Goal: Task Accomplishment & Management: Manage account settings

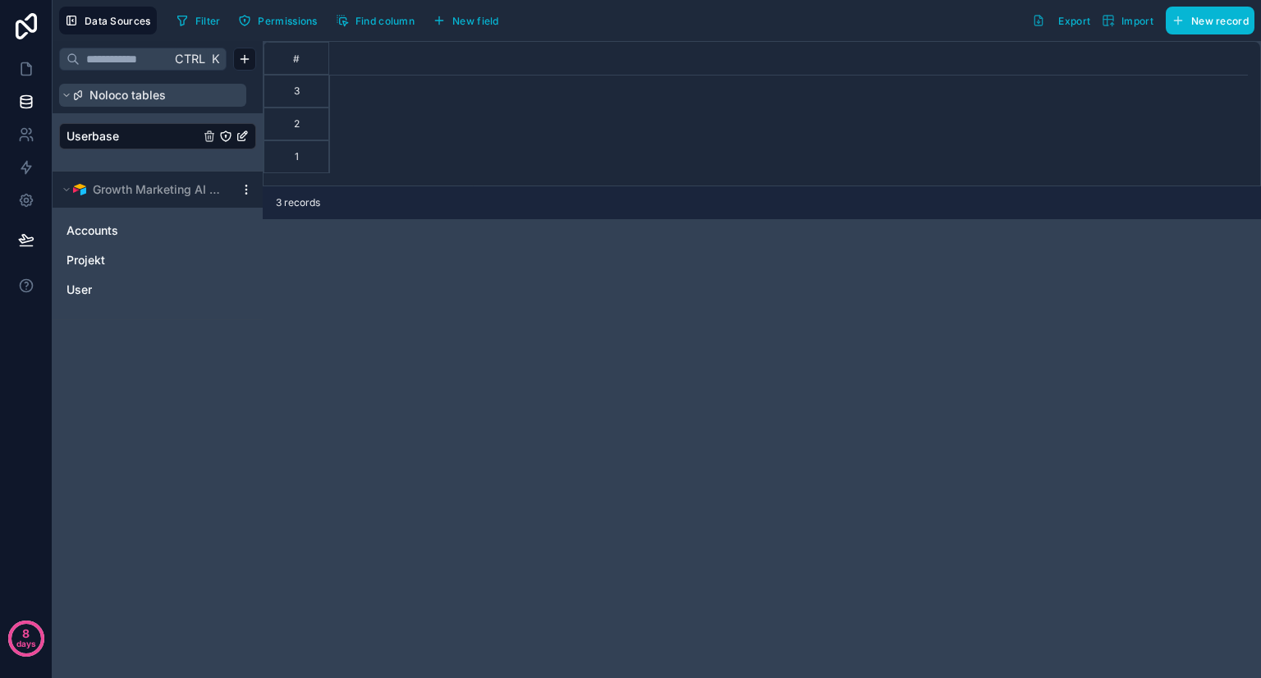
scroll to position [0, 1217]
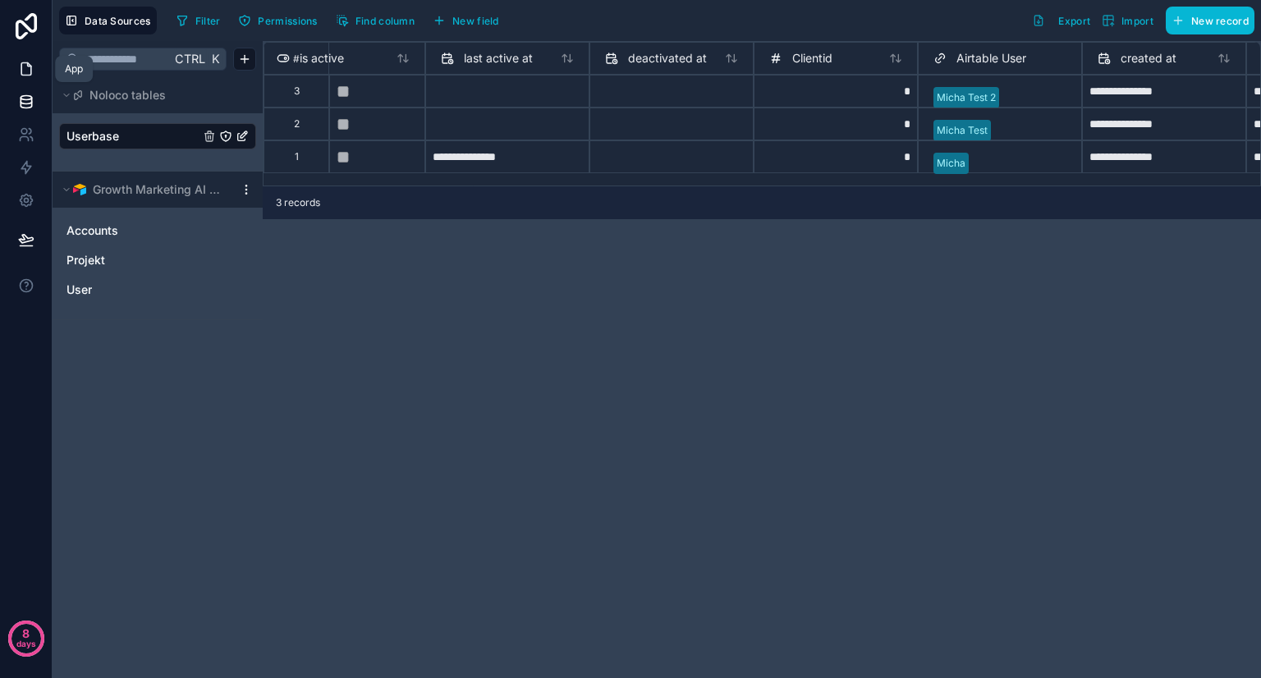
click at [23, 66] on icon at bounding box center [26, 69] width 16 height 16
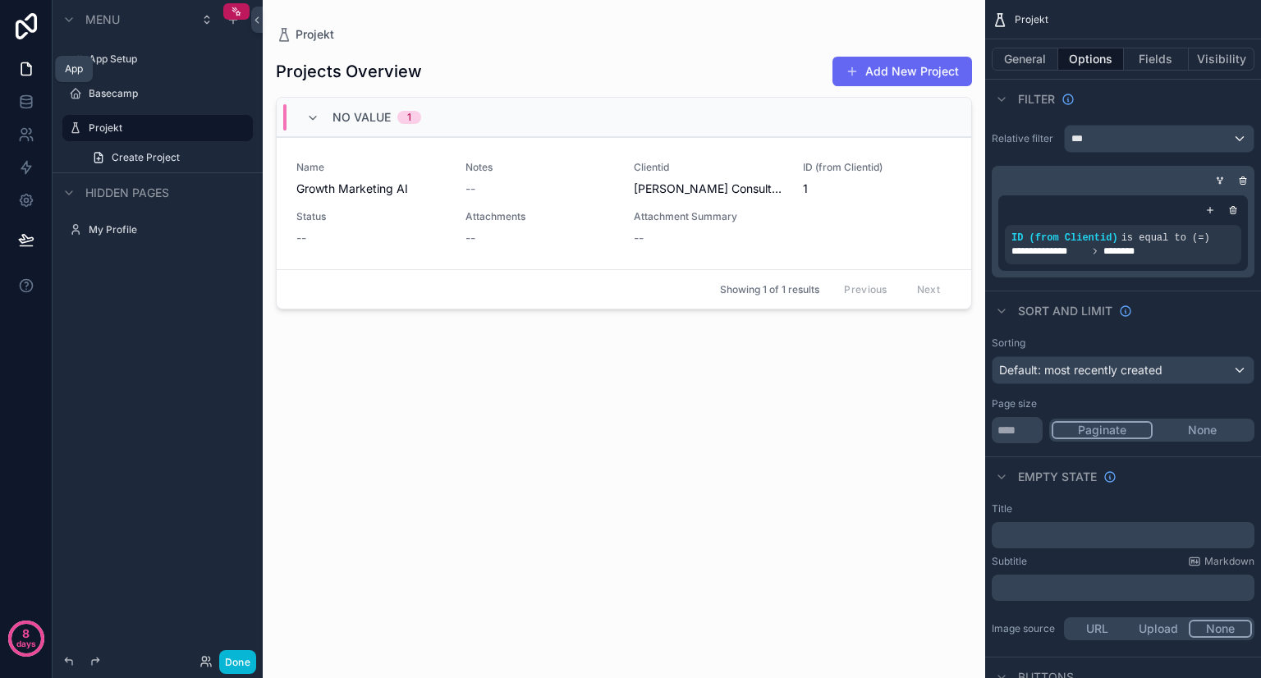
click at [33, 71] on icon at bounding box center [26, 69] width 16 height 16
click at [130, 55] on label "App Setup" at bounding box center [154, 59] width 131 height 13
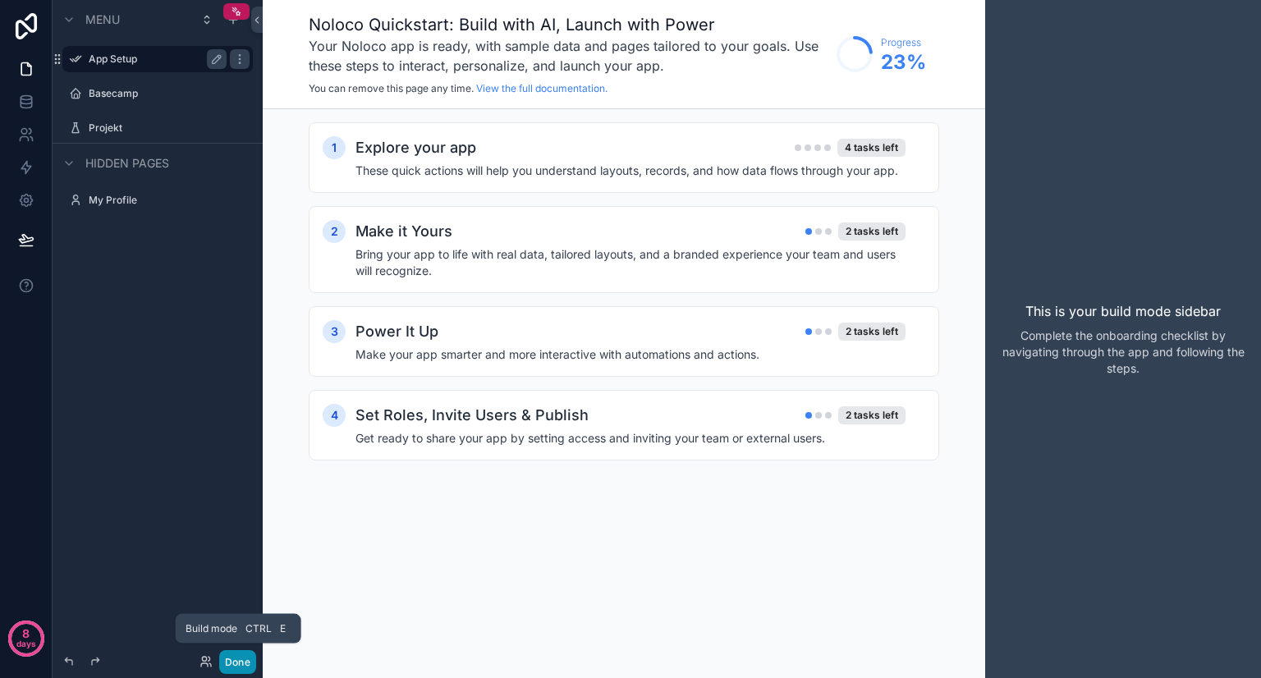
click at [234, 663] on button "Done" at bounding box center [237, 662] width 37 height 24
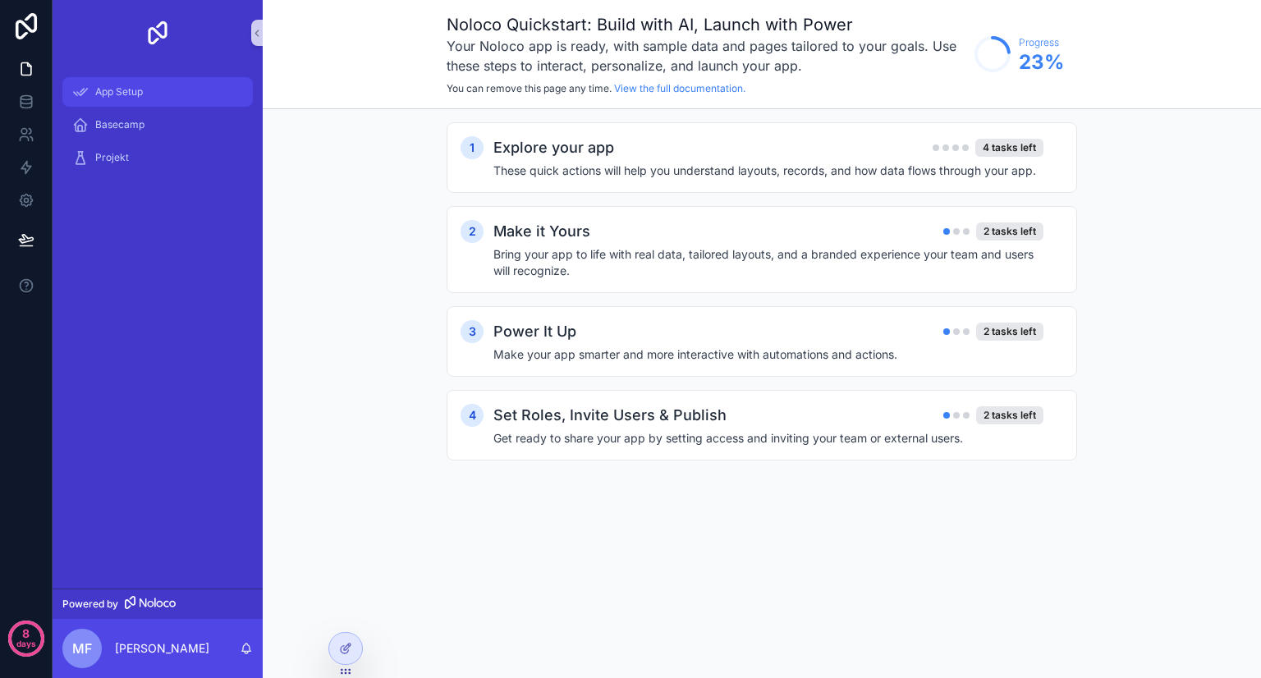
click at [130, 89] on span "App Setup" at bounding box center [119, 91] width 48 height 13
click at [131, 128] on span "Basecamp" at bounding box center [119, 124] width 49 height 13
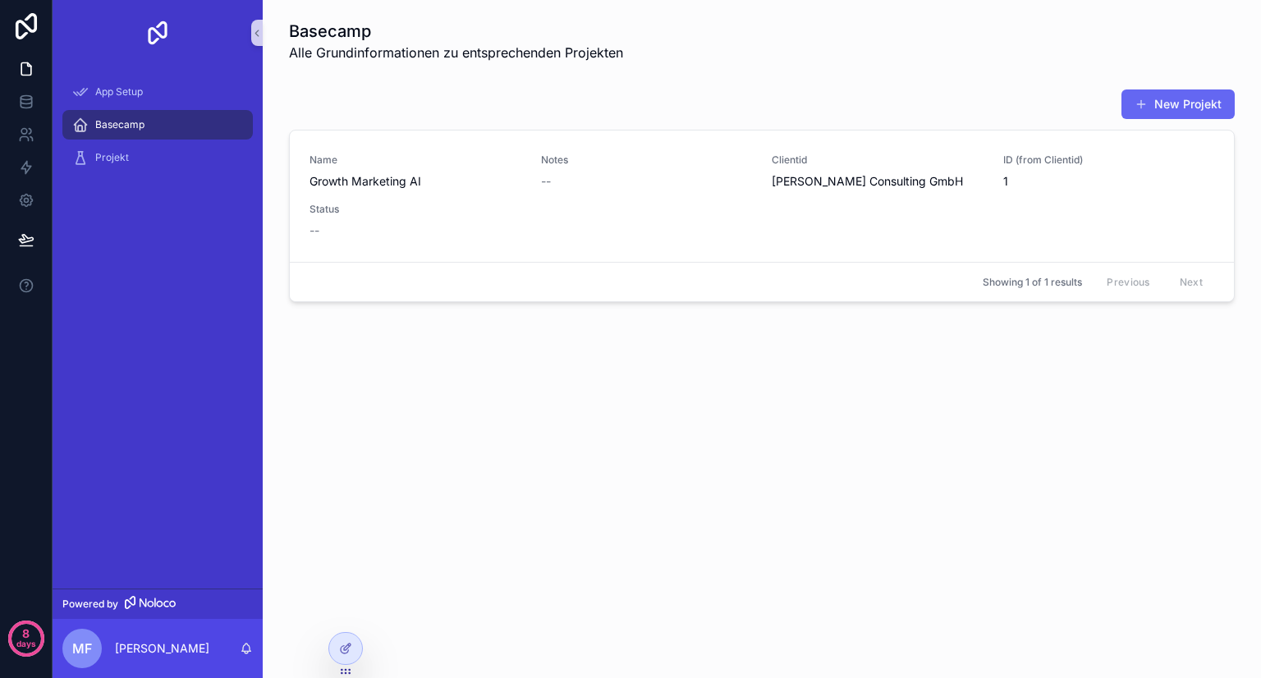
click at [131, 133] on div "Basecamp" at bounding box center [157, 125] width 171 height 26
click at [131, 151] on div "Projekt" at bounding box center [157, 157] width 171 height 26
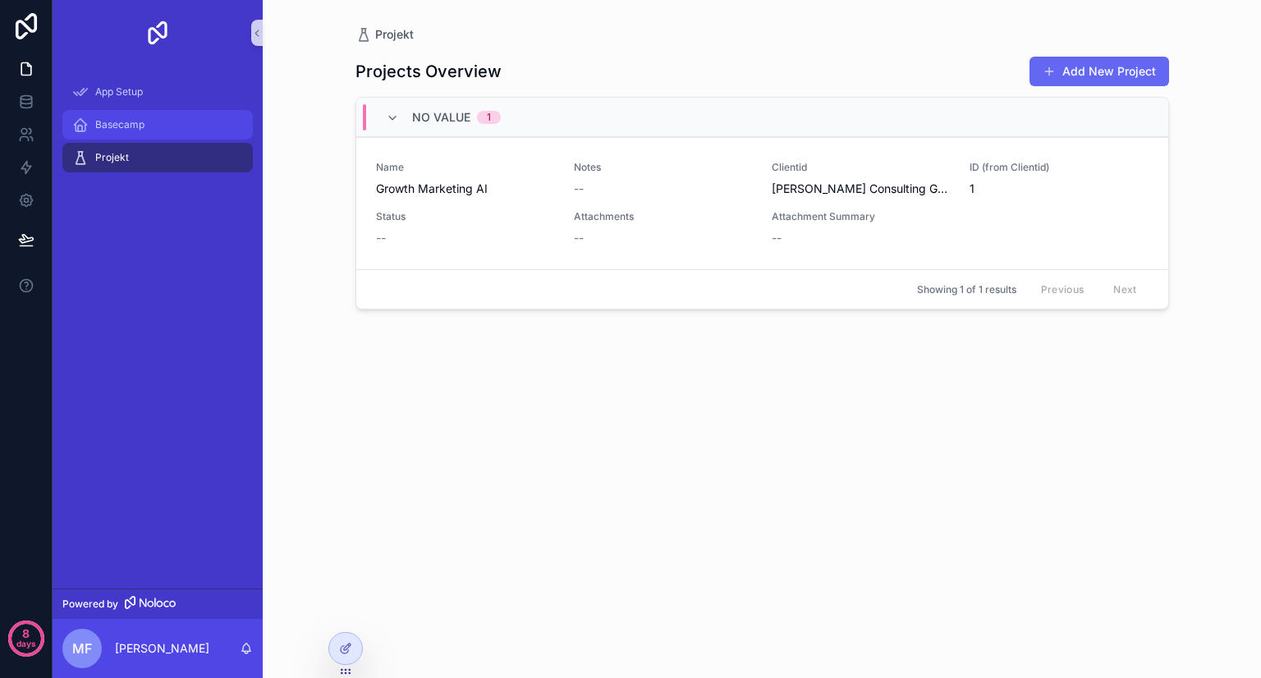
click at [144, 127] on div "Basecamp" at bounding box center [157, 125] width 171 height 26
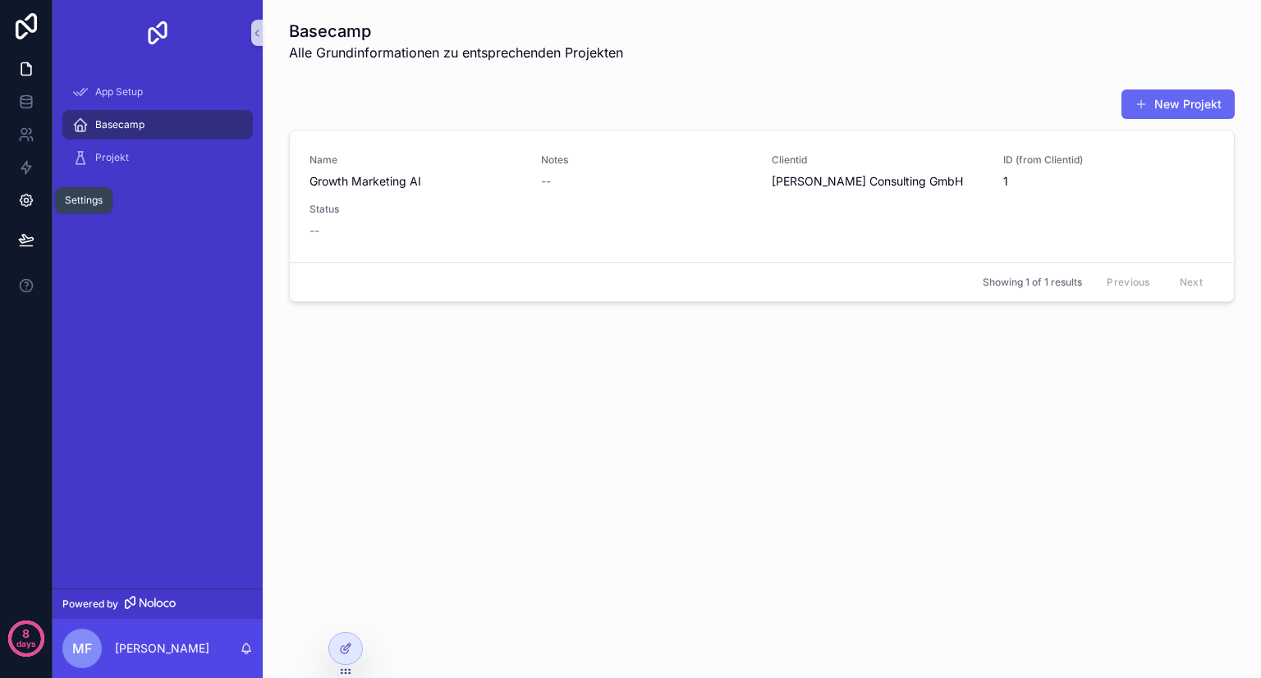
click at [30, 192] on icon at bounding box center [26, 200] width 16 height 16
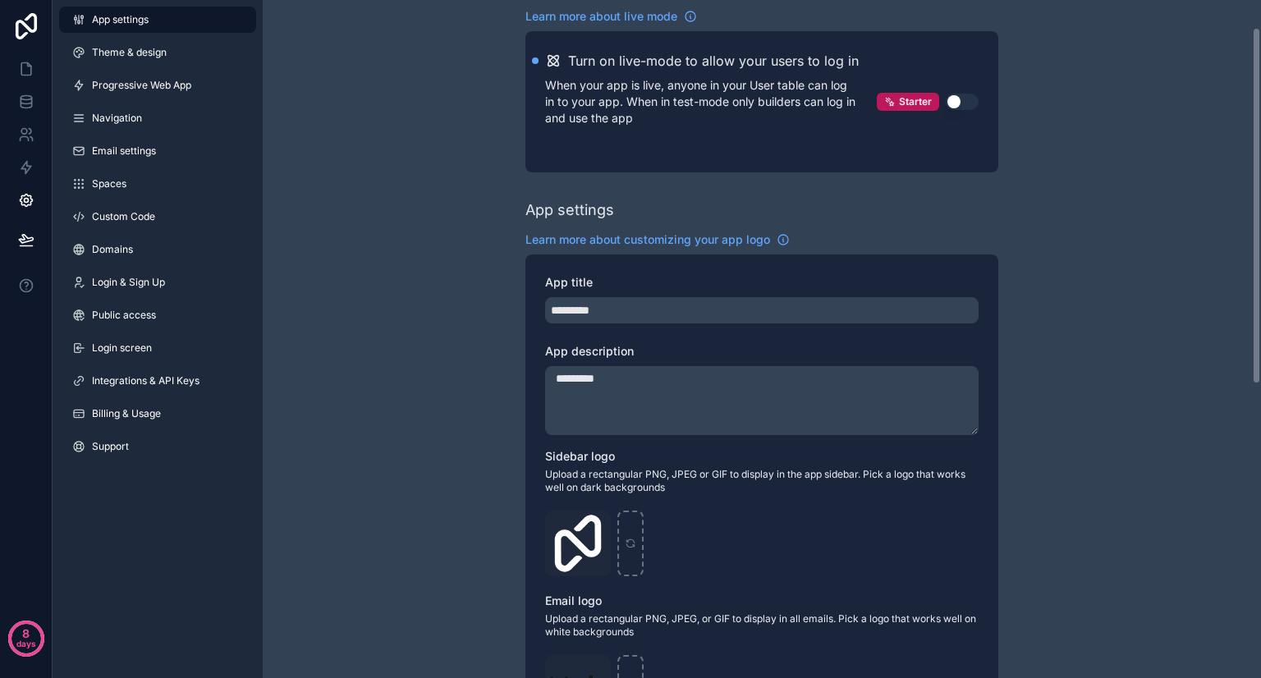
scroll to position [52, 0]
click at [580, 310] on input "*********" at bounding box center [761, 309] width 433 height 26
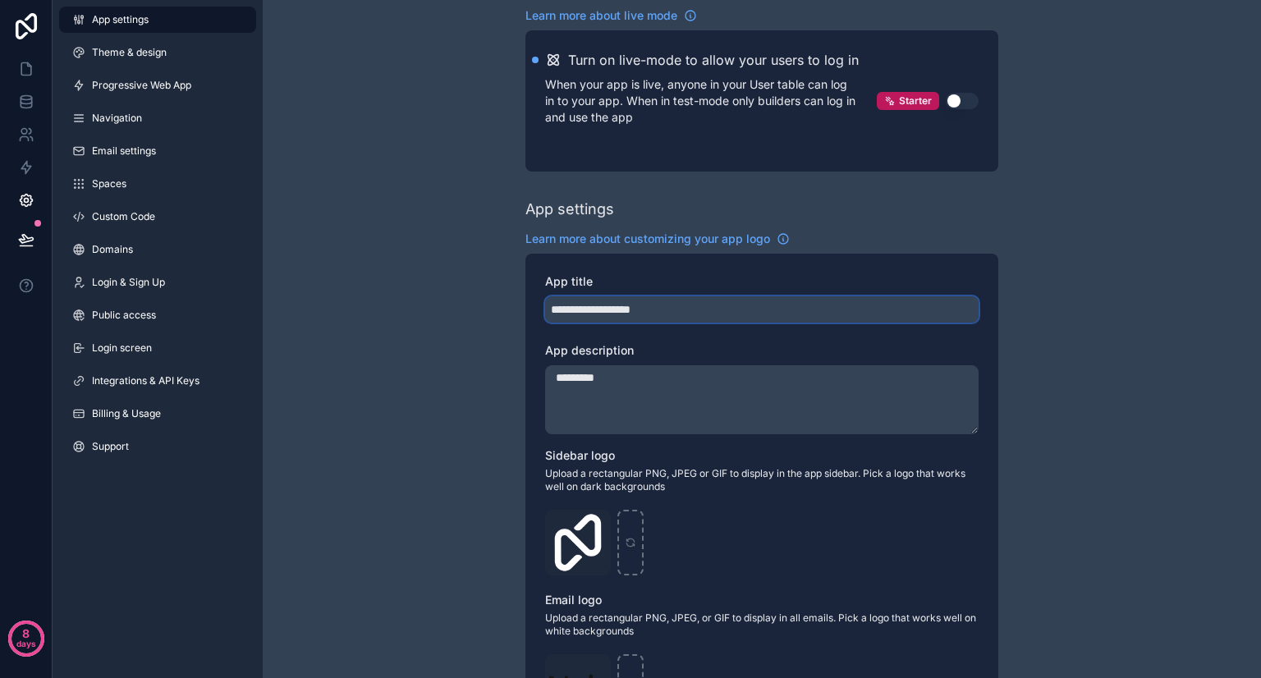
click at [591, 313] on input "**********" at bounding box center [761, 309] width 433 height 26
type input "**********"
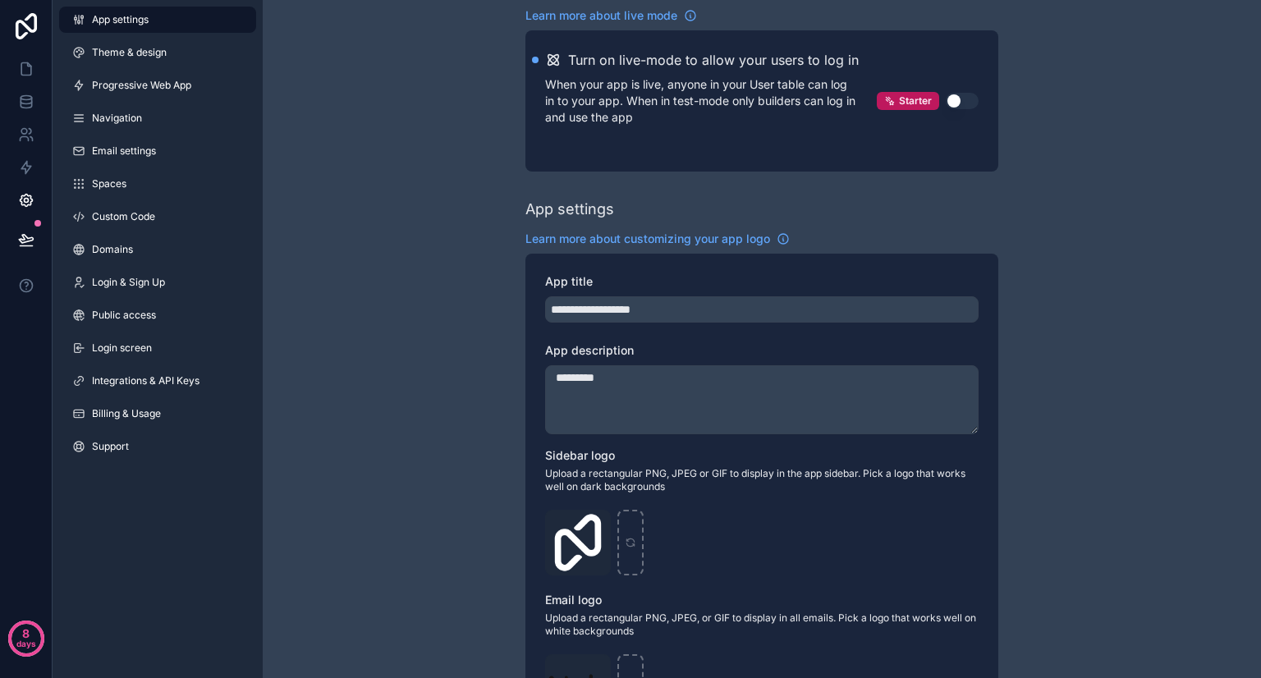
click at [585, 374] on textarea "*********" at bounding box center [761, 399] width 433 height 69
paste textarea "**********"
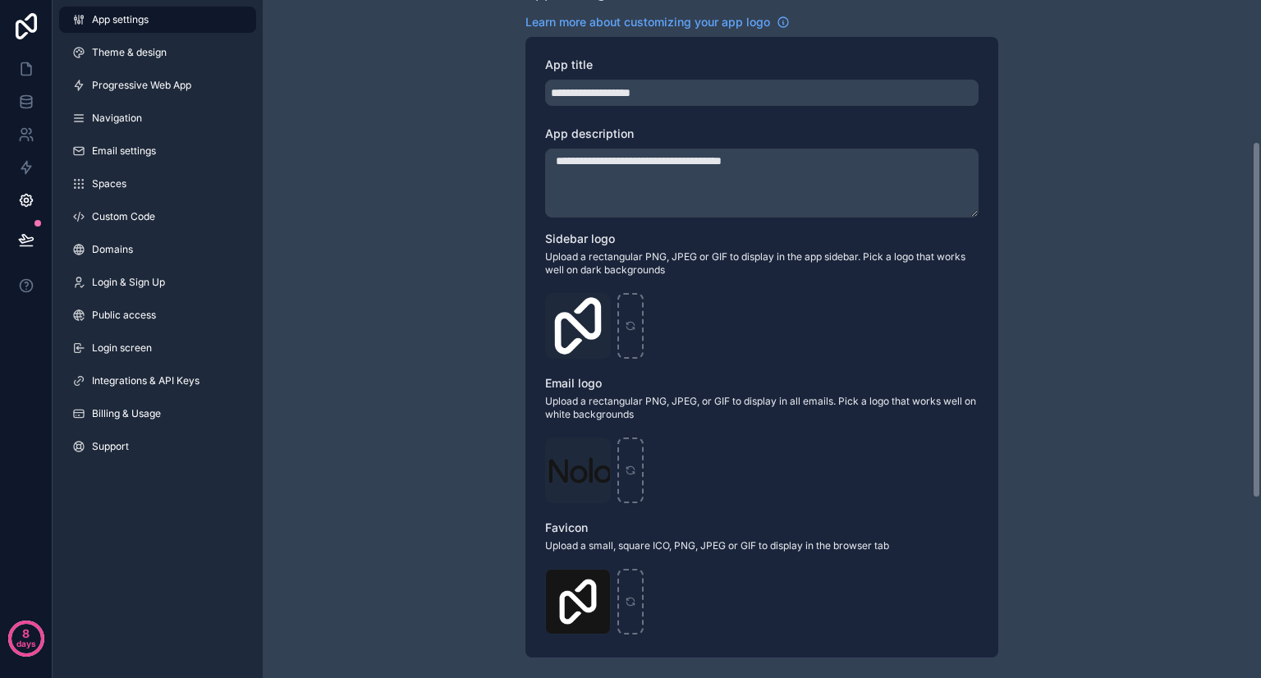
scroll to position [269, 0]
type textarea "**********"
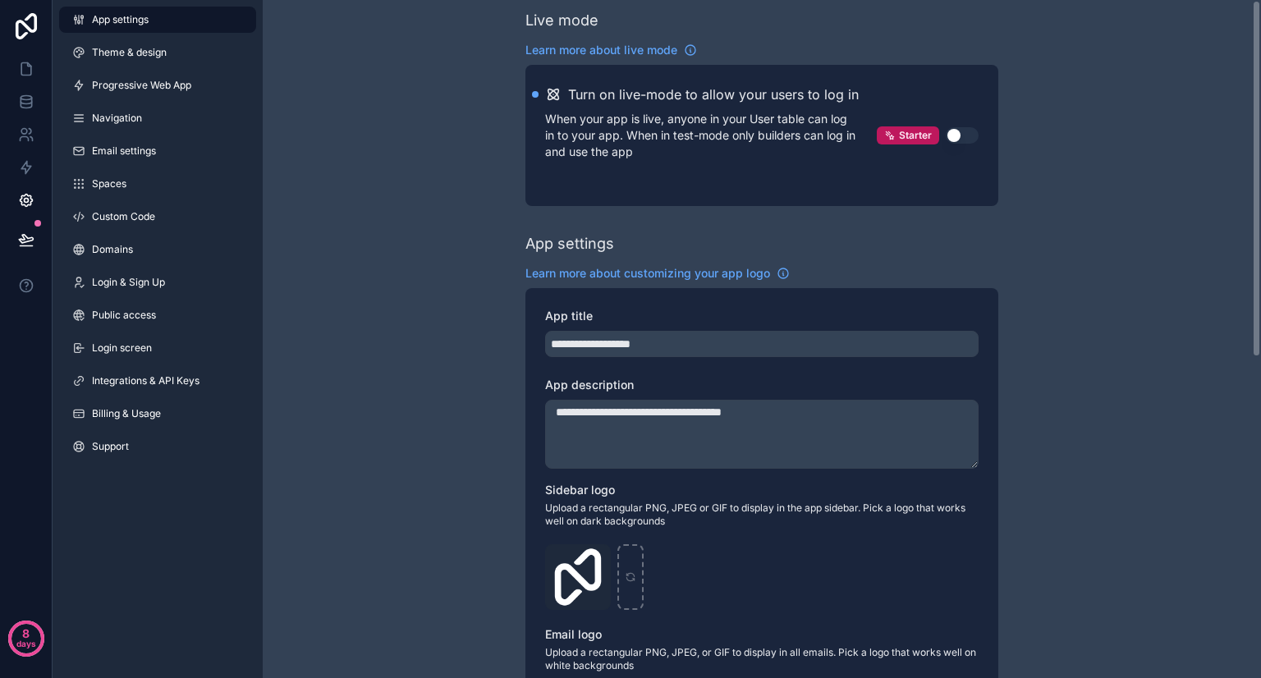
scroll to position [0, 0]
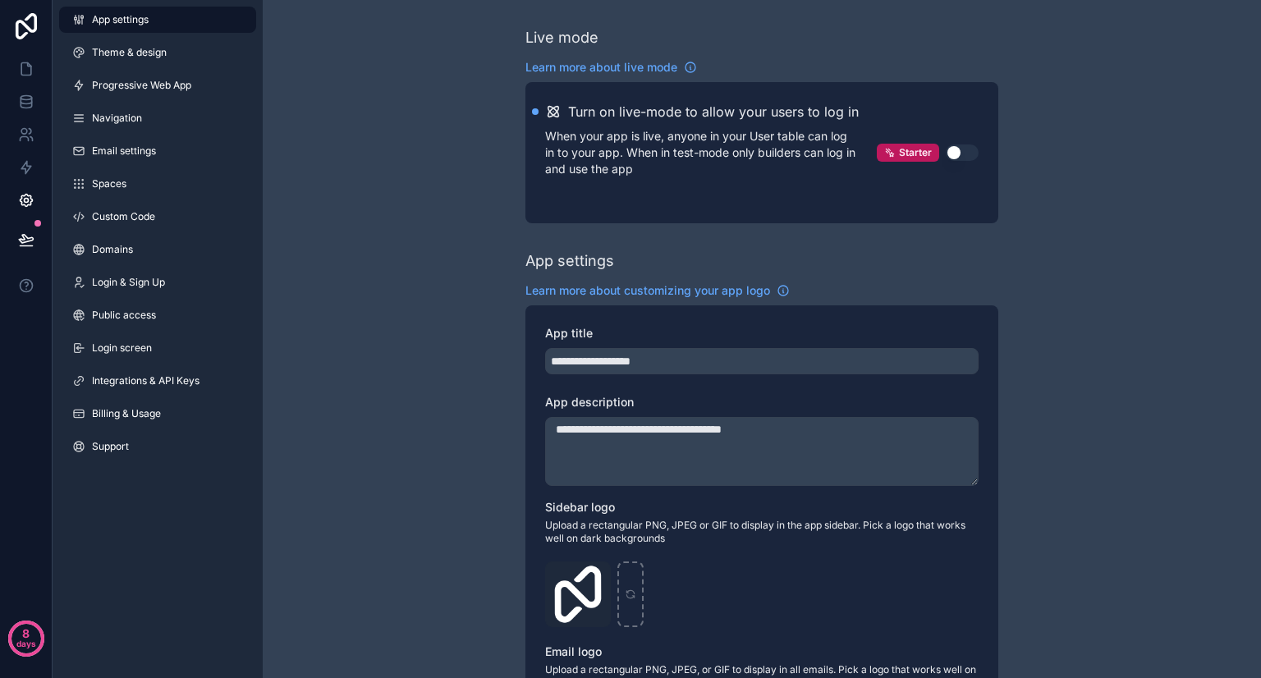
click at [958, 146] on button "Use setting" at bounding box center [961, 152] width 33 height 16
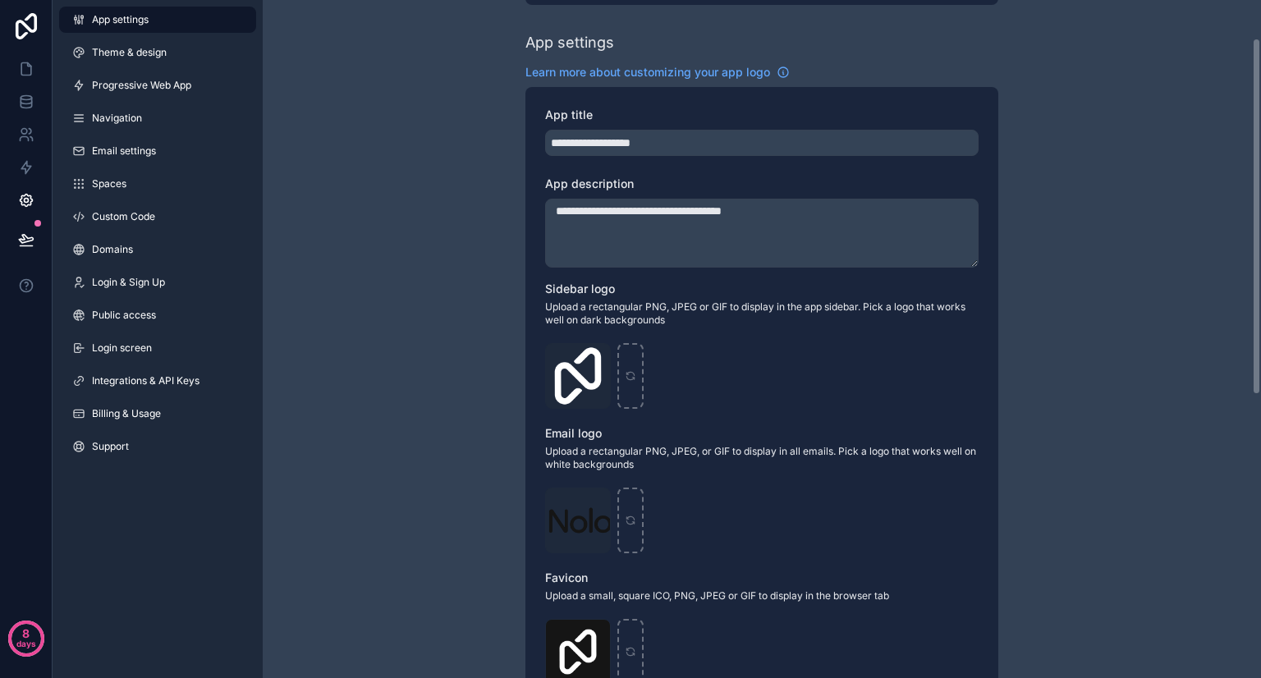
scroll to position [342, 0]
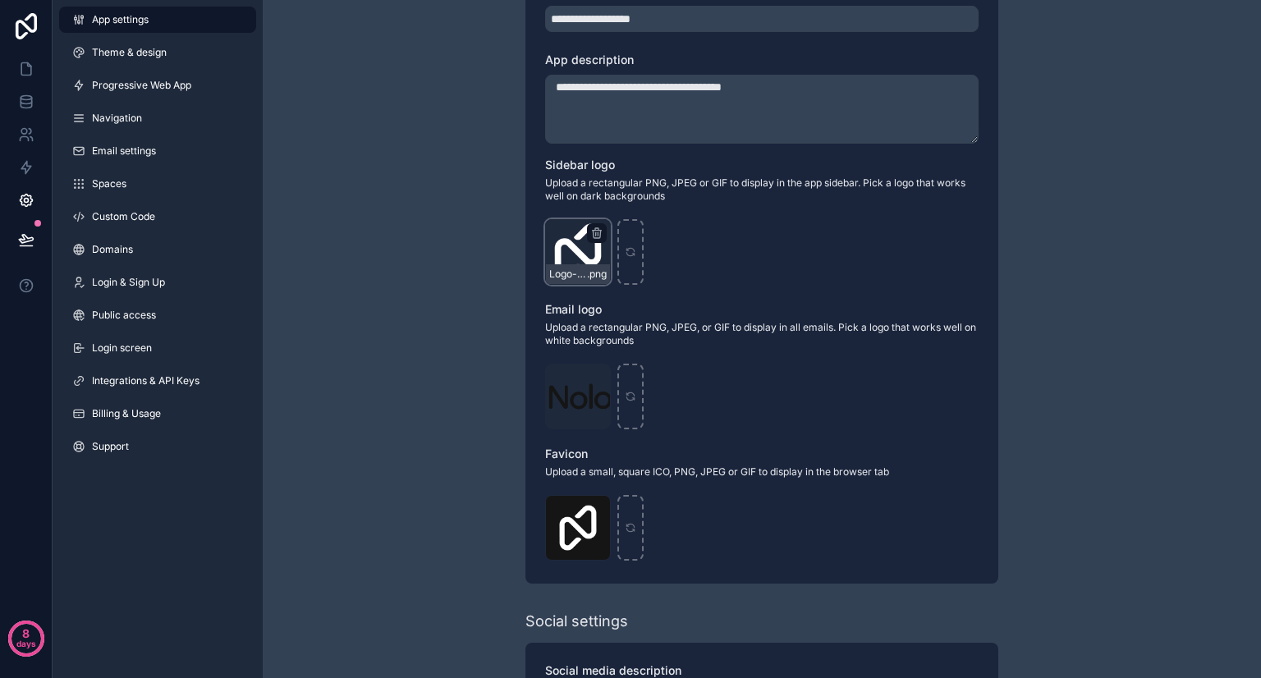
click at [593, 280] on div "Logo-Sq-No-Padding .png" at bounding box center [578, 274] width 64 height 20
click at [593, 237] on icon "scrollable content" at bounding box center [596, 233] width 13 height 13
click at [634, 200] on icon "button" at bounding box center [631, 202] width 13 height 13
click at [597, 251] on div "scrollable content" at bounding box center [578, 252] width 66 height 66
type input "**********"
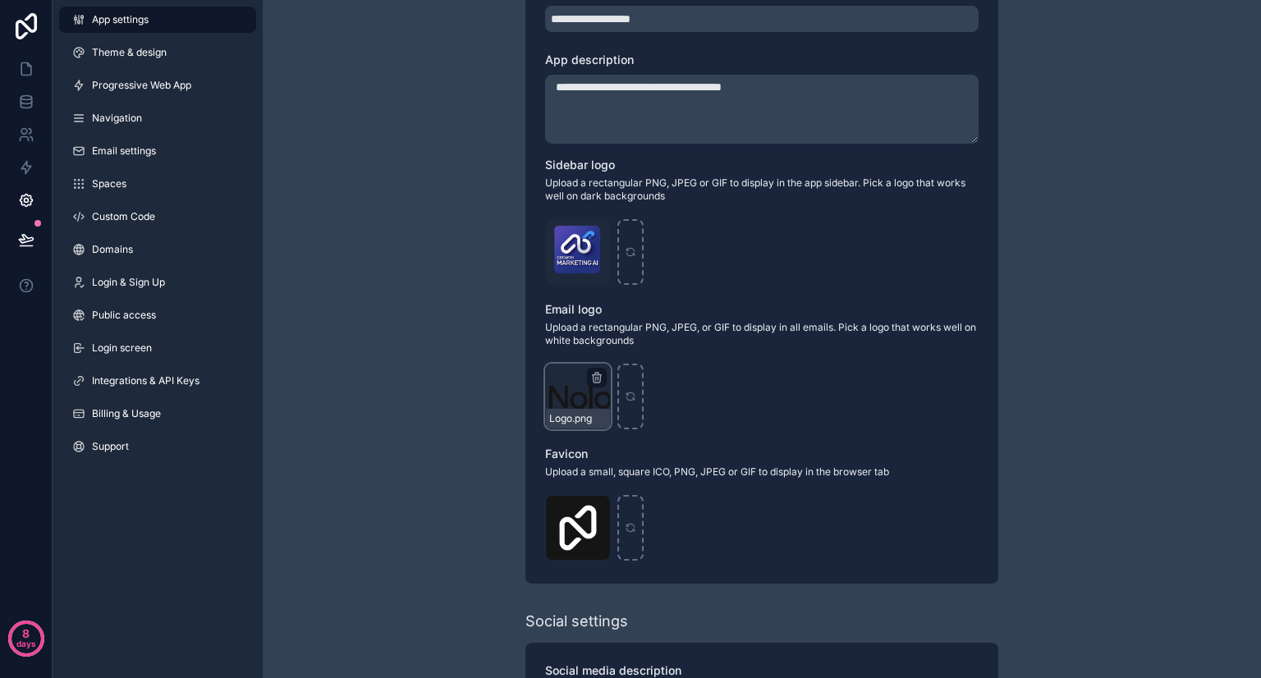
click at [583, 382] on div "Logo .png" at bounding box center [578, 397] width 66 height 66
click at [603, 372] on div "scrollable content" at bounding box center [597, 378] width 20 height 20
click at [597, 377] on icon "scrollable content" at bounding box center [597, 378] width 0 height 3
click at [631, 351] on icon "button" at bounding box center [630, 347] width 7 height 7
click at [584, 390] on div "scrollable content" at bounding box center [578, 397] width 66 height 66
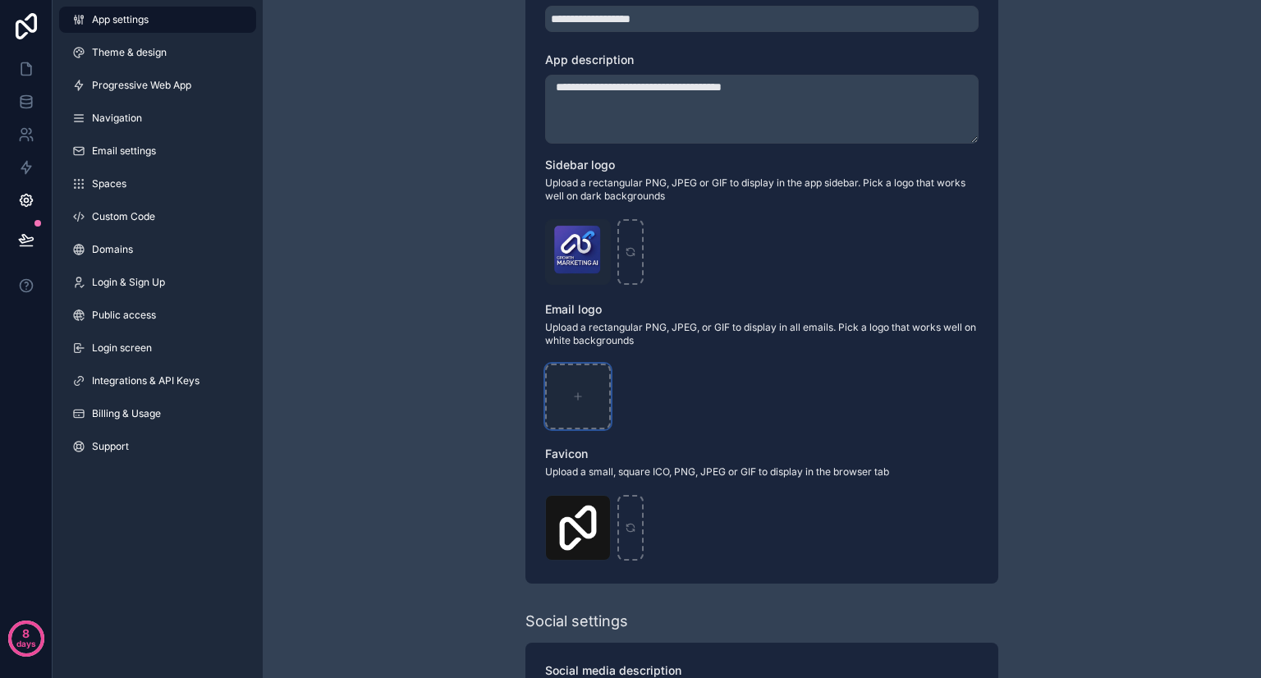
type input "**********"
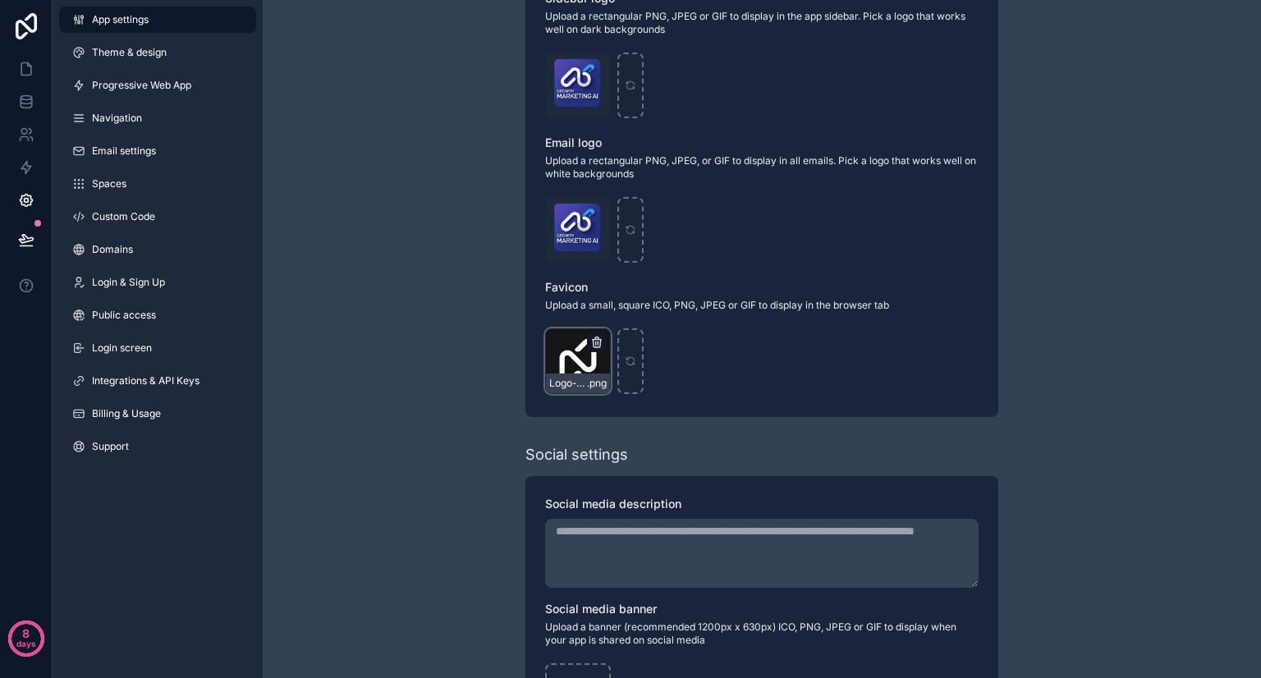
click at [594, 336] on icon "scrollable content" at bounding box center [596, 342] width 13 height 13
click at [628, 321] on div "Confirm delete?" at bounding box center [588, 312] width 131 height 20
click at [629, 314] on icon "button" at bounding box center [629, 313] width 0 height 3
click at [581, 362] on icon "scrollable content" at bounding box center [577, 360] width 11 height 11
type input "**********"
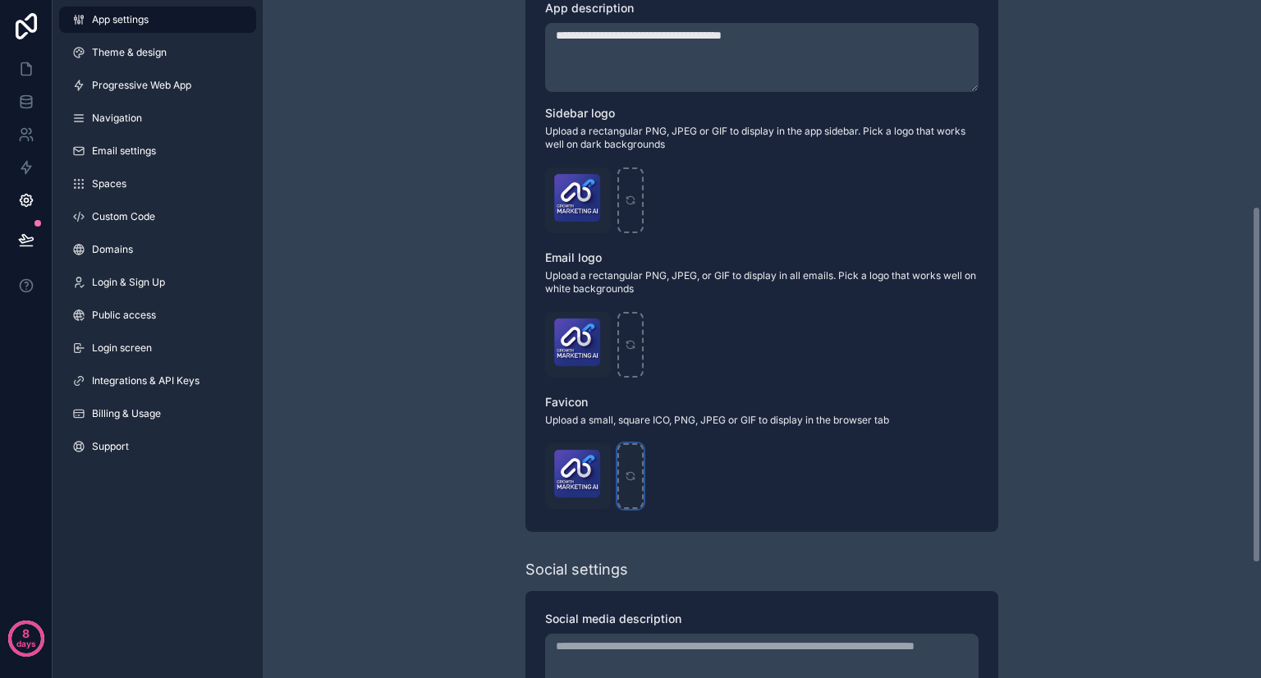
scroll to position [391, 0]
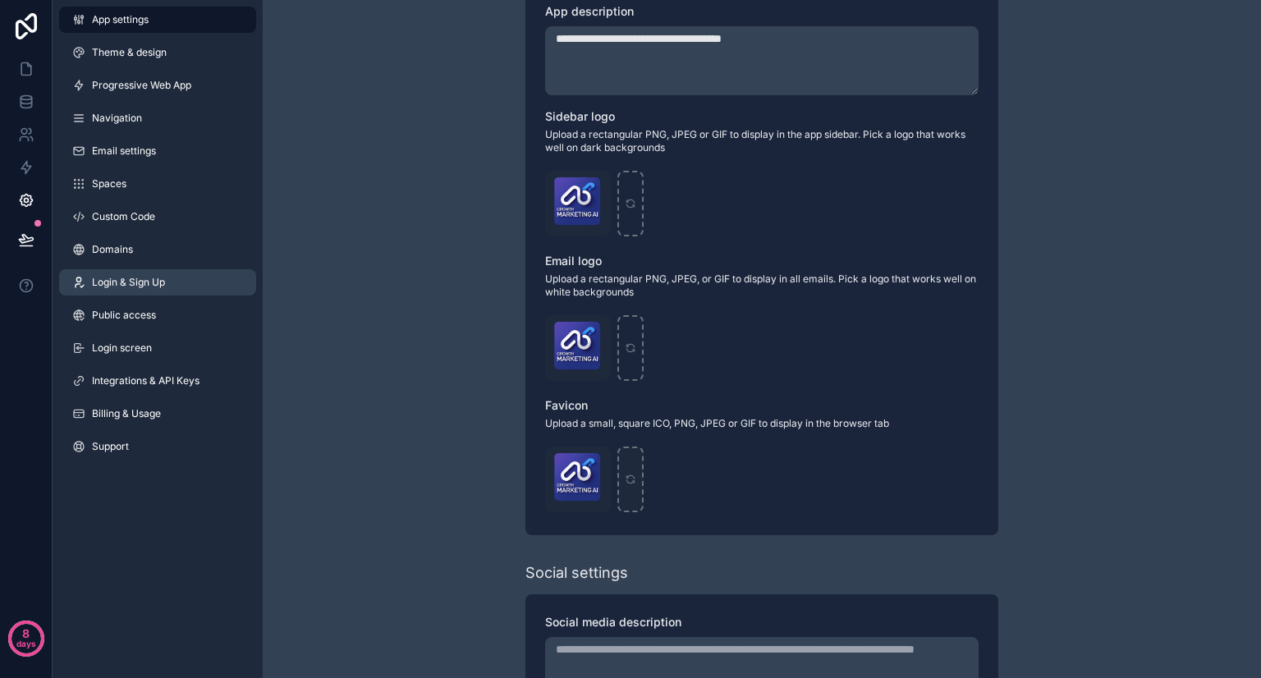
click at [161, 285] on span "Login & Sign Up" at bounding box center [128, 282] width 73 height 13
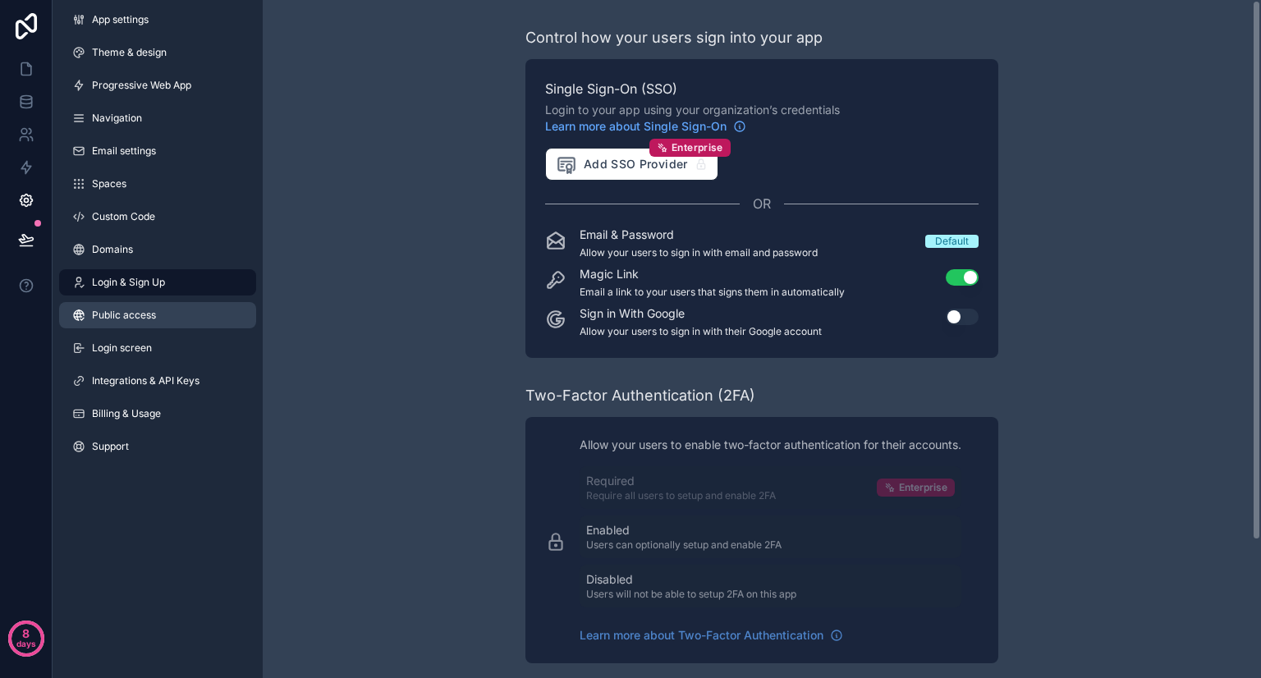
click at [150, 317] on span "Public access" at bounding box center [124, 315] width 64 height 13
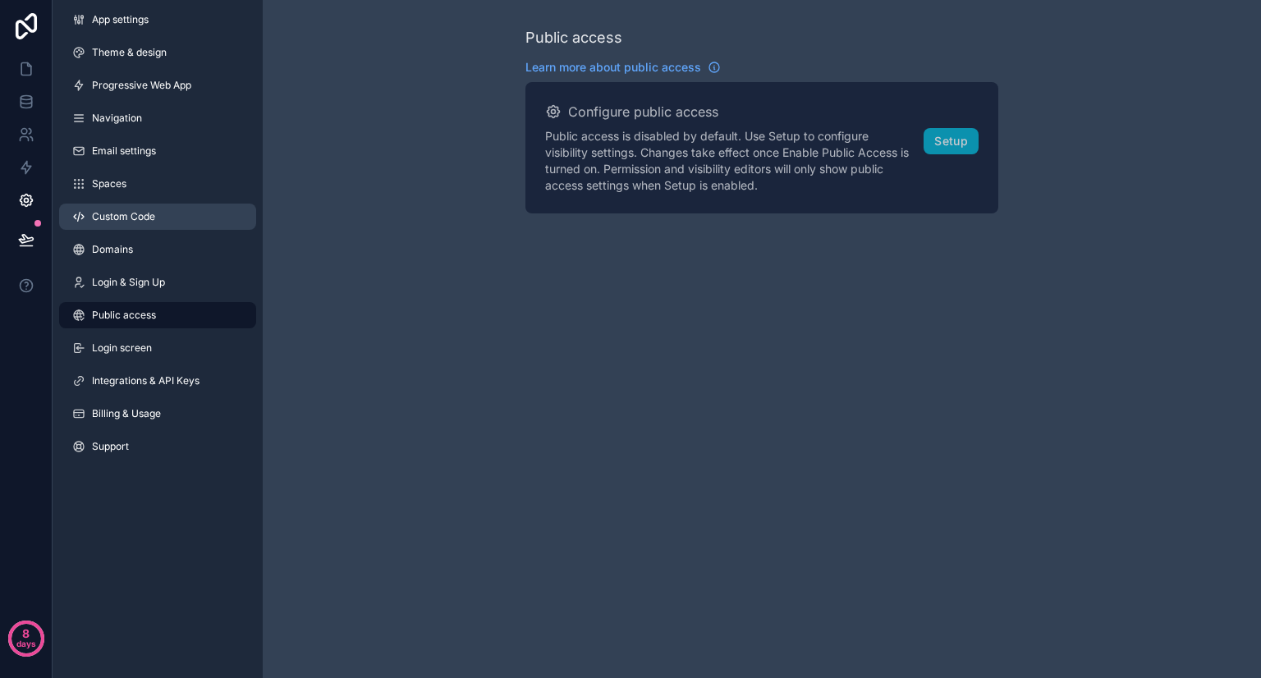
click at [172, 221] on link "Custom Code" at bounding box center [157, 217] width 197 height 26
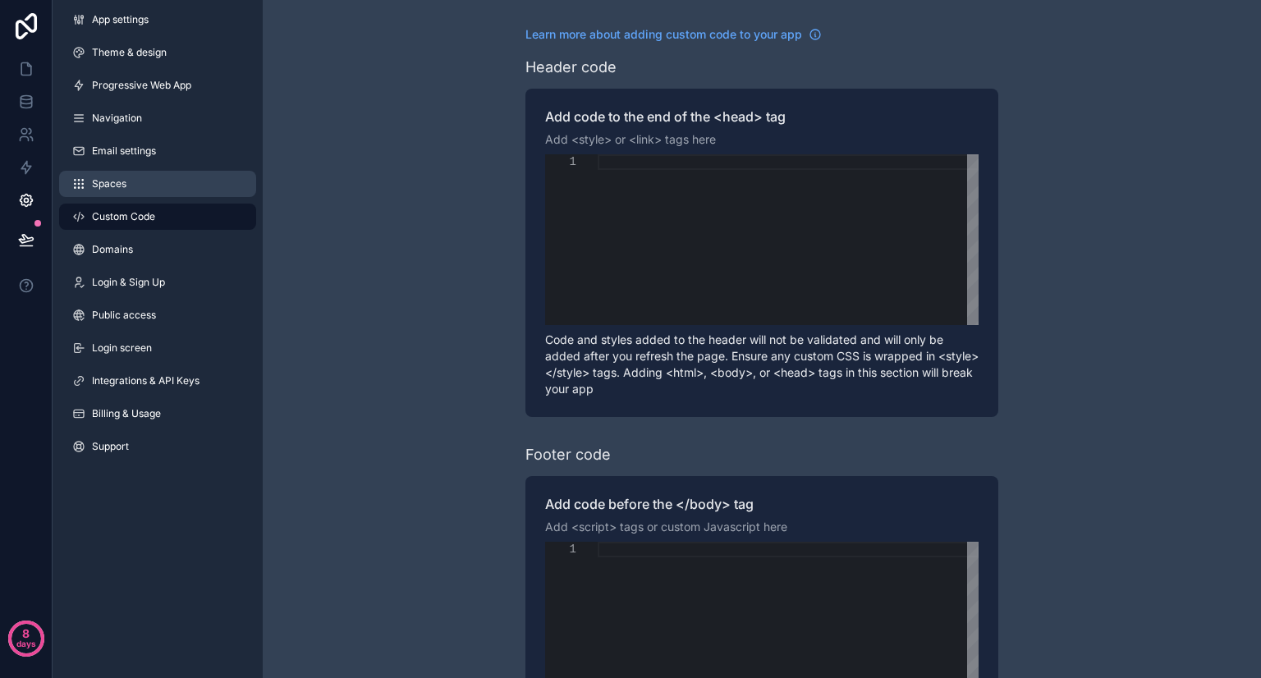
click at [154, 188] on link "Spaces" at bounding box center [157, 184] width 197 height 26
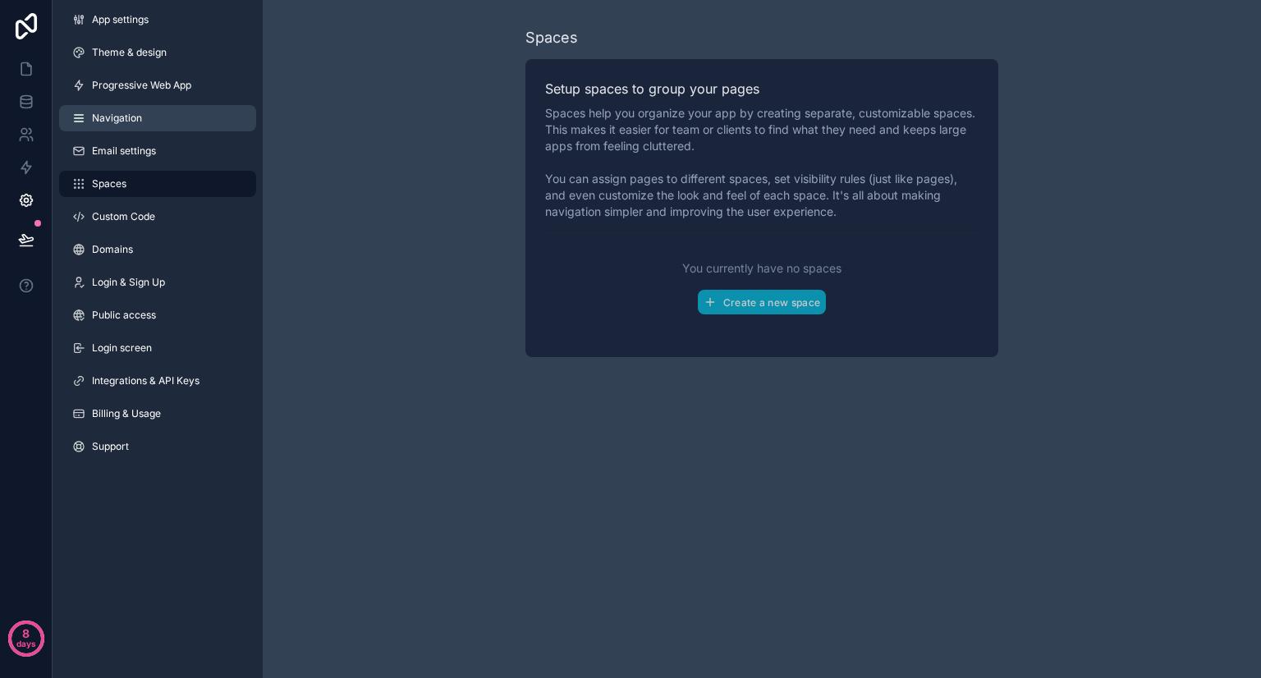
click at [140, 126] on link "Navigation" at bounding box center [157, 118] width 197 height 26
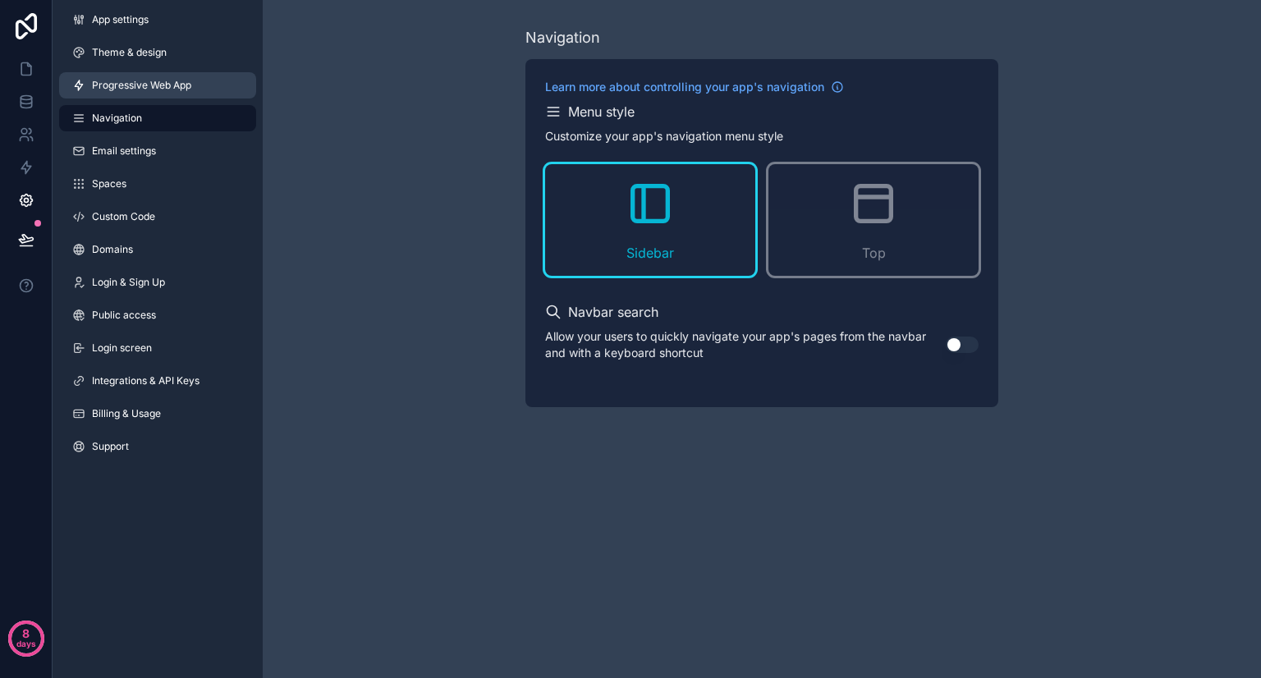
click at [163, 93] on link "Progressive Web App" at bounding box center [157, 85] width 197 height 26
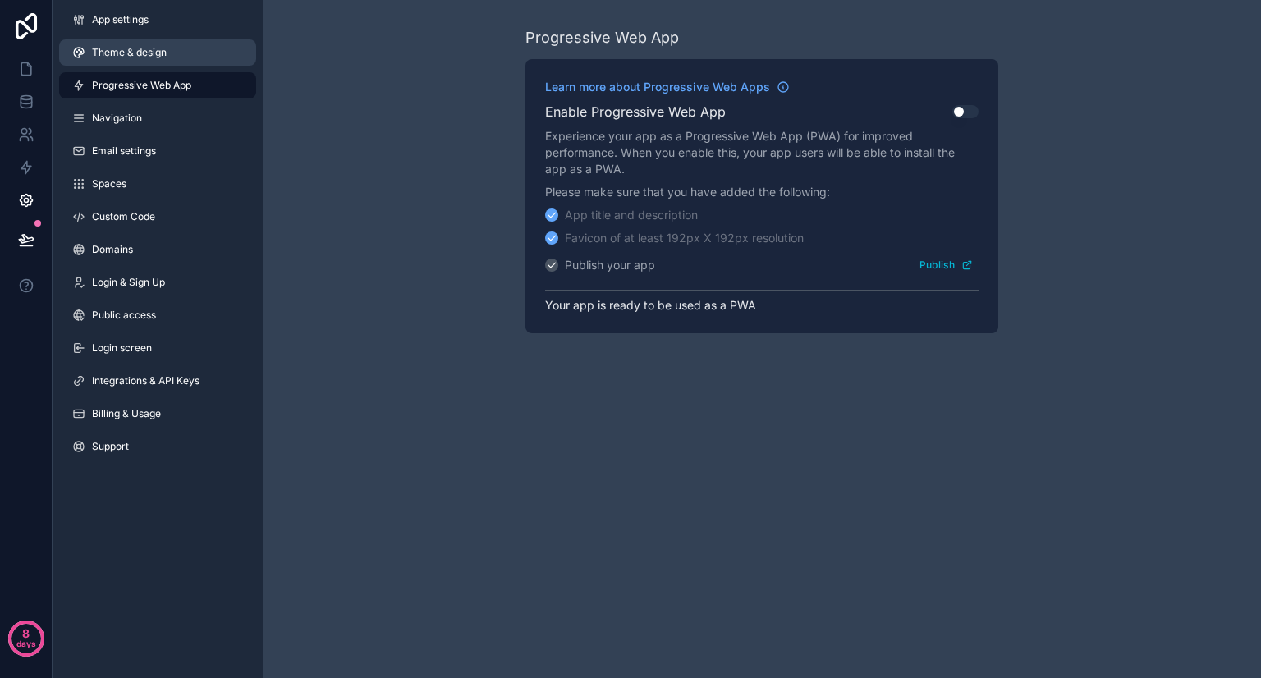
click at [148, 48] on span "Theme & design" at bounding box center [129, 52] width 75 height 13
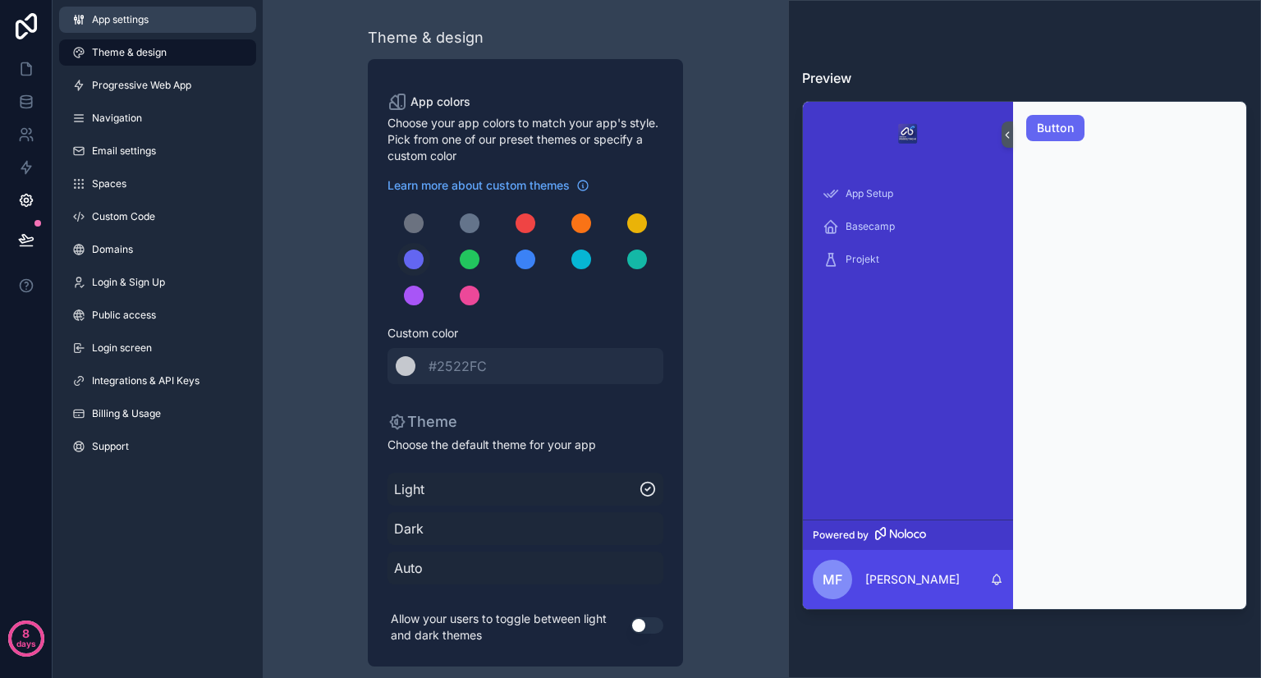
click at [123, 30] on link "App settings" at bounding box center [157, 20] width 197 height 26
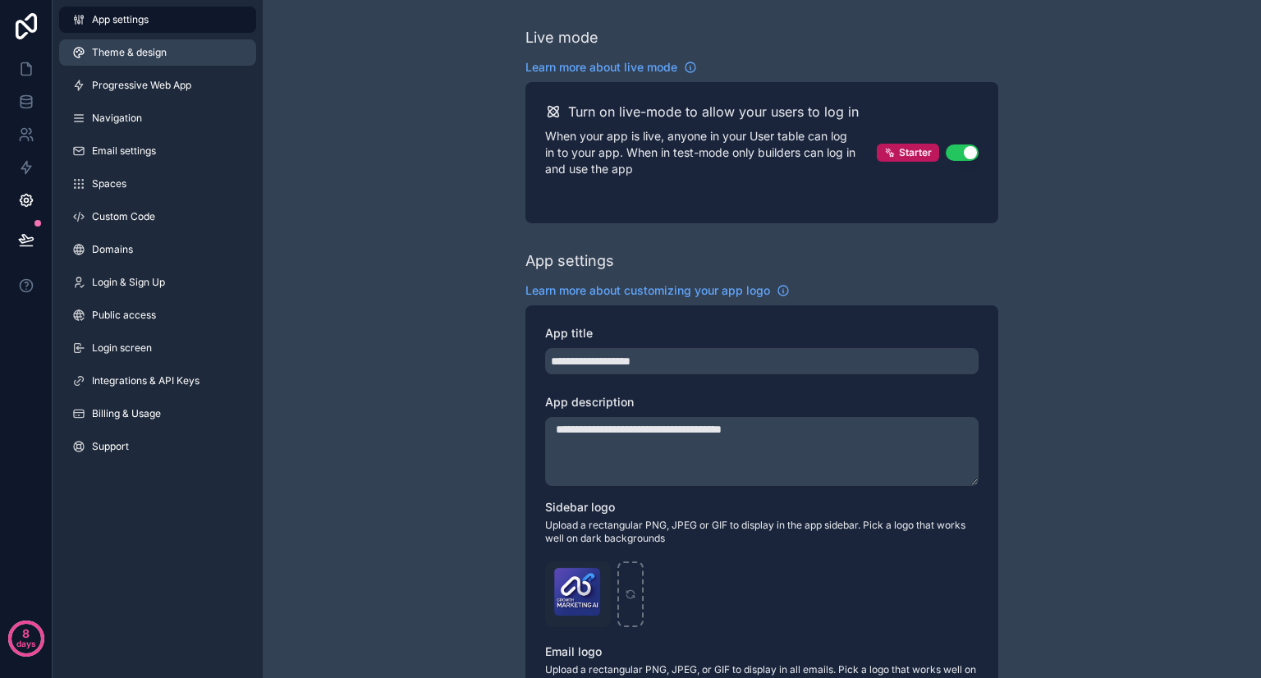
click at [180, 54] on link "Theme & design" at bounding box center [157, 52] width 197 height 26
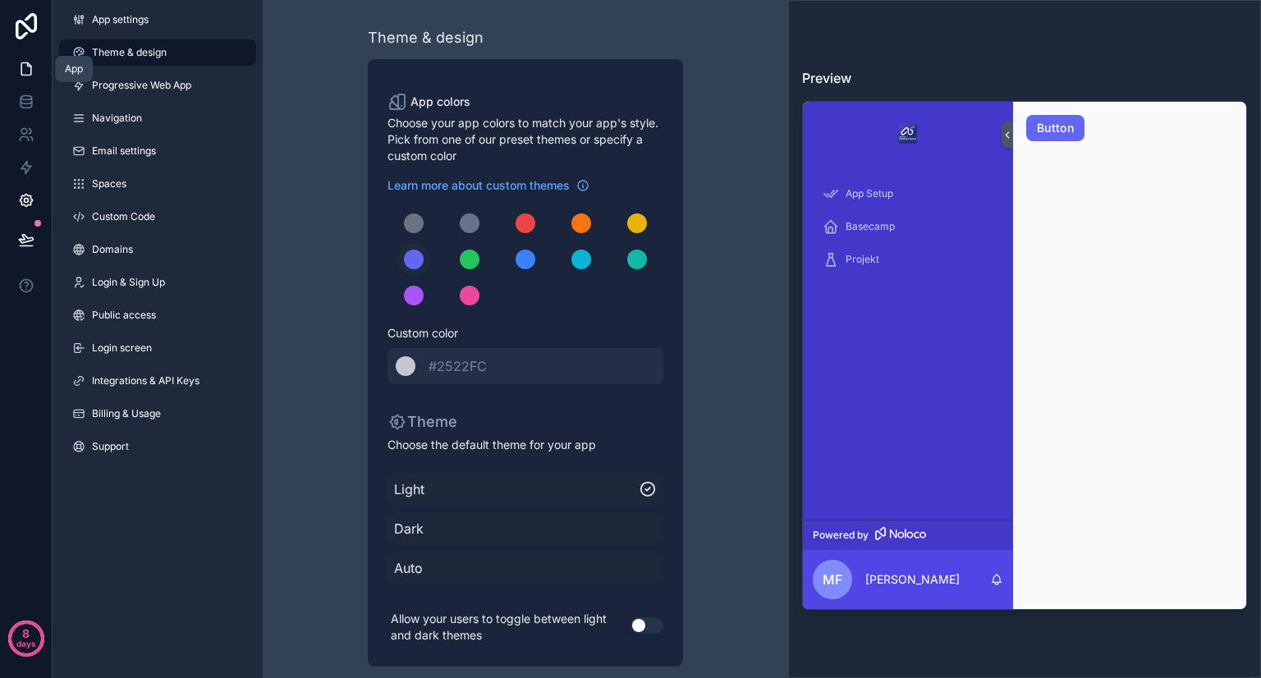
click at [36, 71] on link at bounding box center [26, 69] width 52 height 33
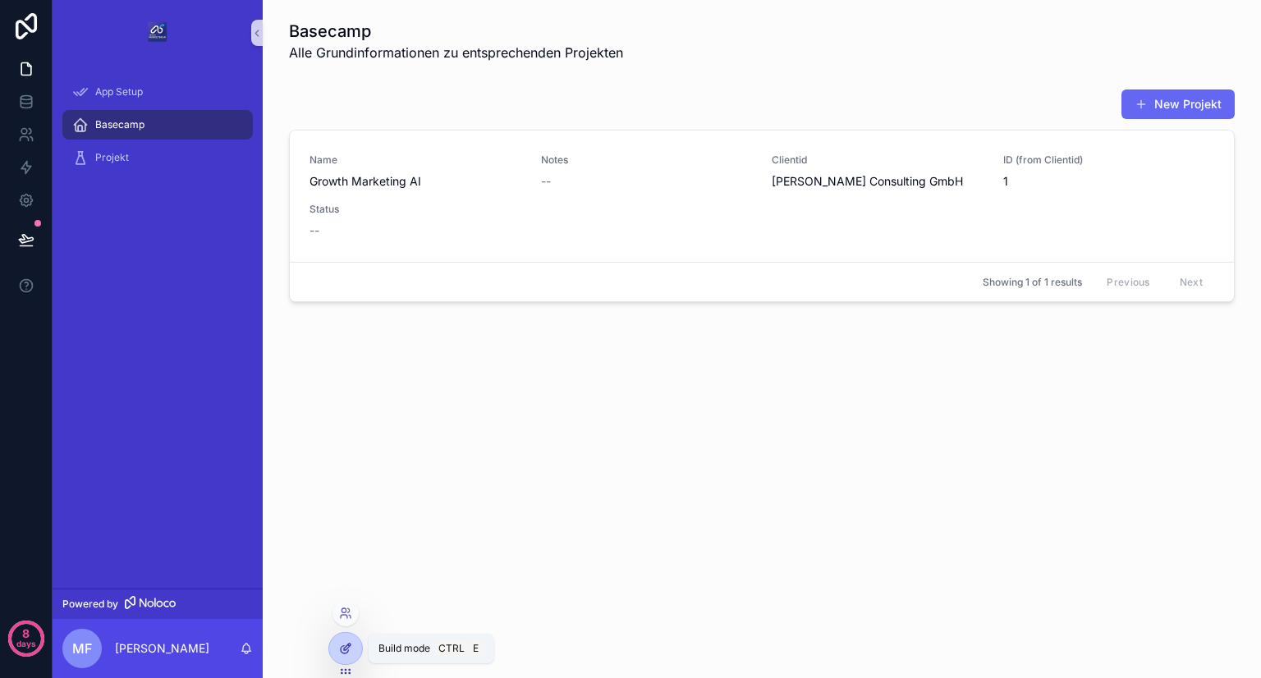
click at [345, 636] on div at bounding box center [345, 648] width 33 height 31
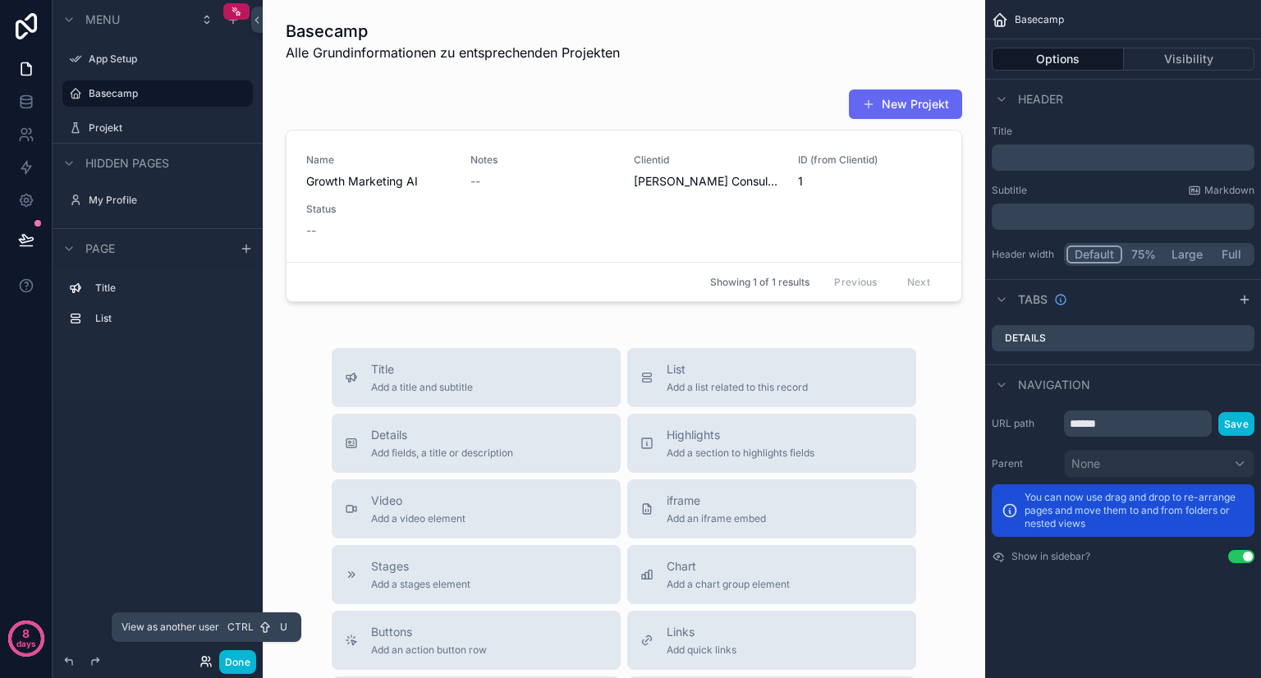
click at [203, 663] on icon at bounding box center [204, 664] width 7 height 3
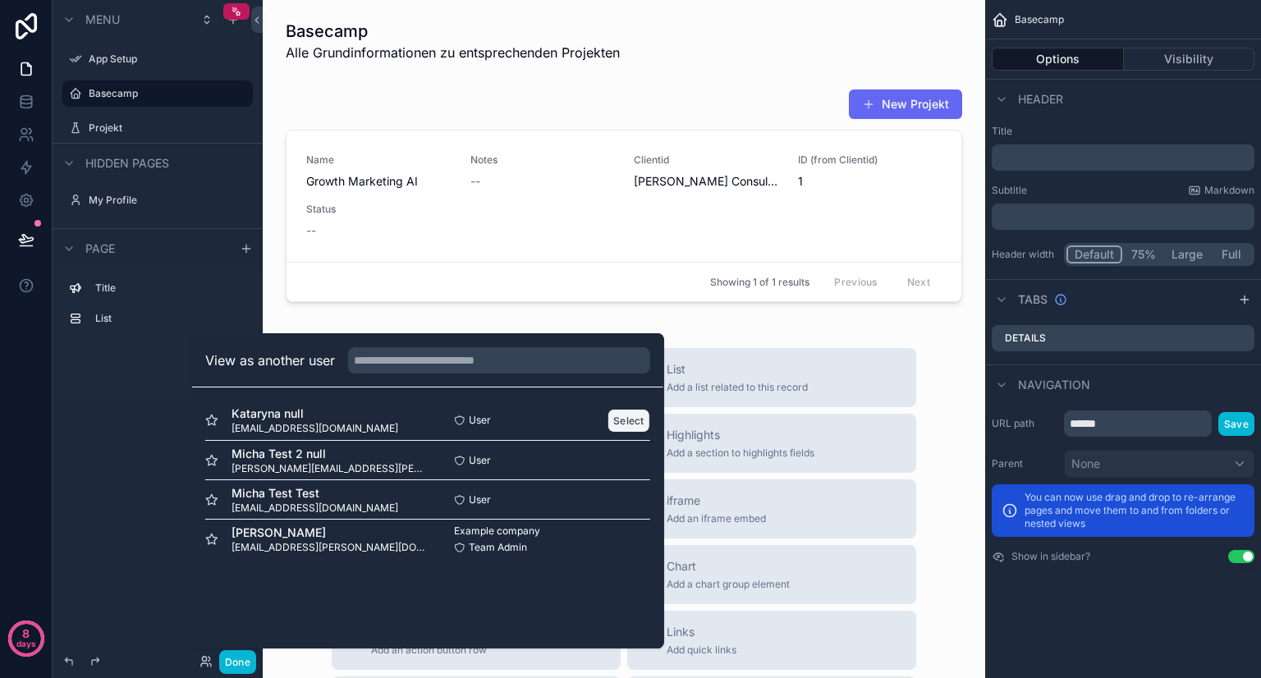
click at [628, 418] on button "Select" at bounding box center [628, 421] width 43 height 24
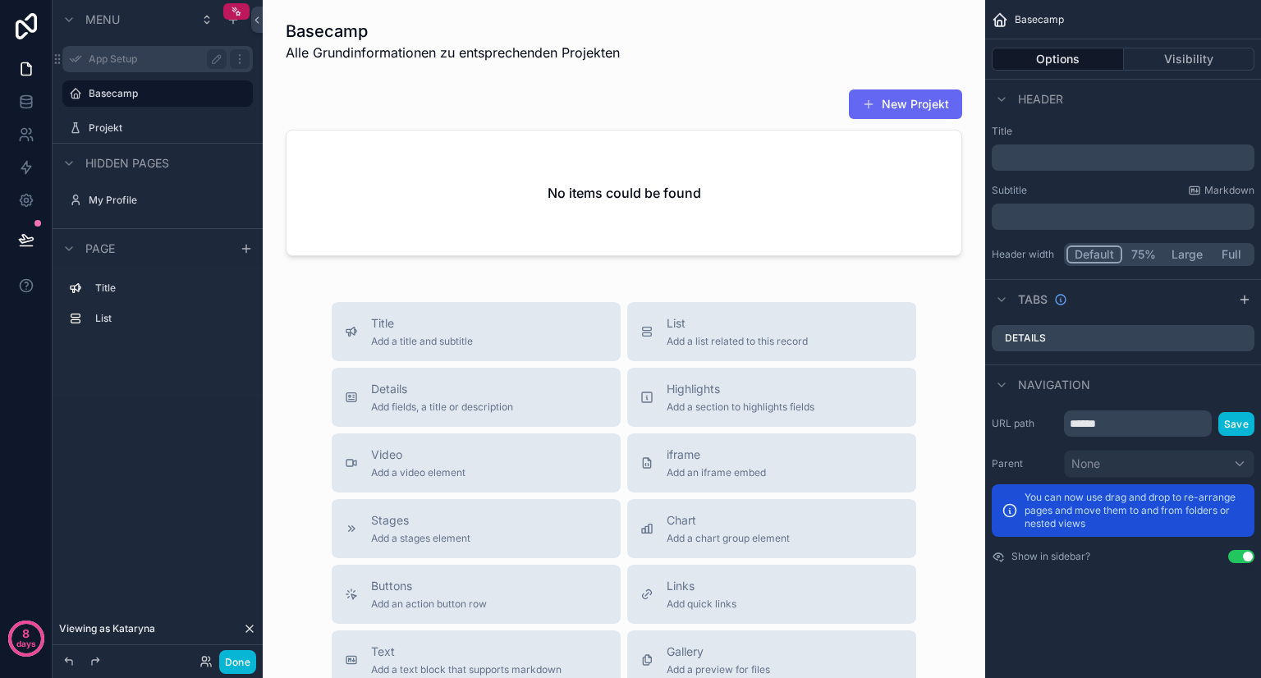
click at [123, 47] on div "App Setup" at bounding box center [158, 59] width 184 height 26
click at [98, 57] on label "App Setup" at bounding box center [154, 59] width 131 height 13
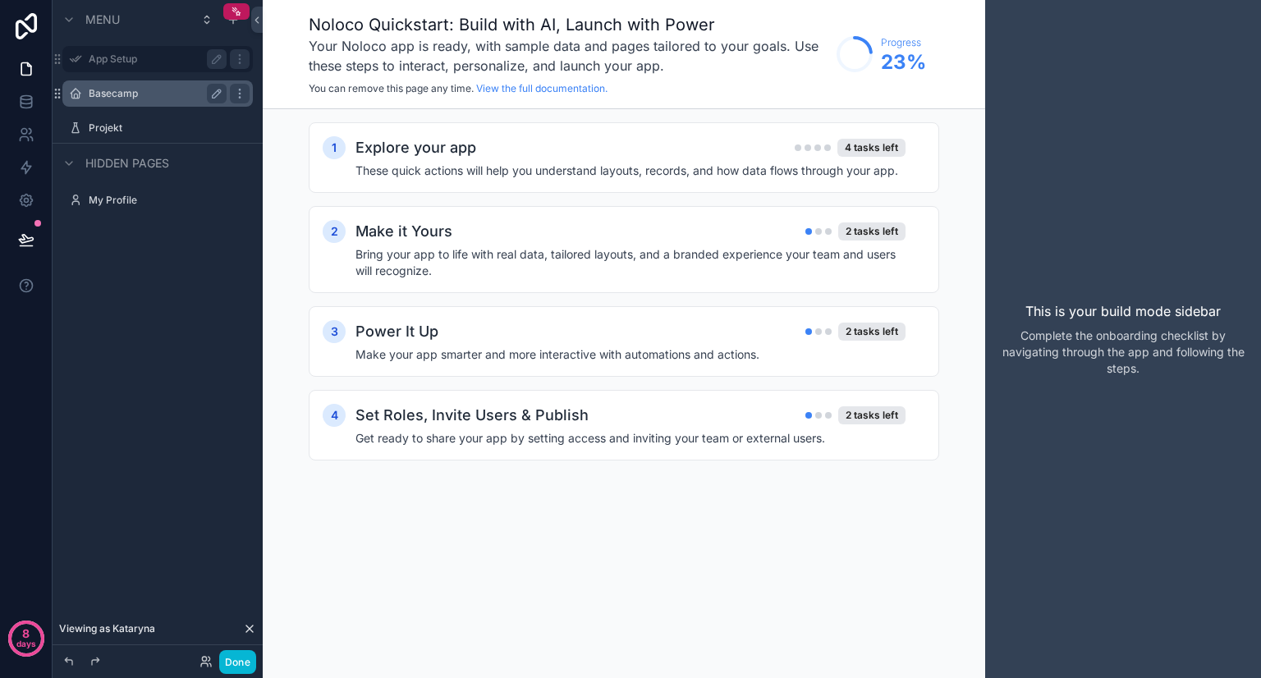
click at [154, 102] on div "Basecamp" at bounding box center [158, 94] width 138 height 20
click at [121, 93] on label "Basecamp" at bounding box center [154, 93] width 131 height 13
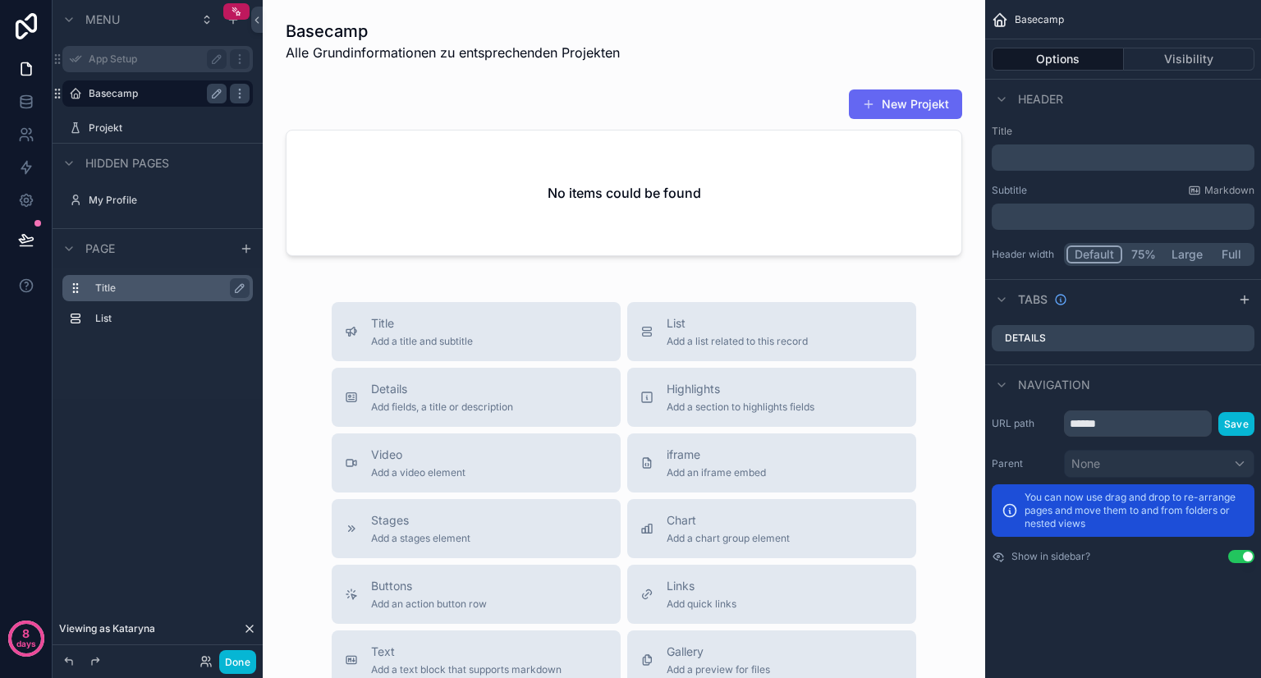
click at [125, 282] on label "Title" at bounding box center [167, 288] width 144 height 13
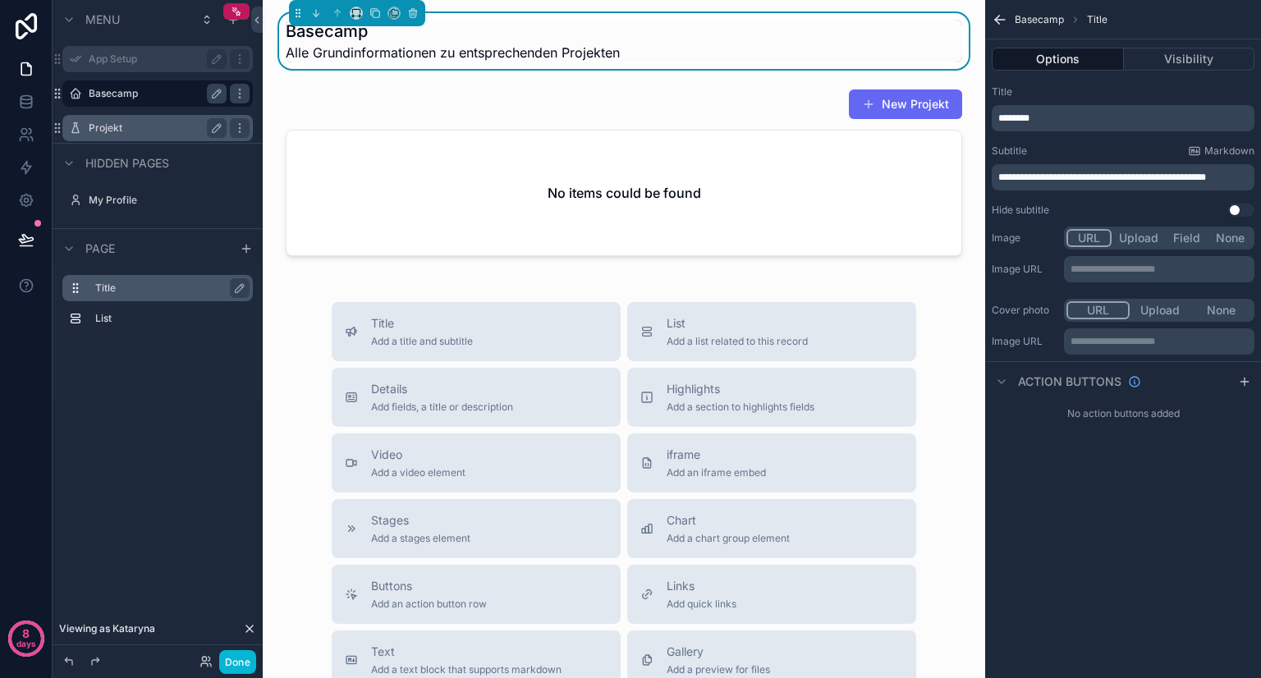
click at [113, 134] on label "Projekt" at bounding box center [154, 127] width 131 height 13
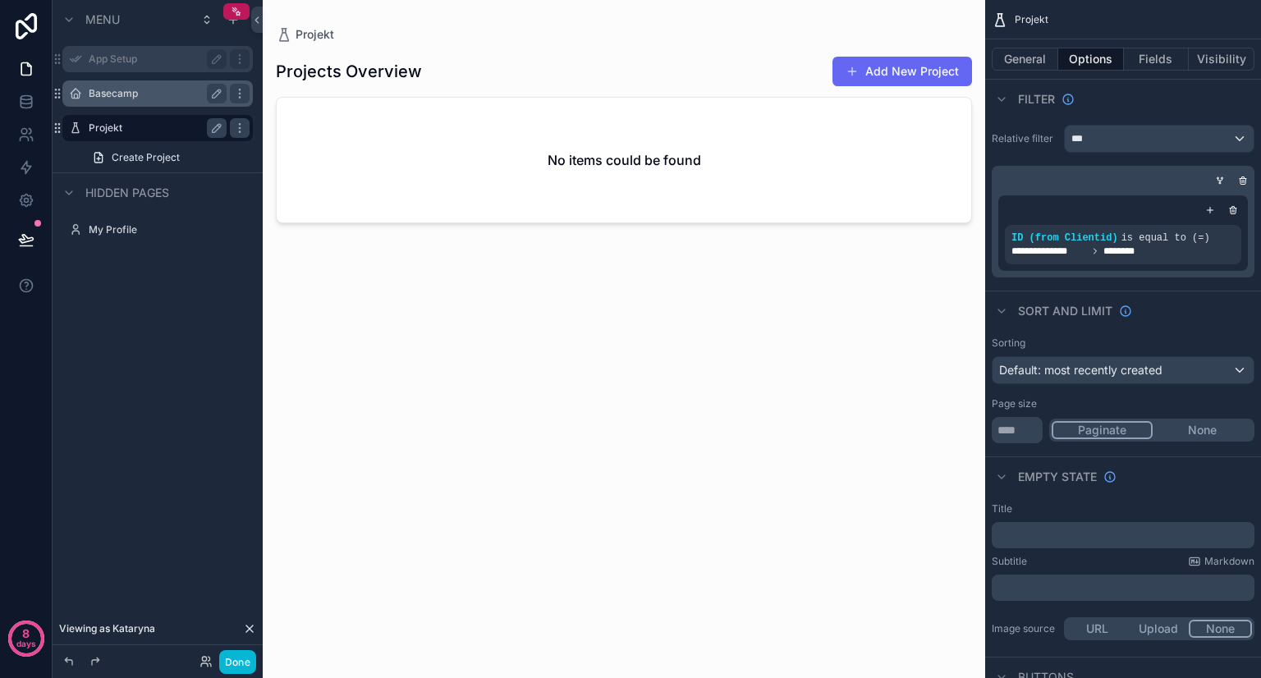
click at [120, 59] on label "App Setup" at bounding box center [154, 59] width 131 height 13
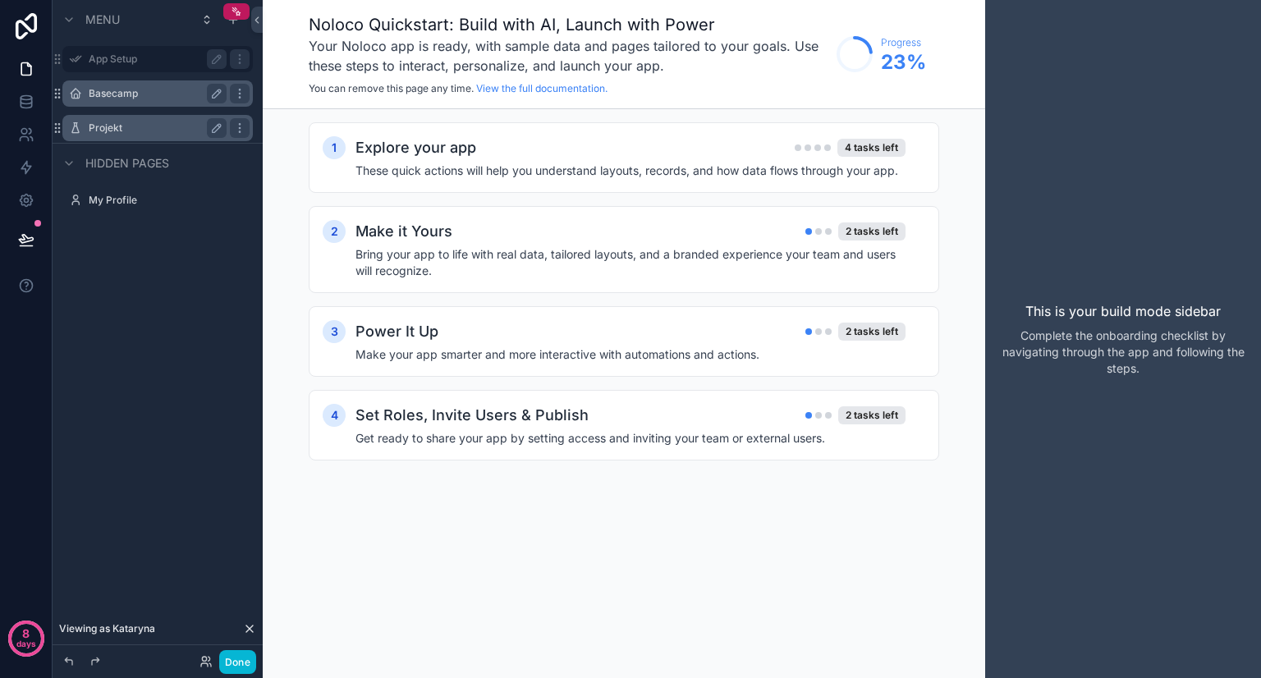
click at [391, 21] on h1 "Noloco Quickstart: Build with AI, Launch with Power" at bounding box center [569, 24] width 520 height 23
click at [391, 53] on h3 "Your Noloco app is ready, with sample data and pages tailored to your goals. Us…" at bounding box center [569, 55] width 520 height 39
click at [210, 57] on icon "scrollable content" at bounding box center [216, 59] width 13 height 13
click at [240, 60] on icon "scrollable content" at bounding box center [239, 59] width 13 height 13
click at [483, 73] on h3 "Your Noloco app is ready, with sample data and pages tailored to your goals. Us…" at bounding box center [569, 55] width 520 height 39
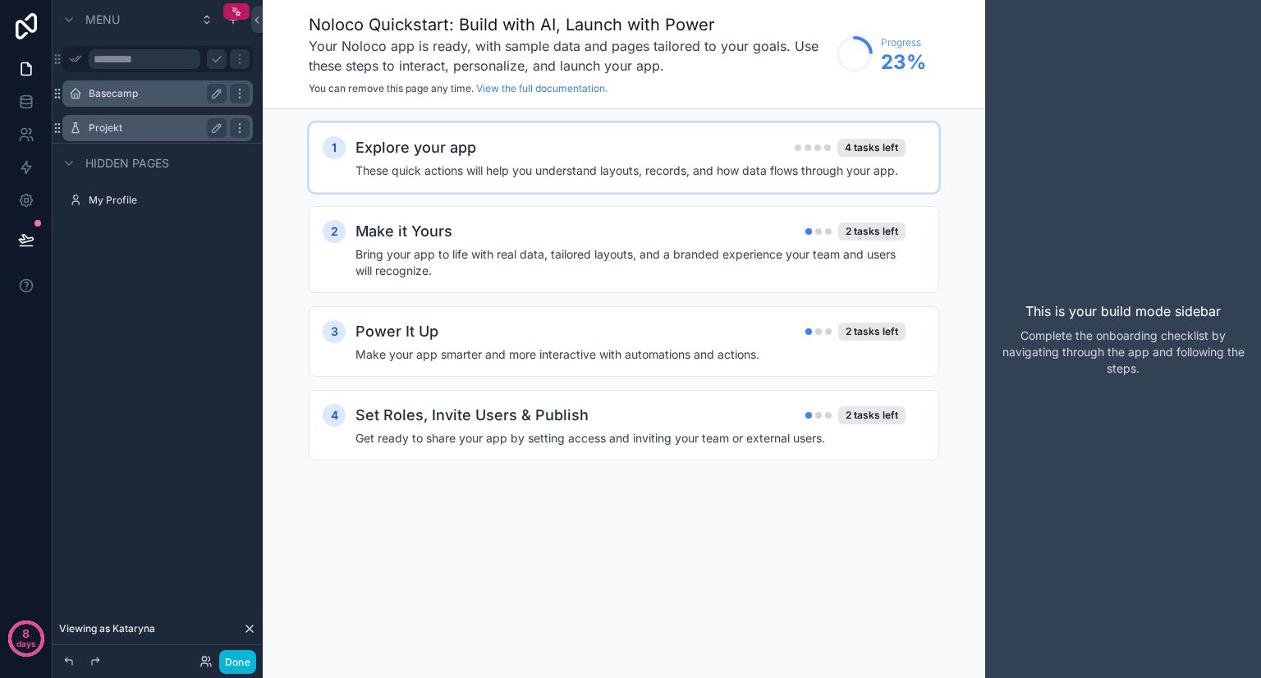
click at [437, 153] on h2 "Explore your app" at bounding box center [415, 147] width 121 height 23
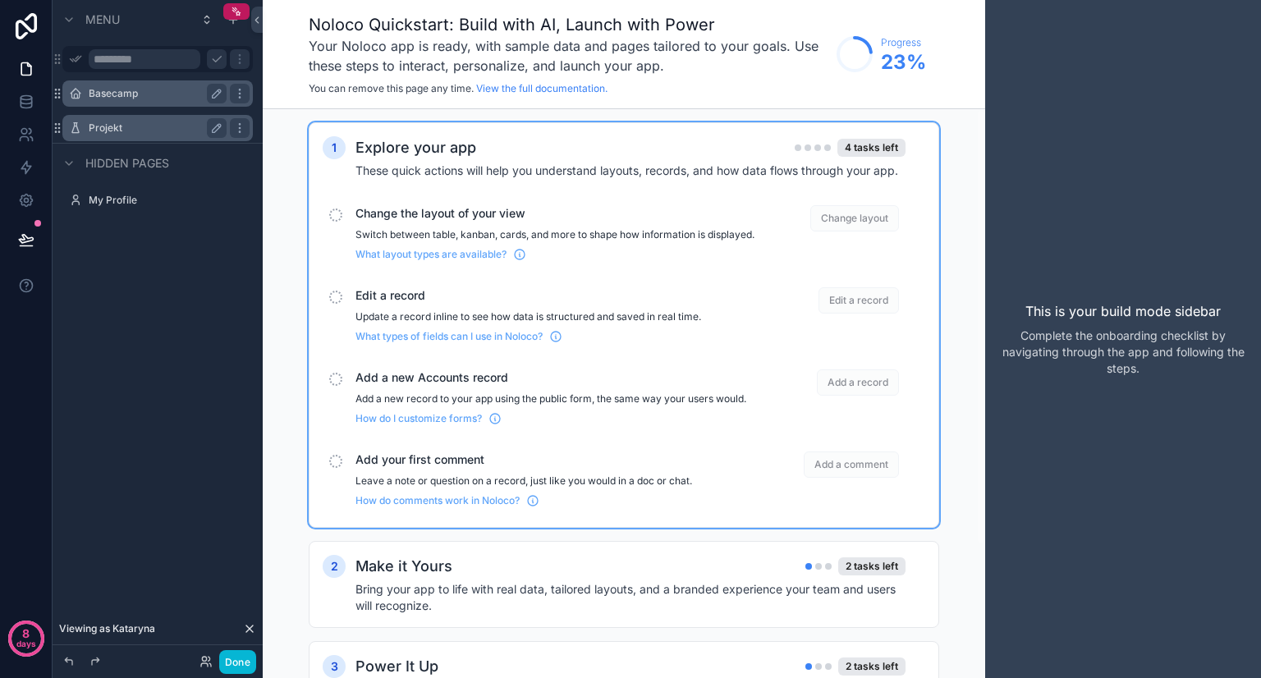
click at [488, 65] on h3 "Your Noloco app is ready, with sample data and pages tailored to your goals. Us…" at bounding box center [569, 55] width 520 height 39
click at [378, 320] on div "Edit a record Update a record inline to see how data is structured and saved in…" at bounding box center [554, 315] width 399 height 56
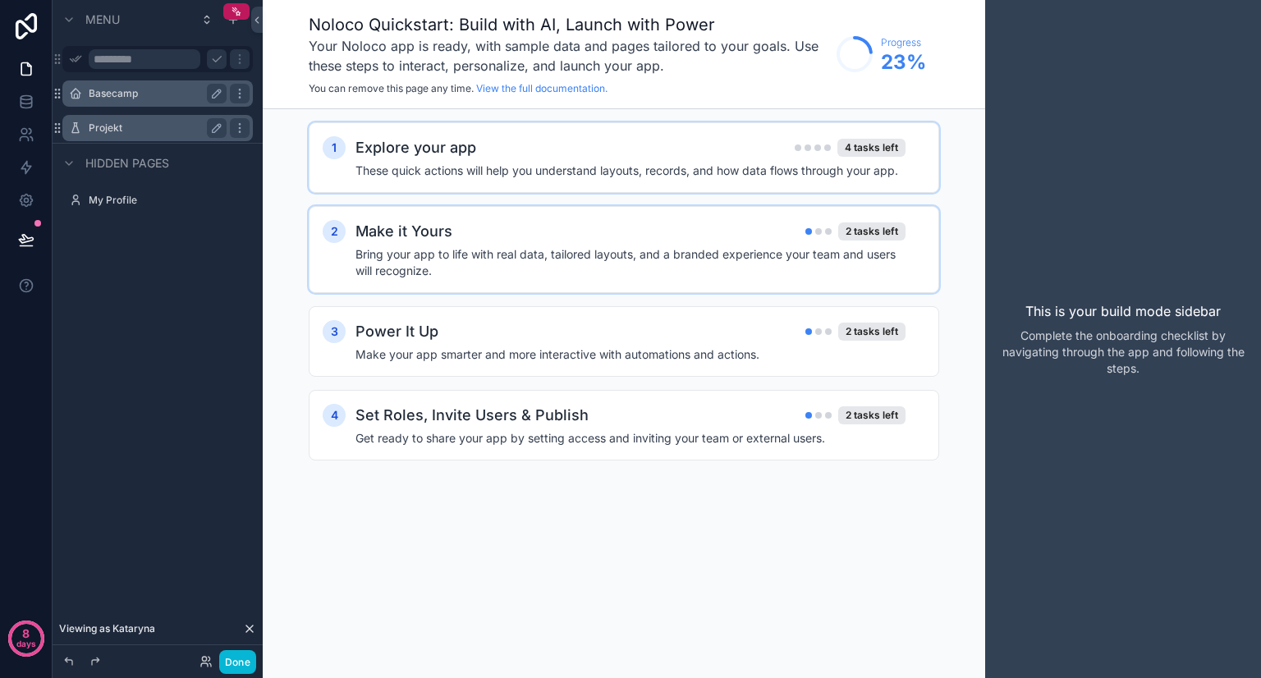
click at [415, 236] on h2 "Make it Yours" at bounding box center [403, 231] width 97 height 23
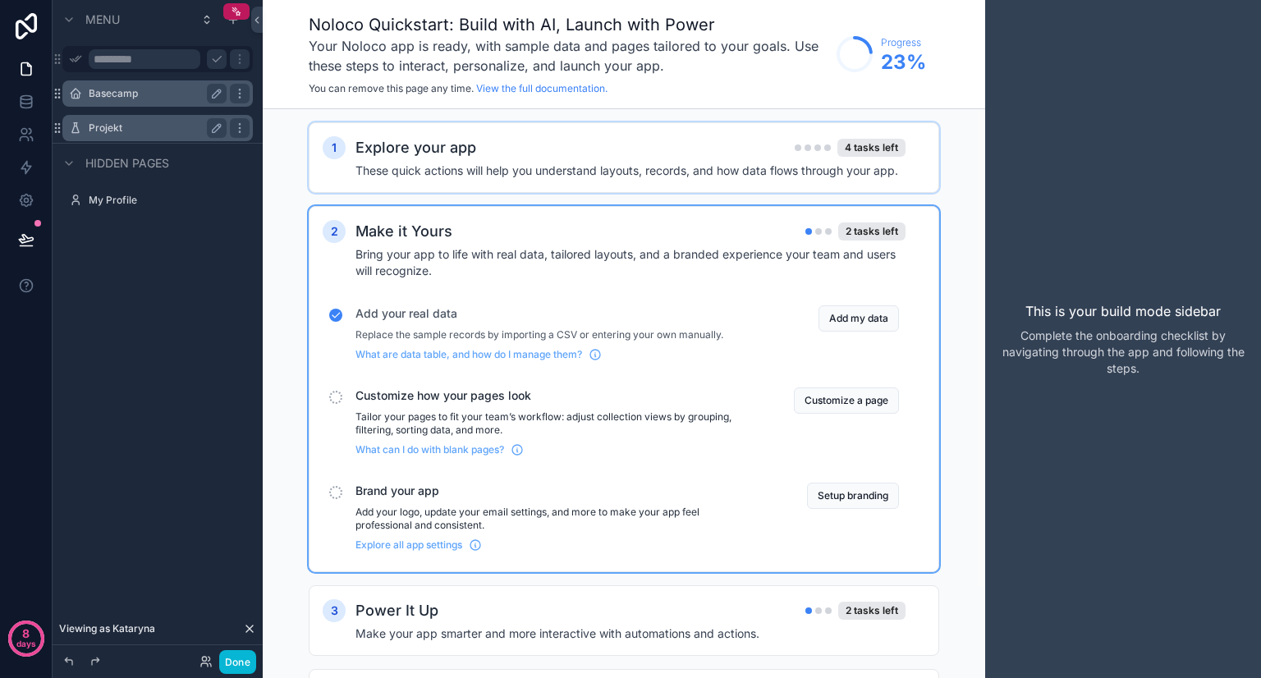
click at [394, 391] on span "Customize how your pages look" at bounding box center [554, 395] width 399 height 16
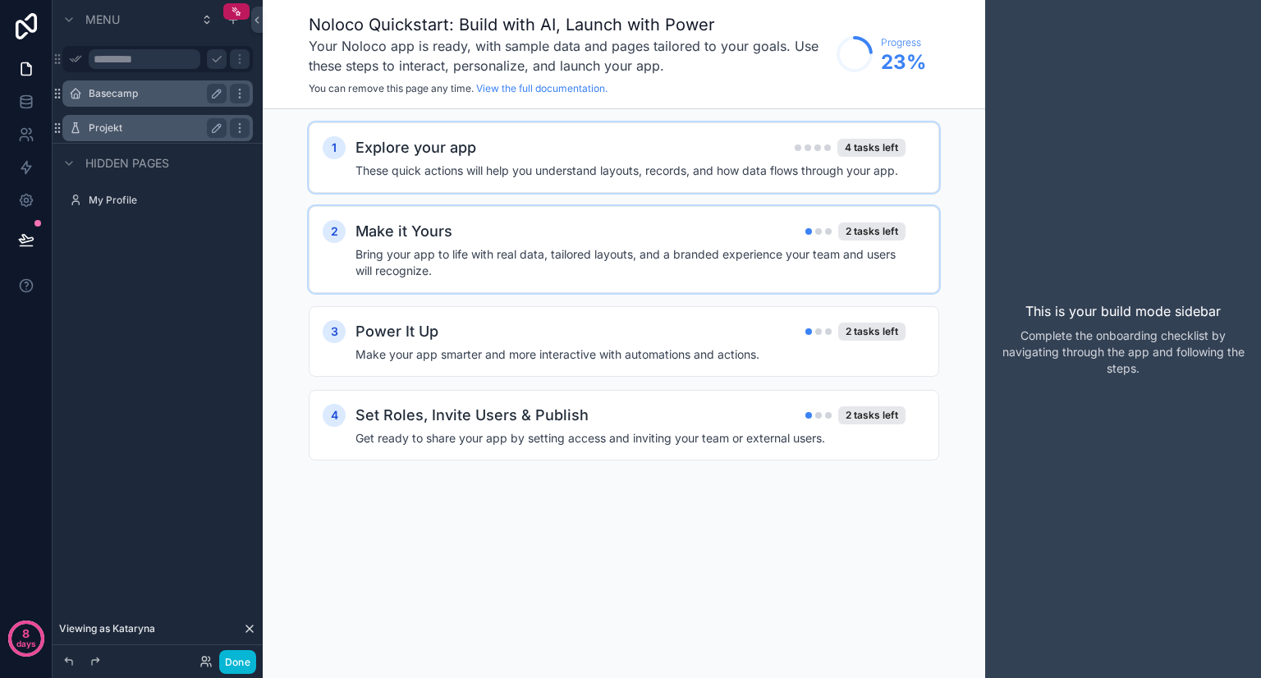
click at [558, 149] on div "Explore your app 4 tasks left" at bounding box center [630, 147] width 550 height 23
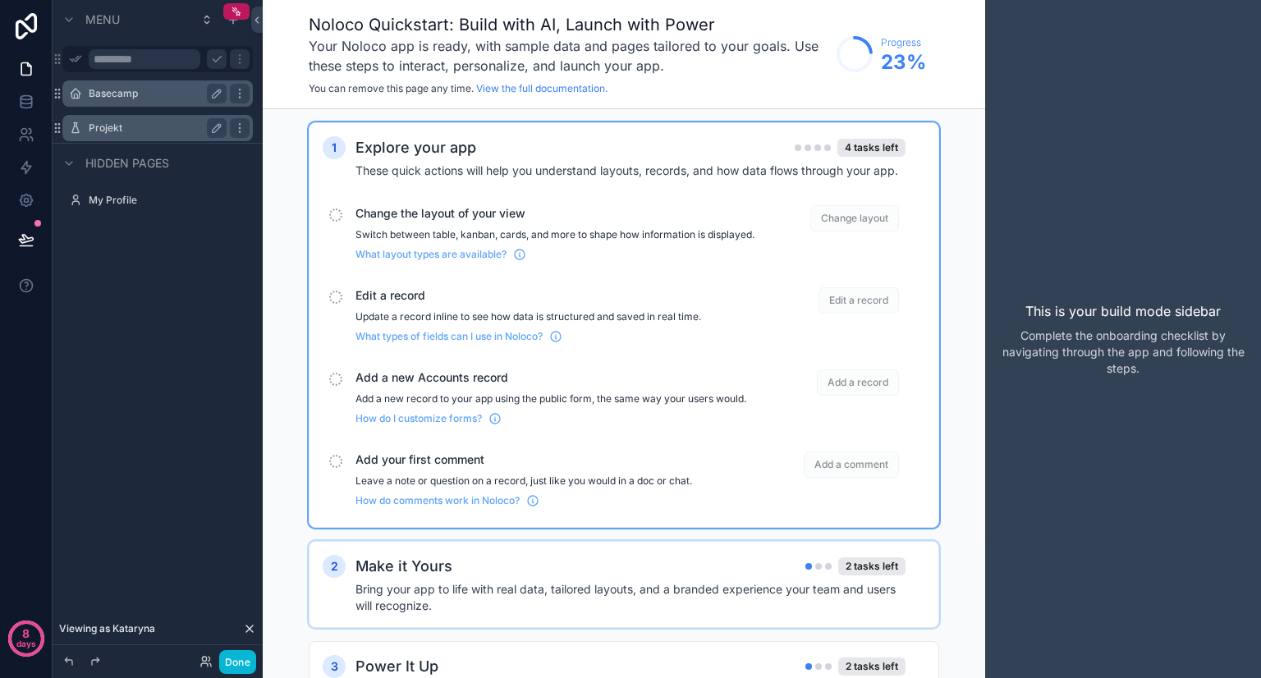
click at [559, 207] on span "Change the layout of your view" at bounding box center [554, 213] width 399 height 16
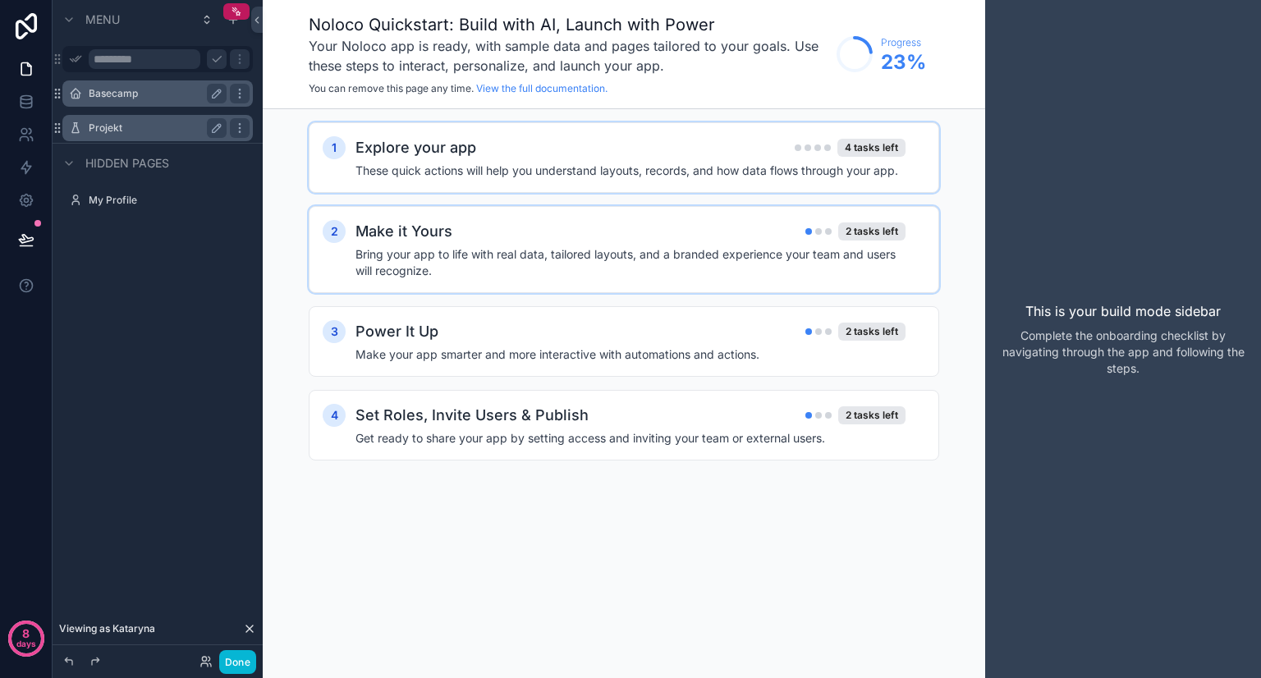
click at [506, 129] on div "1 Explore your app 4 tasks left These quick actions will help you understand la…" at bounding box center [624, 157] width 630 height 71
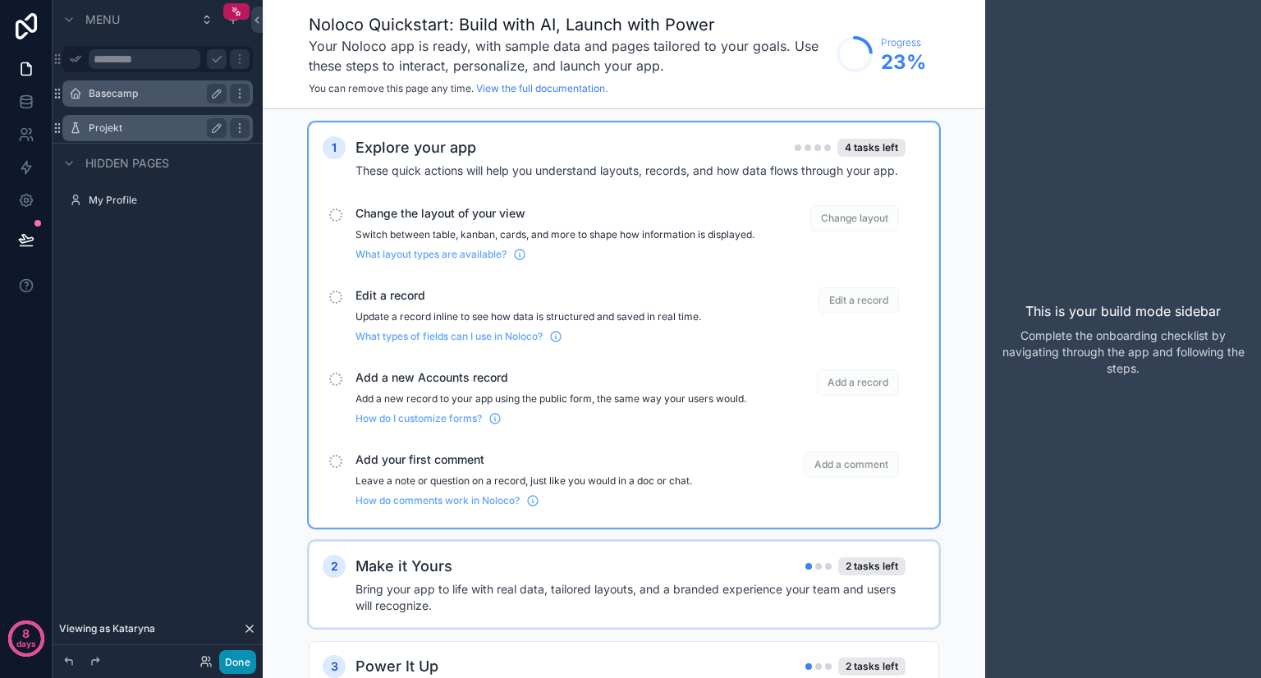
click at [231, 660] on button "Done" at bounding box center [237, 662] width 37 height 24
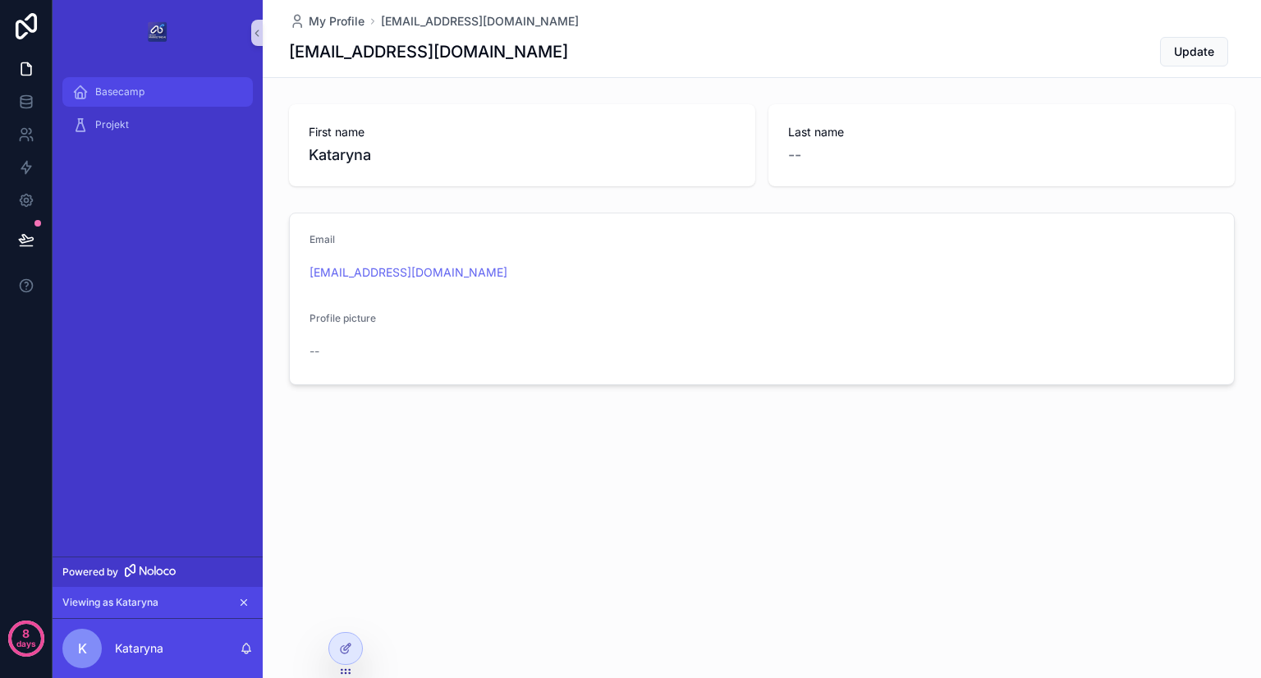
click at [133, 84] on div "Basecamp" at bounding box center [157, 92] width 171 height 26
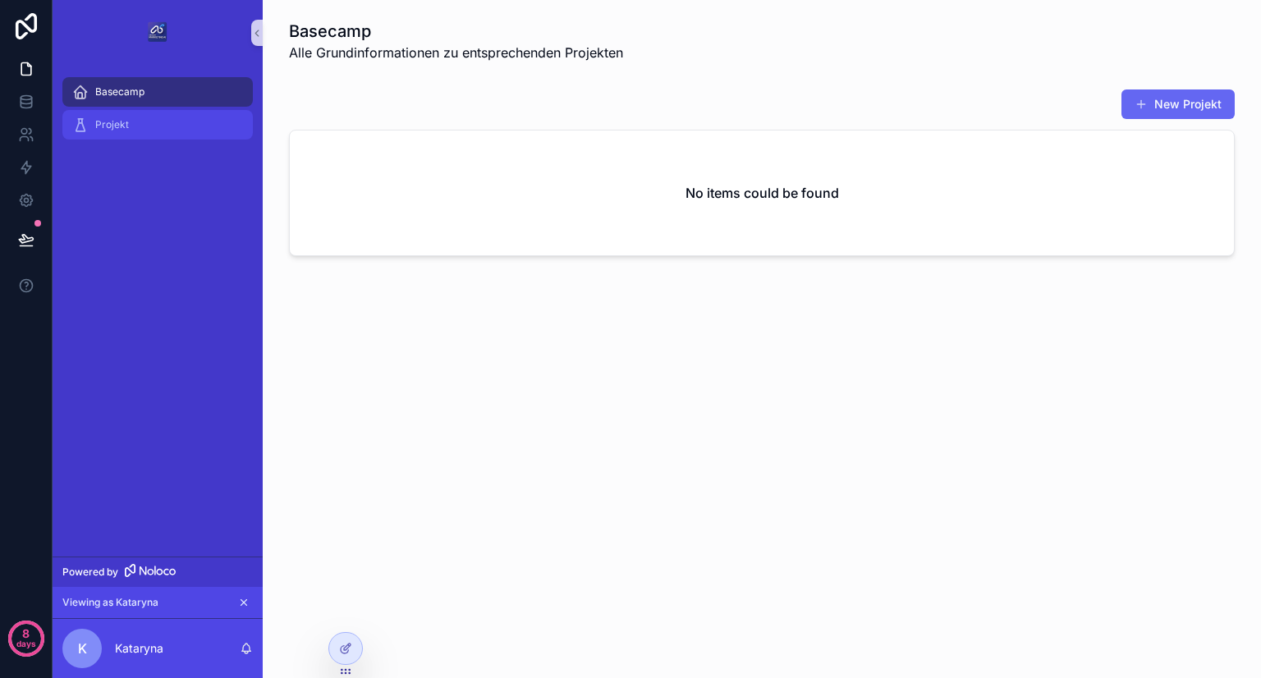
click at [113, 126] on span "Projekt" at bounding box center [112, 124] width 34 height 13
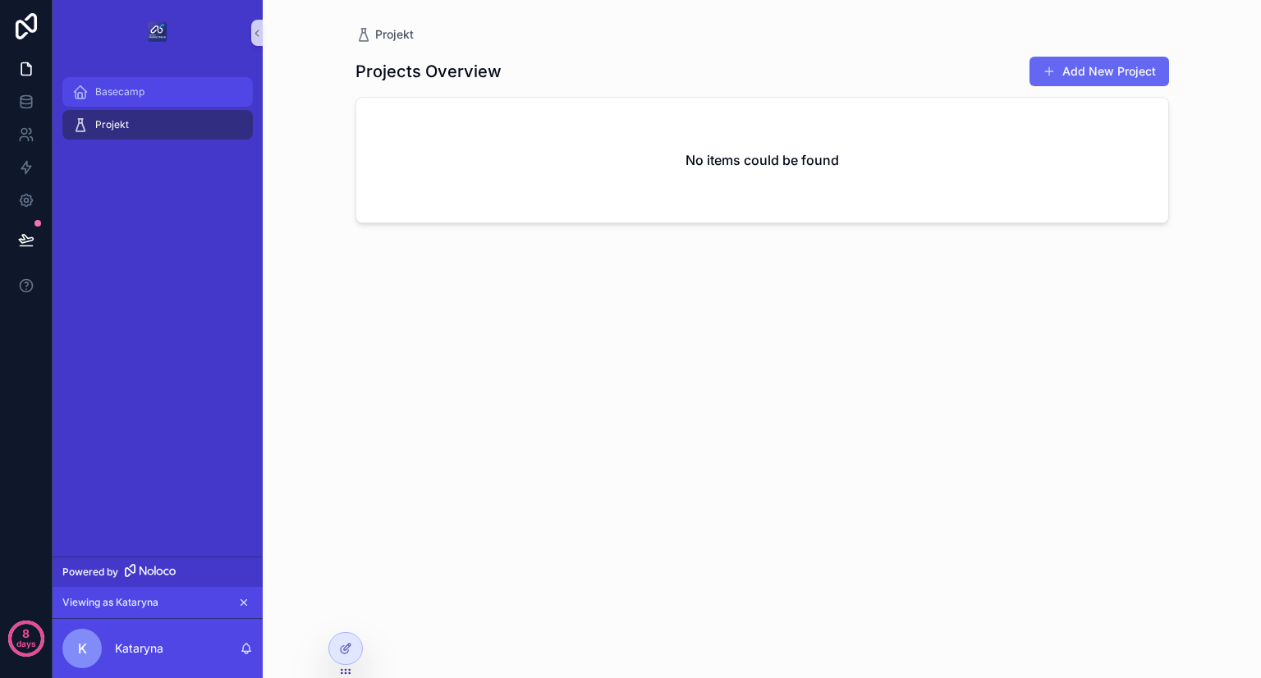
click at [155, 96] on div "Basecamp" at bounding box center [157, 92] width 171 height 26
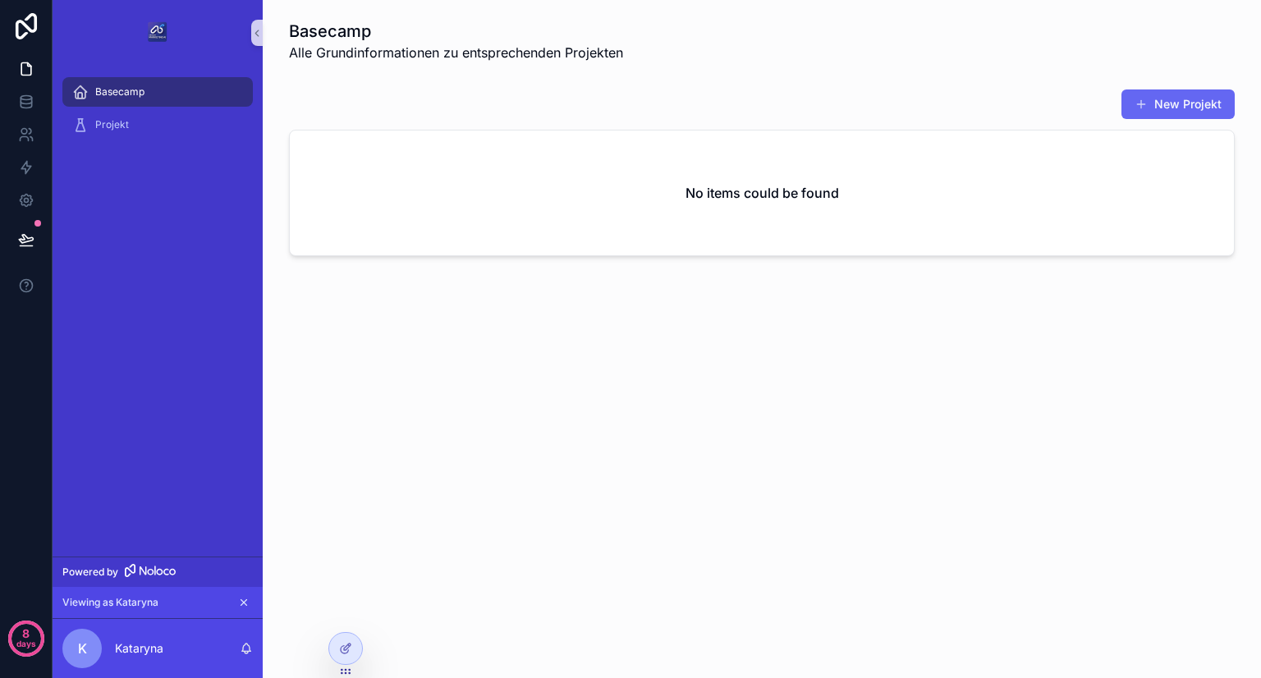
click at [343, 30] on h1 "Basecamp" at bounding box center [456, 31] width 334 height 23
click at [339, 651] on icon at bounding box center [345, 648] width 13 height 13
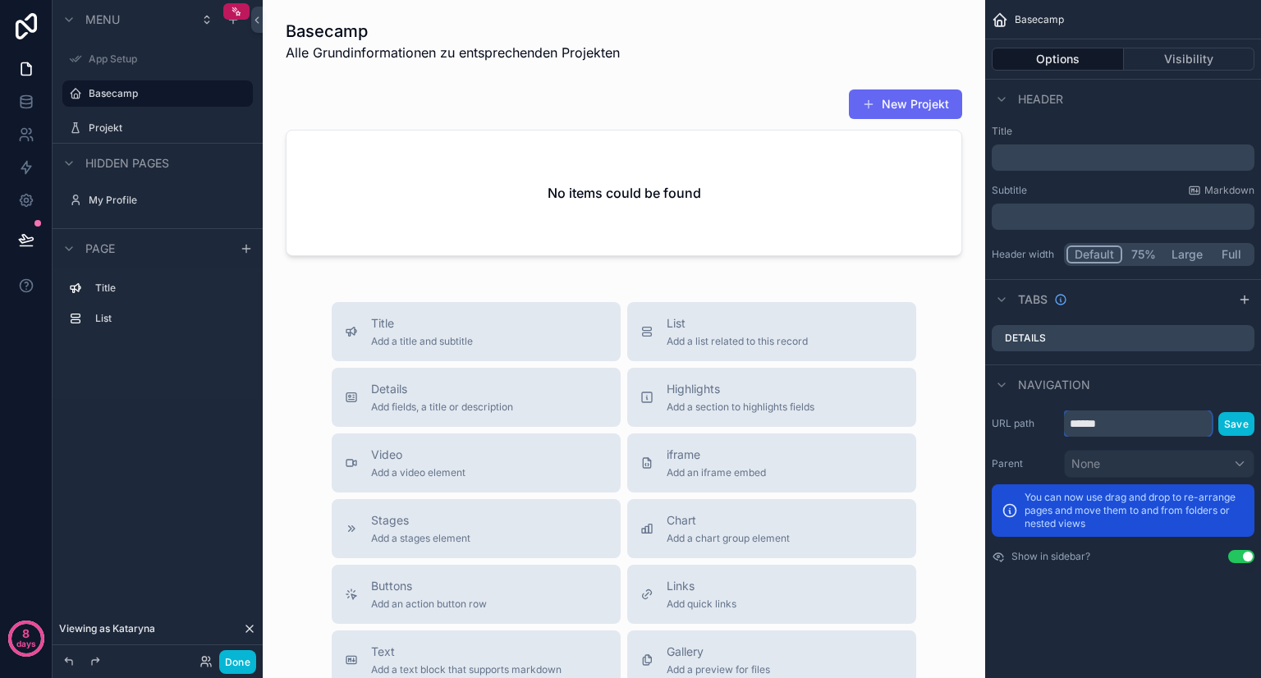
click at [1093, 428] on input "******" at bounding box center [1138, 423] width 148 height 26
type input "********"
click at [1224, 420] on button "Save" at bounding box center [1236, 424] width 36 height 24
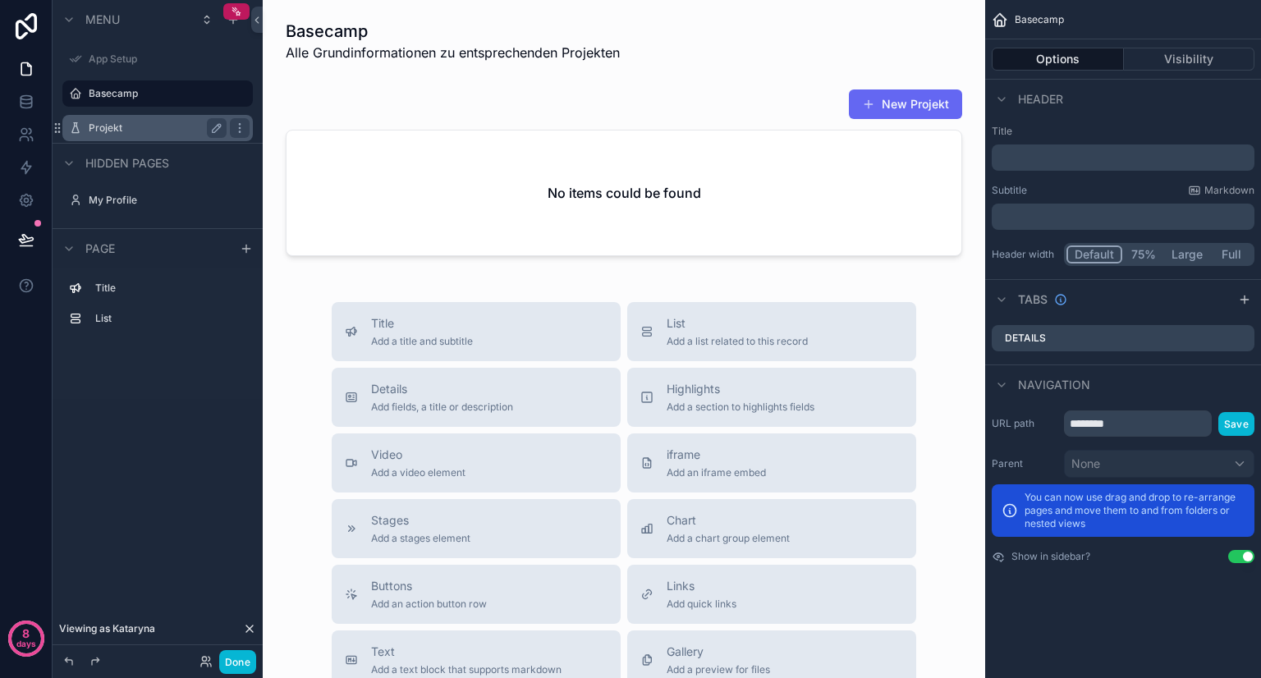
click at [98, 130] on label "Projekt" at bounding box center [154, 127] width 131 height 13
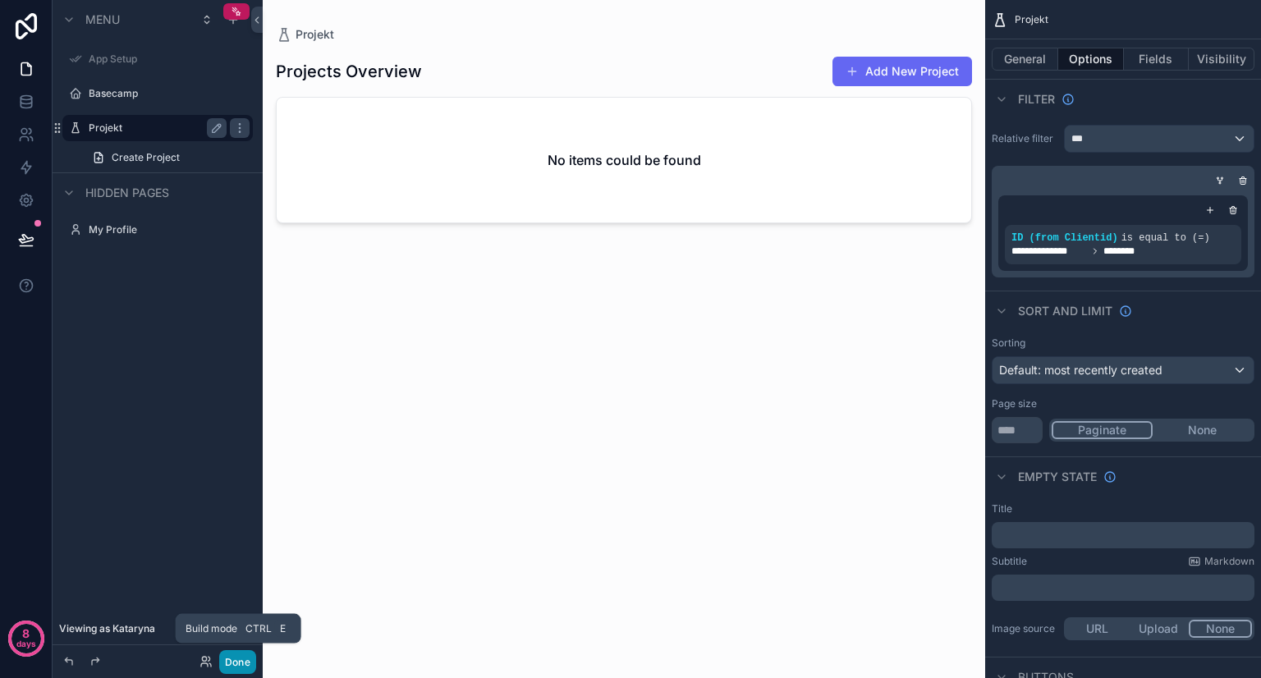
click at [235, 661] on button "Done" at bounding box center [237, 662] width 37 height 24
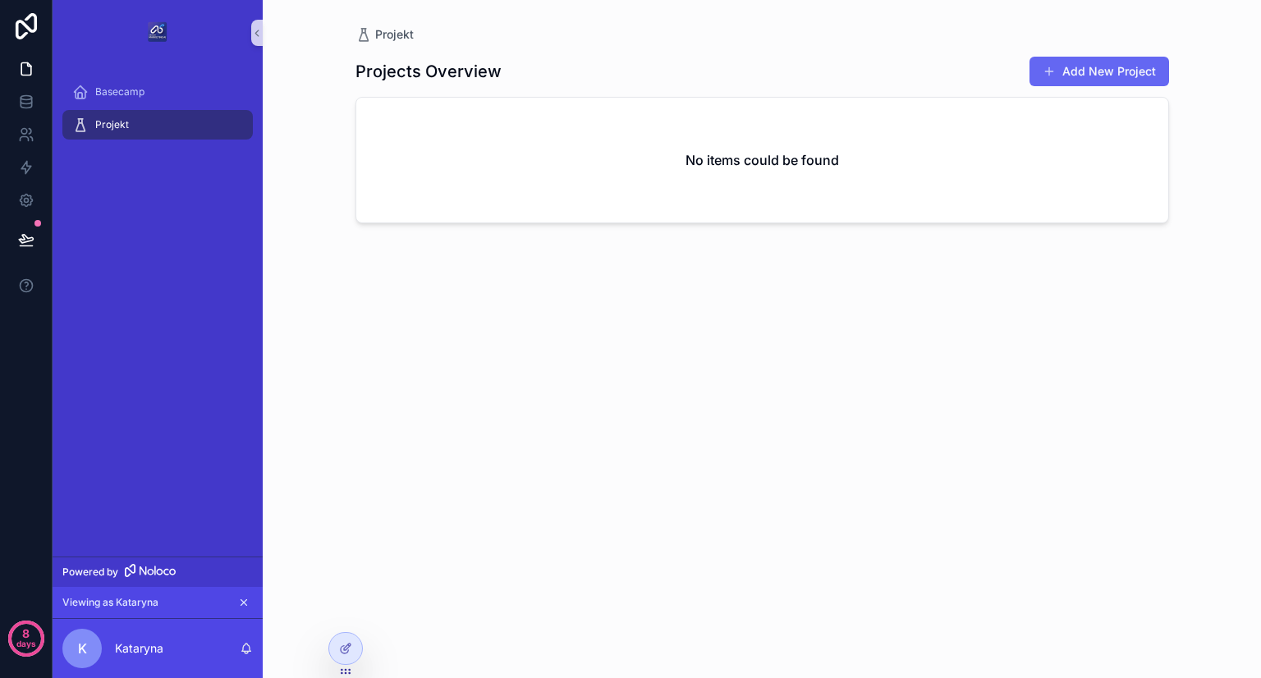
click at [243, 603] on icon "scrollable content" at bounding box center [243, 602] width 11 height 11
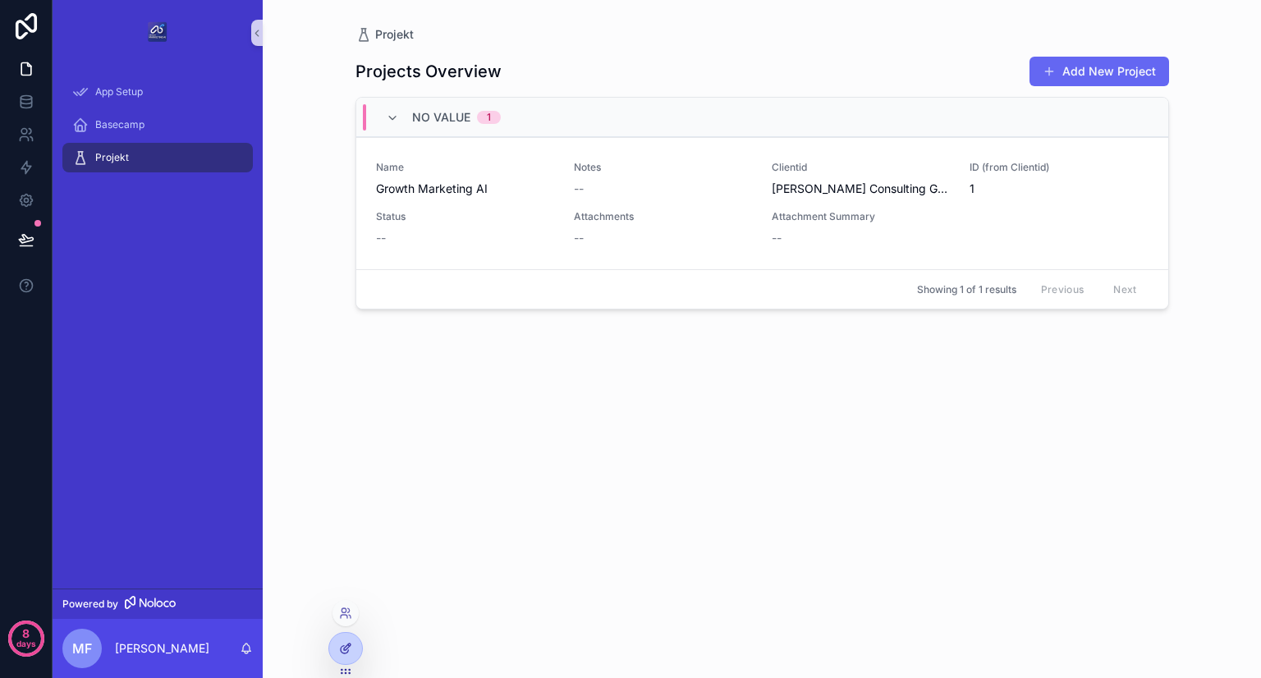
click at [345, 646] on icon at bounding box center [347, 646] width 7 height 7
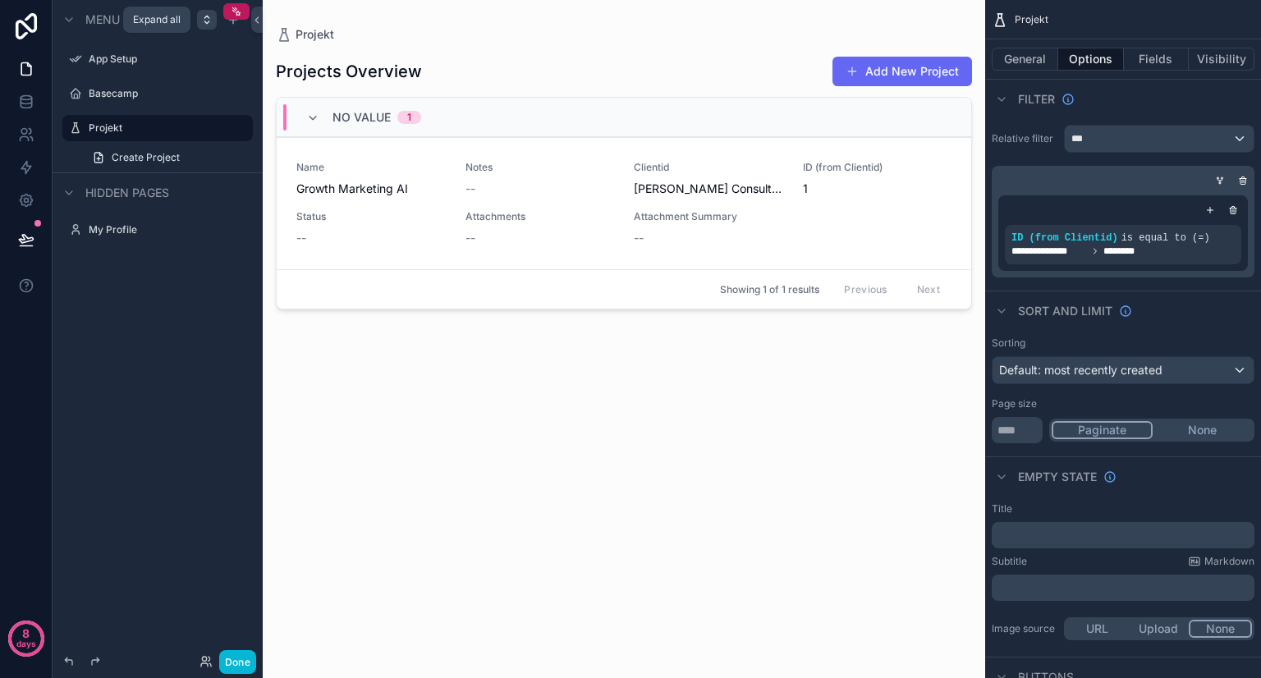
click at [204, 24] on icon "scrollable content" at bounding box center [206, 19] width 13 height 13
click at [71, 21] on icon "scrollable content" at bounding box center [68, 19] width 13 height 13
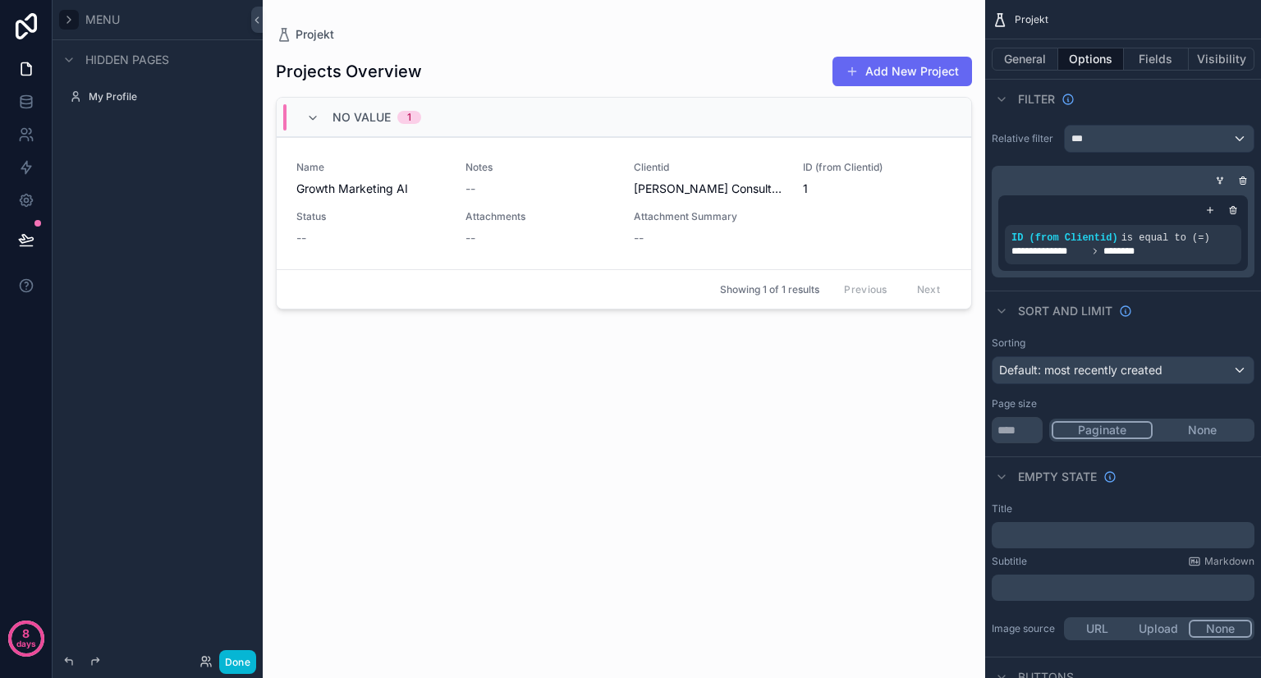
click at [71, 21] on icon "scrollable content" at bounding box center [68, 19] width 13 height 13
click at [236, 6] on icon "scrollable content" at bounding box center [236, 11] width 11 height 11
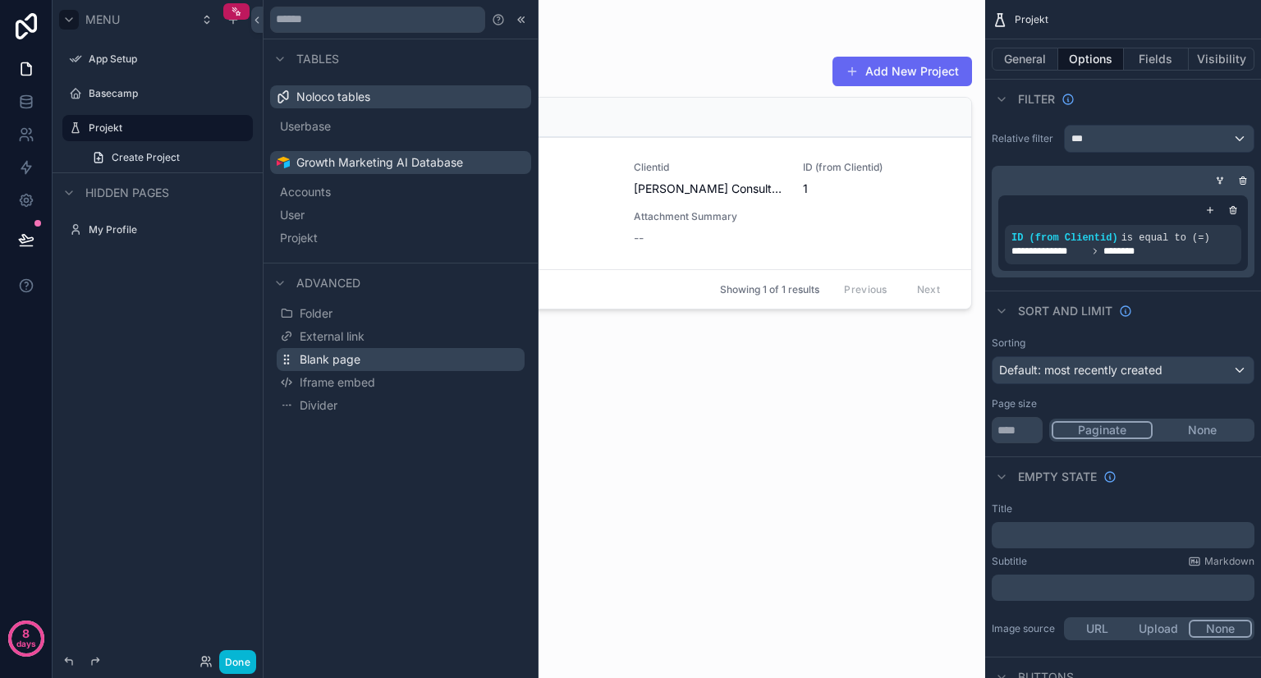
click at [335, 361] on span "Blank page" at bounding box center [330, 359] width 61 height 16
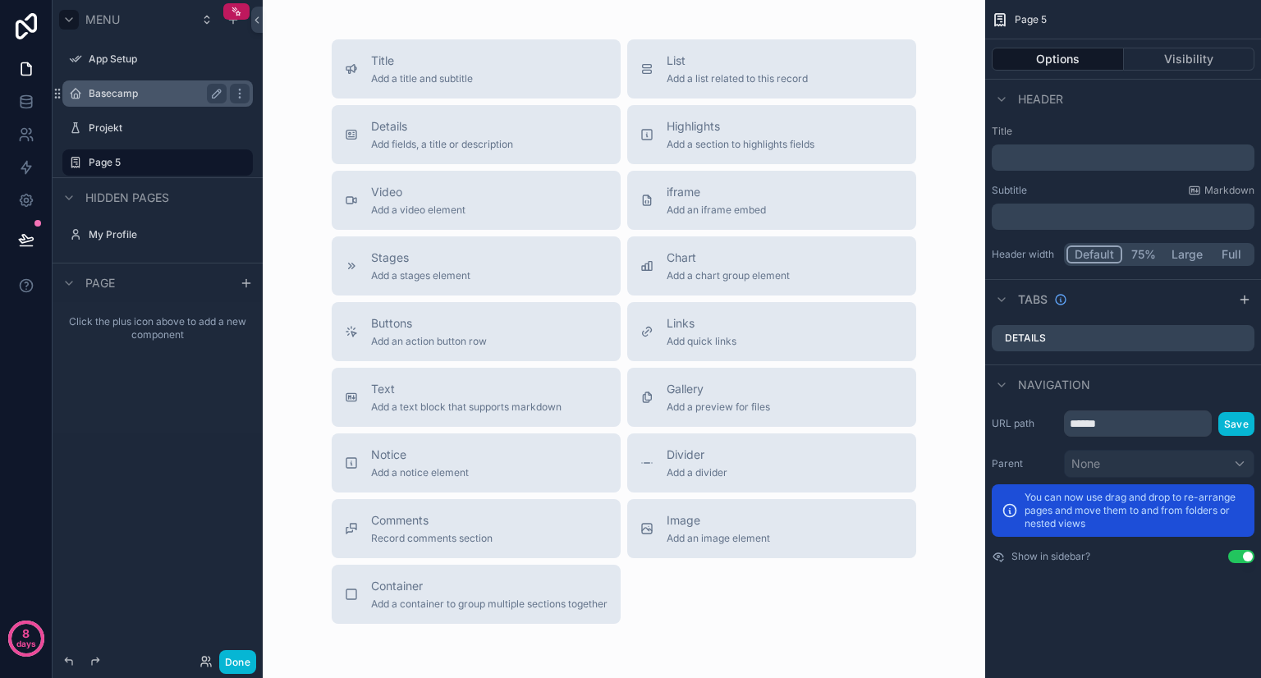
click at [121, 94] on label "Basecamp" at bounding box center [154, 93] width 131 height 13
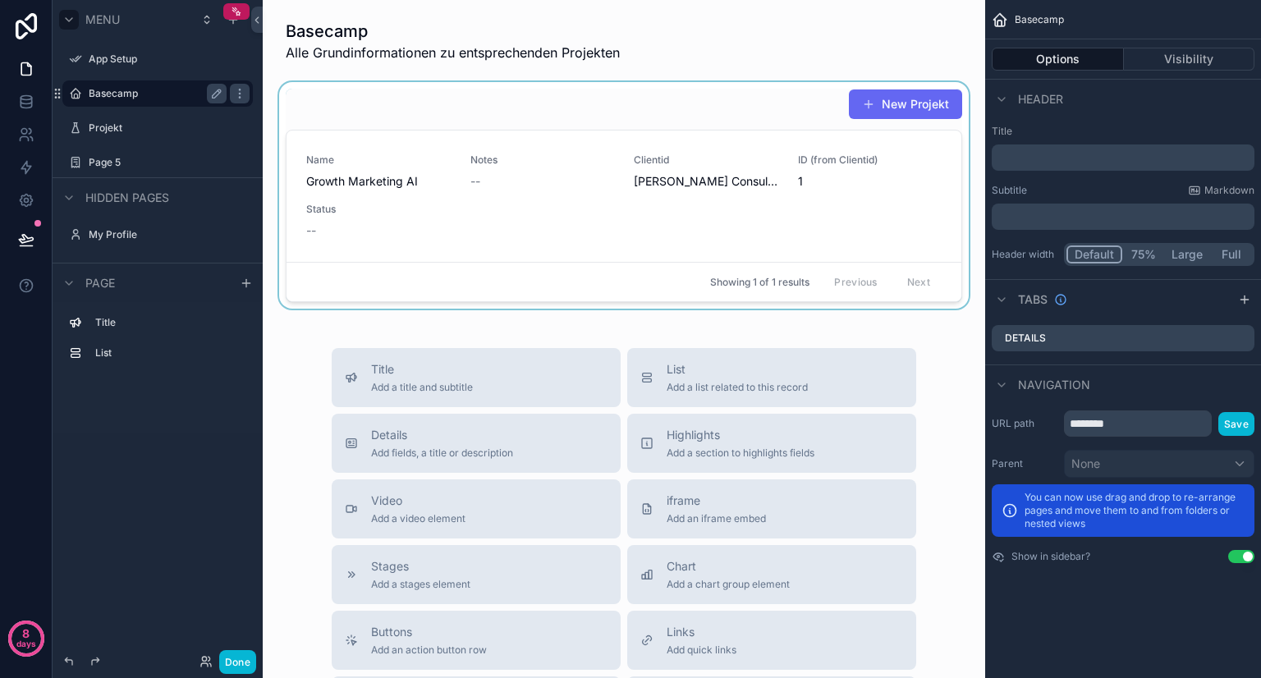
click at [780, 105] on div "scrollable content" at bounding box center [624, 195] width 696 height 227
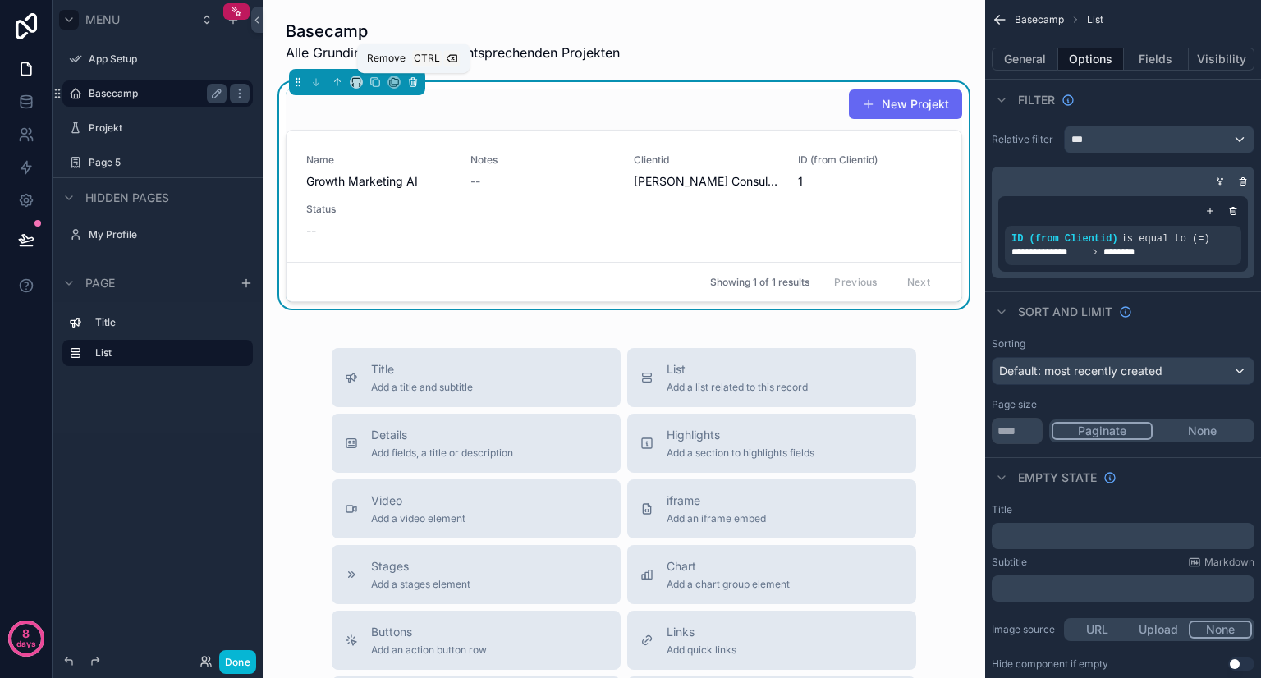
click at [416, 87] on icon "scrollable content" at bounding box center [412, 81] width 11 height 11
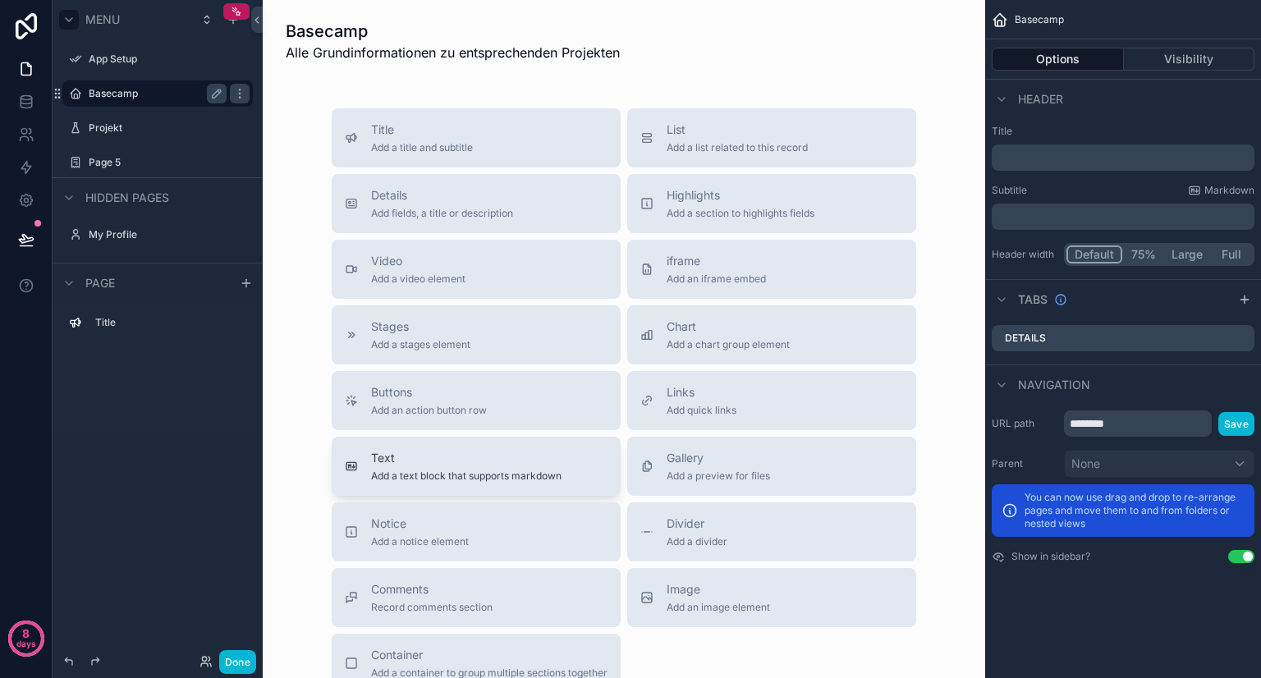
click at [499, 468] on div "Text Add a text block that supports markdown" at bounding box center [466, 466] width 190 height 33
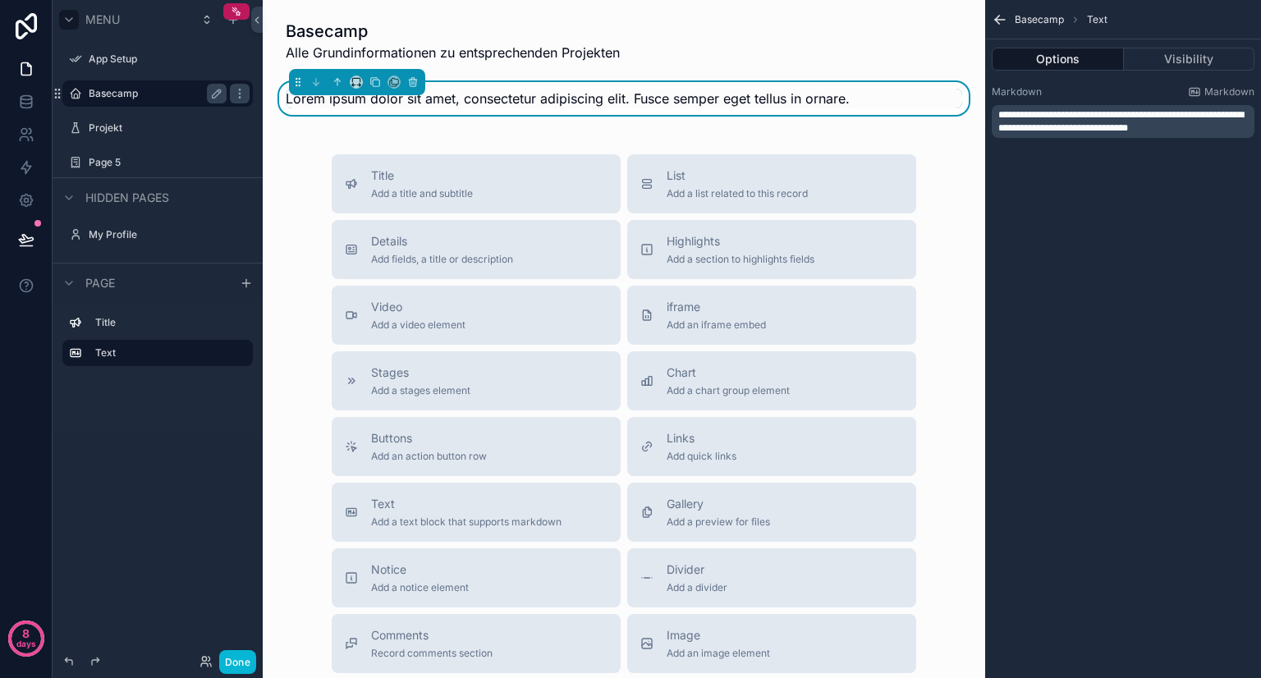
click at [814, 86] on div "Lorem ipsum dolor sit amet, consectetur adipiscing elit. Fusce semper eget tell…" at bounding box center [624, 98] width 696 height 33
click at [387, 132] on div "Basecamp Alle Grundinformationen zu entsprechenden Projekten Lorem ipsum dolor …" at bounding box center [624, 435] width 722 height 870
click at [691, 42] on div "scrollable content" at bounding box center [624, 41] width 696 height 56
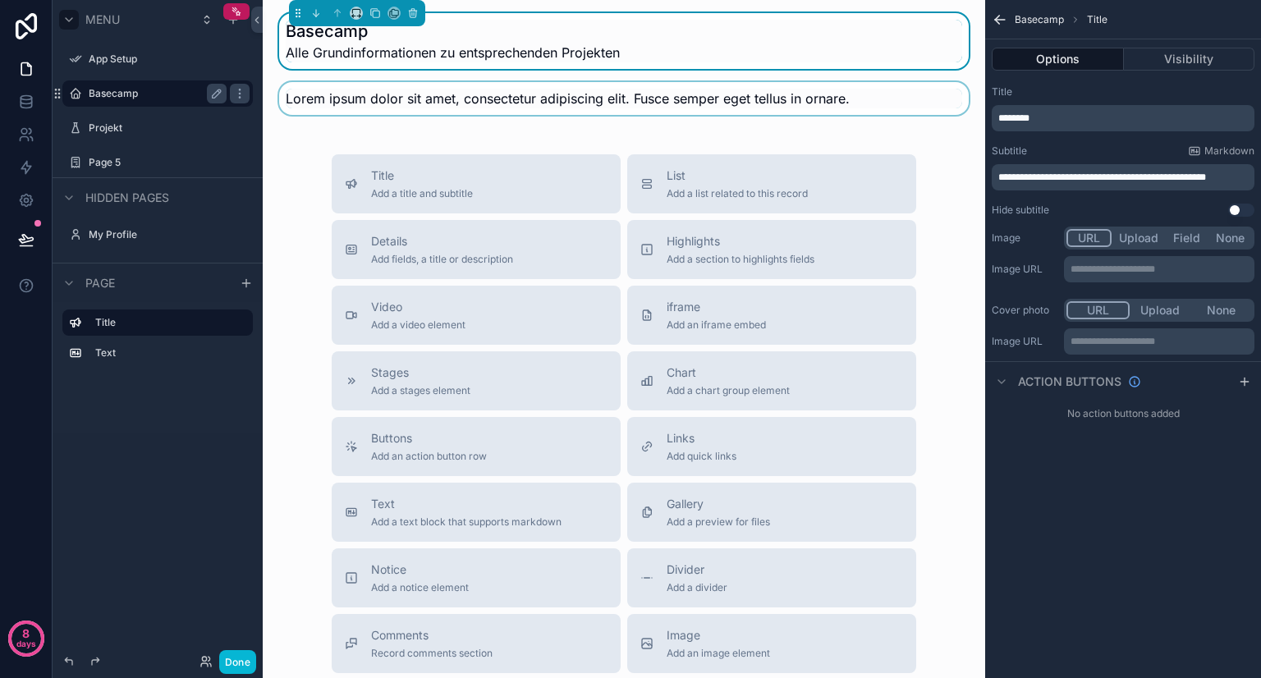
click at [663, 100] on div "scrollable content" at bounding box center [624, 98] width 696 height 33
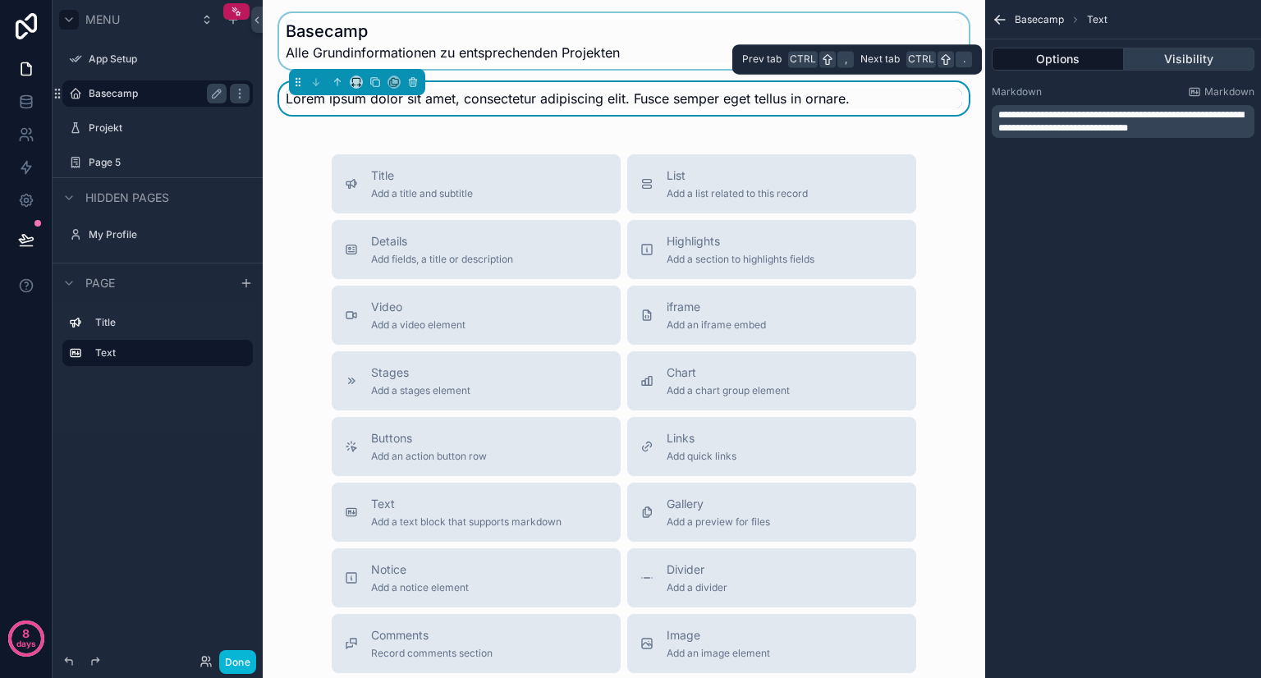
click at [1178, 66] on button "Visibility" at bounding box center [1189, 59] width 131 height 23
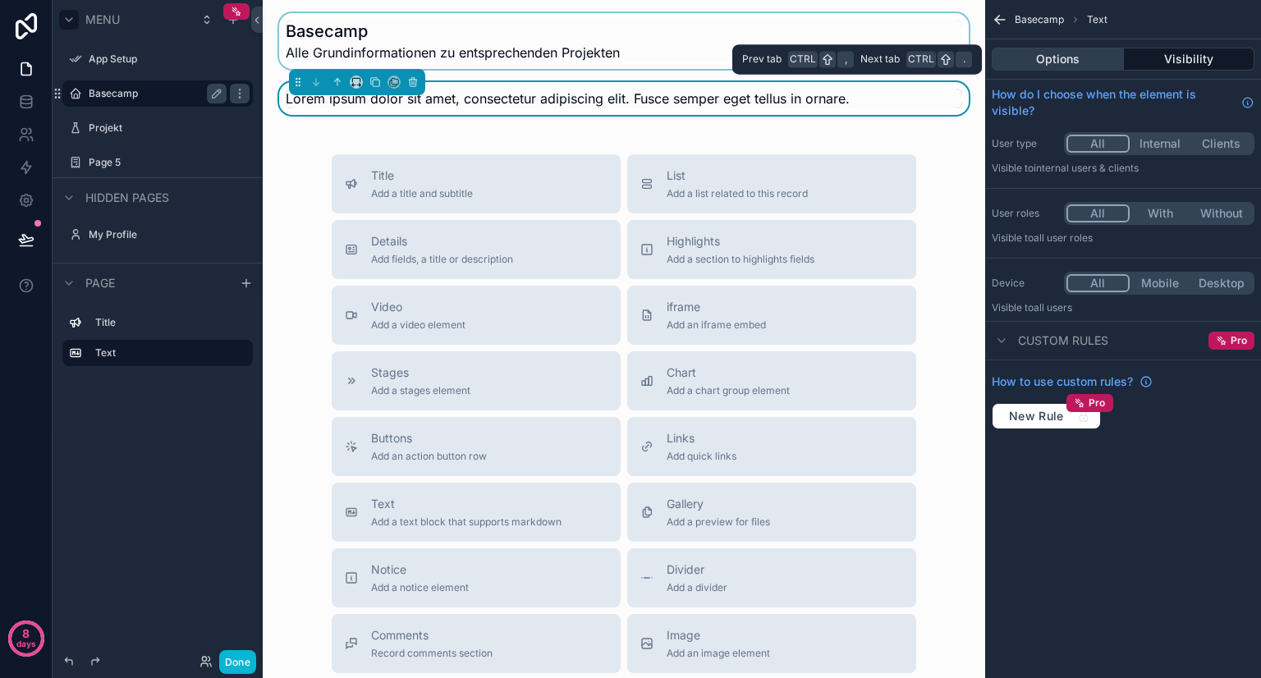
click at [1098, 58] on button "Options" at bounding box center [1057, 59] width 132 height 23
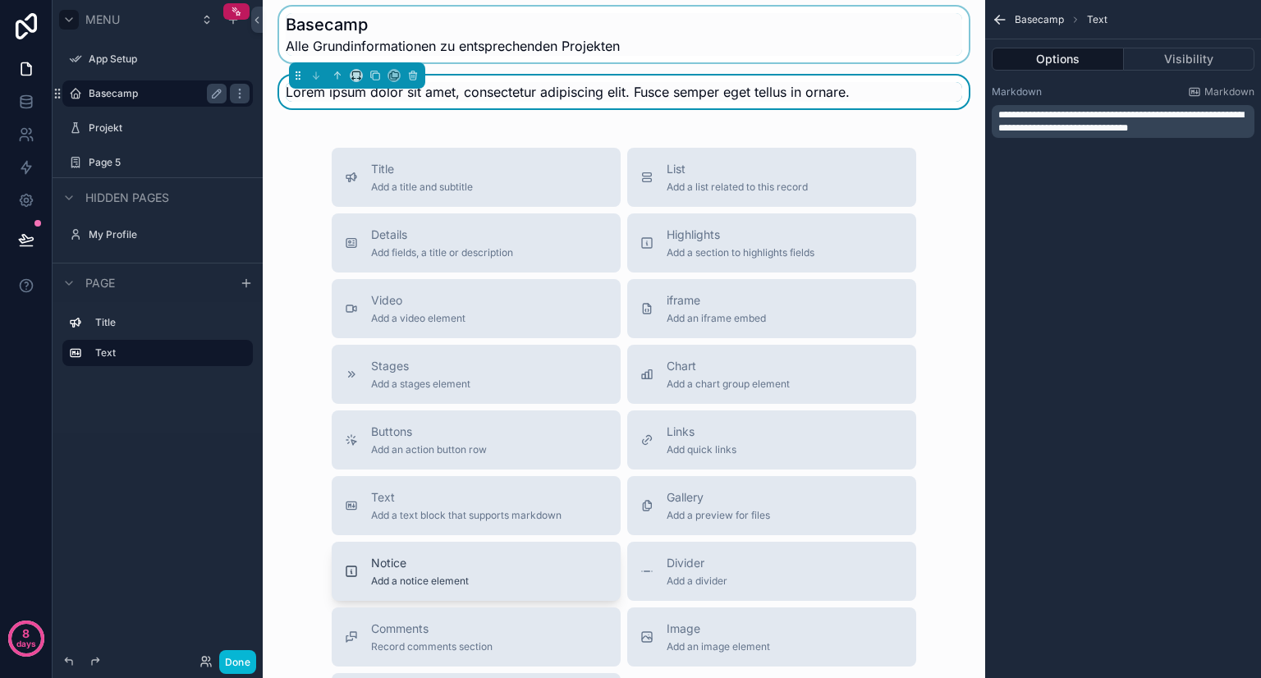
scroll to position [2, 0]
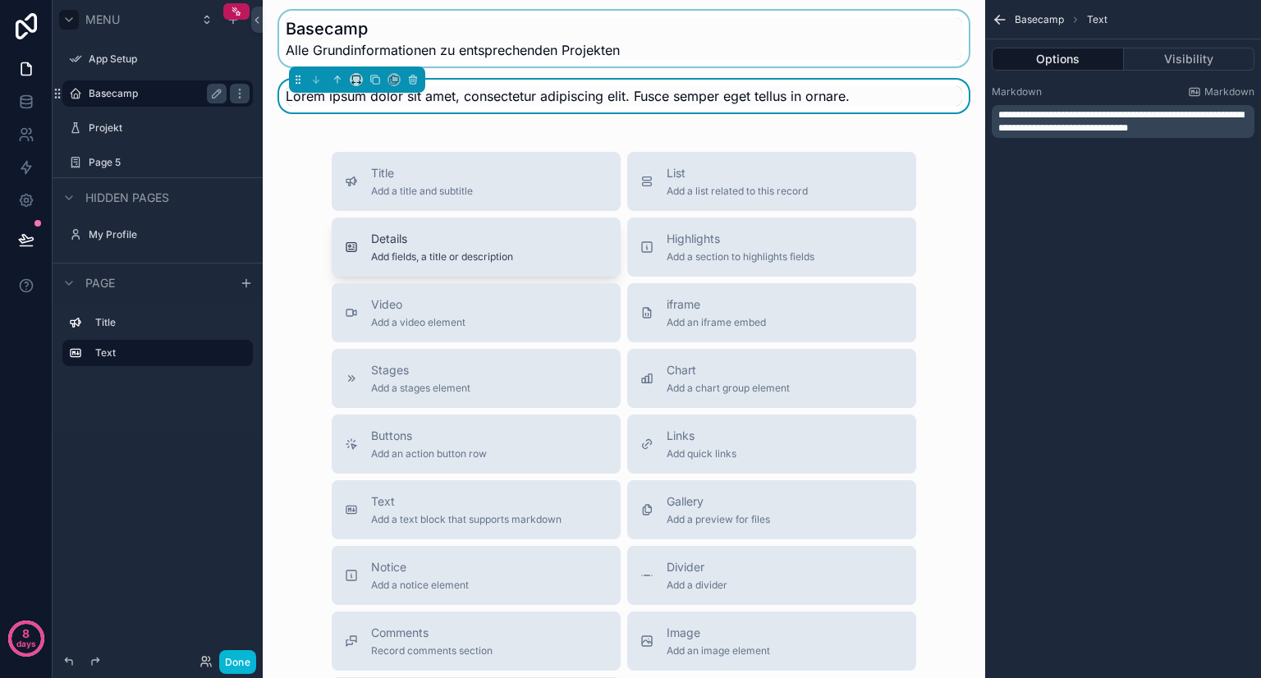
click at [510, 233] on div "Details Add fields, a title or description" at bounding box center [476, 247] width 263 height 33
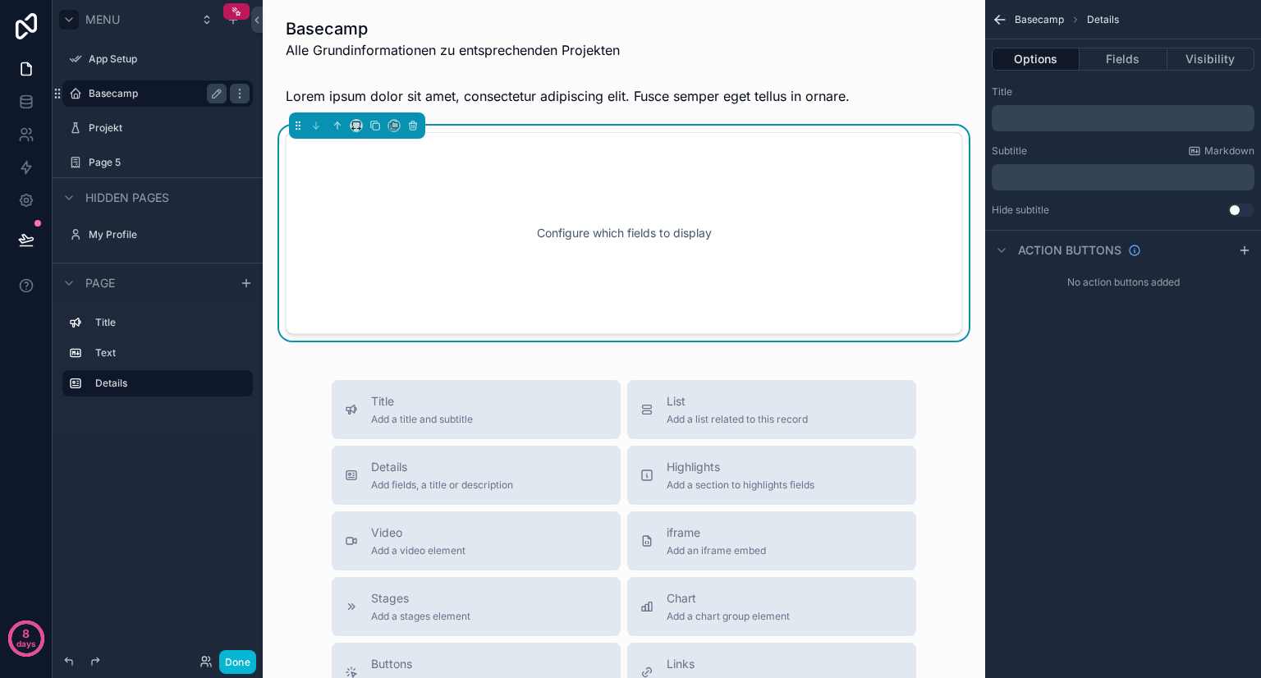
scroll to position [0, 0]
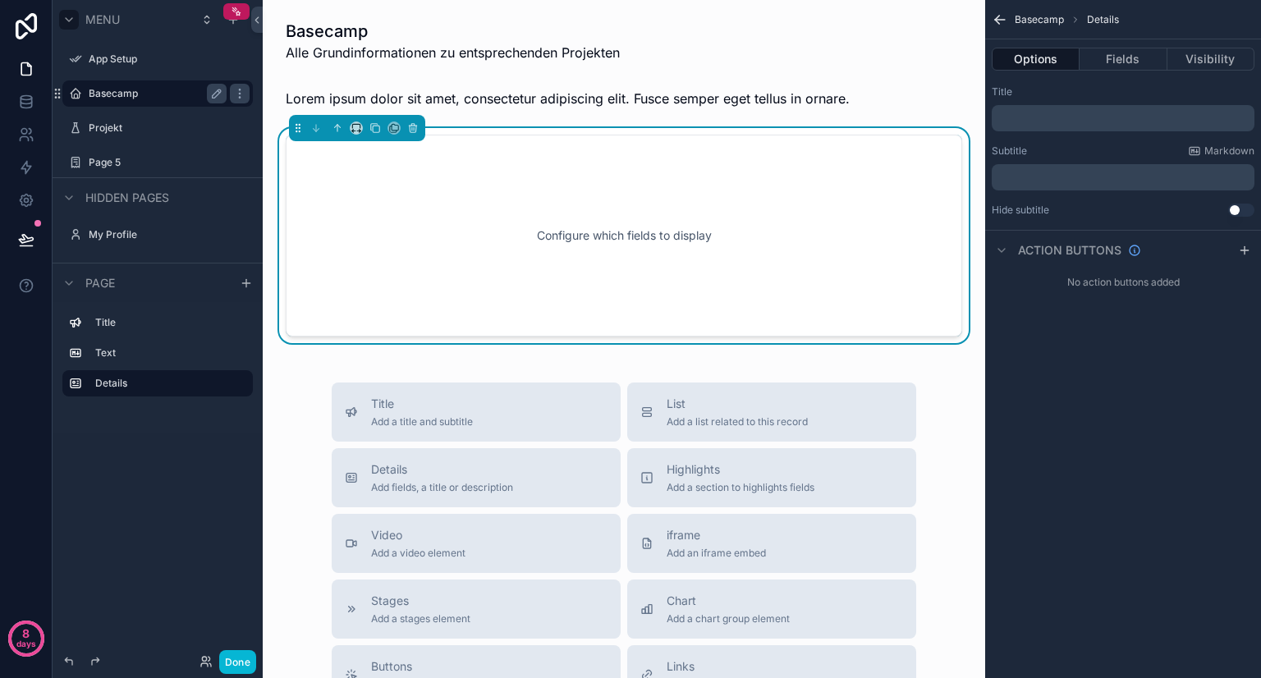
click at [766, 233] on div "Configure which fields to display" at bounding box center [624, 236] width 622 height 148
click at [1123, 59] on button "Fields" at bounding box center [1122, 59] width 87 height 23
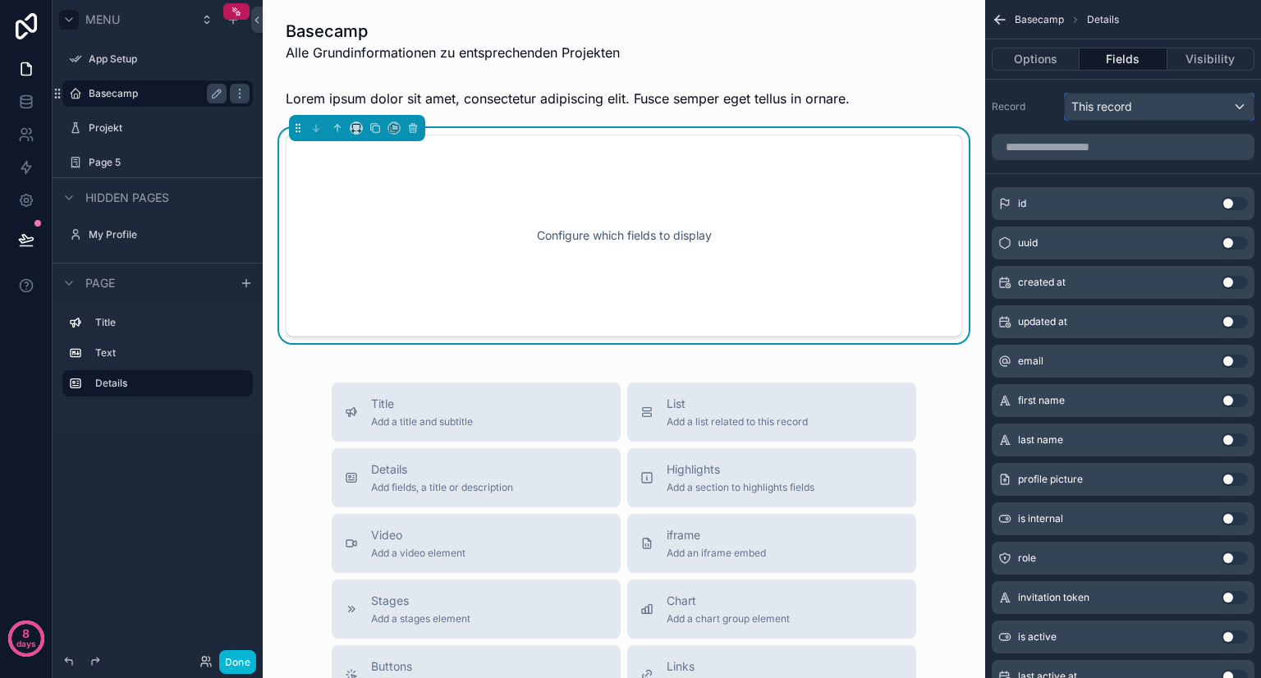
click at [1182, 119] on button "This record" at bounding box center [1159, 107] width 190 height 28
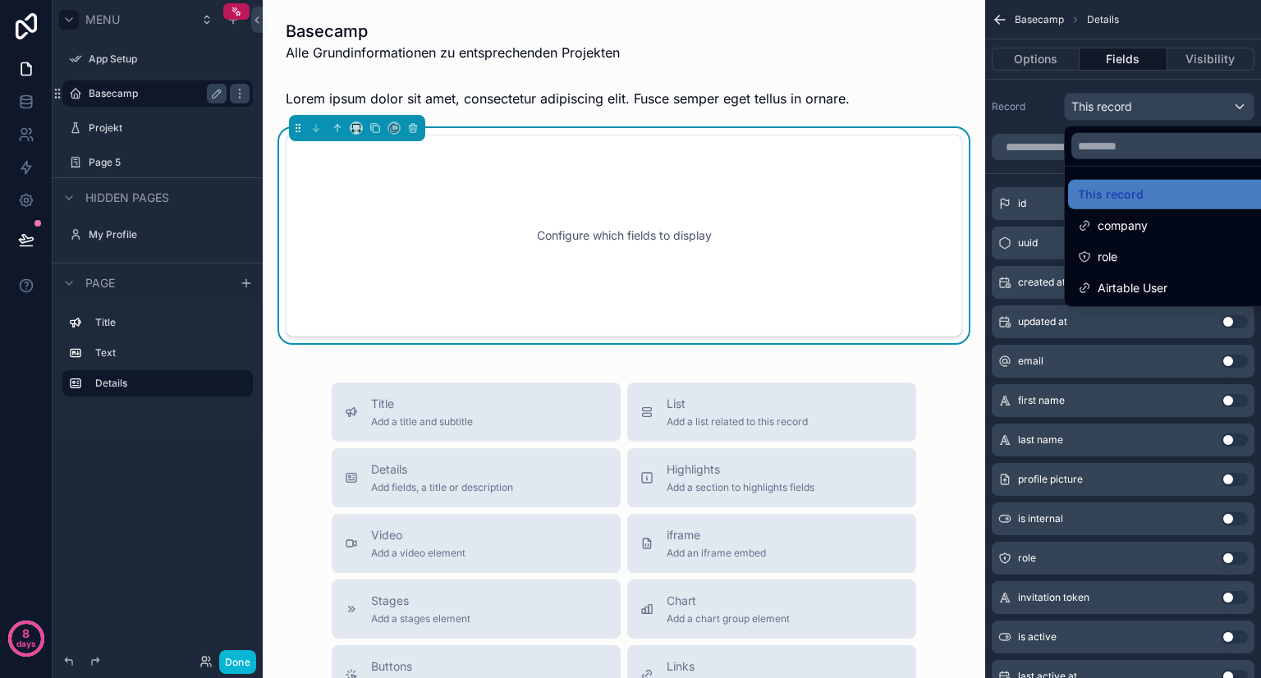
click at [1037, 113] on div "scrollable content" at bounding box center [630, 339] width 1261 height 678
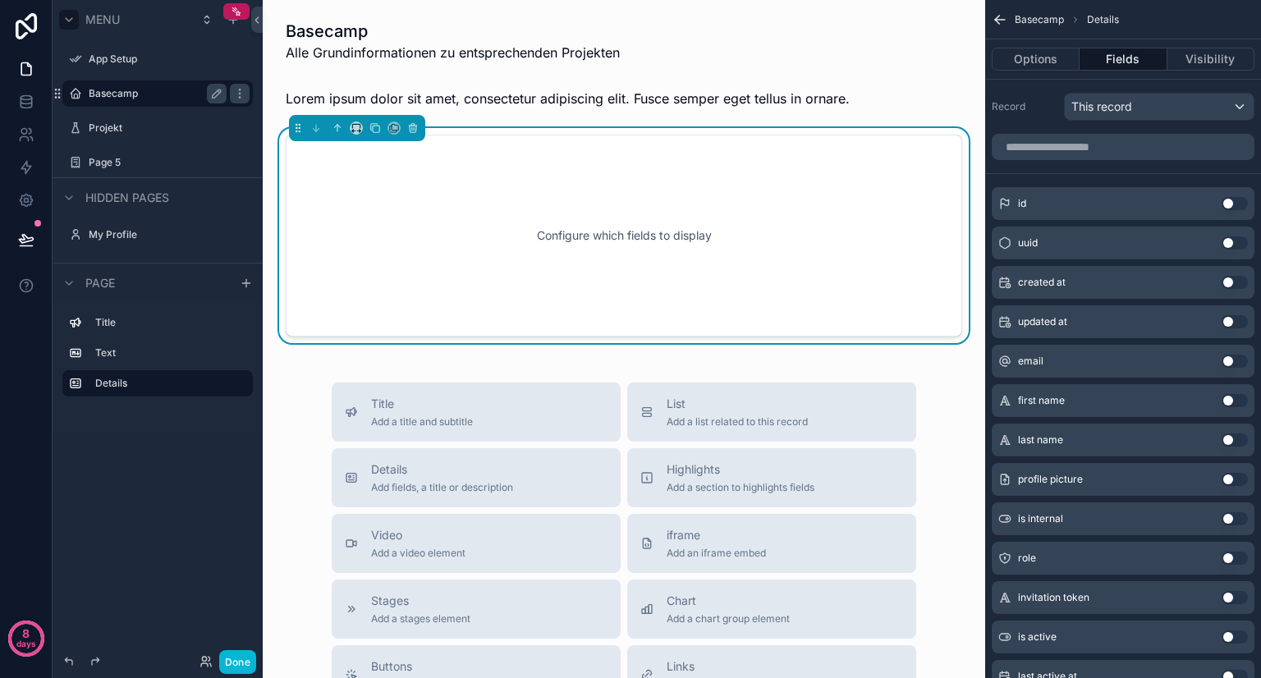
click at [1119, 127] on div "scrollable content" at bounding box center [1123, 146] width 276 height 39
click at [1136, 116] on div "This record" at bounding box center [1158, 107] width 189 height 26
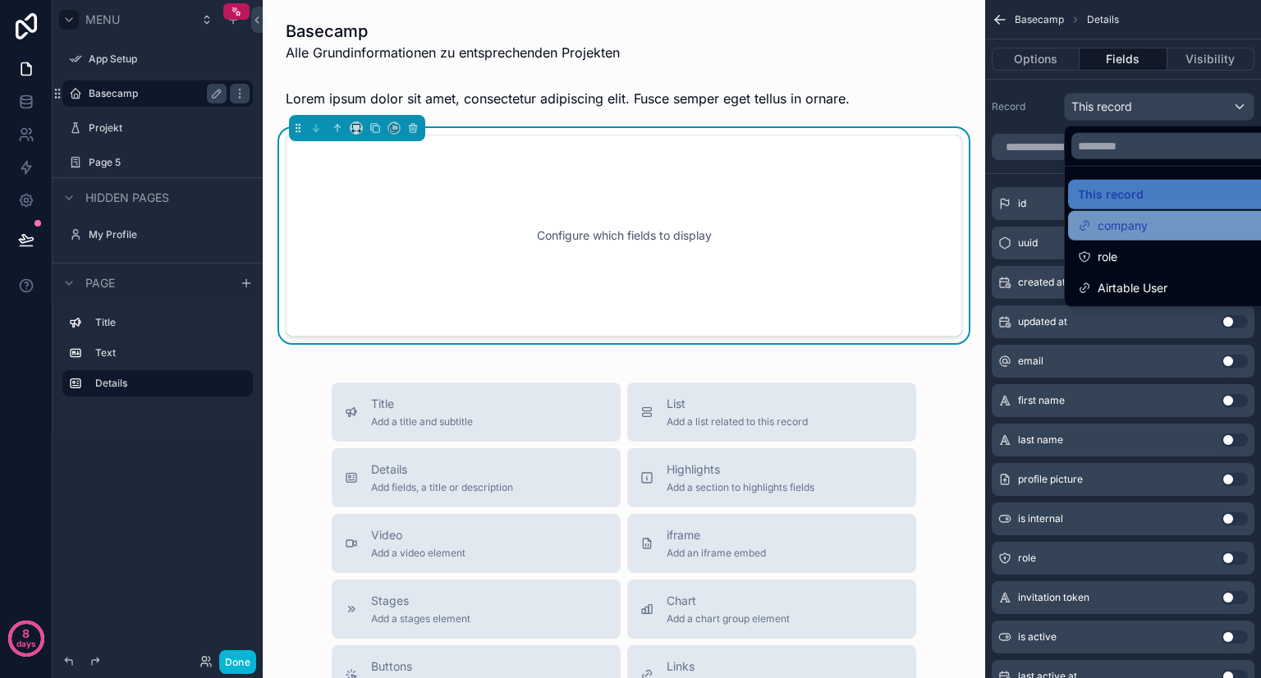
click at [1128, 234] on span "company" at bounding box center [1122, 226] width 50 height 20
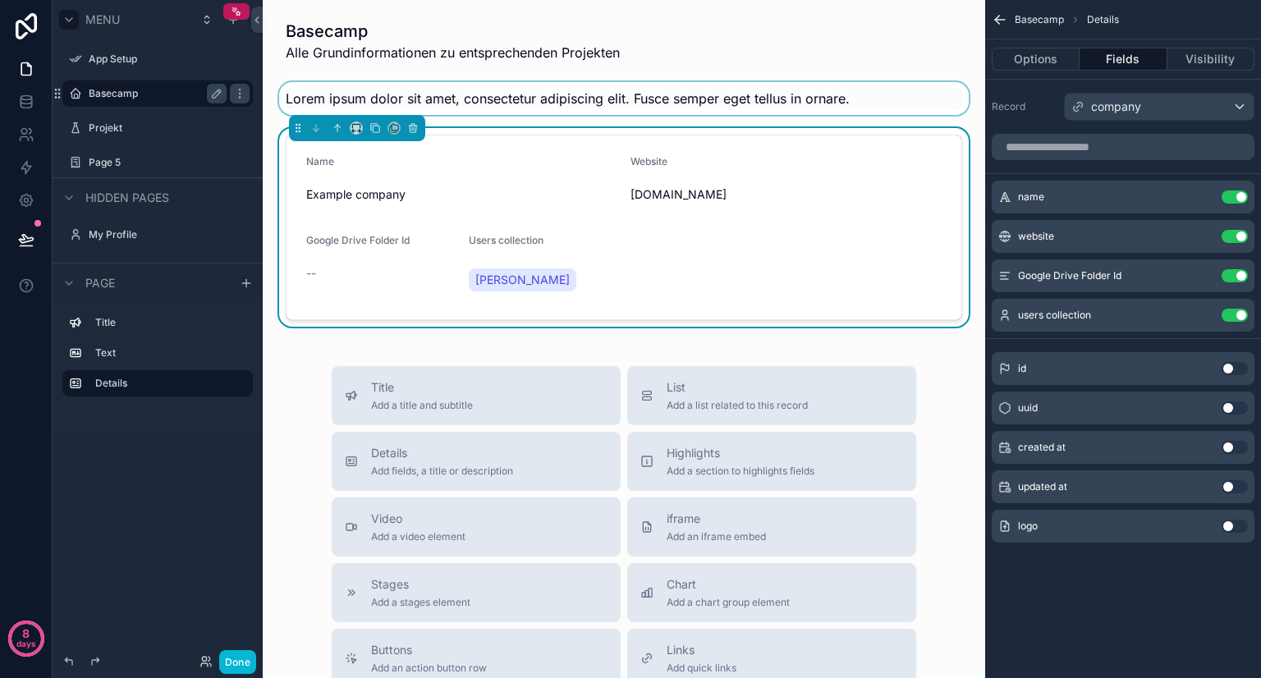
click at [525, 90] on div "scrollable content" at bounding box center [624, 98] width 696 height 33
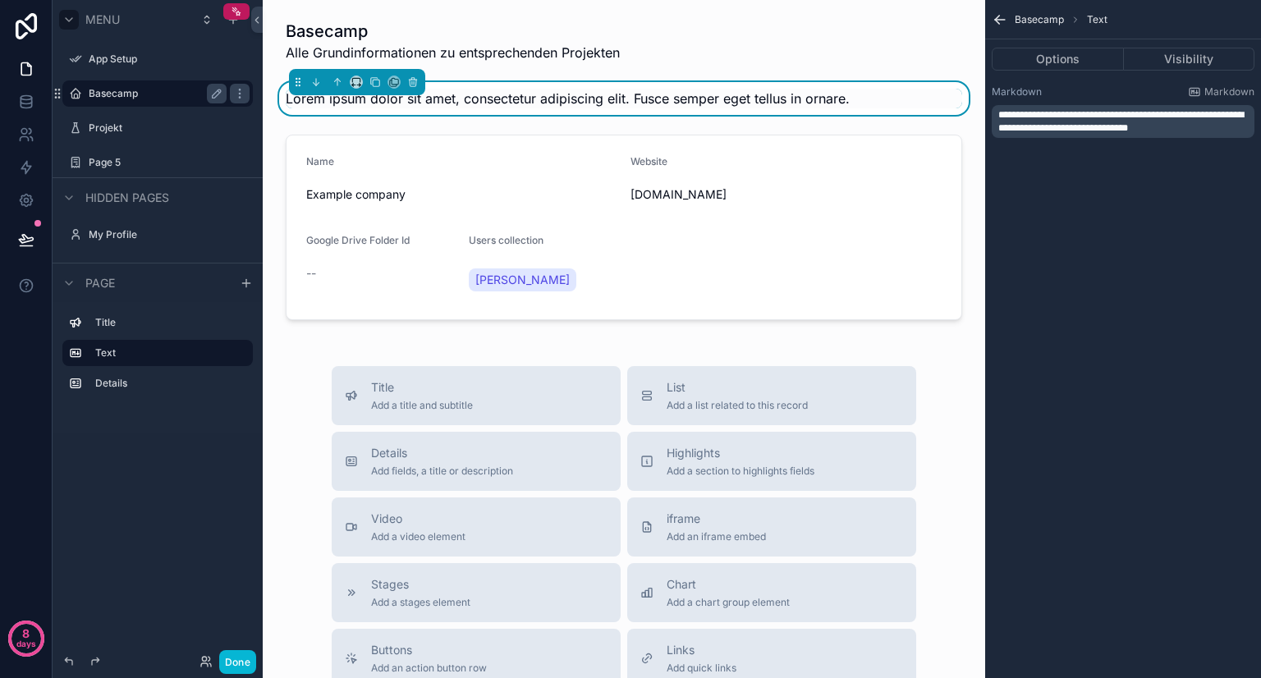
click at [525, 90] on span "Lorem ipsum dolor sit amet, consectetur adipiscing elit. Fusce semper eget tell…" at bounding box center [568, 98] width 564 height 16
click at [558, 50] on div "scrollable content" at bounding box center [624, 41] width 696 height 56
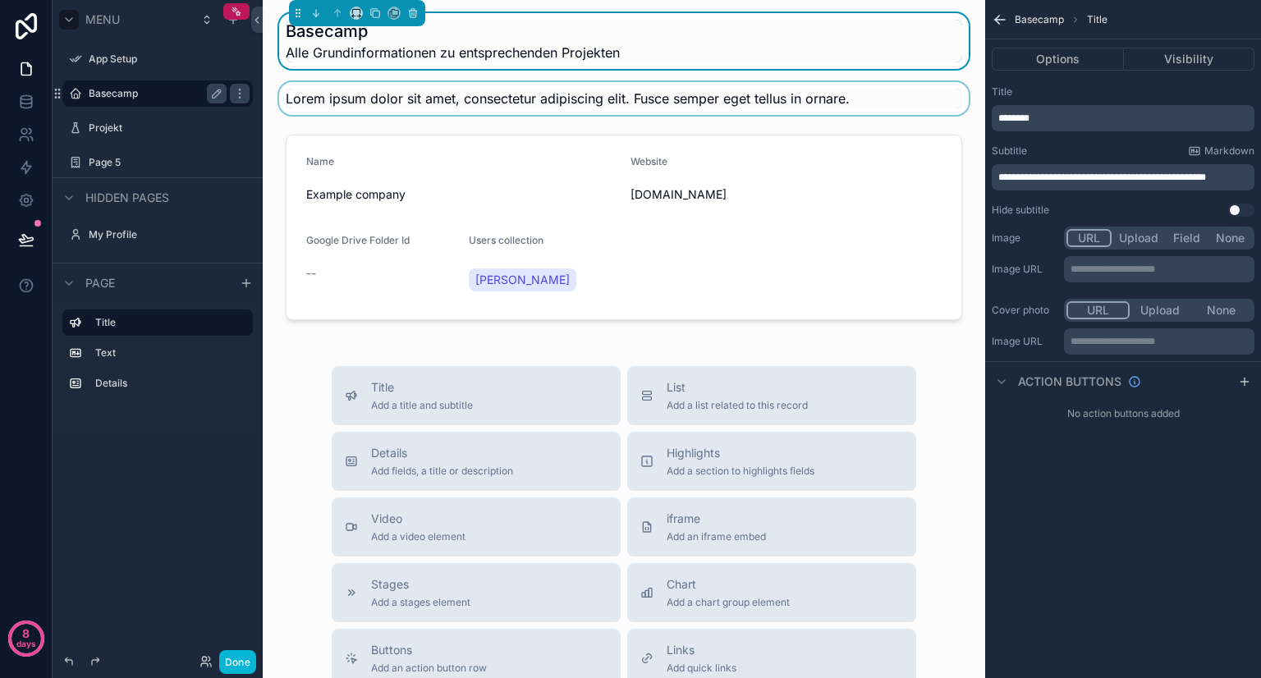
click at [590, 102] on div "scrollable content" at bounding box center [624, 98] width 696 height 33
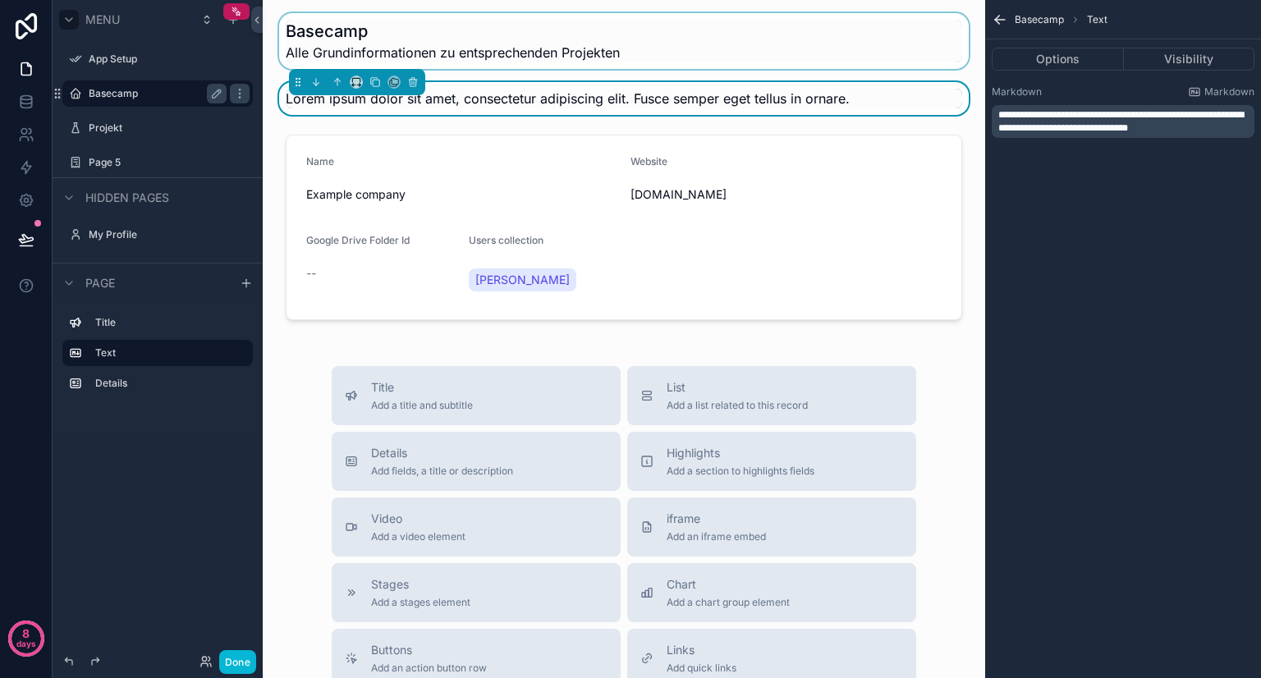
click at [590, 102] on span "Lorem ipsum dolor sit amet, consectetur adipiscing elit. Fusce semper eget tell…" at bounding box center [568, 98] width 564 height 16
click at [1055, 135] on div "**********" at bounding box center [1122, 121] width 263 height 33
click at [1069, 126] on span "**********" at bounding box center [1120, 121] width 245 height 23
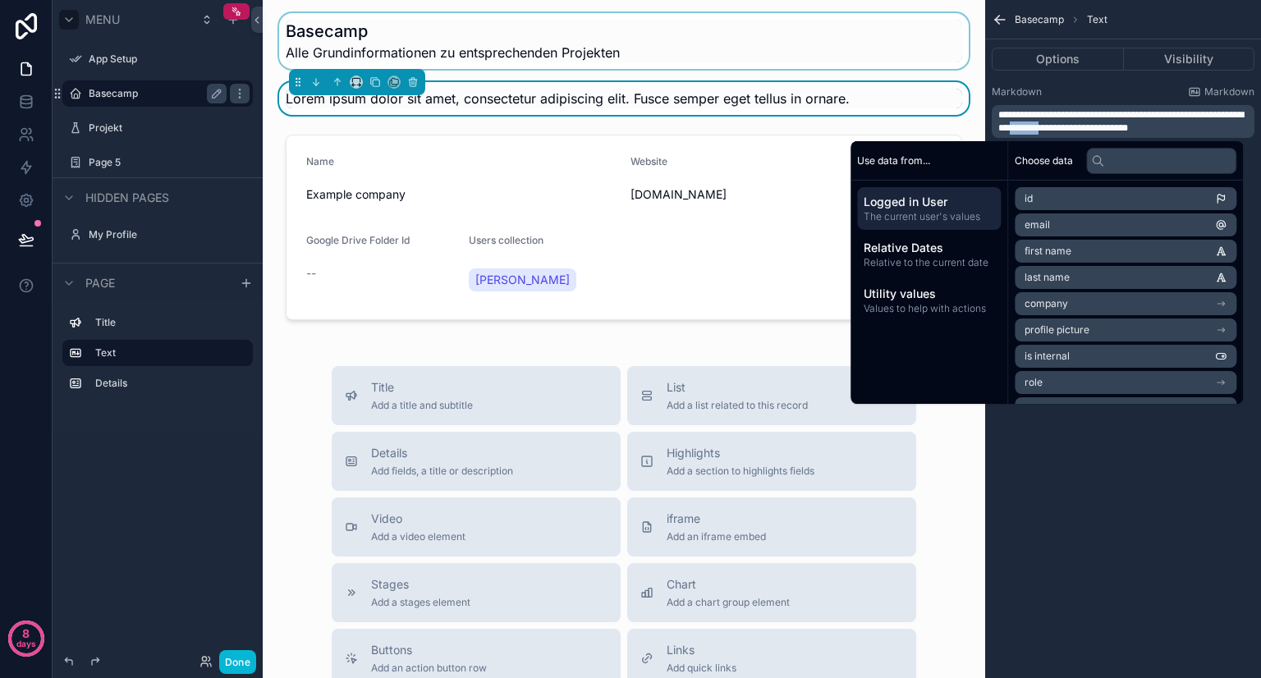
click at [1069, 126] on span "**********" at bounding box center [1120, 121] width 245 height 23
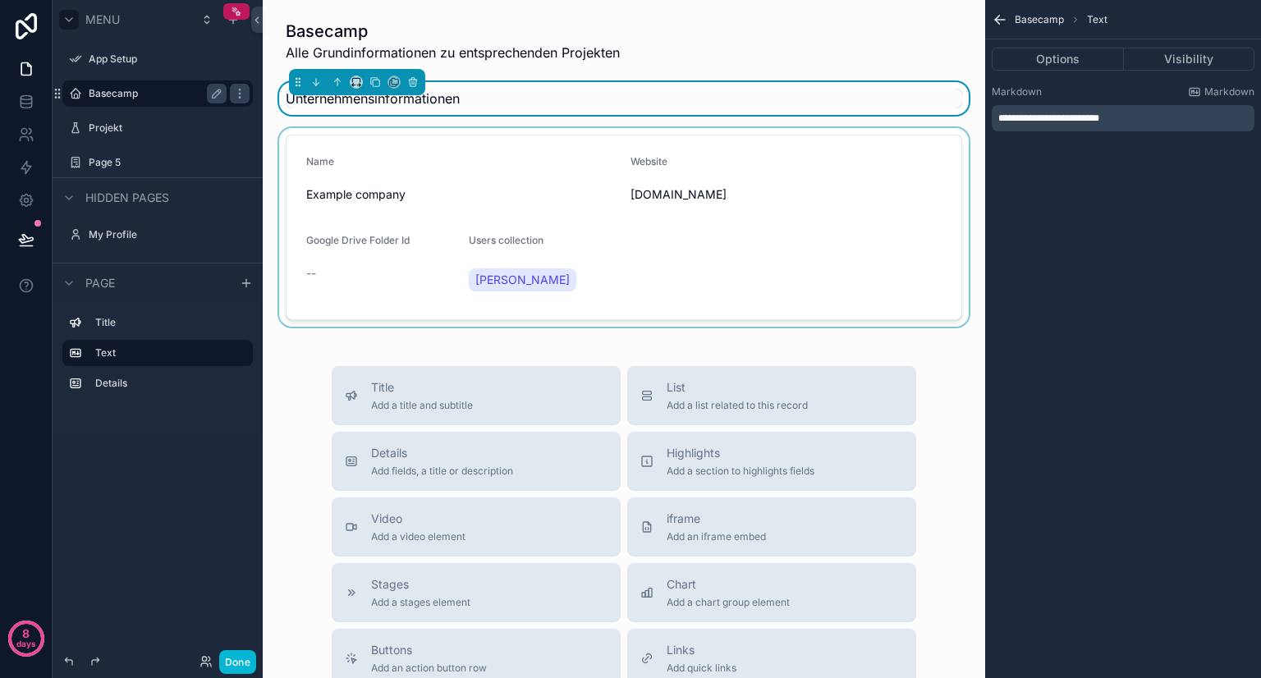
click at [476, 166] on div "scrollable content" at bounding box center [624, 227] width 696 height 199
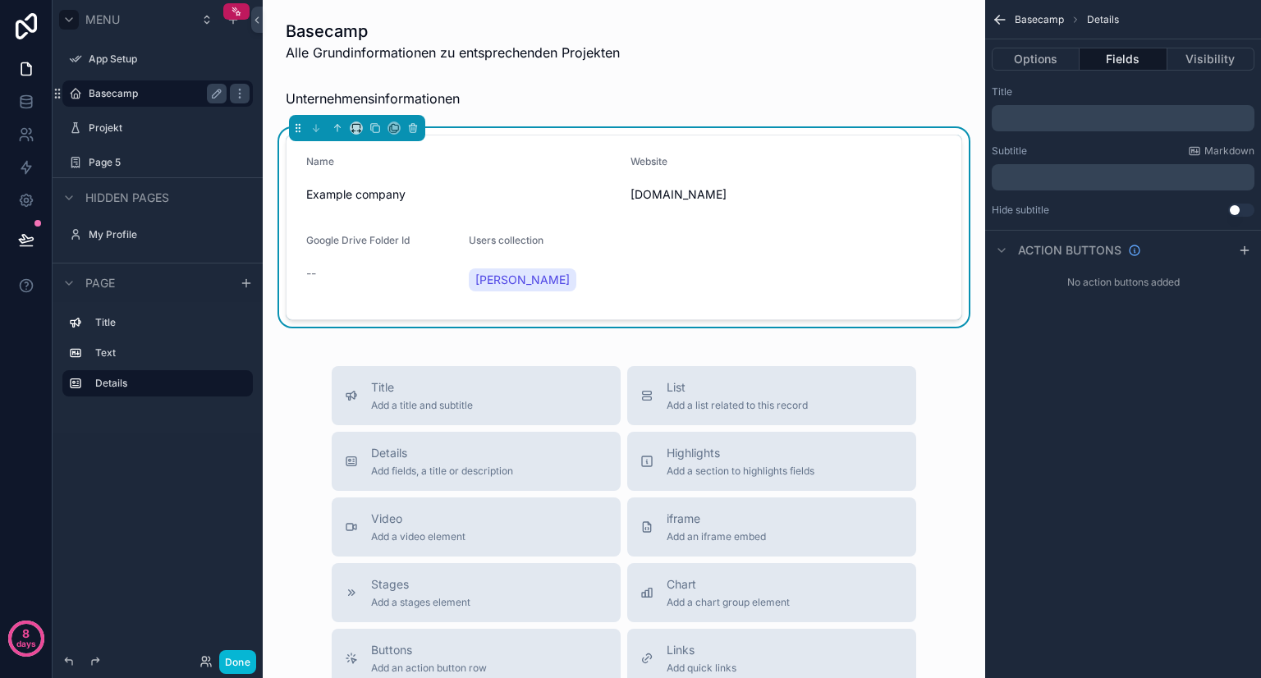
click at [1127, 182] on p "﻿" at bounding box center [1124, 177] width 253 height 13
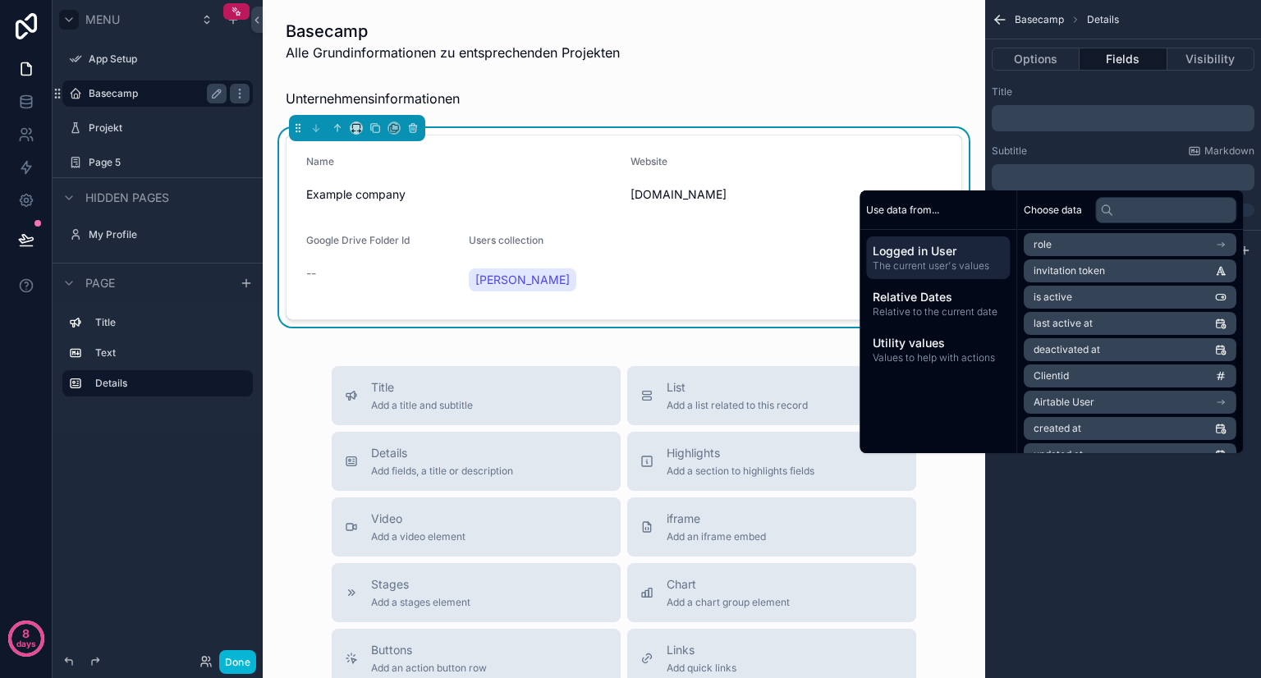
scroll to position [233, 0]
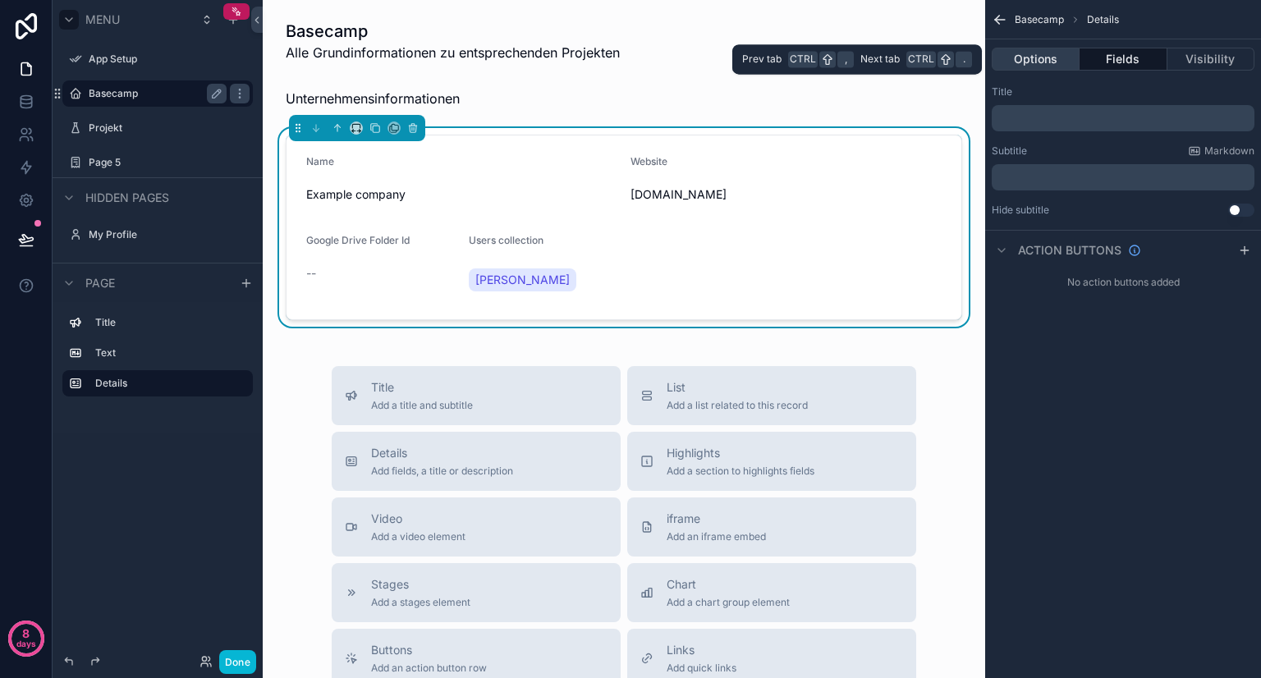
click at [1059, 57] on button "Options" at bounding box center [1035, 59] width 88 height 23
click at [1131, 56] on button "Fields" at bounding box center [1122, 59] width 87 height 23
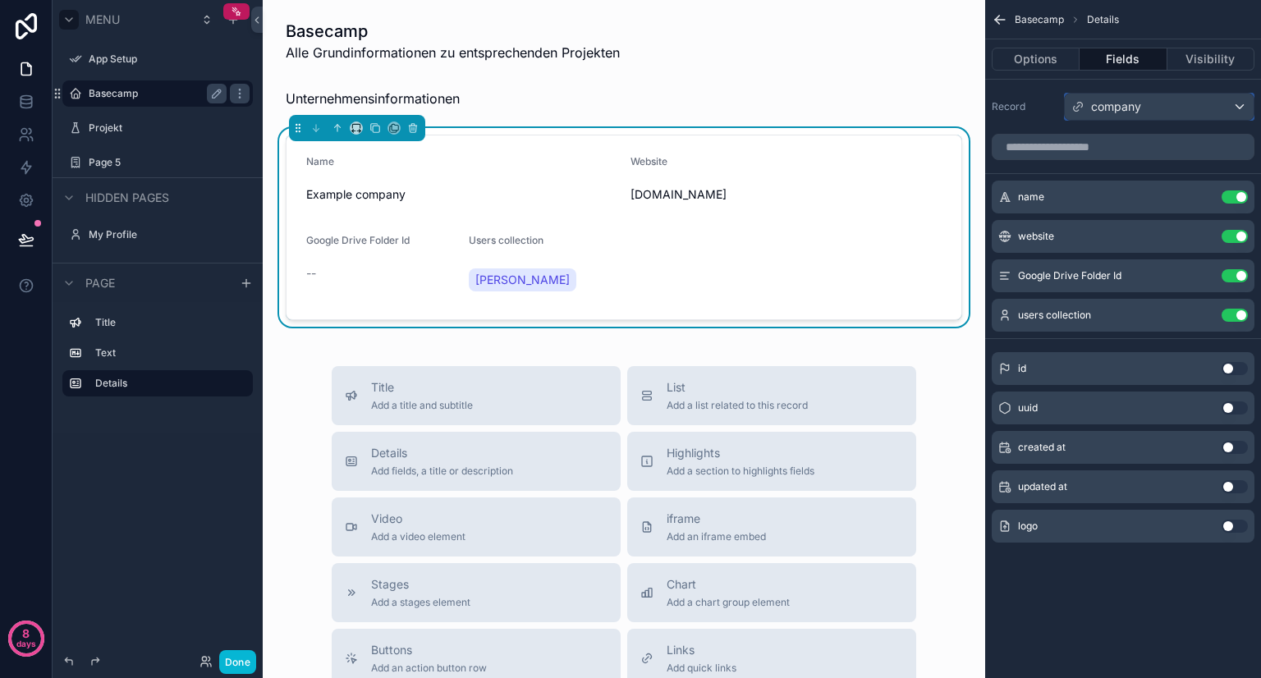
click at [1188, 106] on div "company" at bounding box center [1158, 107] width 189 height 26
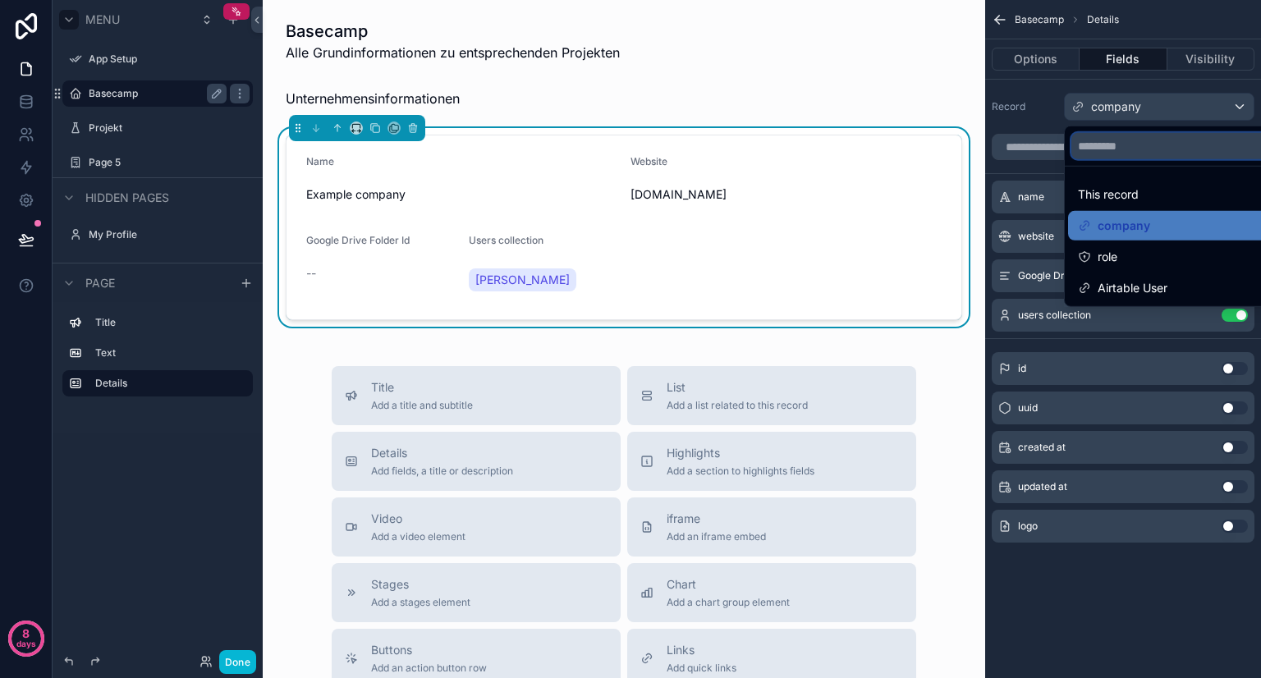
click at [1151, 153] on input "text" at bounding box center [1177, 146] width 213 height 26
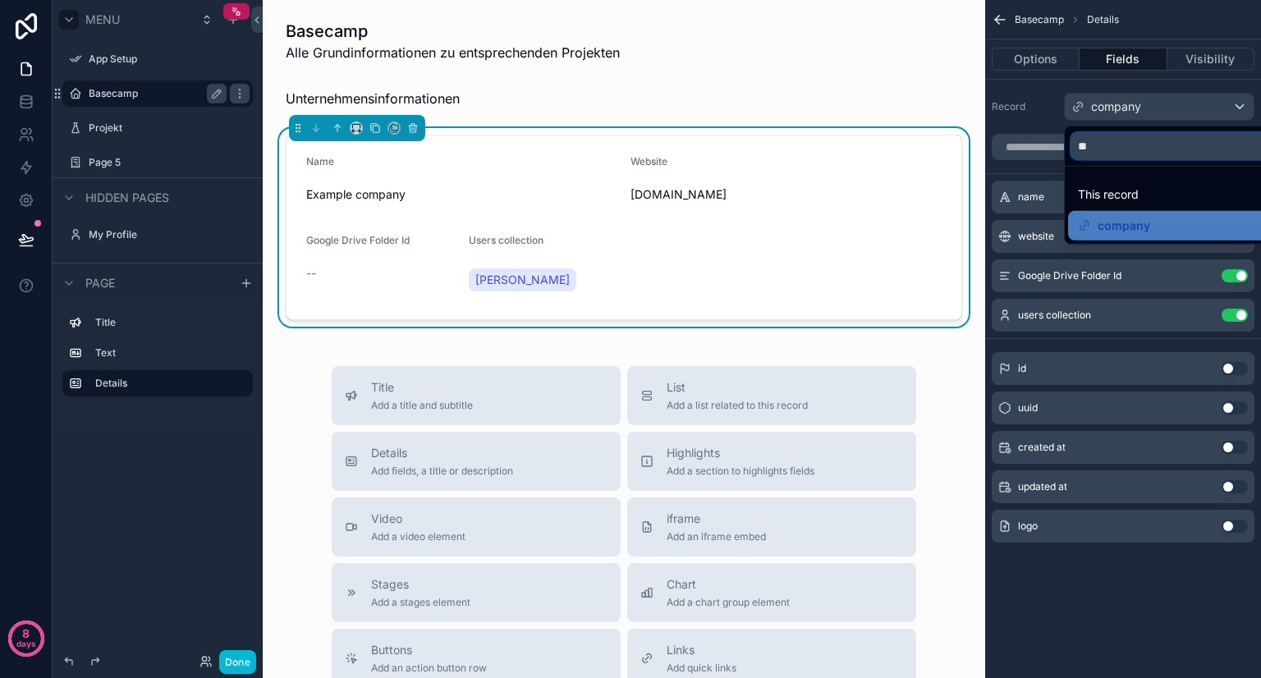
type input "*"
type input "*****"
click at [1236, 109] on div "scrollable content" at bounding box center [630, 339] width 1261 height 678
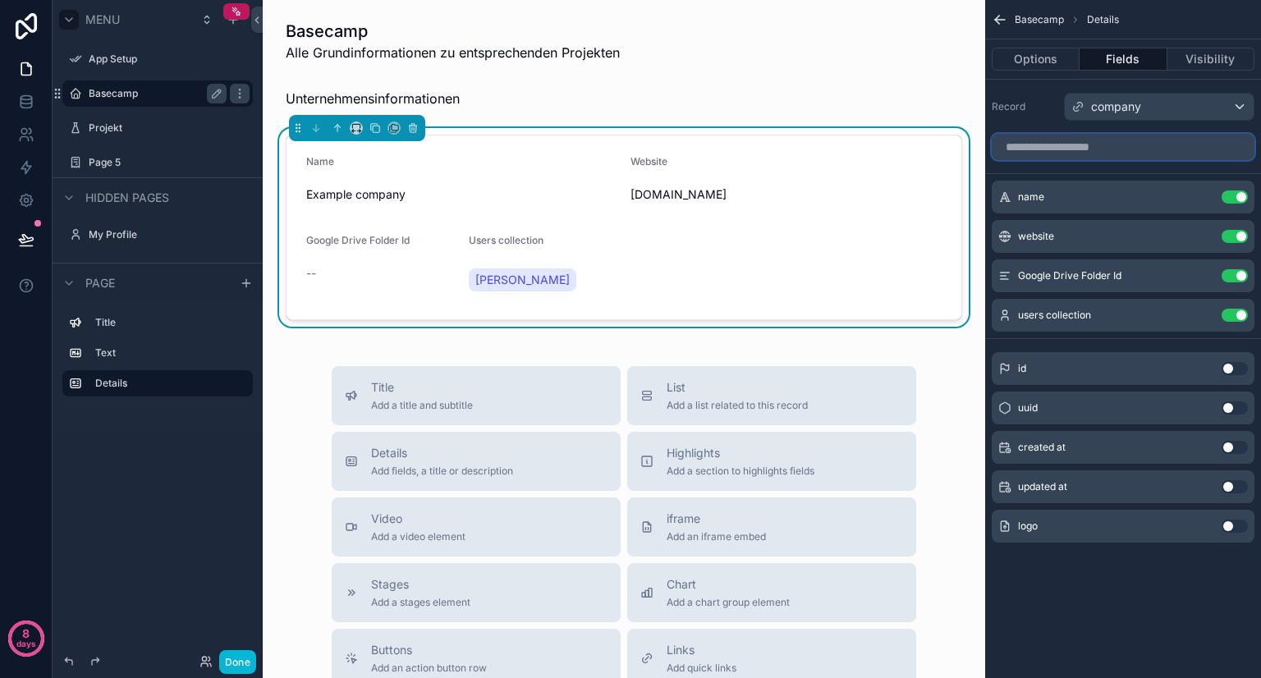
click at [1138, 141] on input "scrollable content" at bounding box center [1122, 147] width 263 height 26
click at [416, 126] on icon "scrollable content" at bounding box center [412, 127] width 11 height 11
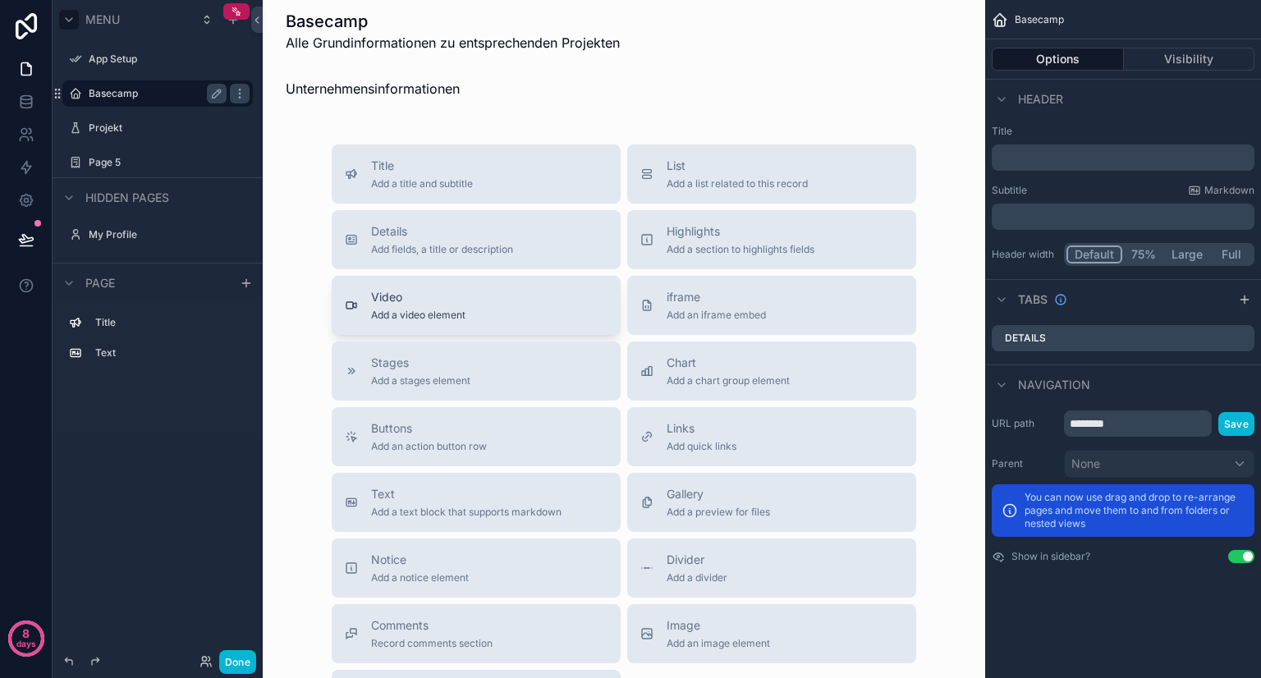
scroll to position [11, 0]
click at [709, 166] on span "List" at bounding box center [736, 164] width 141 height 16
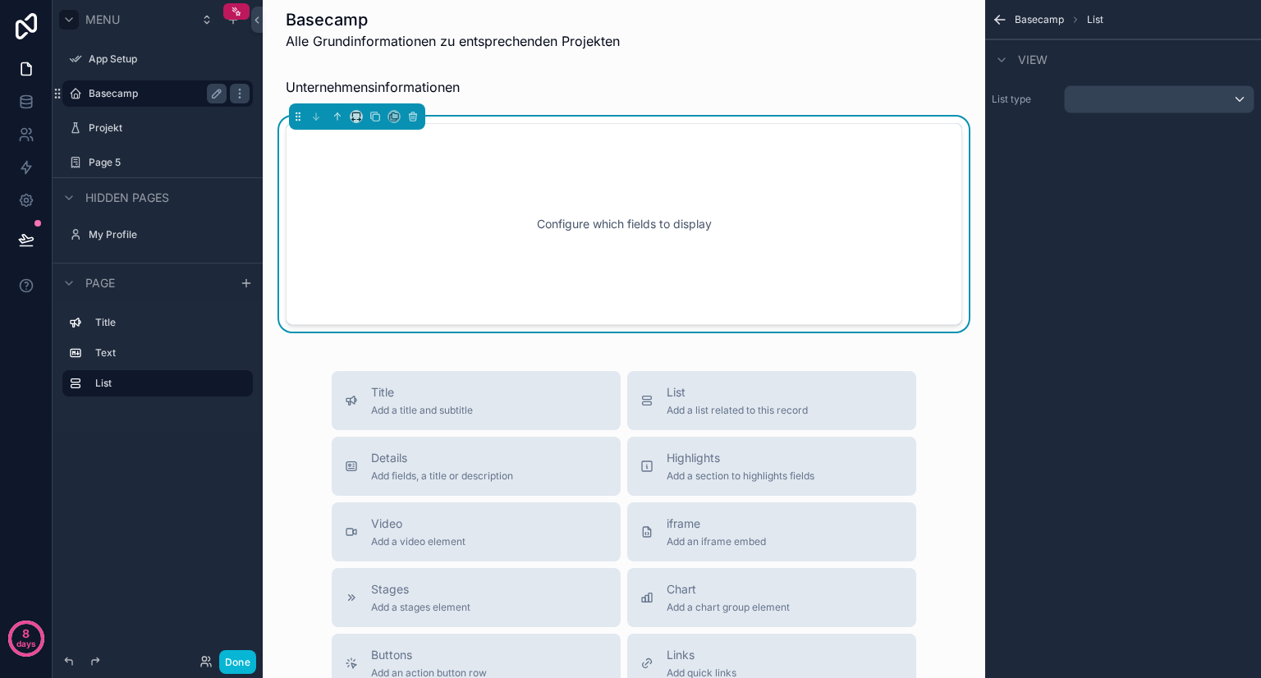
scroll to position [0, 0]
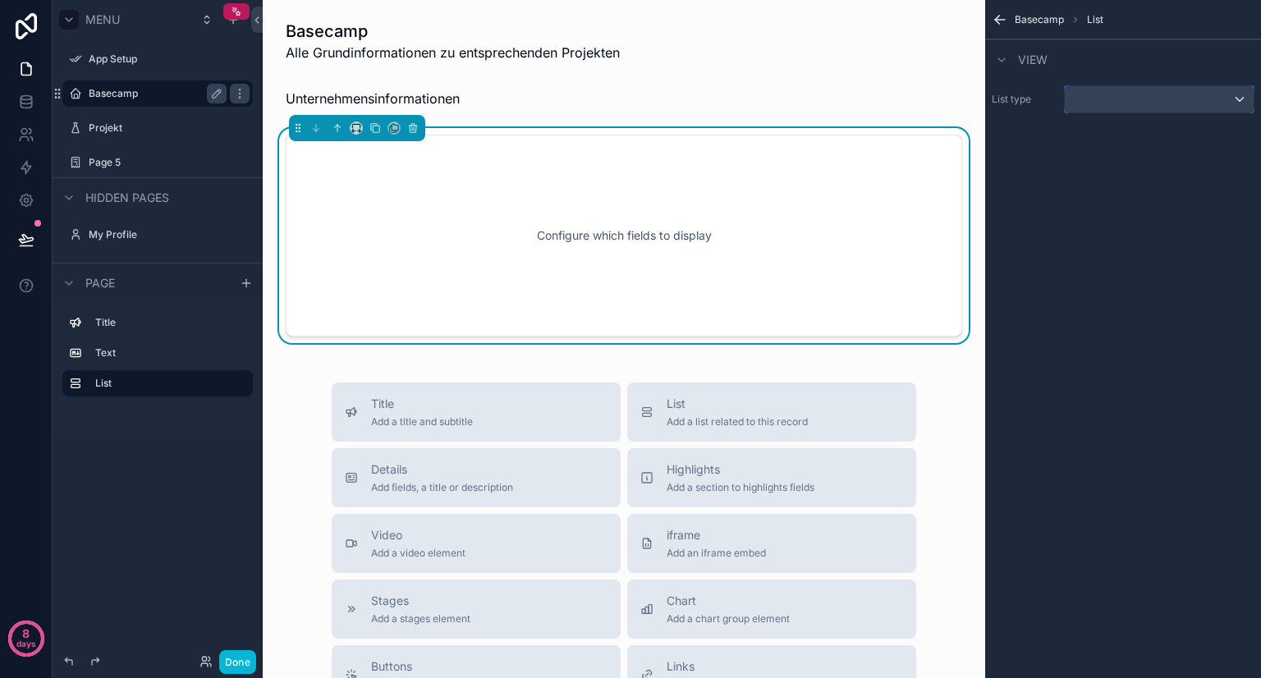
click at [1113, 96] on div "scrollable content" at bounding box center [1158, 99] width 189 height 26
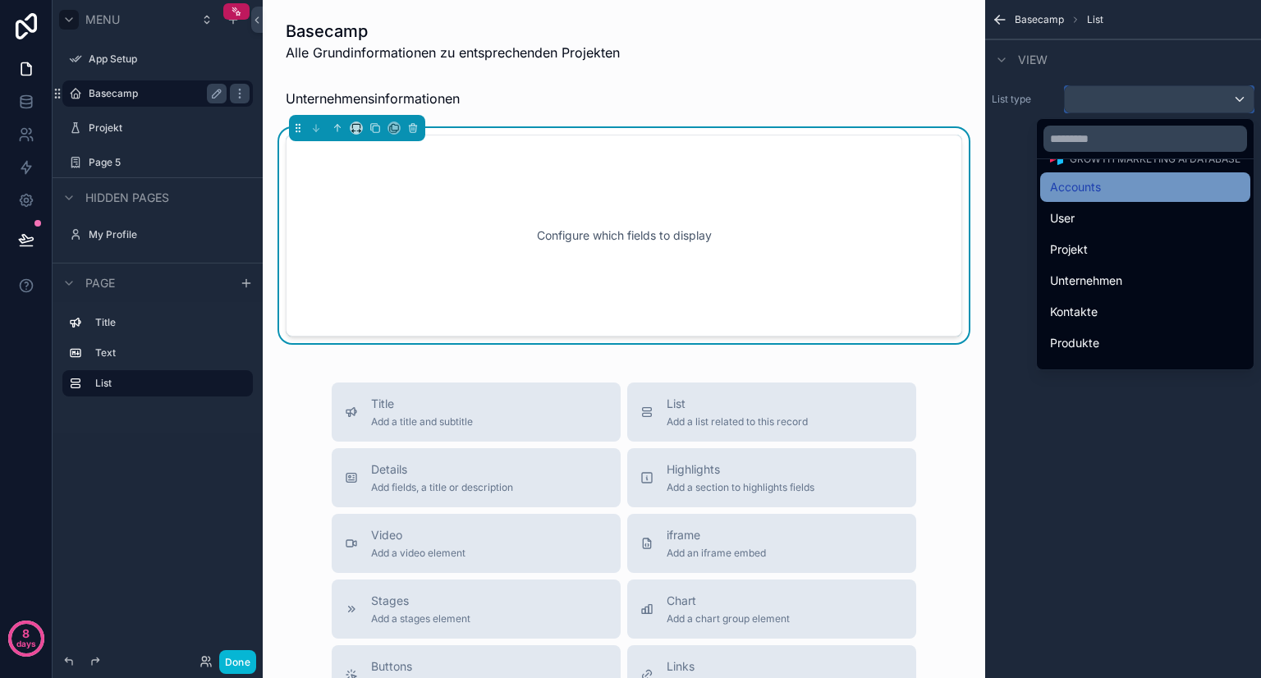
scroll to position [90, 0]
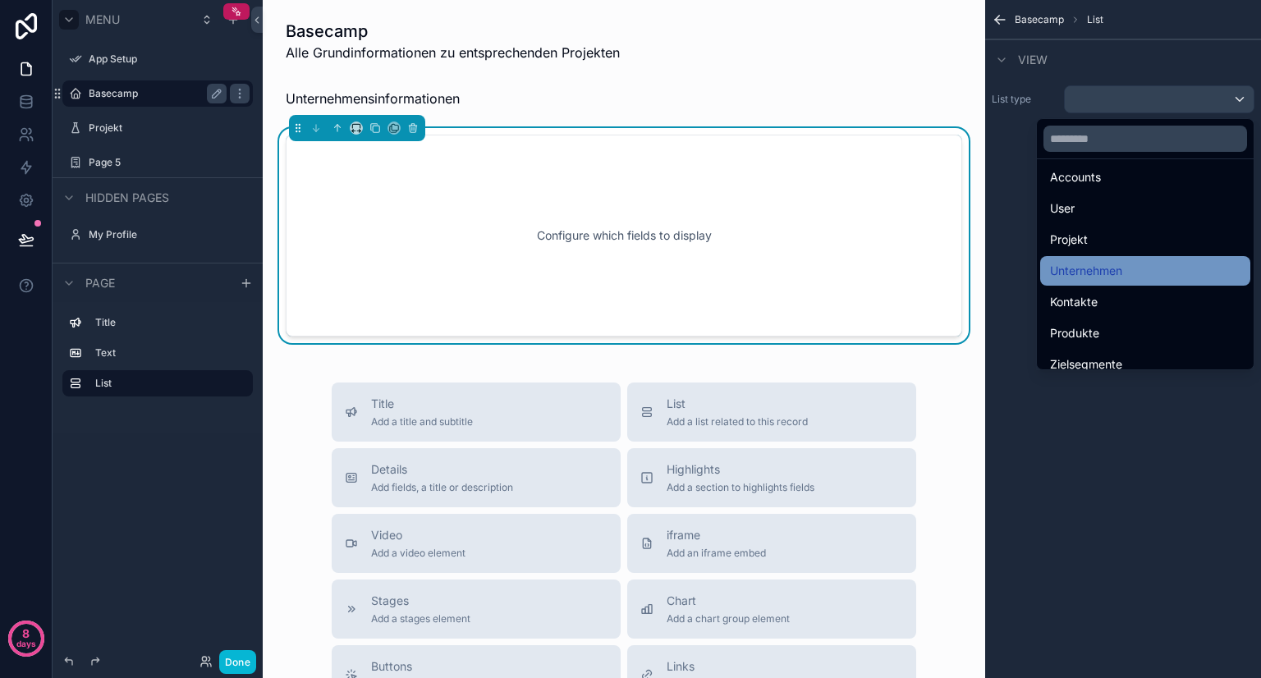
click at [1097, 270] on span "Unternehmen" at bounding box center [1086, 271] width 72 height 20
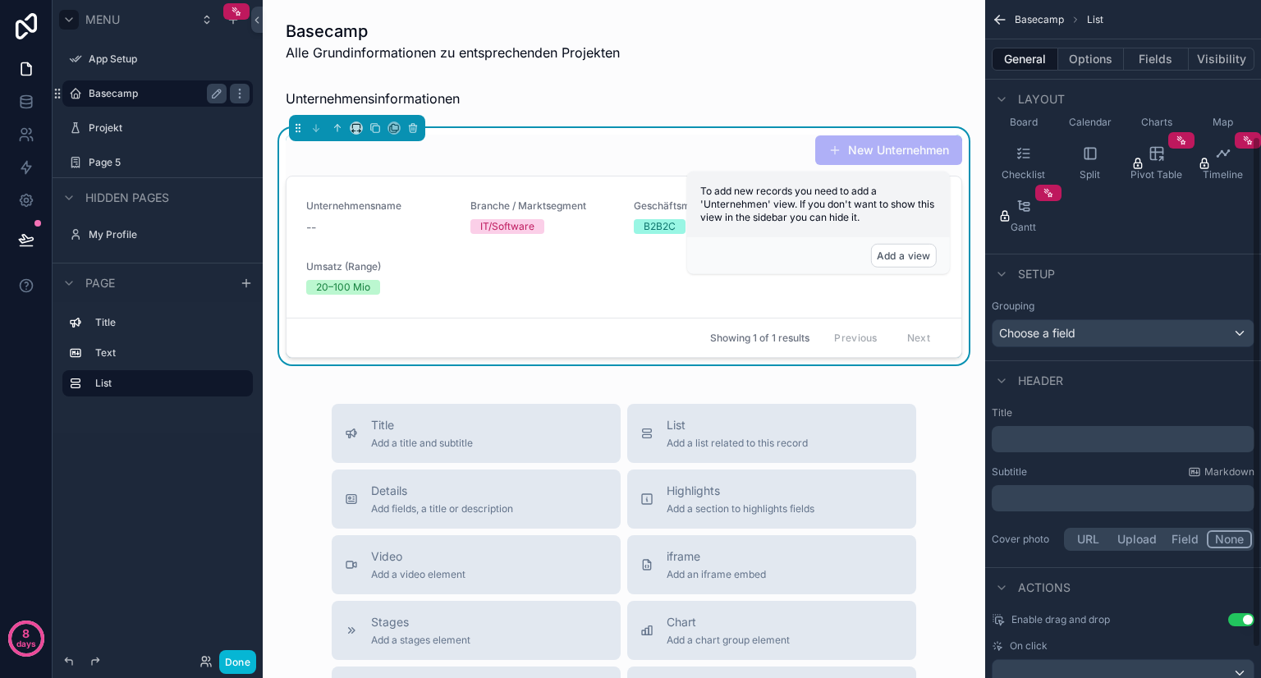
scroll to position [187, 0]
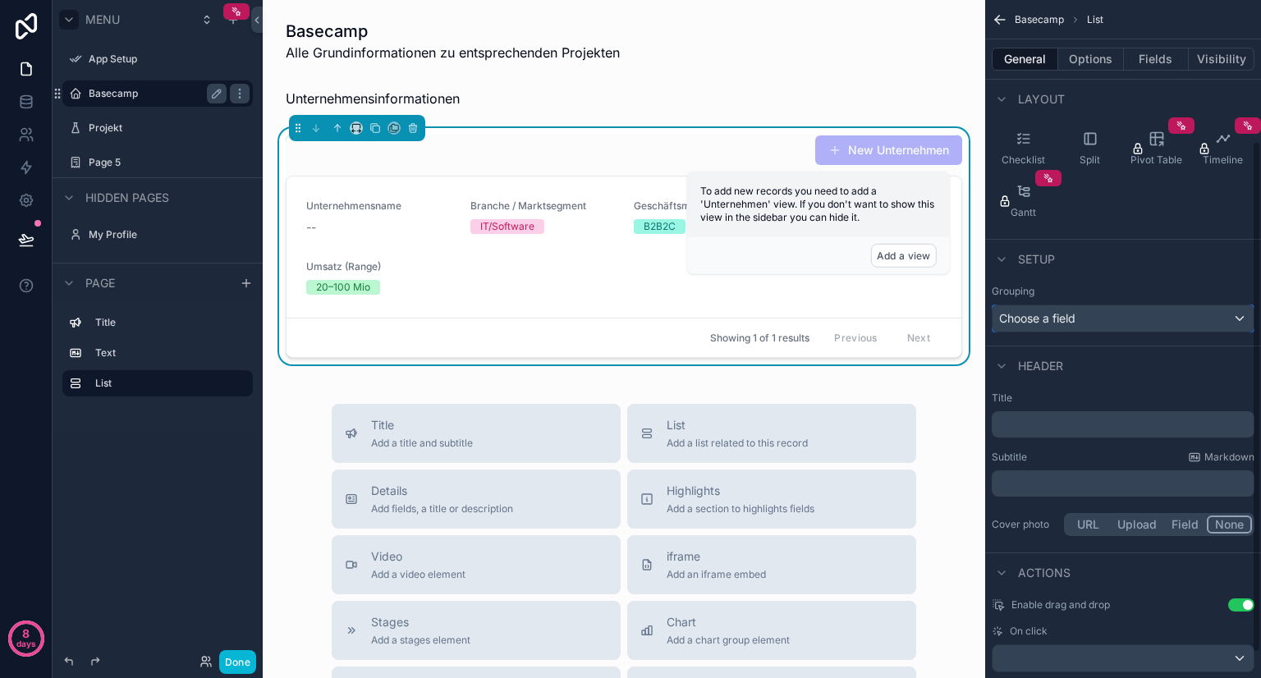
click at [1123, 316] on div "Choose a field" at bounding box center [1122, 318] width 261 height 26
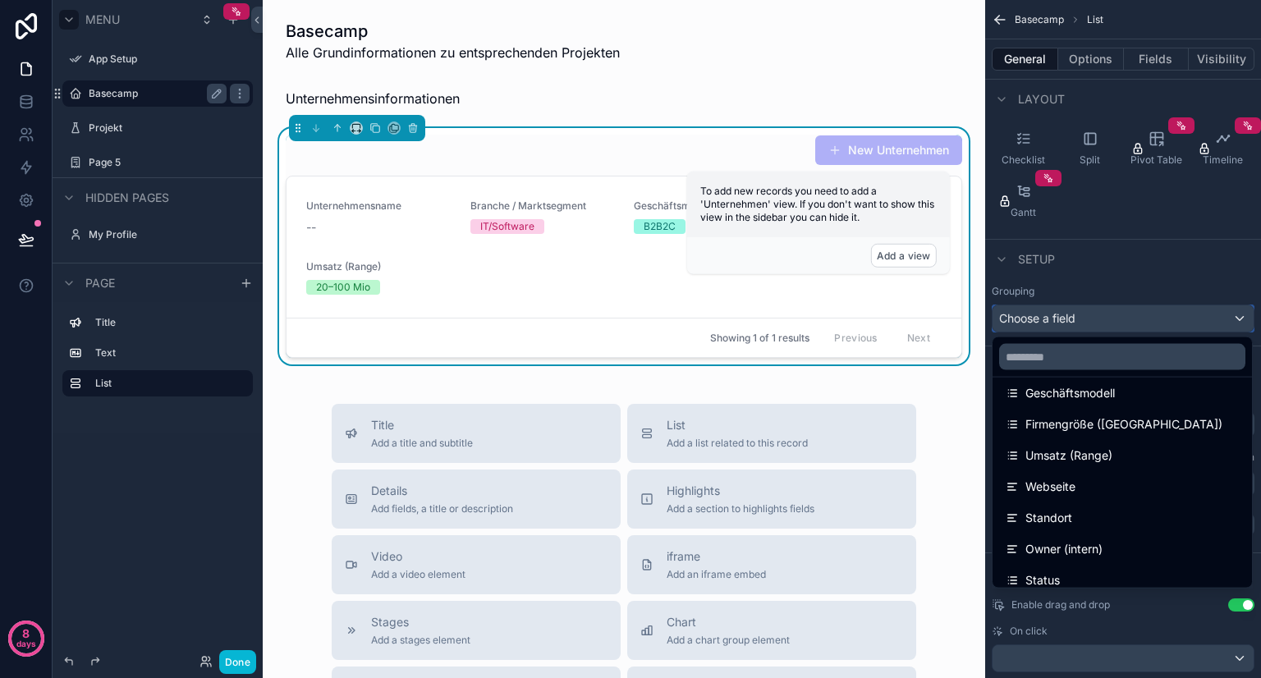
scroll to position [0, 0]
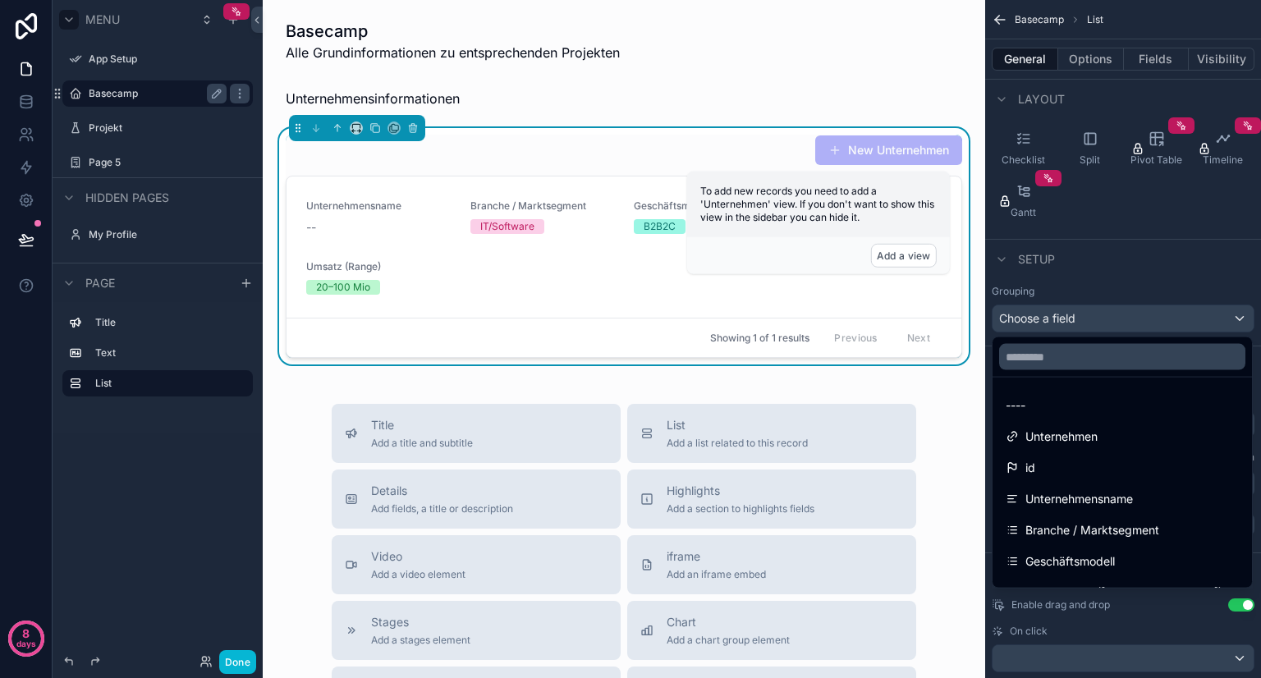
click at [373, 126] on icon "scrollable content" at bounding box center [376, 129] width 7 height 7
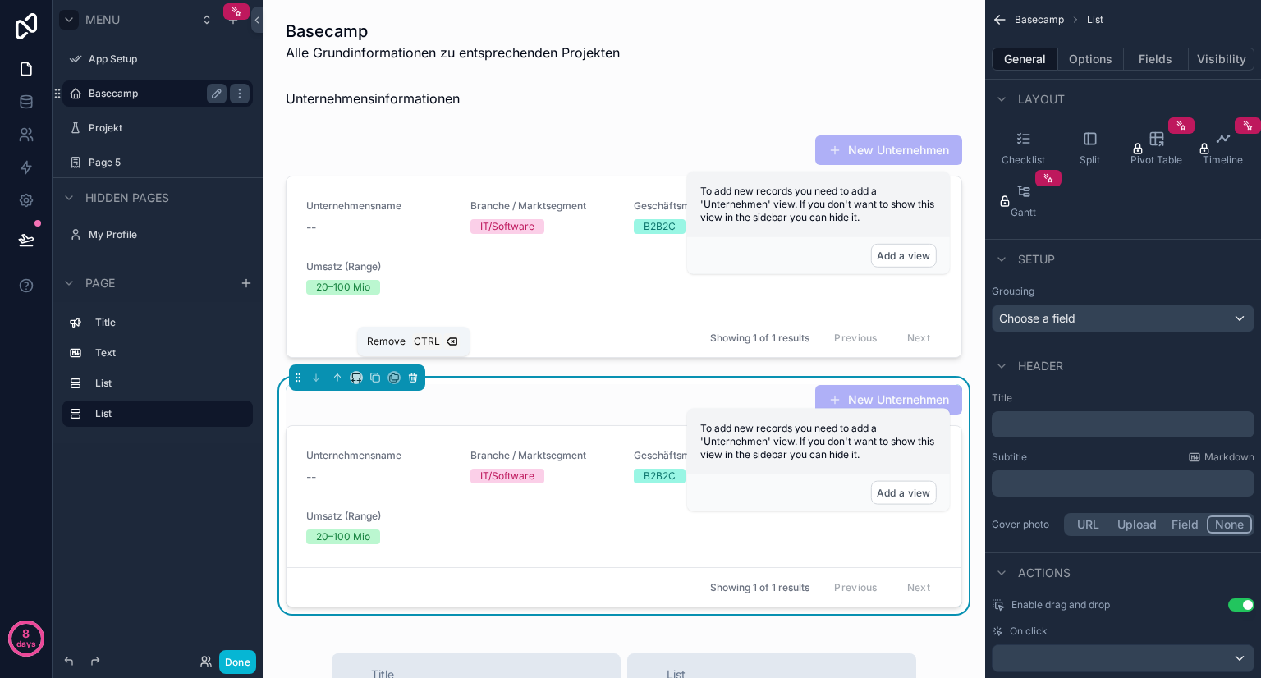
click at [412, 377] on icon "scrollable content" at bounding box center [412, 378] width 0 height 3
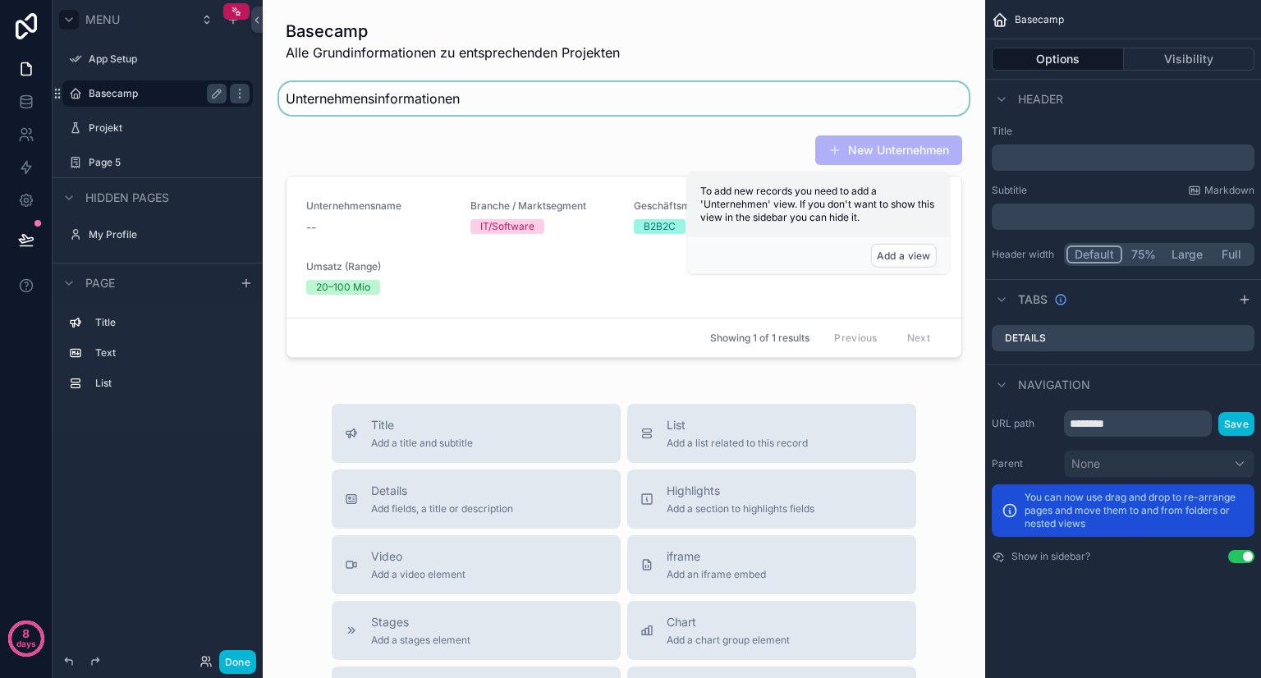
click at [361, 93] on div "scrollable content" at bounding box center [624, 98] width 696 height 33
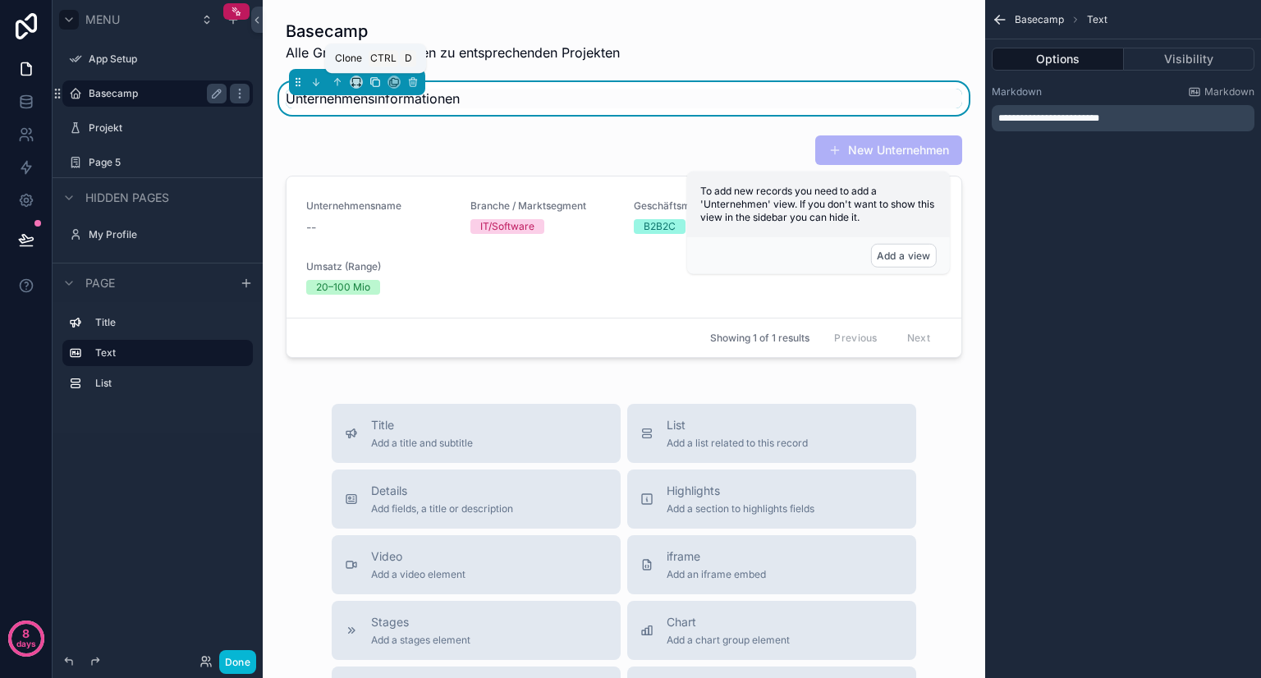
click at [378, 83] on icon "scrollable content" at bounding box center [374, 81] width 11 height 11
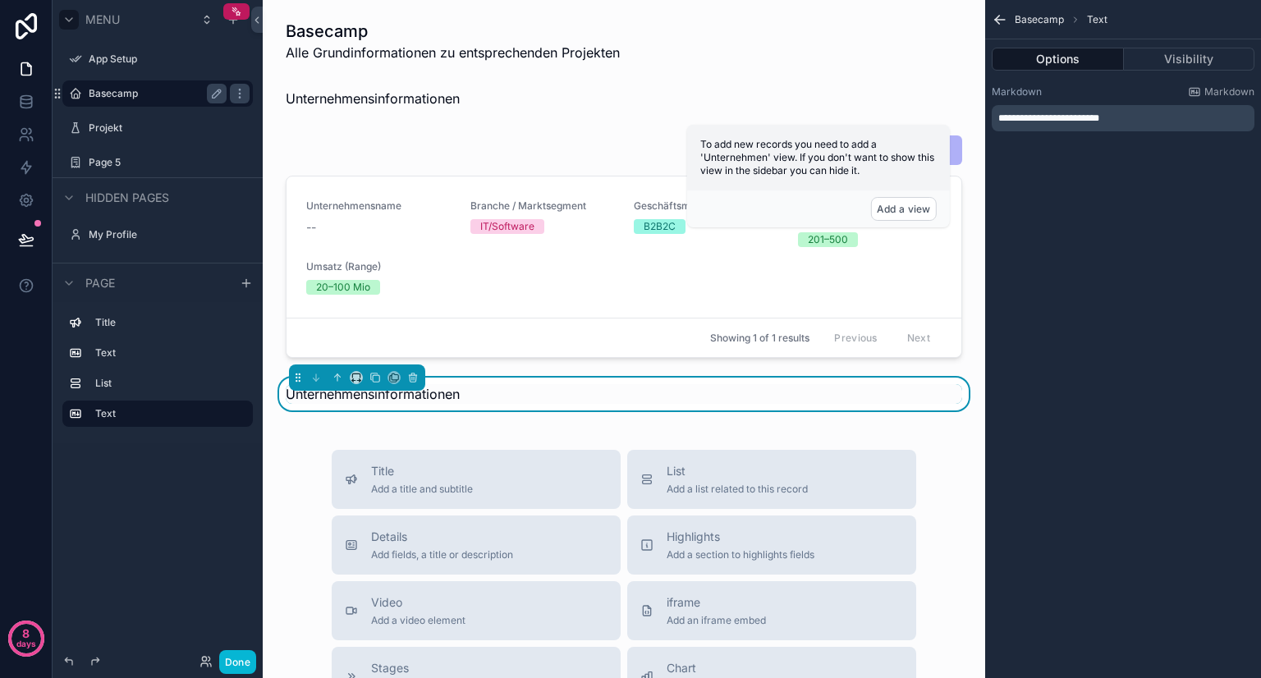
scroll to position [77, 0]
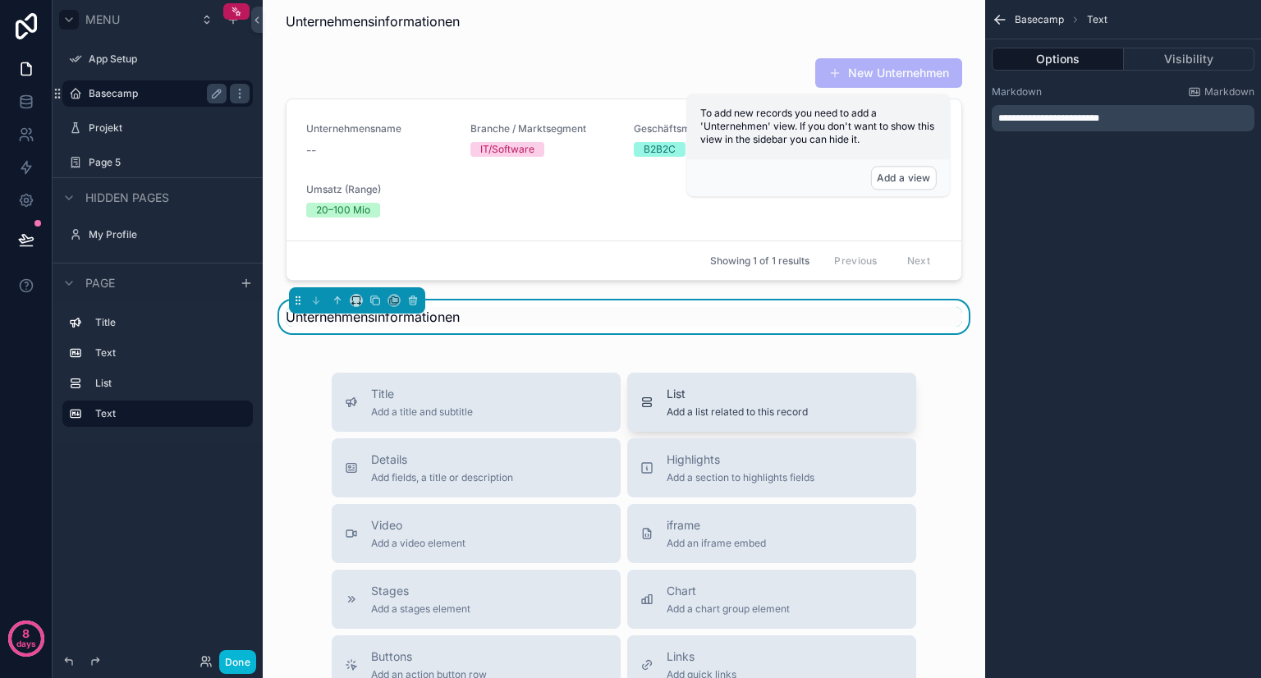
click at [718, 391] on div "List Add a list related to this record" at bounding box center [736, 402] width 141 height 33
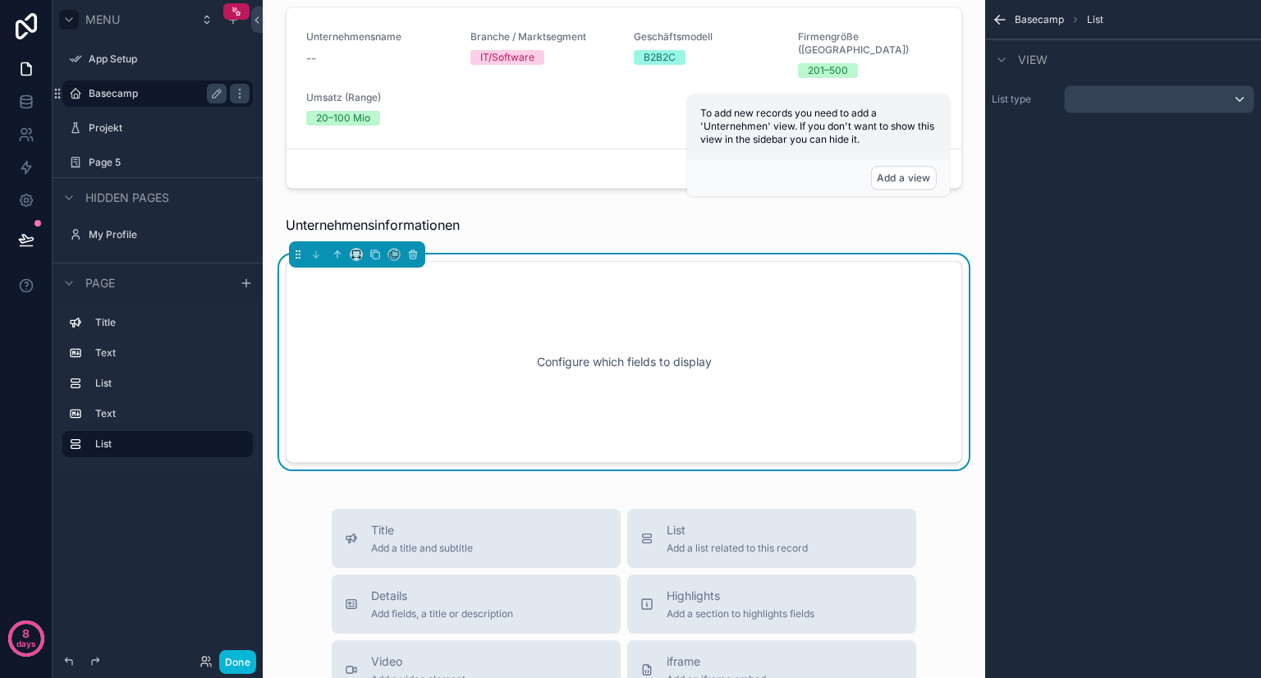
scroll to position [179, 0]
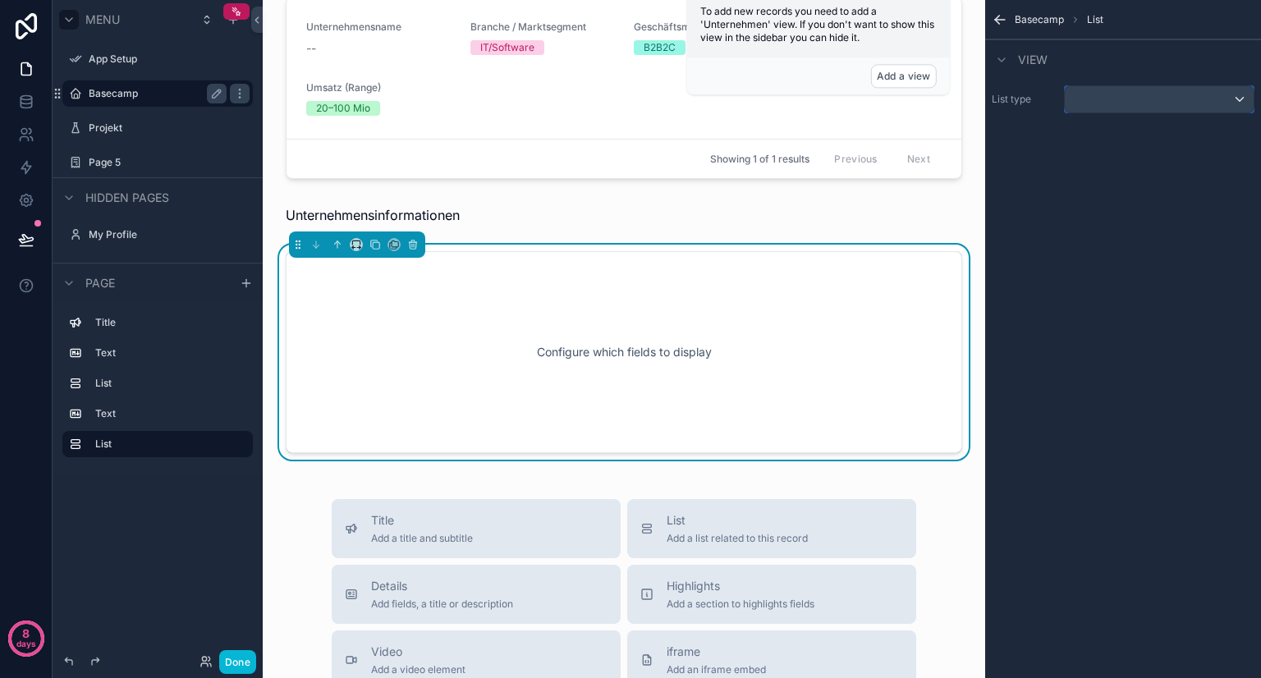
click at [1200, 91] on div "scrollable content" at bounding box center [1158, 99] width 189 height 26
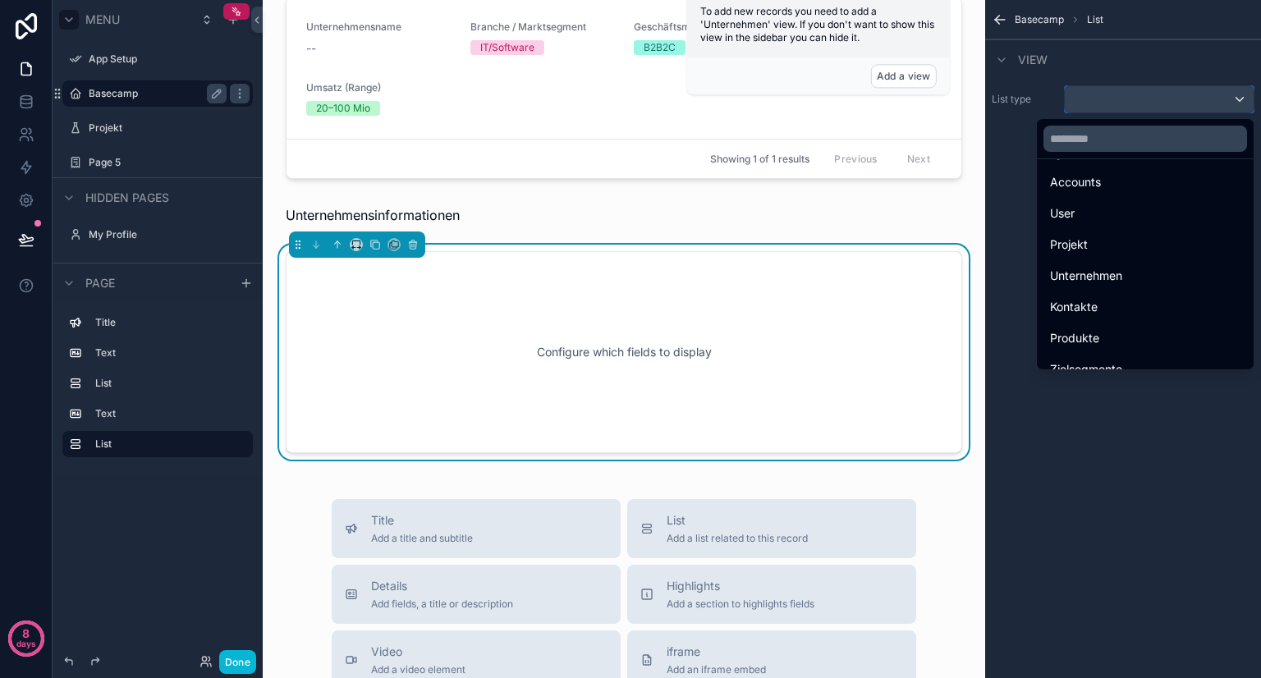
scroll to position [89, 0]
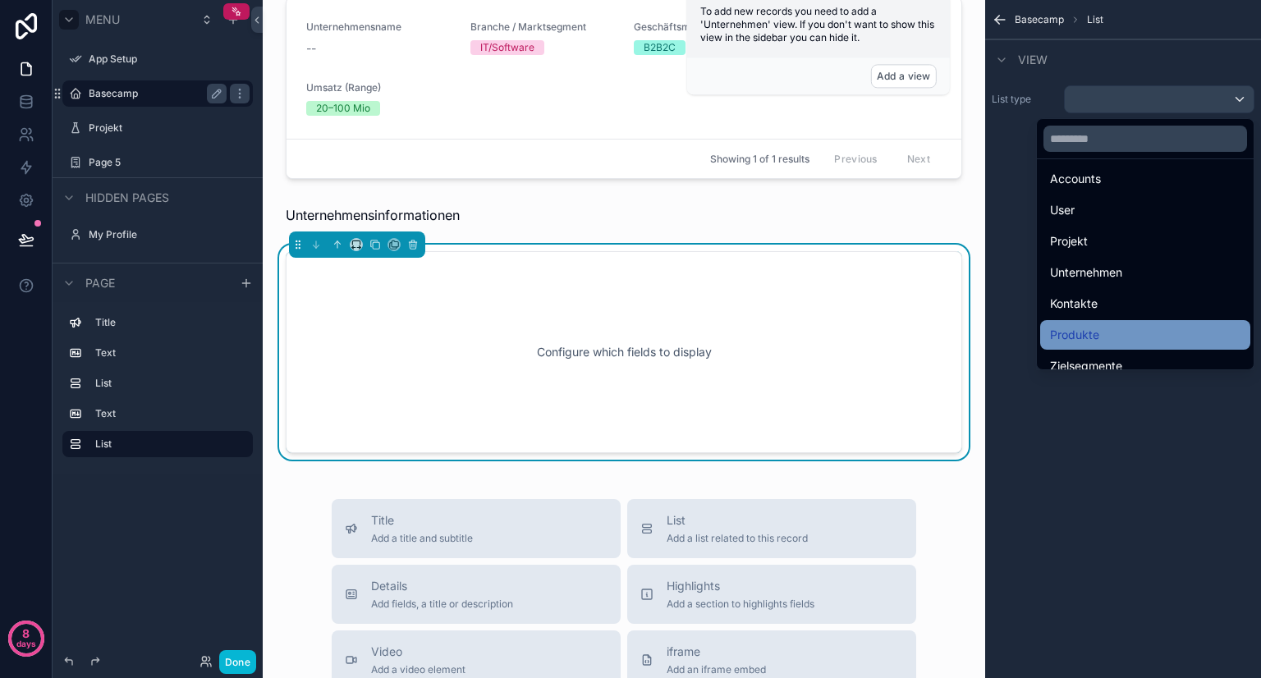
click at [1092, 325] on div "Produkte" at bounding box center [1145, 335] width 190 height 20
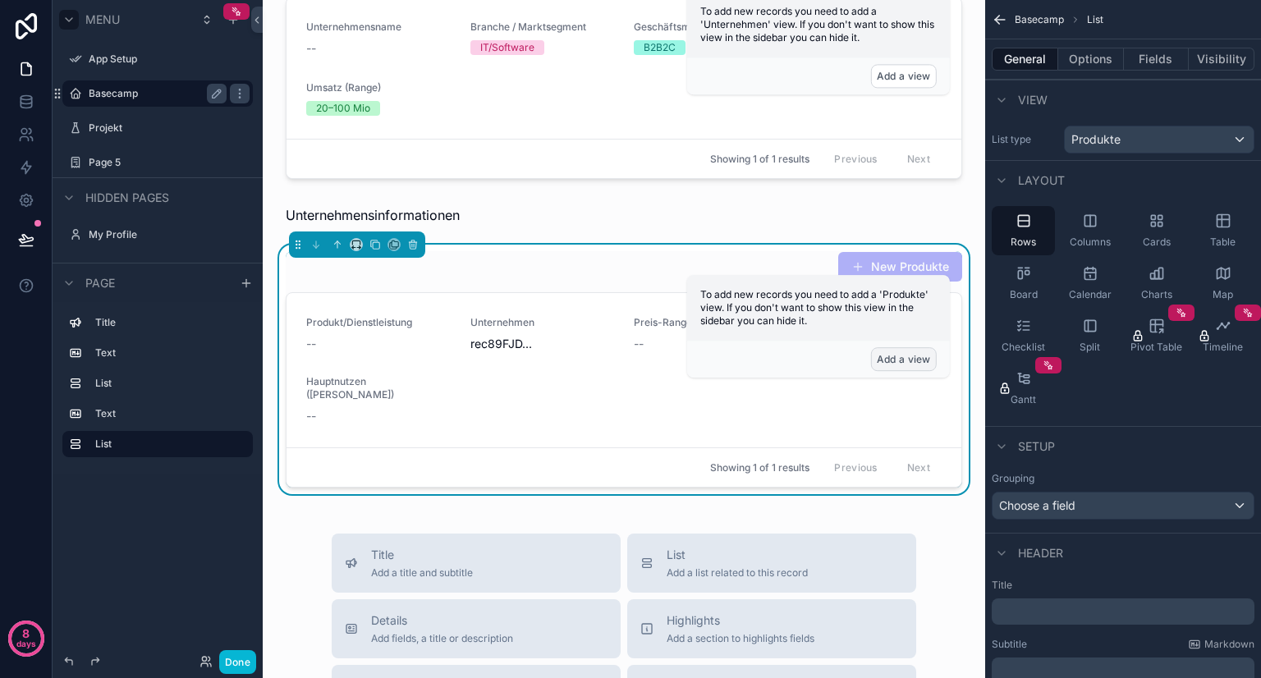
click at [898, 365] on button "Add a view" at bounding box center [904, 359] width 66 height 24
click at [907, 359] on button "Add a view" at bounding box center [904, 359] width 66 height 24
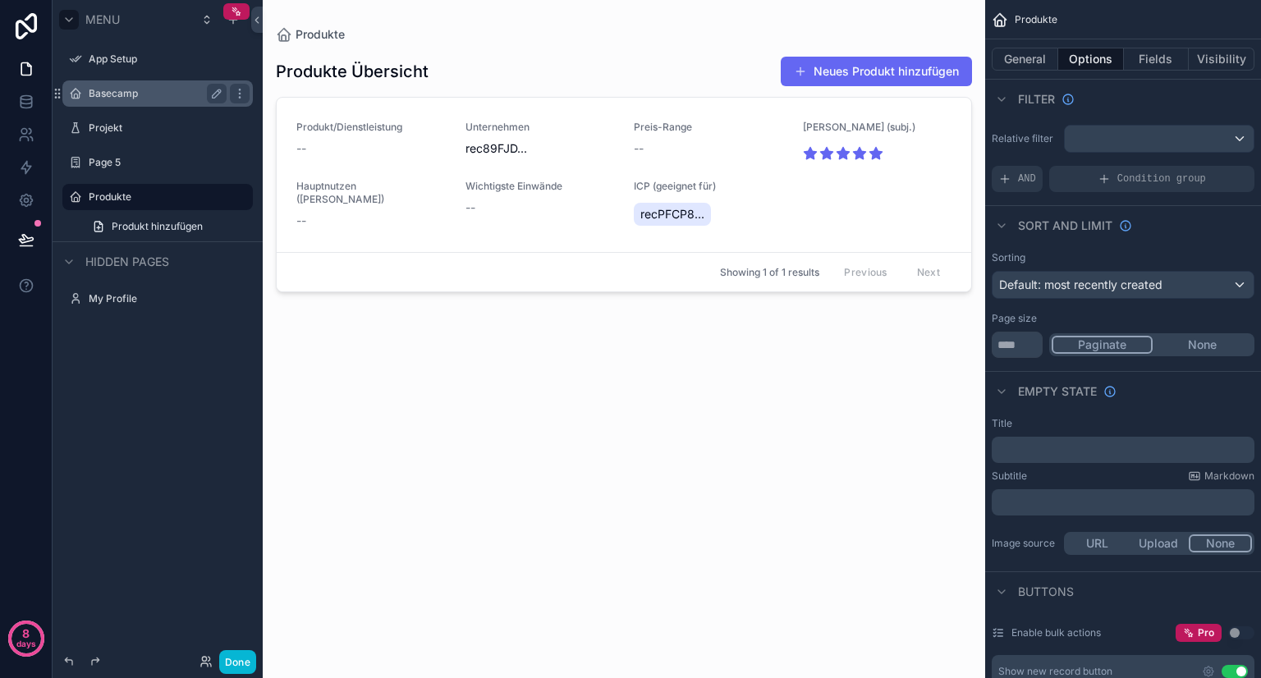
click at [141, 99] on label "Basecamp" at bounding box center [154, 93] width 131 height 13
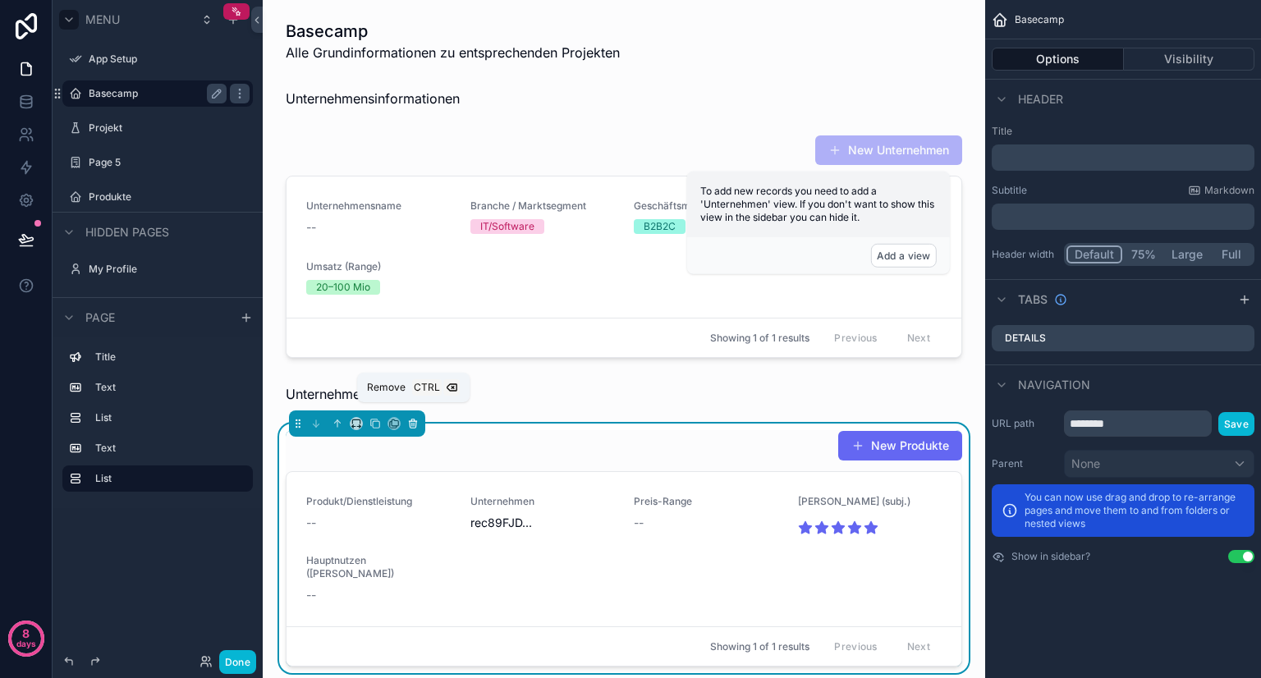
click at [414, 418] on icon "scrollable content" at bounding box center [412, 423] width 11 height 11
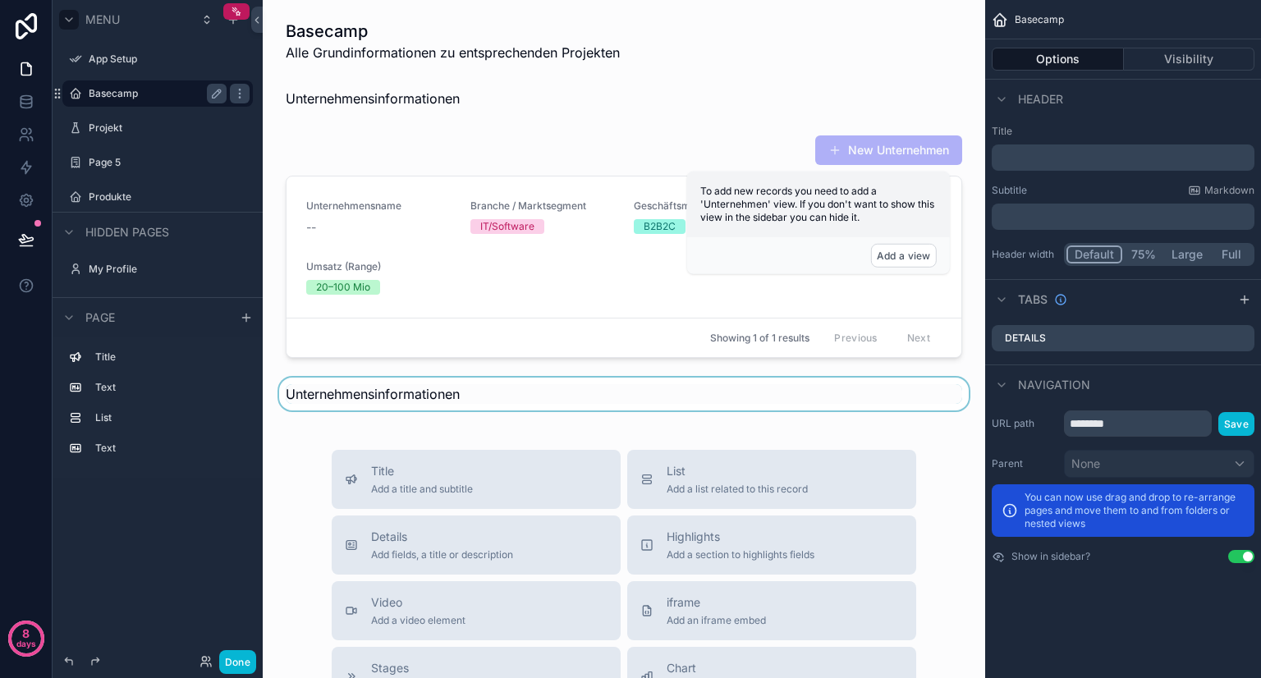
click at [341, 379] on div "scrollable content" at bounding box center [624, 394] width 696 height 33
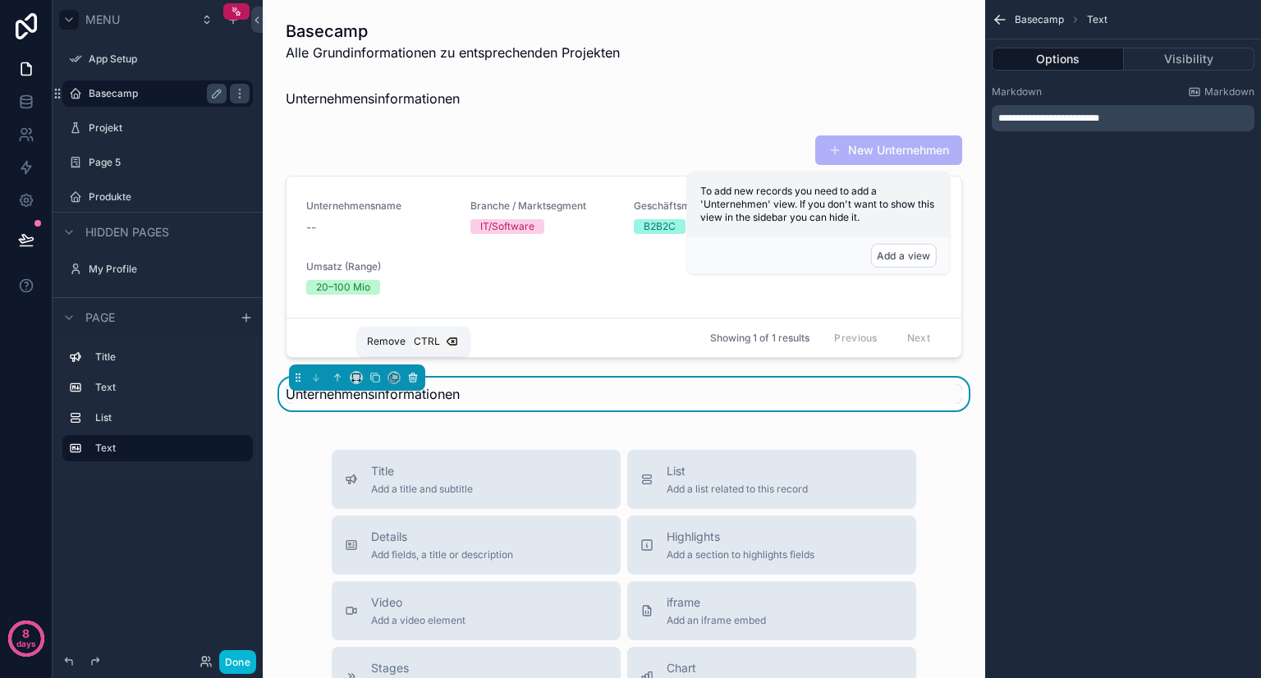
click at [418, 369] on button "scrollable content" at bounding box center [413, 378] width 18 height 18
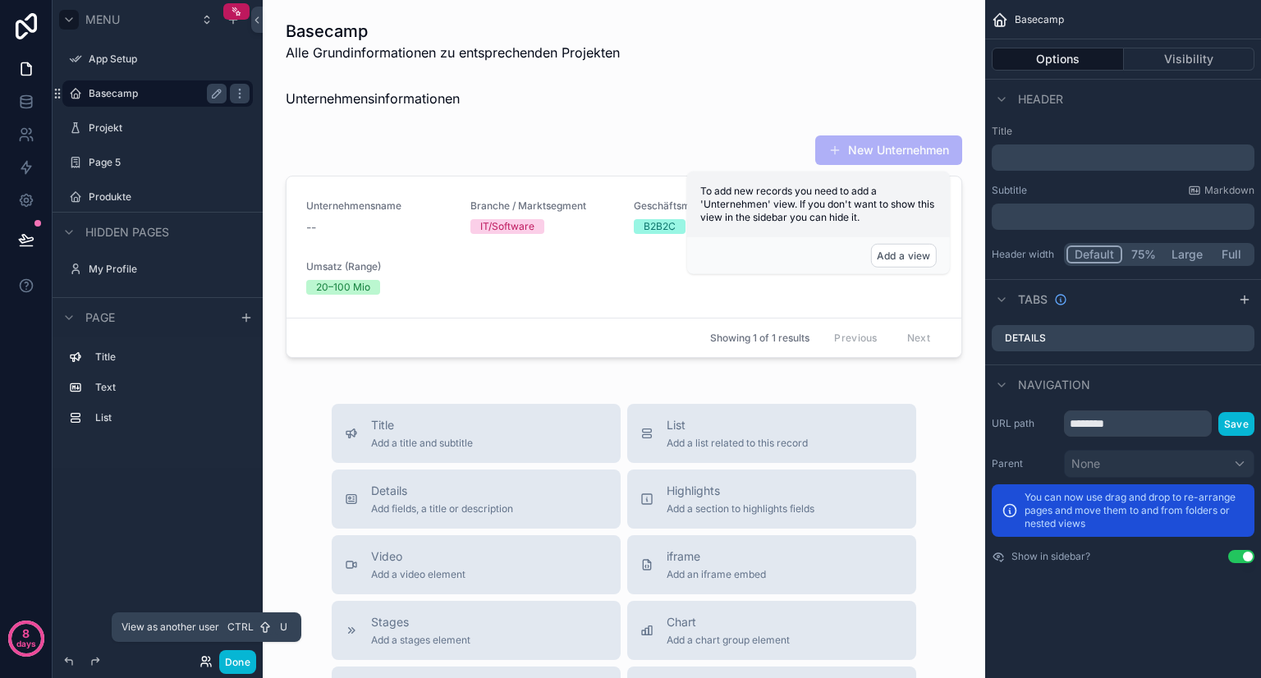
click at [204, 659] on icon at bounding box center [205, 661] width 13 height 13
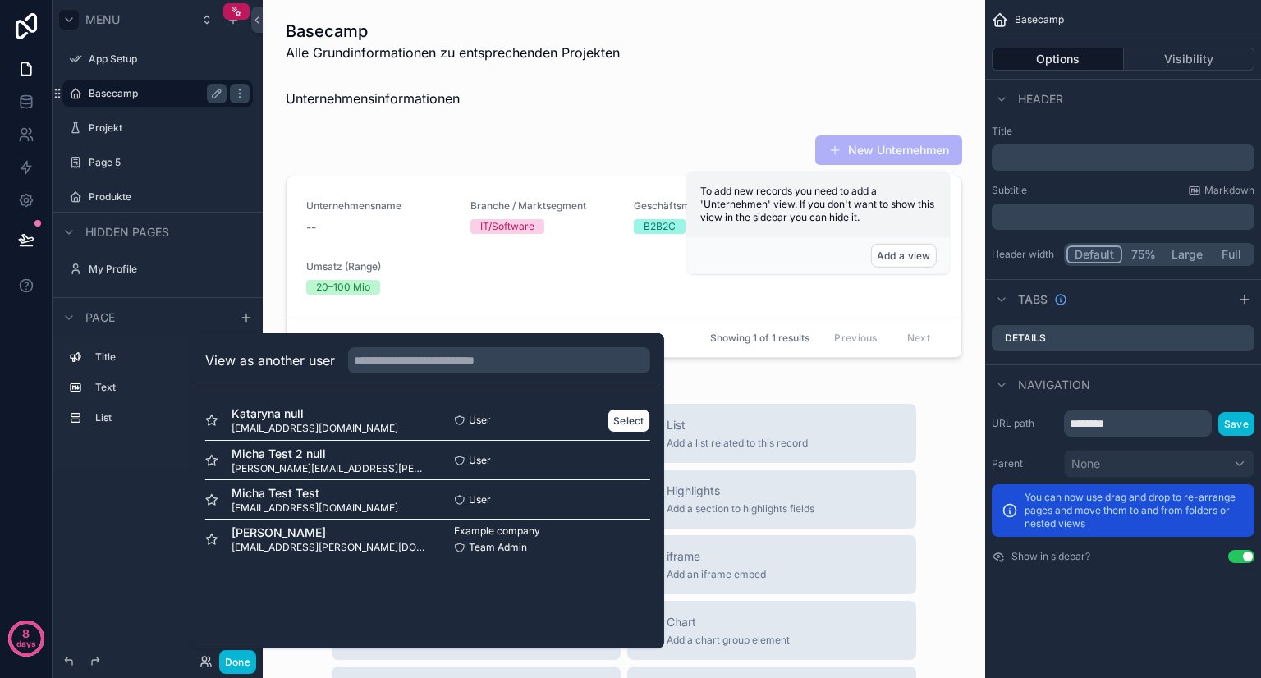
click at [309, 414] on div "Kataryna null kl@rs-plan.de" at bounding box center [316, 420] width 222 height 30
click at [614, 418] on button "Select" at bounding box center [628, 421] width 43 height 24
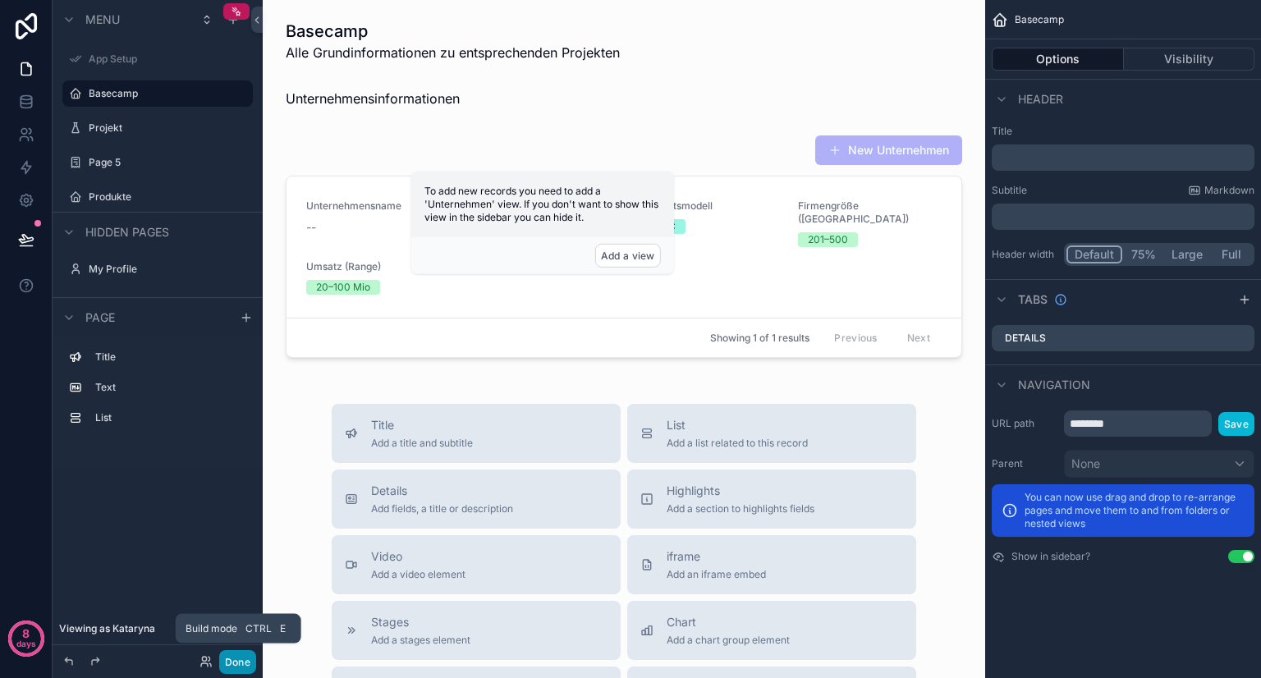
click at [239, 664] on button "Done" at bounding box center [237, 662] width 37 height 24
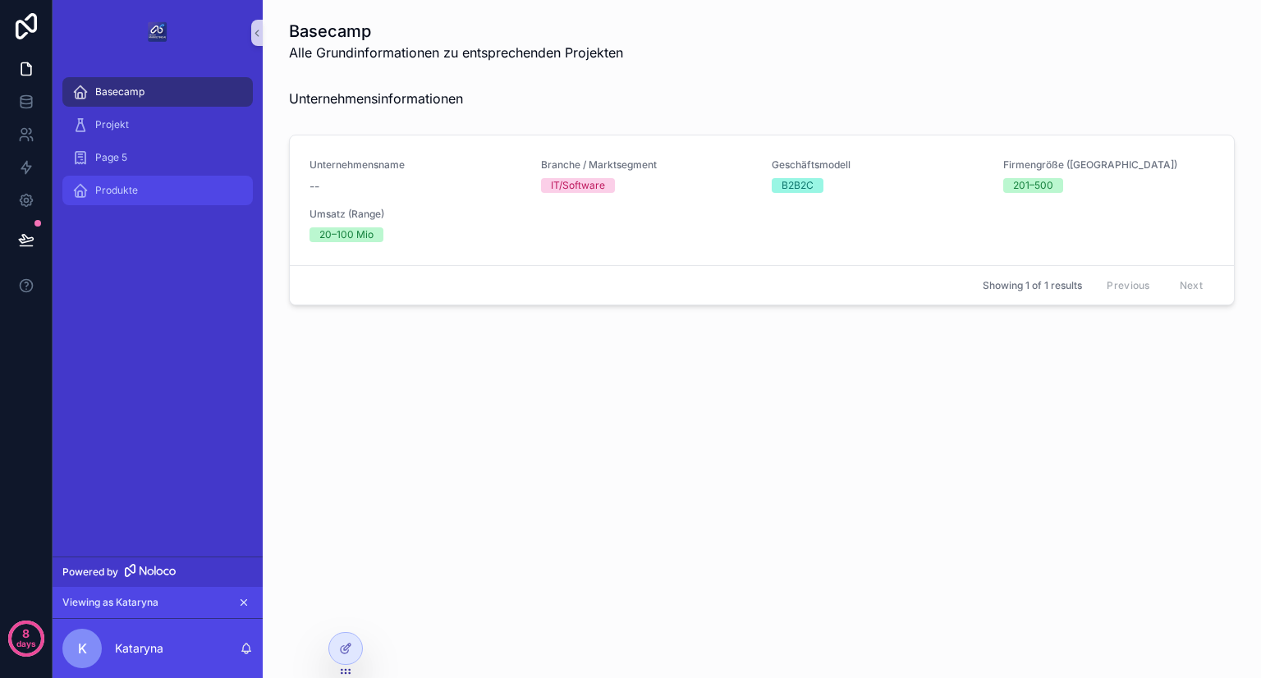
click at [143, 185] on div "Produkte" at bounding box center [157, 190] width 171 height 26
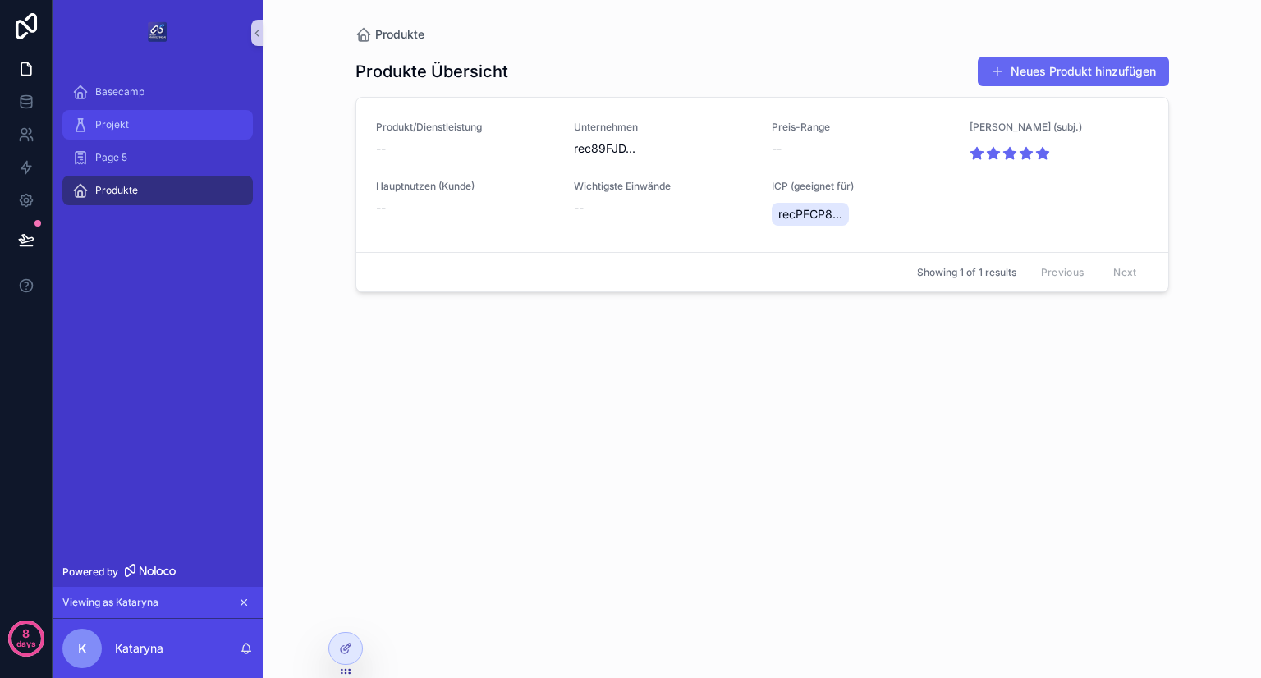
click at [211, 122] on div "Projekt" at bounding box center [157, 125] width 171 height 26
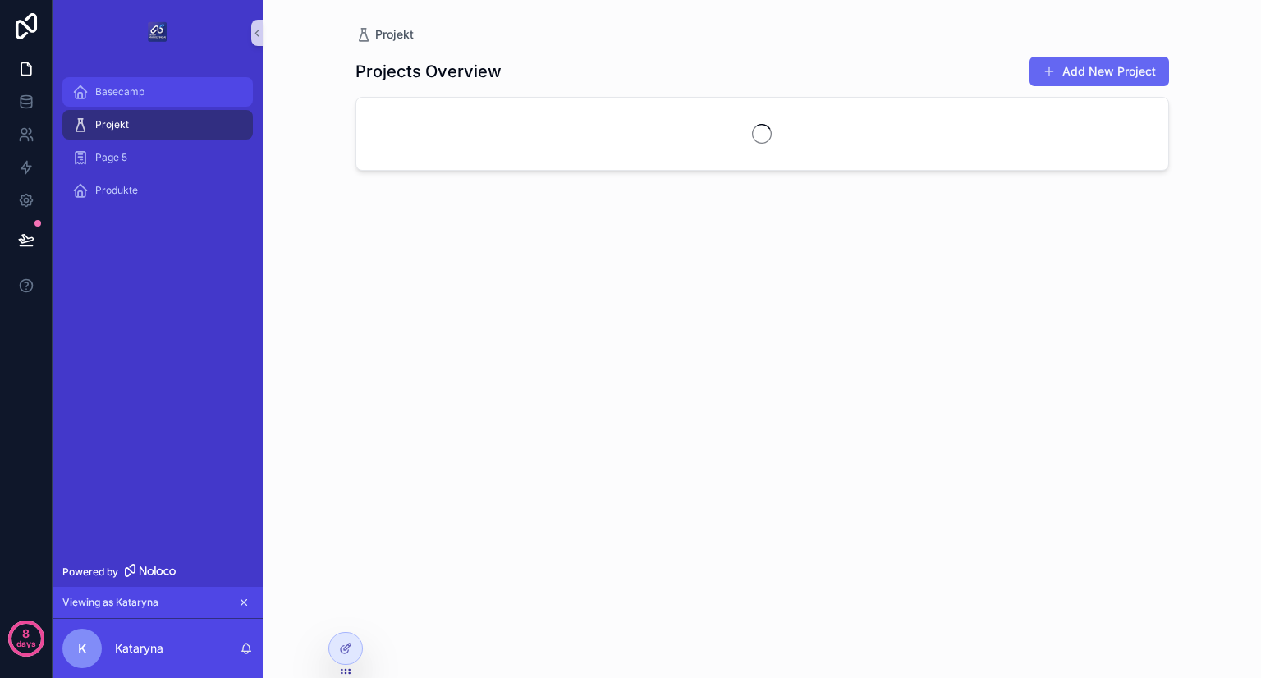
click at [190, 92] on div "Basecamp" at bounding box center [157, 92] width 171 height 26
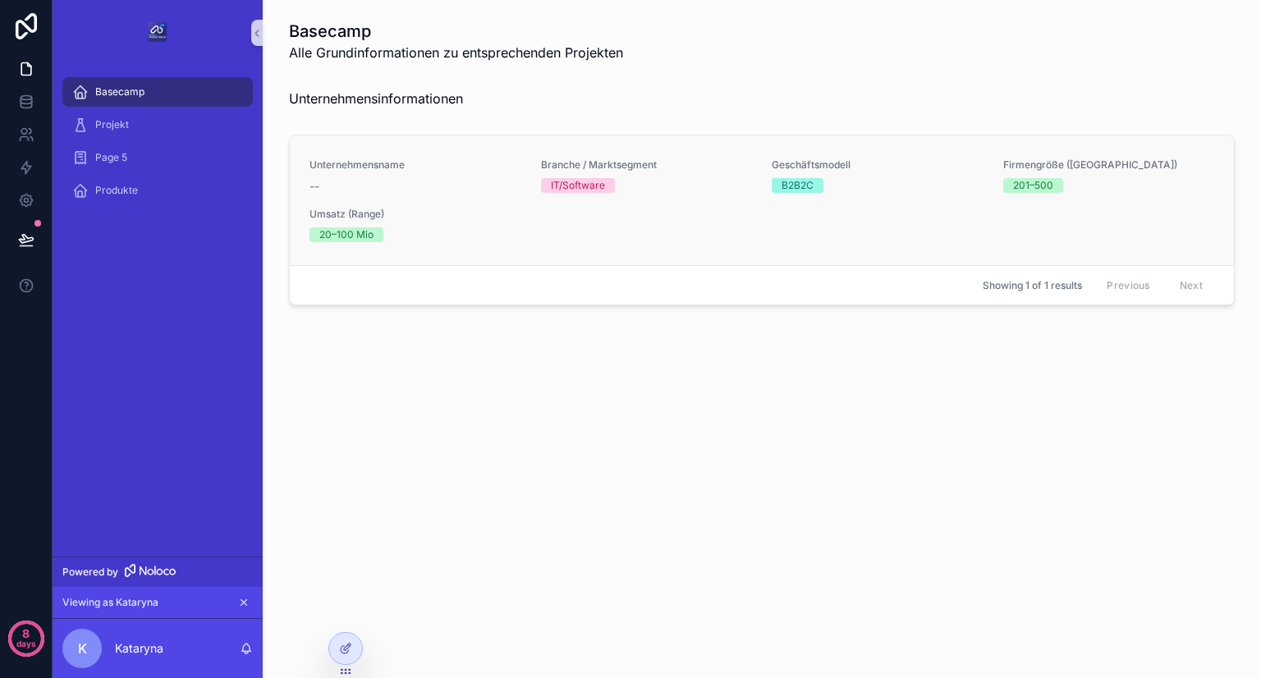
click at [387, 185] on div "--" at bounding box center [415, 186] width 212 height 16
click at [327, 184] on div "--" at bounding box center [415, 186] width 212 height 16
click at [313, 184] on span "--" at bounding box center [314, 186] width 10 height 16
click at [345, 153] on div "Unternehmensname -- Branche / Marktsegment IT/Software Geschäftsmodell B2B2C Fi…" at bounding box center [762, 200] width 944 height 130
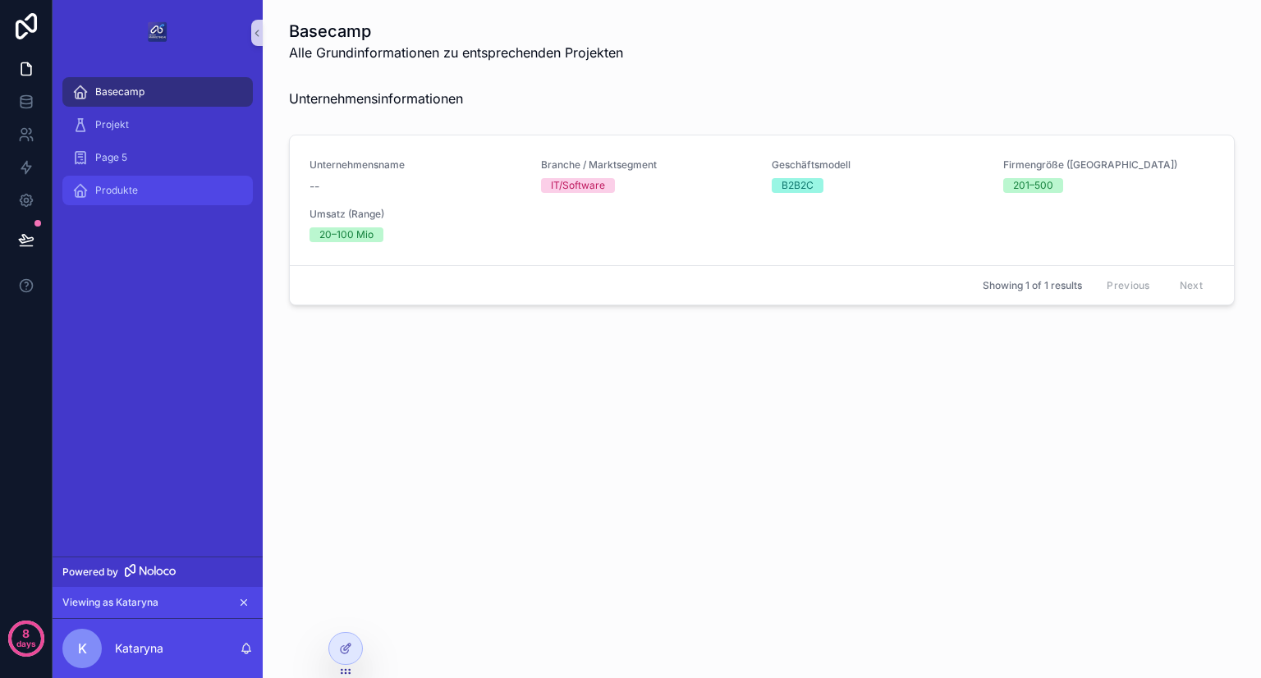
click at [139, 183] on div "Produkte" at bounding box center [157, 190] width 171 height 26
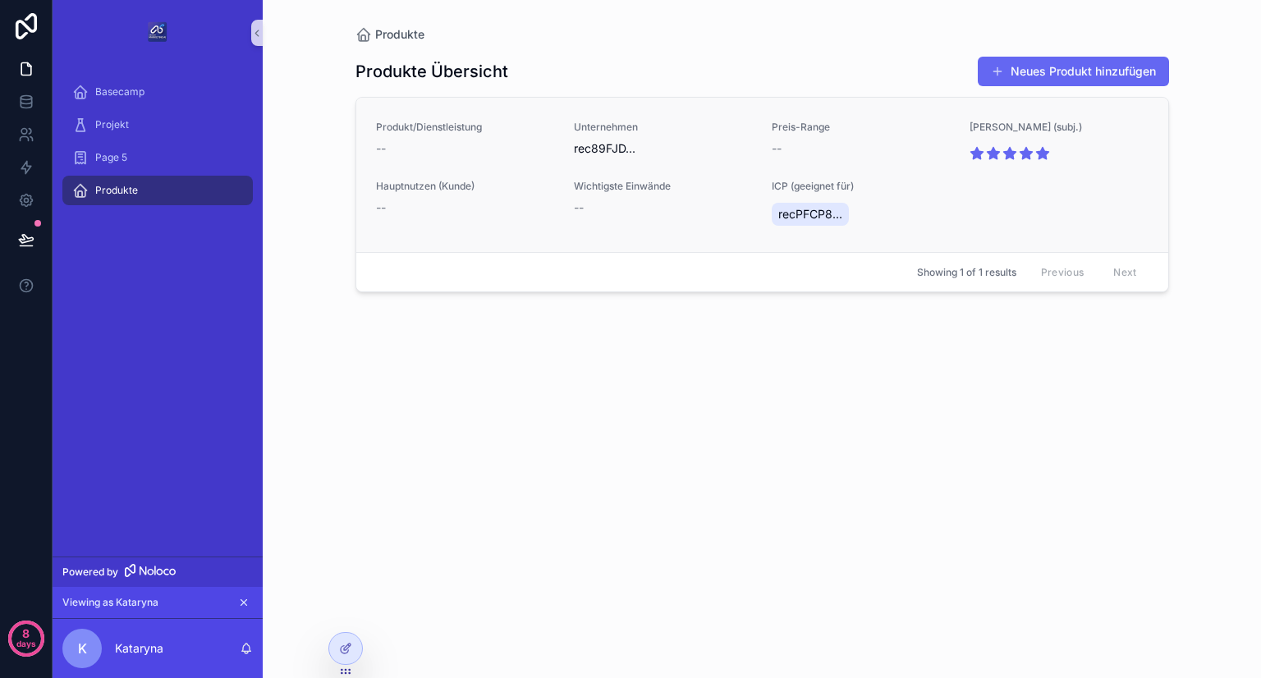
click at [492, 180] on span "Hauptnutzen (Kunde)" at bounding box center [465, 186] width 178 height 13
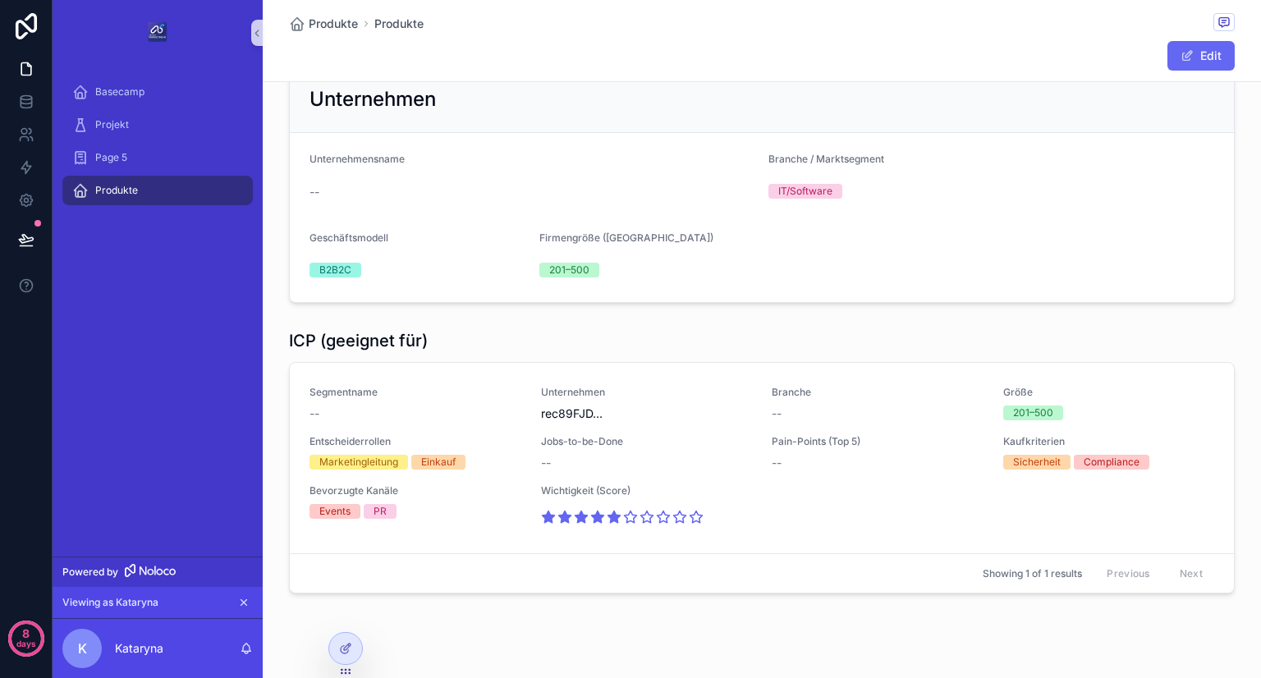
scroll to position [378, 0]
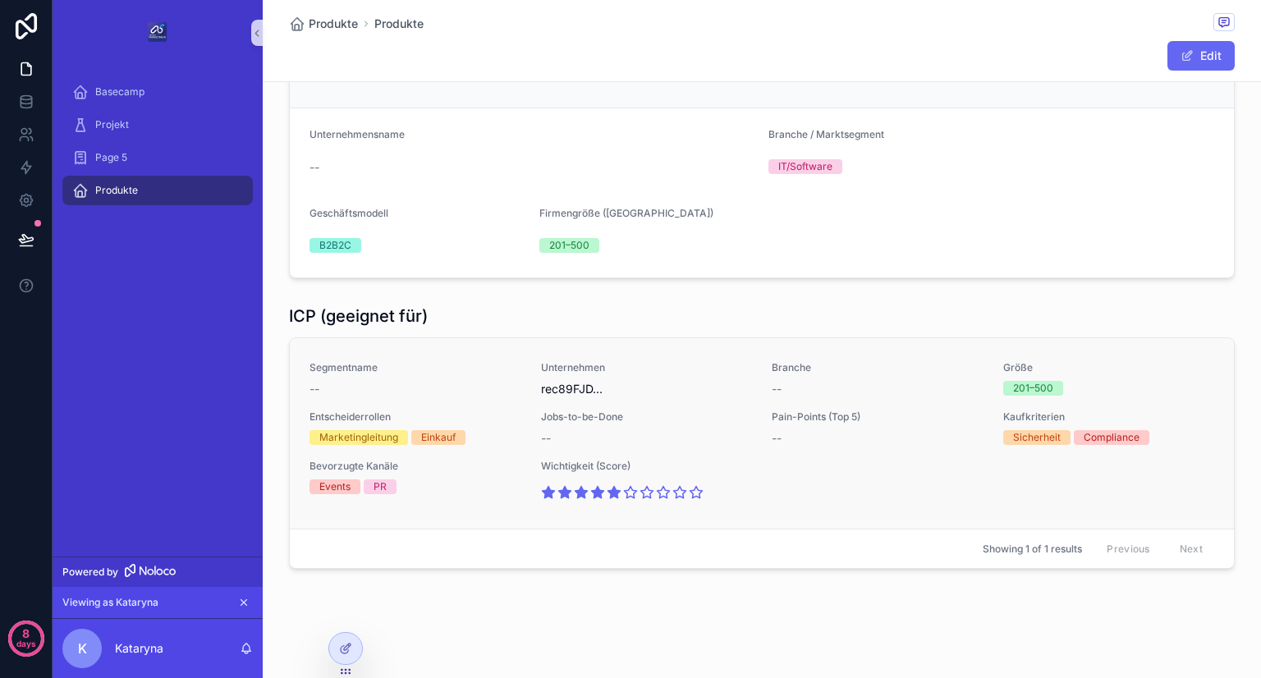
click at [322, 385] on div "--" at bounding box center [415, 389] width 212 height 16
click at [353, 656] on div at bounding box center [345, 648] width 33 height 31
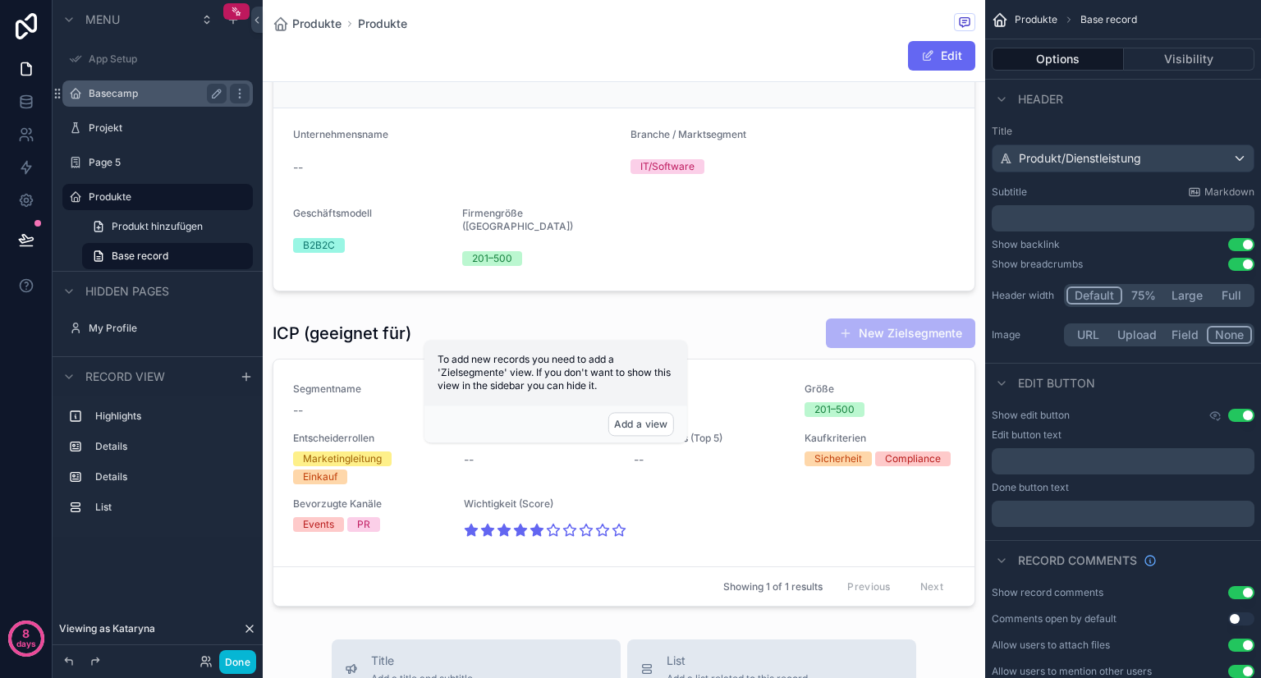
click at [141, 89] on label "Basecamp" at bounding box center [154, 93] width 131 height 13
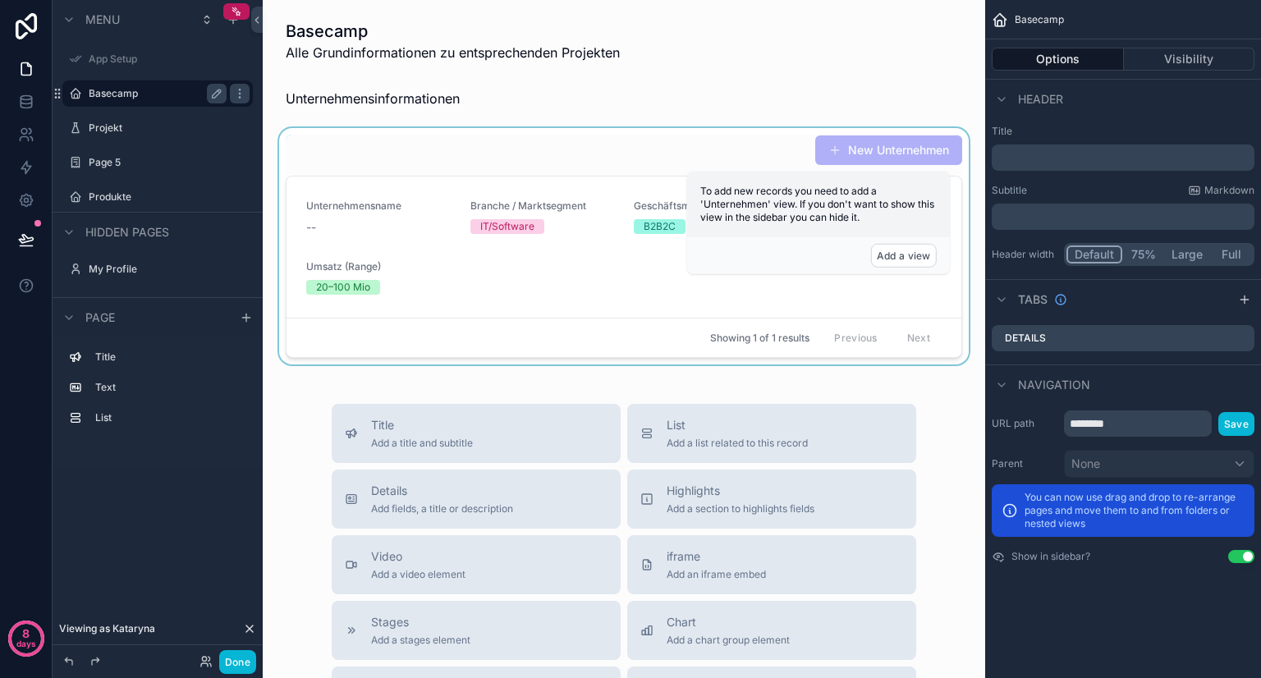
click at [566, 250] on div "scrollable content" at bounding box center [624, 246] width 696 height 236
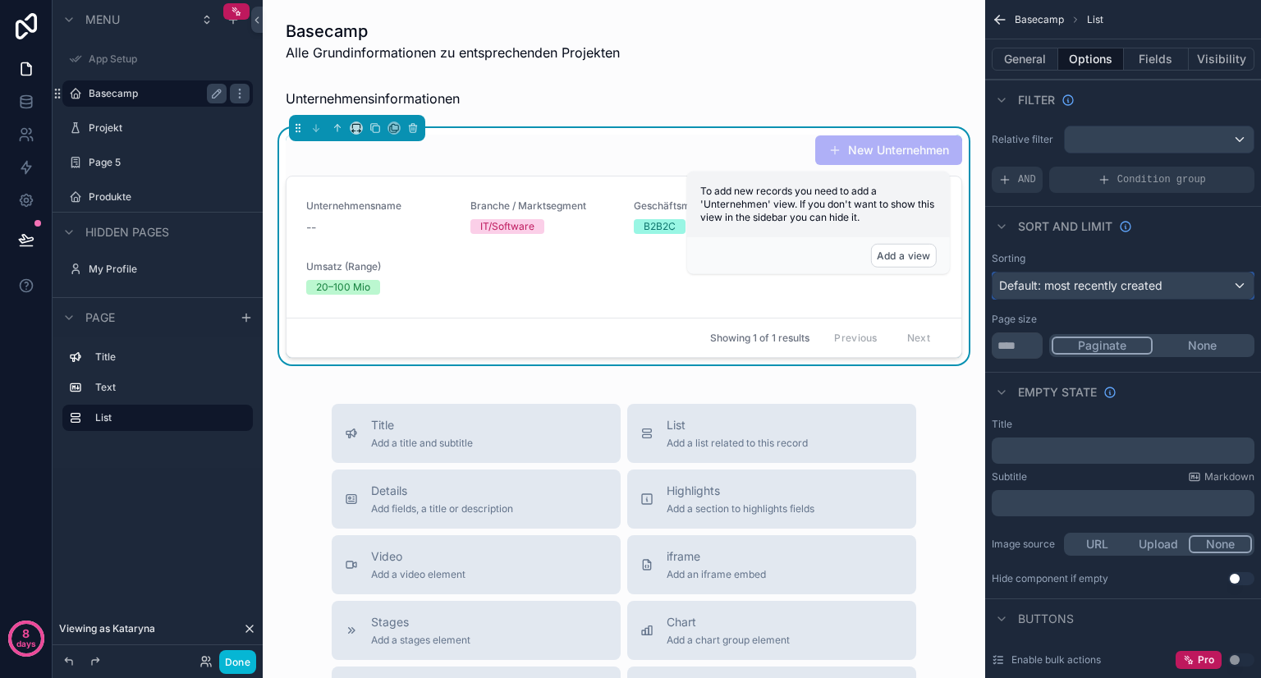
click at [1196, 281] on div "Default: most recently created" at bounding box center [1122, 285] width 261 height 26
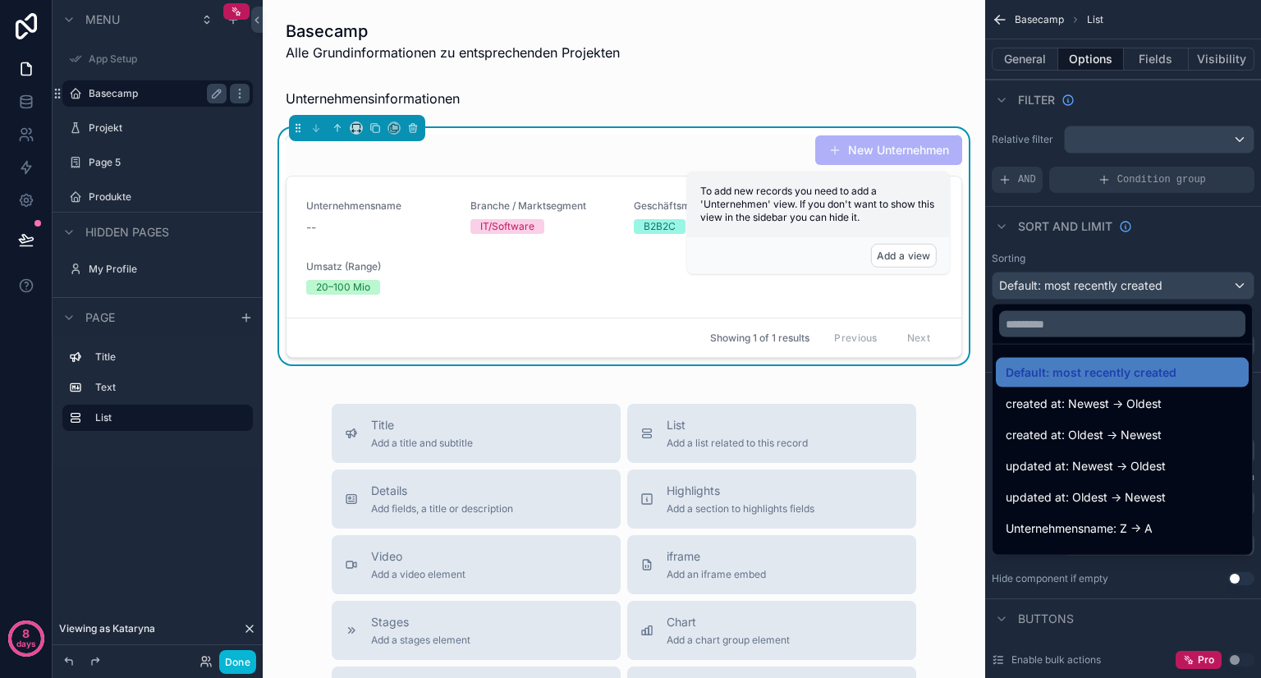
click at [1196, 281] on div "scrollable content" at bounding box center [630, 339] width 1261 height 678
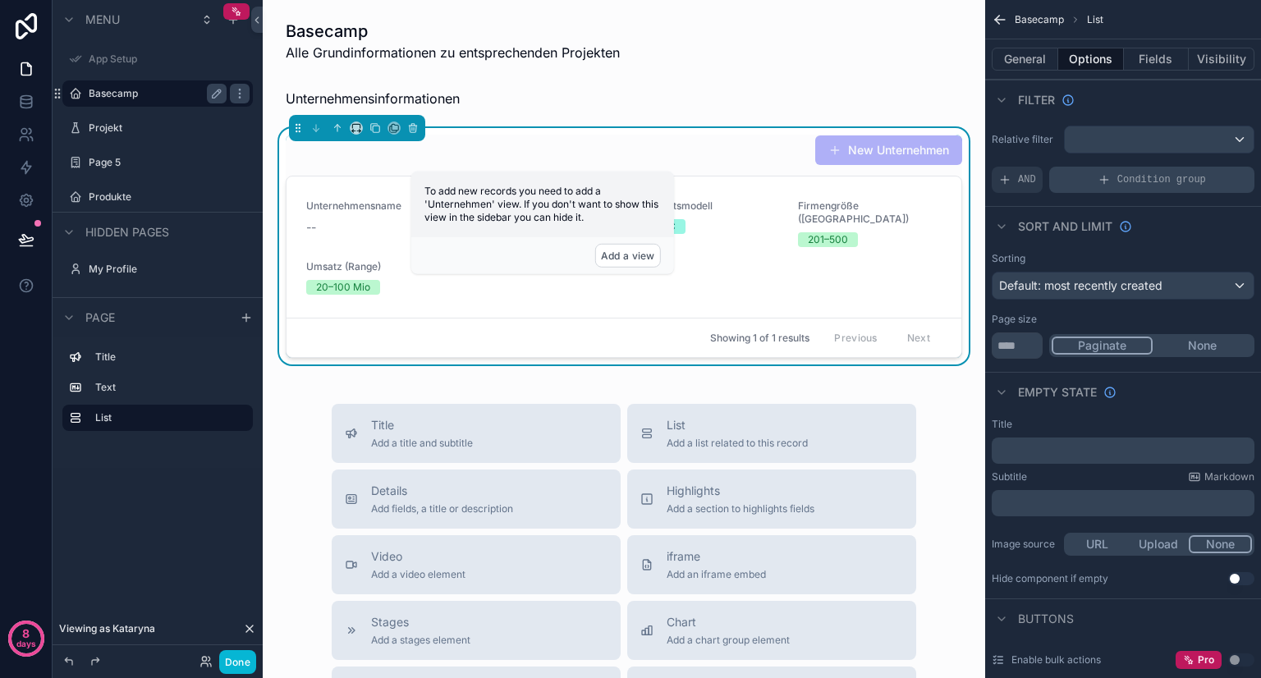
click at [1110, 183] on icon "scrollable content" at bounding box center [1103, 179] width 13 height 13
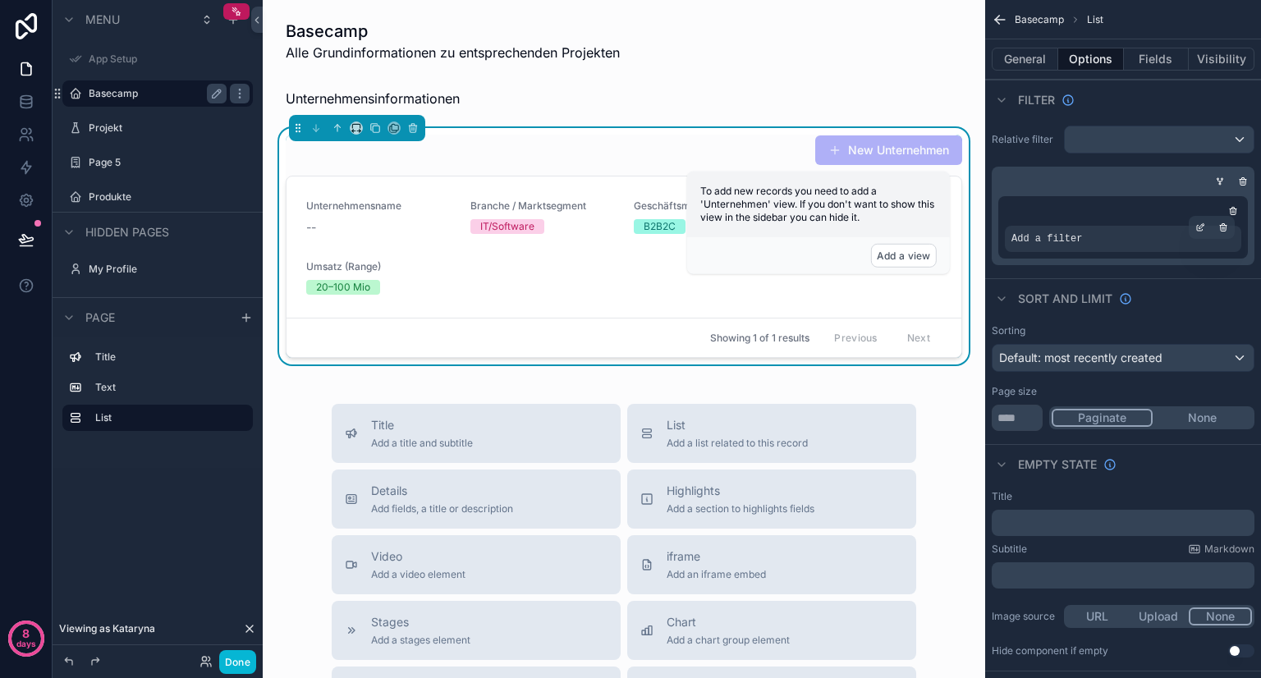
click at [1060, 235] on span "Add a filter" at bounding box center [1046, 238] width 71 height 13
click at [1202, 232] on div "scrollable content" at bounding box center [1199, 227] width 23 height 23
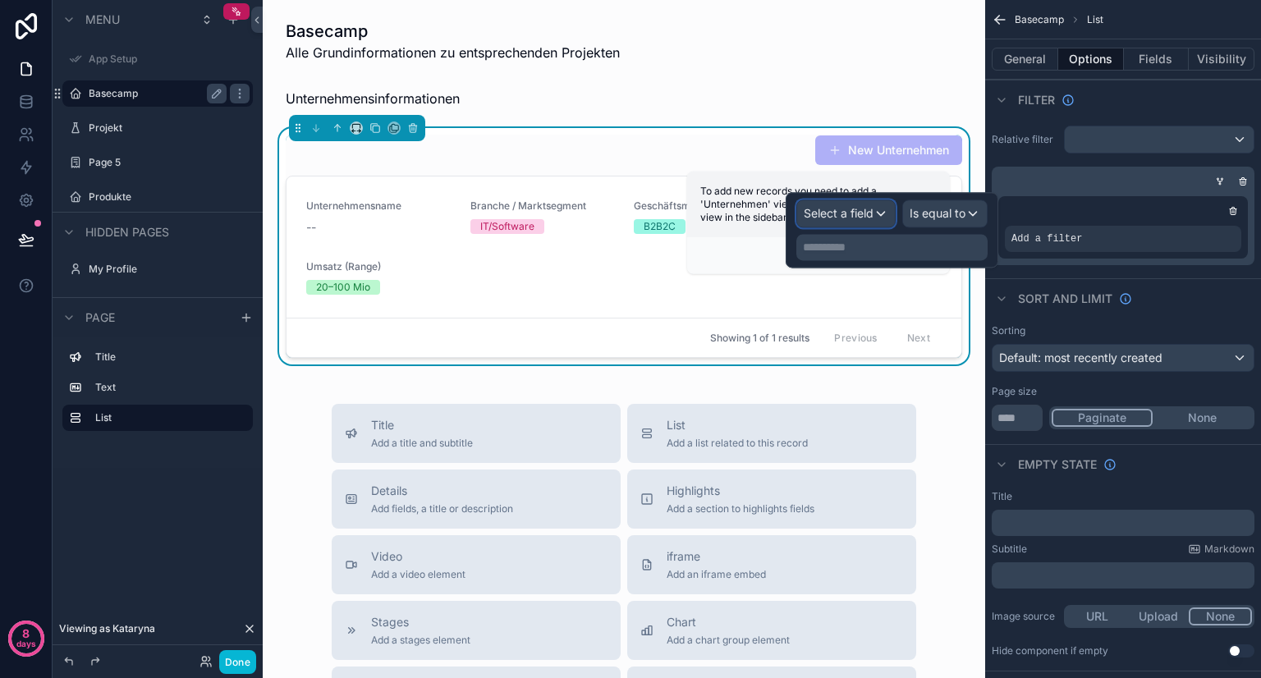
click at [840, 221] on span "Select a field" at bounding box center [838, 213] width 70 height 16
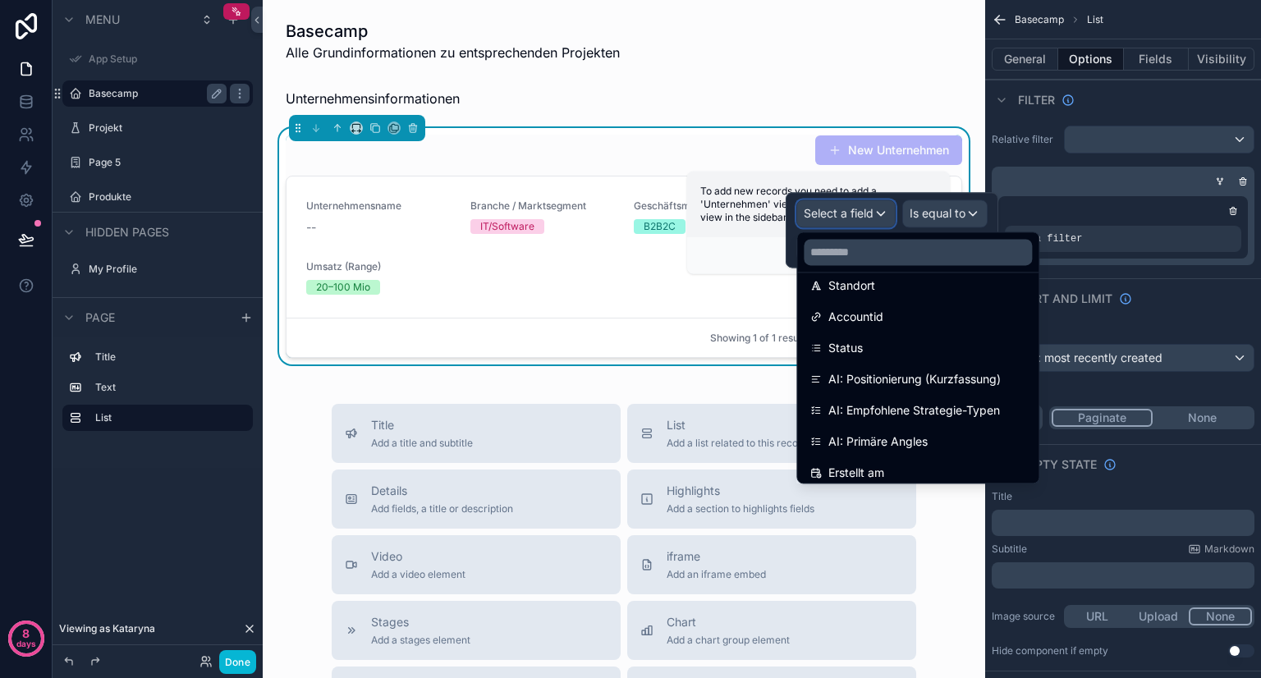
scroll to position [318, 0]
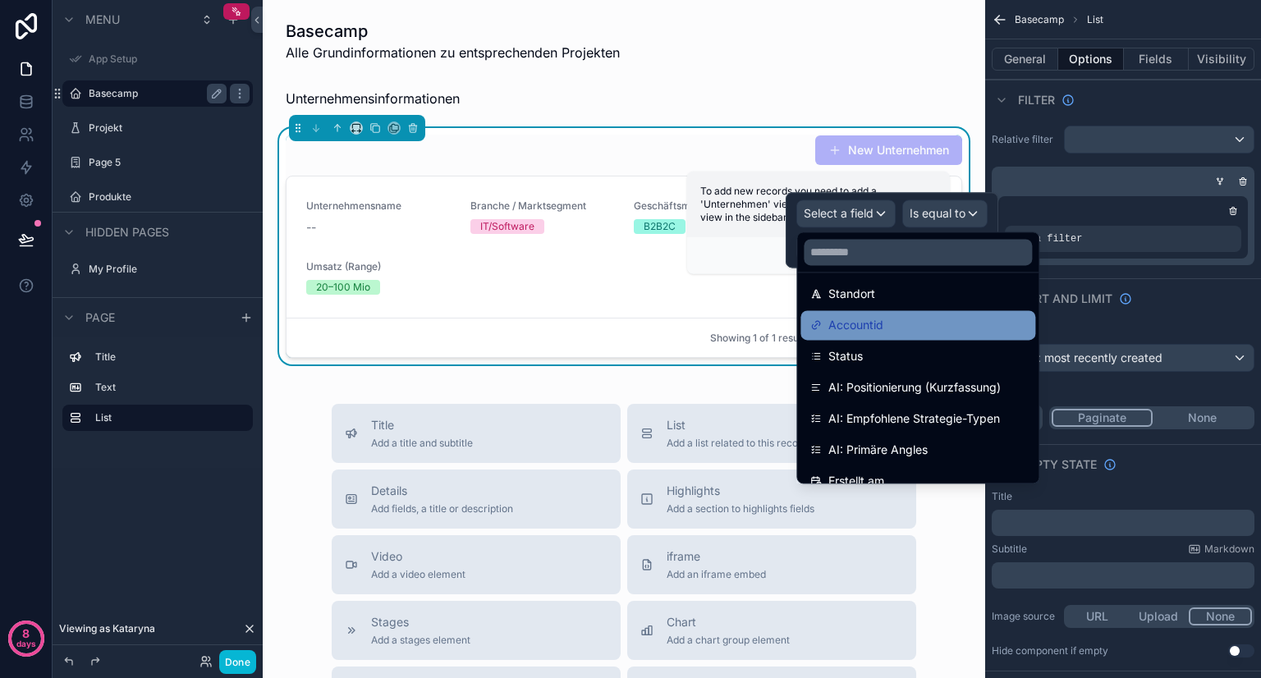
click at [868, 323] on span "Accountid" at bounding box center [855, 325] width 55 height 20
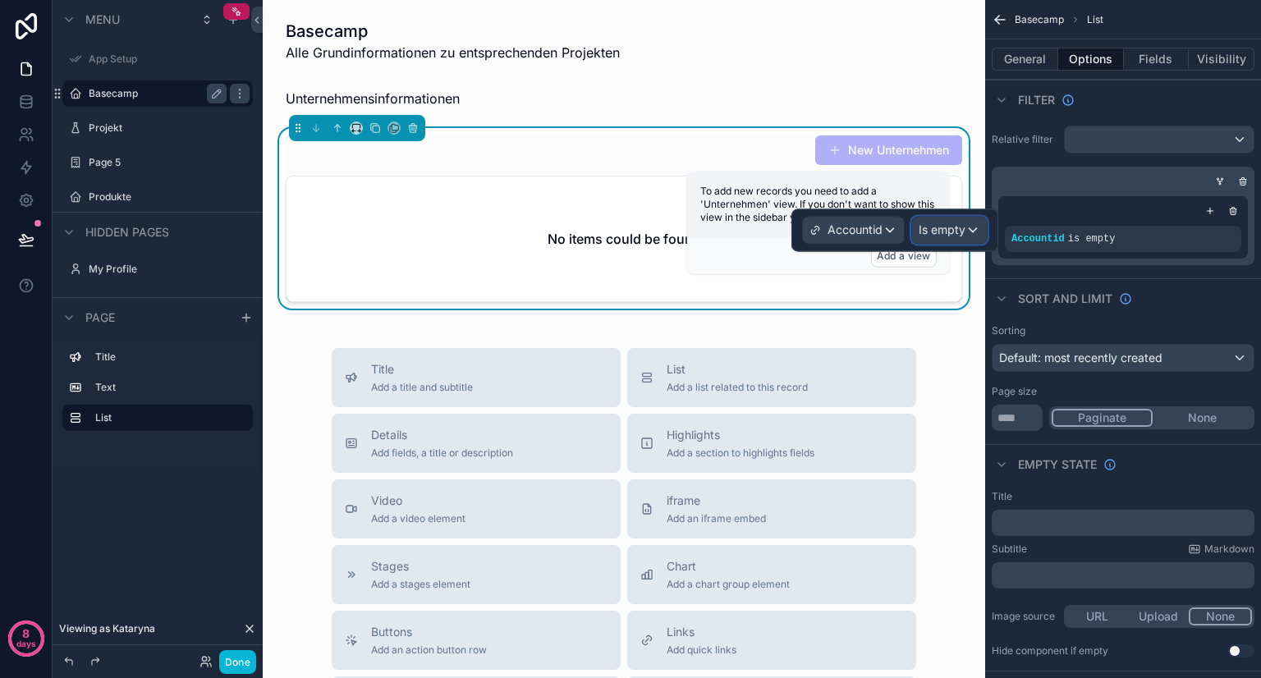
click at [947, 233] on span "Is empty" at bounding box center [941, 230] width 47 height 16
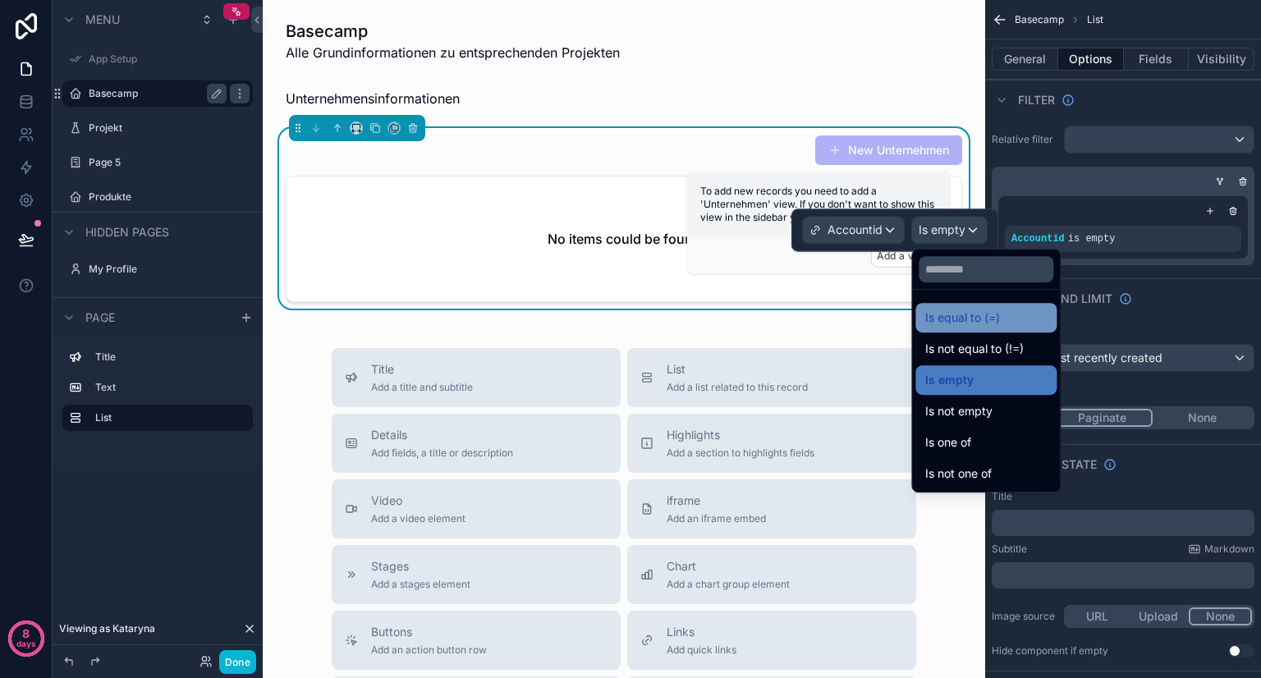
click at [964, 316] on span "Is equal to (=)" at bounding box center [962, 318] width 75 height 20
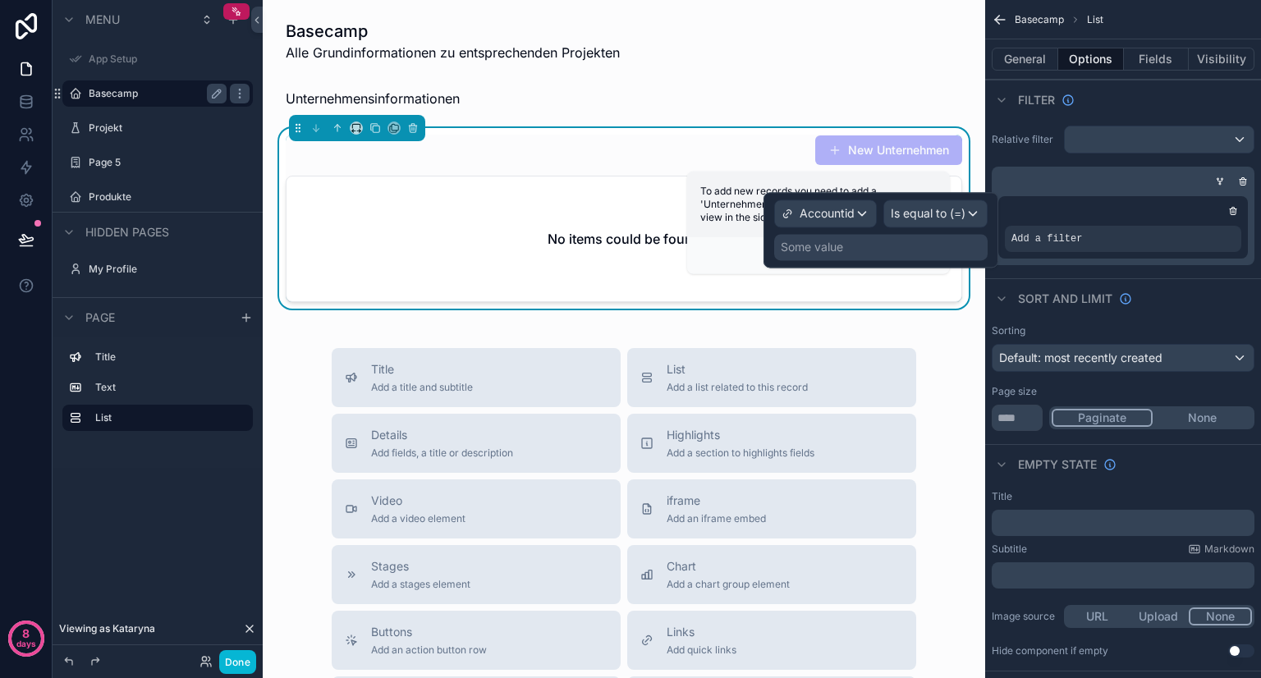
click at [851, 252] on div "Some value" at bounding box center [880, 247] width 213 height 26
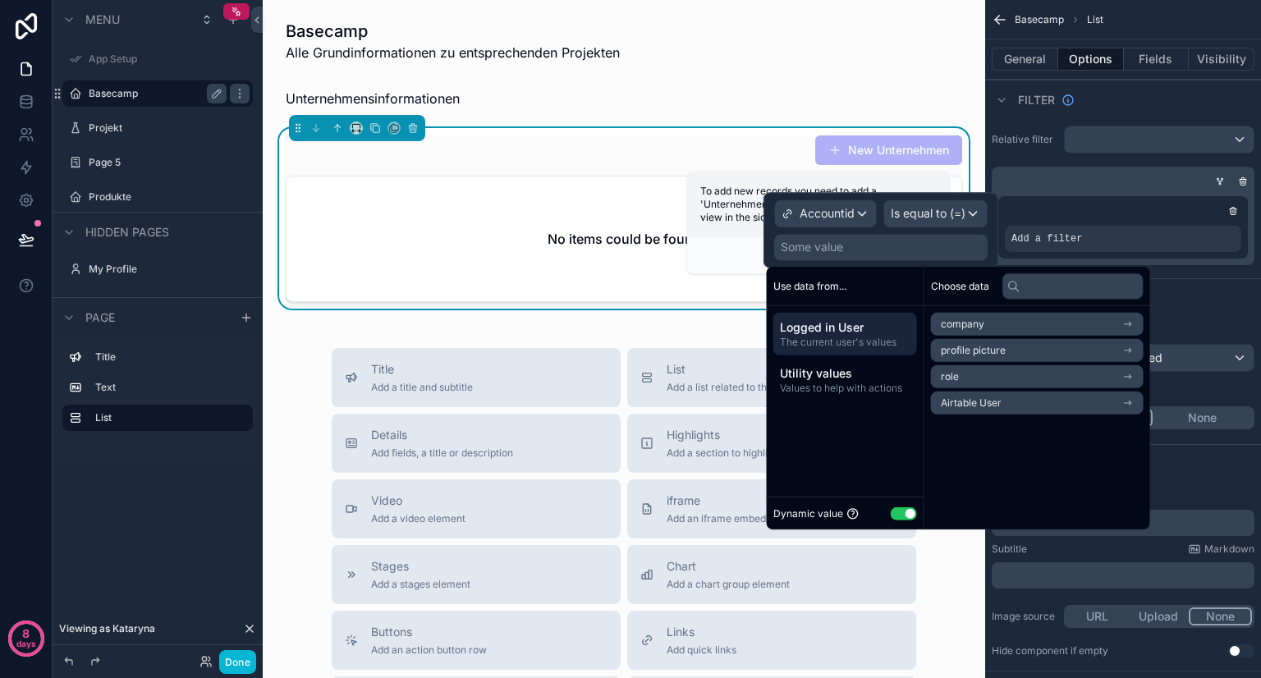
click at [1133, 319] on icon "scrollable content" at bounding box center [1127, 323] width 11 height 11
click at [949, 323] on icon at bounding box center [946, 323] width 11 height 11
click at [1133, 349] on icon "scrollable content" at bounding box center [1127, 350] width 11 height 11
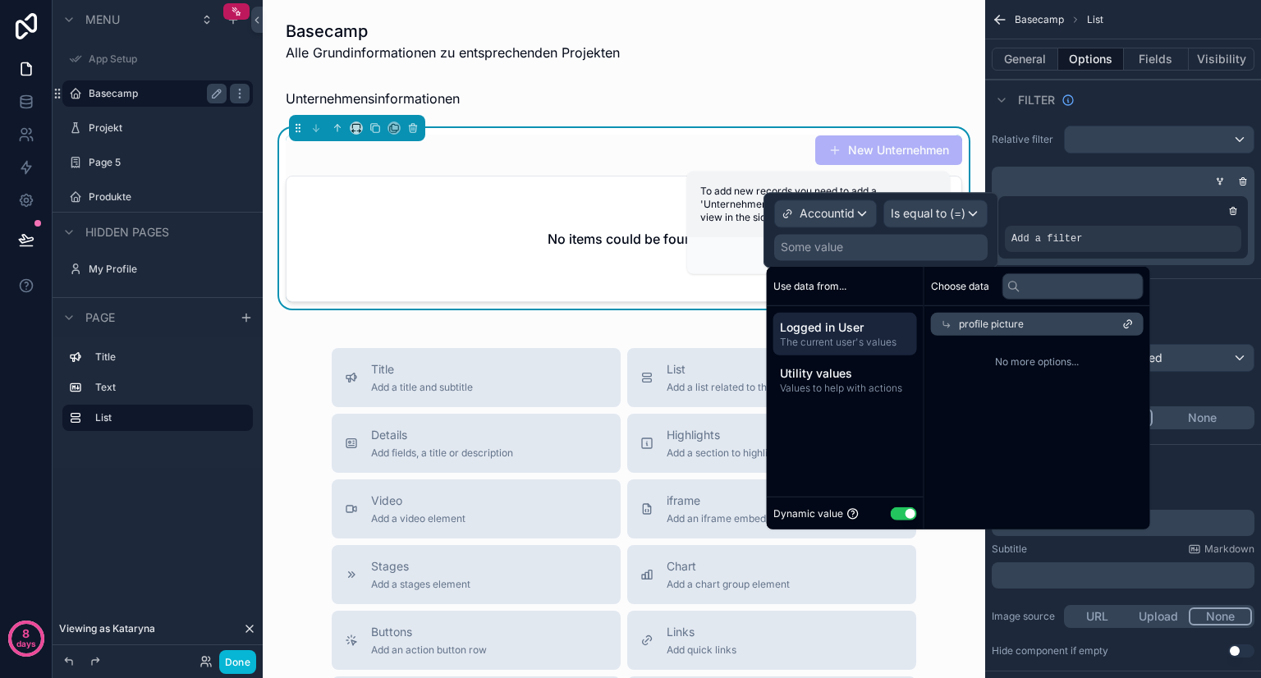
click at [947, 323] on icon at bounding box center [946, 324] width 7 height 7
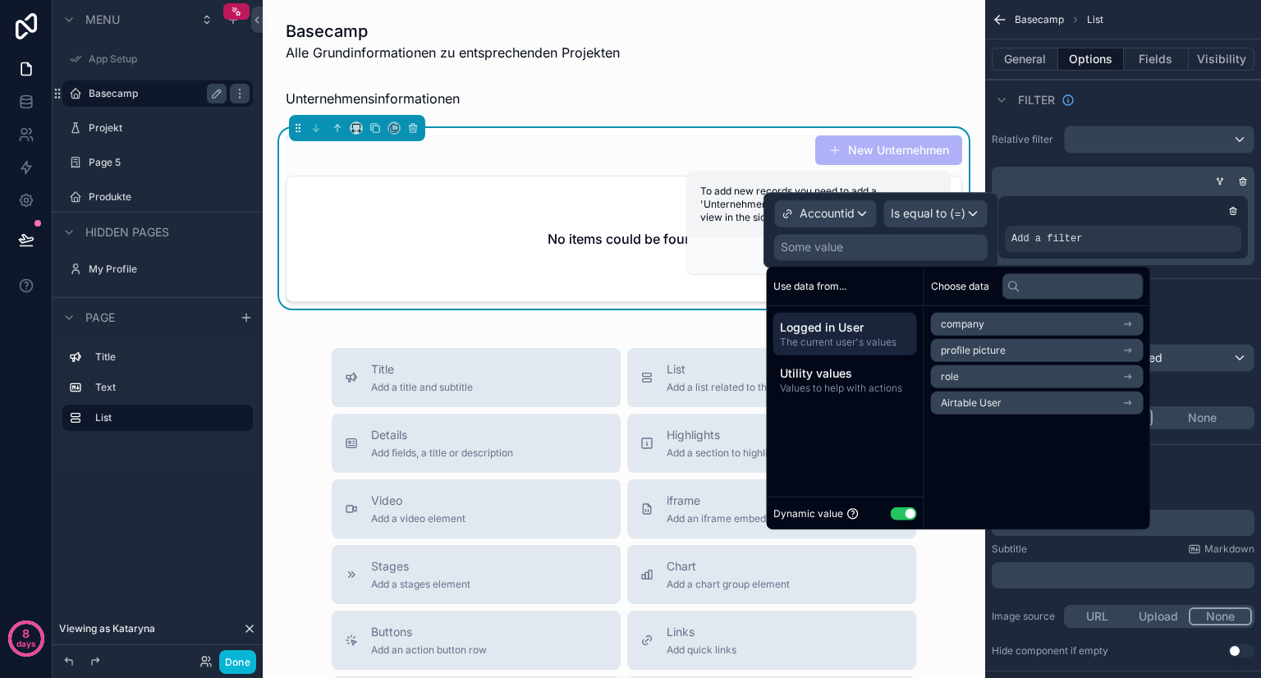
click at [1133, 377] on icon "scrollable content" at bounding box center [1127, 376] width 11 height 11
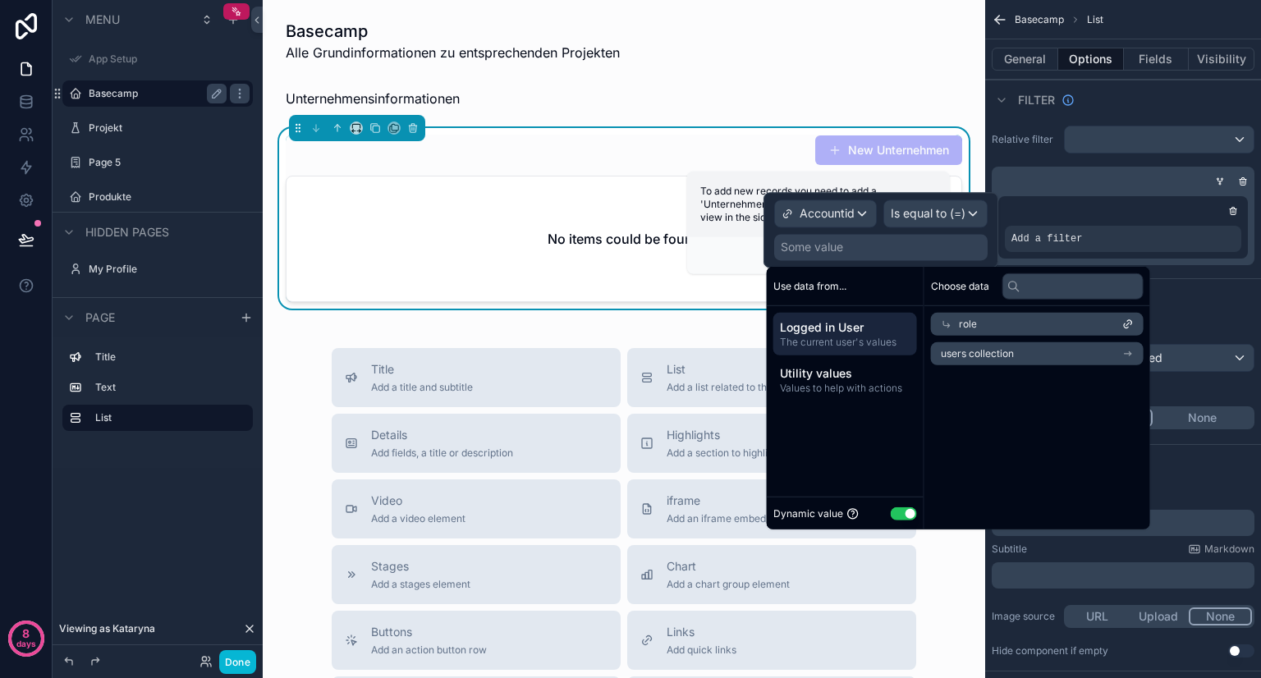
click at [941, 322] on icon at bounding box center [946, 323] width 11 height 11
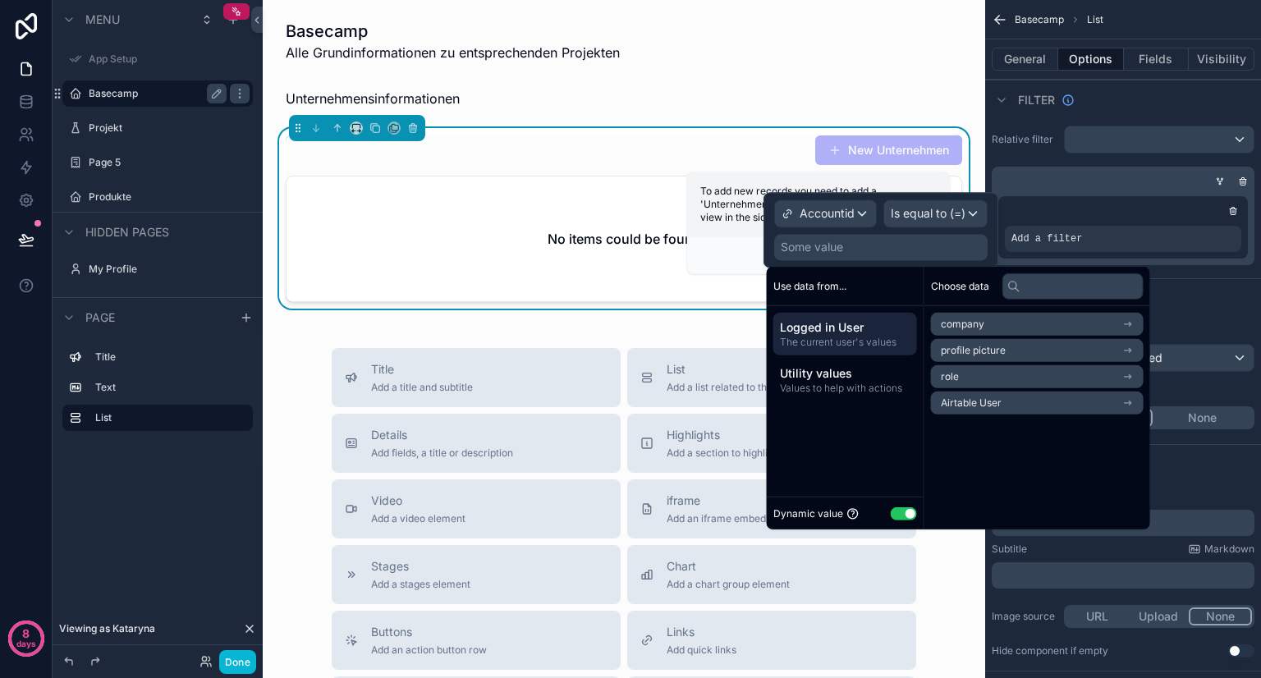
click at [1127, 403] on li "Airtable User" at bounding box center [1037, 402] width 213 height 23
click at [985, 348] on span "Accountid" at bounding box center [964, 353] width 47 height 13
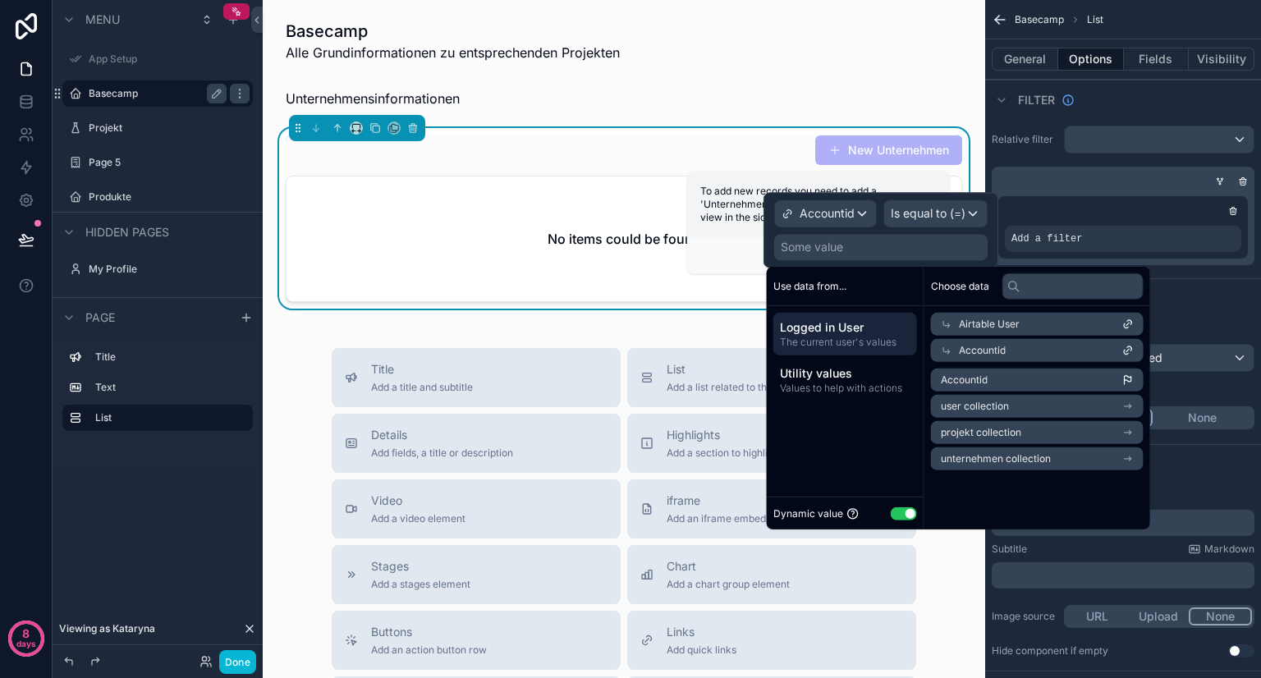
click at [977, 374] on span "Accountid" at bounding box center [964, 379] width 47 height 13
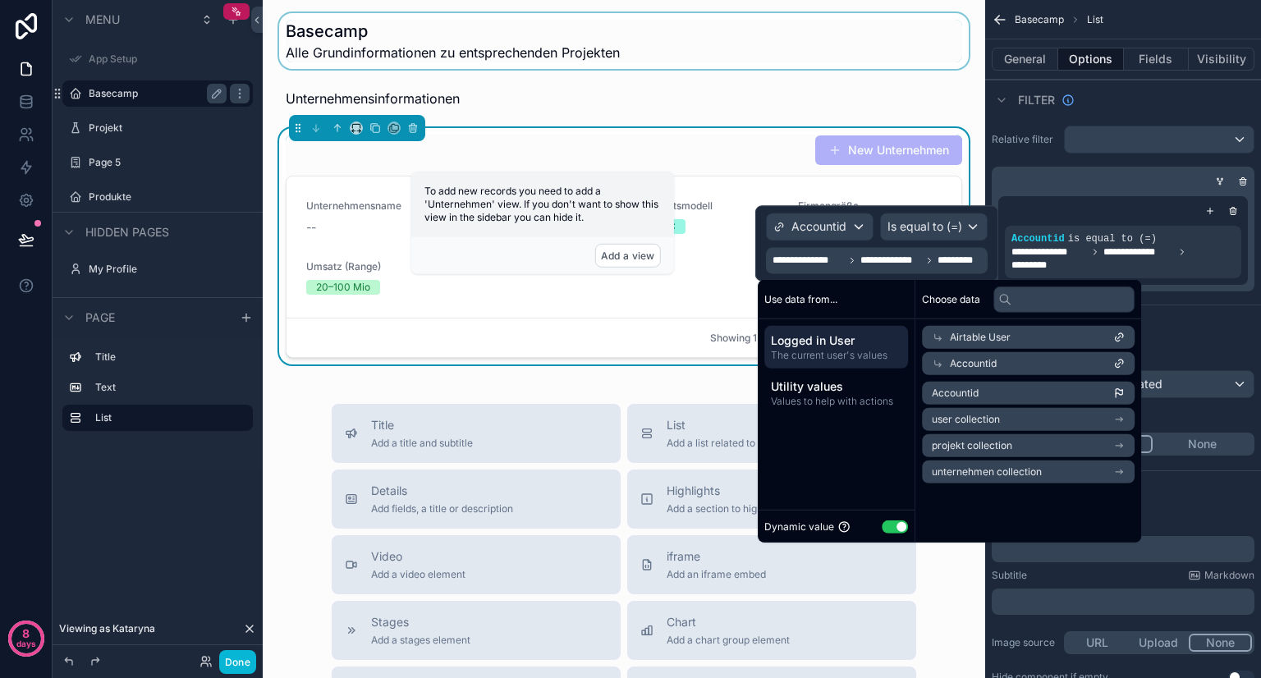
click at [896, 31] on div "scrollable content" at bounding box center [624, 41] width 696 height 56
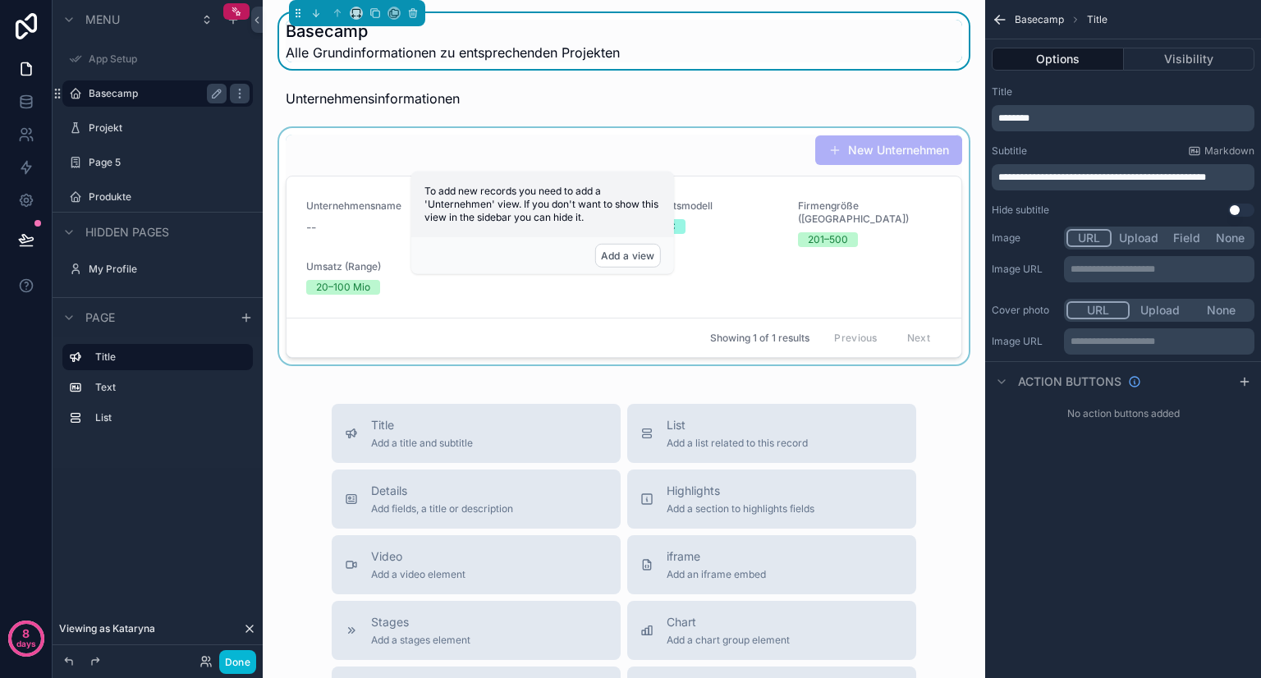
click at [868, 141] on div "scrollable content" at bounding box center [624, 246] width 696 height 236
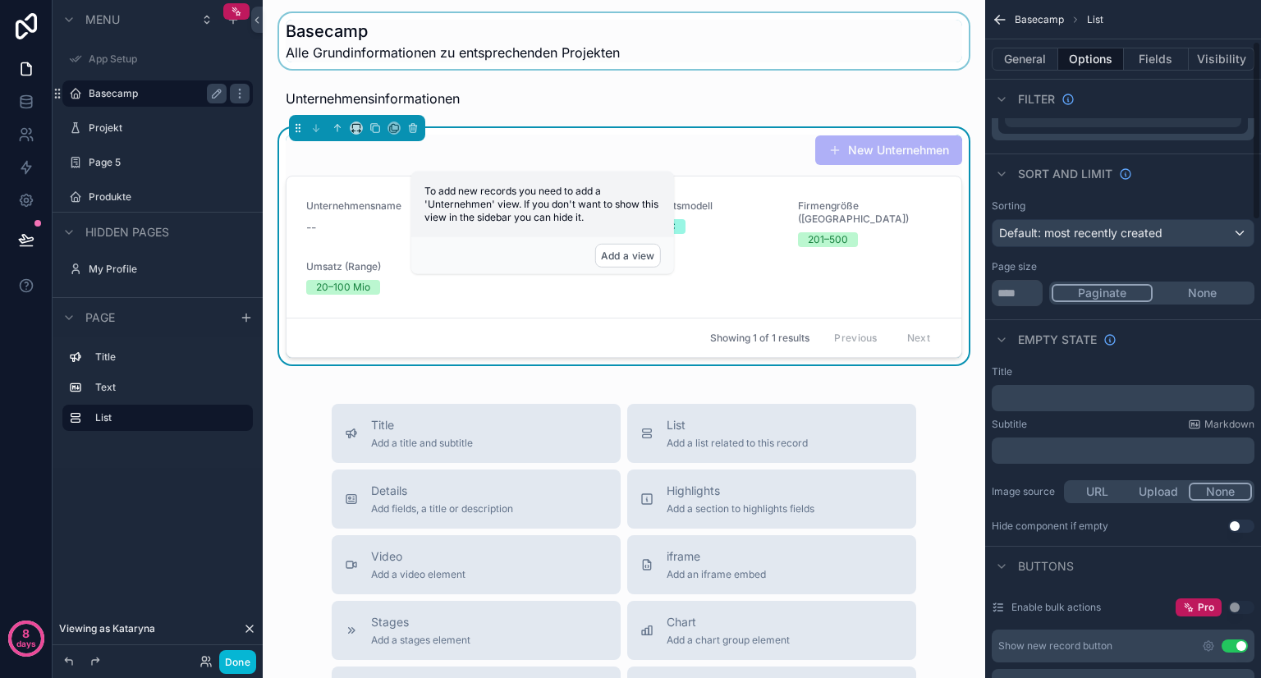
scroll to position [154, 0]
click at [1196, 289] on button "None" at bounding box center [1201, 290] width 99 height 18
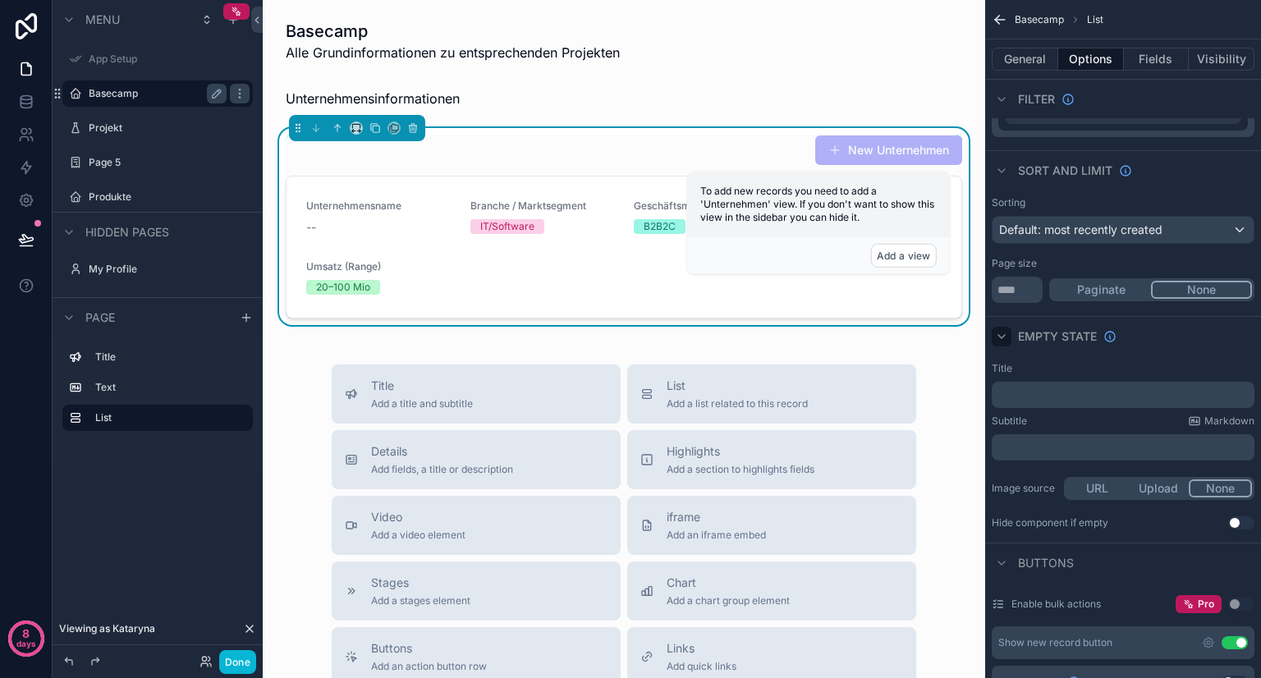
click at [1007, 333] on icon "scrollable content" at bounding box center [1001, 336] width 13 height 13
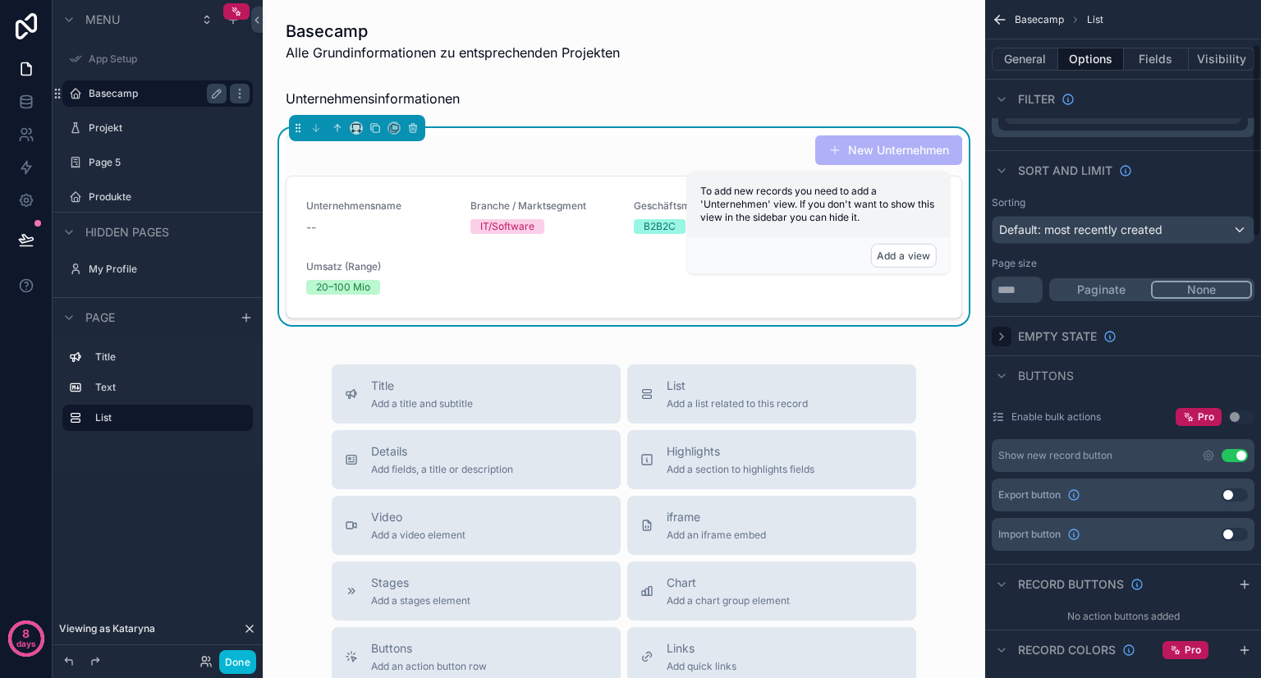
click at [1007, 333] on icon "scrollable content" at bounding box center [1001, 336] width 13 height 13
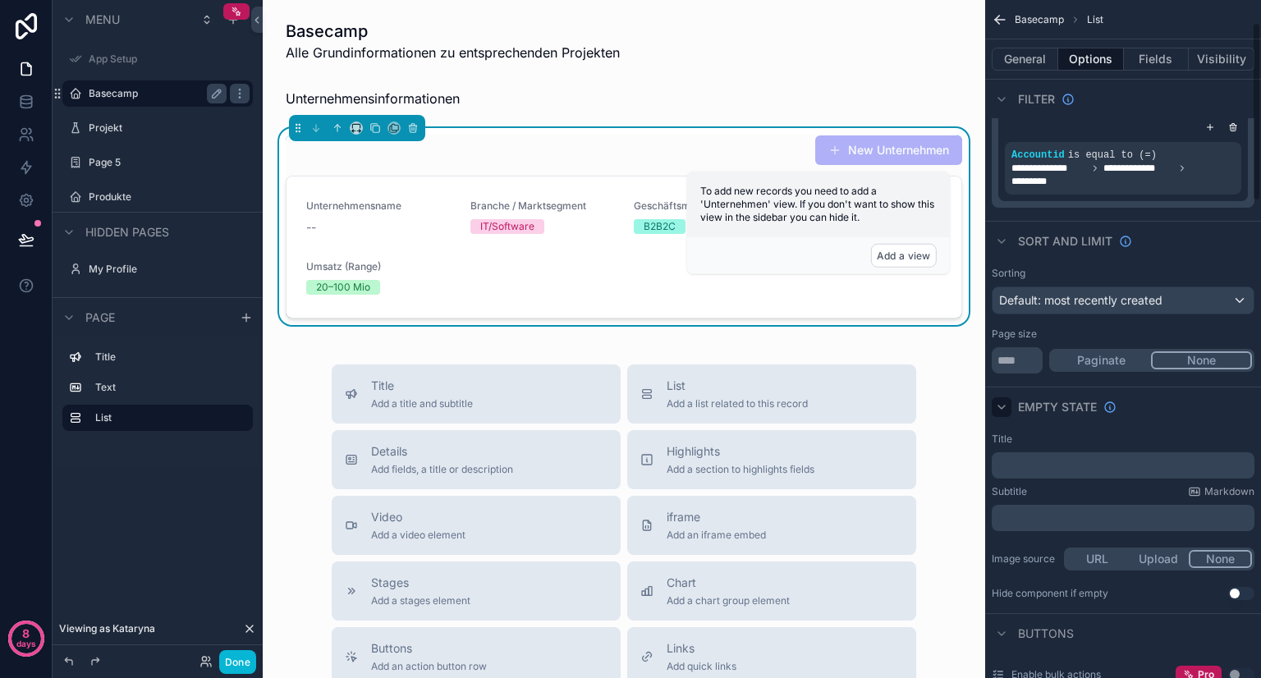
scroll to position [85, 0]
click at [1068, 466] on p "﻿" at bounding box center [1124, 464] width 253 height 13
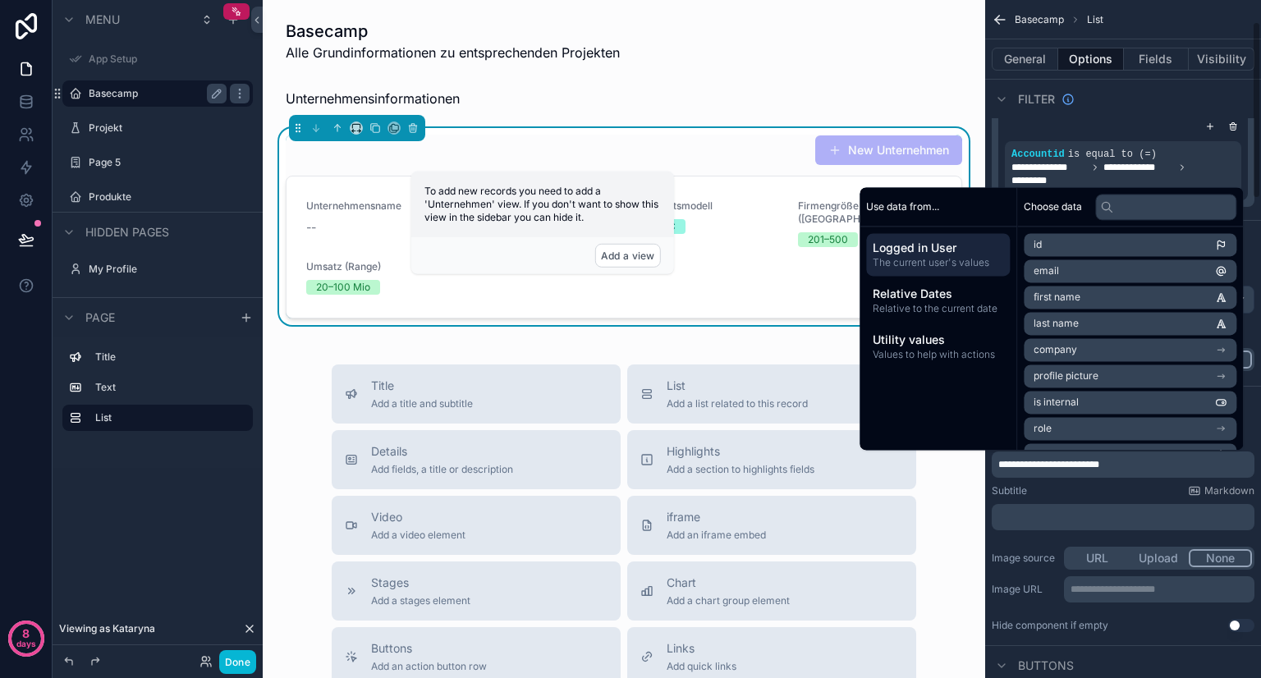
click at [1067, 488] on div "Subtitle Markdown" at bounding box center [1122, 490] width 263 height 13
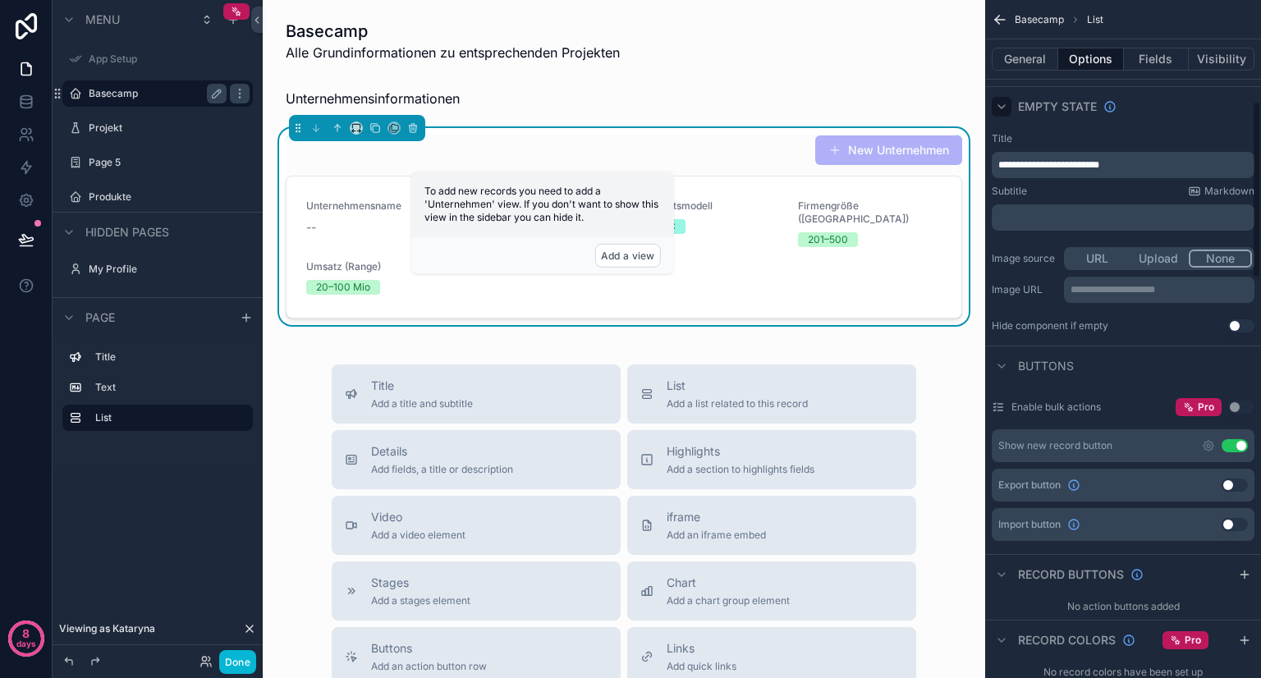
scroll to position [389, 0]
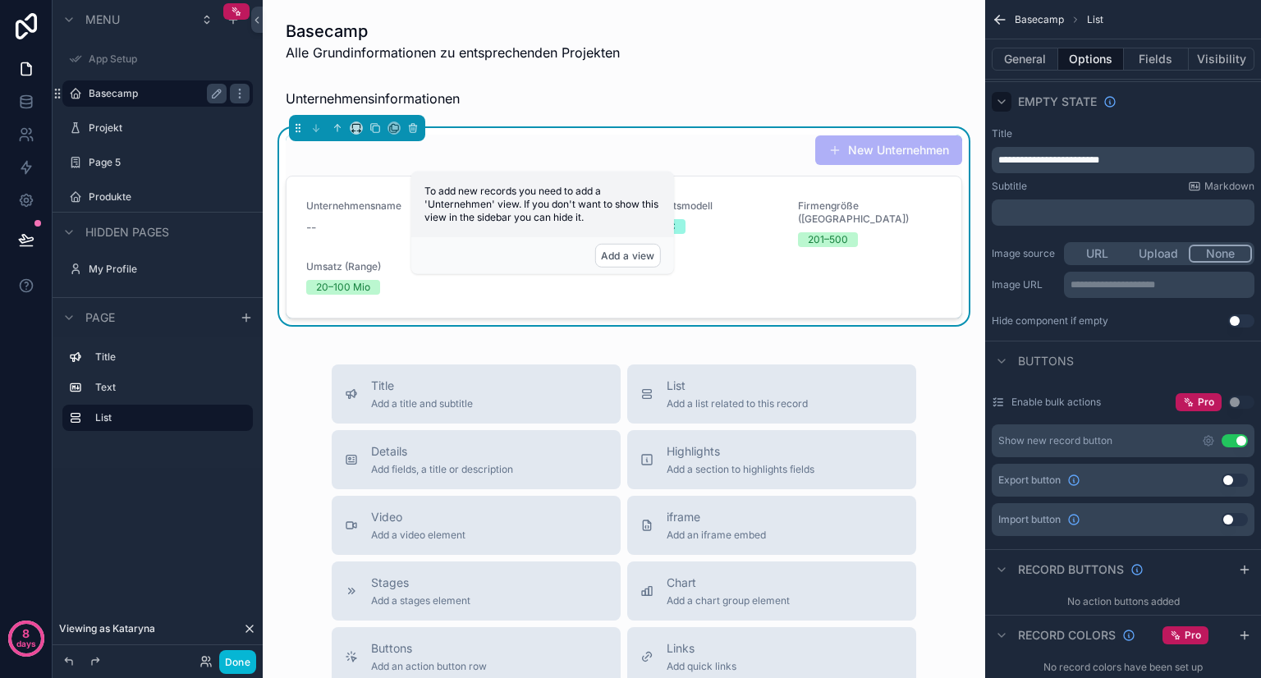
click at [1235, 319] on button "Use setting" at bounding box center [1241, 320] width 26 height 13
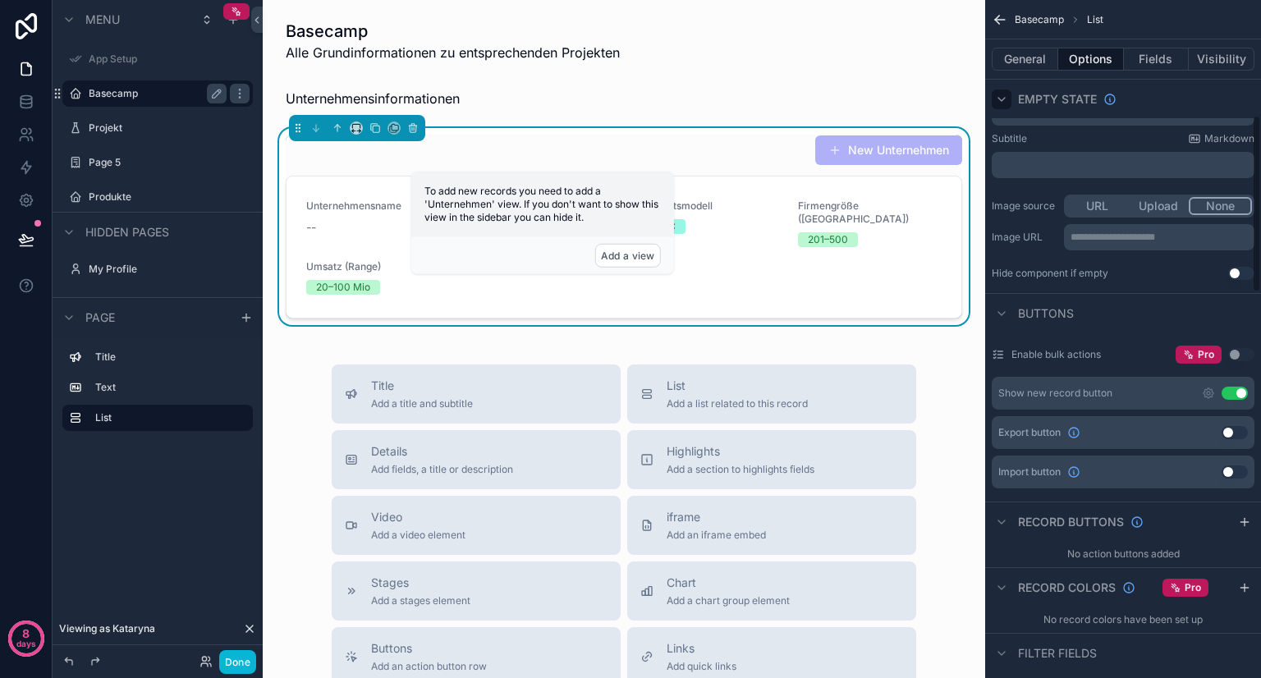
scroll to position [446, 0]
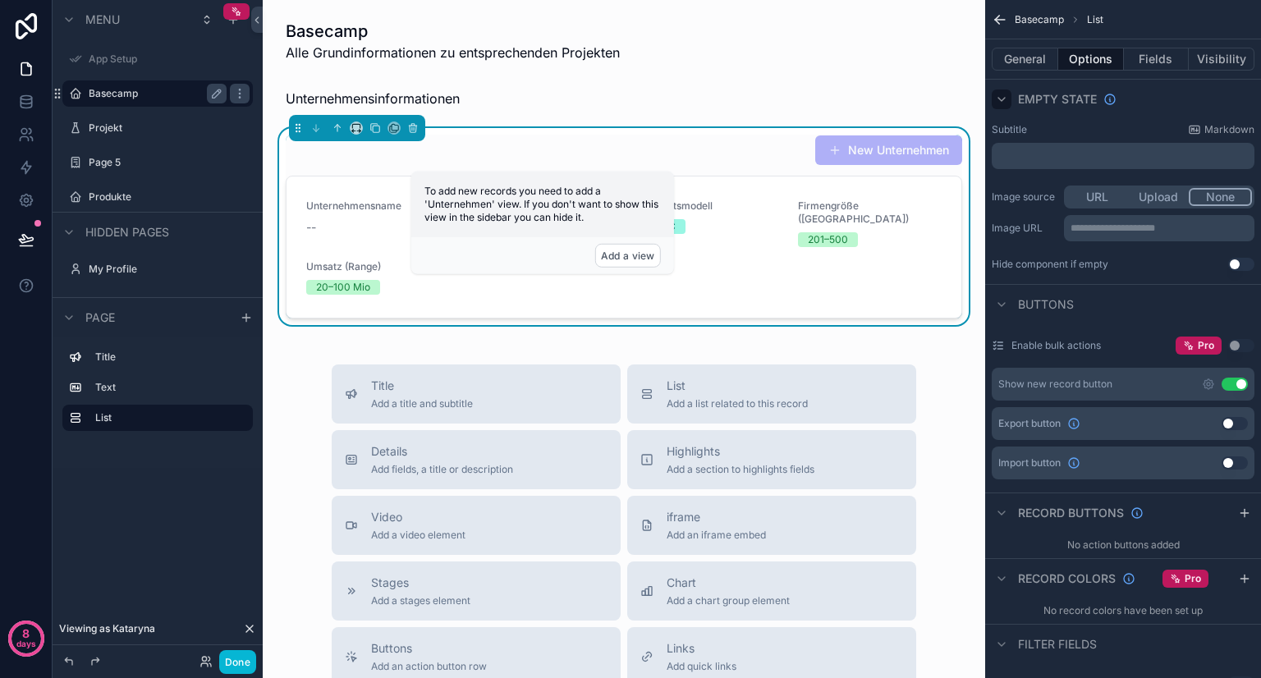
click at [1240, 382] on button "Use setting" at bounding box center [1234, 384] width 26 height 13
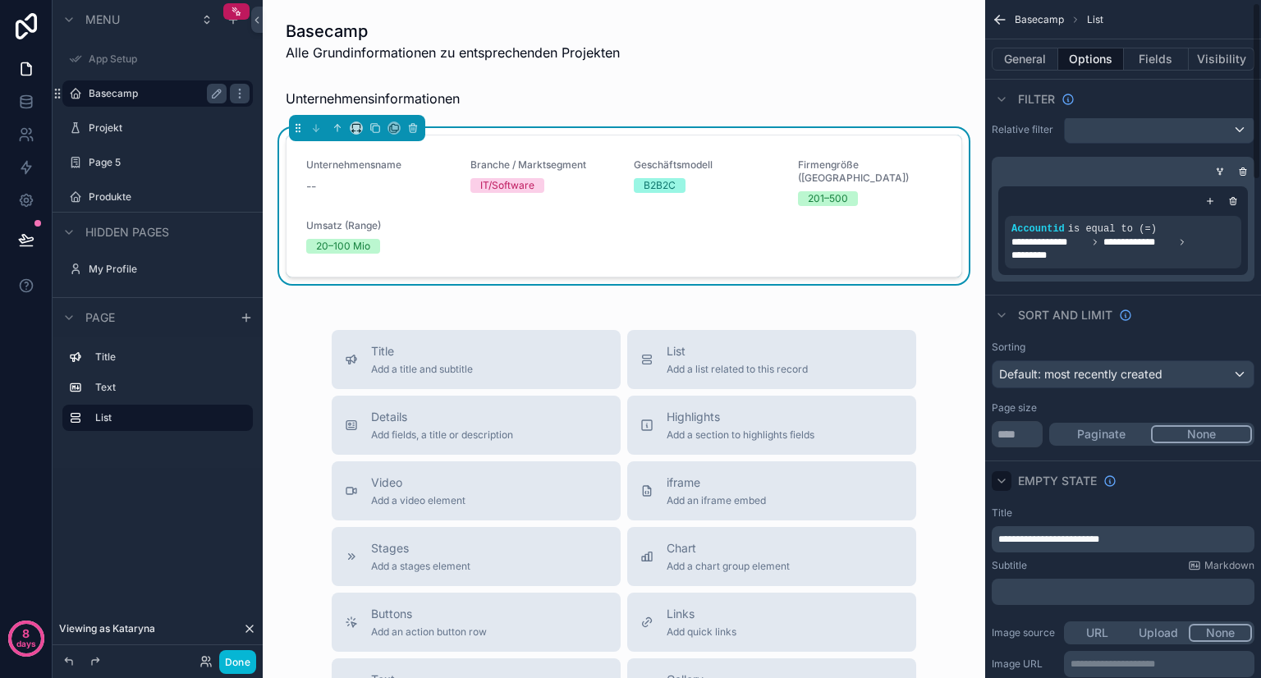
scroll to position [0, 0]
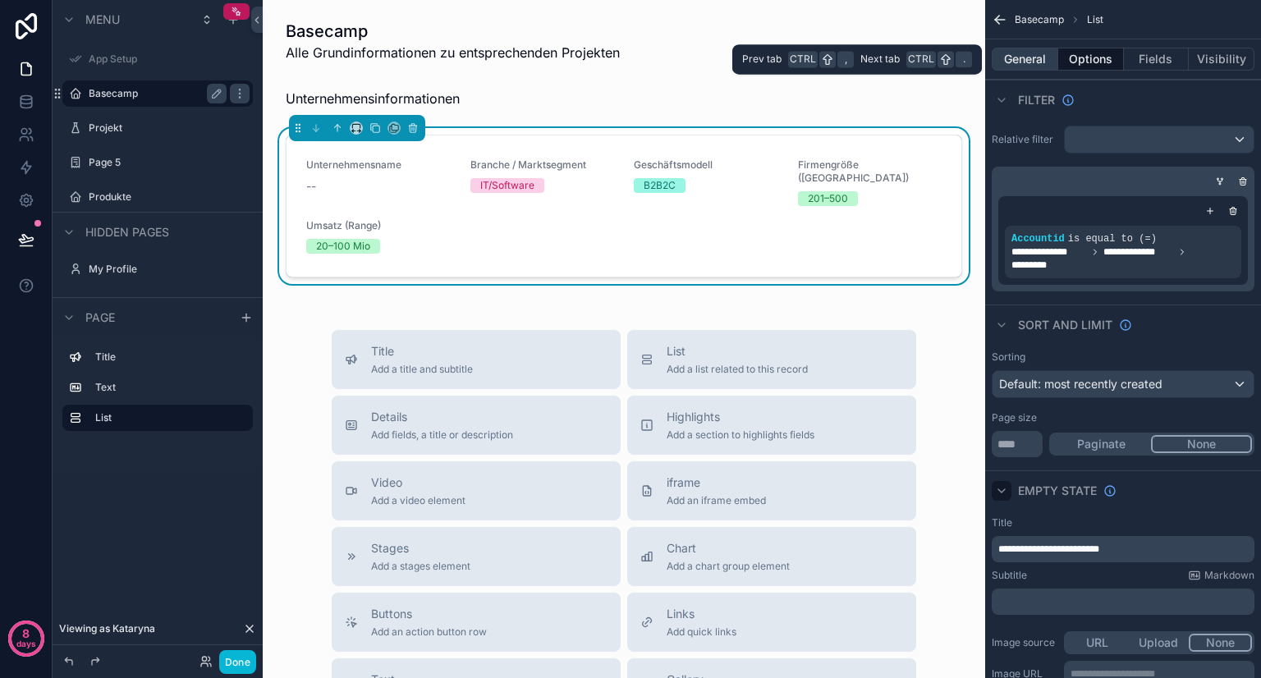
click at [1039, 57] on button "General" at bounding box center [1024, 59] width 66 height 23
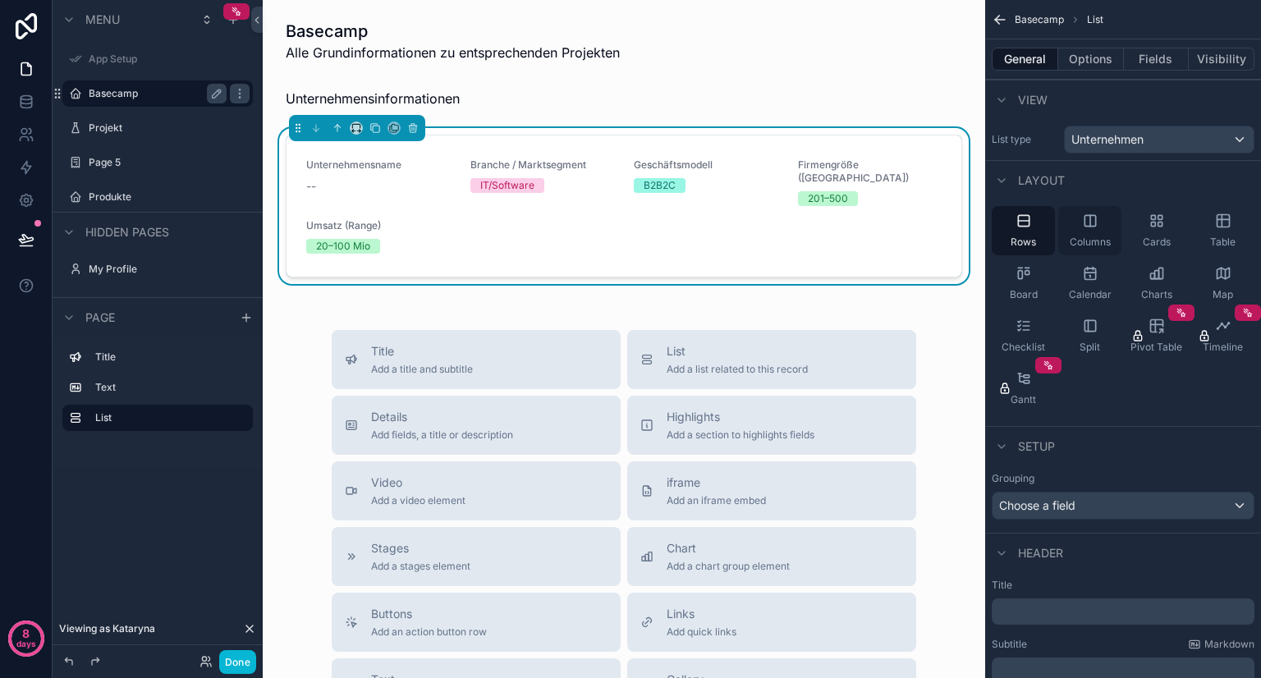
click at [1083, 237] on span "Columns" at bounding box center [1089, 242] width 41 height 13
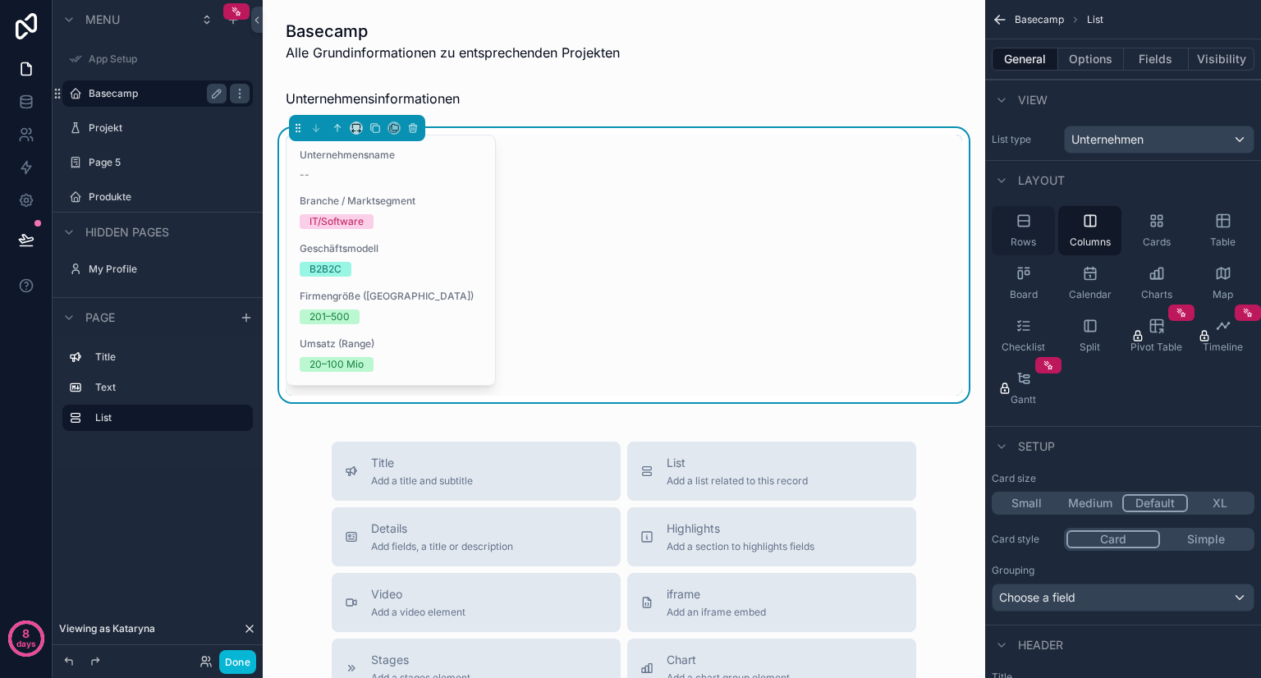
click at [1031, 236] on span "Rows" at bounding box center [1022, 242] width 25 height 13
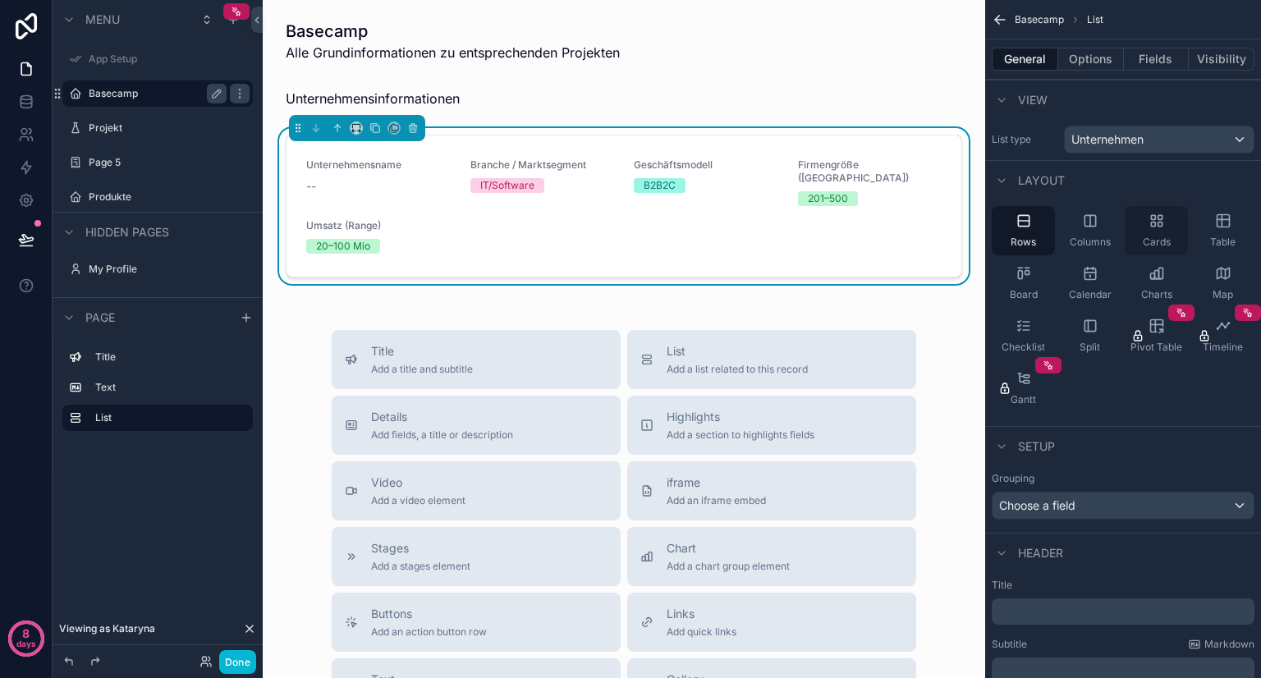
click at [1147, 237] on span "Cards" at bounding box center [1156, 242] width 28 height 13
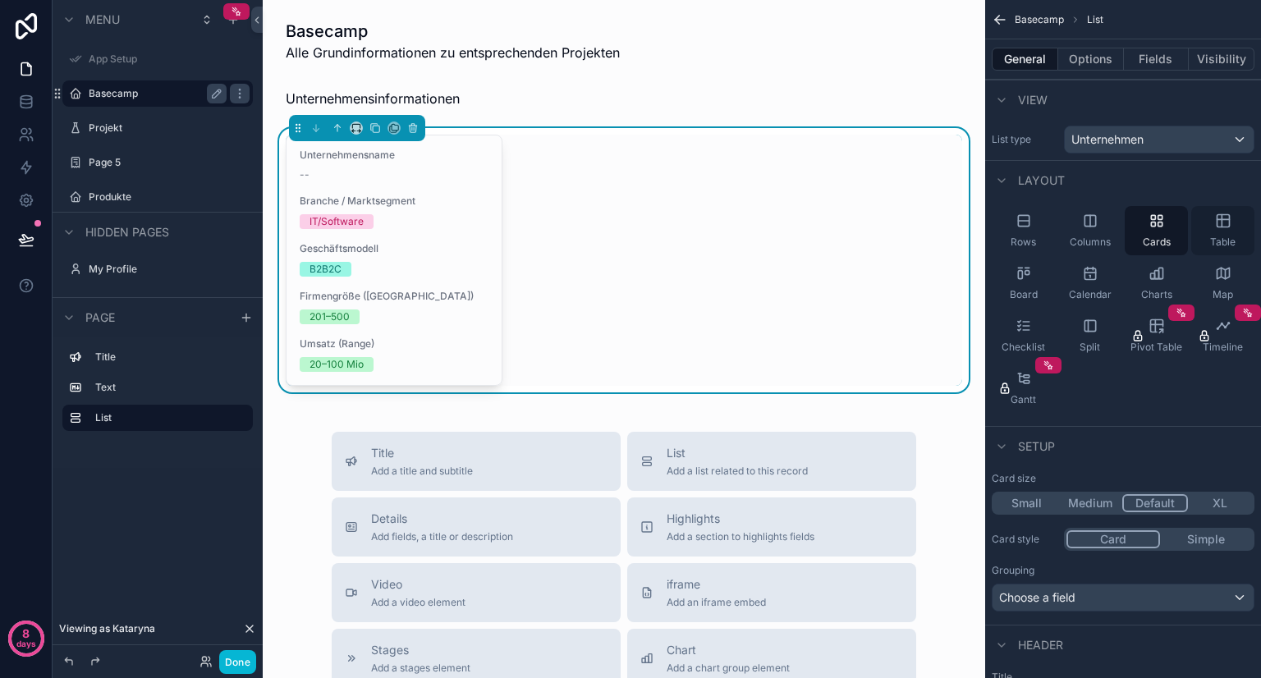
click at [1224, 224] on icon "scrollable content" at bounding box center [1223, 221] width 16 height 16
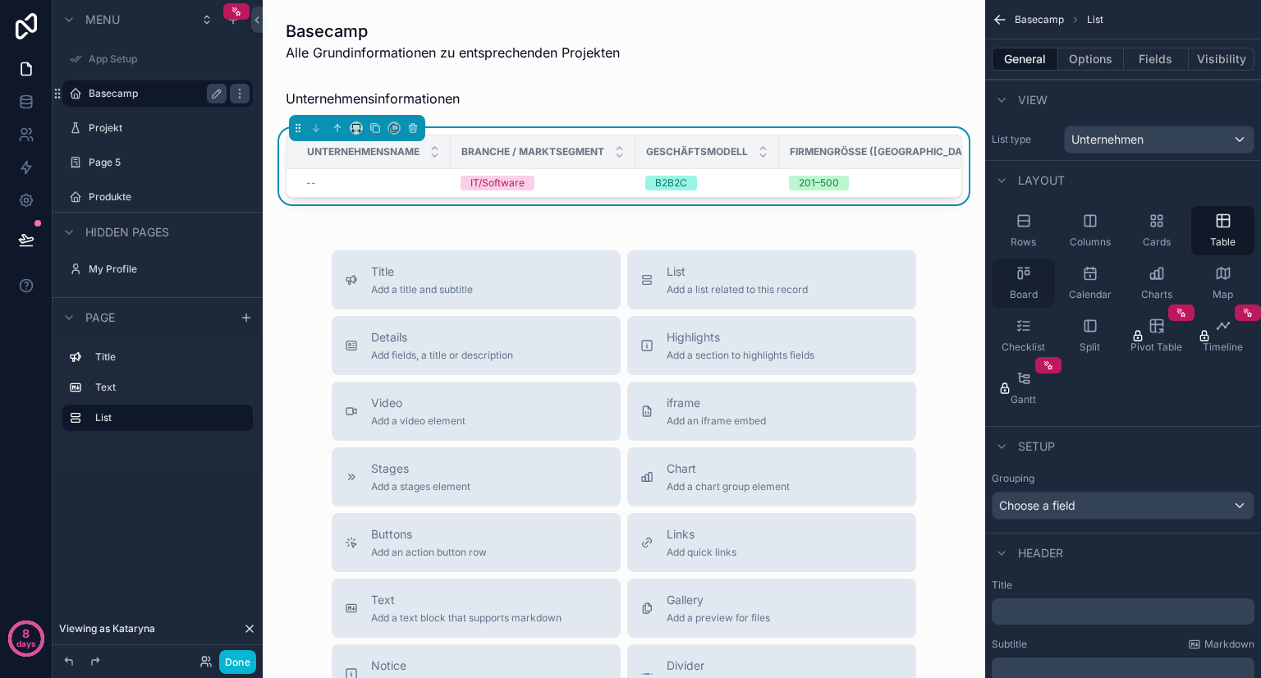
click at [1029, 285] on div "Board" at bounding box center [1022, 283] width 63 height 49
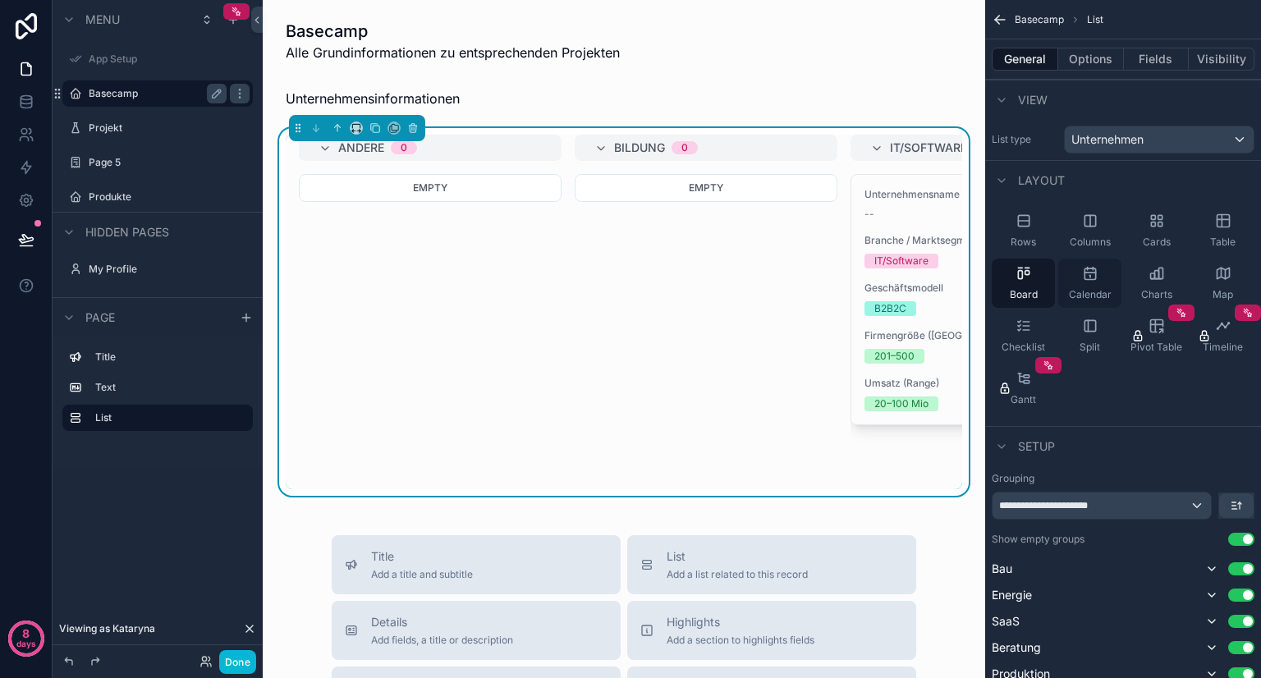
click at [1080, 292] on span "Calendar" at bounding box center [1090, 294] width 43 height 13
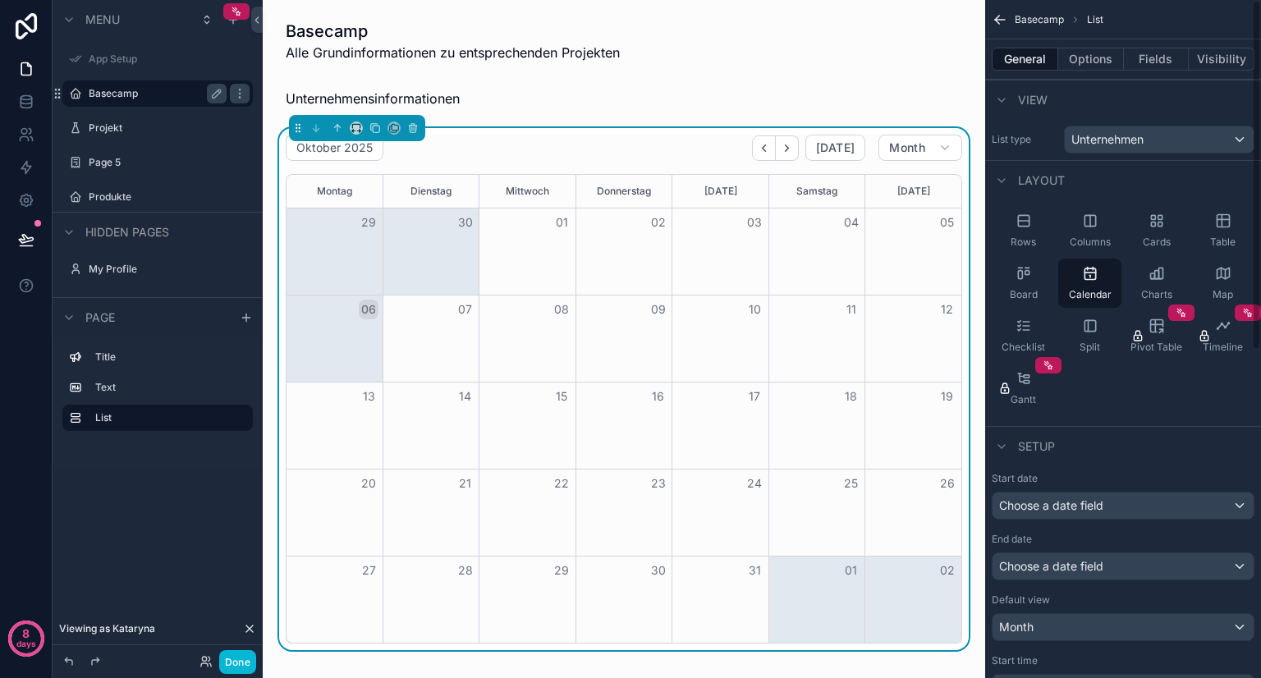
click at [1093, 410] on div "Rows Columns Cards Table Board Calendar Charts Map Checklist Split Pivot Table …" at bounding box center [1123, 309] width 276 height 220
click at [1110, 391] on div "Rows Columns Cards Table Board Calendar Charts Map Checklist Split Pivot Table …" at bounding box center [1123, 309] width 276 height 220
click at [1020, 322] on icon "scrollable content" at bounding box center [1023, 326] width 16 height 16
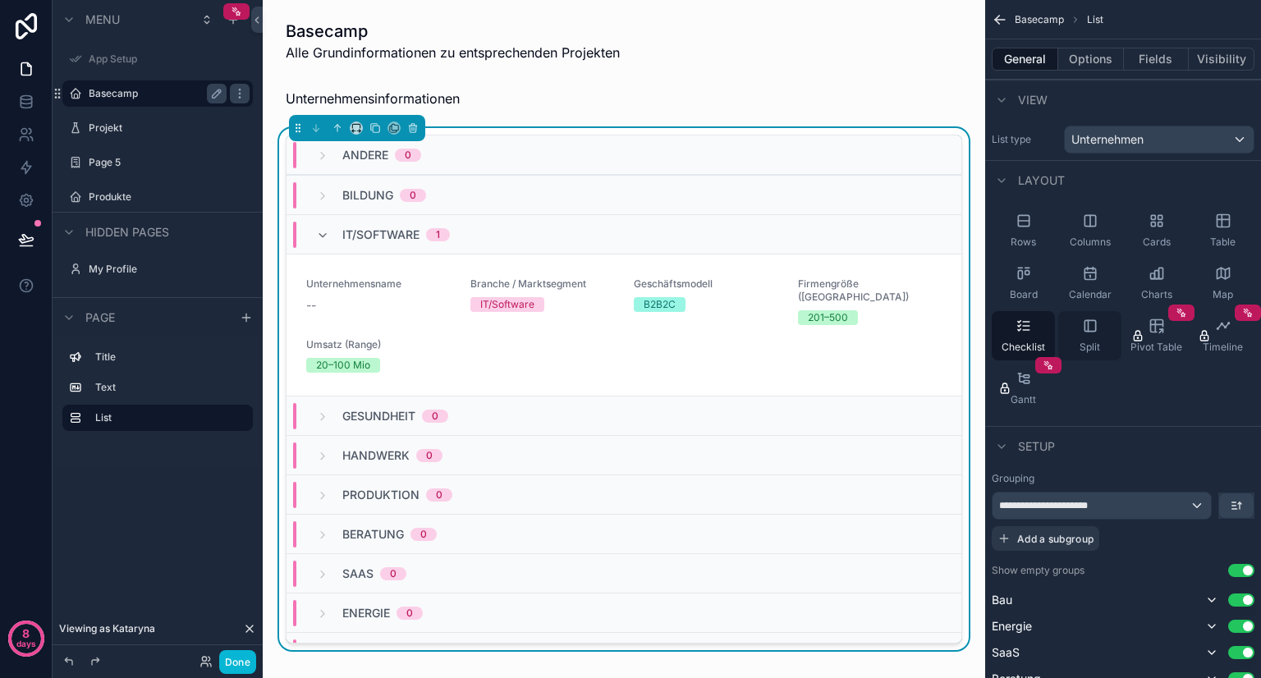
click at [1089, 341] on span "Split" at bounding box center [1089, 347] width 21 height 13
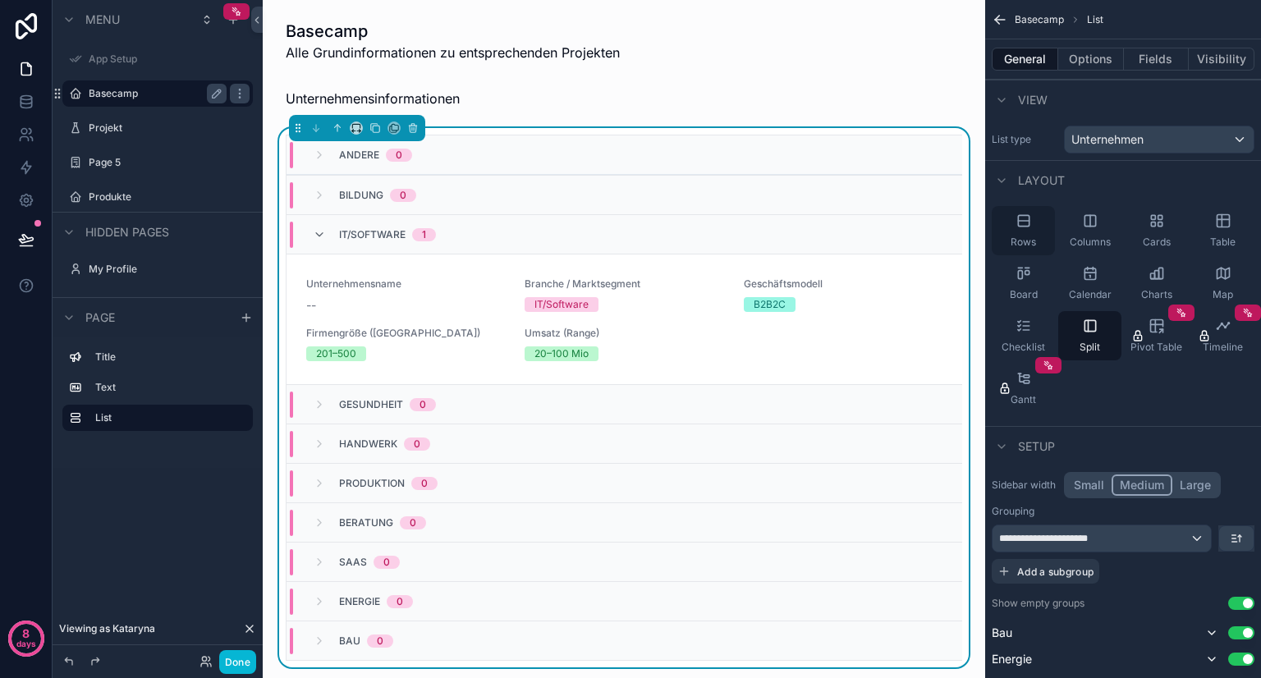
click at [1023, 224] on icon "scrollable content" at bounding box center [1023, 221] width 16 height 16
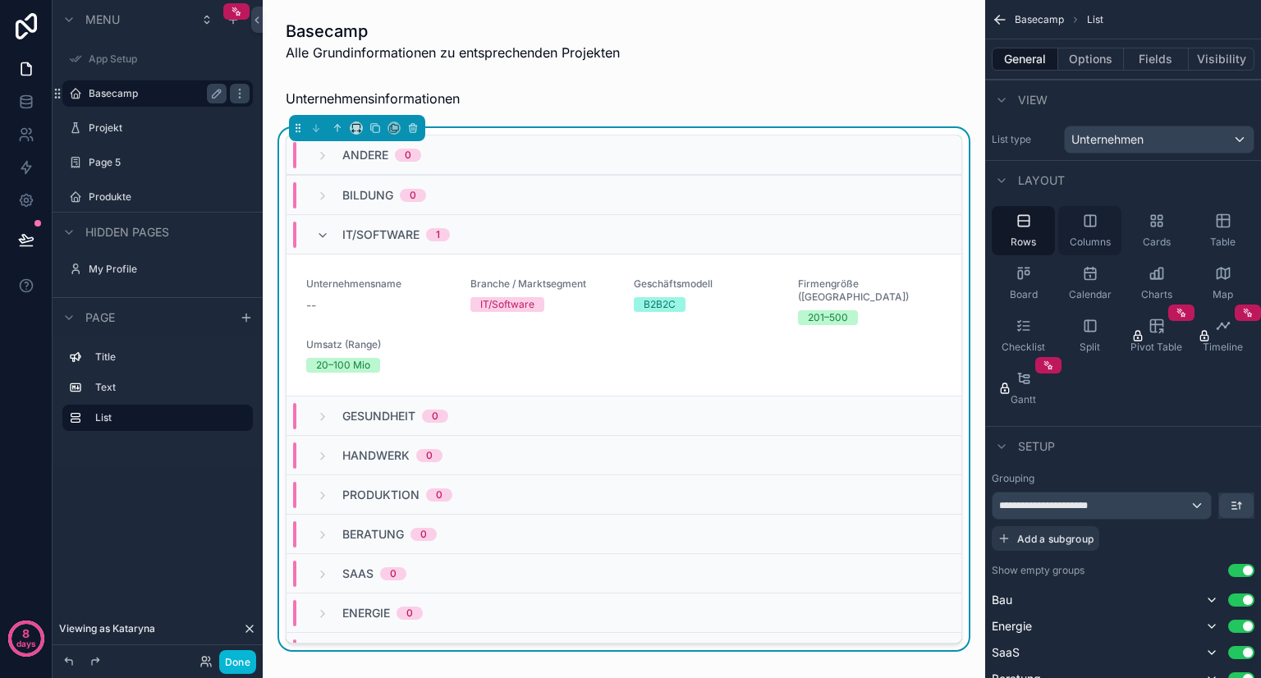
click at [1061, 227] on div "Columns" at bounding box center [1089, 230] width 63 height 49
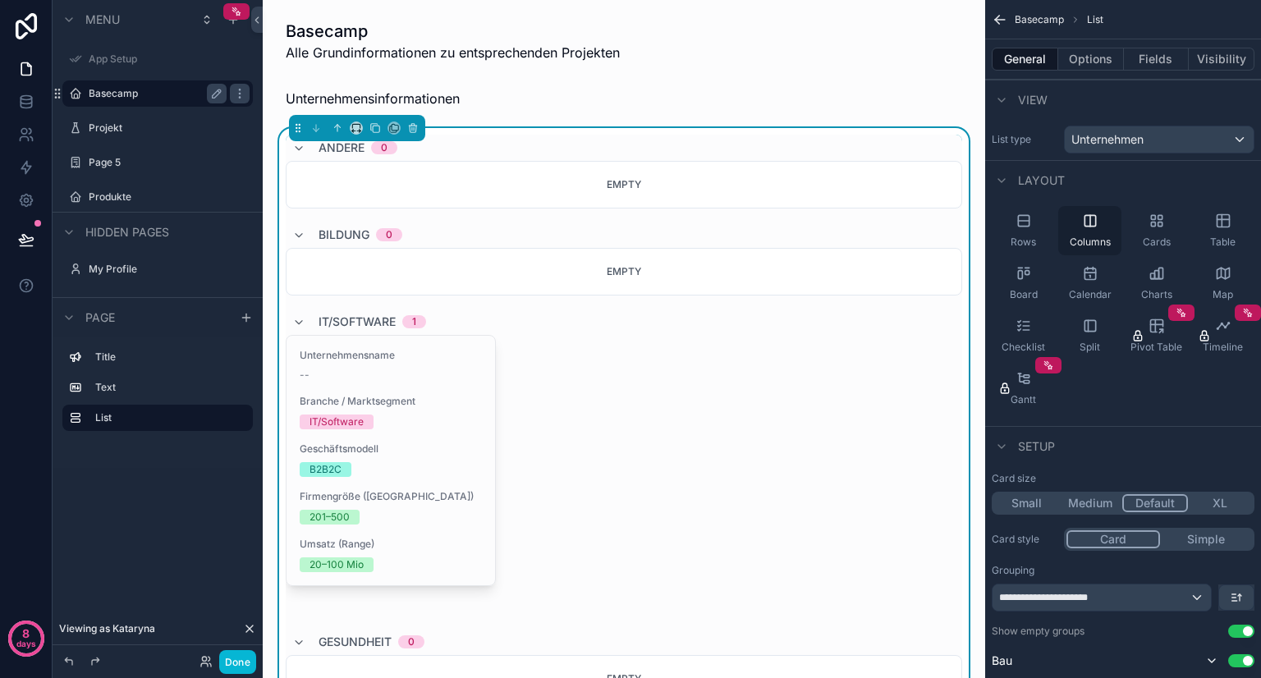
click at [1061, 227] on div "Columns" at bounding box center [1089, 230] width 63 height 49
click at [1034, 315] on div "Checklist" at bounding box center [1022, 335] width 63 height 49
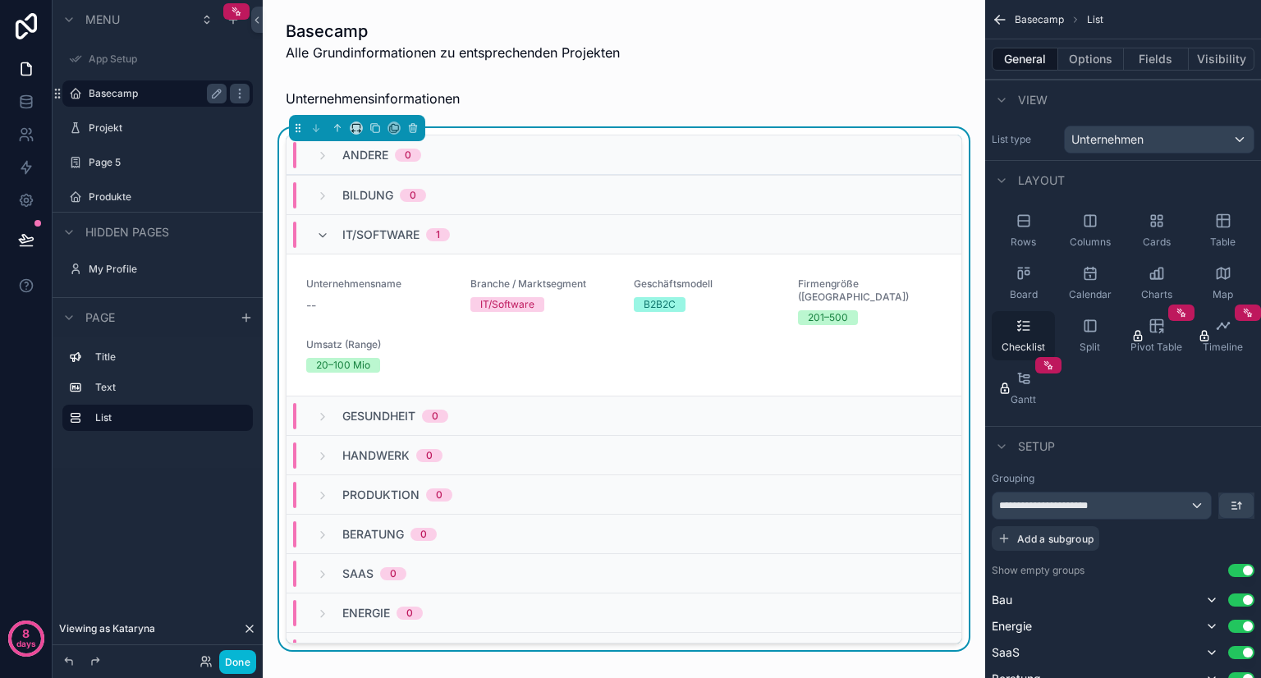
click at [1034, 315] on div "Checklist" at bounding box center [1022, 335] width 63 height 49
click at [1151, 277] on icon "scrollable content" at bounding box center [1156, 273] width 16 height 16
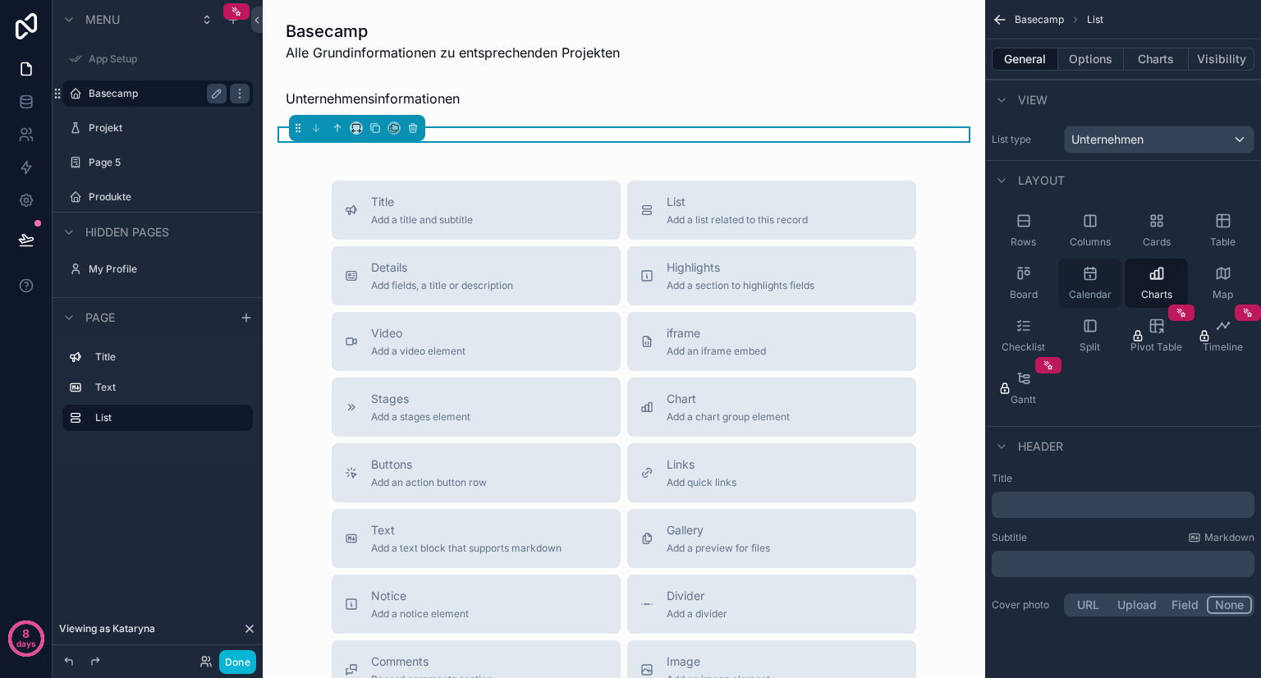
click at [1101, 280] on div "Calendar" at bounding box center [1089, 283] width 63 height 49
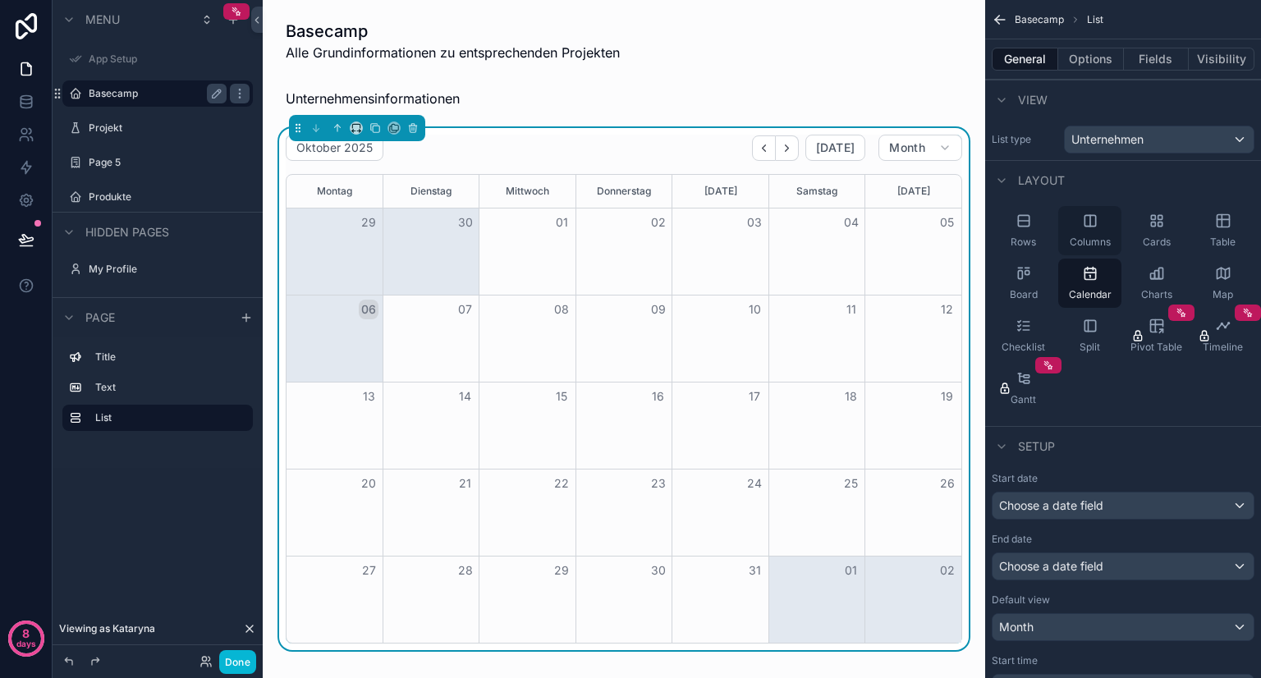
click at [1098, 217] on div "Columns" at bounding box center [1089, 230] width 63 height 49
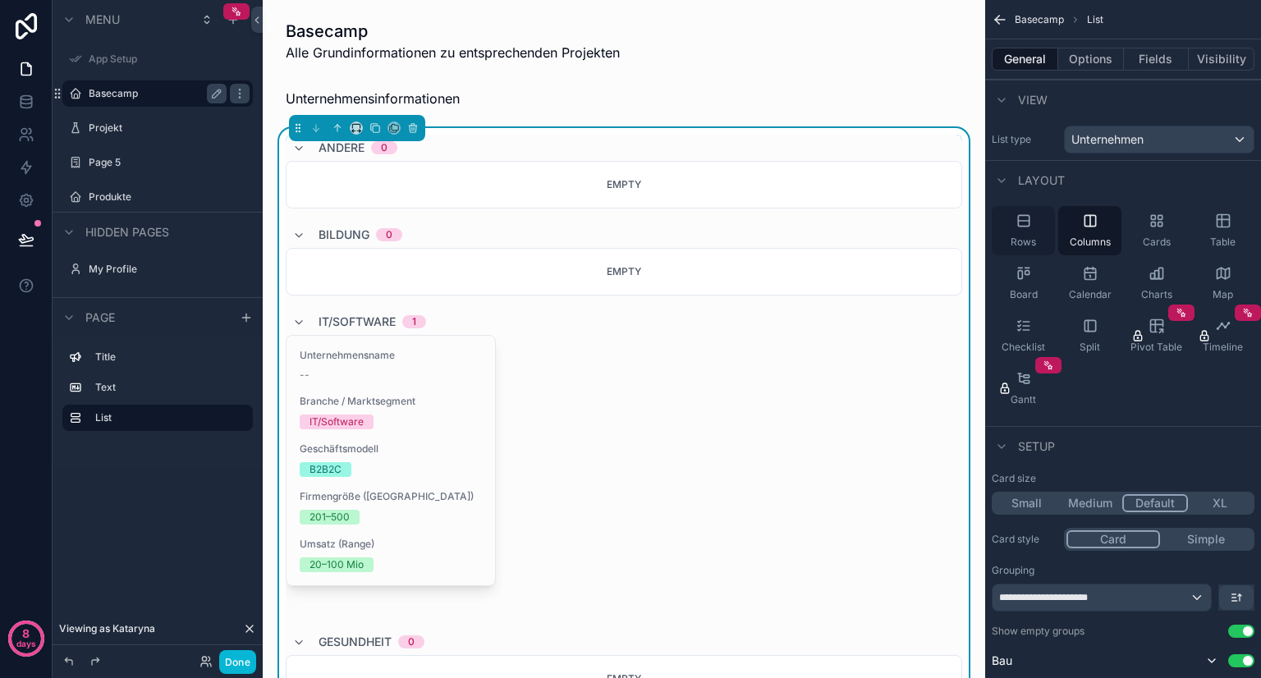
click at [1019, 215] on icon "scrollable content" at bounding box center [1023, 221] width 16 height 16
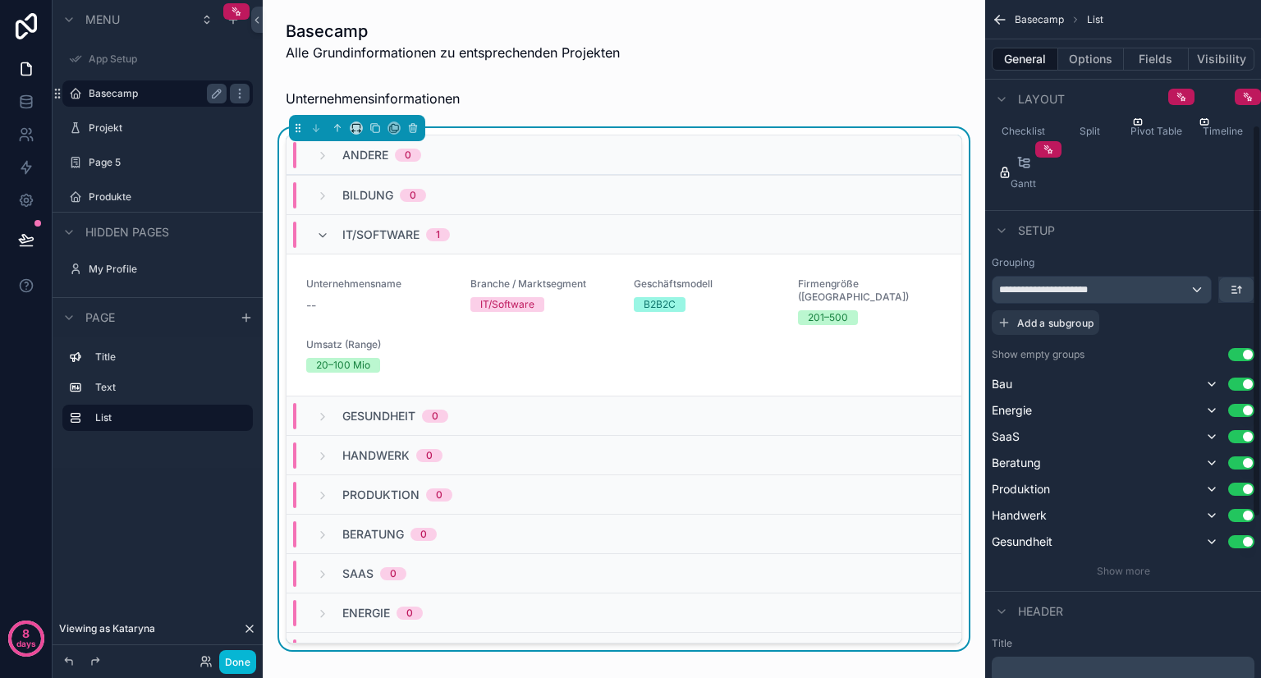
scroll to position [217, 0]
click at [1195, 282] on div "**********" at bounding box center [1101, 289] width 218 height 26
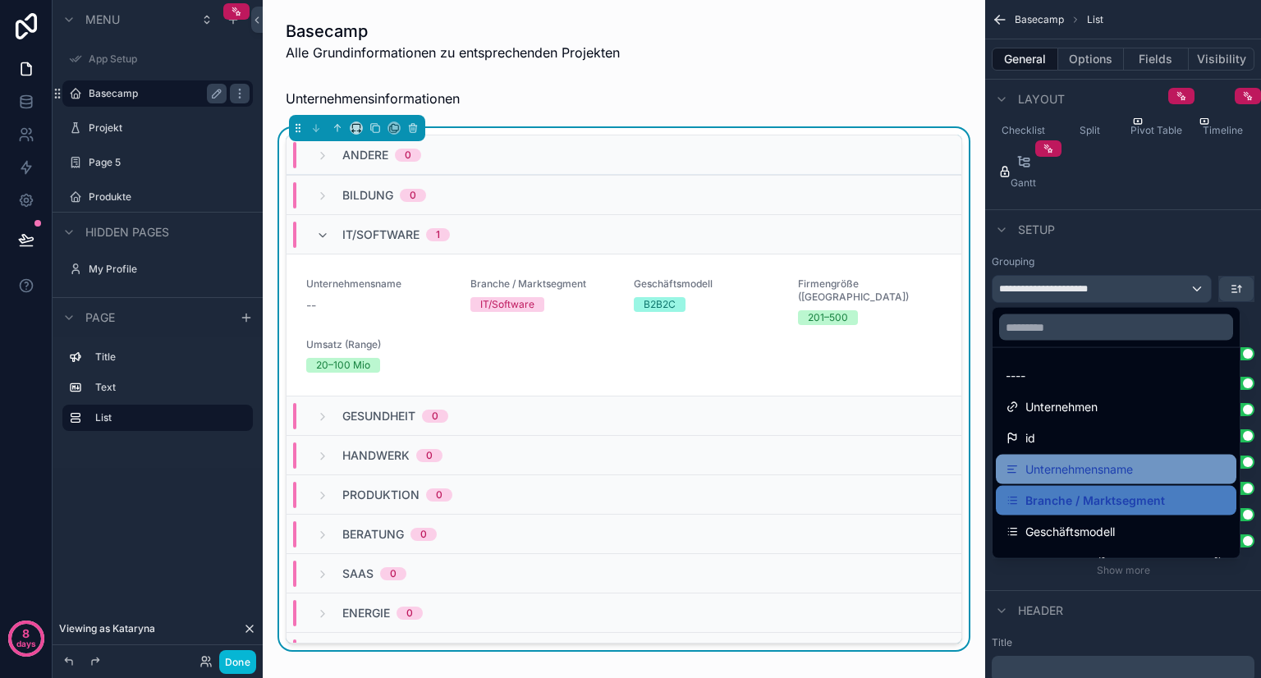
click at [1097, 465] on span "Unternehmensname" at bounding box center [1079, 470] width 108 height 20
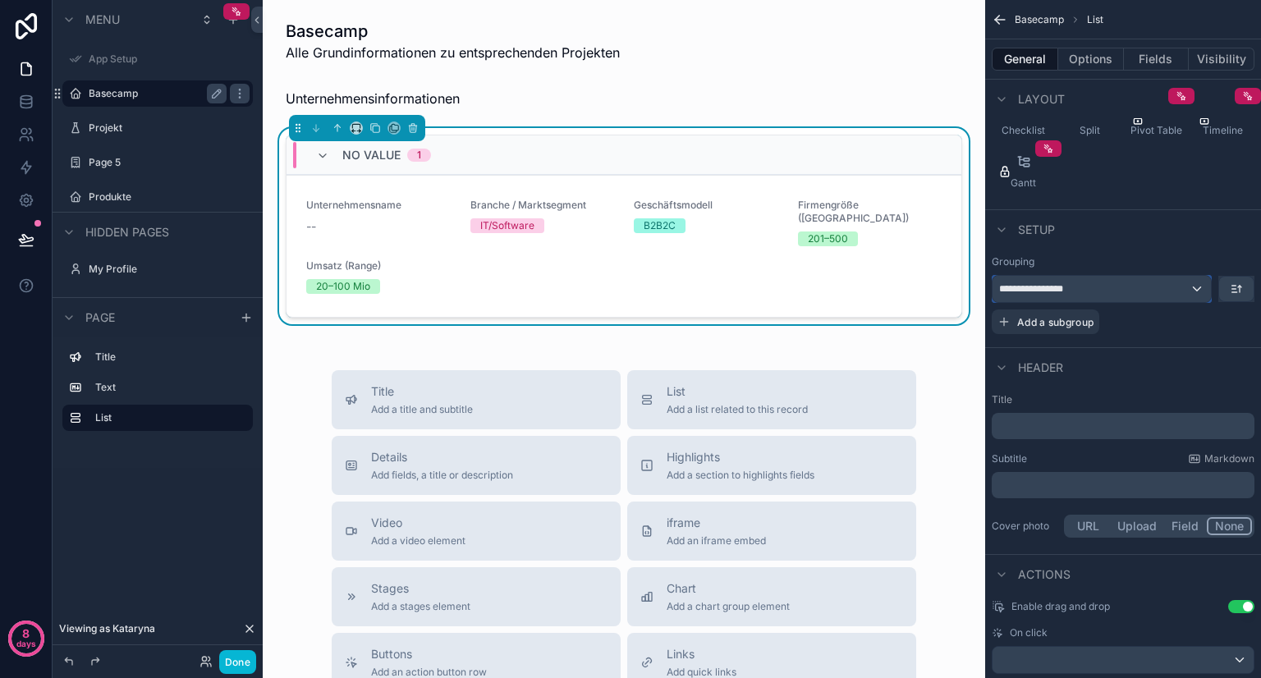
click at [1189, 280] on div "**********" at bounding box center [1101, 289] width 218 height 26
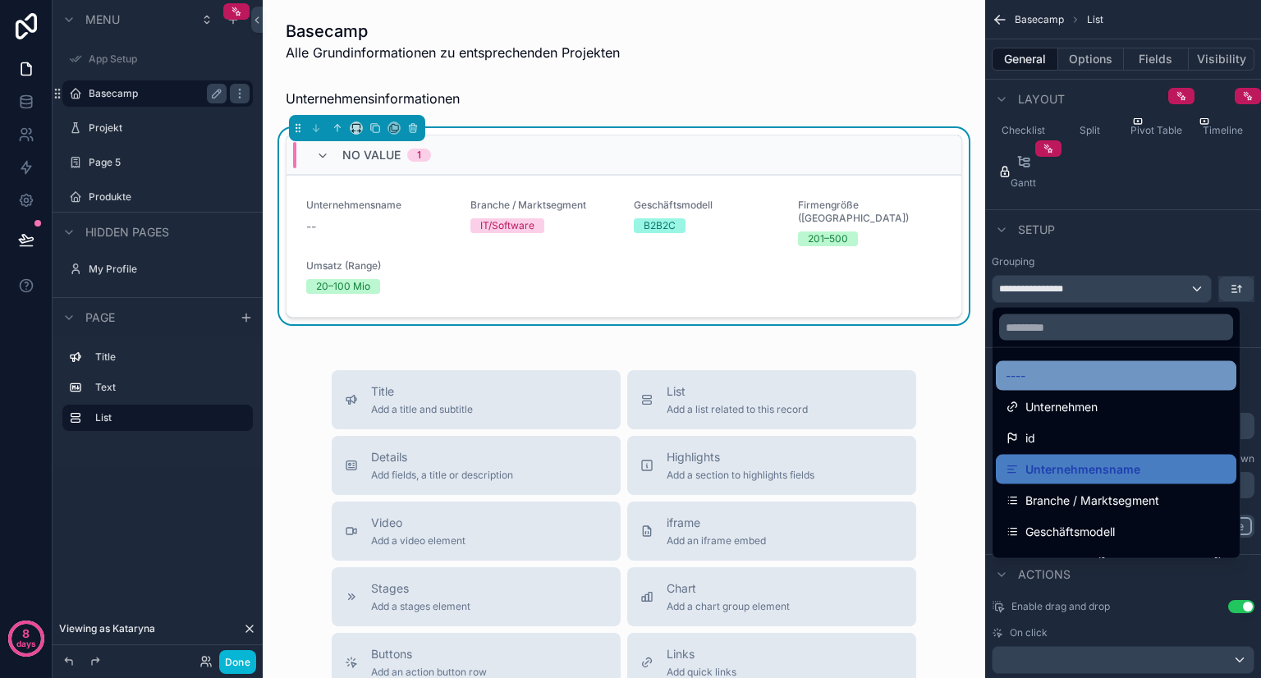
click at [1071, 371] on div "----" at bounding box center [1115, 376] width 221 height 20
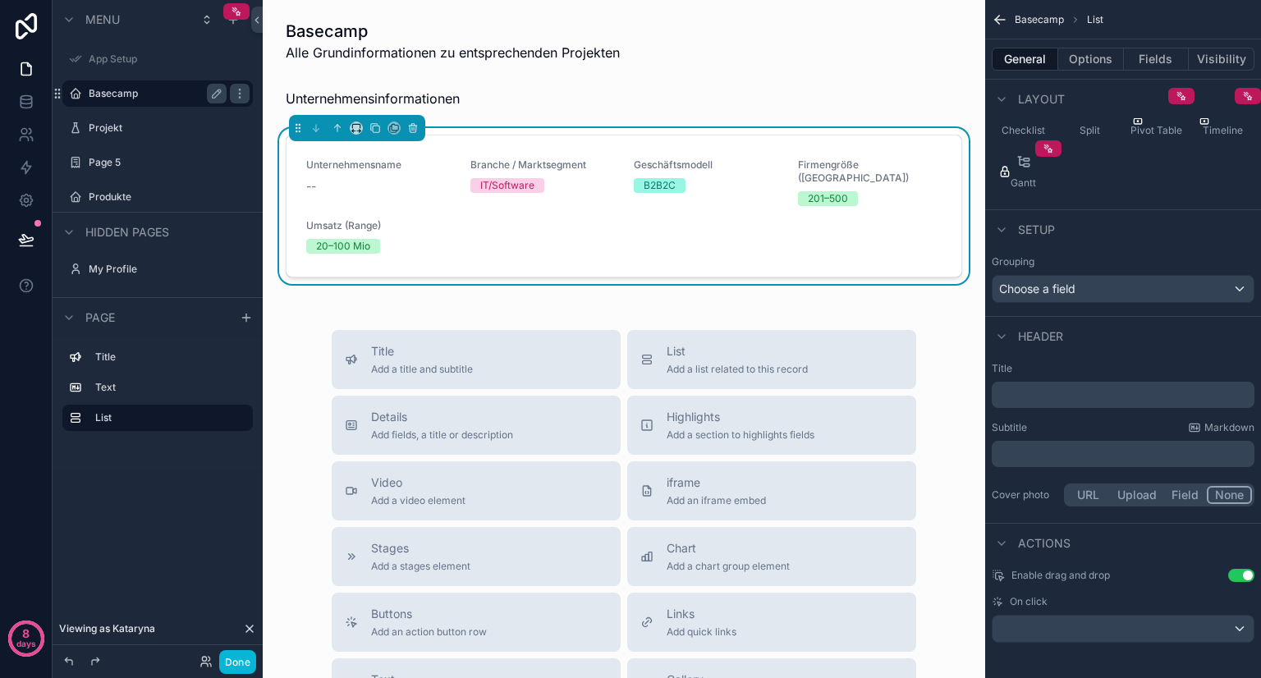
scroll to position [220, 0]
click at [1236, 575] on button "Use setting" at bounding box center [1241, 571] width 26 height 13
click at [1230, 616] on div "scrollable content" at bounding box center [1122, 625] width 261 height 26
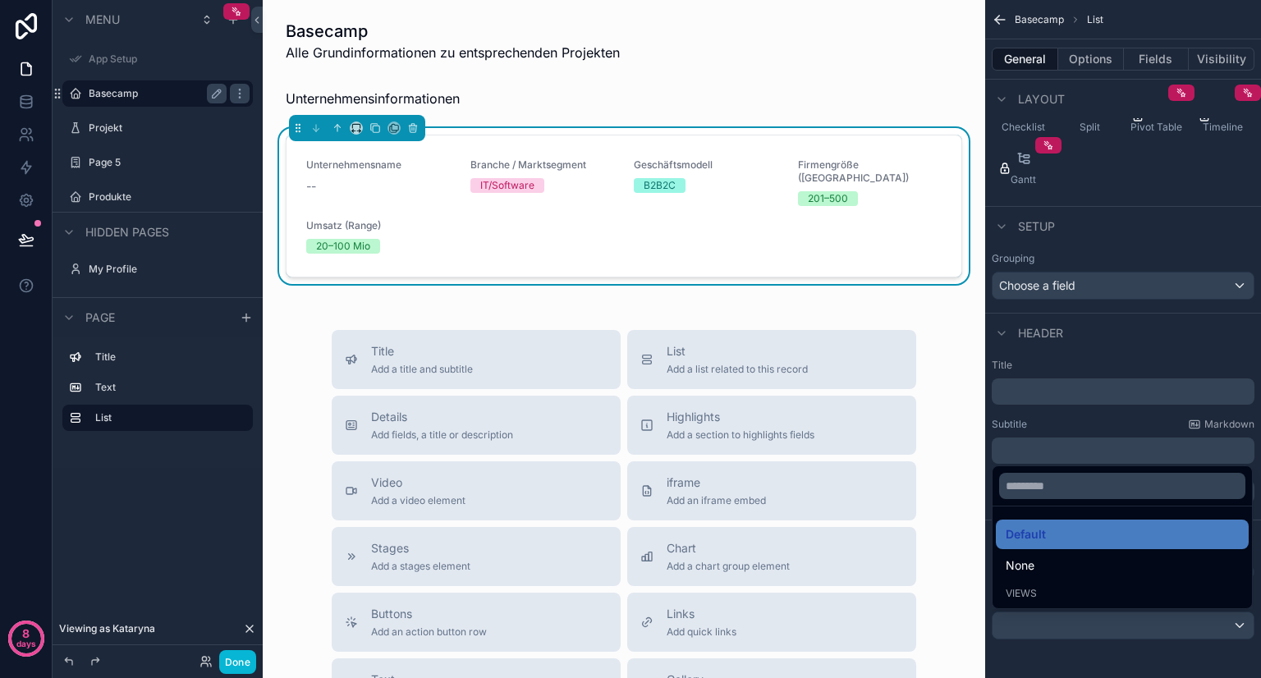
click at [1230, 616] on div "scrollable content" at bounding box center [630, 339] width 1261 height 678
click at [1230, 616] on div "scrollable content" at bounding box center [1122, 625] width 261 height 26
click at [1138, 421] on div "scrollable content" at bounding box center [630, 339] width 1261 height 678
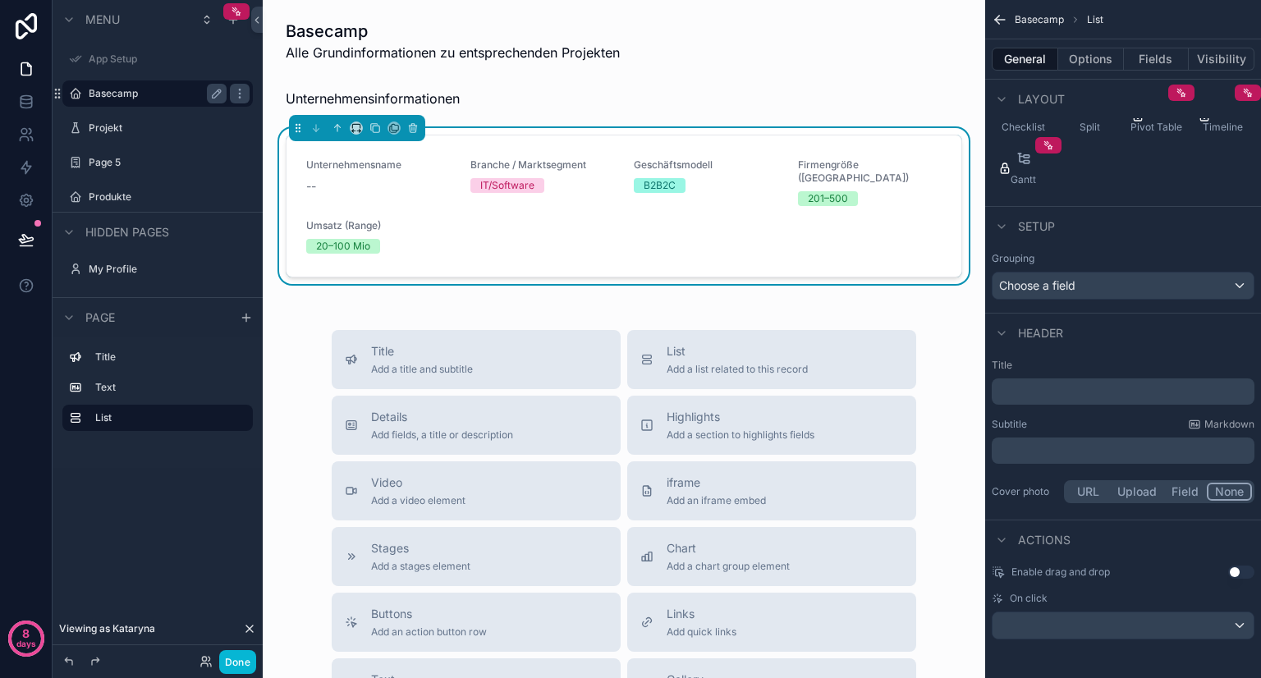
click at [1054, 385] on p "﻿" at bounding box center [1124, 391] width 253 height 16
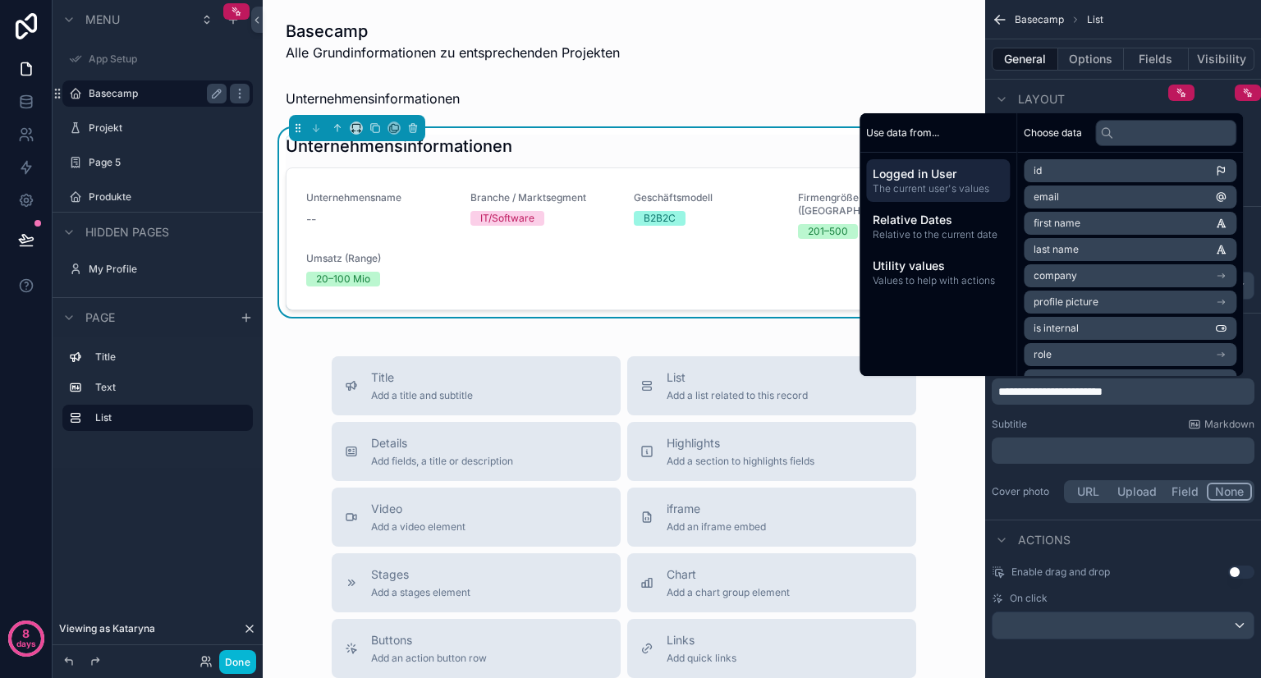
click at [1054, 430] on div "Subtitle Markdown ﻿" at bounding box center [1122, 441] width 263 height 46
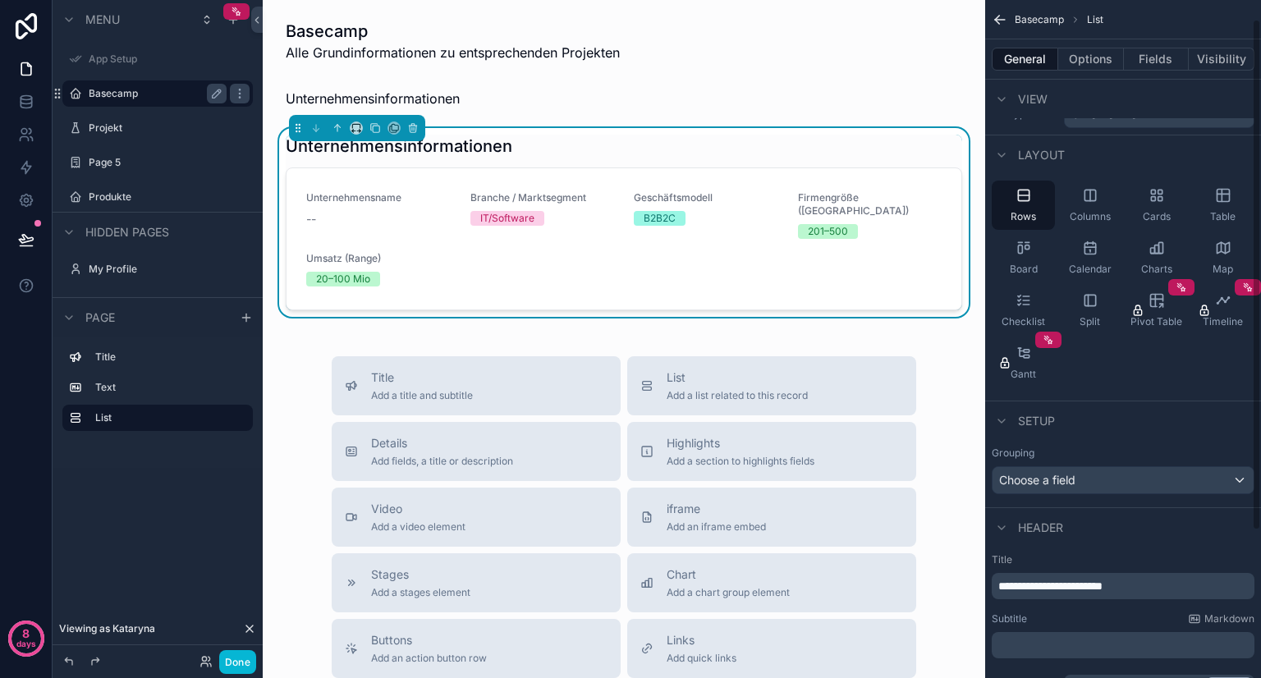
scroll to position [0, 0]
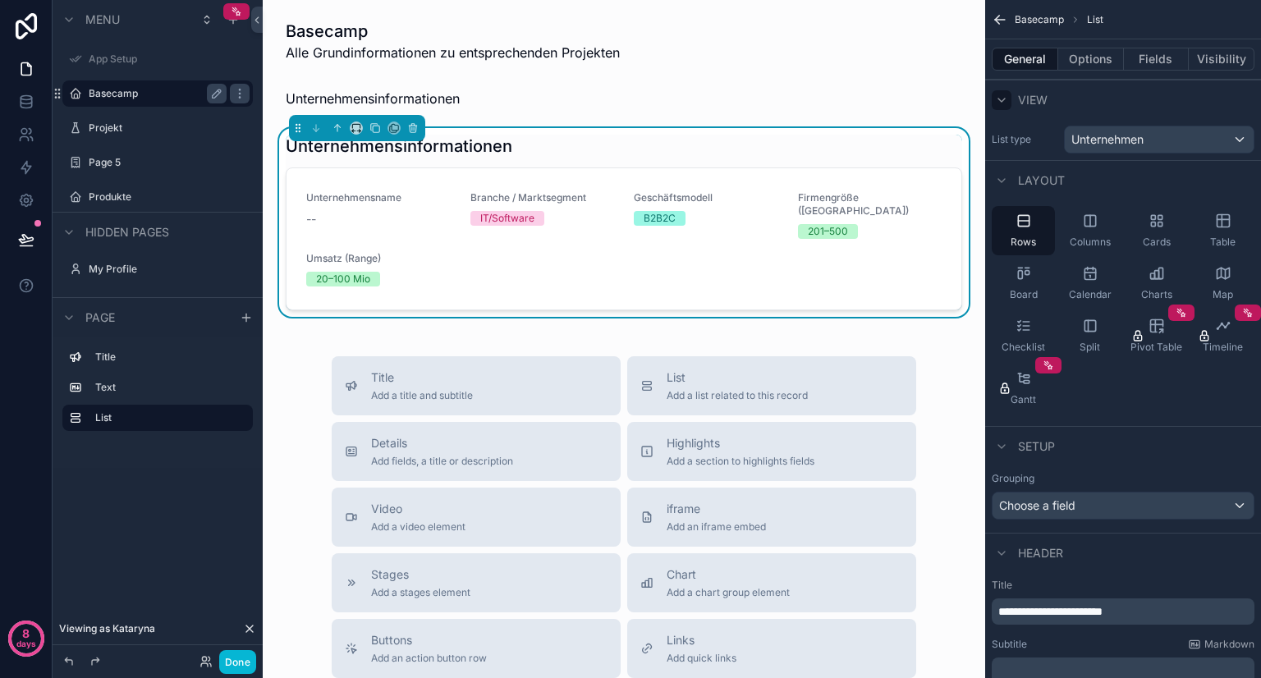
click at [1002, 98] on icon "scrollable content" at bounding box center [1001, 100] width 13 height 13
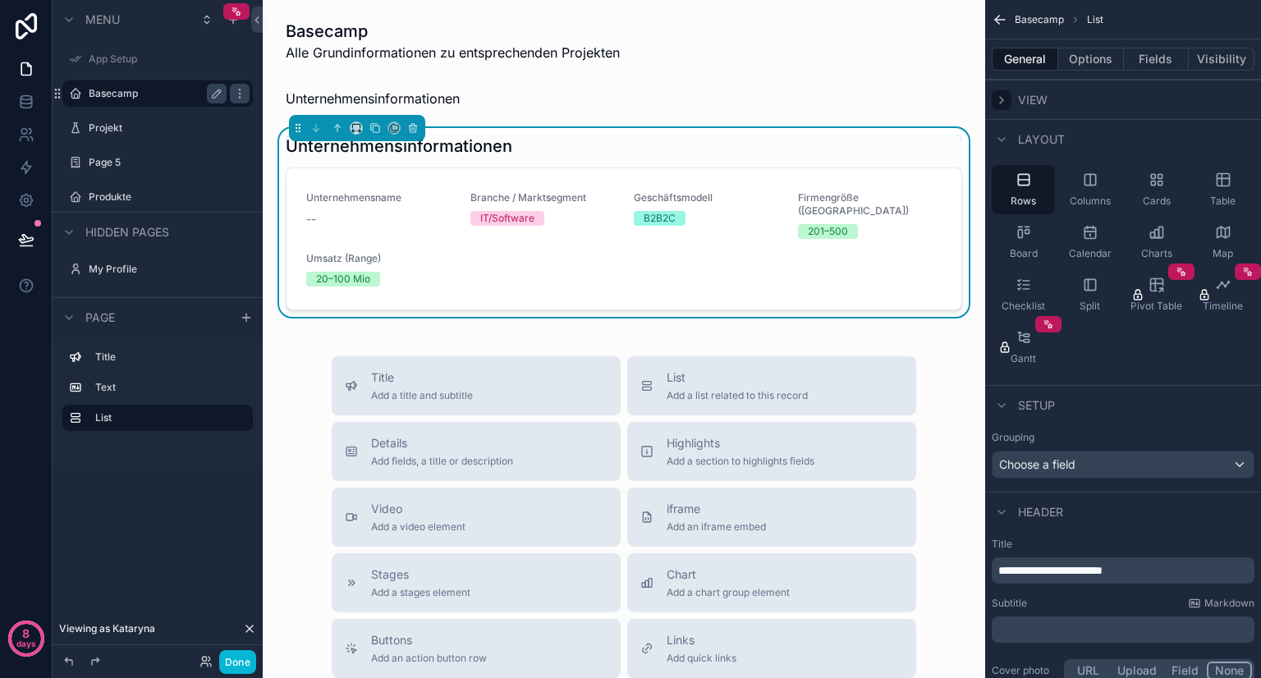
click at [1003, 119] on div "Layout" at bounding box center [1123, 138] width 276 height 39
click at [1005, 134] on icon "scrollable content" at bounding box center [1001, 139] width 13 height 13
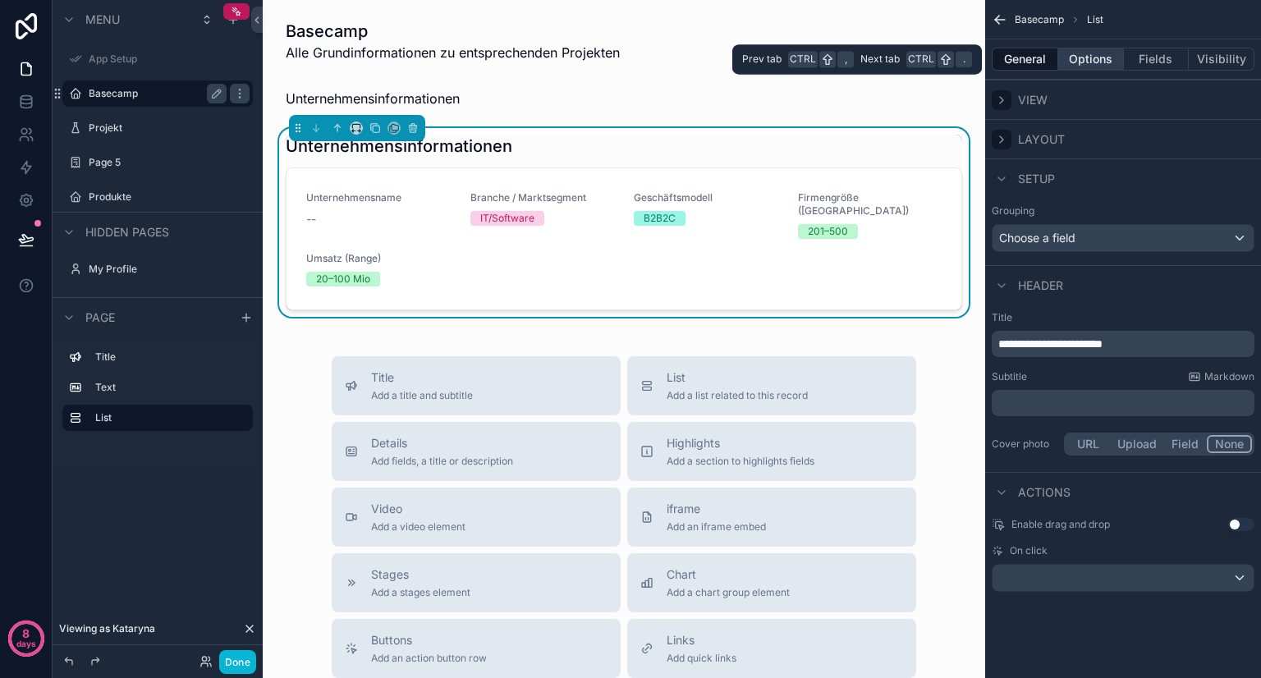
click at [1085, 58] on button "Options" at bounding box center [1091, 59] width 66 height 23
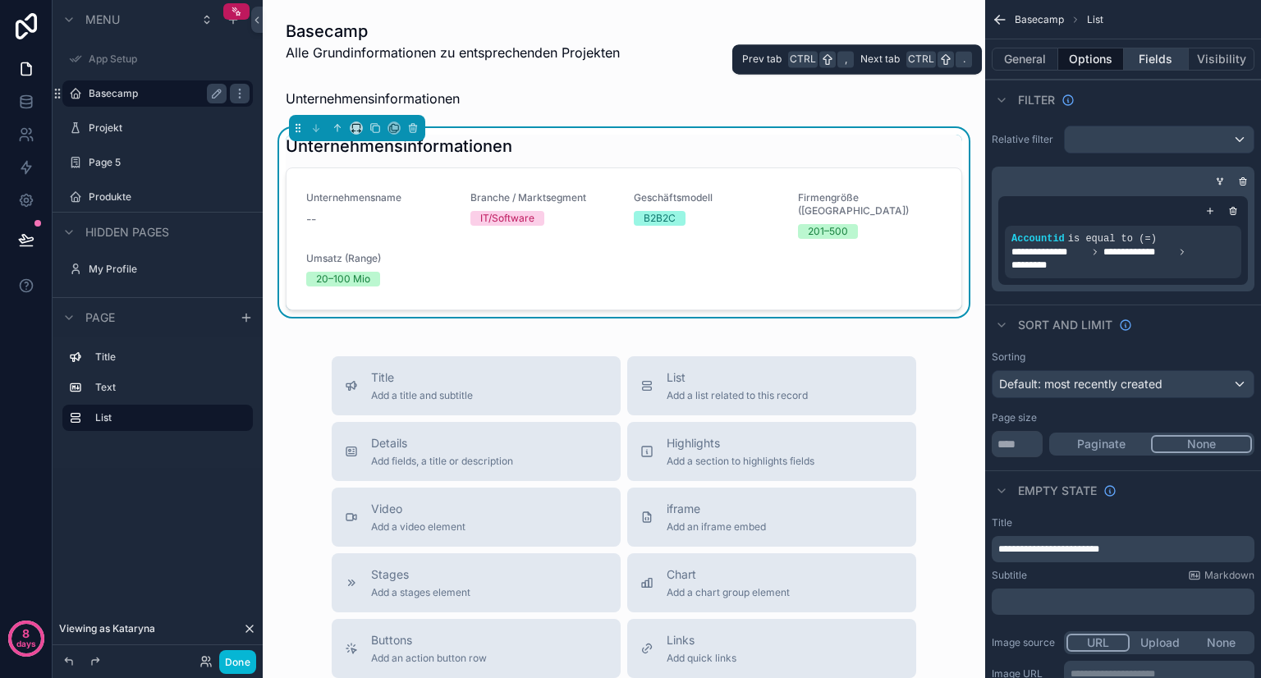
click at [1127, 57] on button "Fields" at bounding box center [1157, 59] width 66 height 23
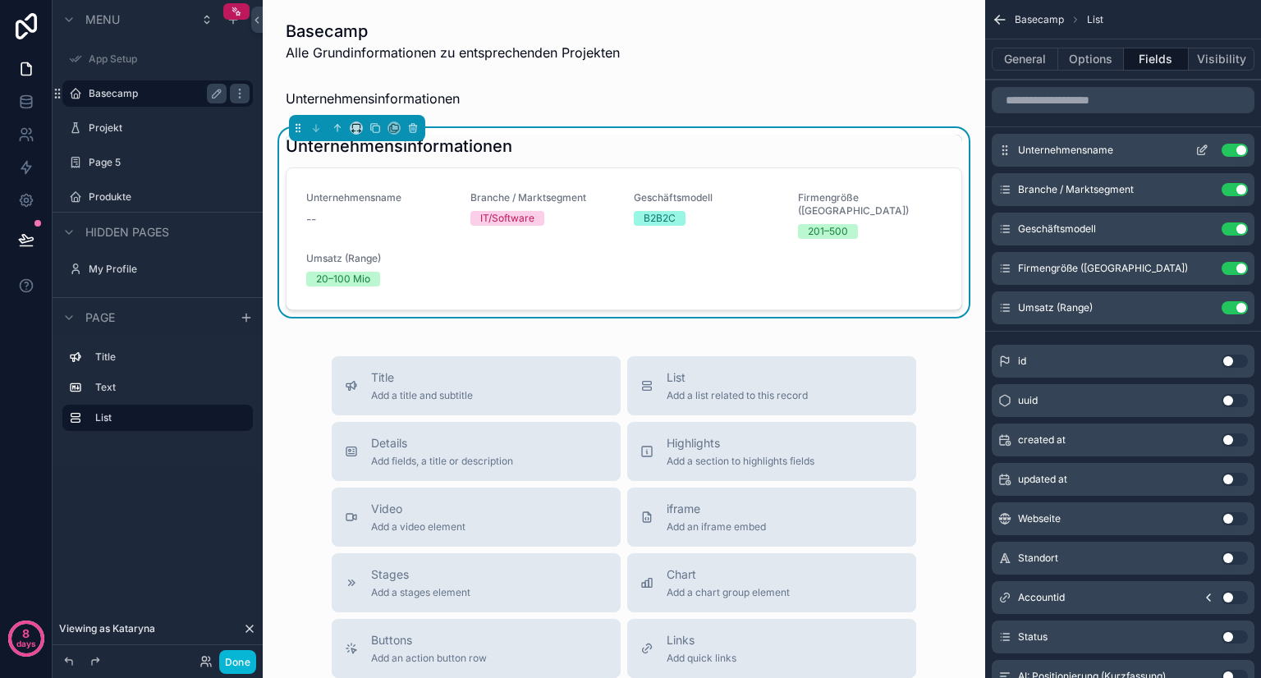
click at [1203, 147] on icon "scrollable content" at bounding box center [1201, 150] width 13 height 13
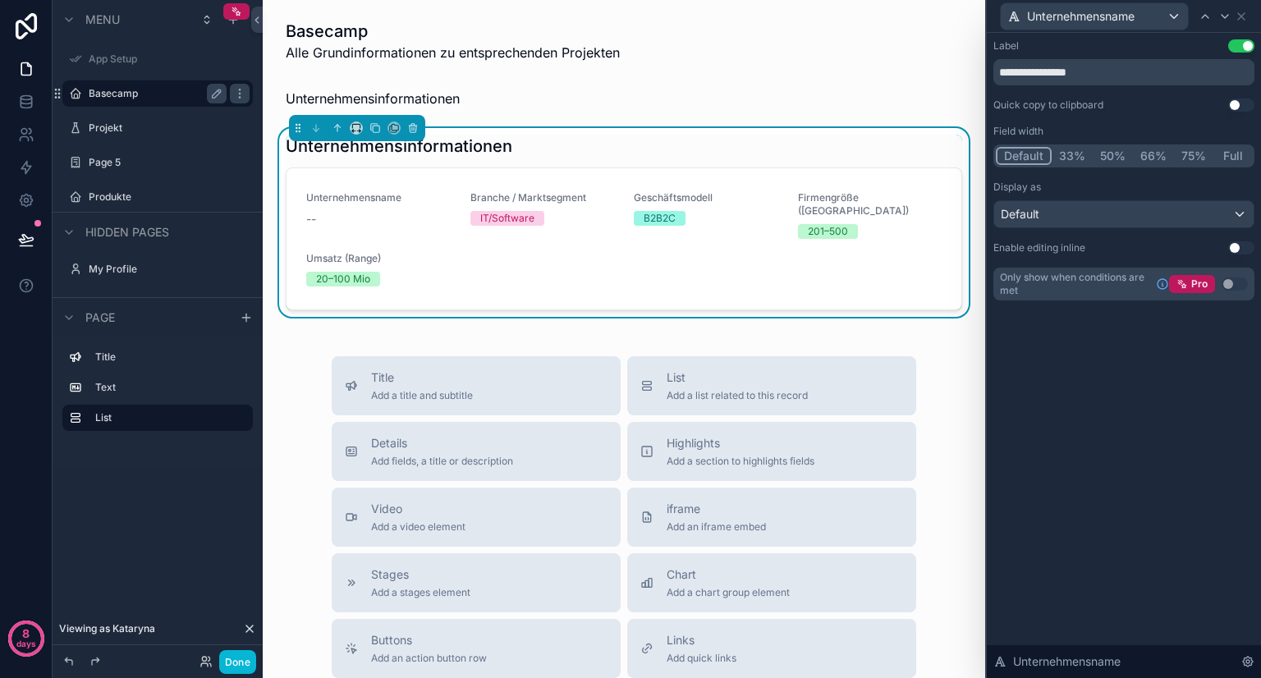
click at [1229, 248] on button "Use setting" at bounding box center [1241, 247] width 26 height 13
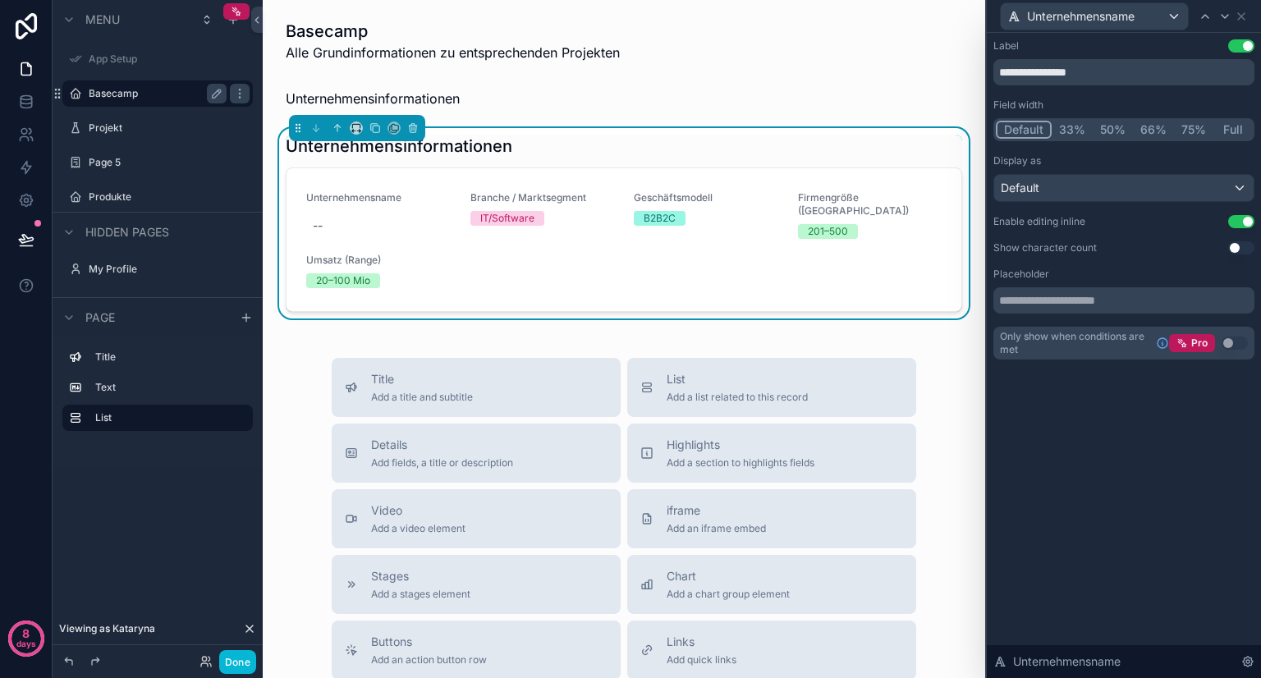
click at [1234, 247] on button "Use setting" at bounding box center [1241, 247] width 26 height 13
click at [1101, 122] on button "50%" at bounding box center [1112, 130] width 40 height 18
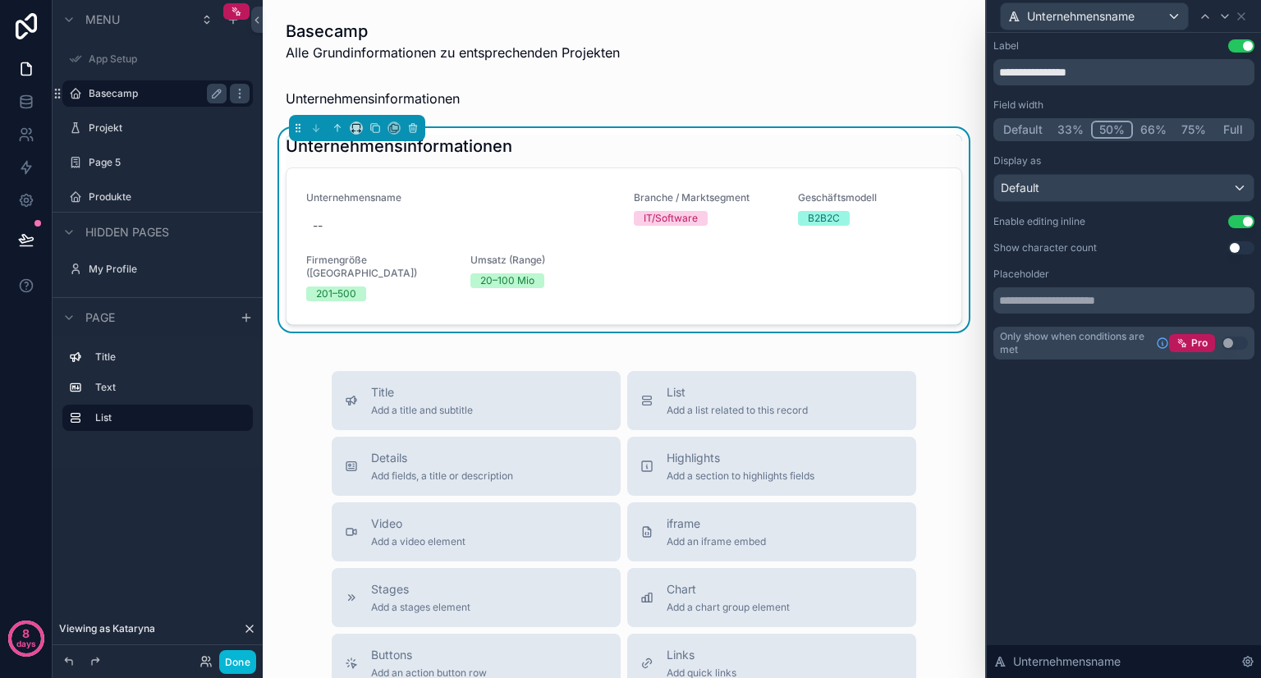
click at [1216, 126] on button "Full" at bounding box center [1232, 130] width 39 height 18
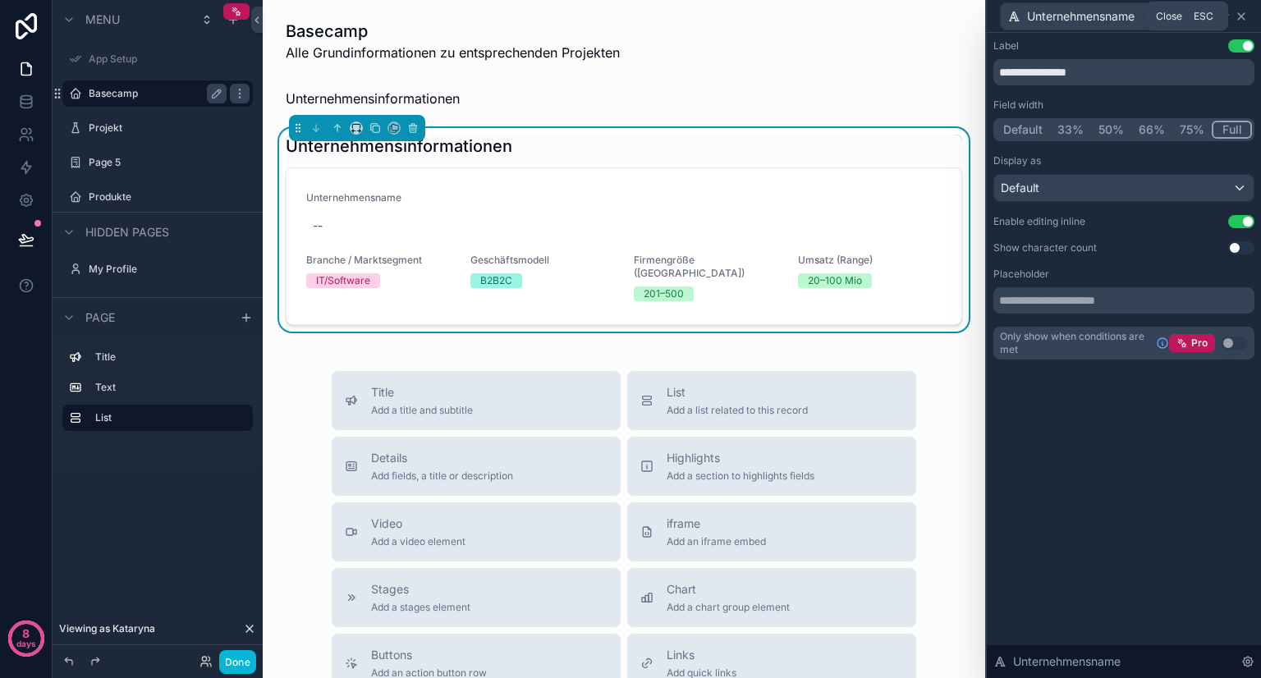
click at [1239, 17] on icon at bounding box center [1241, 16] width 7 height 7
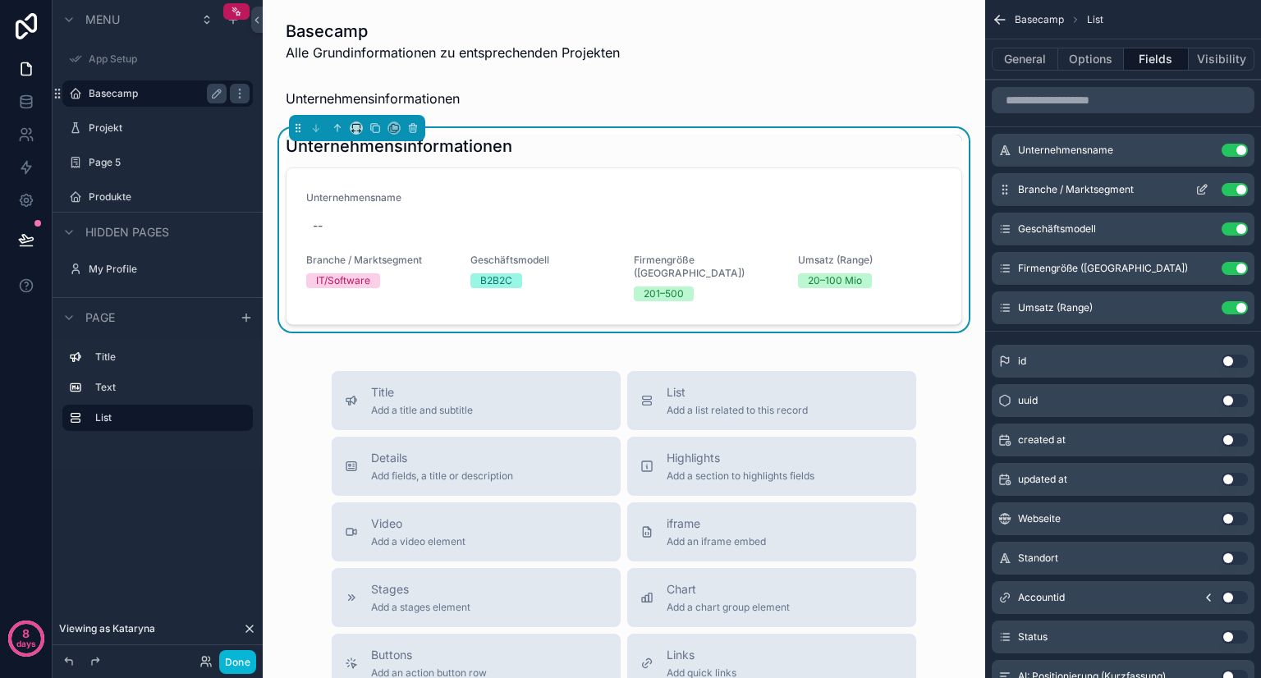
click at [1203, 188] on icon "scrollable content" at bounding box center [1203, 188] width 7 height 7
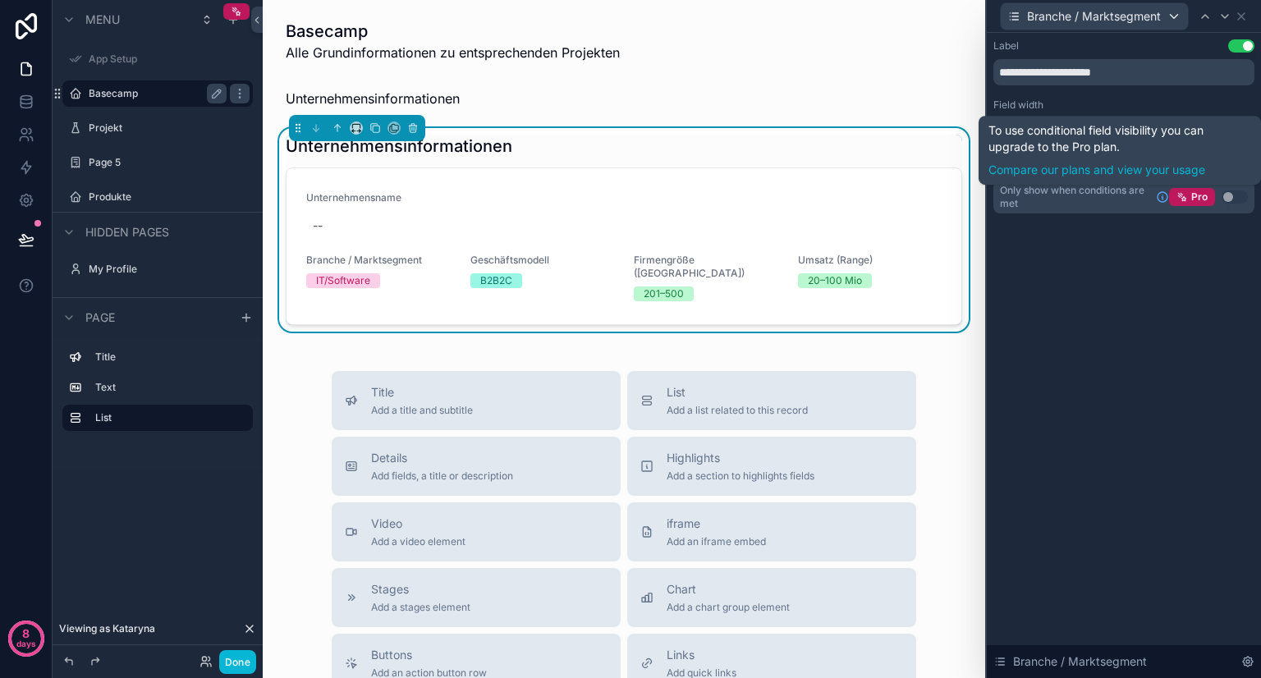
click at [1235, 99] on div "Field width" at bounding box center [1123, 104] width 261 height 13
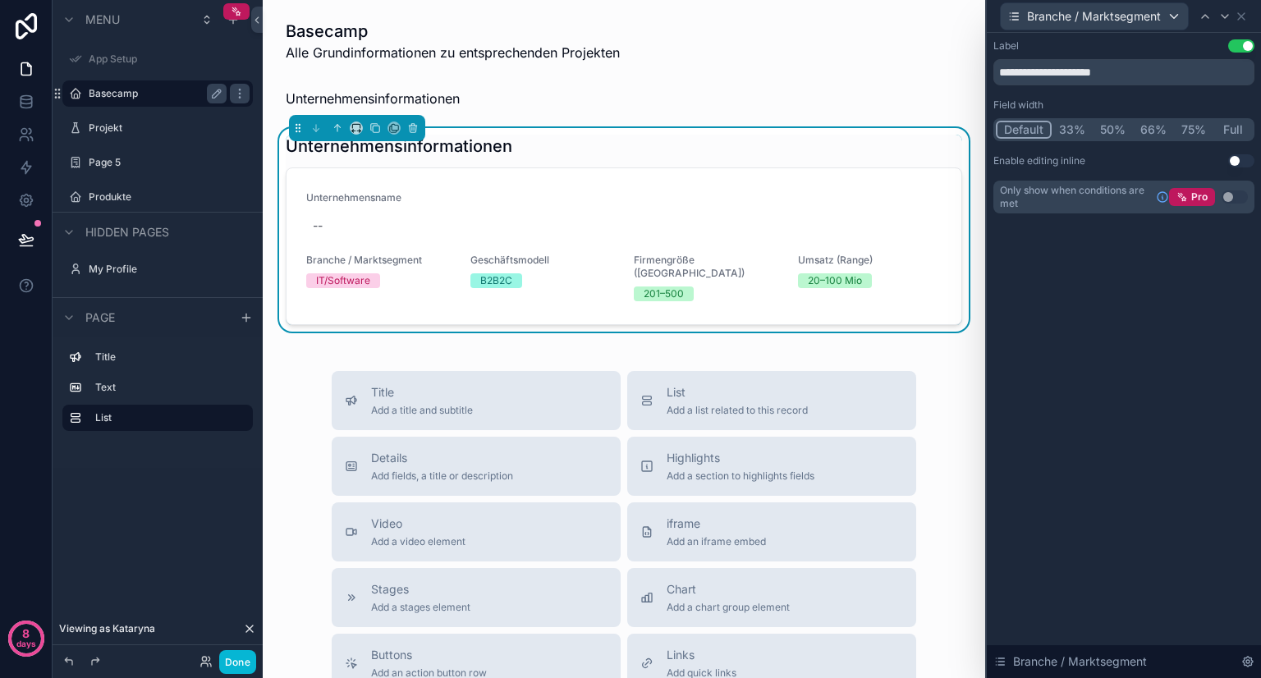
click at [1234, 128] on button "Full" at bounding box center [1232, 130] width 39 height 18
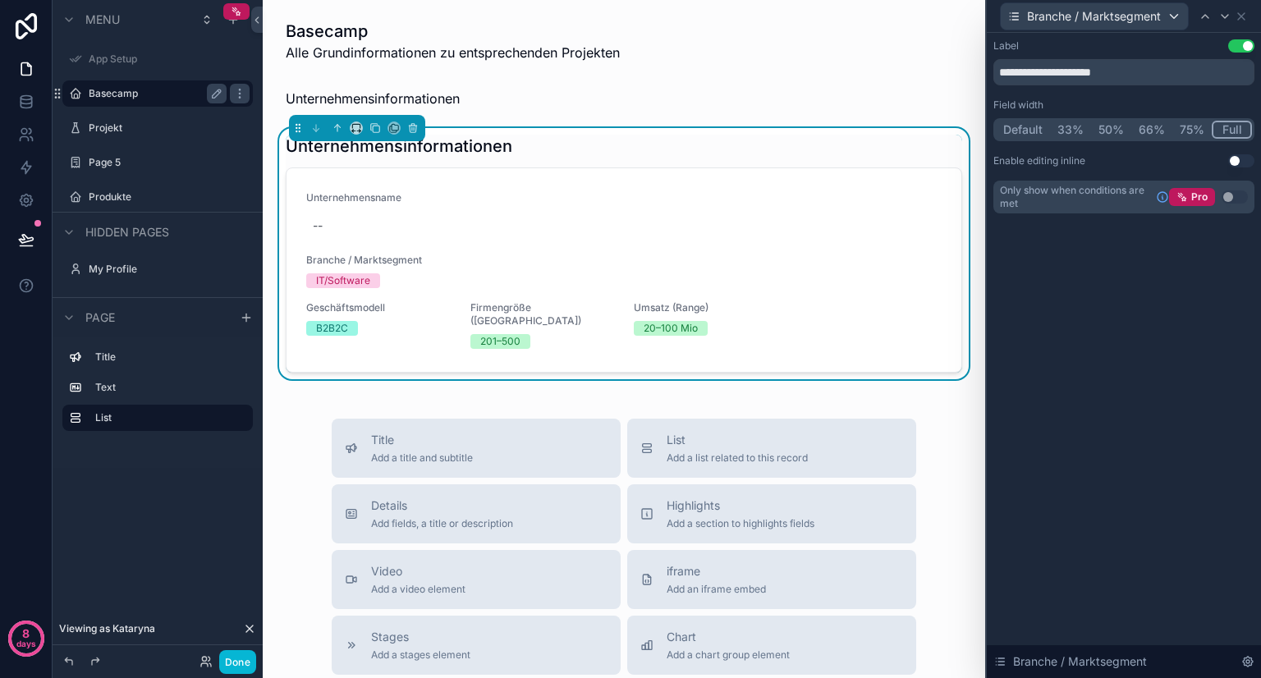
click at [1234, 162] on button "Use setting" at bounding box center [1241, 160] width 26 height 13
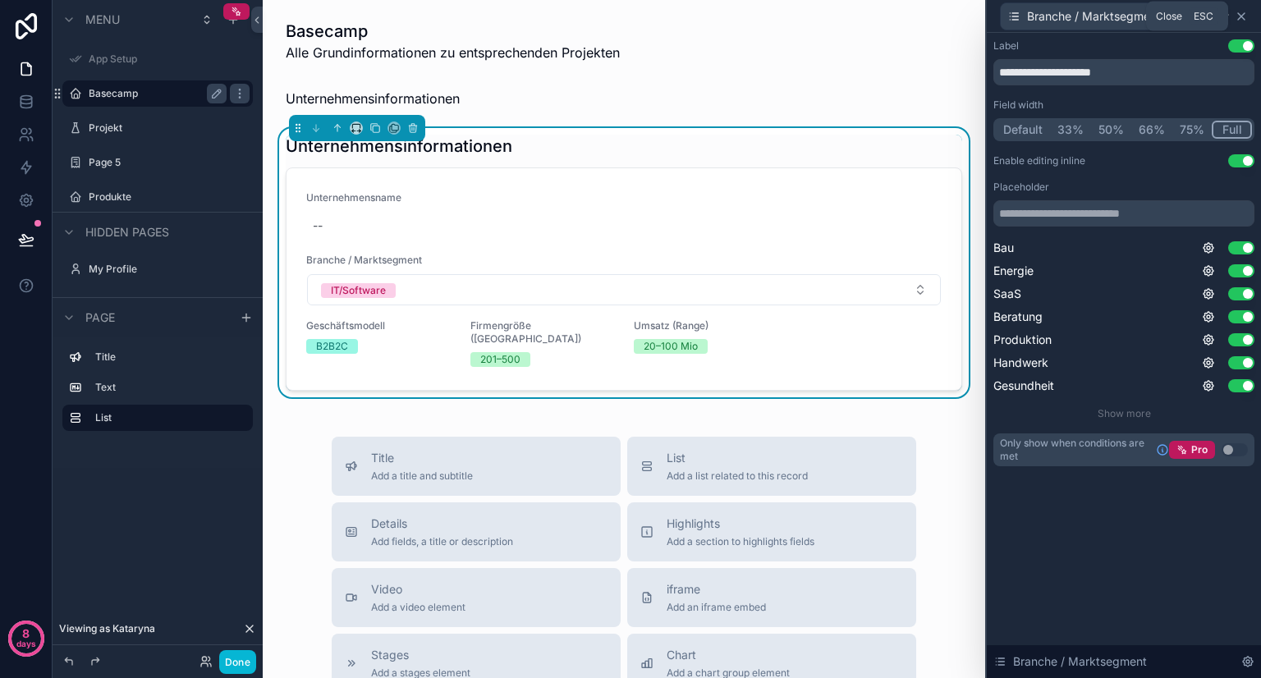
click at [1238, 15] on icon at bounding box center [1240, 16] width 13 height 13
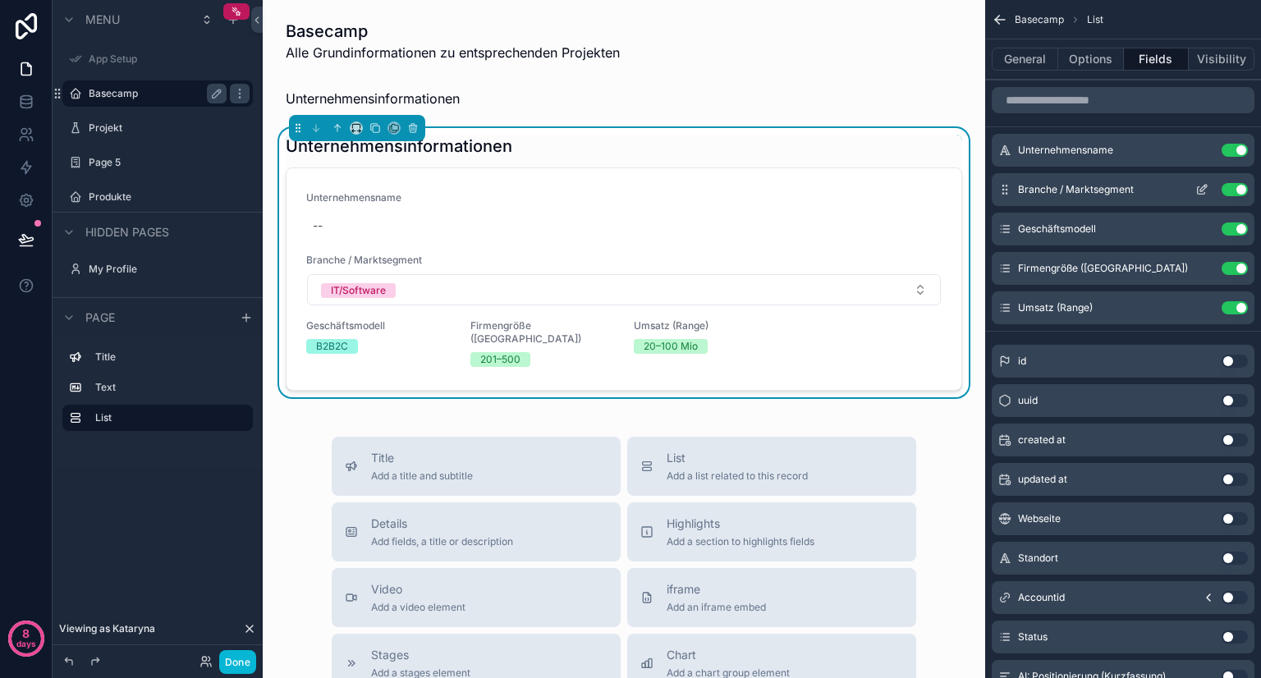
click at [1210, 185] on button "scrollable content" at bounding box center [1201, 189] width 26 height 13
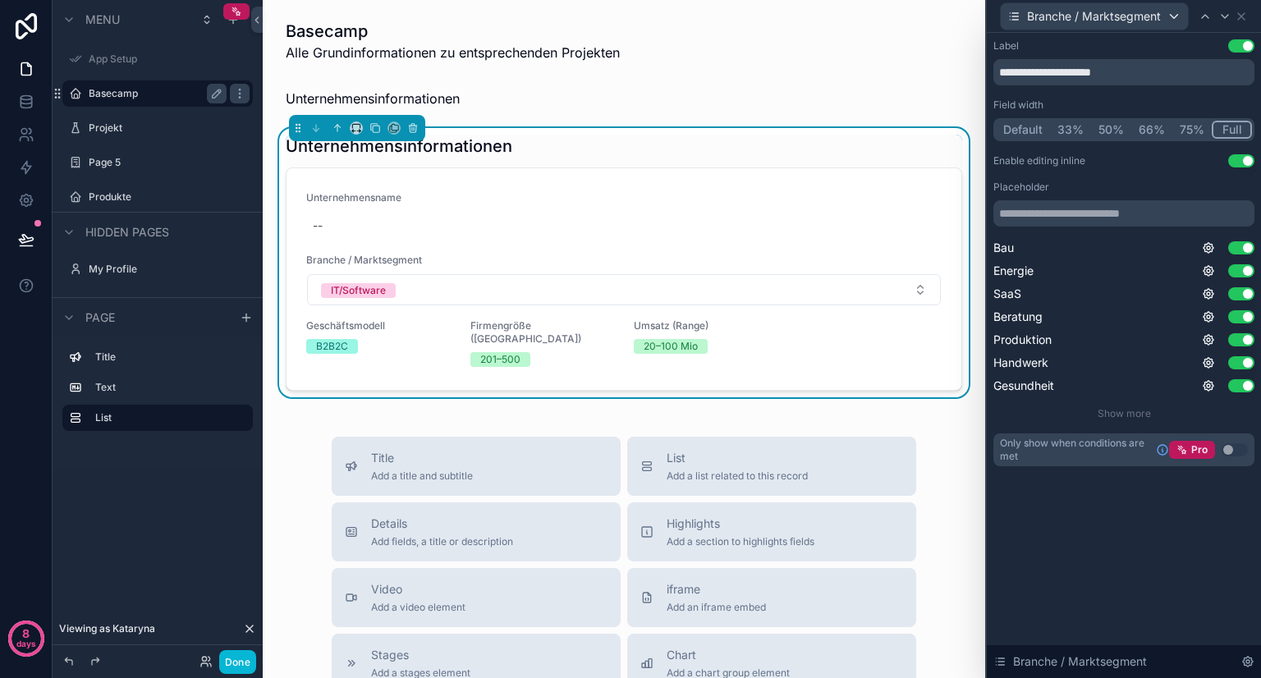
click at [1105, 126] on button "50%" at bounding box center [1111, 130] width 40 height 18
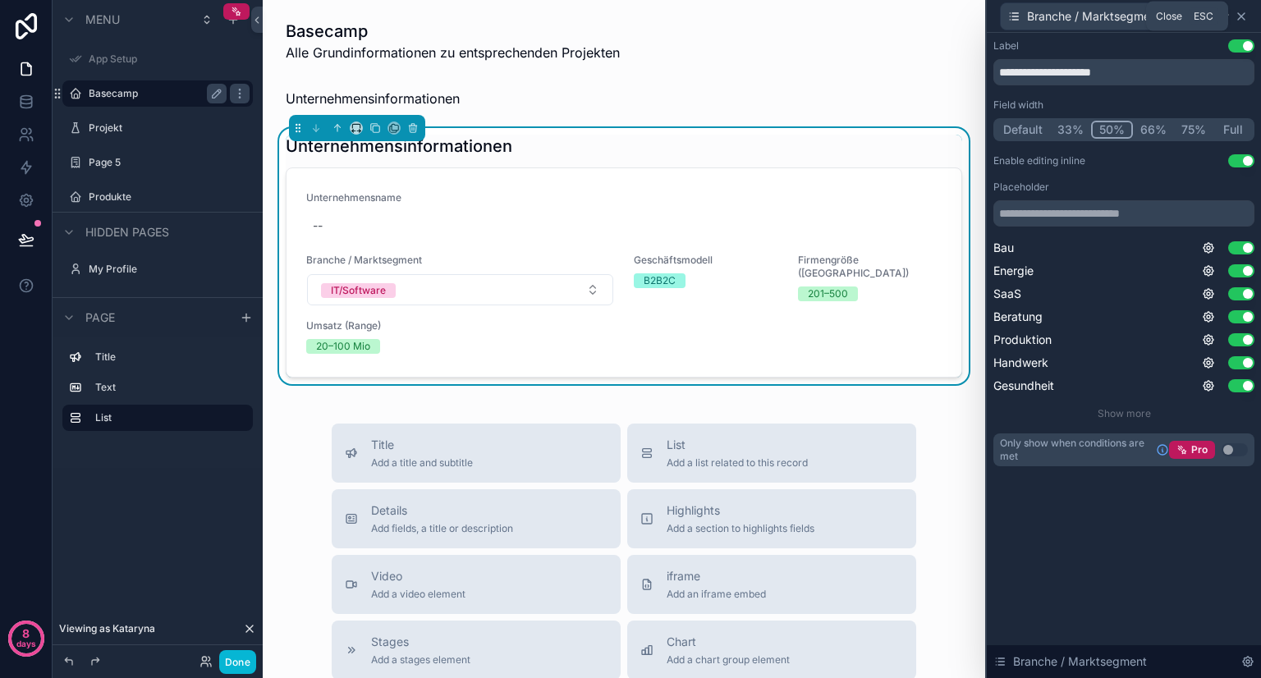
click at [1238, 17] on icon at bounding box center [1240, 16] width 13 height 13
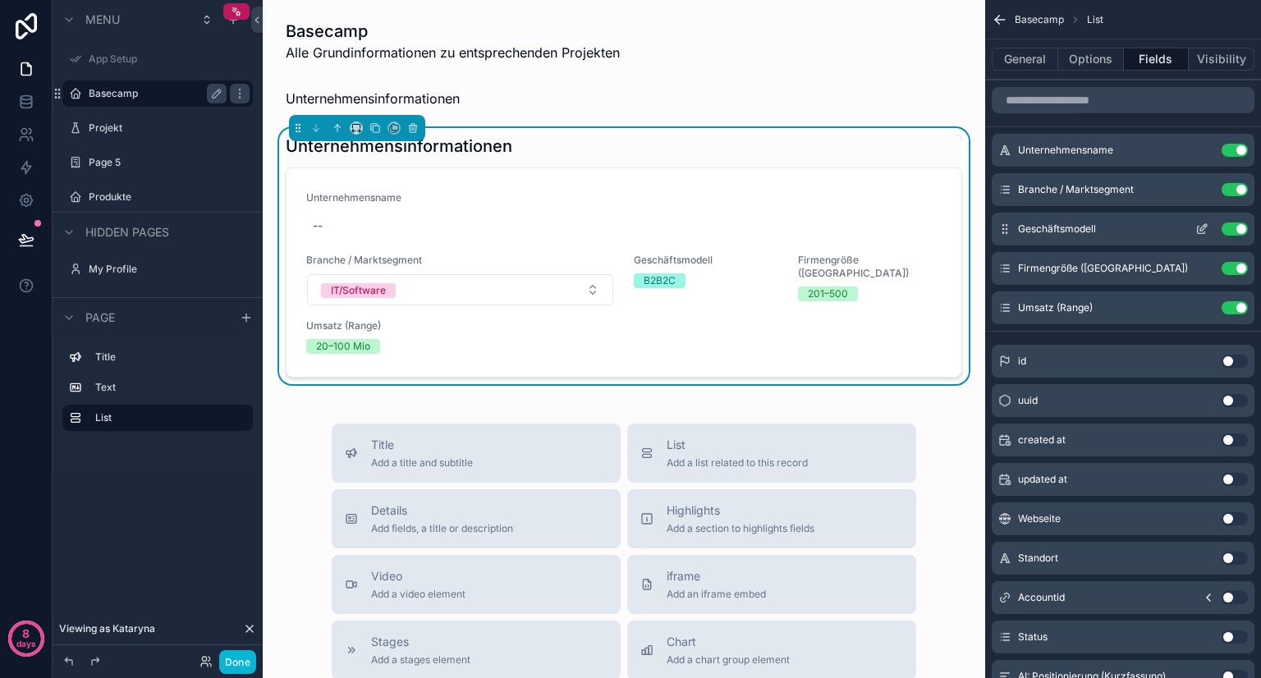
click at [1199, 225] on icon "scrollable content" at bounding box center [1201, 228] width 13 height 13
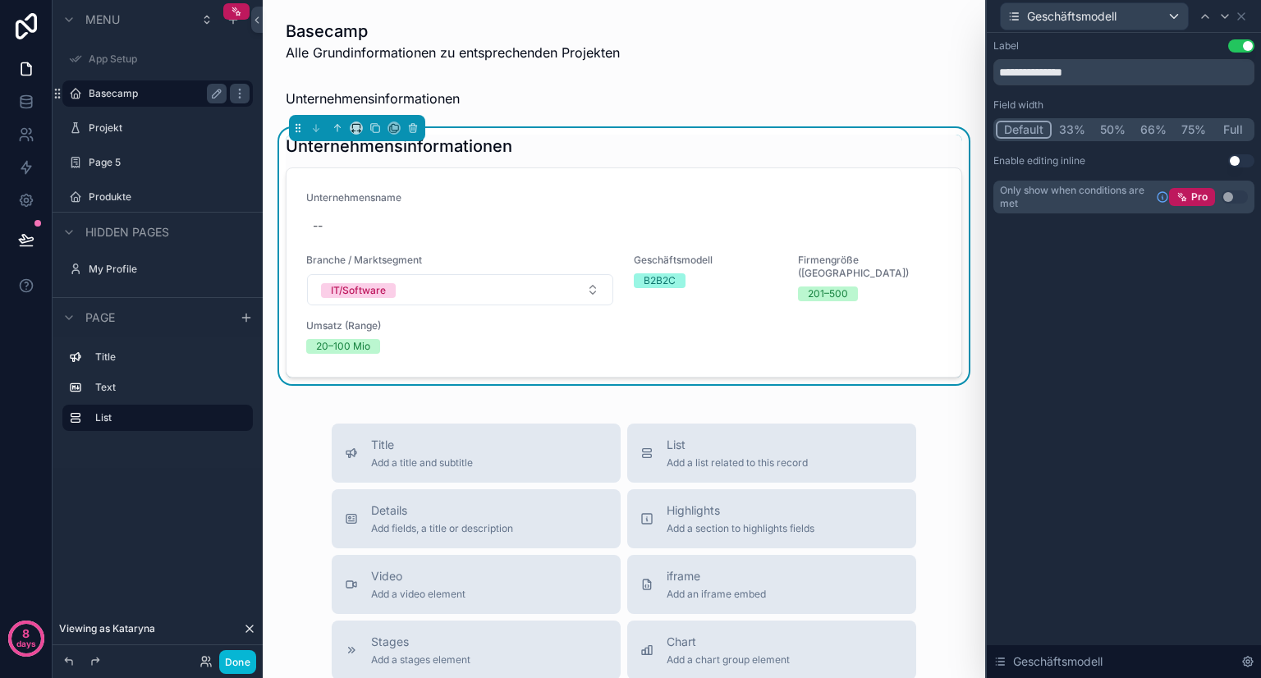
click at [1105, 282] on div "**********" at bounding box center [1124, 355] width 274 height 645
click at [1111, 122] on button "50%" at bounding box center [1112, 130] width 40 height 18
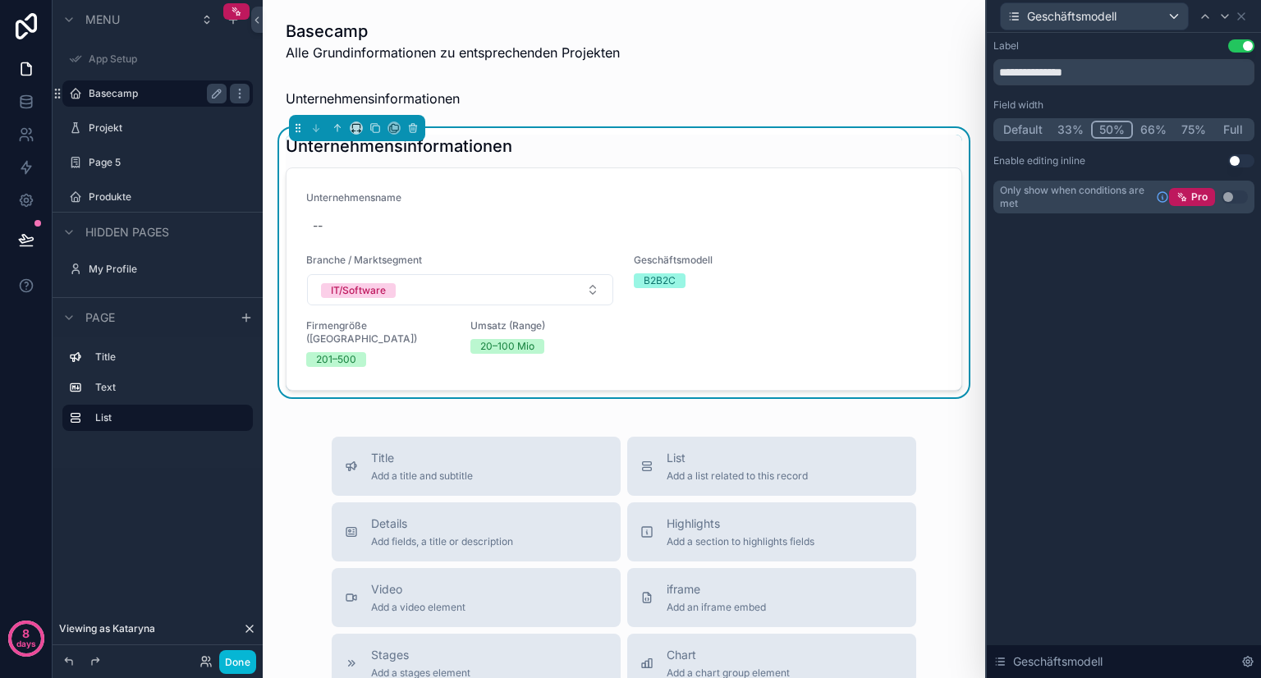
click at [1235, 160] on button "Use setting" at bounding box center [1241, 160] width 26 height 13
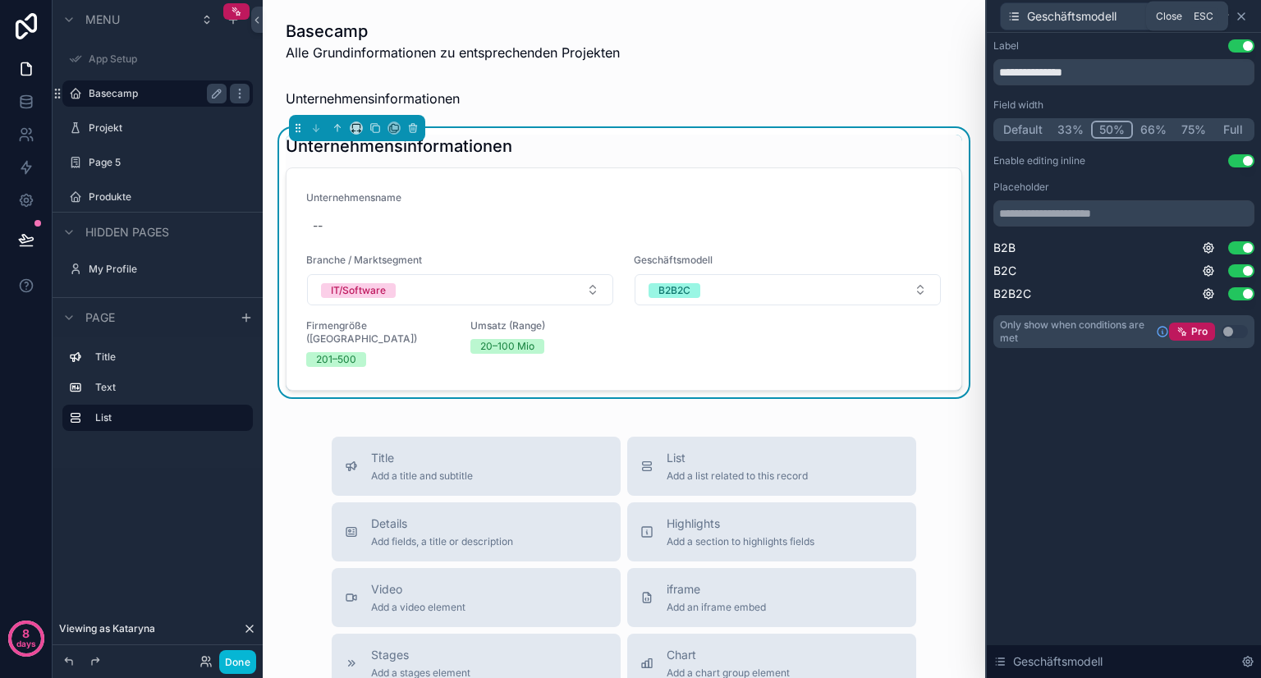
click at [1242, 17] on icon at bounding box center [1241, 16] width 7 height 7
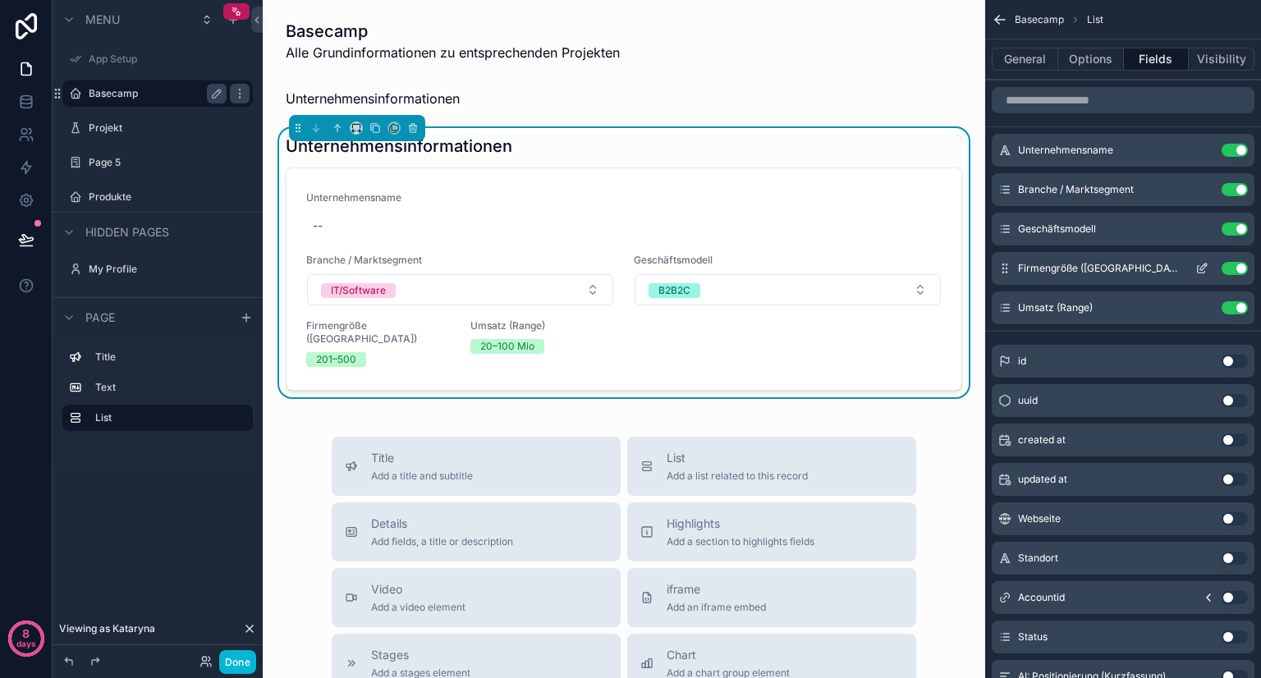
click at [1202, 266] on icon "scrollable content" at bounding box center [1203, 266] width 7 height 7
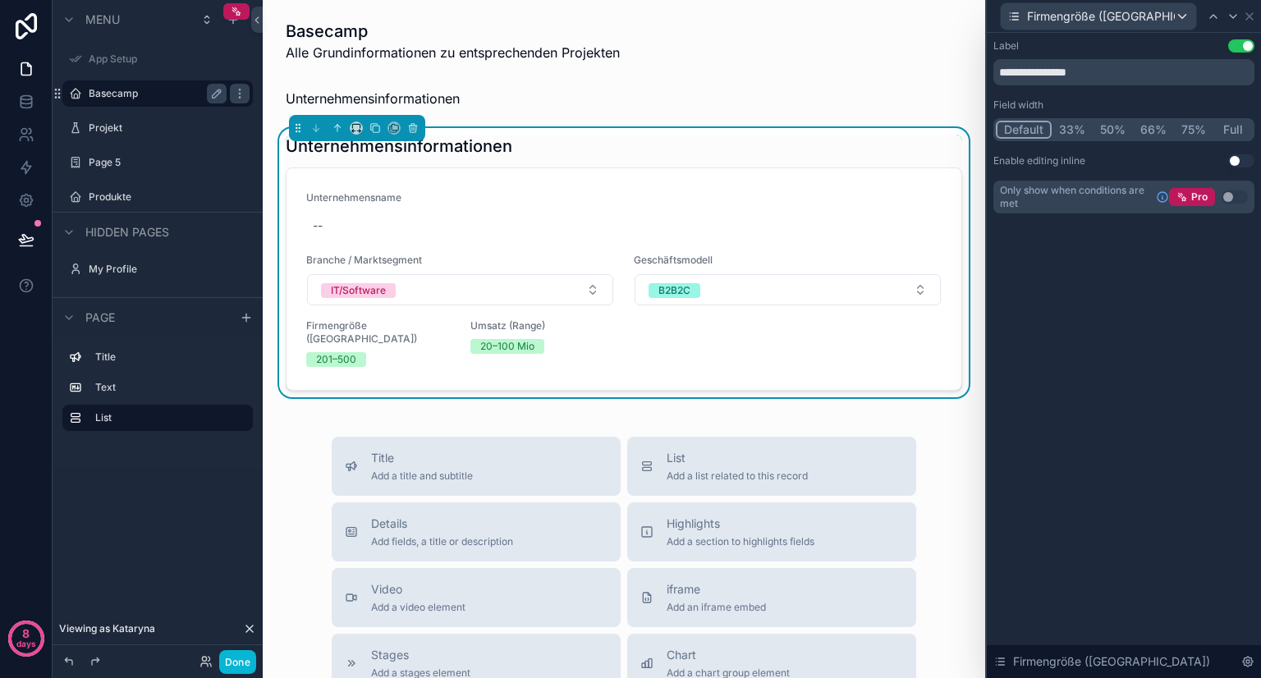
click at [1106, 126] on button "50%" at bounding box center [1112, 130] width 40 height 18
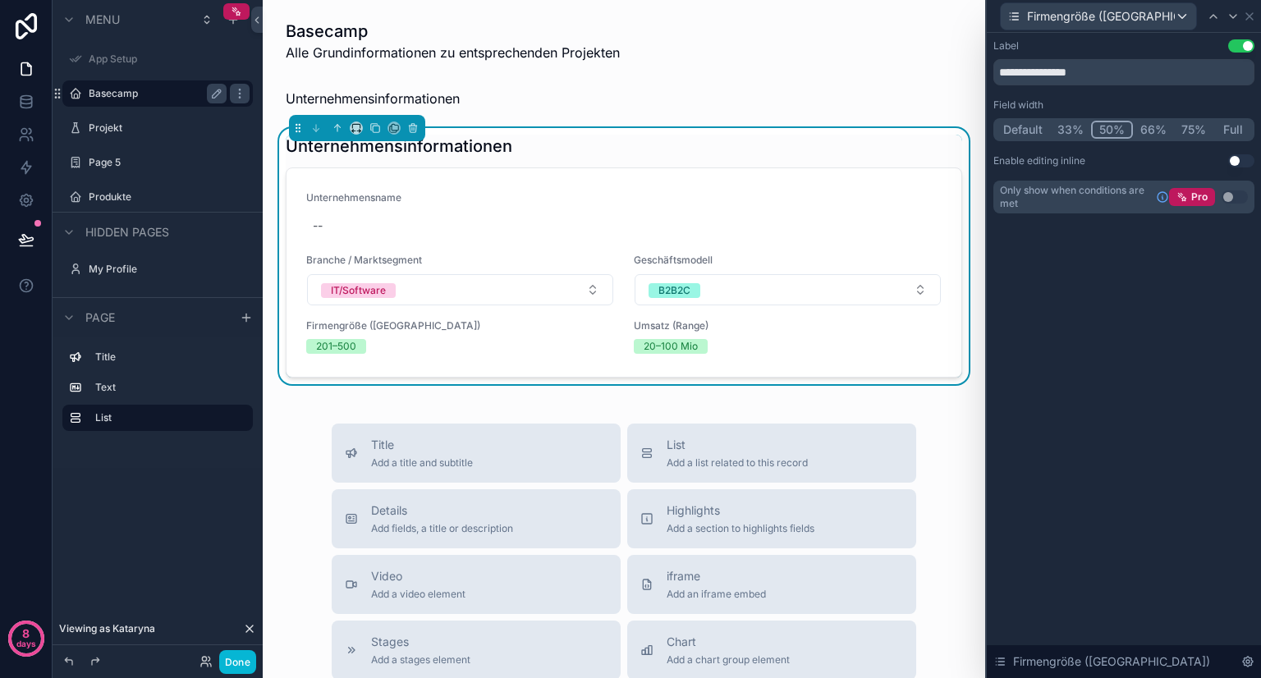
click at [1237, 158] on button "Use setting" at bounding box center [1241, 160] width 26 height 13
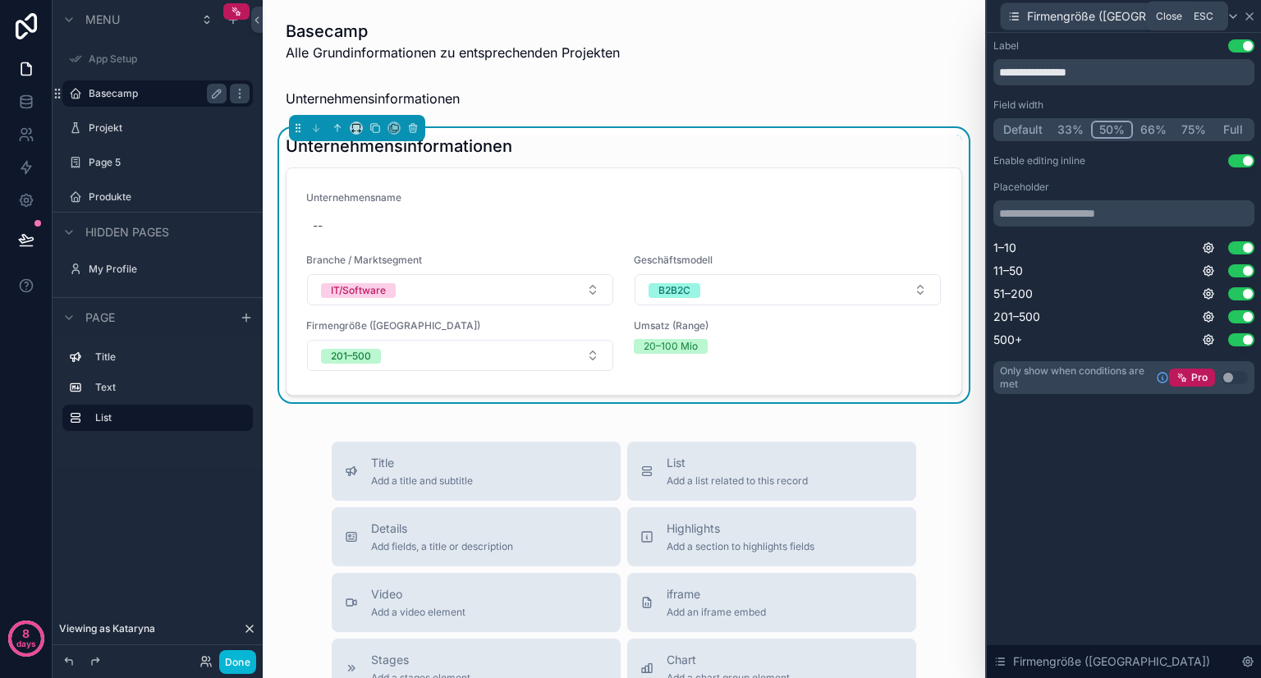
click at [1243, 15] on icon at bounding box center [1249, 16] width 13 height 13
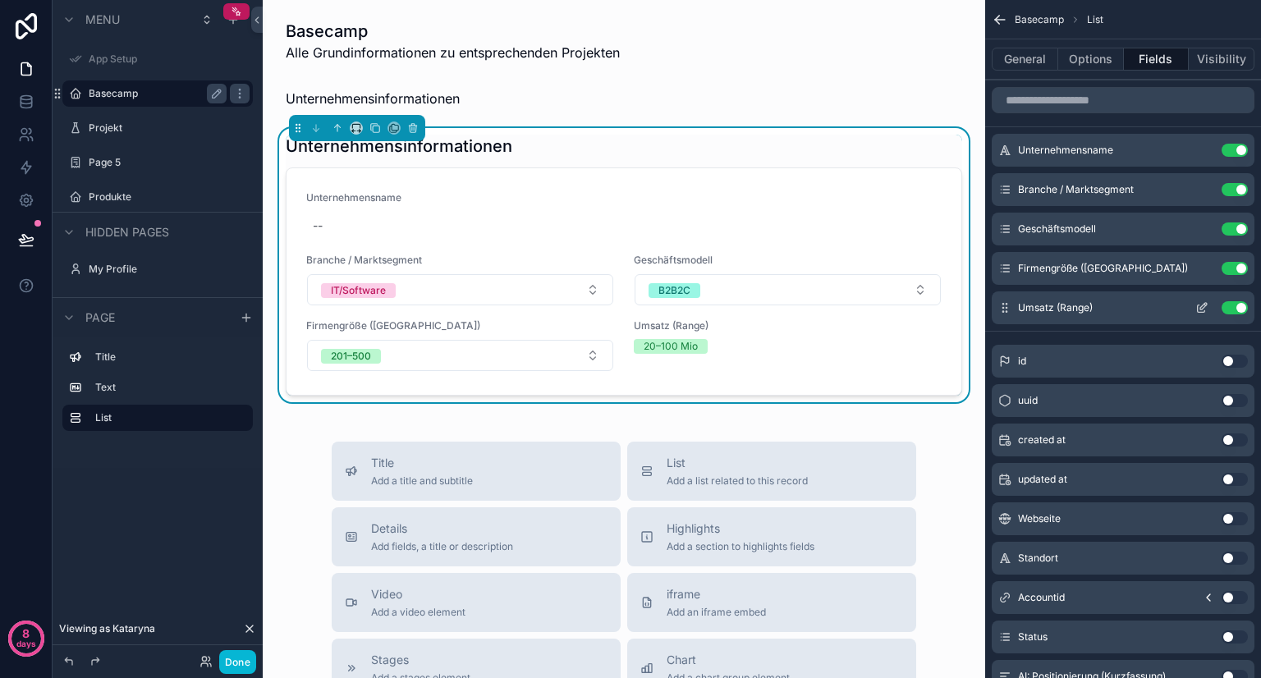
click at [1197, 307] on icon "scrollable content" at bounding box center [1200, 308] width 7 height 7
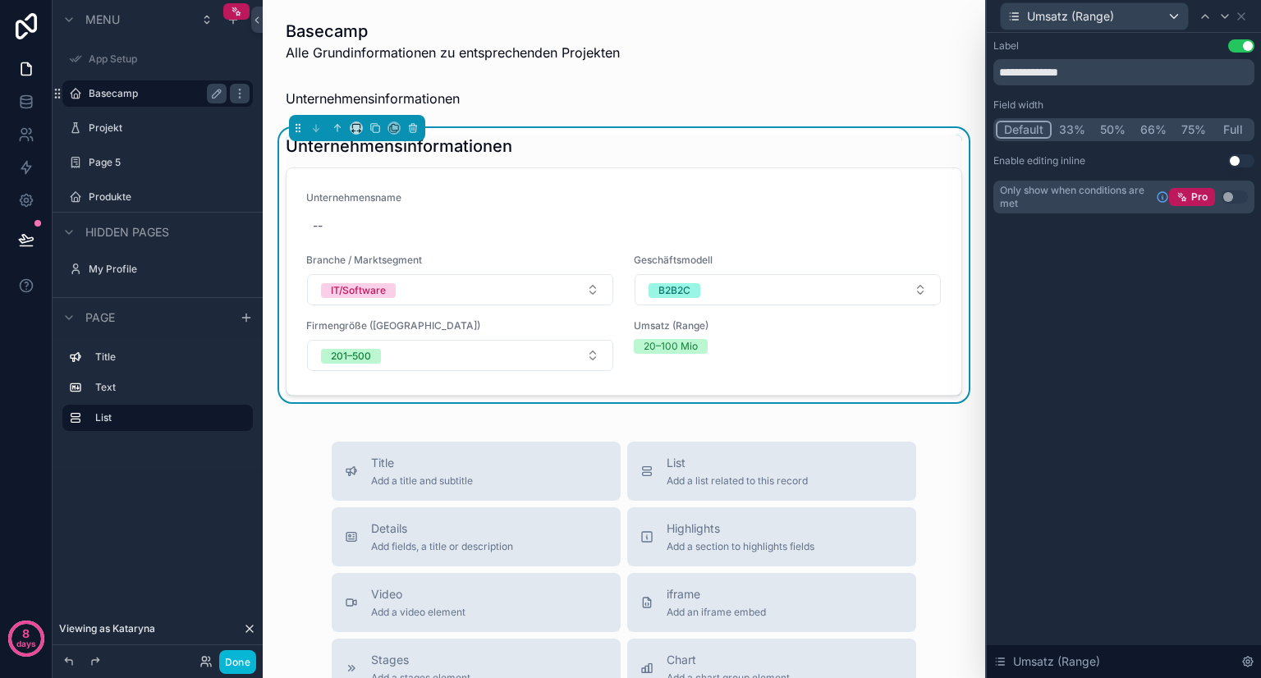
click at [1221, 273] on div "**********" at bounding box center [1124, 355] width 274 height 645
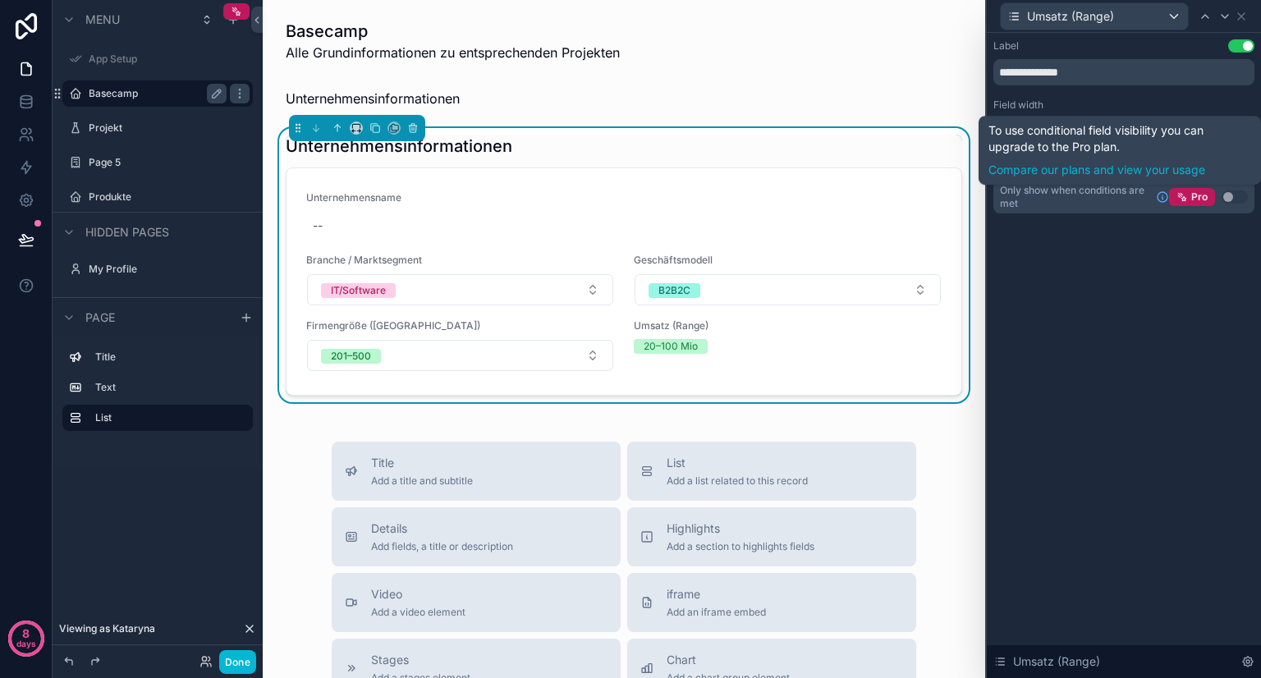
click at [1220, 303] on div "**********" at bounding box center [1124, 355] width 274 height 645
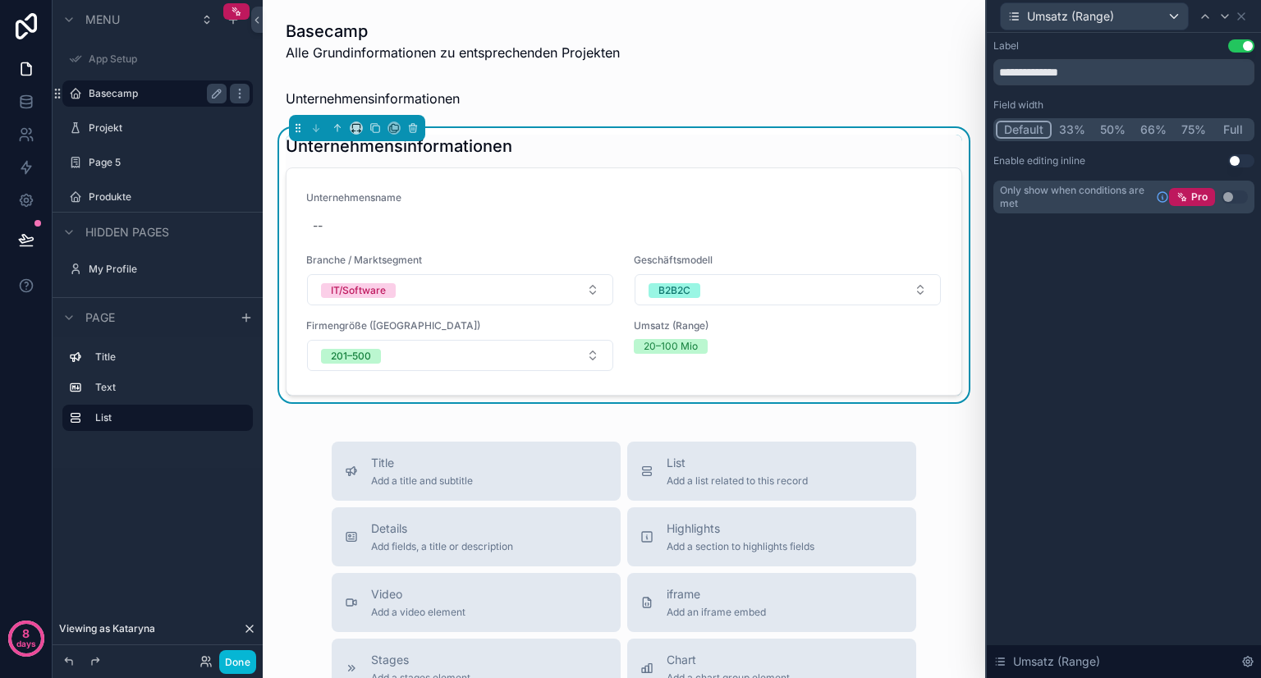
click at [1113, 130] on button "50%" at bounding box center [1112, 130] width 40 height 18
click at [1239, 158] on button "Use setting" at bounding box center [1241, 160] width 26 height 13
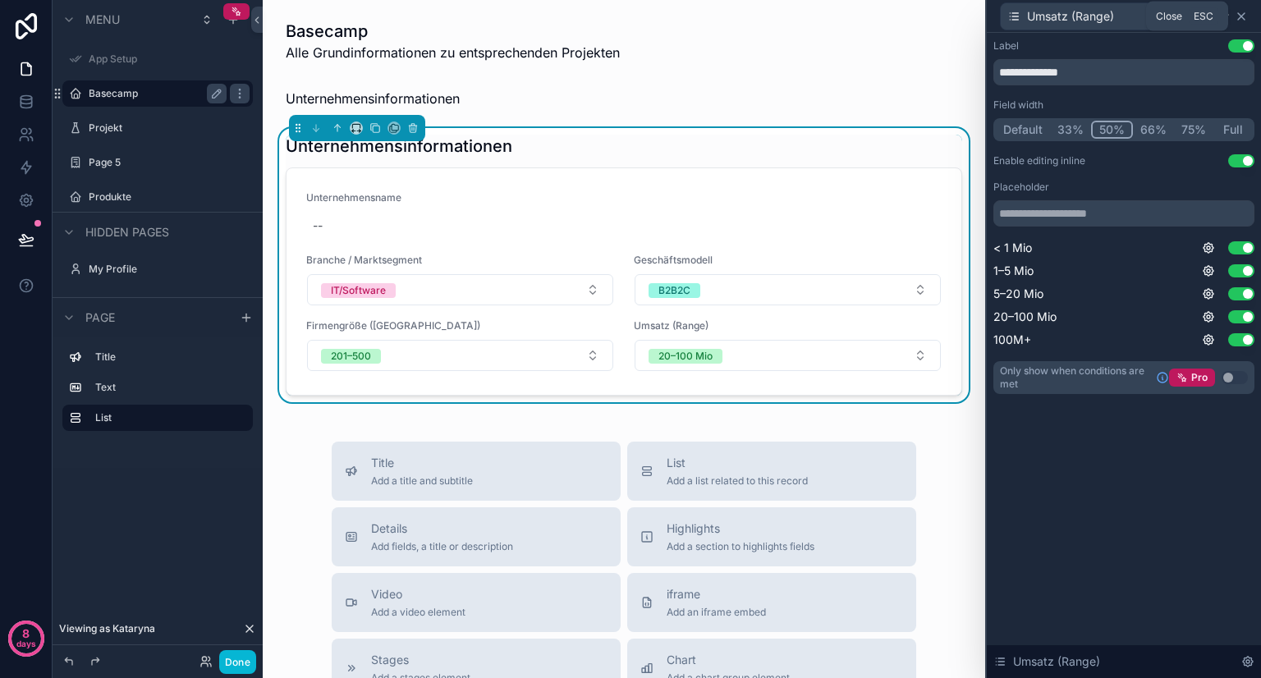
click at [1243, 18] on icon at bounding box center [1241, 16] width 7 height 7
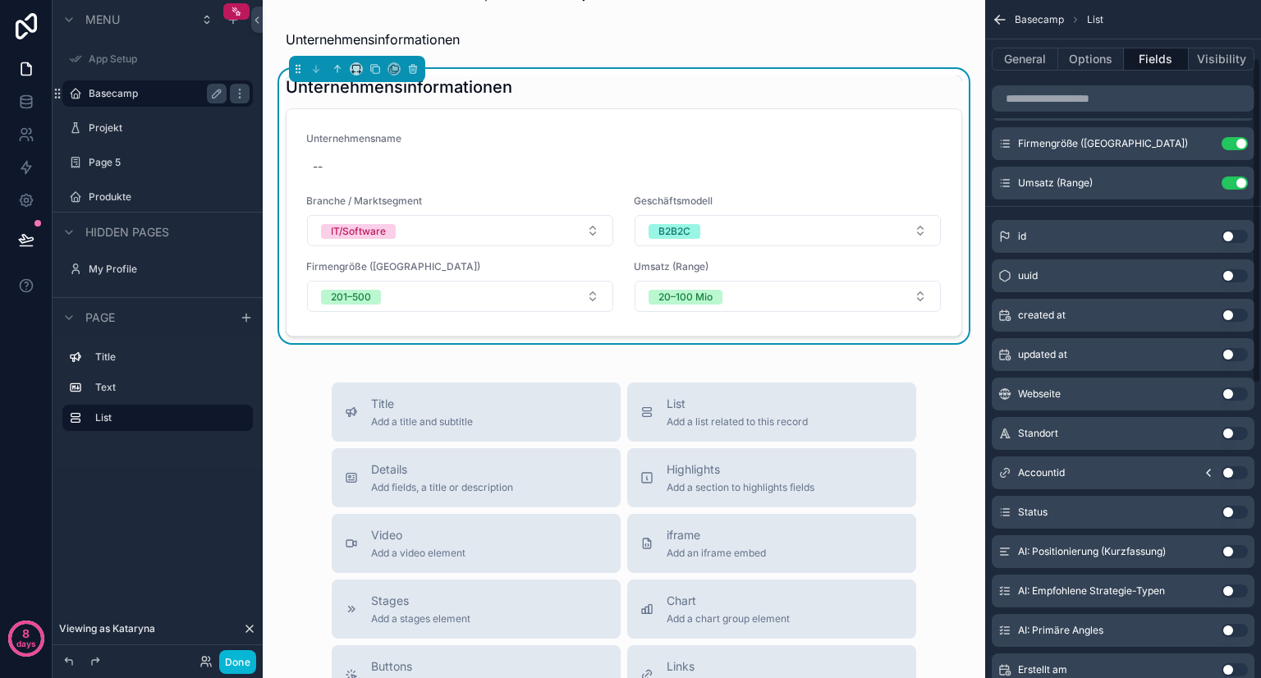
scroll to position [130, 0]
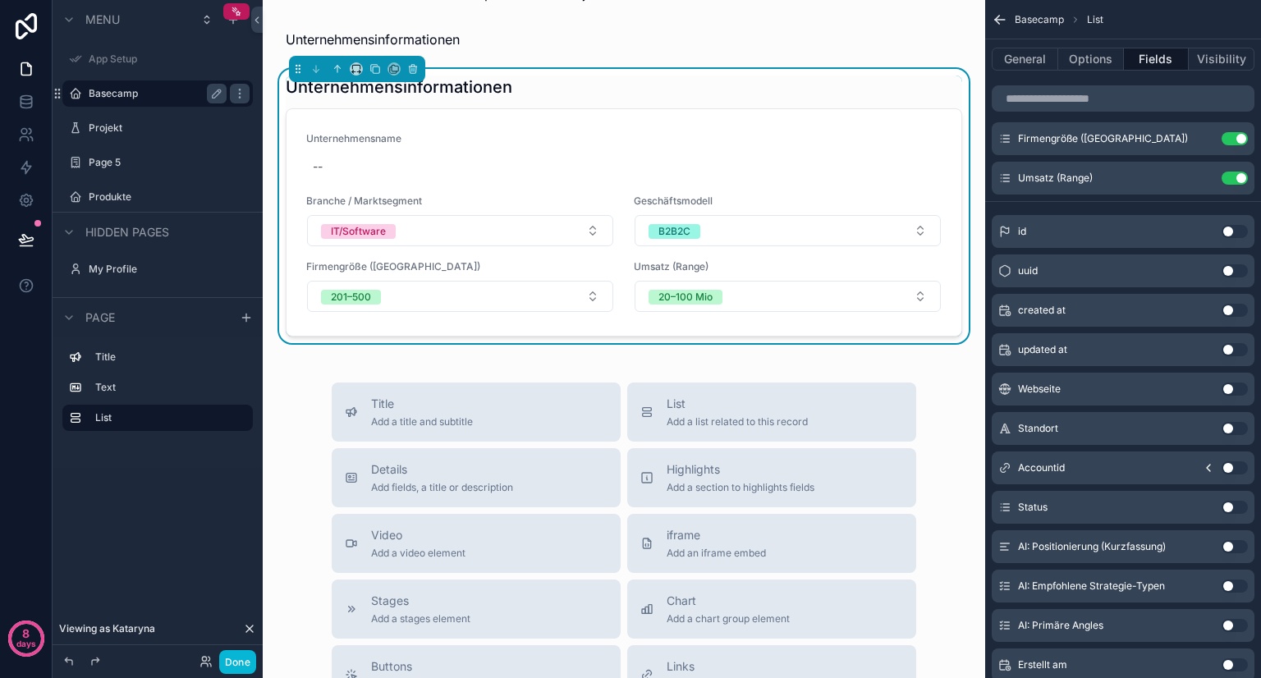
click at [1233, 387] on button "Use setting" at bounding box center [1234, 388] width 26 height 13
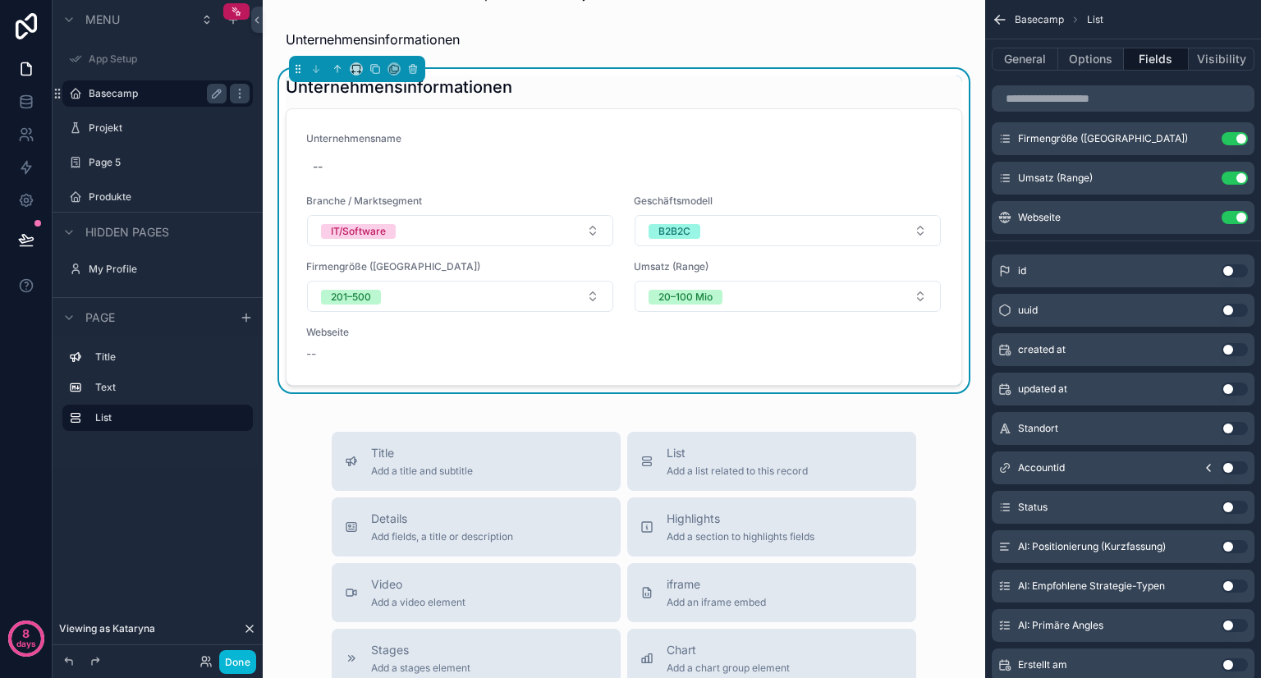
click at [1228, 427] on button "Use setting" at bounding box center [1234, 428] width 26 height 13
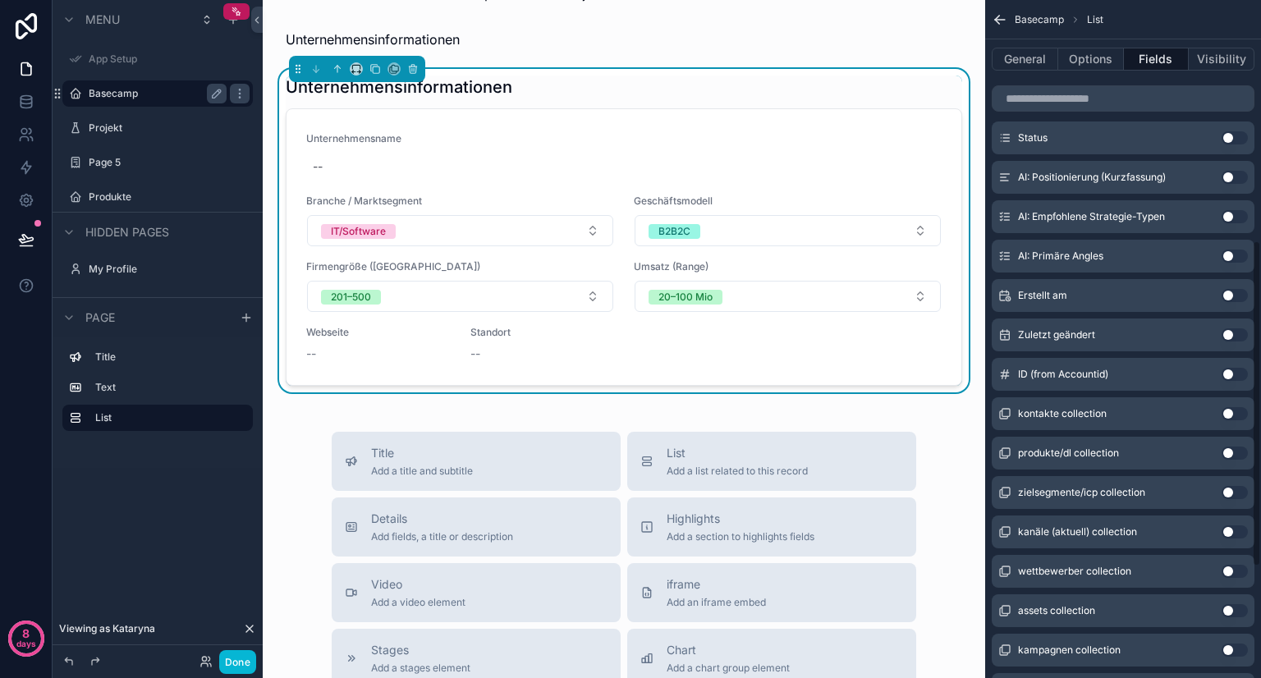
scroll to position [501, 0]
click at [1234, 253] on button "Use setting" at bounding box center [1234, 254] width 26 height 13
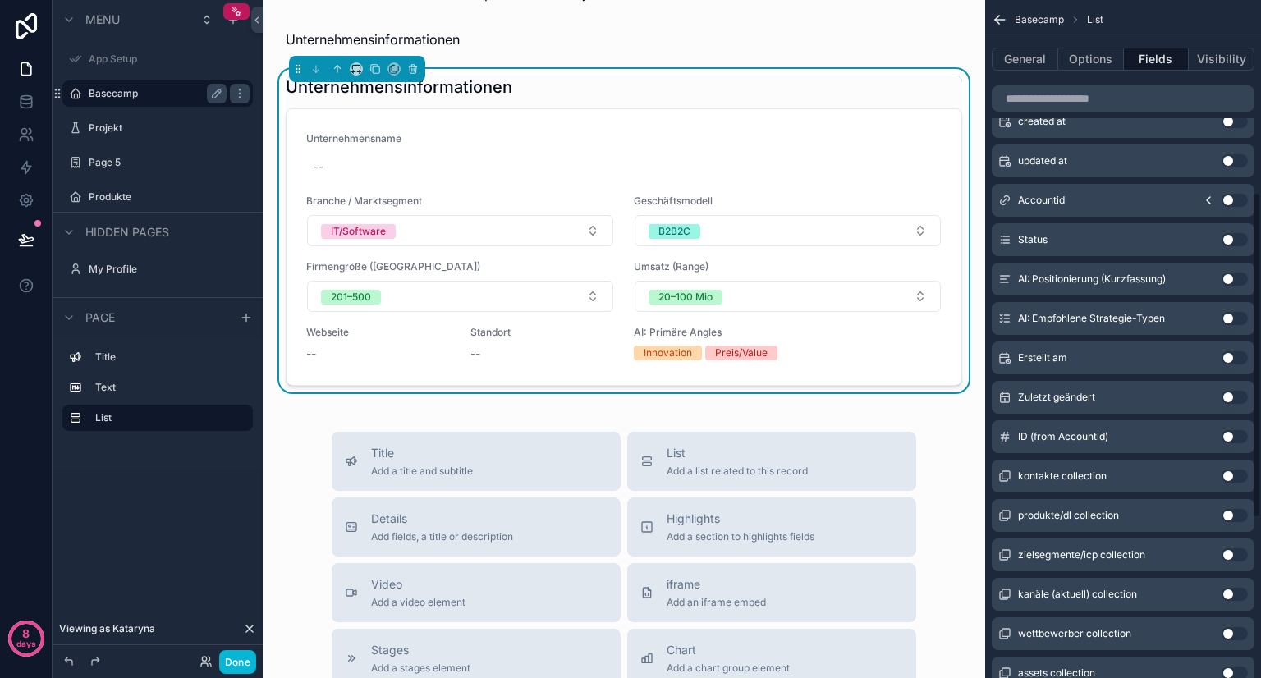
scroll to position [248, 0]
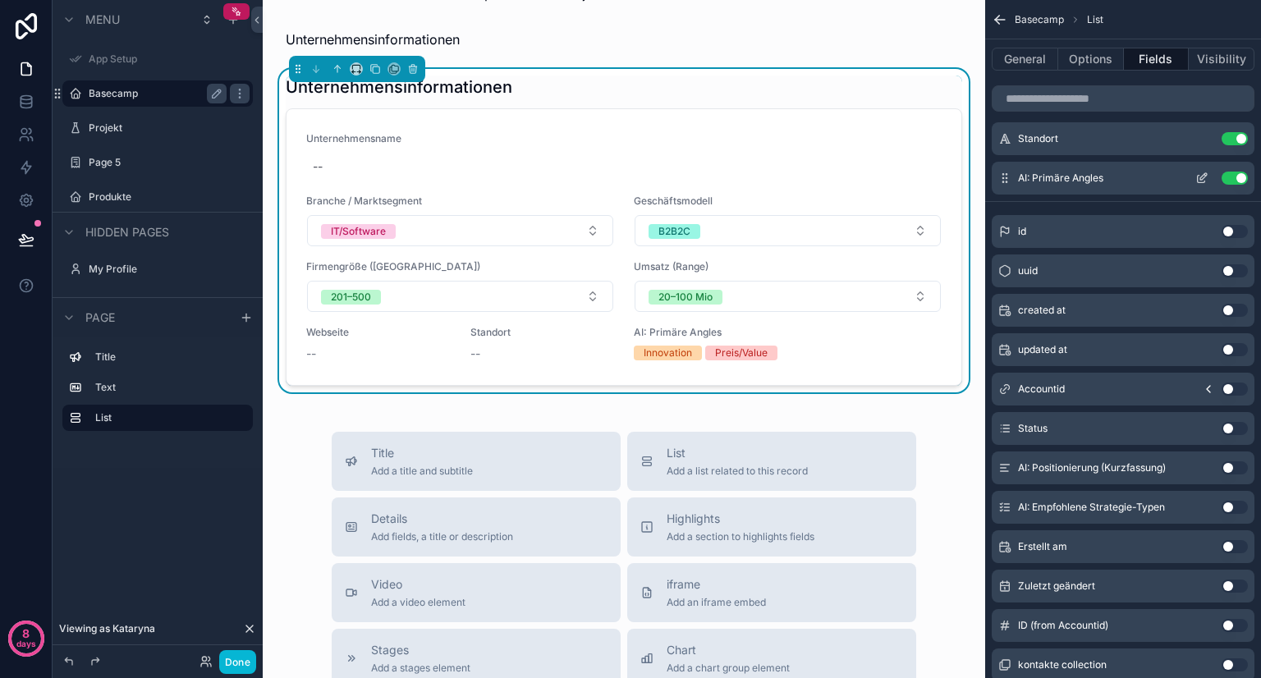
click at [1241, 175] on button "Use setting" at bounding box center [1234, 178] width 26 height 13
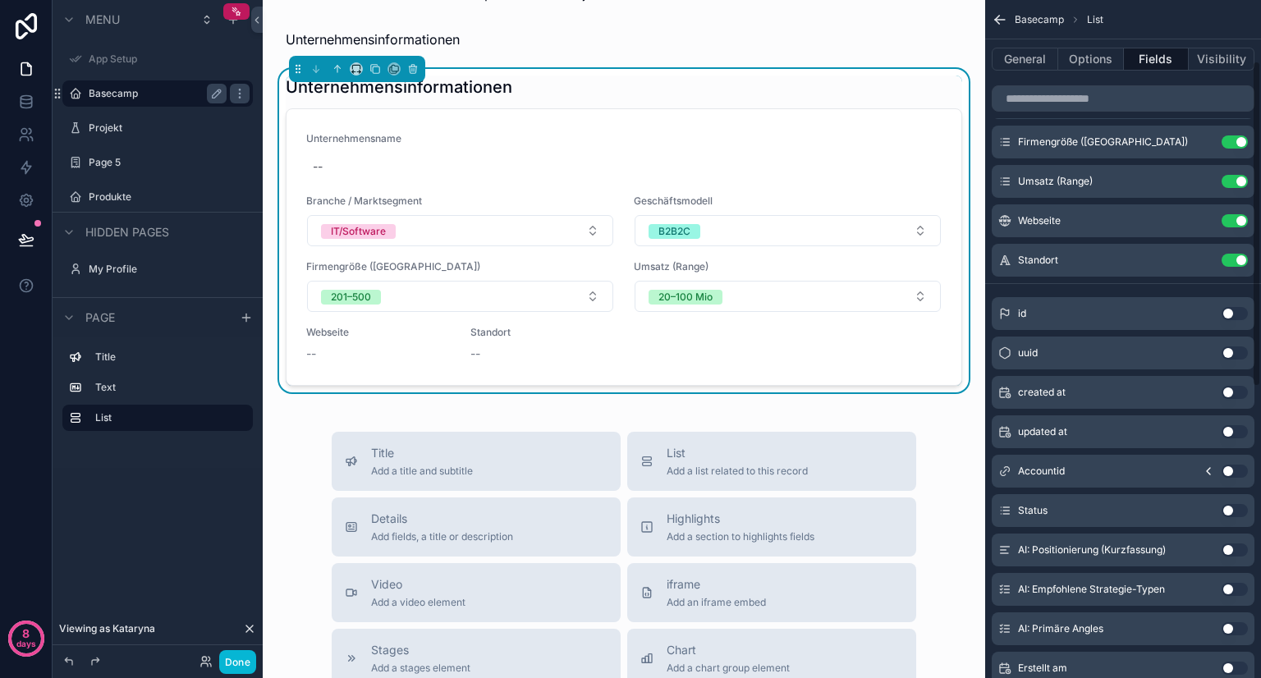
scroll to position [0, 0]
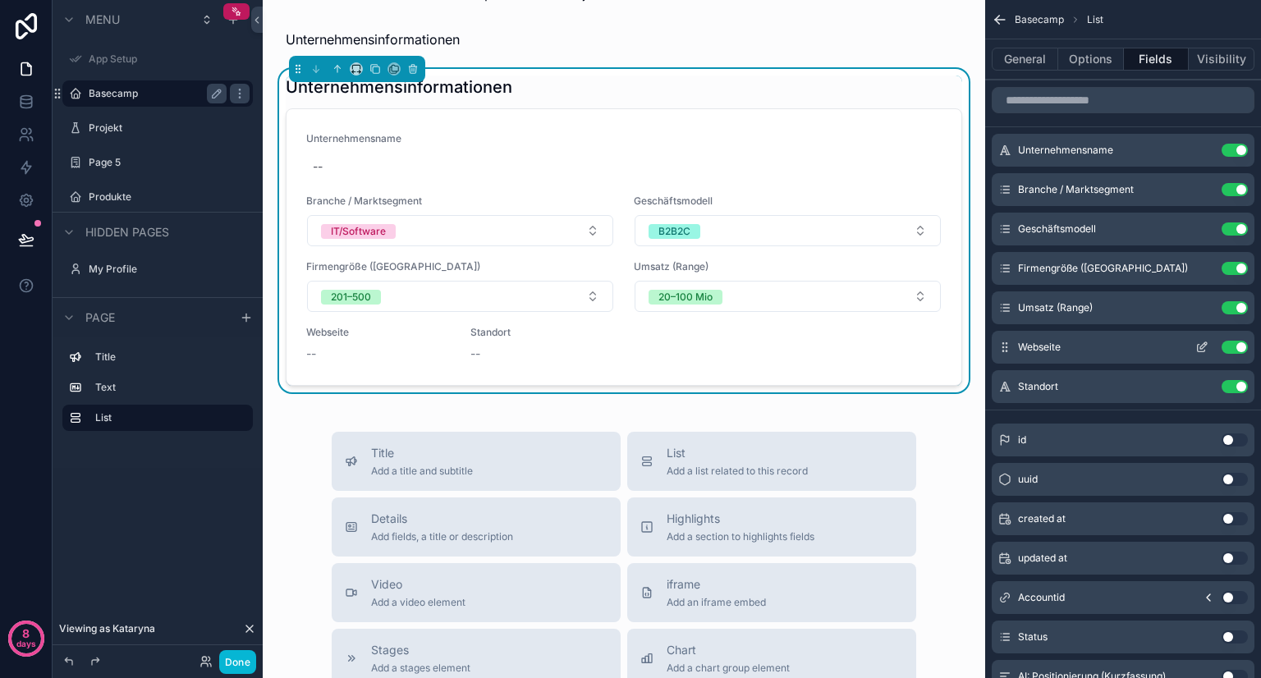
click at [1200, 345] on icon "scrollable content" at bounding box center [1201, 347] width 13 height 13
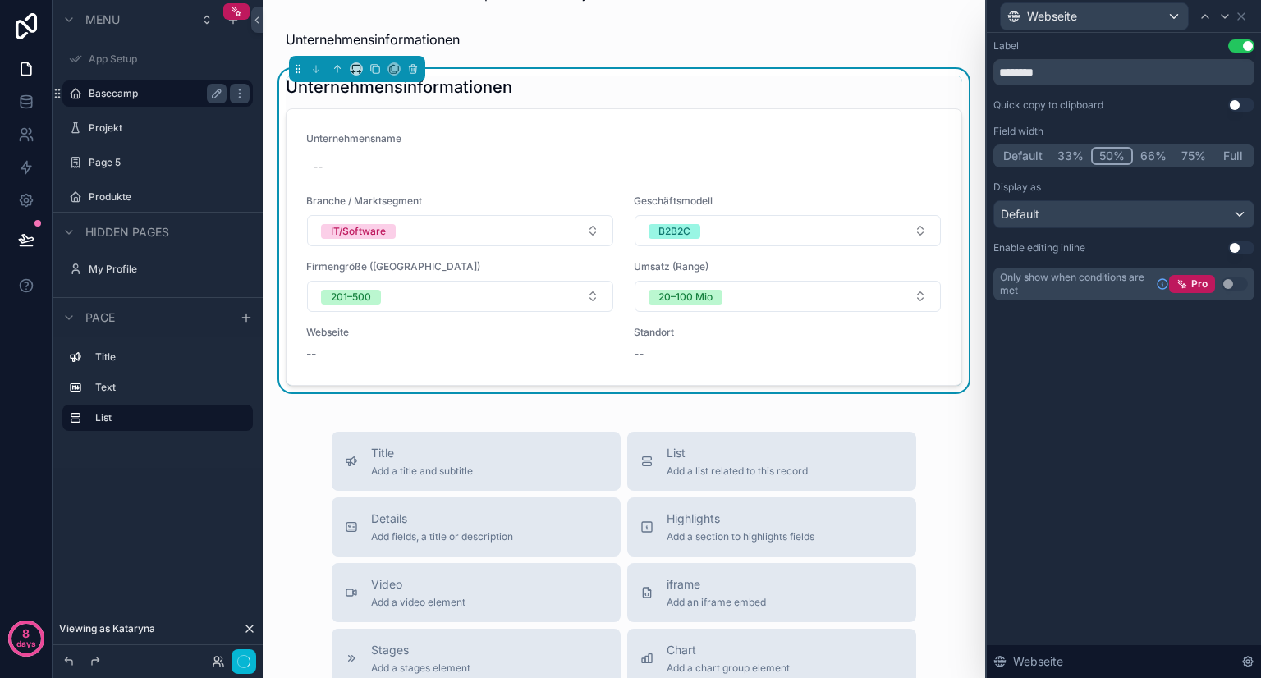
click at [1114, 155] on button "50%" at bounding box center [1112, 156] width 42 height 18
click at [1234, 240] on div "Label Use setting ******** Quick copy to clipboard Use setting Field width Defa…" at bounding box center [1123, 169] width 261 height 261
click at [1234, 246] on button "Use setting" at bounding box center [1241, 247] width 26 height 13
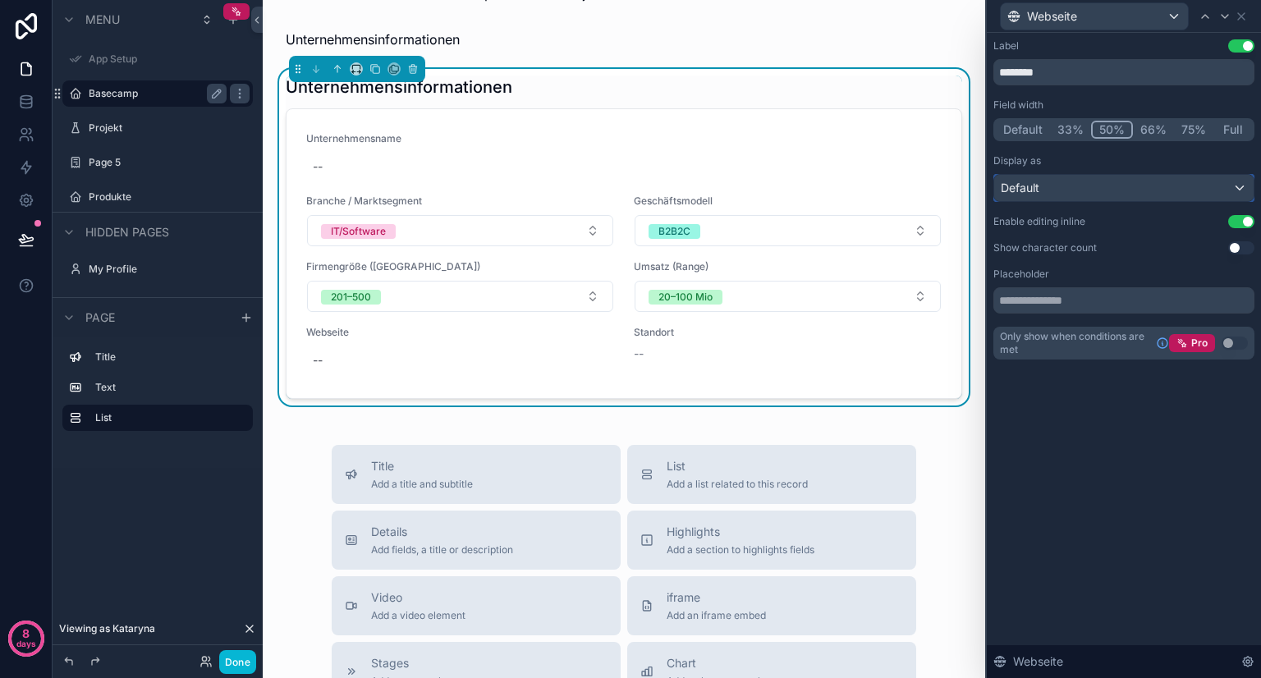
click at [1238, 188] on div "Default" at bounding box center [1123, 188] width 259 height 26
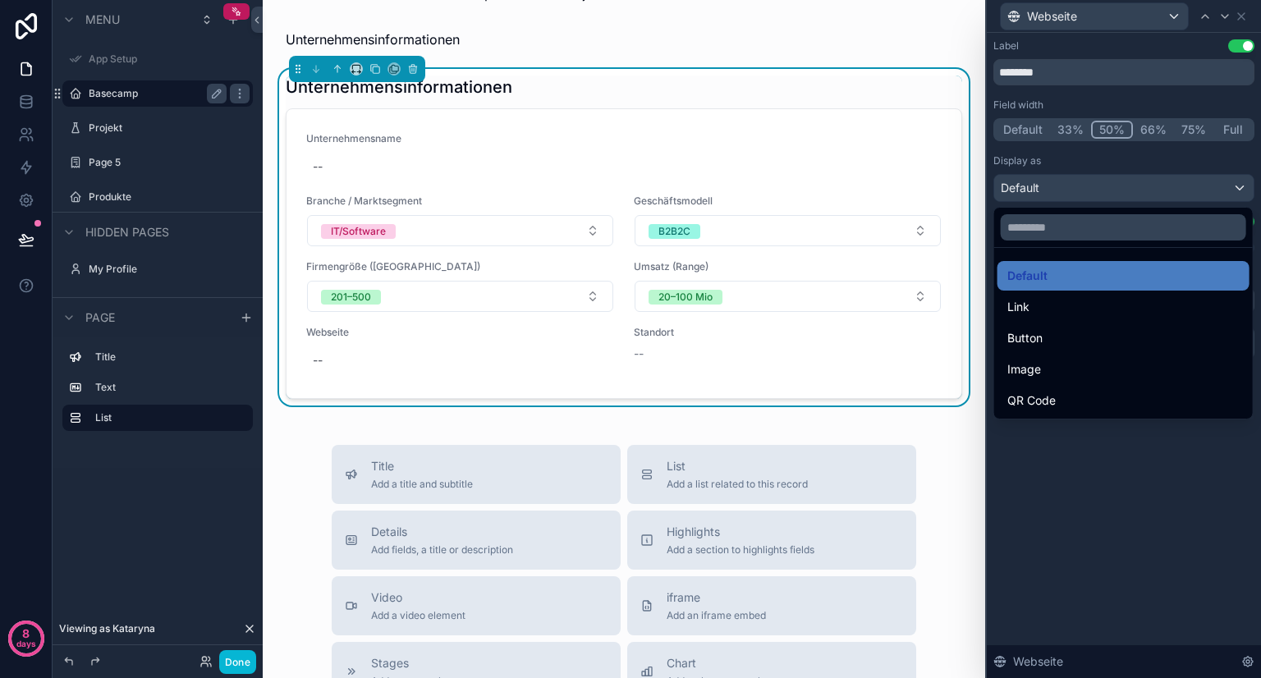
click at [1238, 188] on div at bounding box center [1124, 339] width 274 height 678
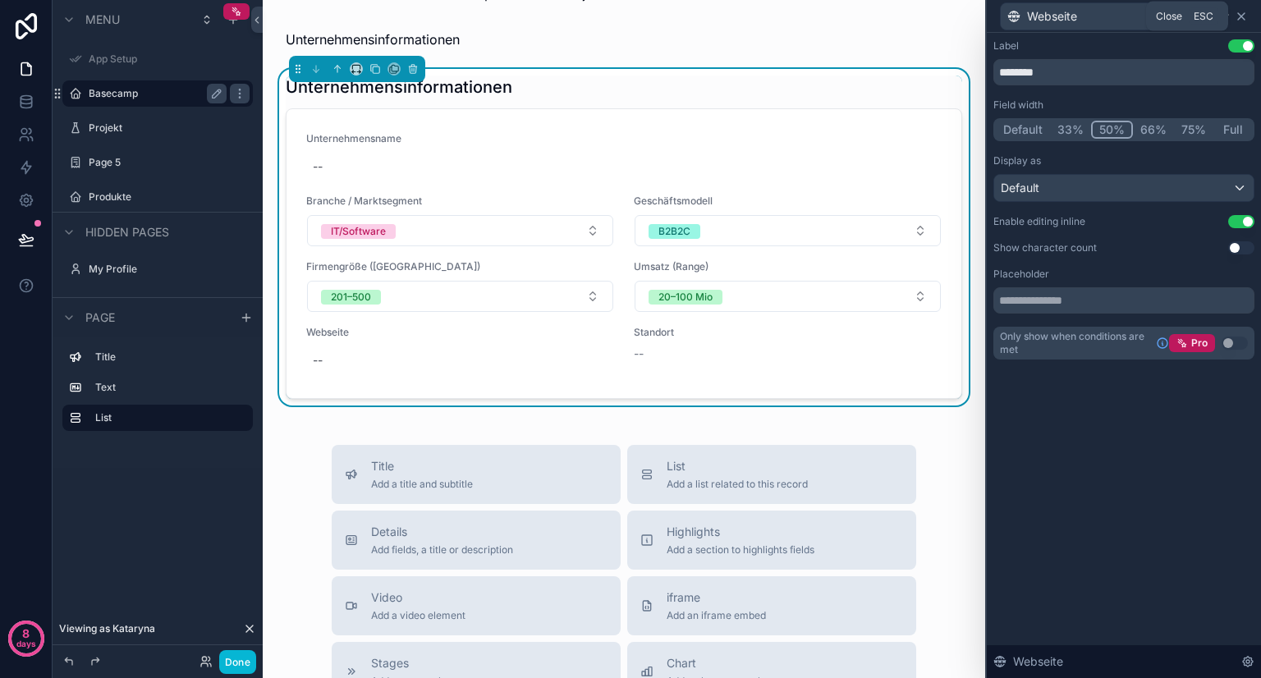
click at [1238, 18] on icon at bounding box center [1241, 16] width 7 height 7
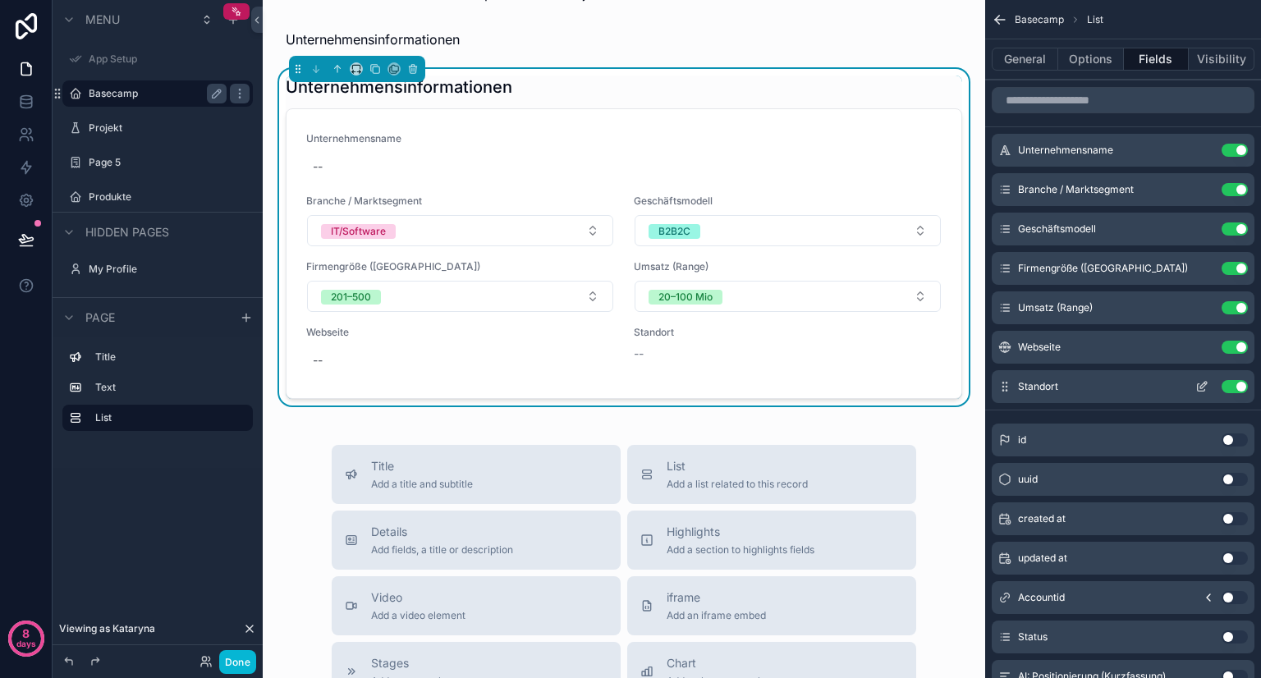
click at [1203, 388] on icon "scrollable content" at bounding box center [1201, 386] width 13 height 13
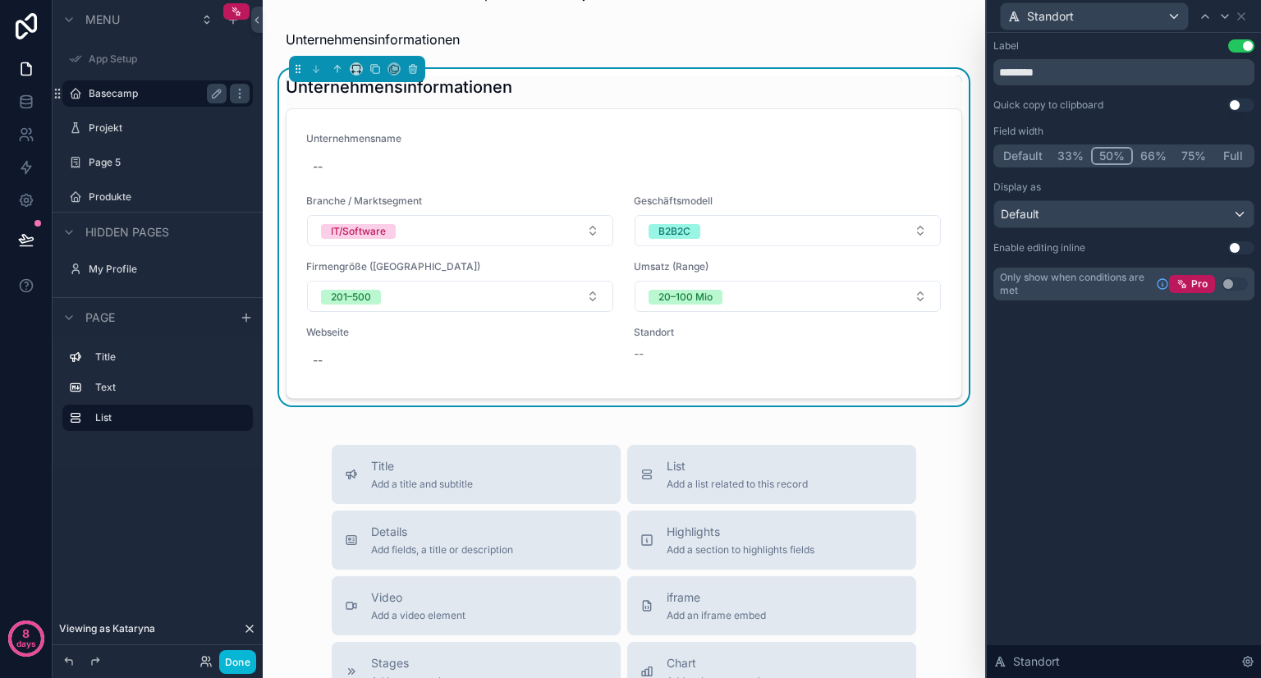
click at [1114, 155] on button "50%" at bounding box center [1112, 156] width 42 height 18
click at [1238, 248] on button "Use setting" at bounding box center [1241, 247] width 26 height 13
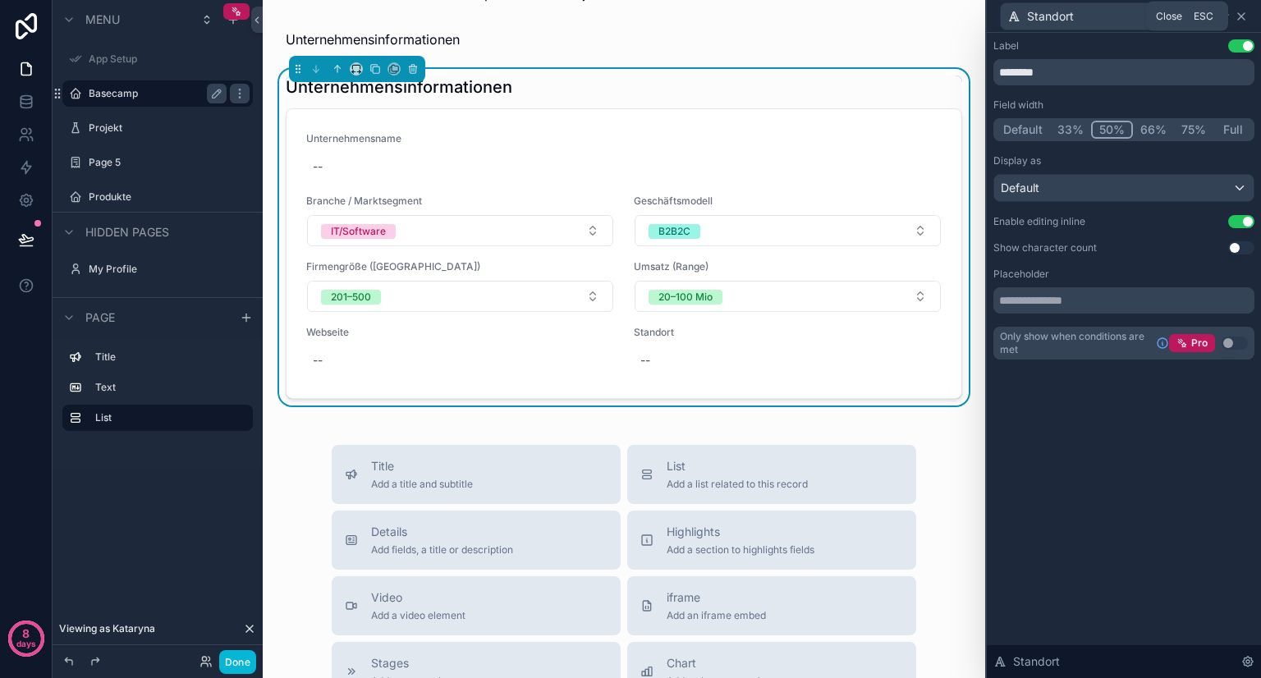
click at [1244, 18] on icon at bounding box center [1240, 16] width 13 height 13
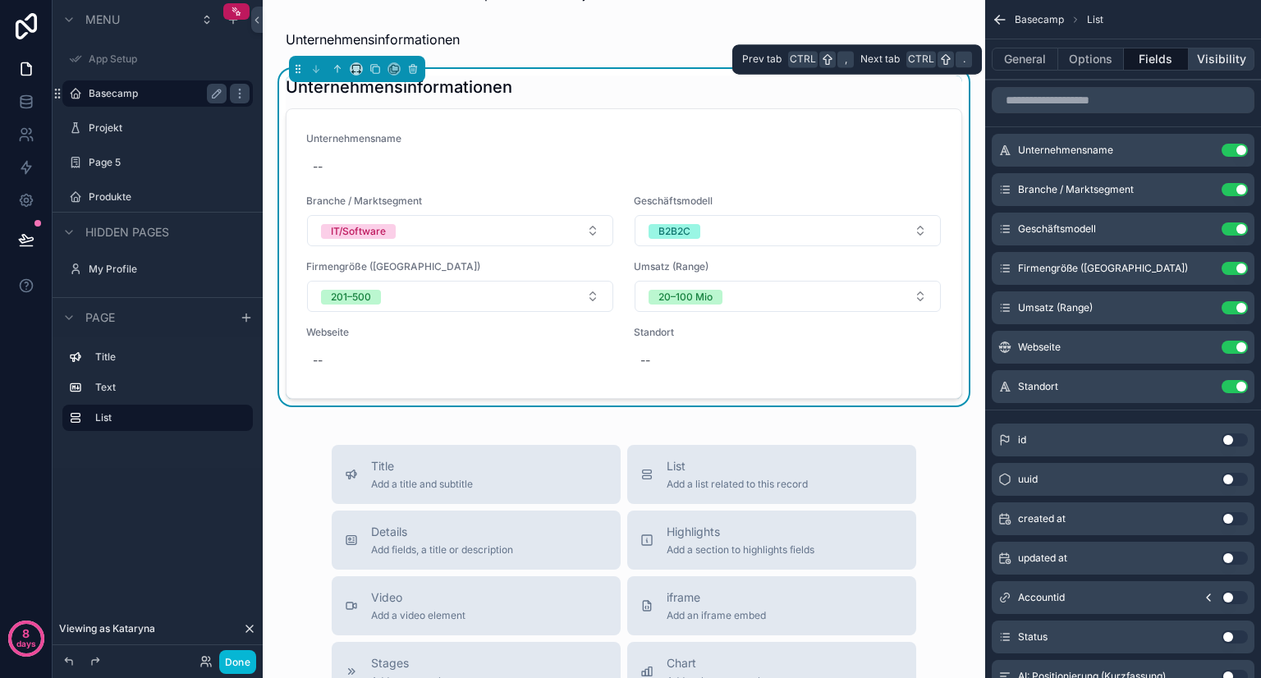
click at [1214, 66] on button "Visibility" at bounding box center [1221, 59] width 66 height 23
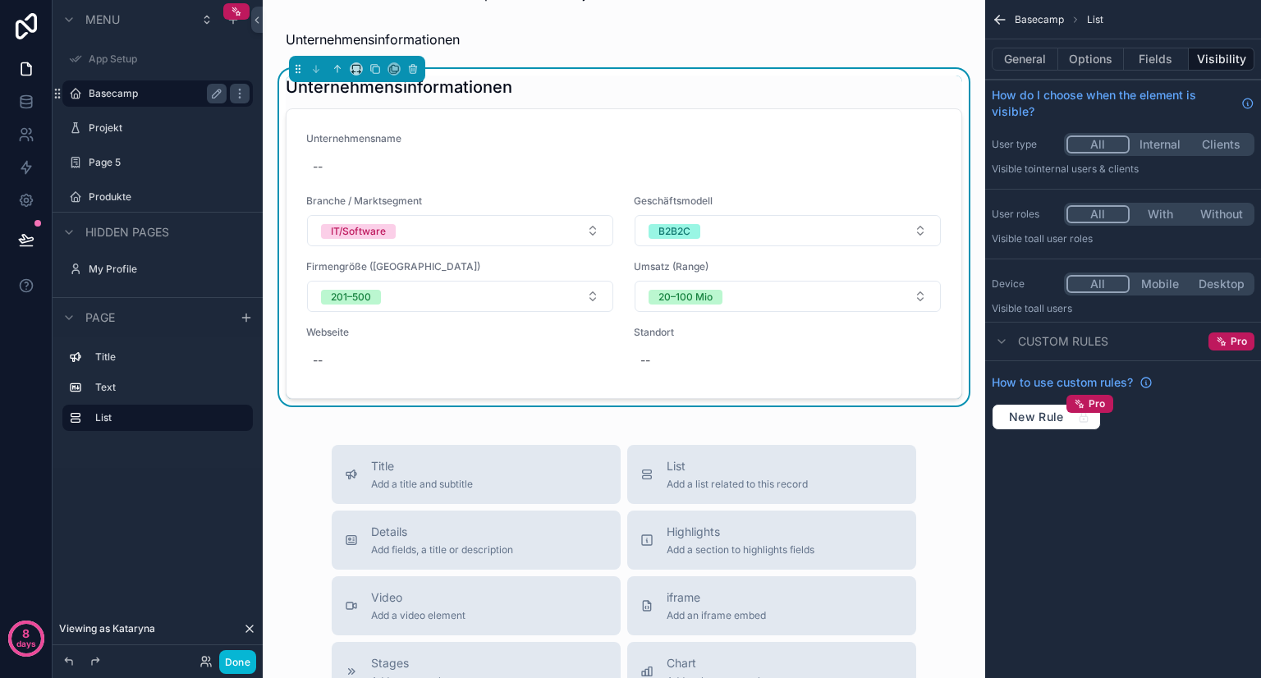
click at [1000, 21] on icon "scrollable content" at bounding box center [999, 19] width 16 height 16
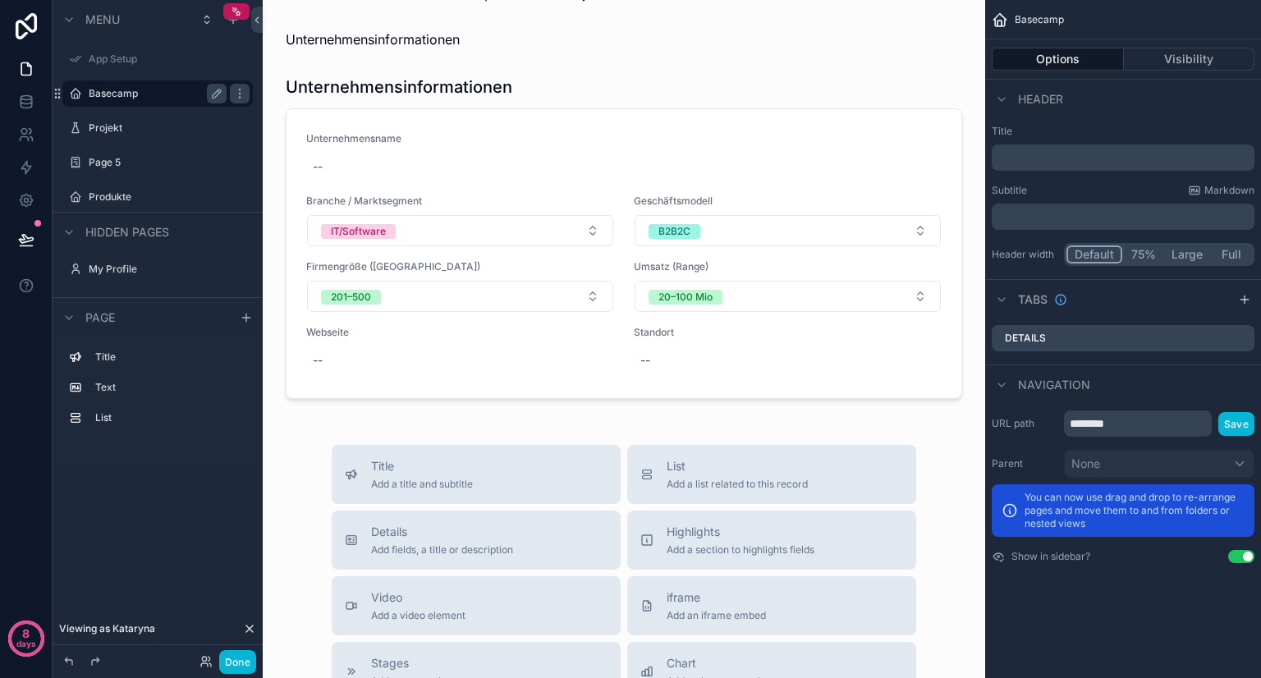
click at [996, 19] on icon "scrollable content" at bounding box center [999, 19] width 16 height 16
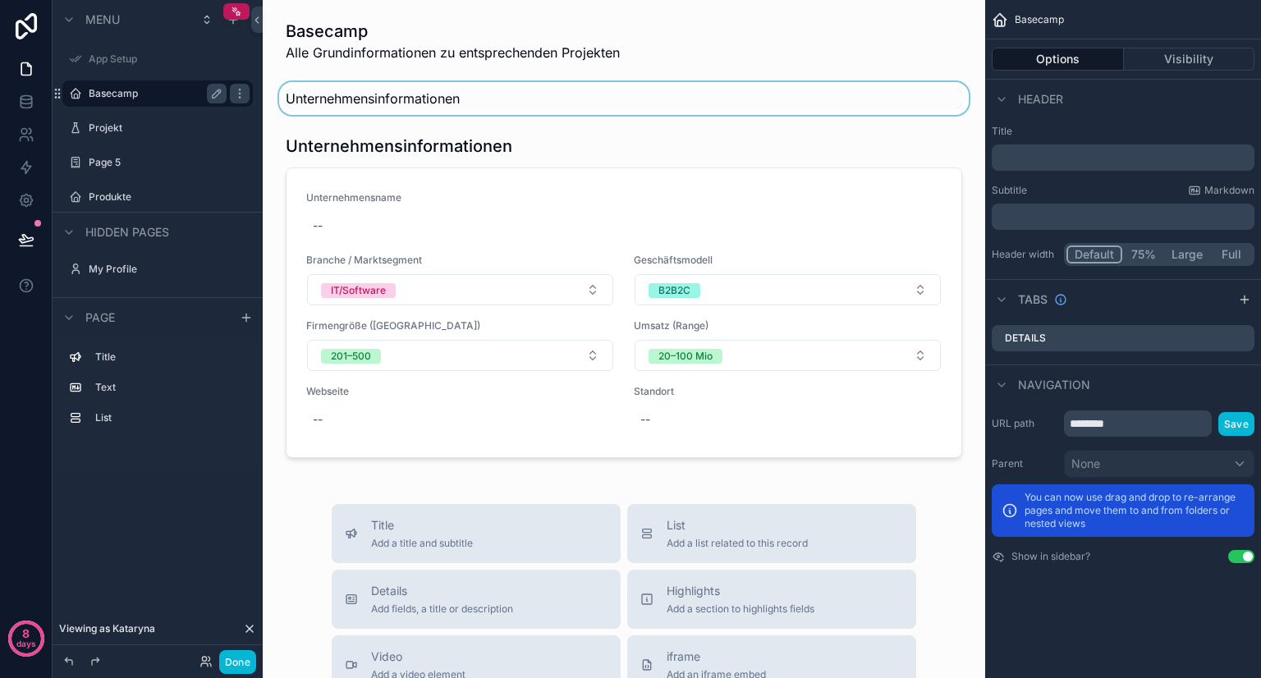
click at [429, 90] on div "scrollable content" at bounding box center [624, 98] width 696 height 33
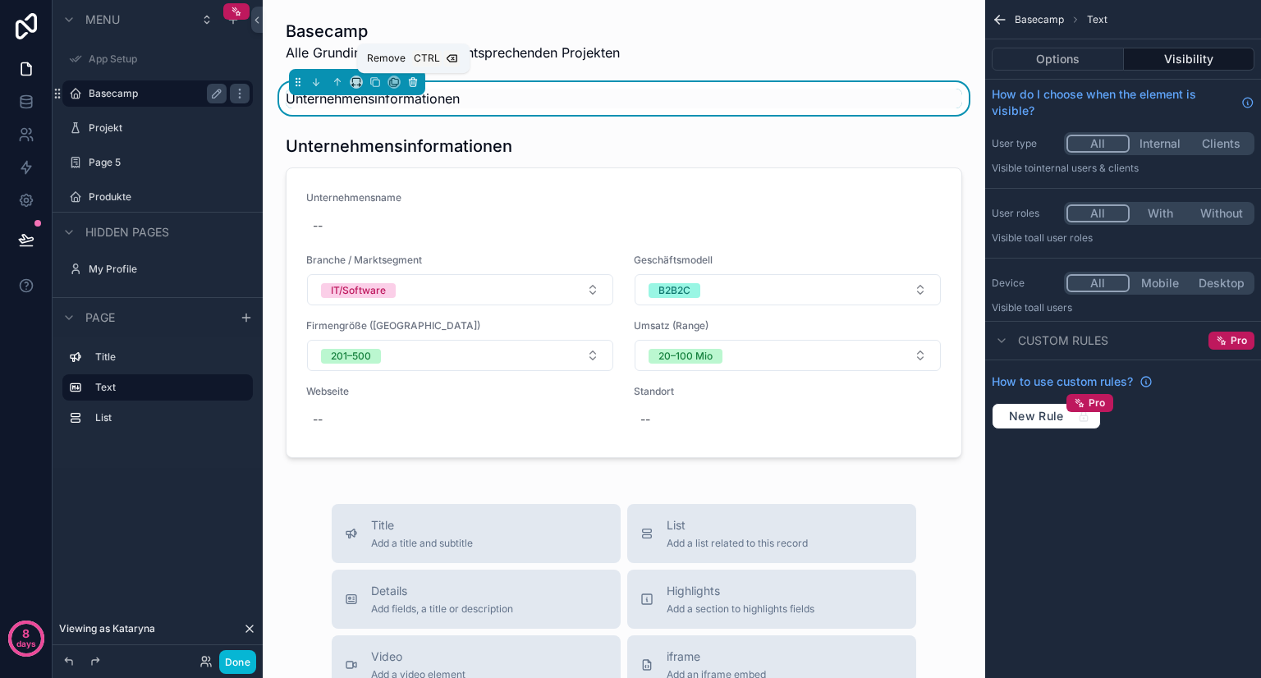
click at [410, 80] on icon "scrollable content" at bounding box center [413, 83] width 7 height 7
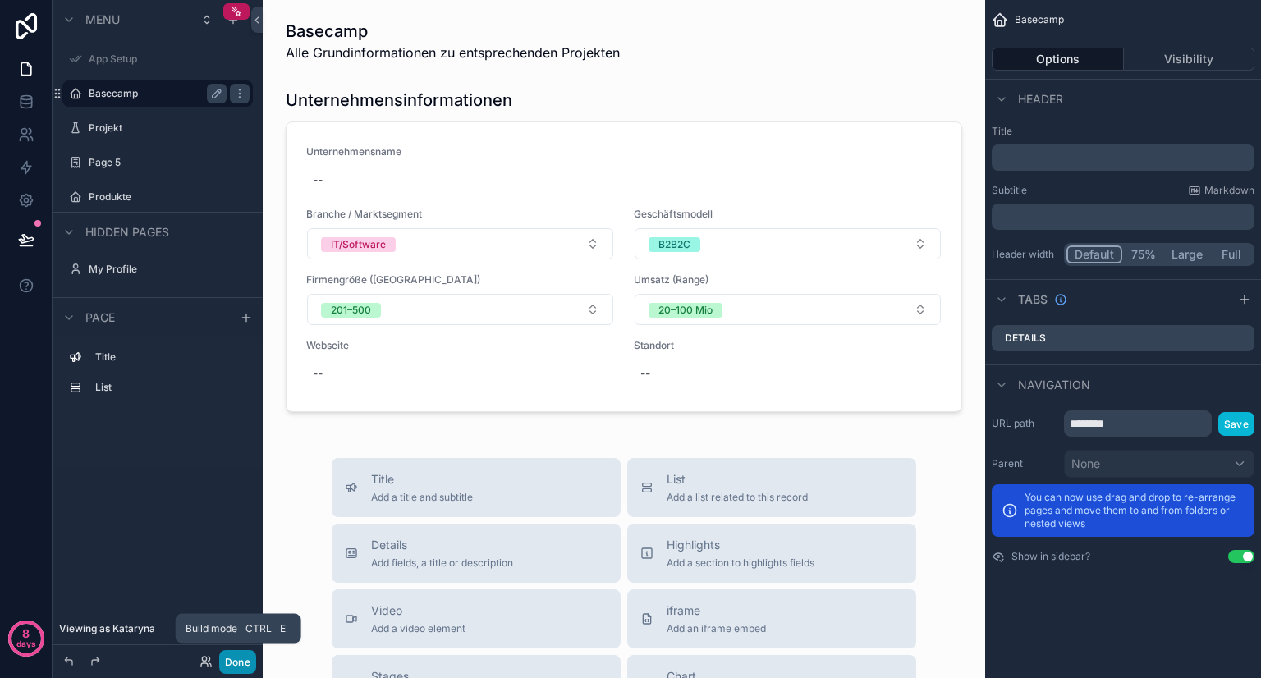
click at [236, 664] on button "Done" at bounding box center [237, 662] width 37 height 24
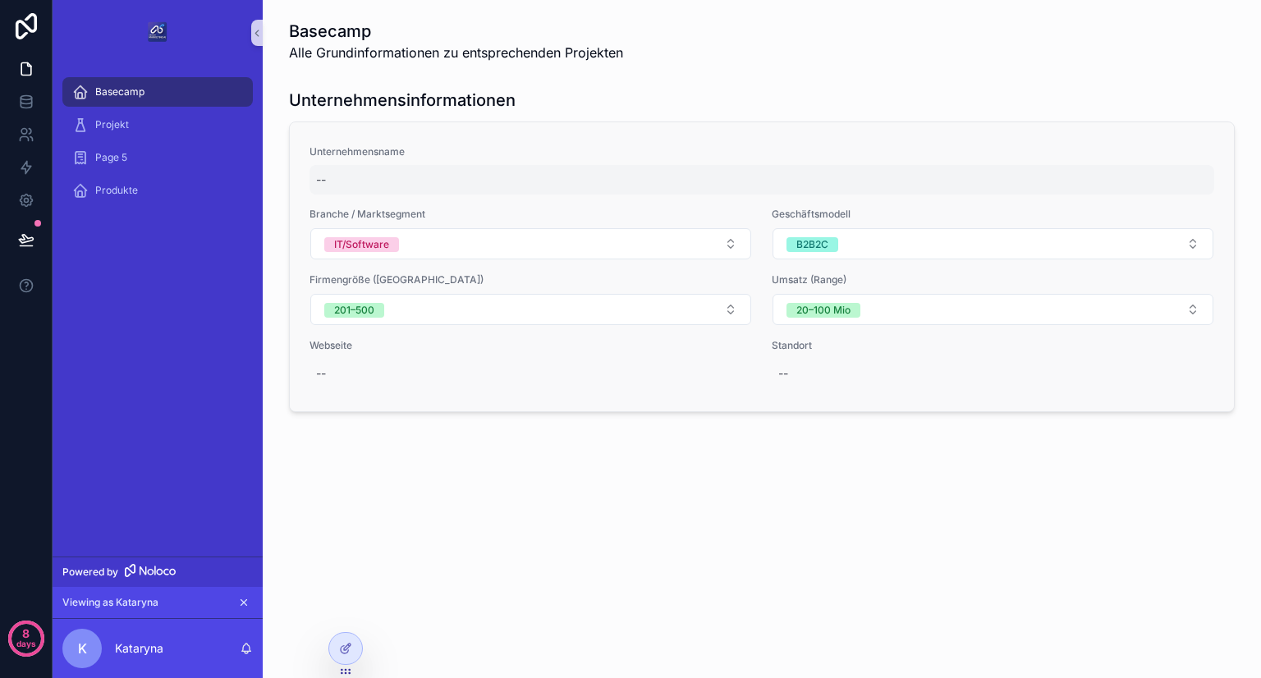
click at [449, 174] on div "--" at bounding box center [761, 180] width 904 height 30
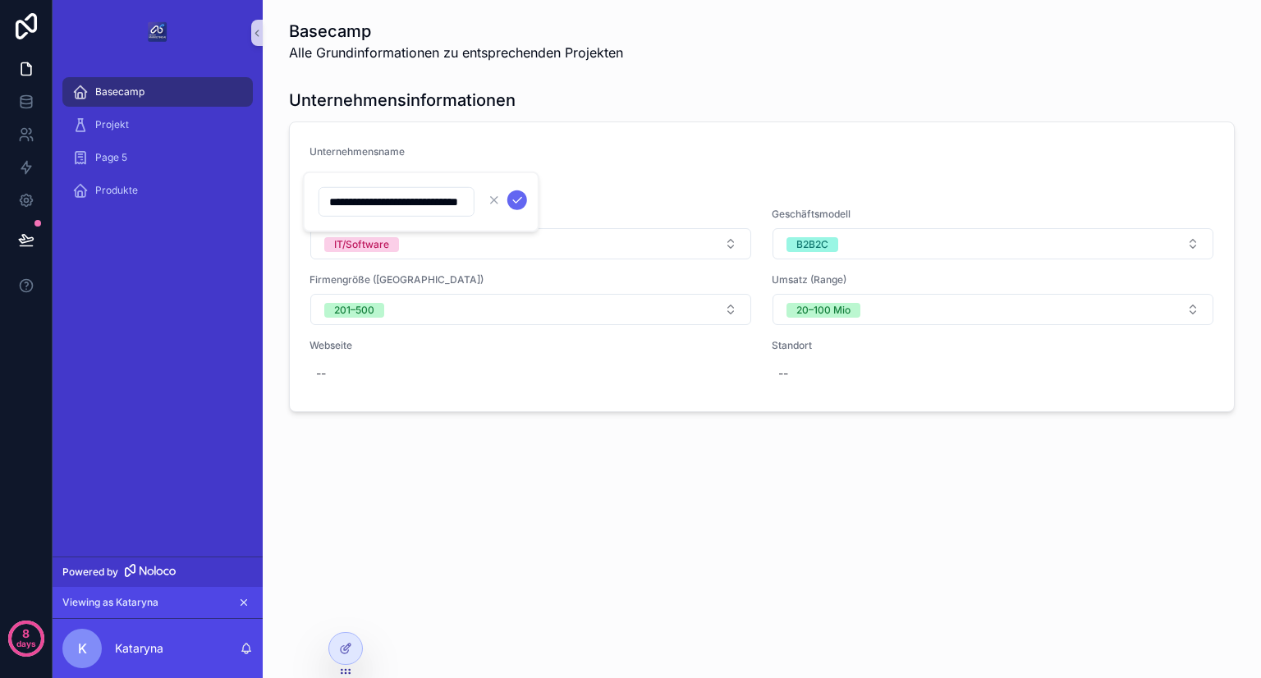
type input "**********"
click button "scrollable content" at bounding box center [517, 200] width 20 height 20
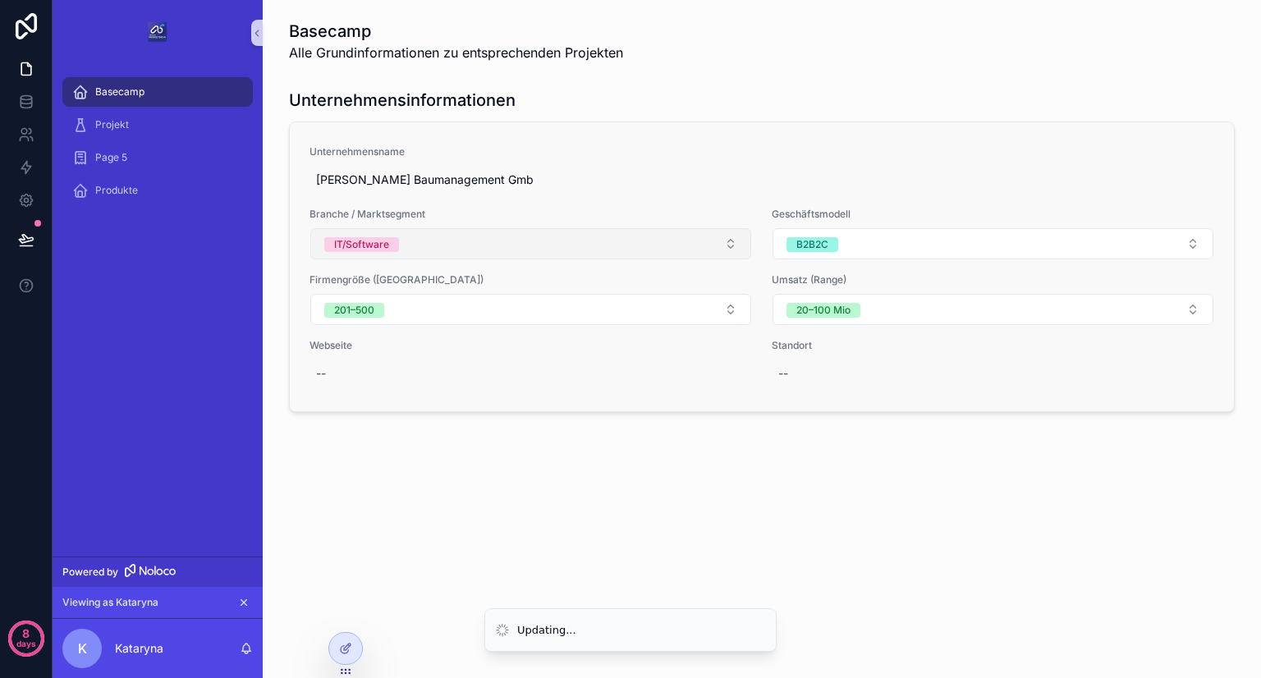
click at [428, 240] on button "IT/Software" at bounding box center [530, 243] width 441 height 31
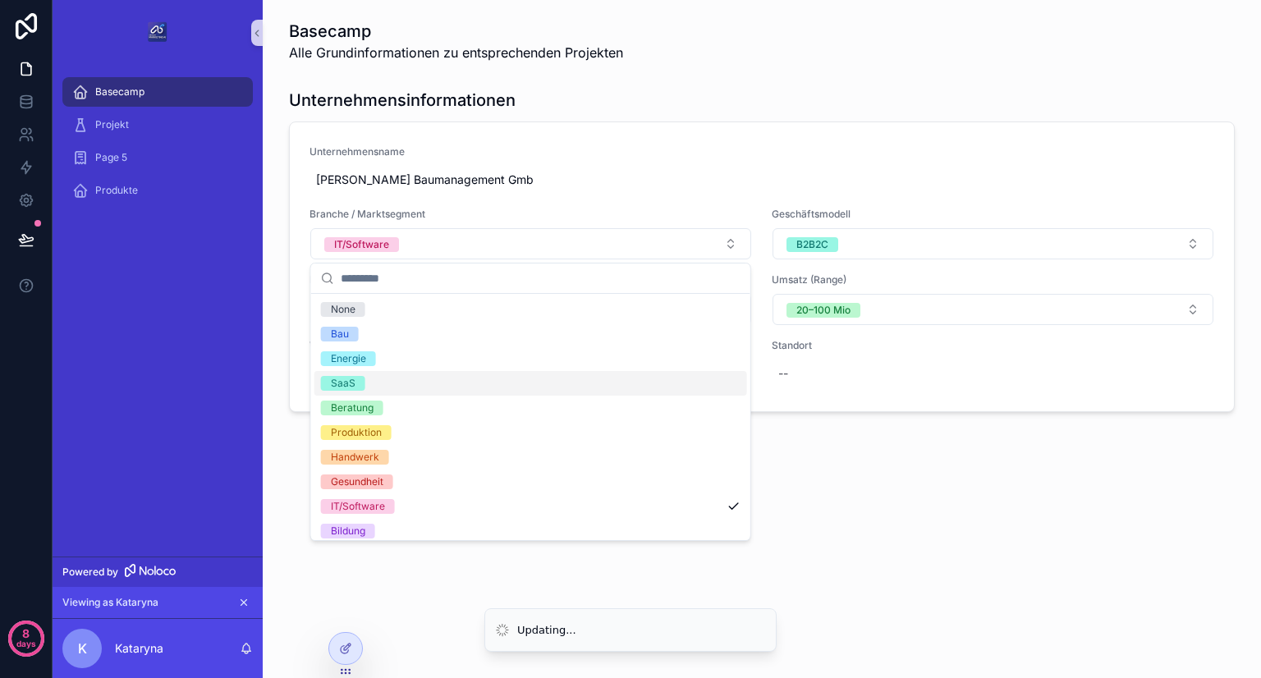
scroll to position [31, 0]
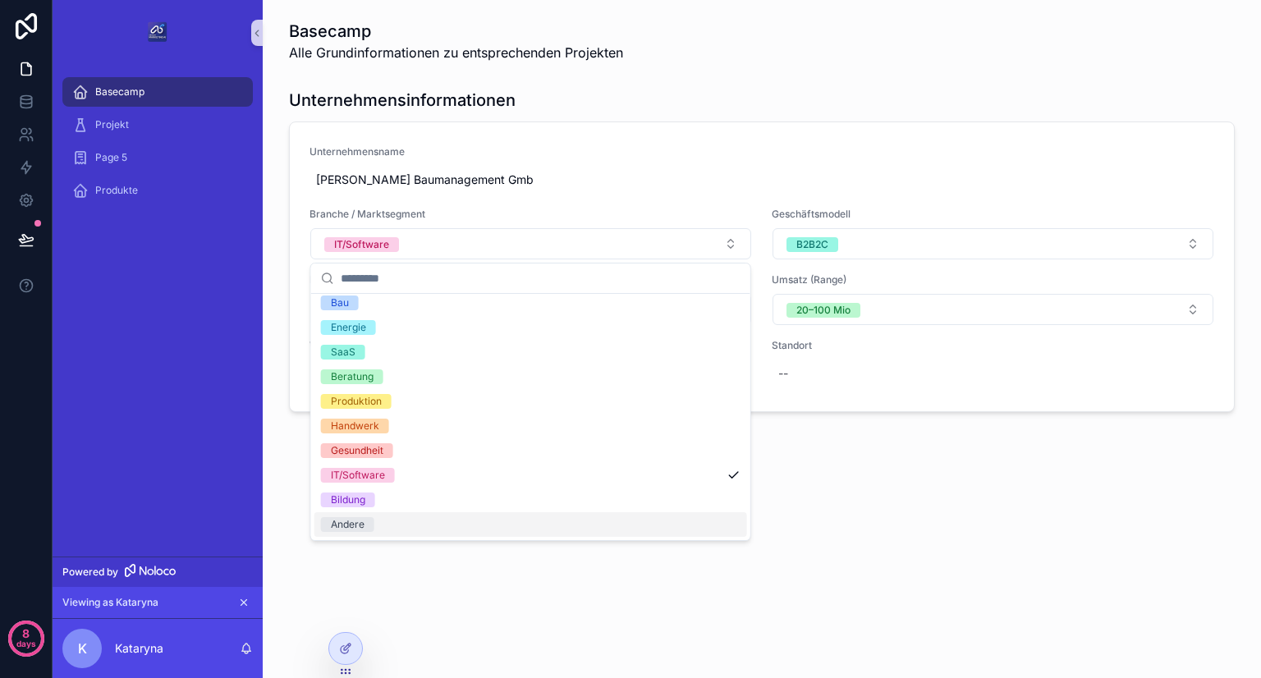
click at [349, 529] on div "Andere" at bounding box center [348, 524] width 34 height 15
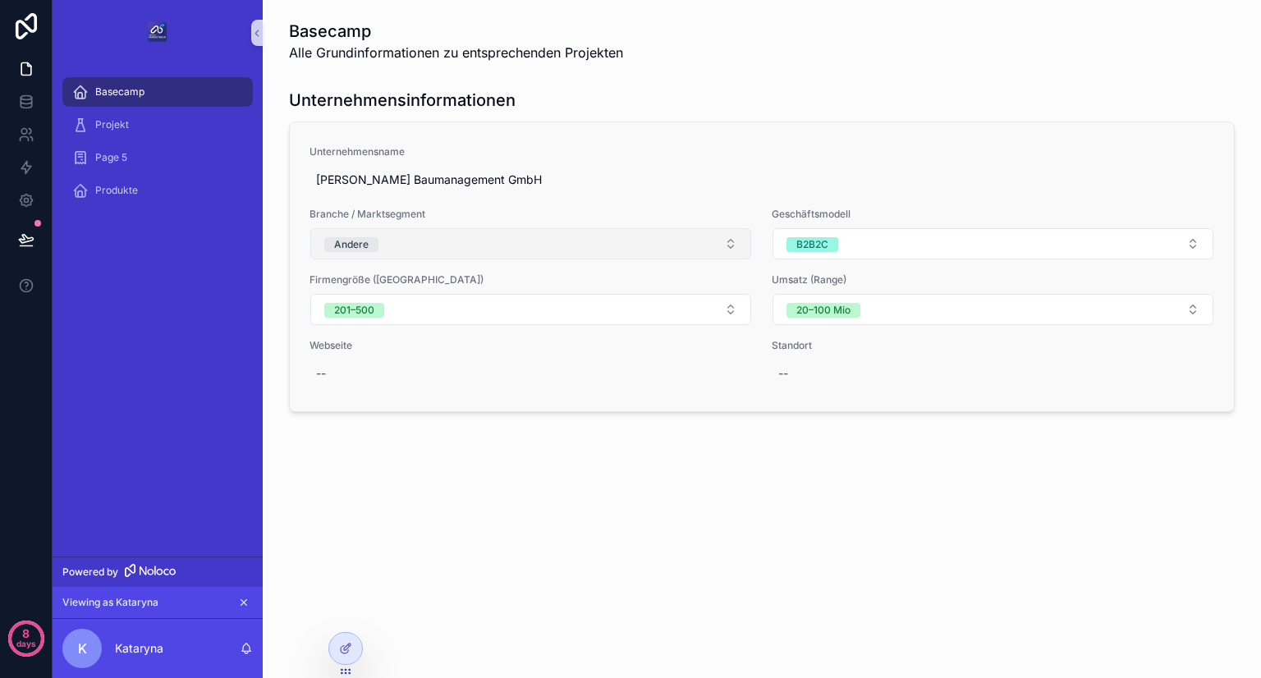
click at [414, 250] on button "Andere" at bounding box center [530, 243] width 441 height 31
click at [391, 251] on button "Andere" at bounding box center [530, 243] width 441 height 31
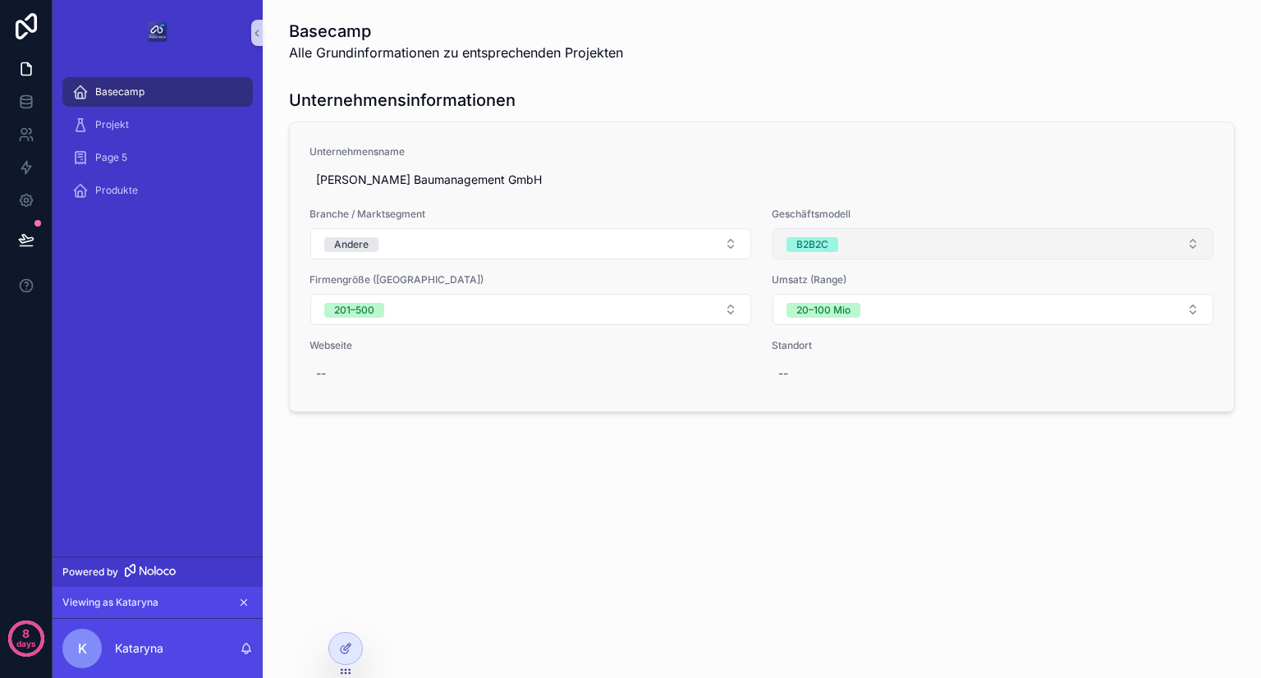
click at [815, 236] on span "B2B2C" at bounding box center [812, 244] width 52 height 16
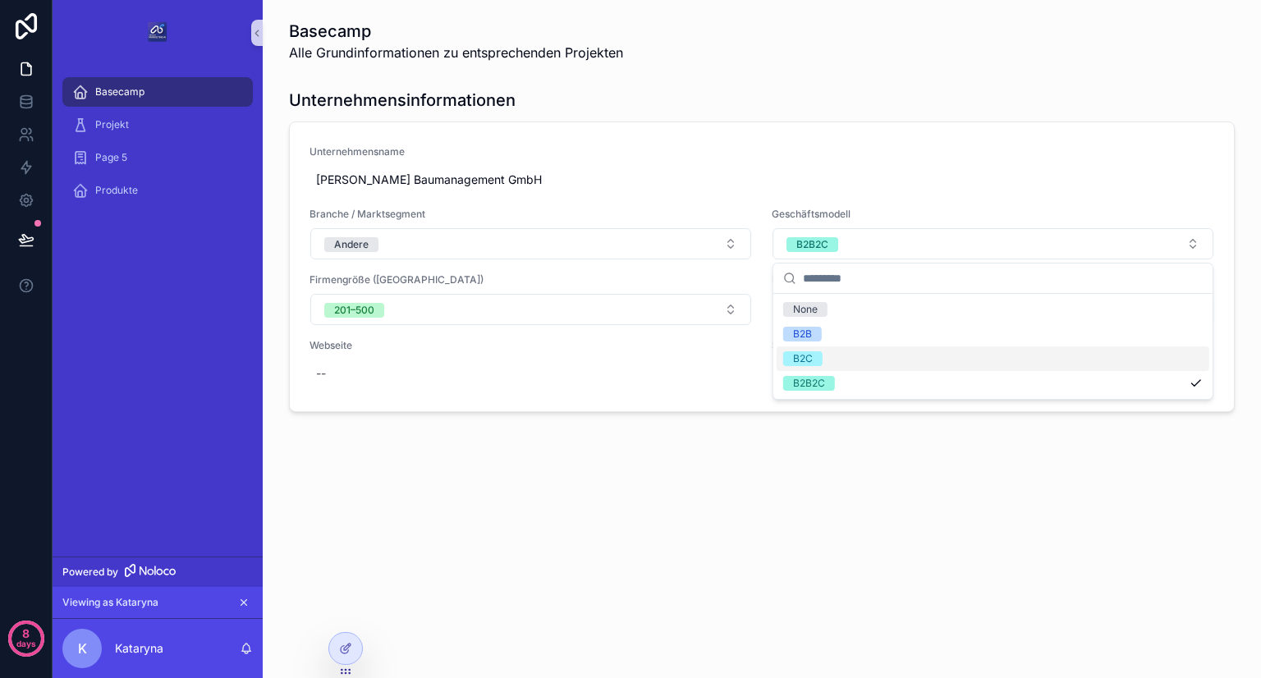
click at [629, 414] on div "Unternehmensinformationen Unternehmensname [PERSON_NAME] Baumanagement GmbH Bra…" at bounding box center [762, 250] width 972 height 336
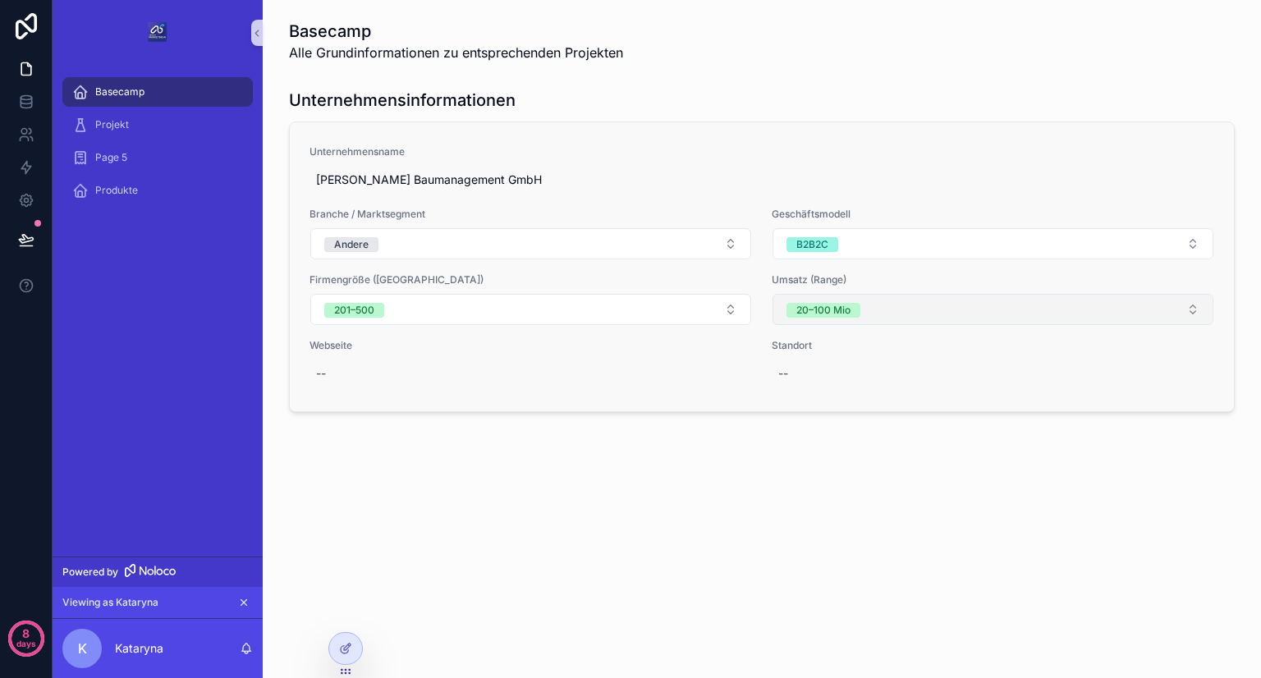
click at [856, 296] on button "20–100 Mio" at bounding box center [992, 309] width 441 height 31
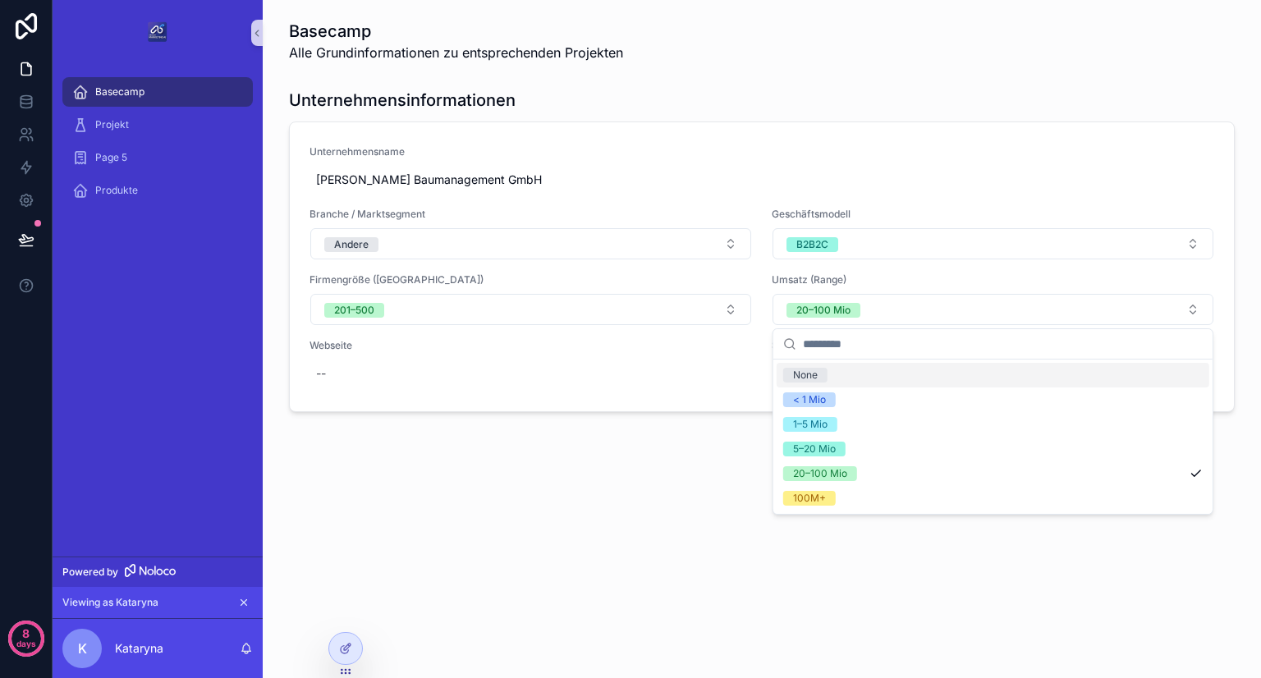
click at [640, 522] on div "Basecamp Alle Grundinformationen zu entsprechenden Projekten Unternehmensinform…" at bounding box center [762, 262] width 998 height 524
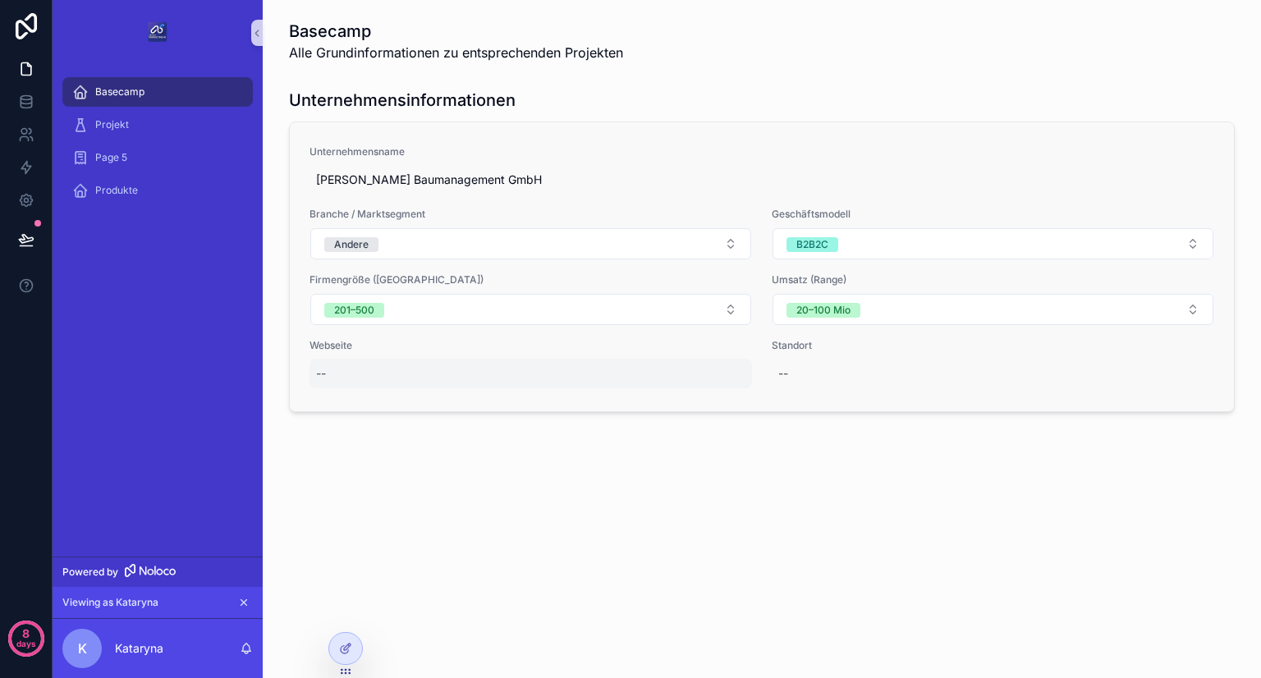
click at [455, 361] on div "--" at bounding box center [530, 374] width 442 height 30
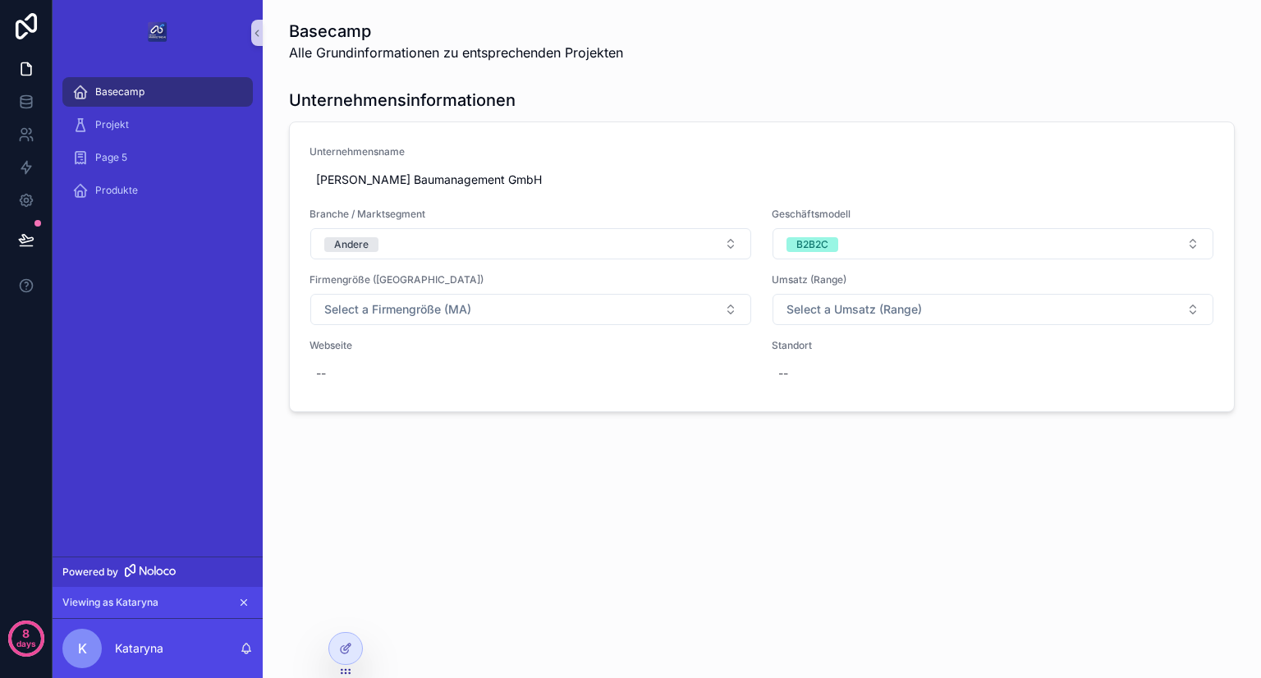
click at [372, 44] on span "Alle Grundinformationen zu entsprechenden Projekten" at bounding box center [456, 53] width 334 height 20
click at [346, 656] on div at bounding box center [345, 648] width 33 height 31
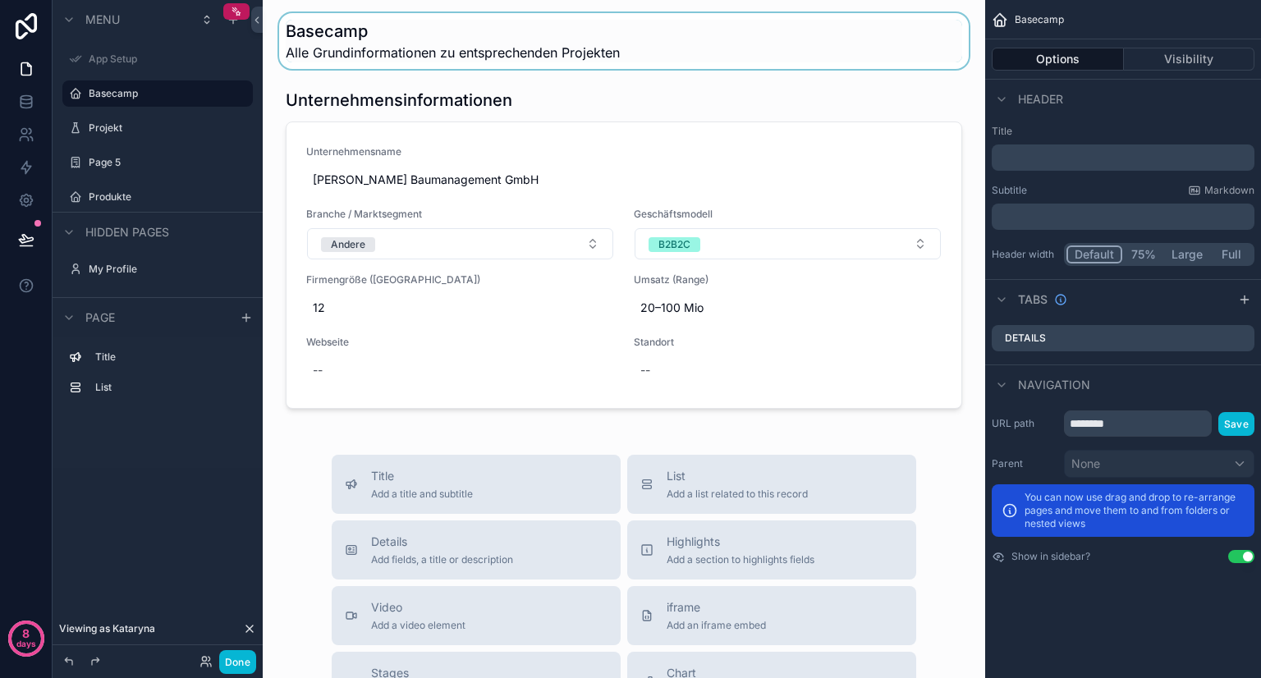
click at [387, 53] on div "scrollable content" at bounding box center [624, 41] width 696 height 56
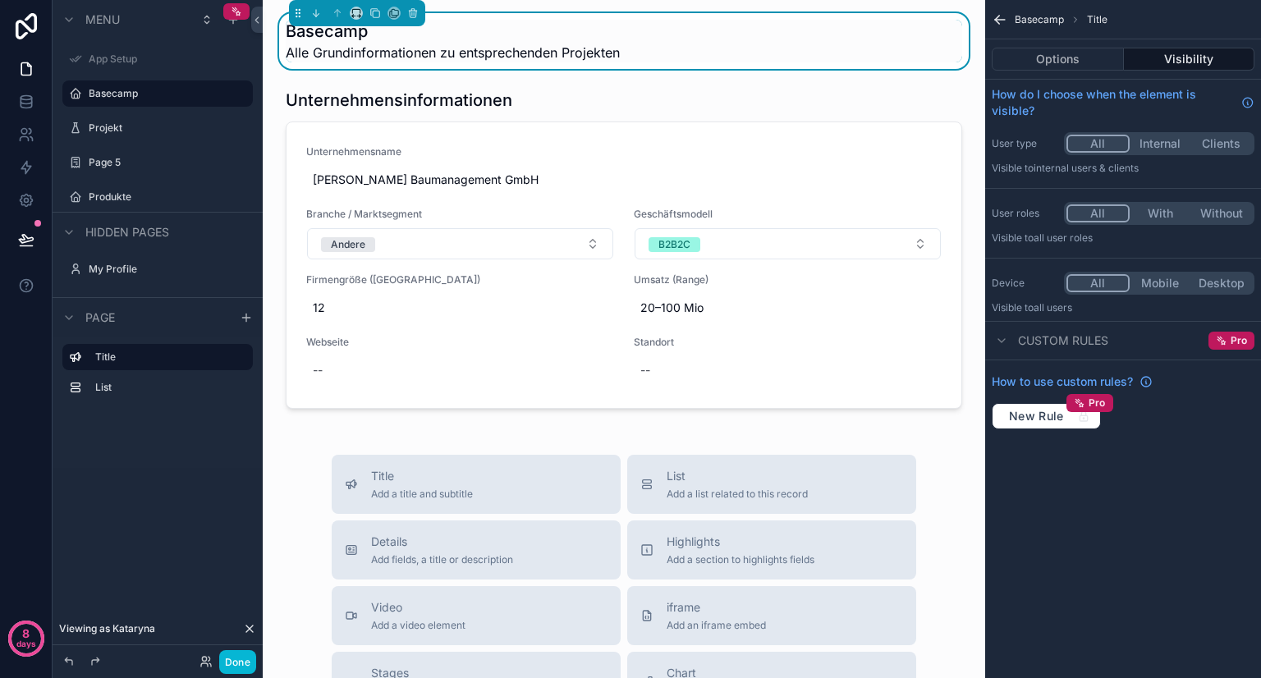
click at [387, 53] on span "Alle Grundinformationen zu entsprechenden Projekten" at bounding box center [453, 53] width 334 height 20
click at [417, 12] on icon "scrollable content" at bounding box center [412, 12] width 11 height 11
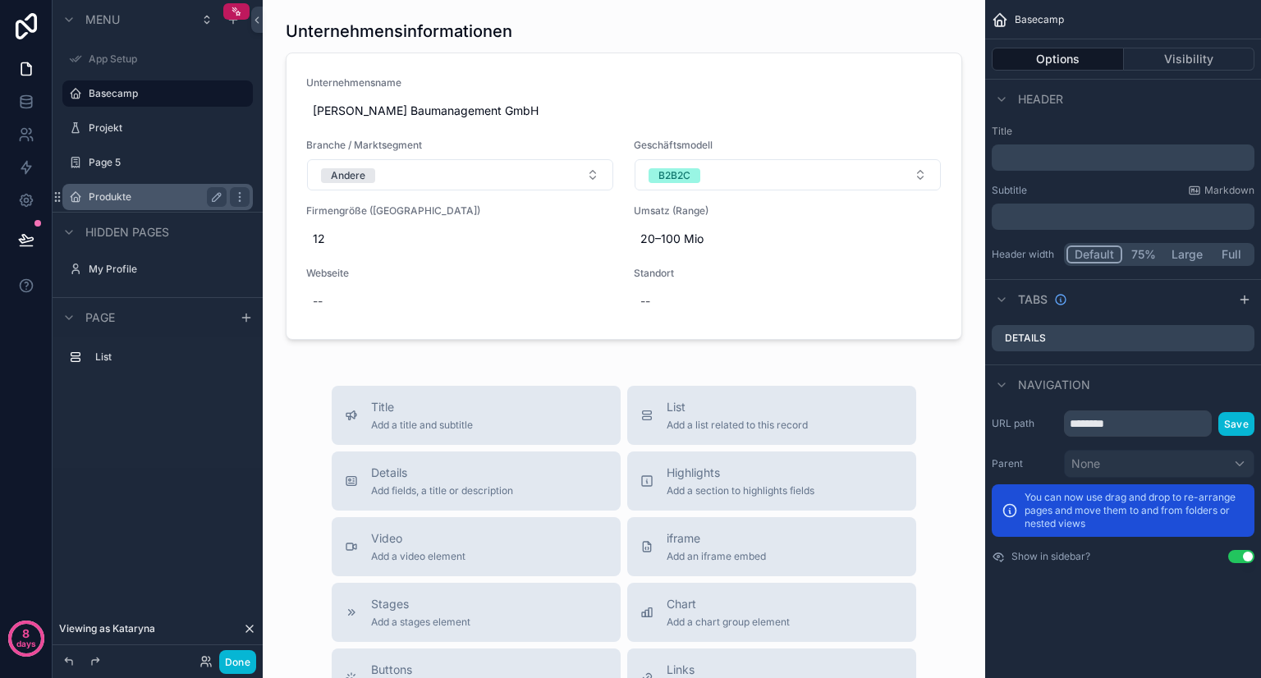
click at [128, 191] on label "Produkte" at bounding box center [154, 196] width 131 height 13
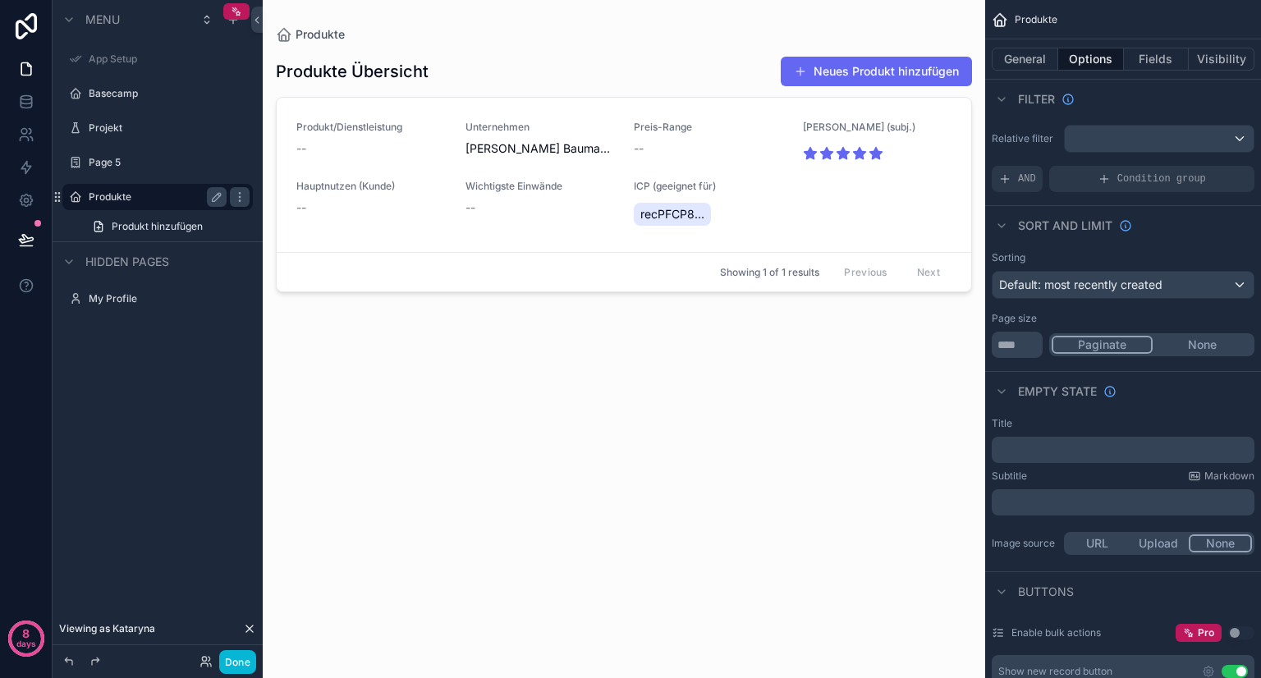
click at [822, 224] on div "scrollable content" at bounding box center [624, 329] width 722 height 658
click at [1135, 185] on div "Condition group" at bounding box center [1151, 179] width 205 height 26
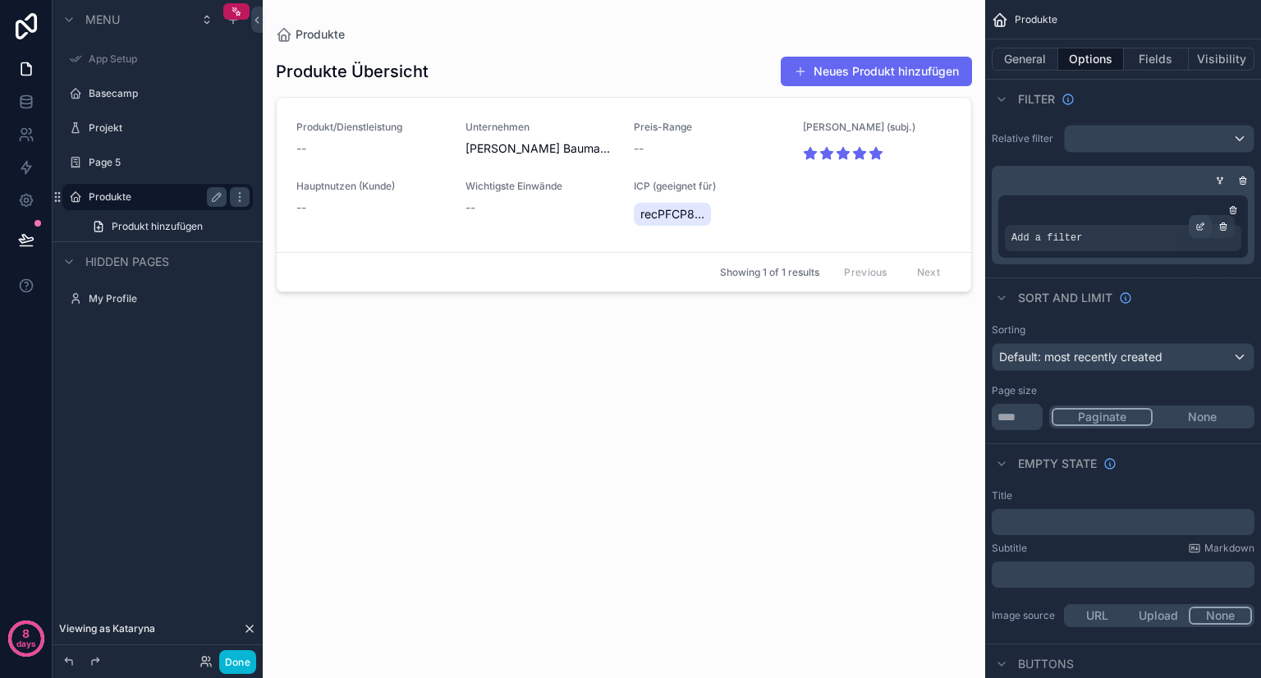
click at [1199, 225] on icon "scrollable content" at bounding box center [1201, 224] width 5 height 5
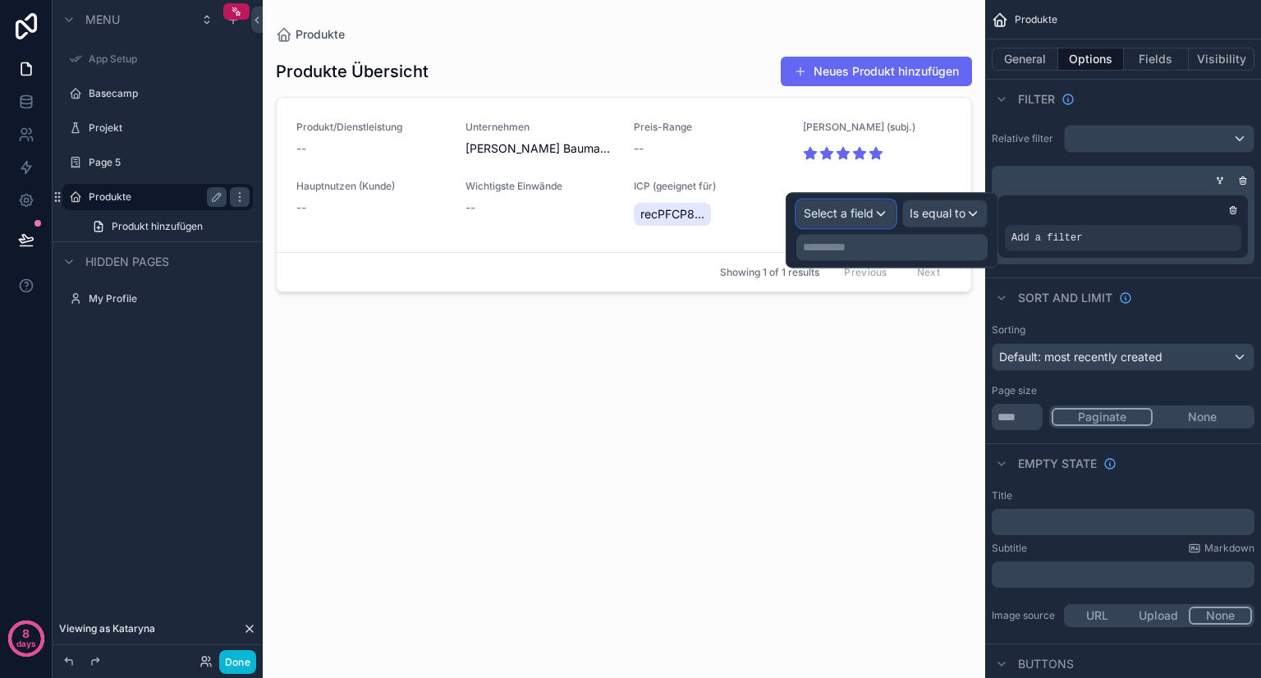
click at [861, 217] on span "Select a field" at bounding box center [838, 213] width 70 height 14
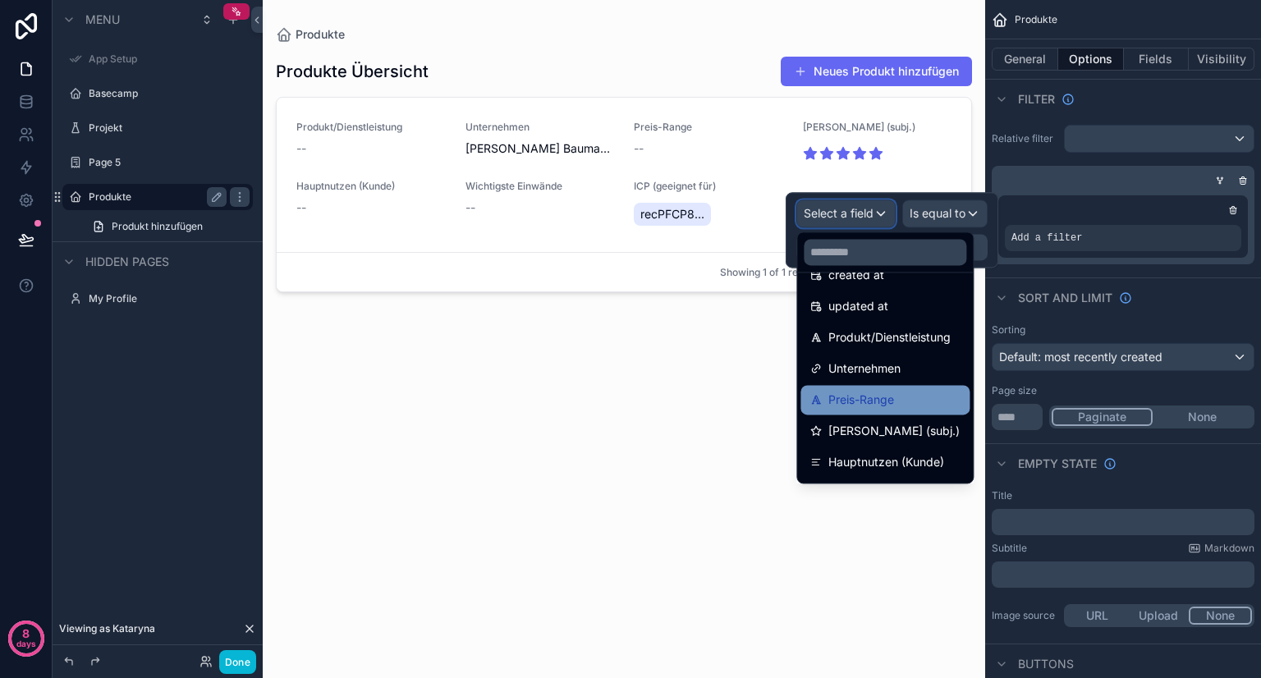
scroll to position [87, 0]
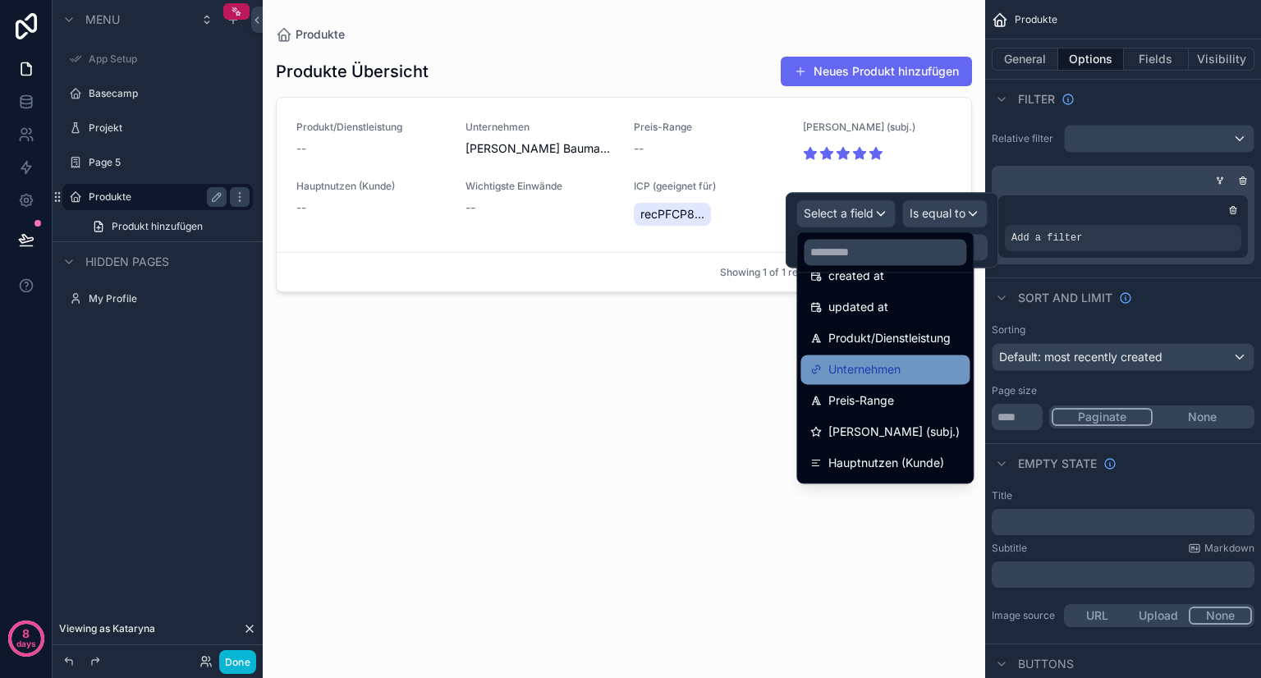
drag, startPoint x: 900, startPoint y: 362, endPoint x: 857, endPoint y: 378, distance: 45.7
click at [857, 378] on span "Unternehmen" at bounding box center [864, 369] width 72 height 20
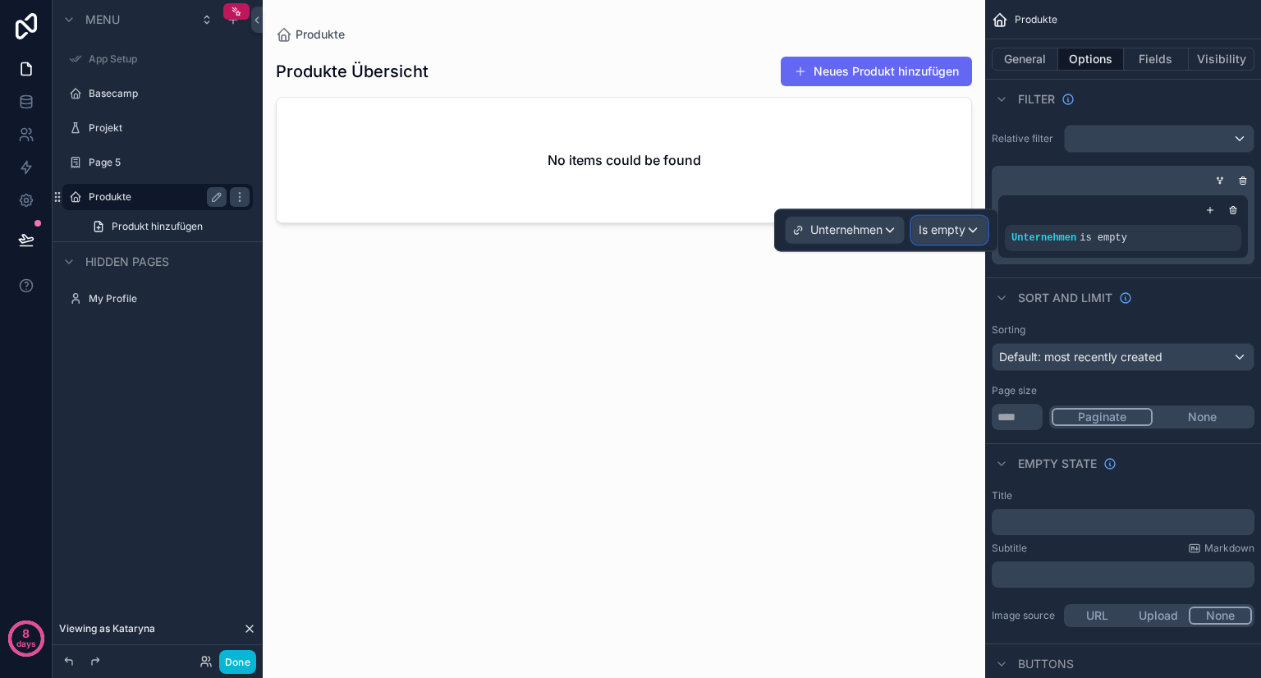
click at [942, 231] on span "Is empty" at bounding box center [941, 230] width 47 height 16
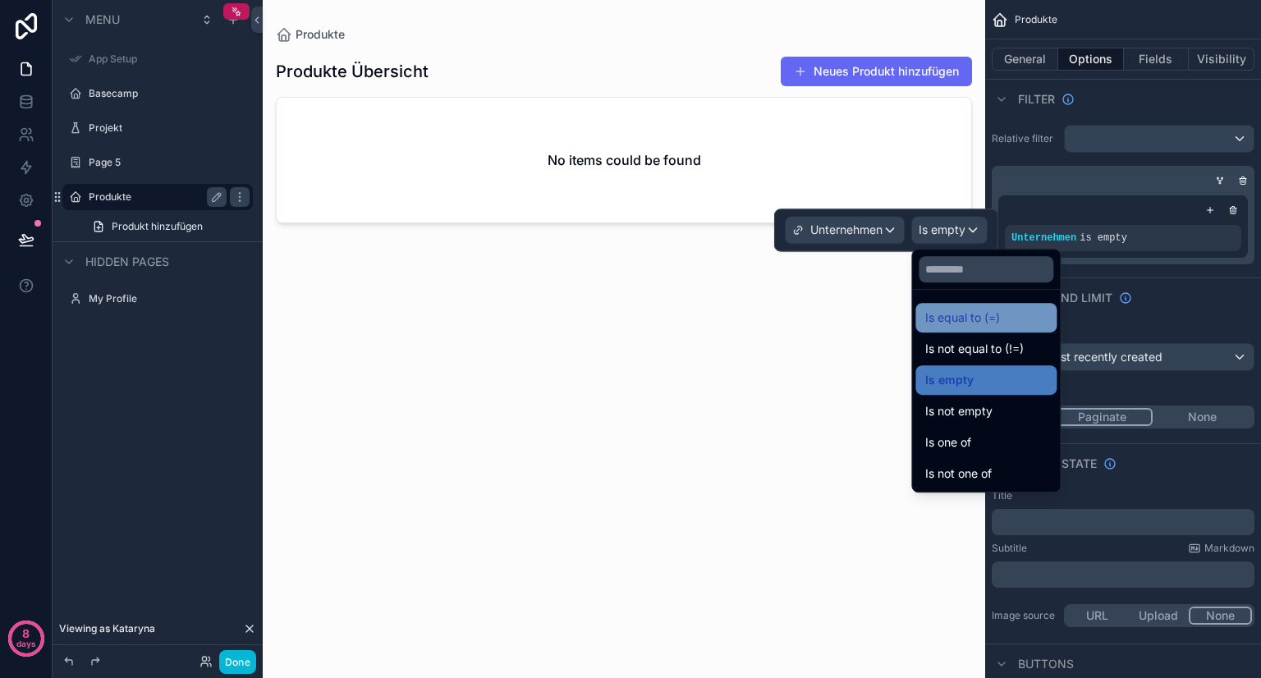
click at [968, 320] on span "Is equal to (=)" at bounding box center [962, 318] width 75 height 20
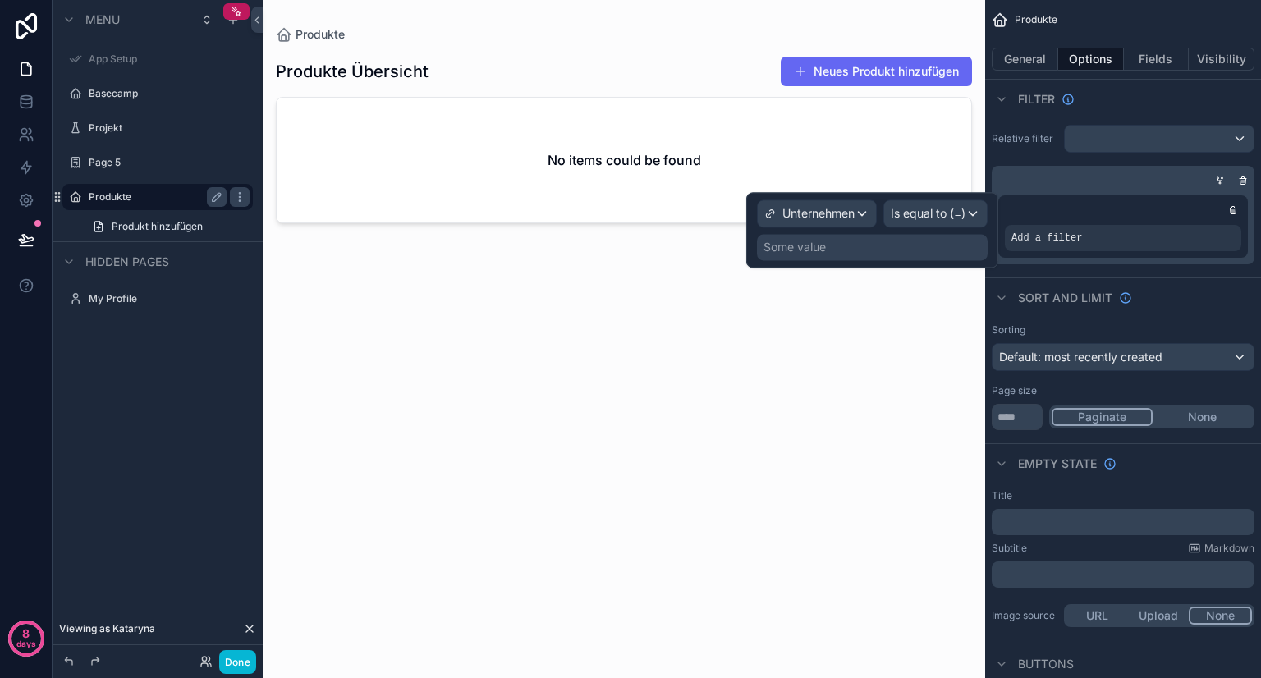
click at [848, 240] on div "Some value" at bounding box center [872, 247] width 231 height 26
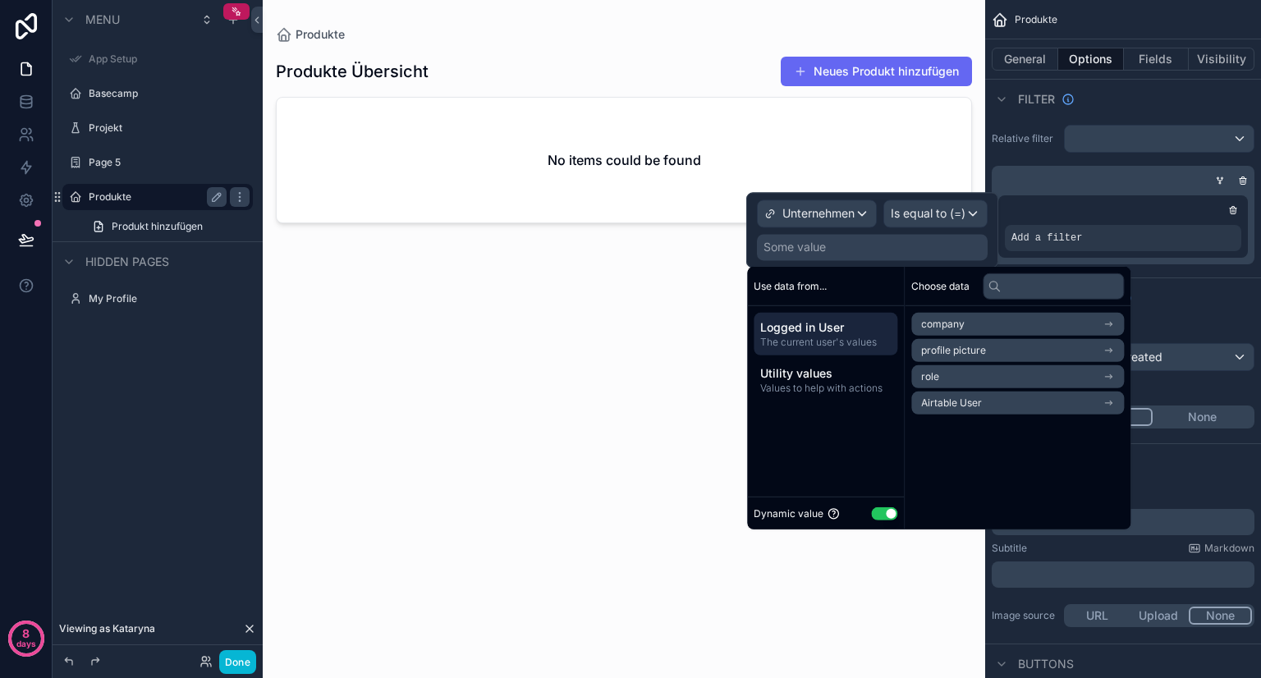
click at [946, 329] on span "company" at bounding box center [942, 324] width 43 height 13
click at [929, 326] on icon at bounding box center [927, 324] width 7 height 7
click at [1004, 401] on li "Airtable User" at bounding box center [1017, 402] width 213 height 23
click at [926, 327] on icon at bounding box center [926, 323] width 11 height 11
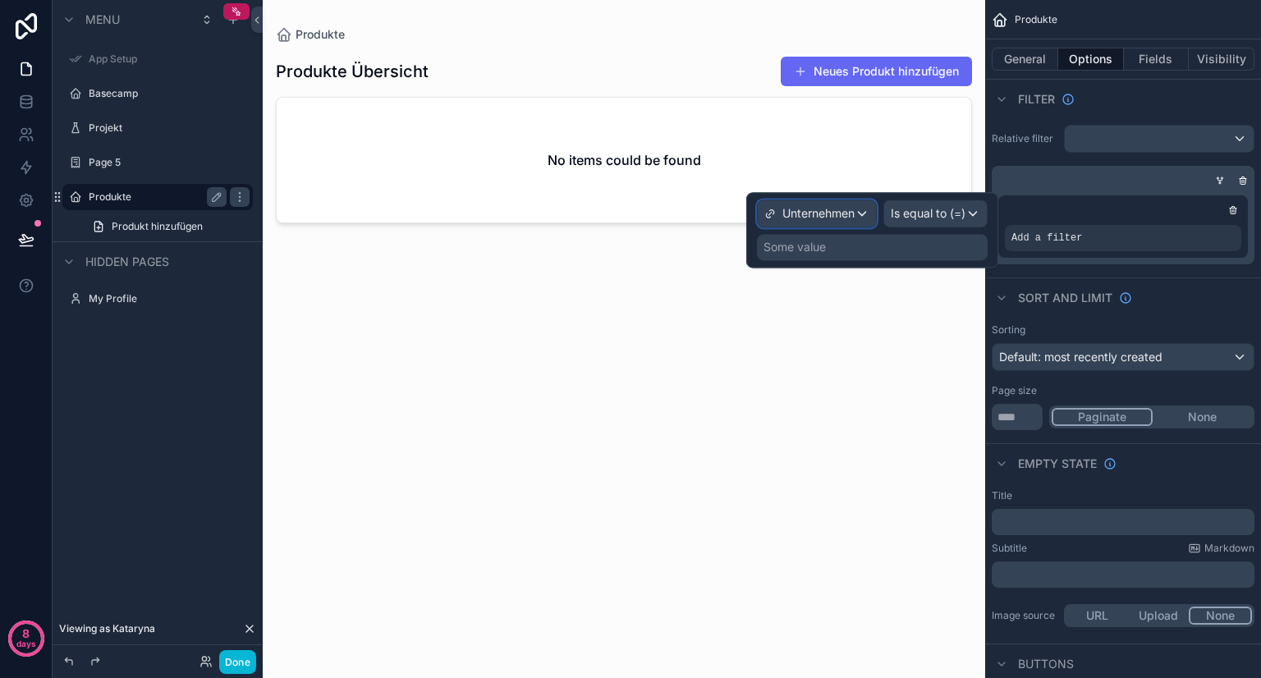
click at [822, 216] on span "Unternehmen" at bounding box center [818, 213] width 72 height 16
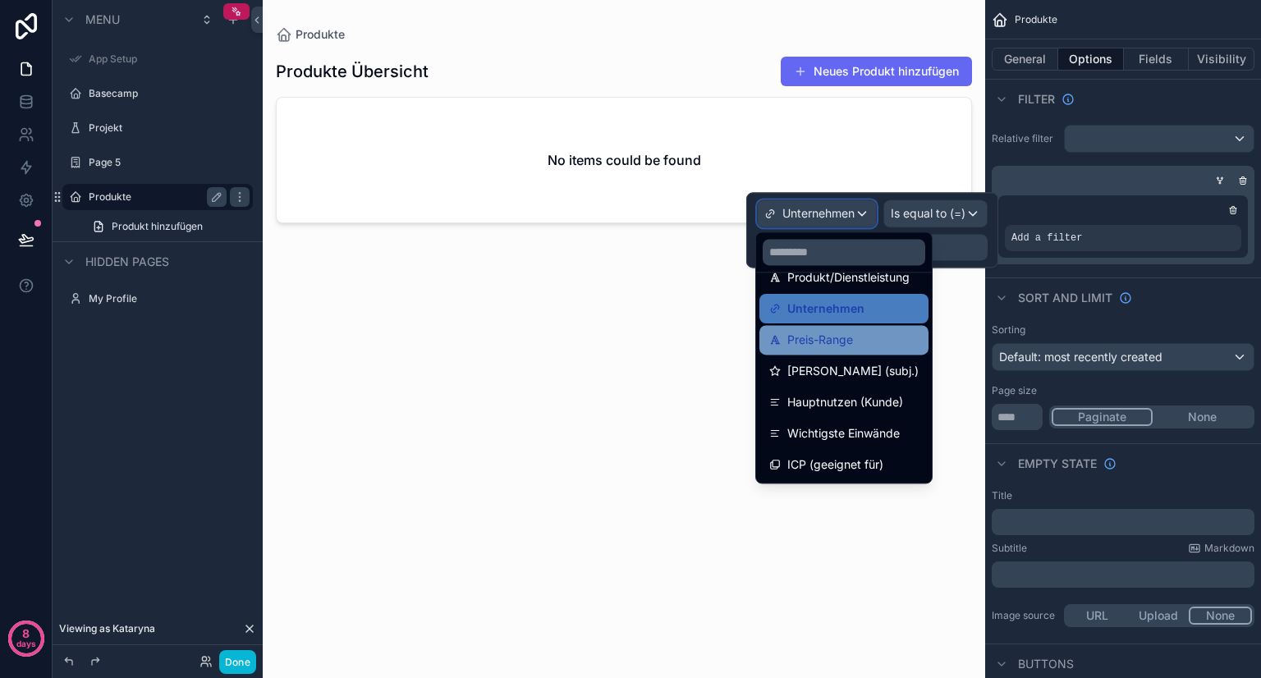
scroll to position [0, 0]
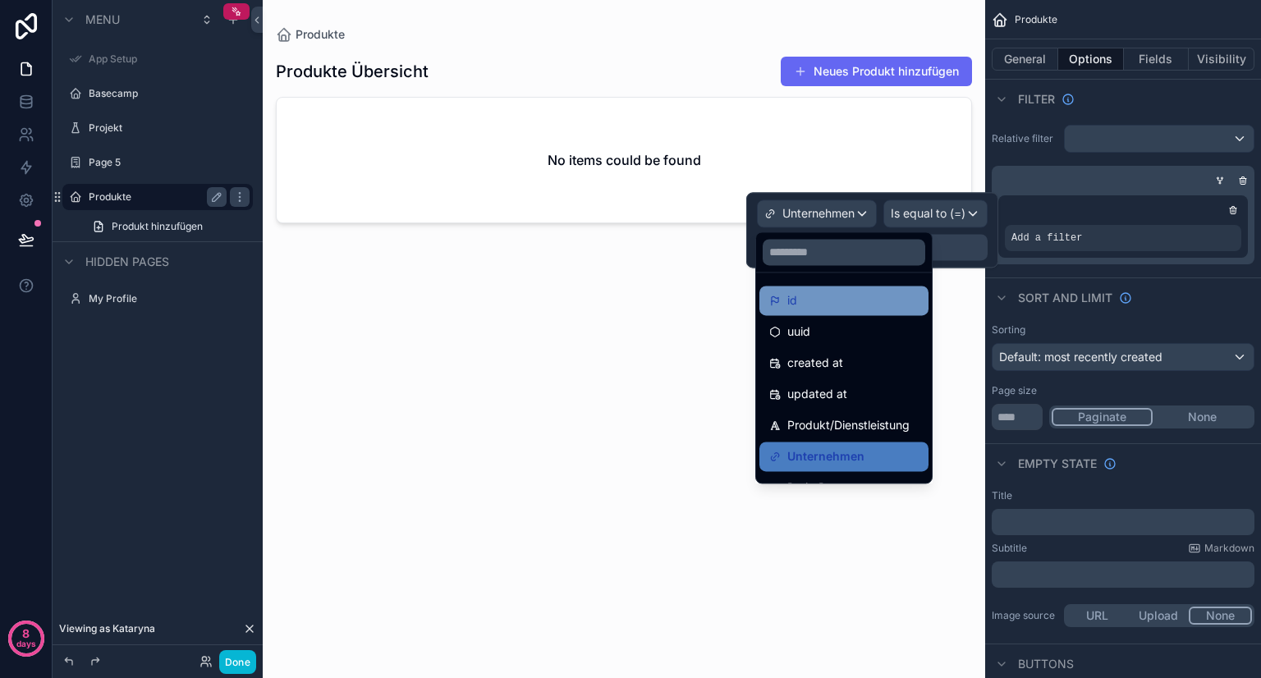
click at [826, 309] on div "id" at bounding box center [843, 301] width 149 height 20
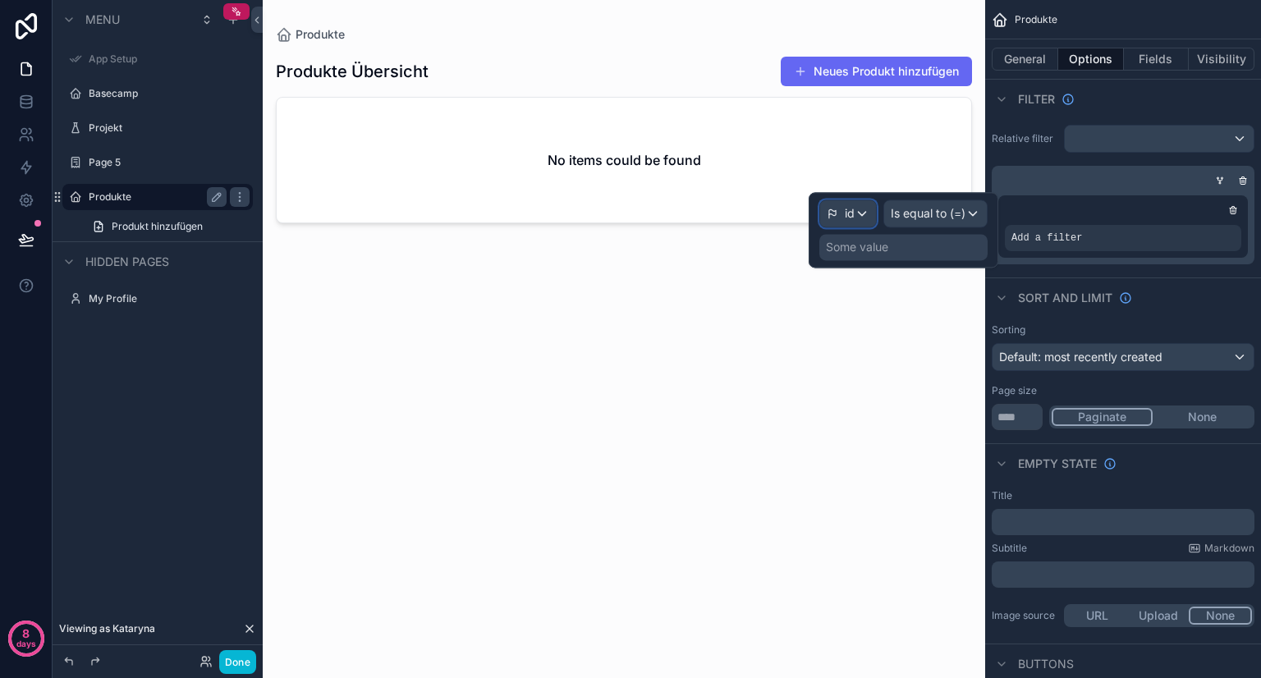
click at [847, 216] on span "id" at bounding box center [850, 213] width 10 height 16
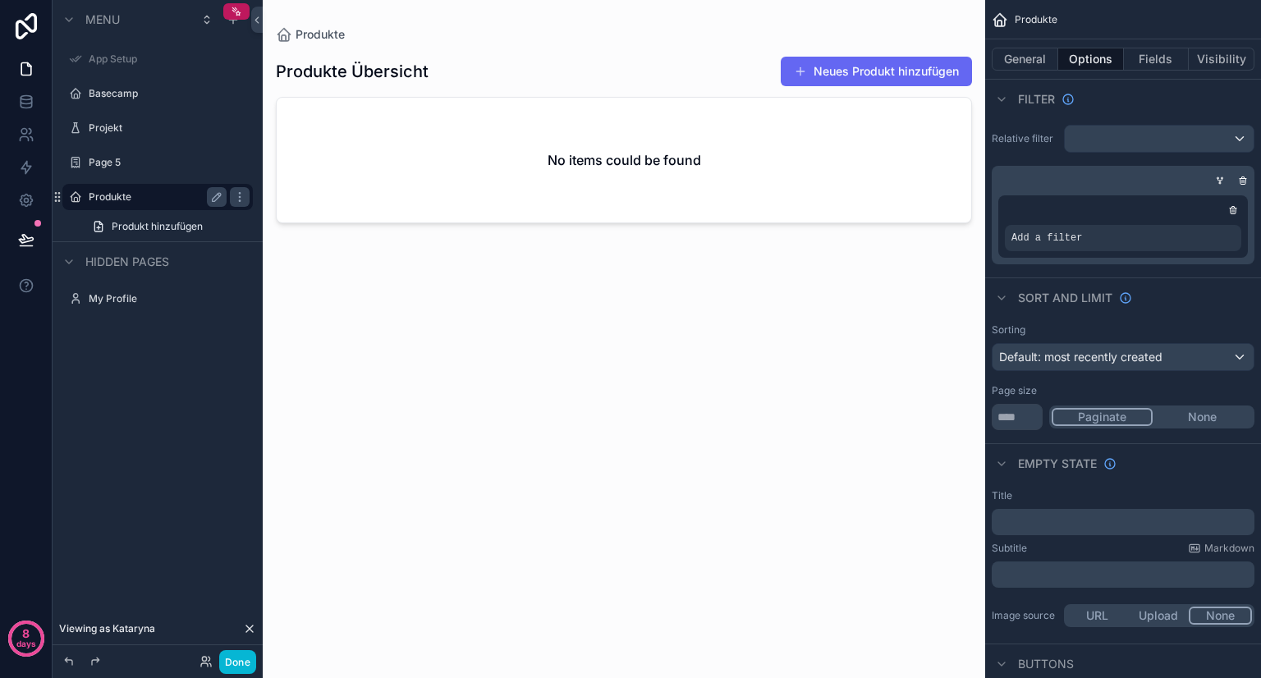
click at [1165, 154] on div "Relative filter Add a filter" at bounding box center [1123, 194] width 276 height 153
click at [1180, 141] on div "scrollable content" at bounding box center [1158, 139] width 189 height 26
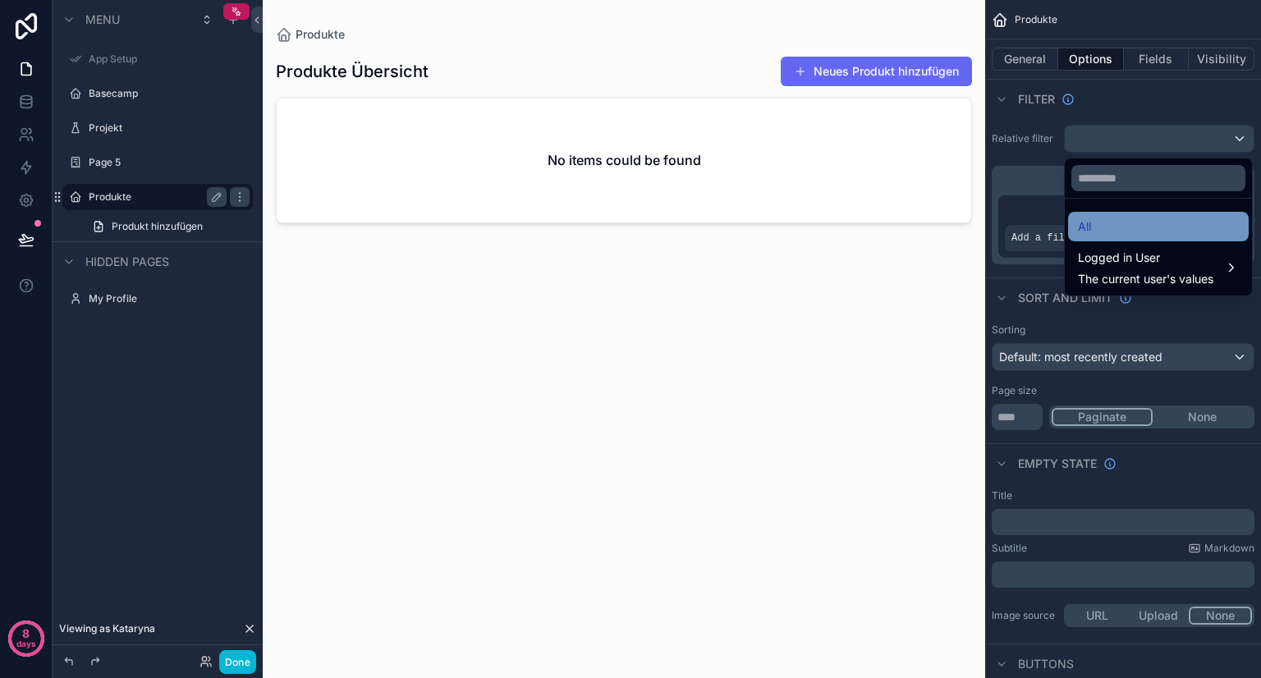
click at [1181, 224] on div "All" at bounding box center [1158, 227] width 161 height 20
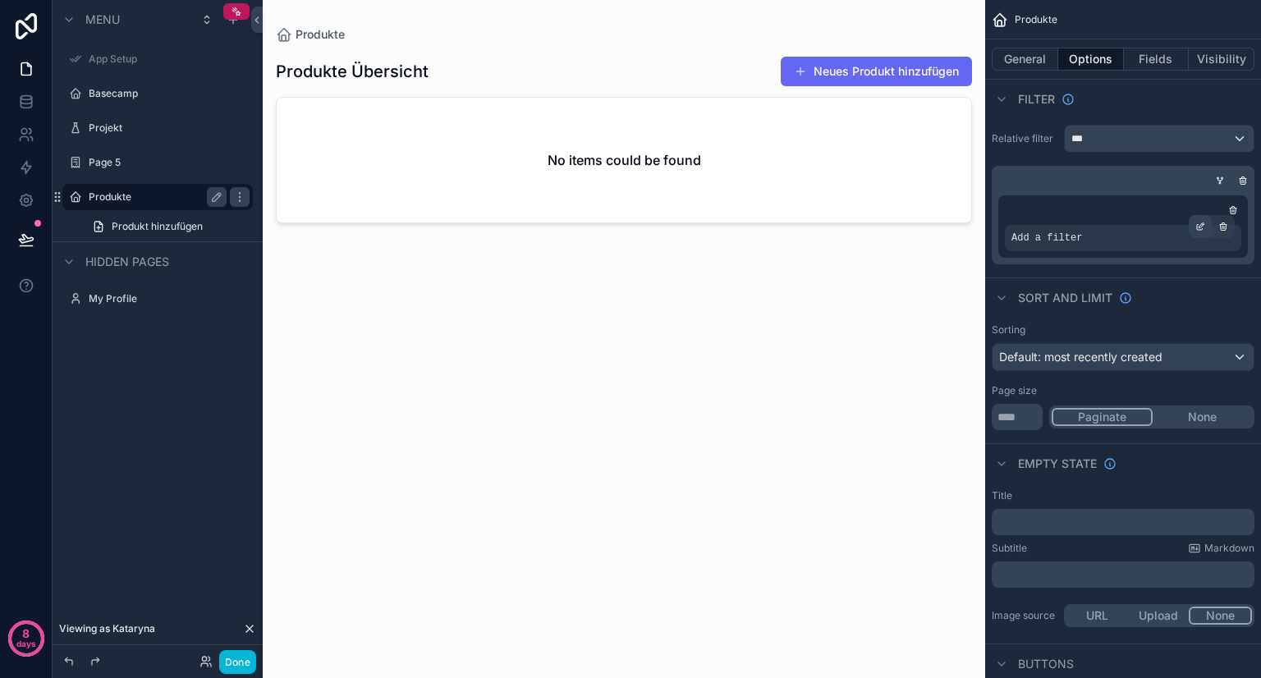
click at [1199, 224] on icon "scrollable content" at bounding box center [1200, 227] width 10 height 10
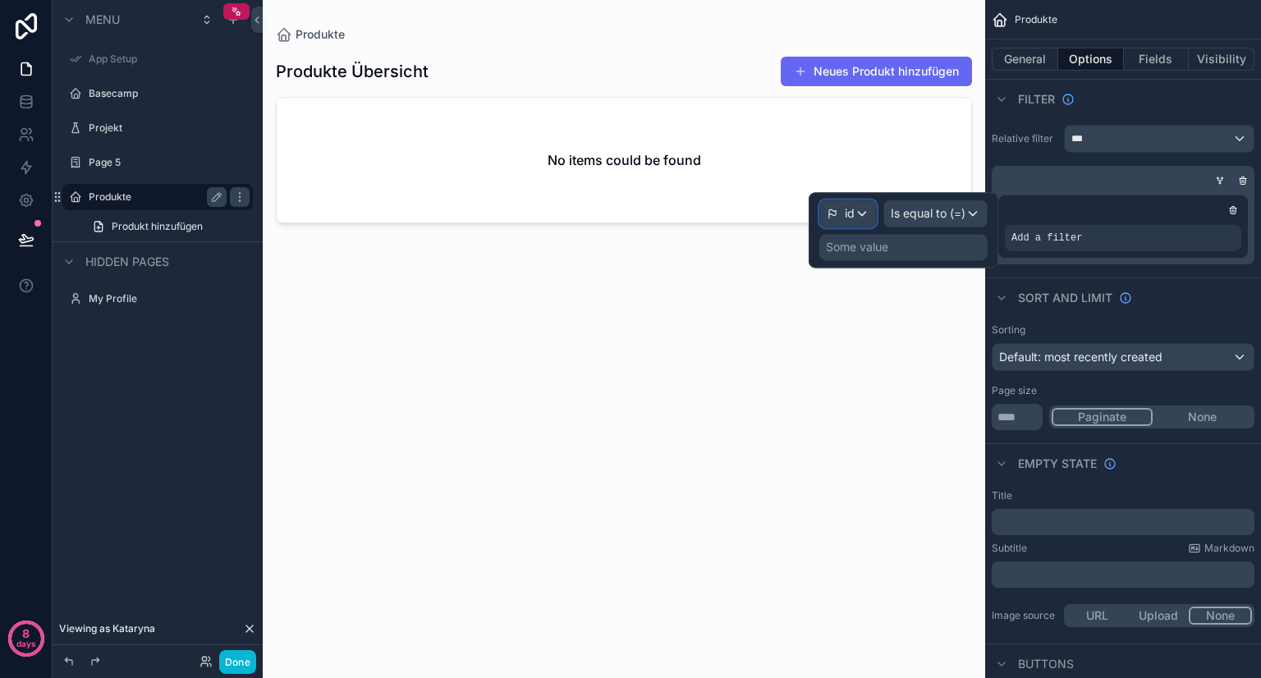
click at [867, 208] on div "id" at bounding box center [848, 213] width 56 height 26
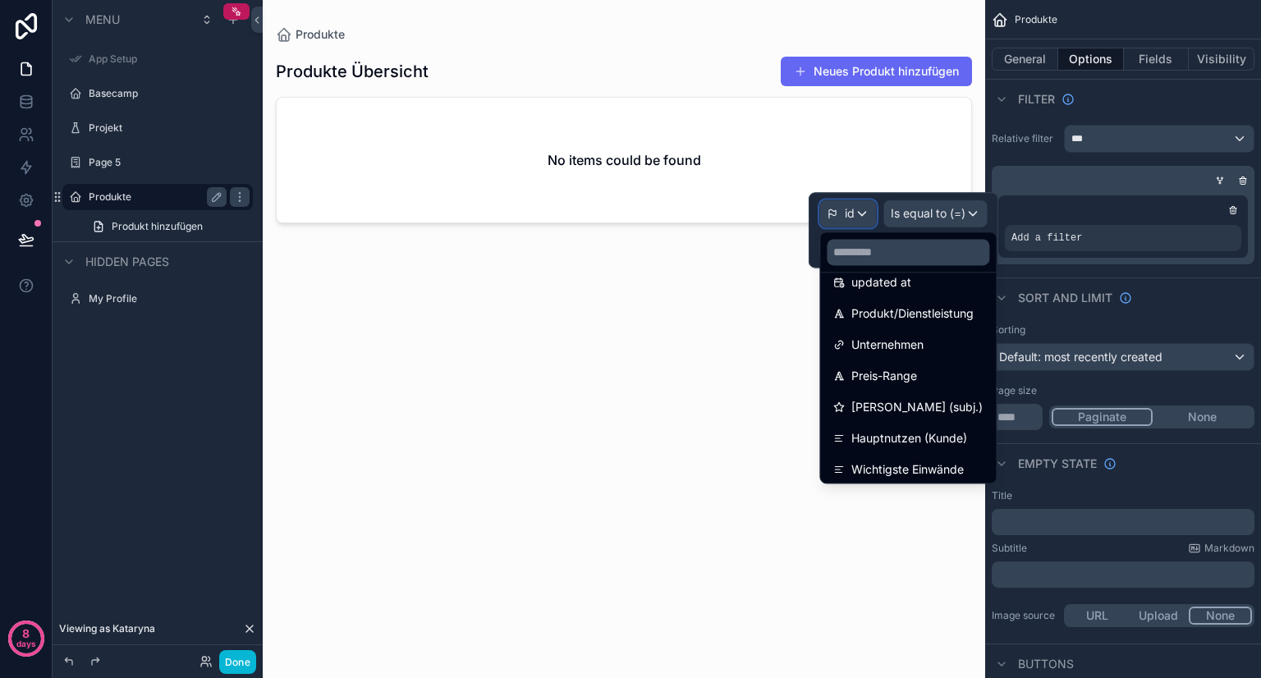
scroll to position [112, 0]
click at [903, 346] on span "Unternehmen" at bounding box center [887, 345] width 72 height 20
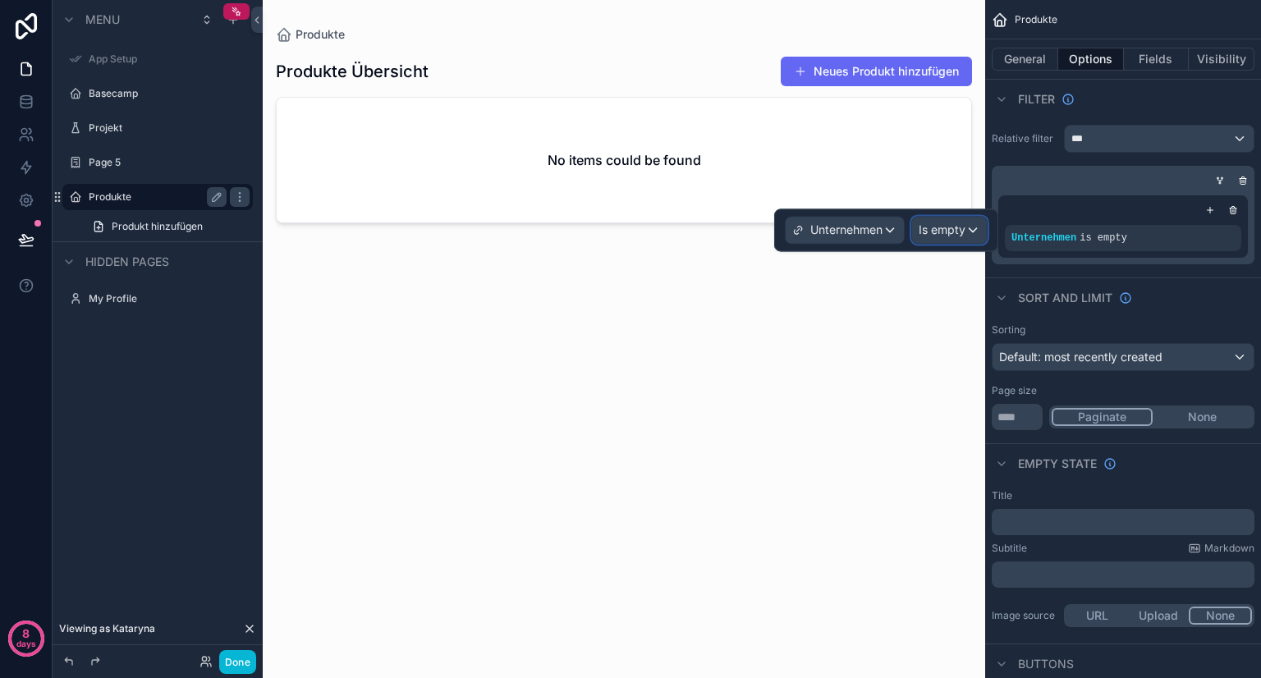
click at [936, 229] on span "Is empty" at bounding box center [941, 230] width 47 height 16
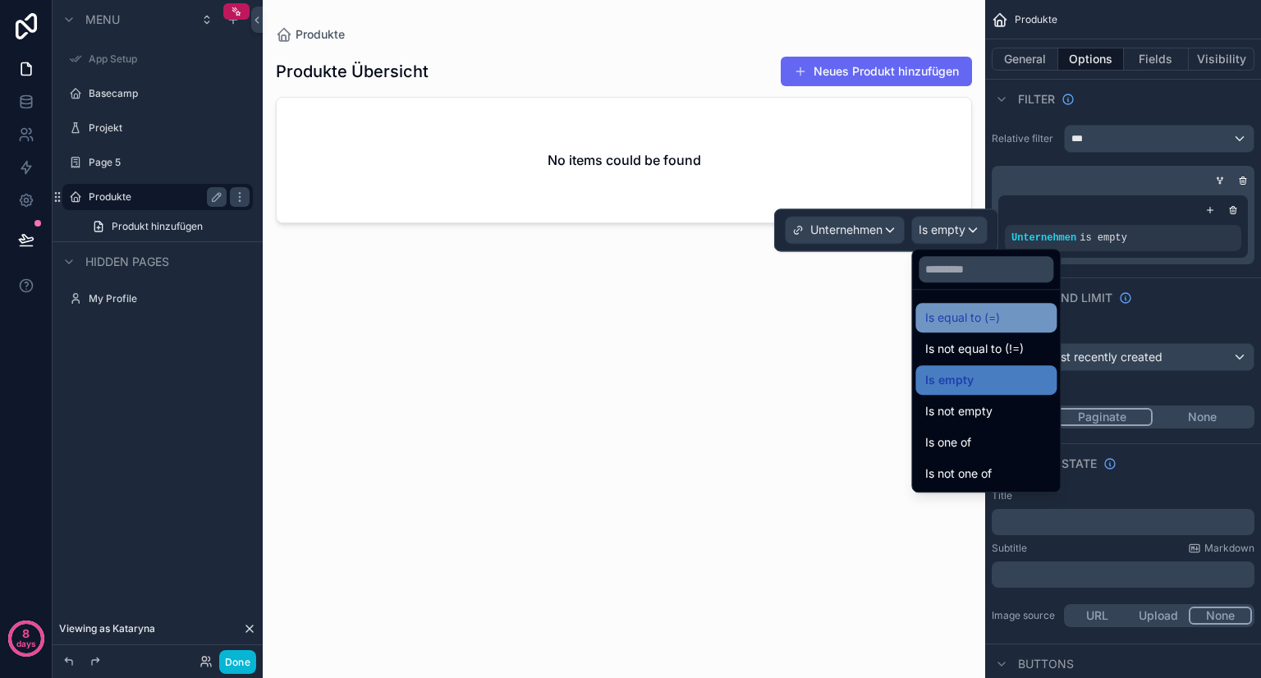
click at [972, 311] on span "Is equal to (=)" at bounding box center [962, 318] width 75 height 20
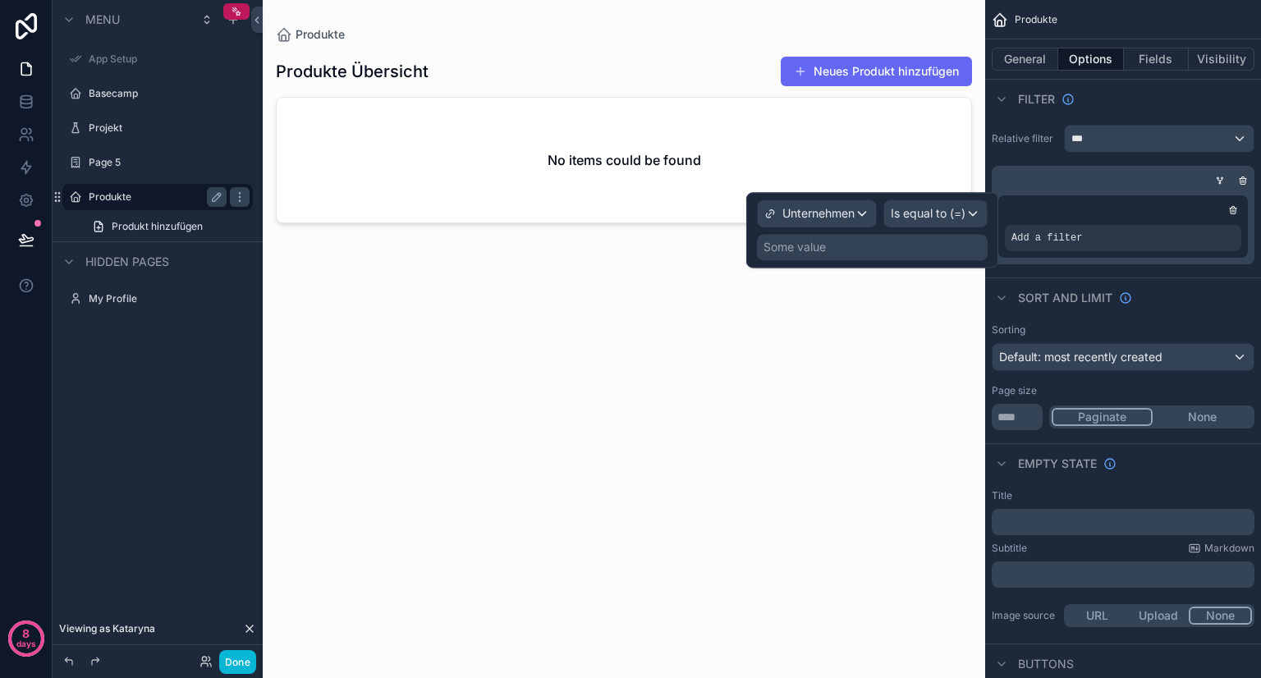
click at [858, 240] on div "Some value" at bounding box center [872, 247] width 231 height 26
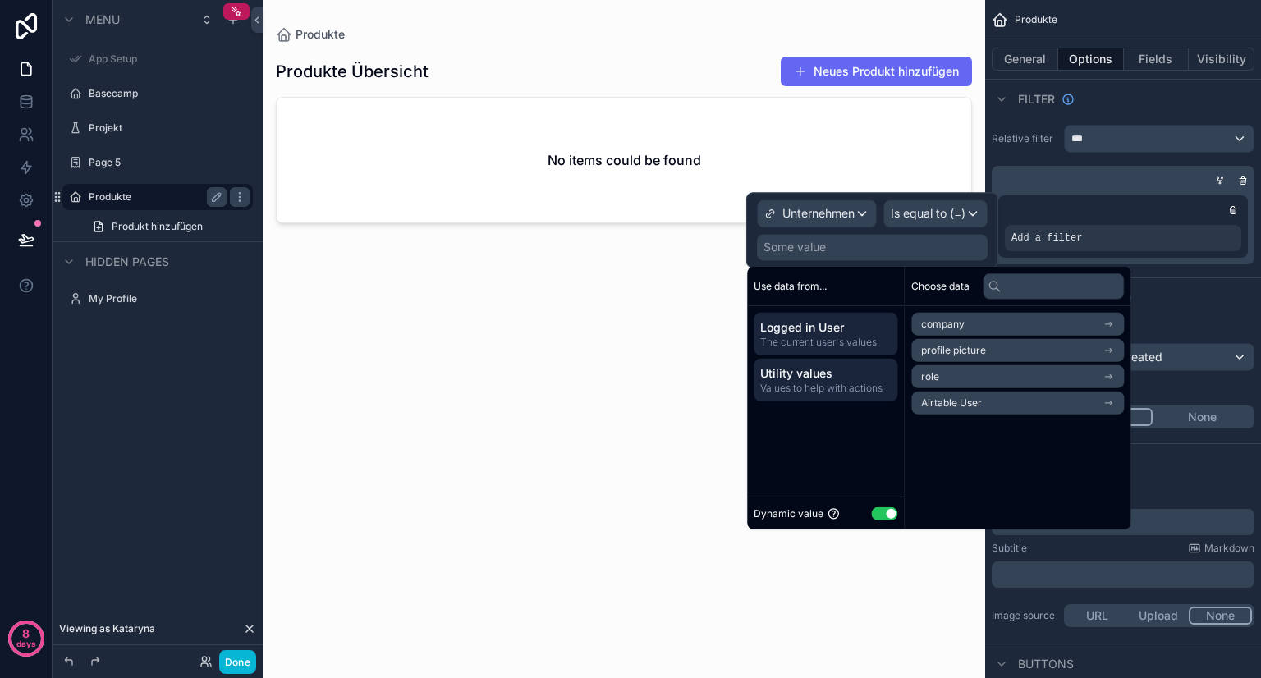
click at [840, 378] on span "Utility values" at bounding box center [825, 373] width 130 height 16
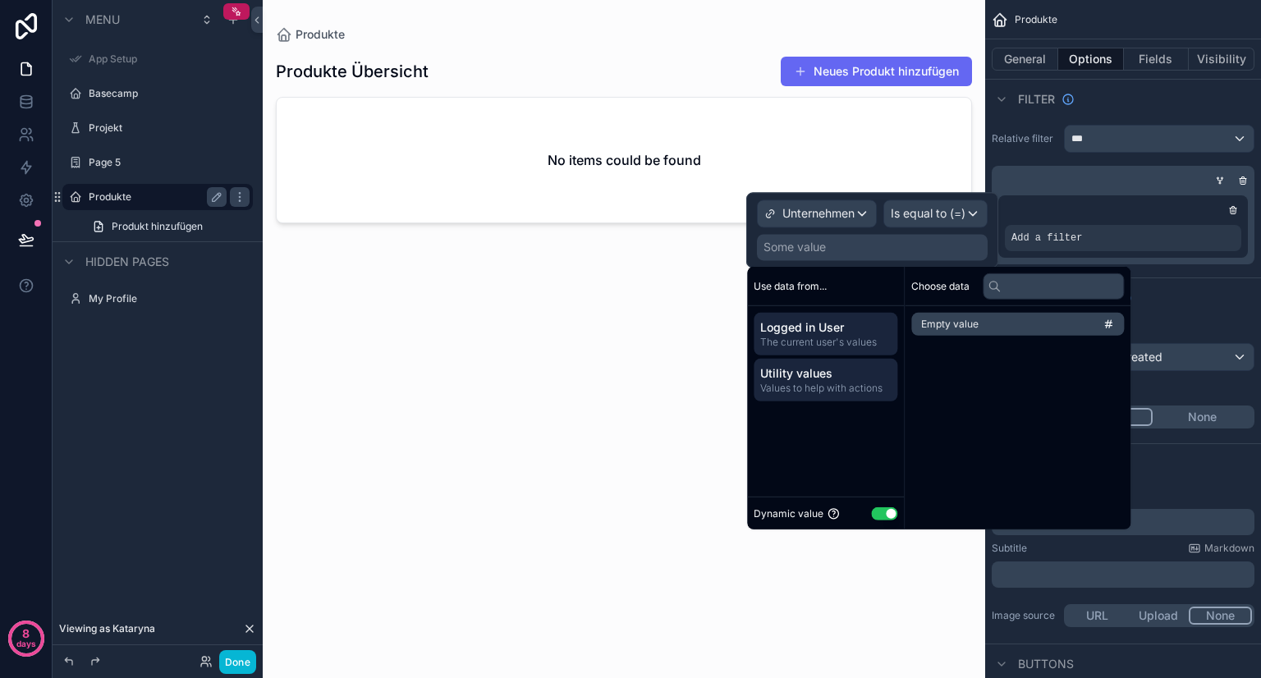
click at [831, 332] on span "Logged in User" at bounding box center [825, 327] width 130 height 16
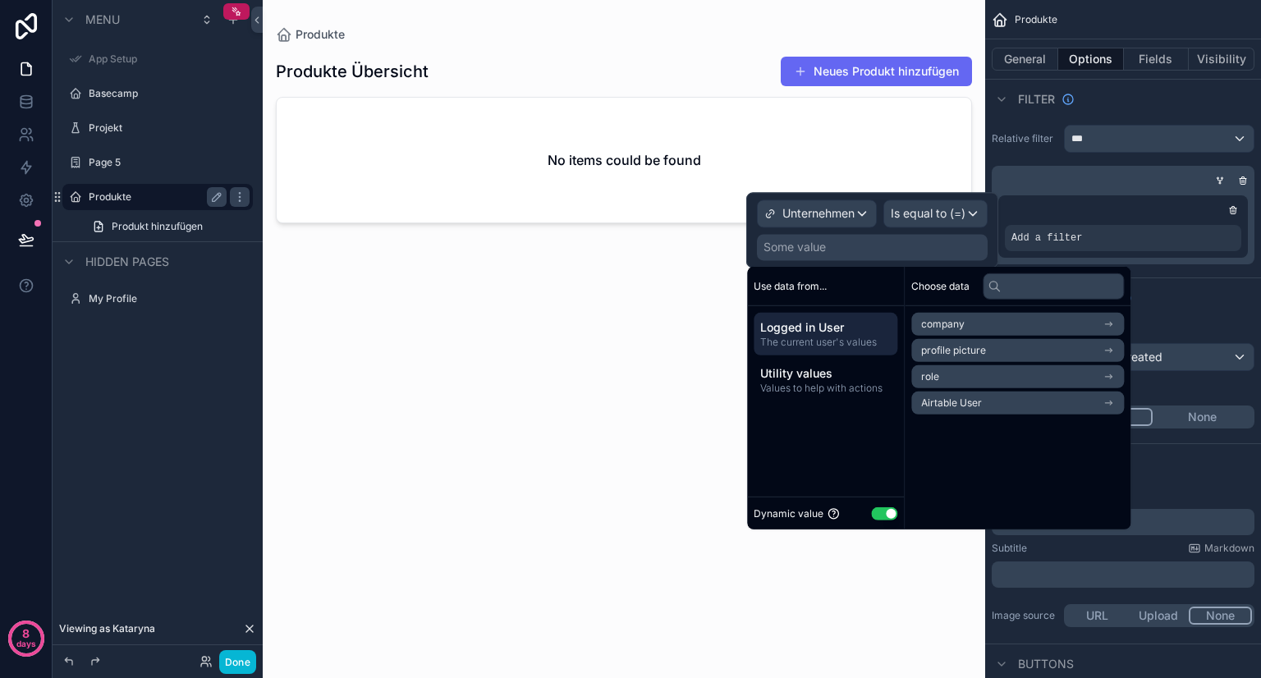
click at [978, 326] on li "company" at bounding box center [1017, 324] width 213 height 23
click at [936, 325] on div "company" at bounding box center [1017, 324] width 213 height 23
click at [952, 344] on span "profile picture" at bounding box center [953, 350] width 65 height 13
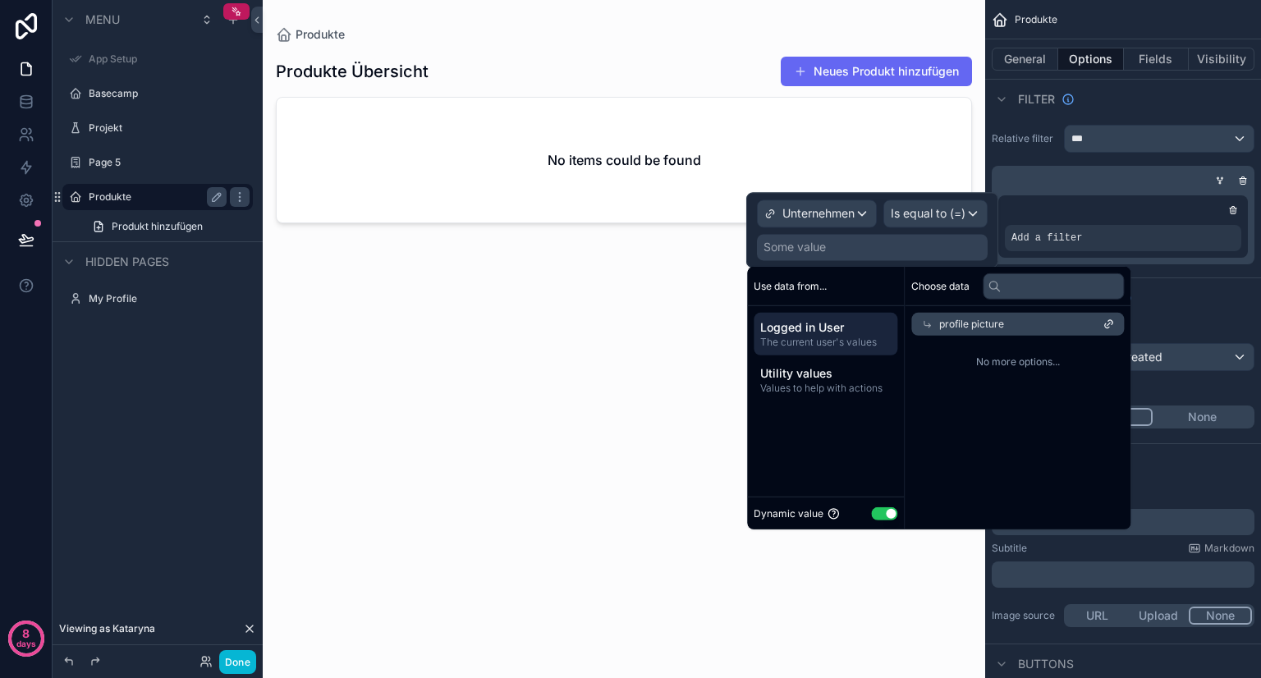
click at [929, 315] on div "profile picture" at bounding box center [1017, 324] width 213 height 23
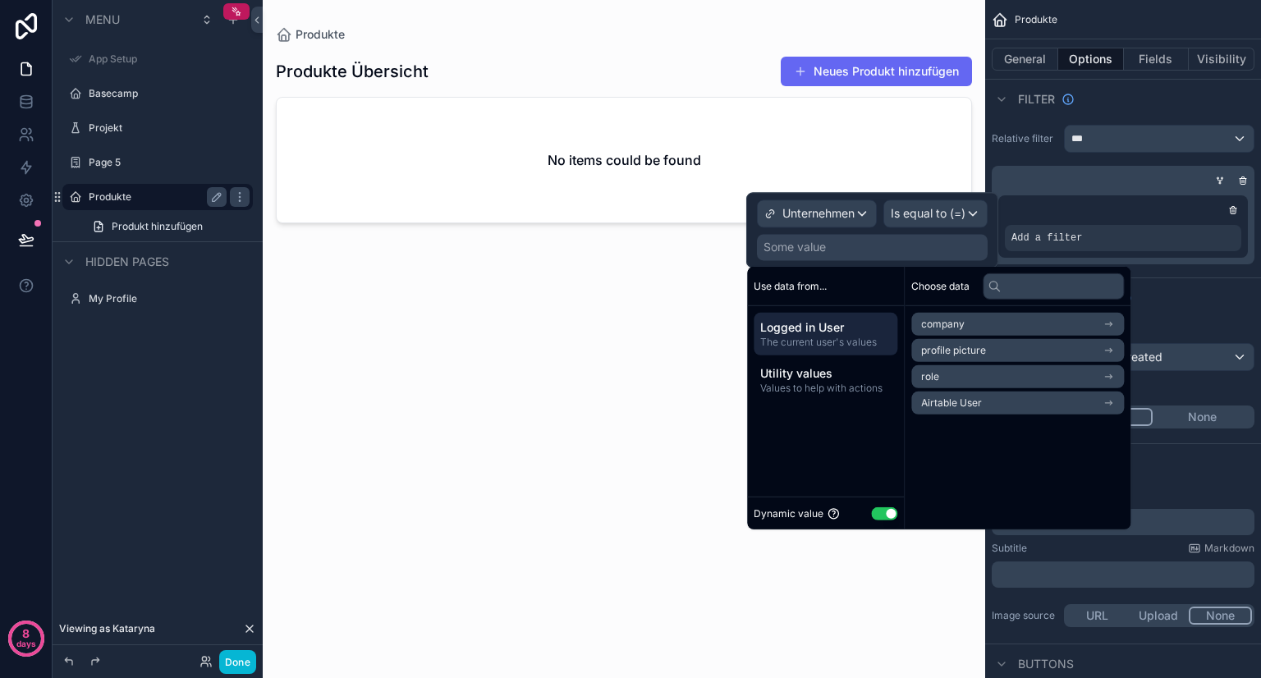
click at [953, 368] on li "role" at bounding box center [1017, 376] width 213 height 23
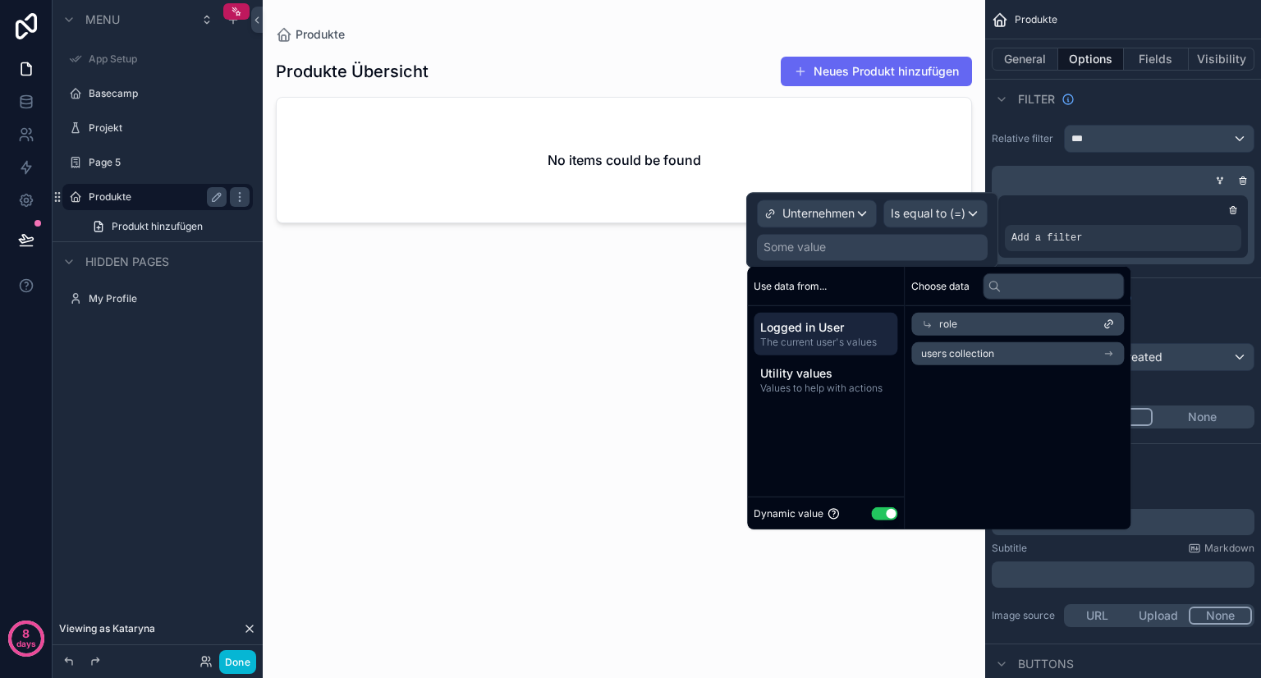
click at [932, 334] on div "role" at bounding box center [1017, 324] width 213 height 23
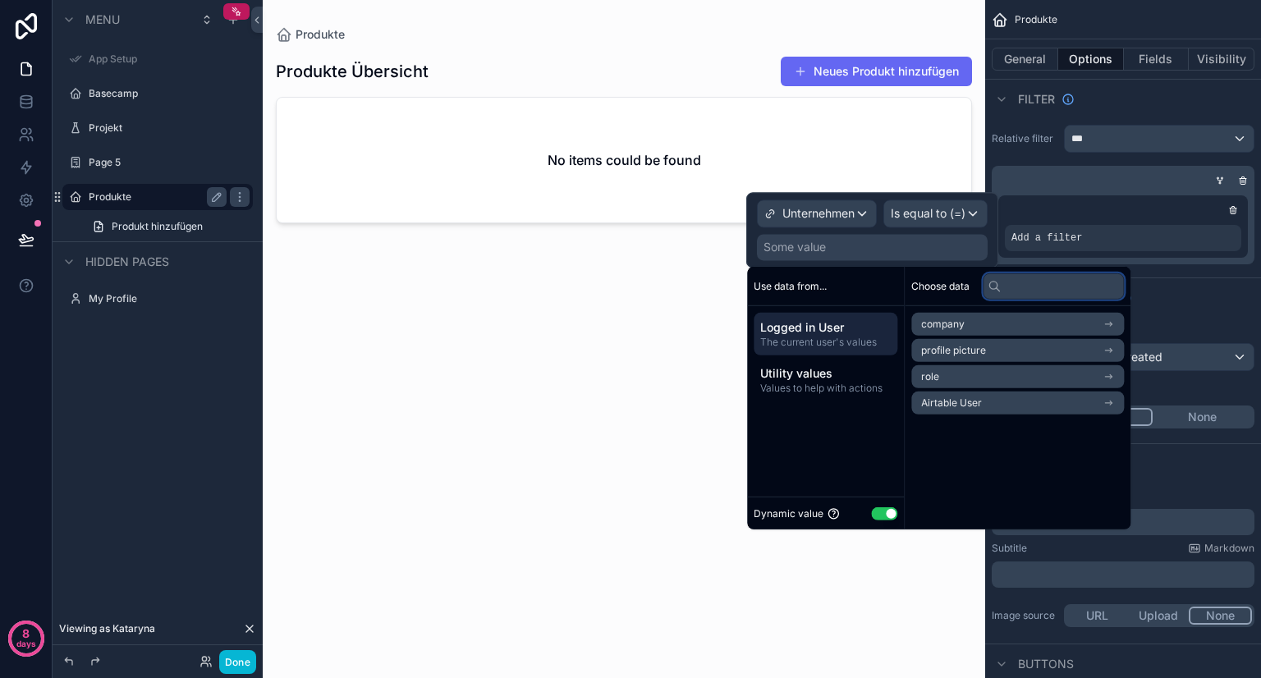
click at [1050, 286] on input "text" at bounding box center [1052, 285] width 141 height 26
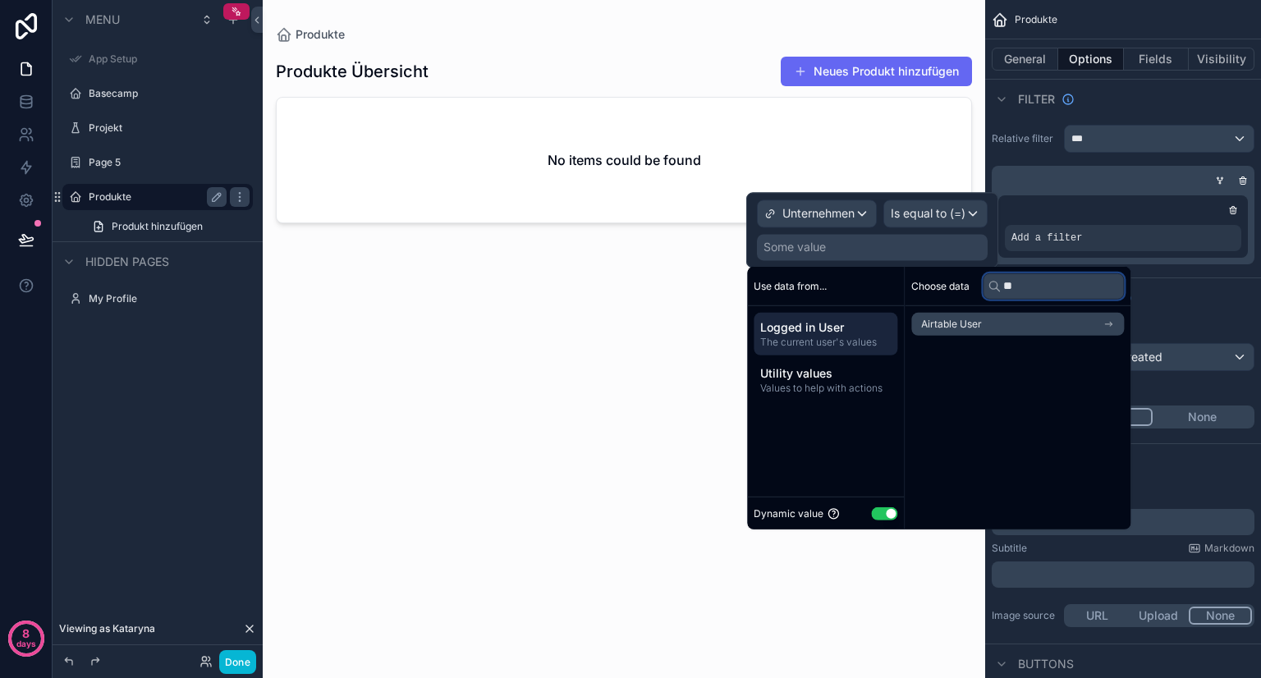
type input "**"
click at [1096, 326] on li "Airtable User" at bounding box center [1017, 324] width 213 height 23
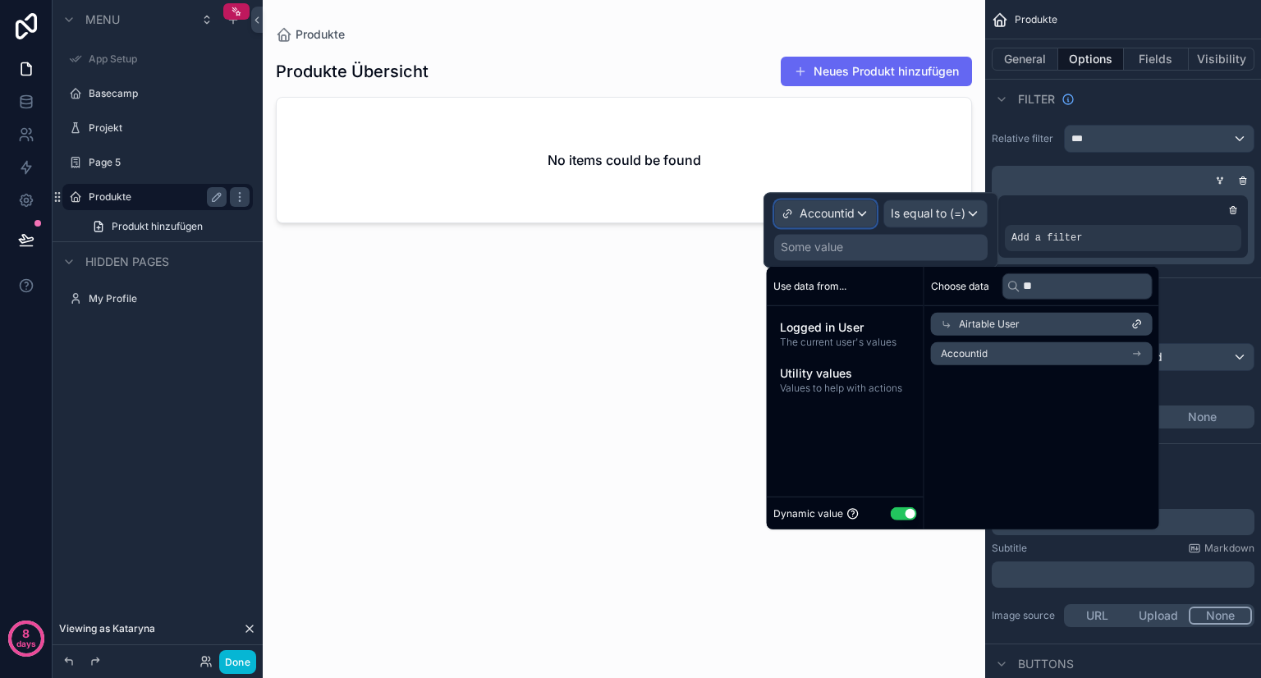
click at [863, 211] on div "Accountid" at bounding box center [825, 213] width 101 height 26
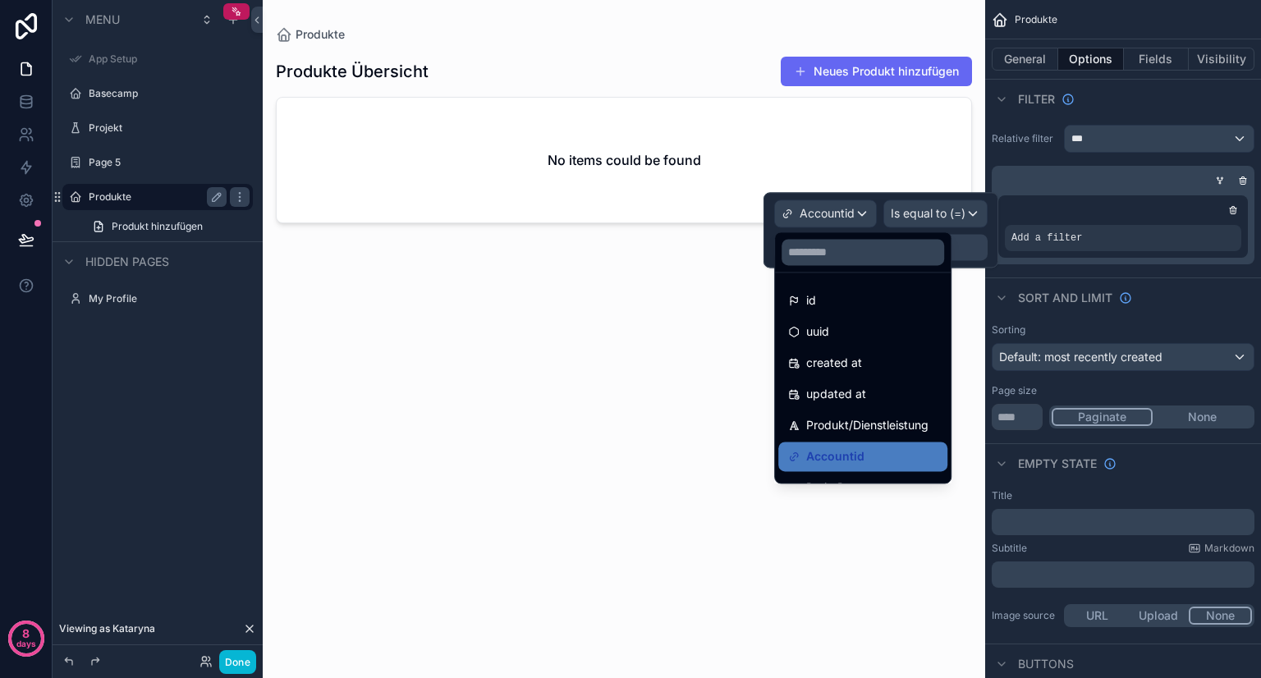
click at [863, 211] on div at bounding box center [880, 230] width 235 height 76
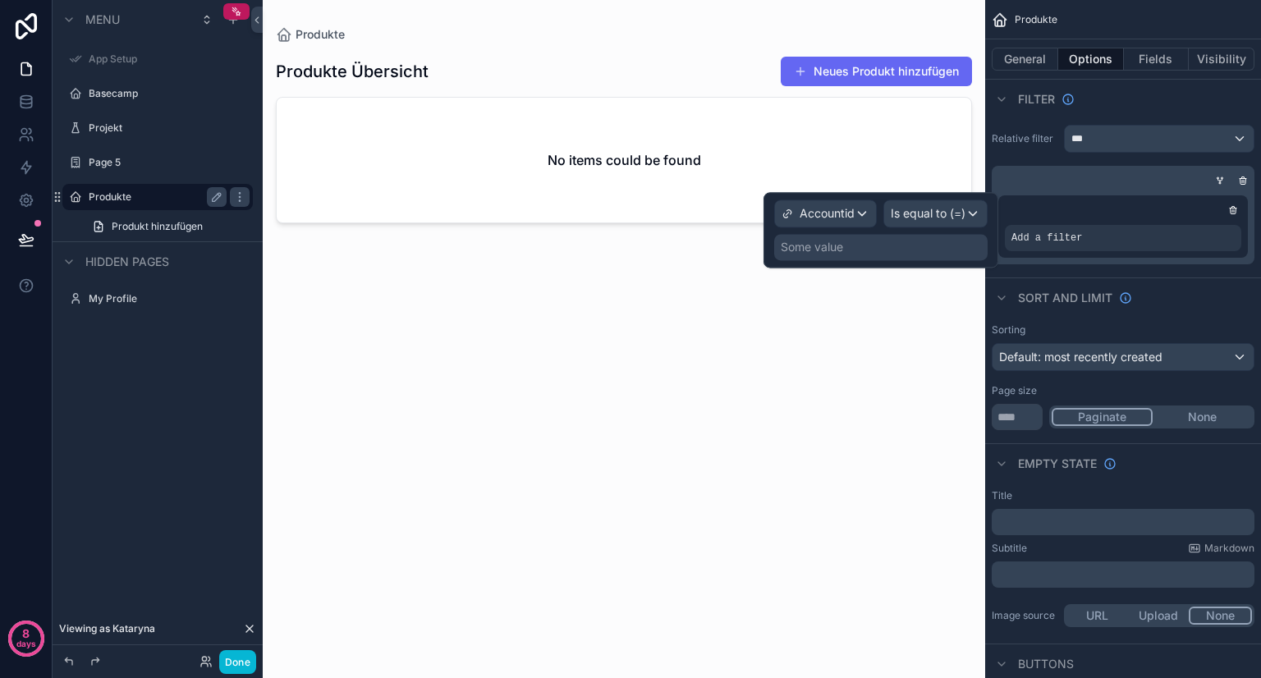
click at [890, 245] on div "Some value" at bounding box center [880, 247] width 213 height 26
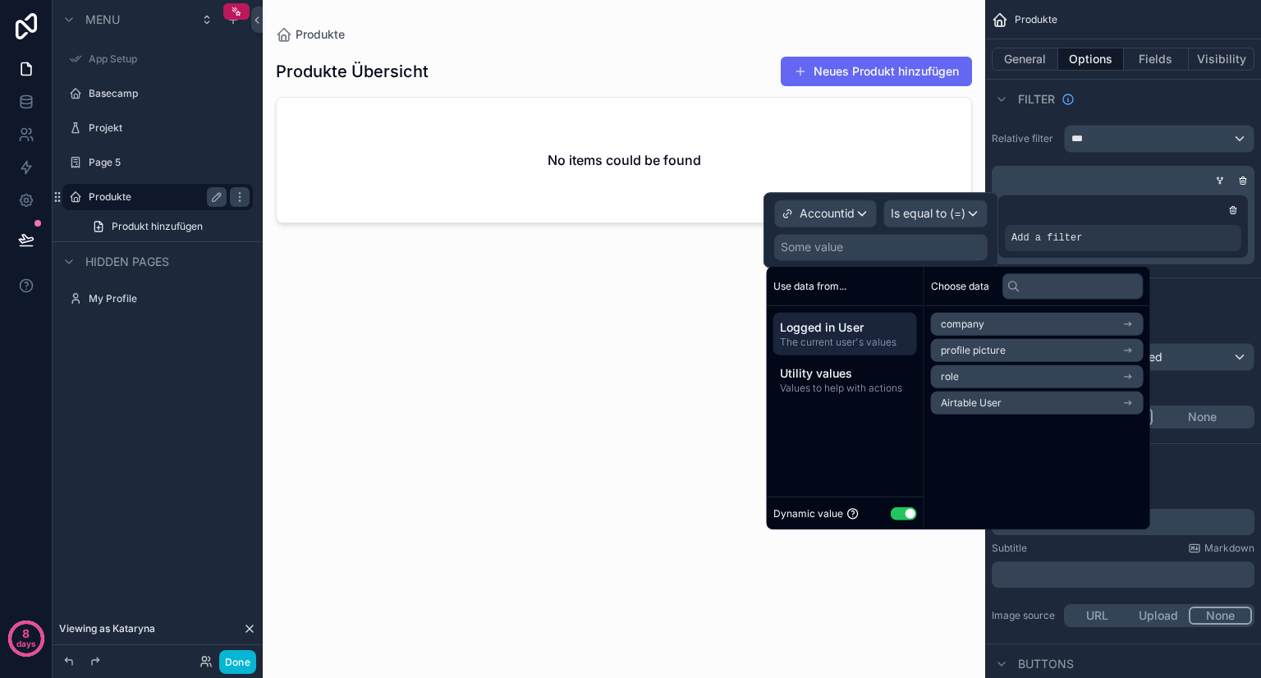
click at [1026, 398] on li "Airtable User" at bounding box center [1037, 402] width 213 height 23
click at [972, 352] on span "Accountid" at bounding box center [964, 353] width 47 height 13
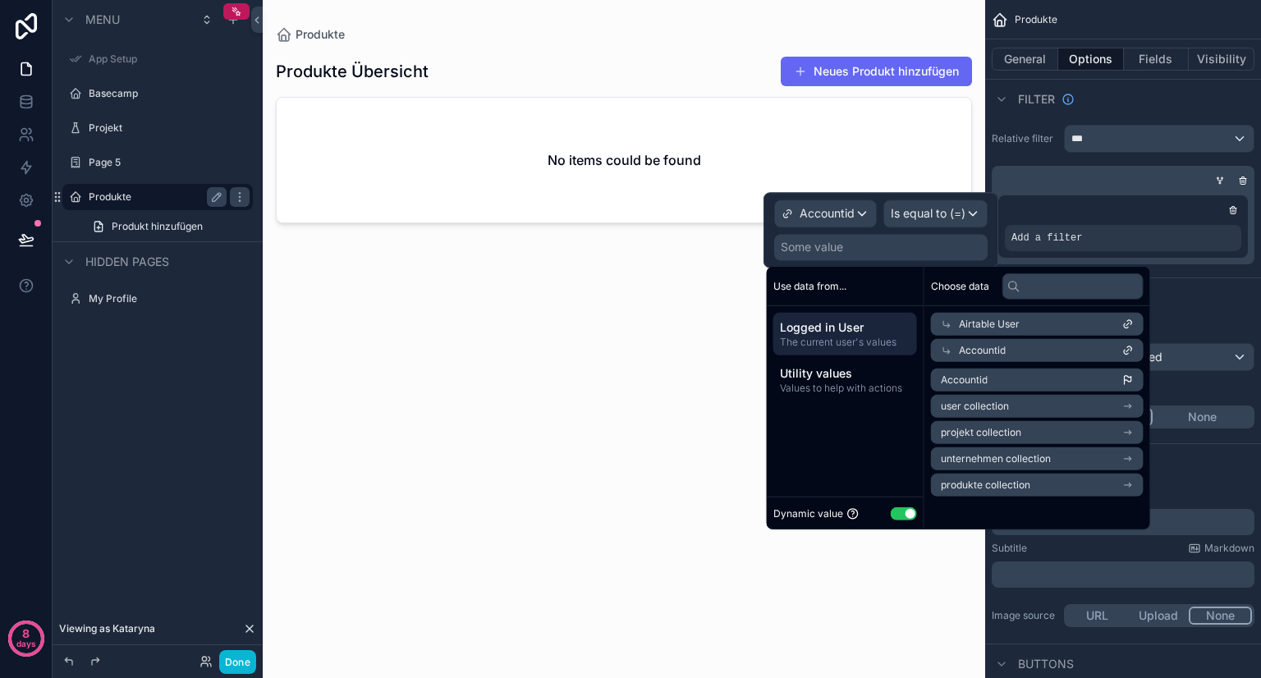
click at [978, 380] on span "Accountid" at bounding box center [964, 379] width 47 height 13
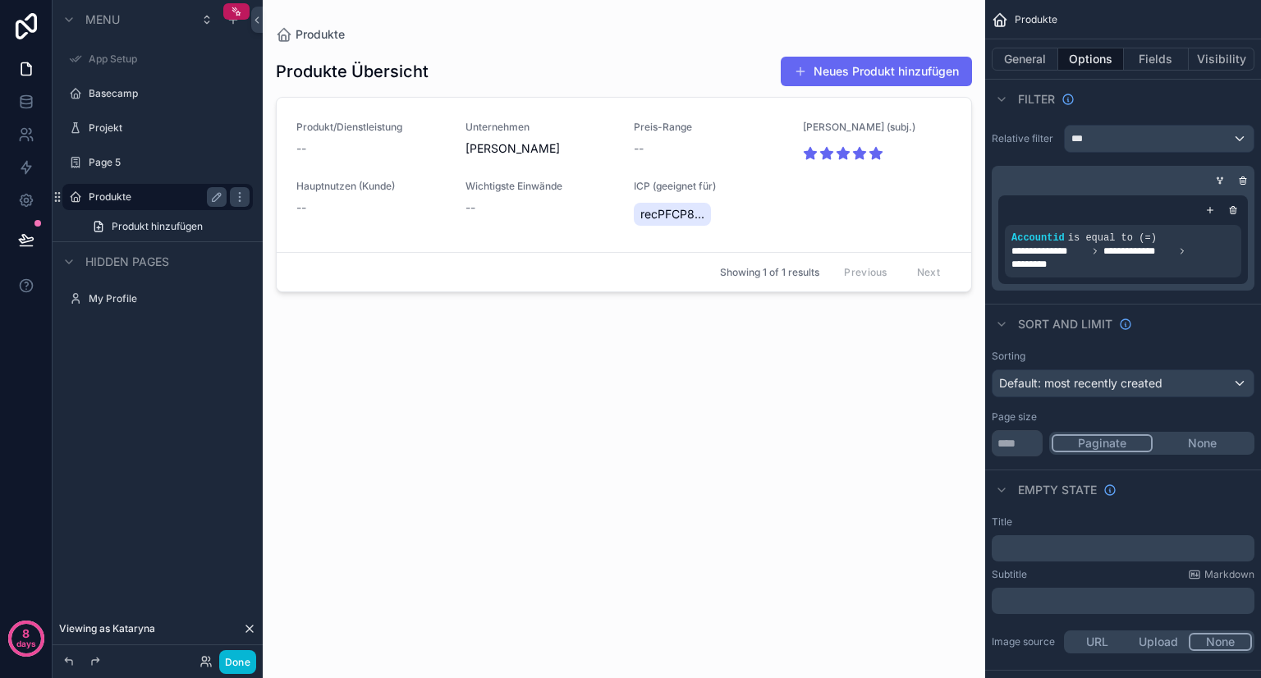
click at [633, 375] on div "Produkte Übersicht Neues Produkt hinzufügen Produkt/Dienstleistung -- Unternehm…" at bounding box center [624, 351] width 696 height 616
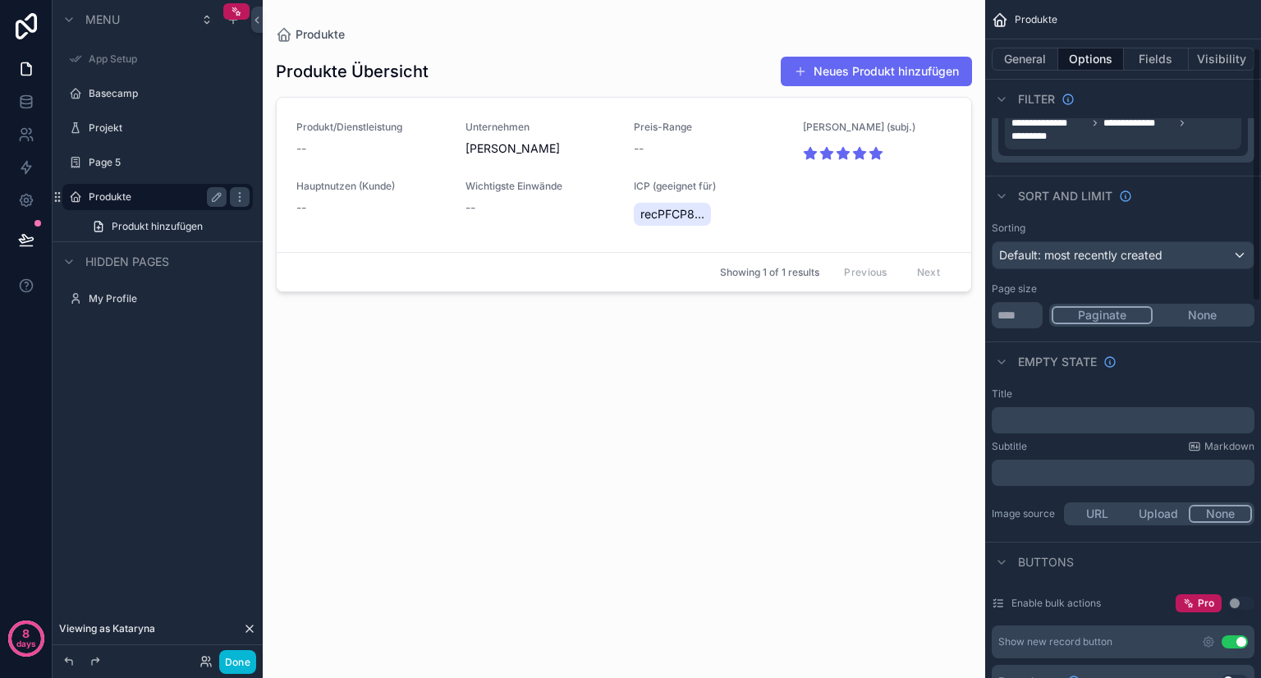
scroll to position [128, 0]
click at [1112, 255] on span "Default: most recently created" at bounding box center [1080, 255] width 163 height 14
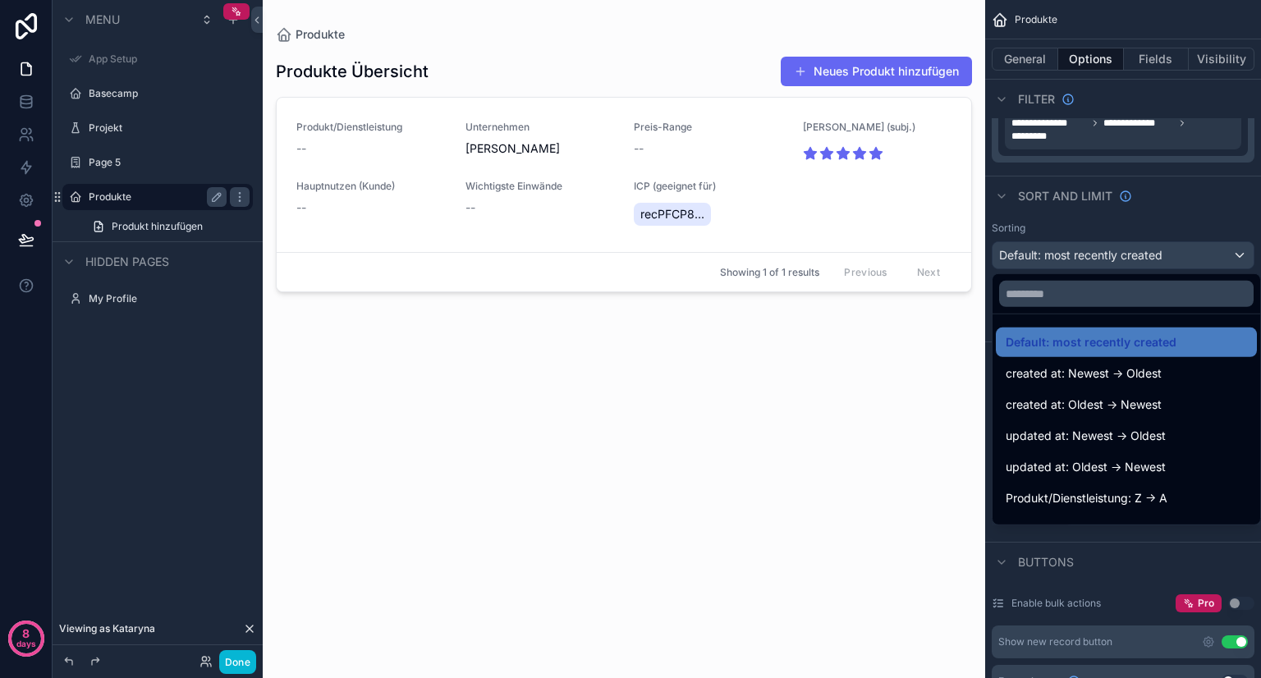
click at [1112, 255] on div "scrollable content" at bounding box center [630, 339] width 1261 height 678
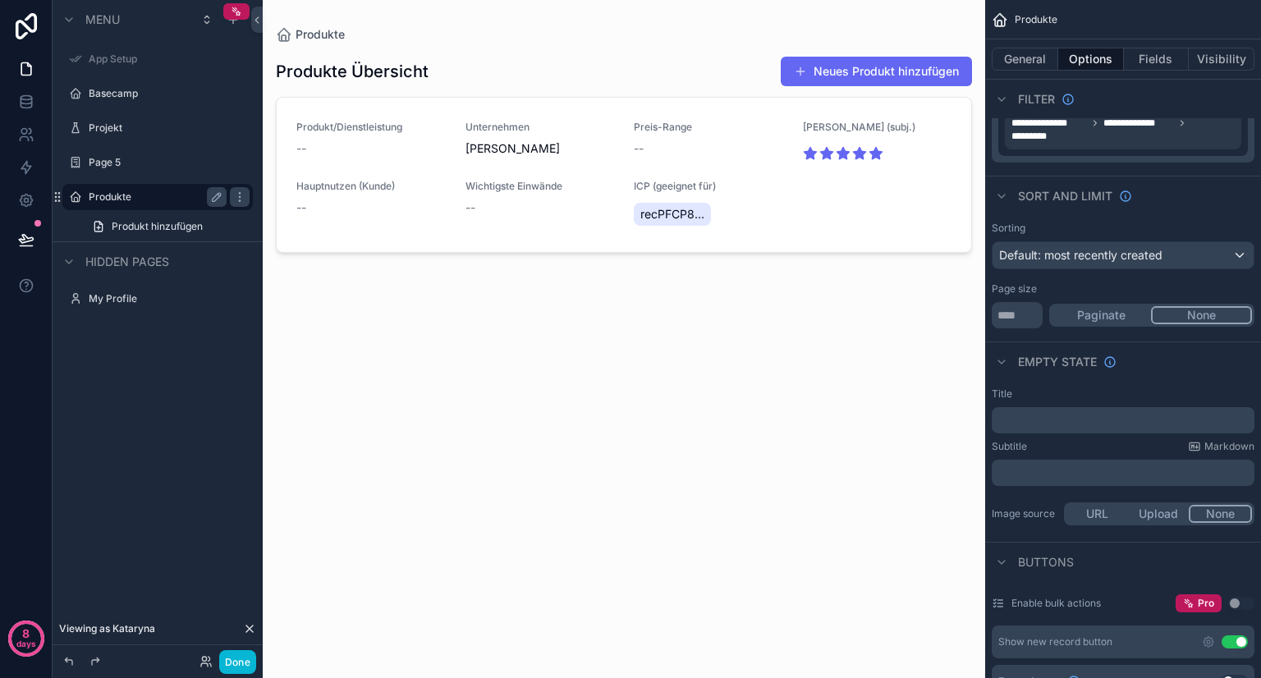
click at [1197, 316] on button "None" at bounding box center [1201, 315] width 101 height 18
click at [1114, 316] on button "Paginate" at bounding box center [1100, 315] width 99 height 18
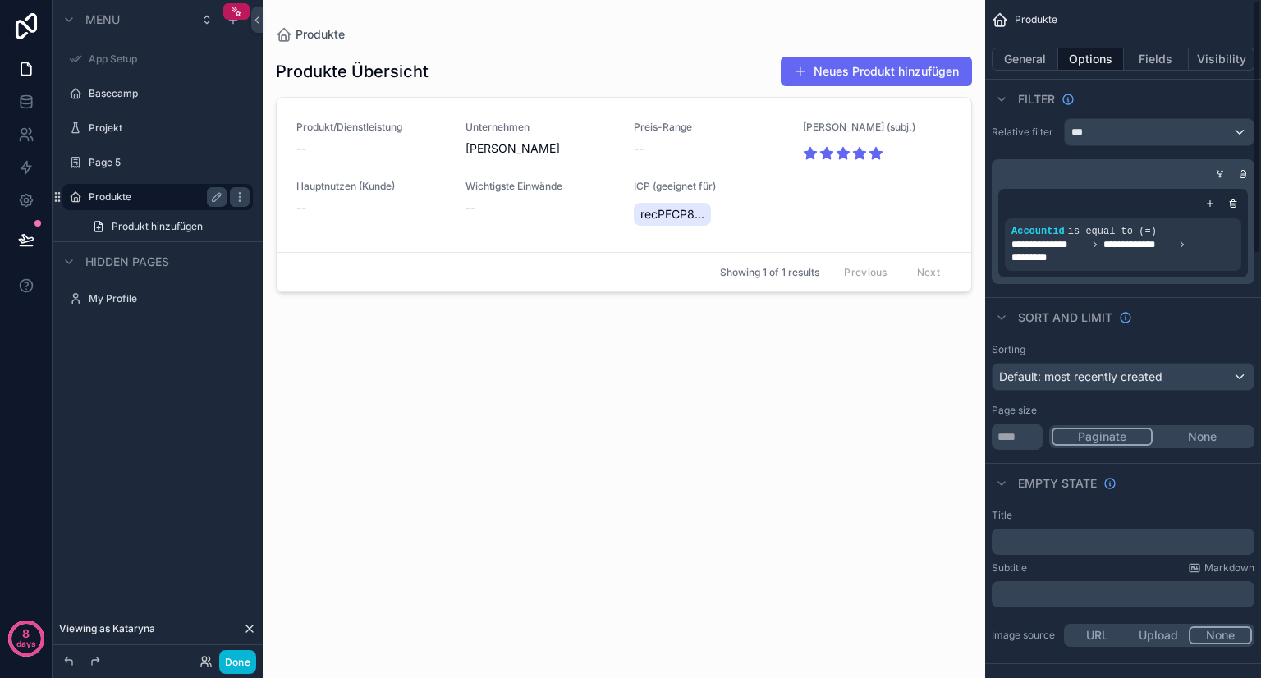
scroll to position [0, 0]
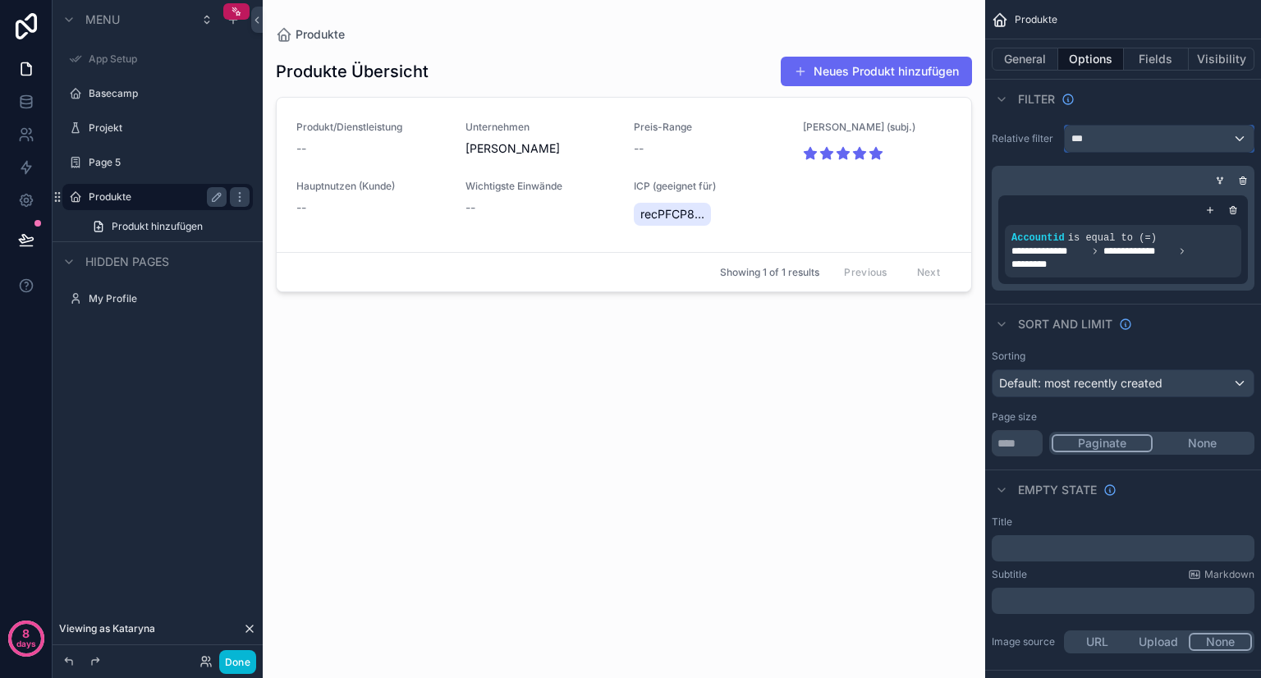
click at [1133, 136] on div "***" at bounding box center [1158, 139] width 189 height 26
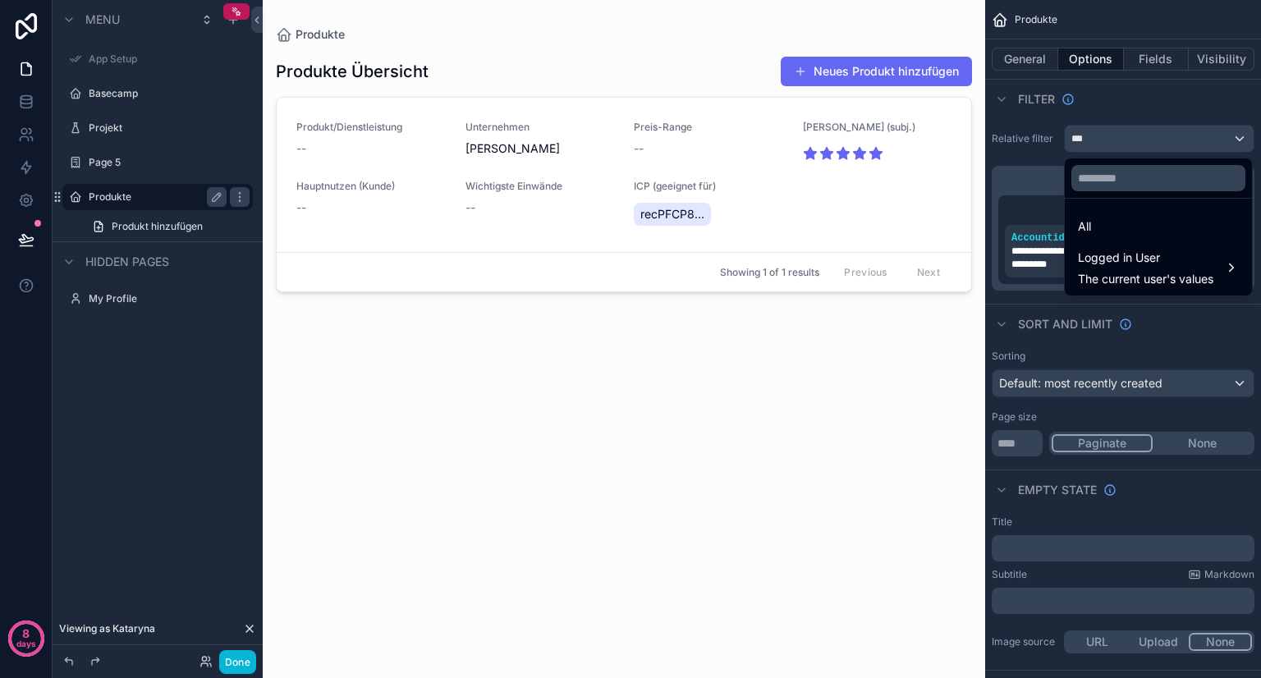
click at [1133, 136] on div "scrollable content" at bounding box center [630, 339] width 1261 height 678
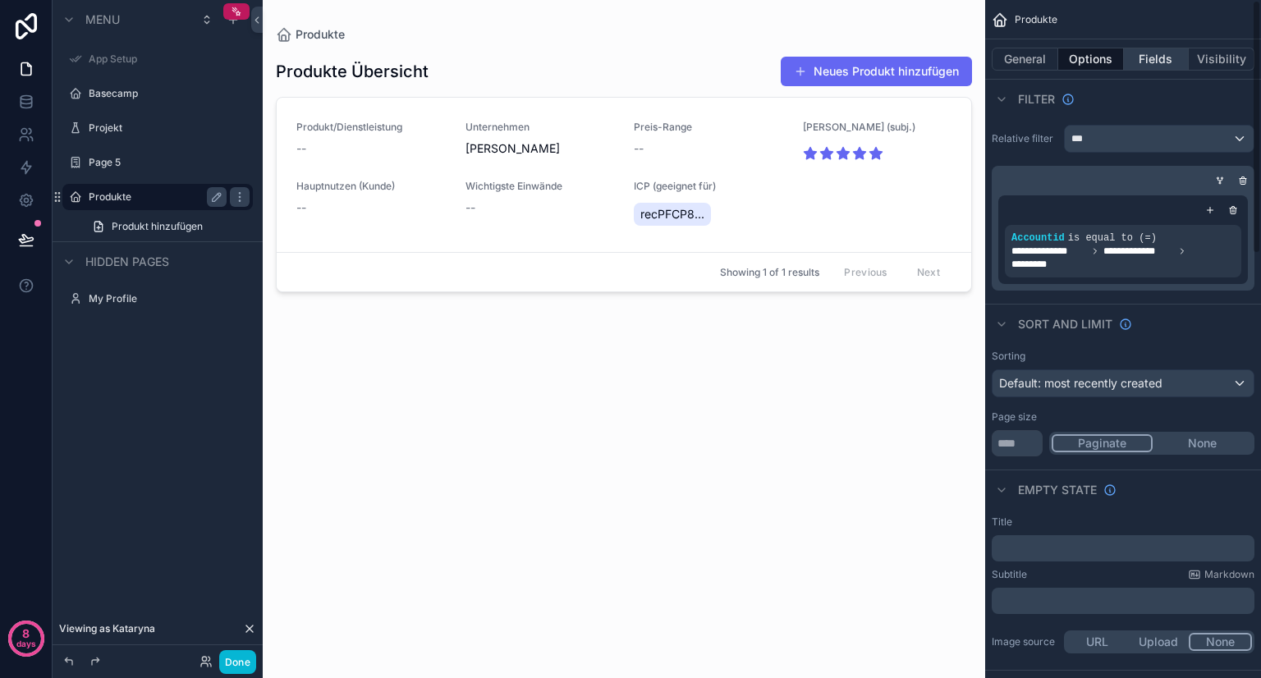
click at [1156, 57] on button "Fields" at bounding box center [1157, 59] width 66 height 23
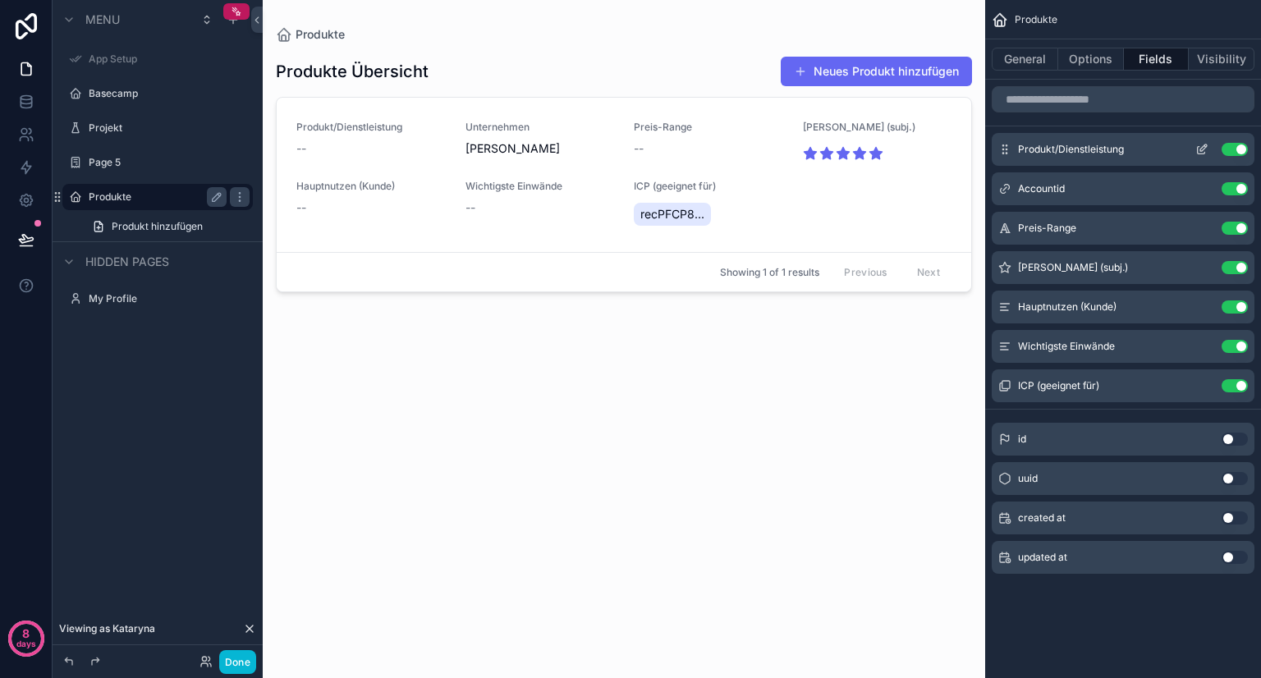
click at [1198, 147] on icon "scrollable content" at bounding box center [1200, 150] width 7 height 7
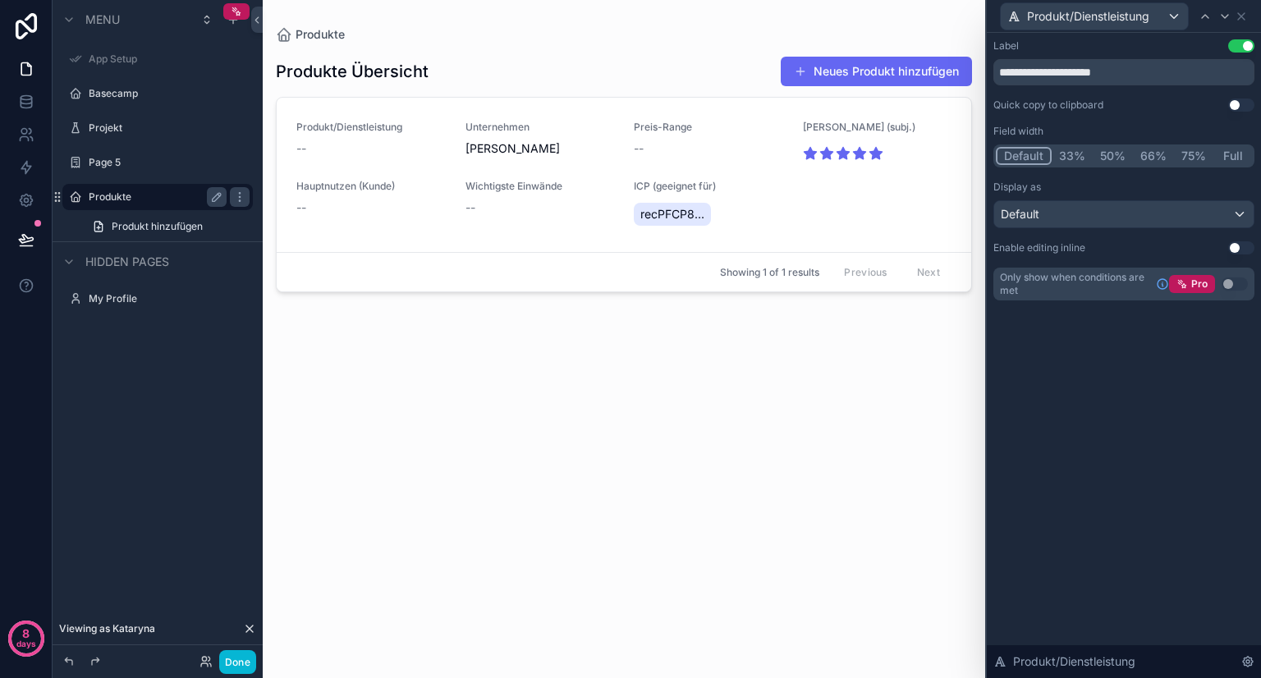
click at [1229, 154] on button "Full" at bounding box center [1232, 156] width 39 height 18
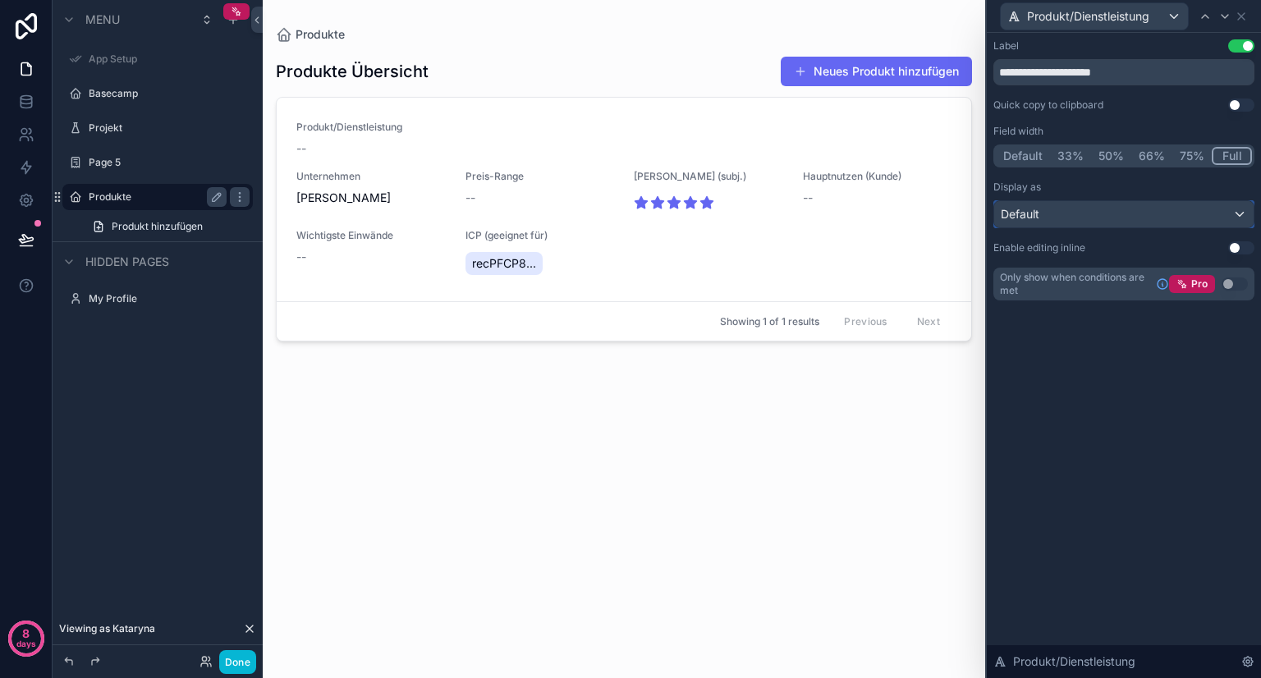
click at [1079, 212] on div "Default" at bounding box center [1123, 214] width 259 height 26
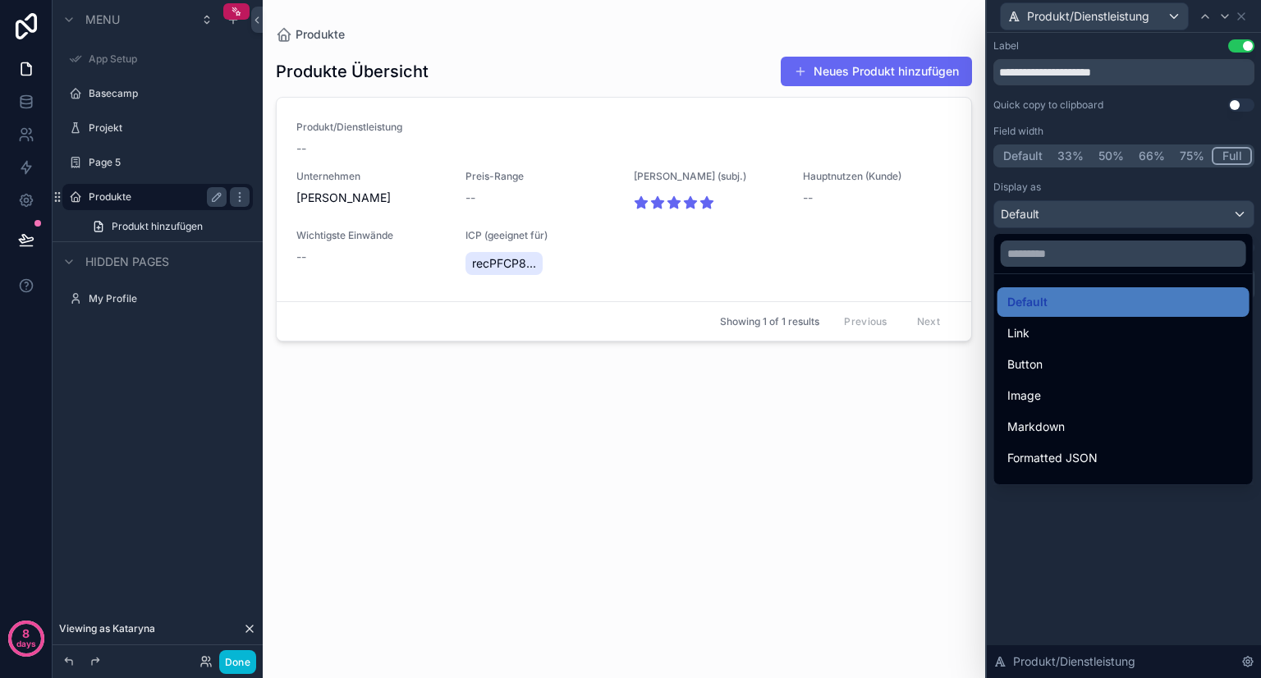
click at [1079, 212] on div at bounding box center [1124, 339] width 274 height 678
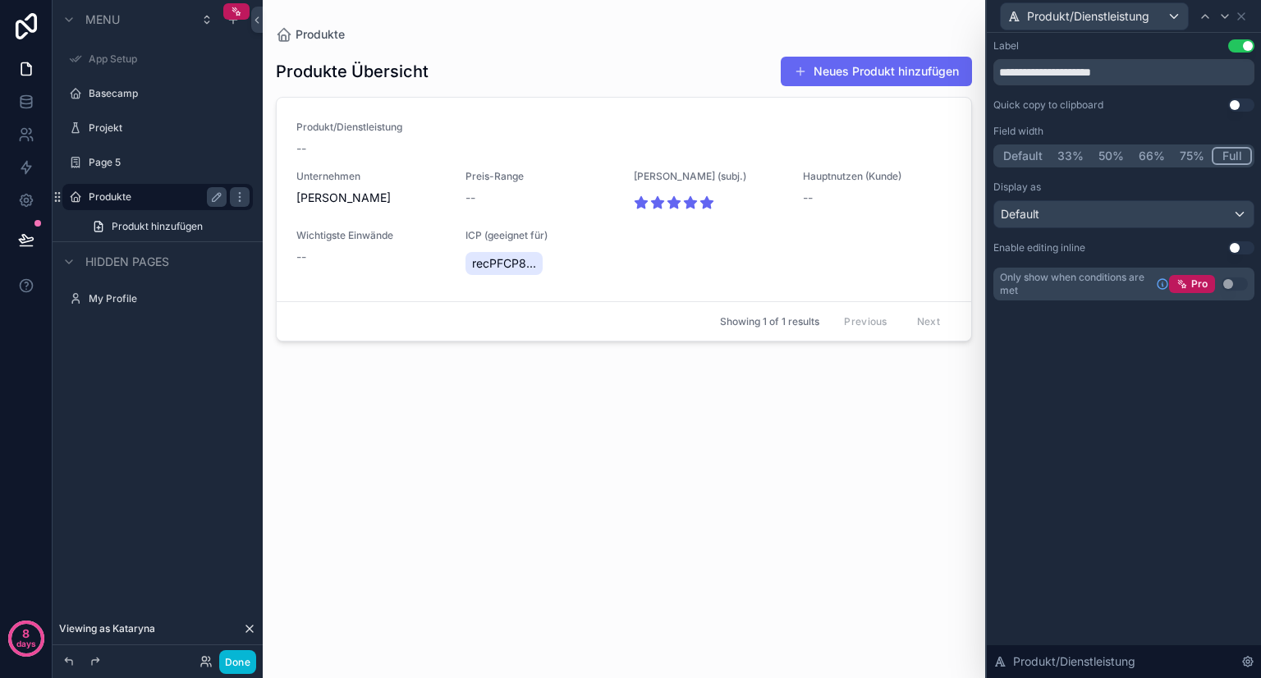
click at [1233, 253] on button "Use setting" at bounding box center [1241, 247] width 26 height 13
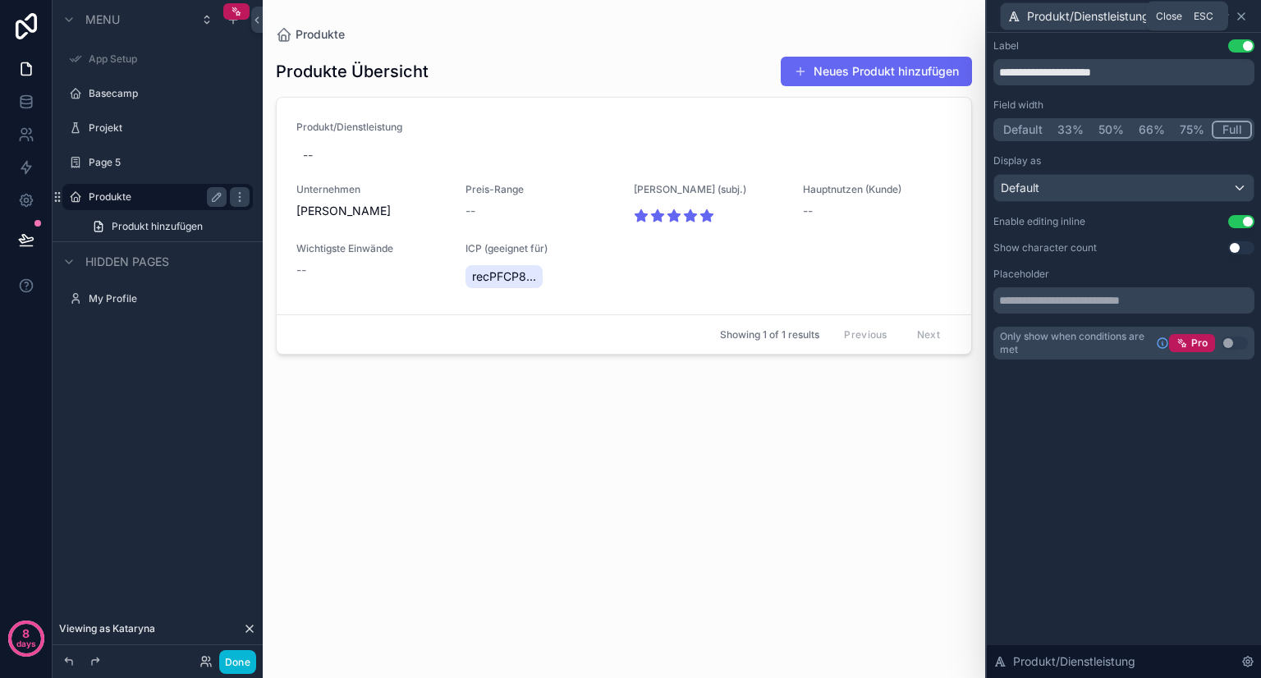
click at [1241, 17] on icon at bounding box center [1240, 16] width 13 height 13
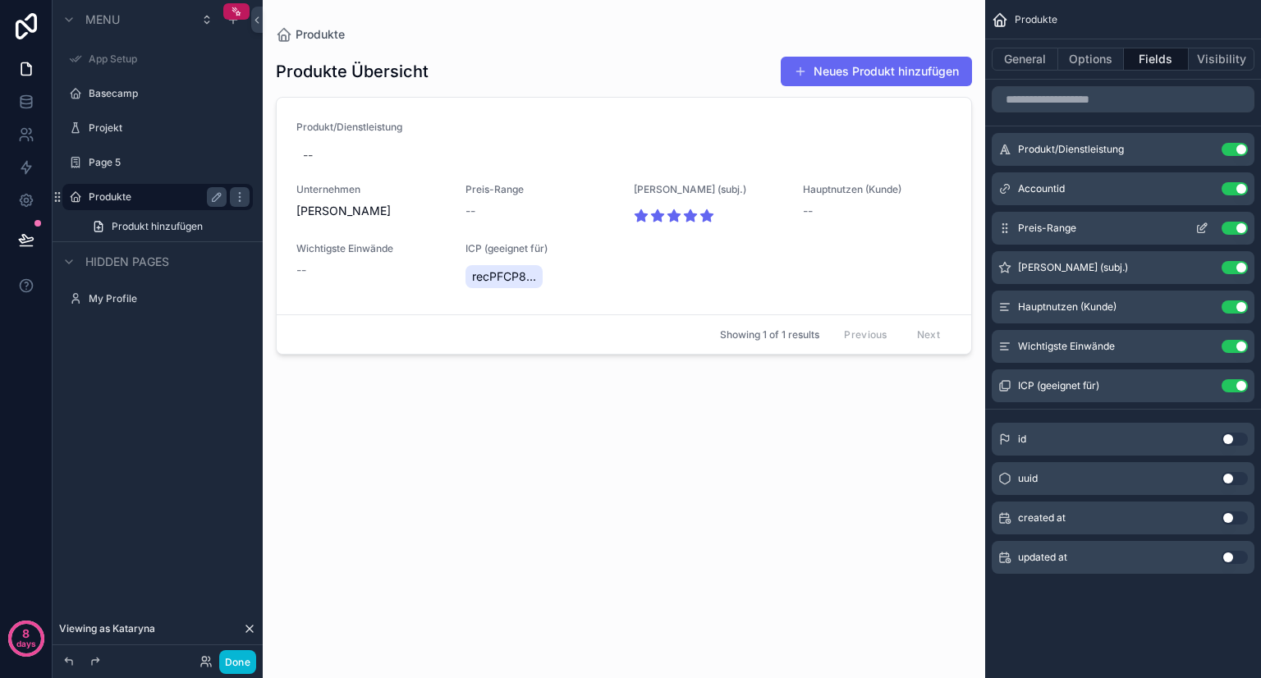
click at [1202, 225] on icon "scrollable content" at bounding box center [1203, 226] width 7 height 7
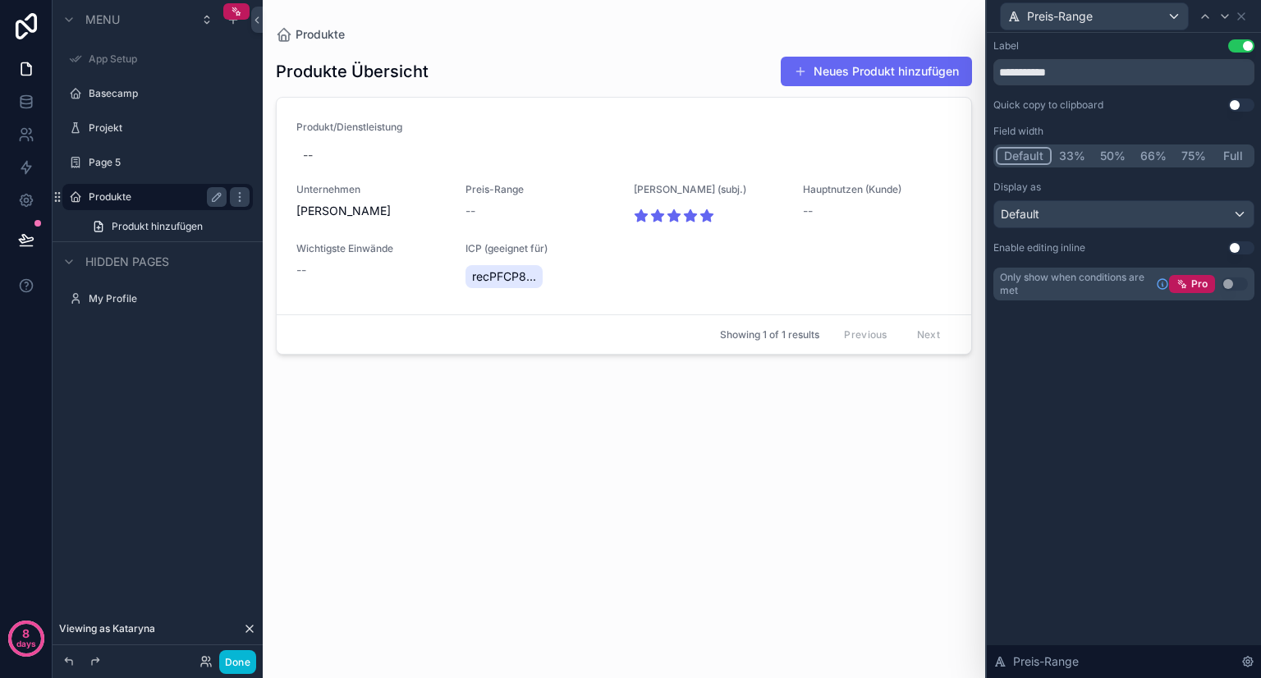
click at [1103, 158] on button "50%" at bounding box center [1112, 156] width 40 height 18
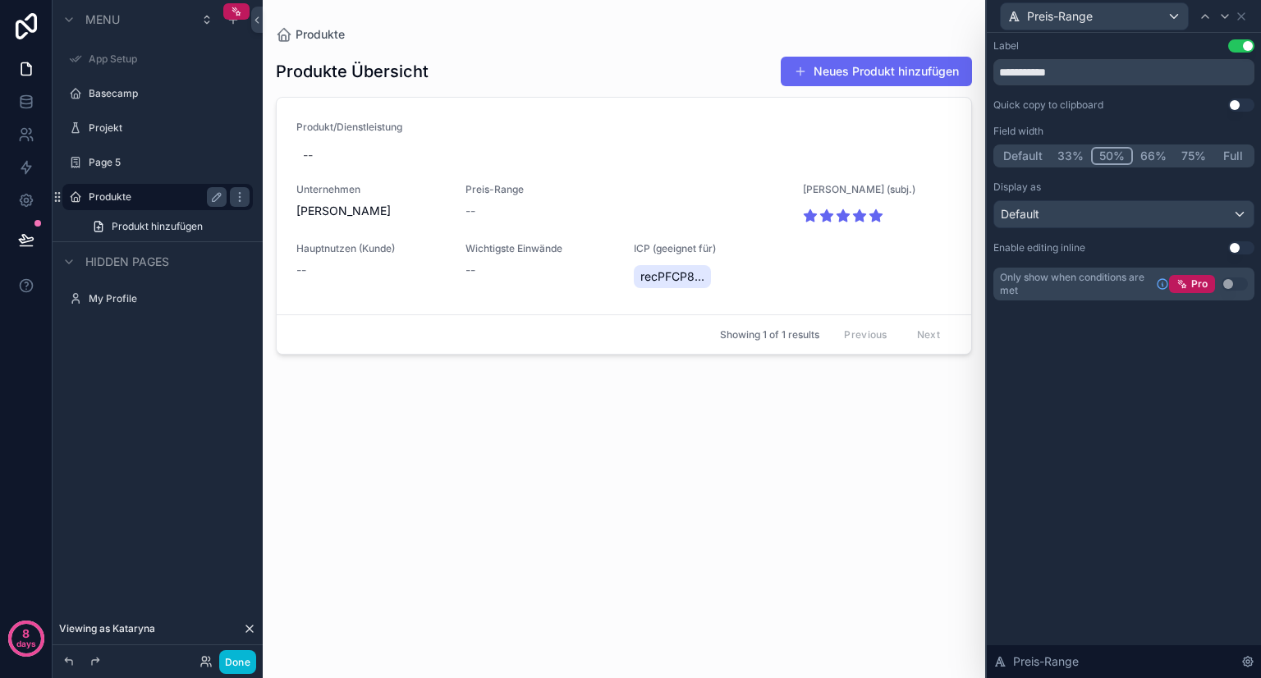
click at [1234, 248] on button "Use setting" at bounding box center [1241, 247] width 26 height 13
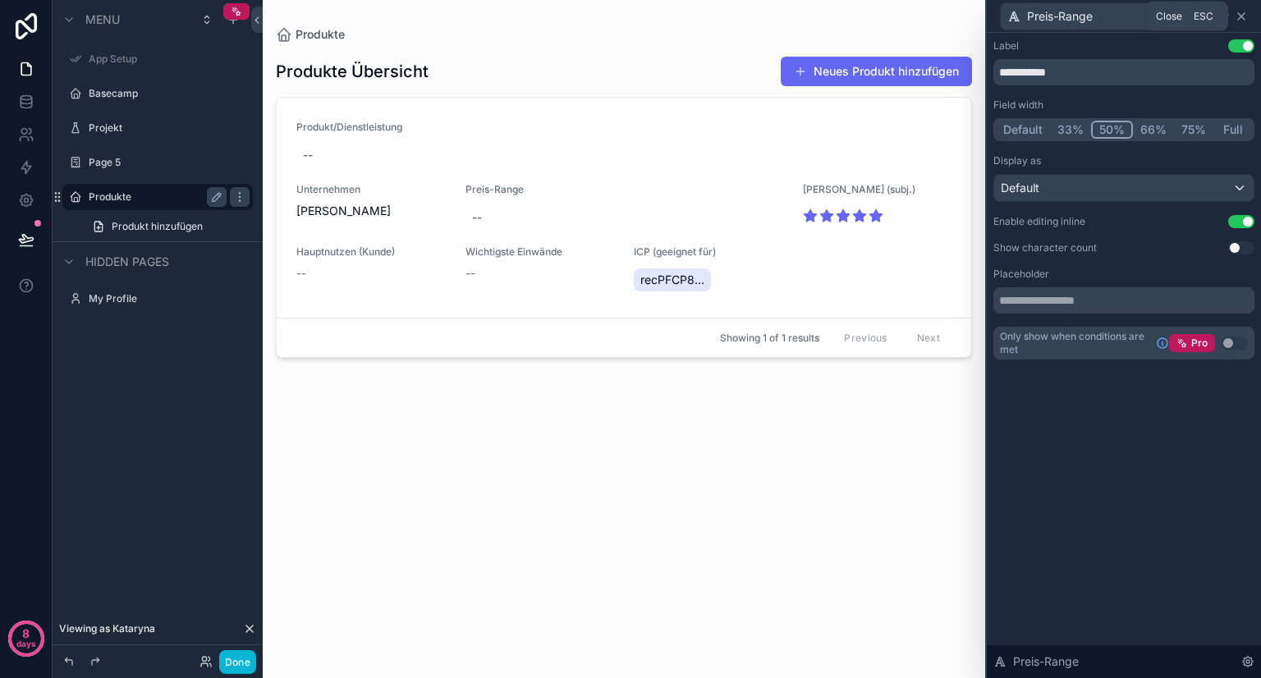
click at [1239, 14] on icon at bounding box center [1240, 16] width 13 height 13
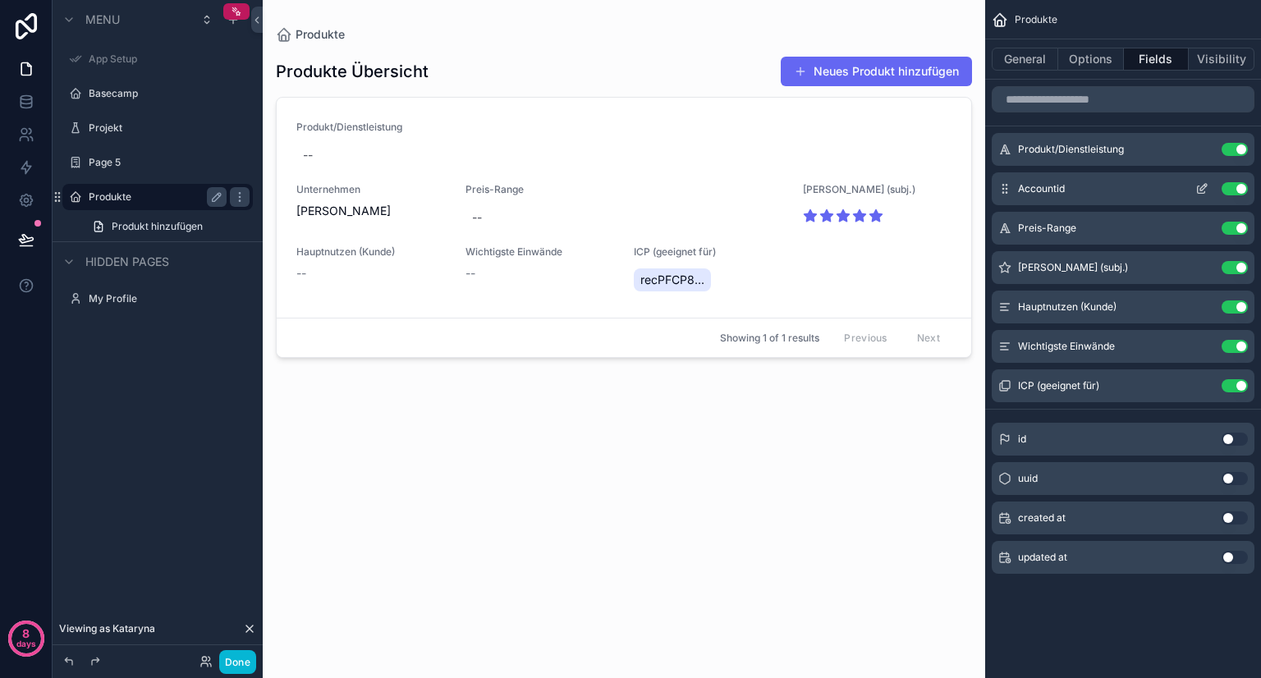
click at [1246, 183] on div "Use setting" at bounding box center [1217, 188] width 59 height 13
click at [1235, 191] on button "Use setting" at bounding box center [1234, 188] width 26 height 13
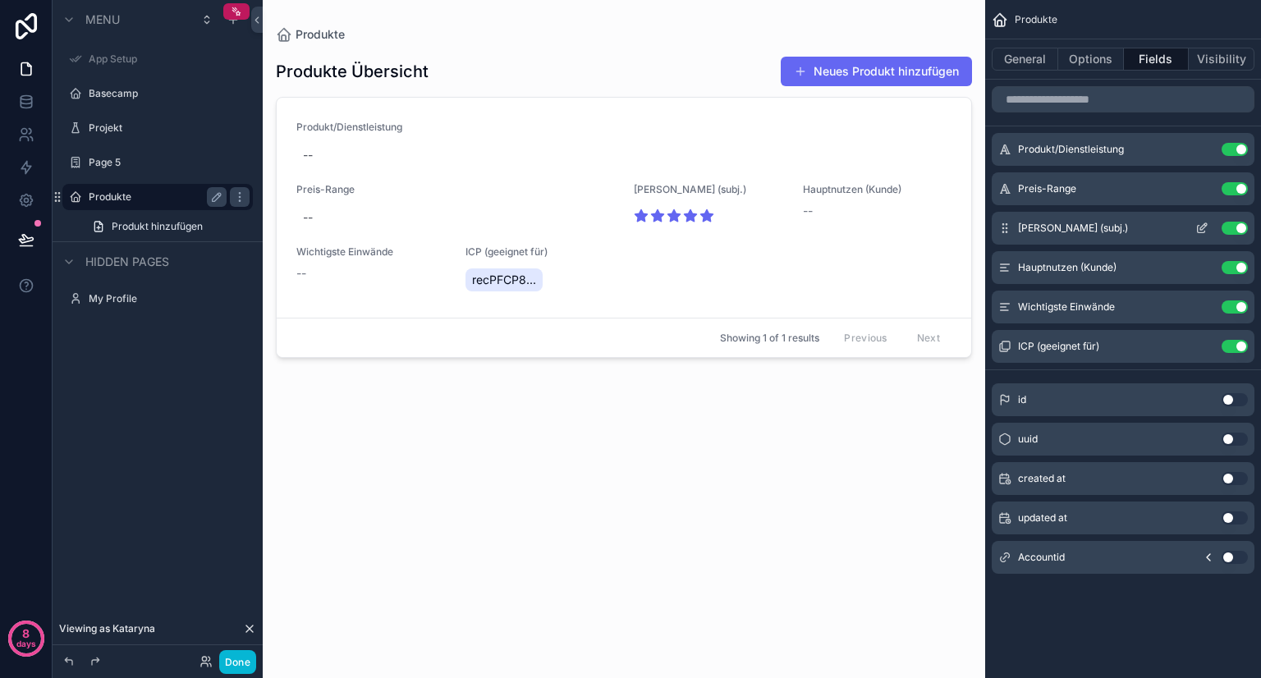
click at [1197, 224] on icon "scrollable content" at bounding box center [1201, 228] width 13 height 13
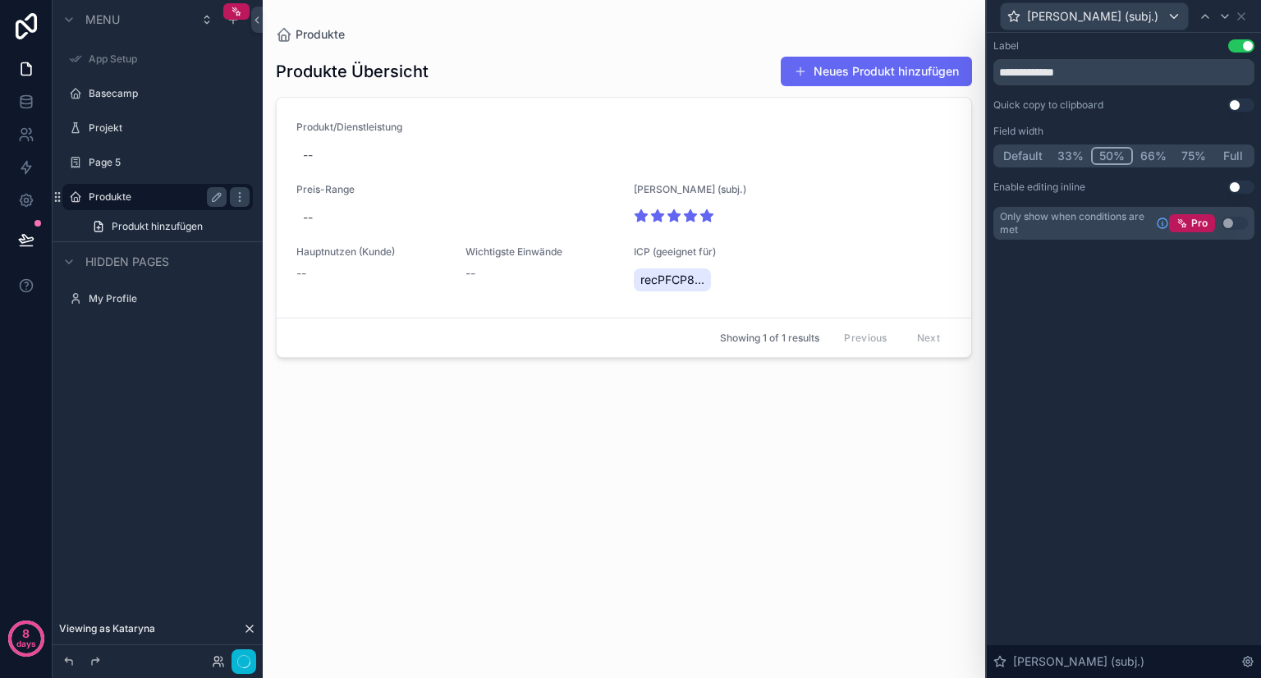
click at [1115, 155] on button "50%" at bounding box center [1112, 156] width 42 height 18
click at [1234, 185] on button "Use setting" at bounding box center [1241, 187] width 26 height 13
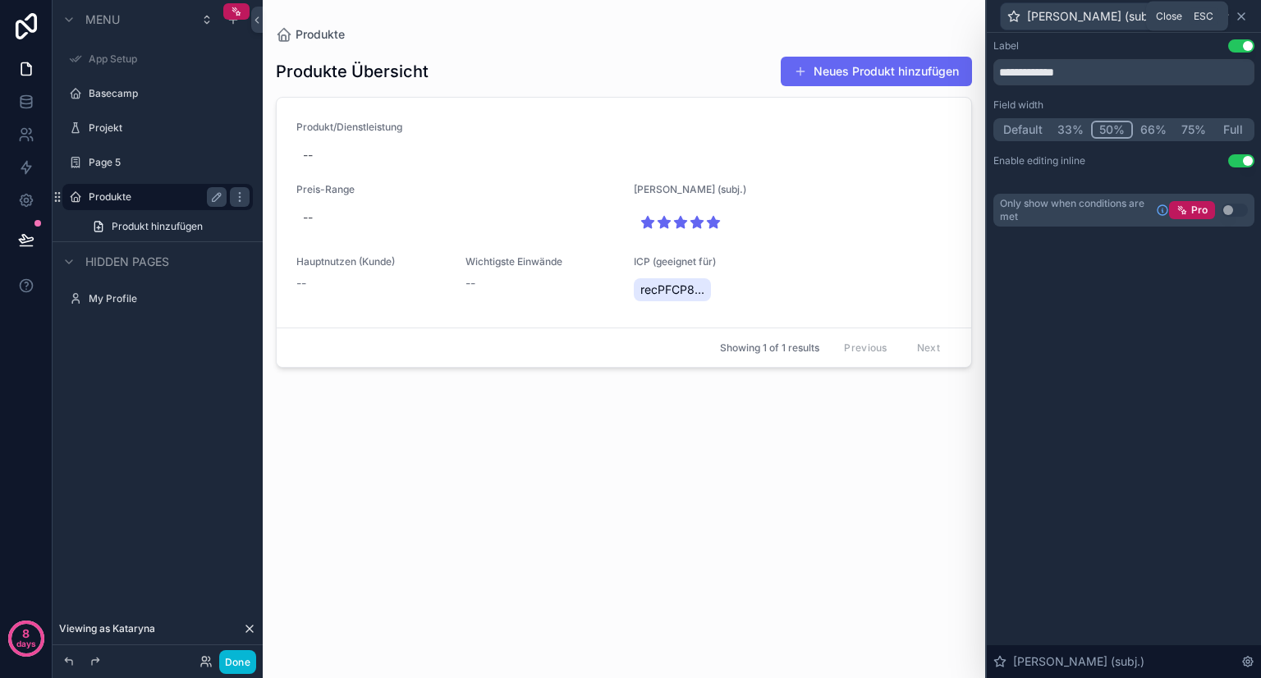
click at [1242, 19] on icon at bounding box center [1240, 16] width 13 height 13
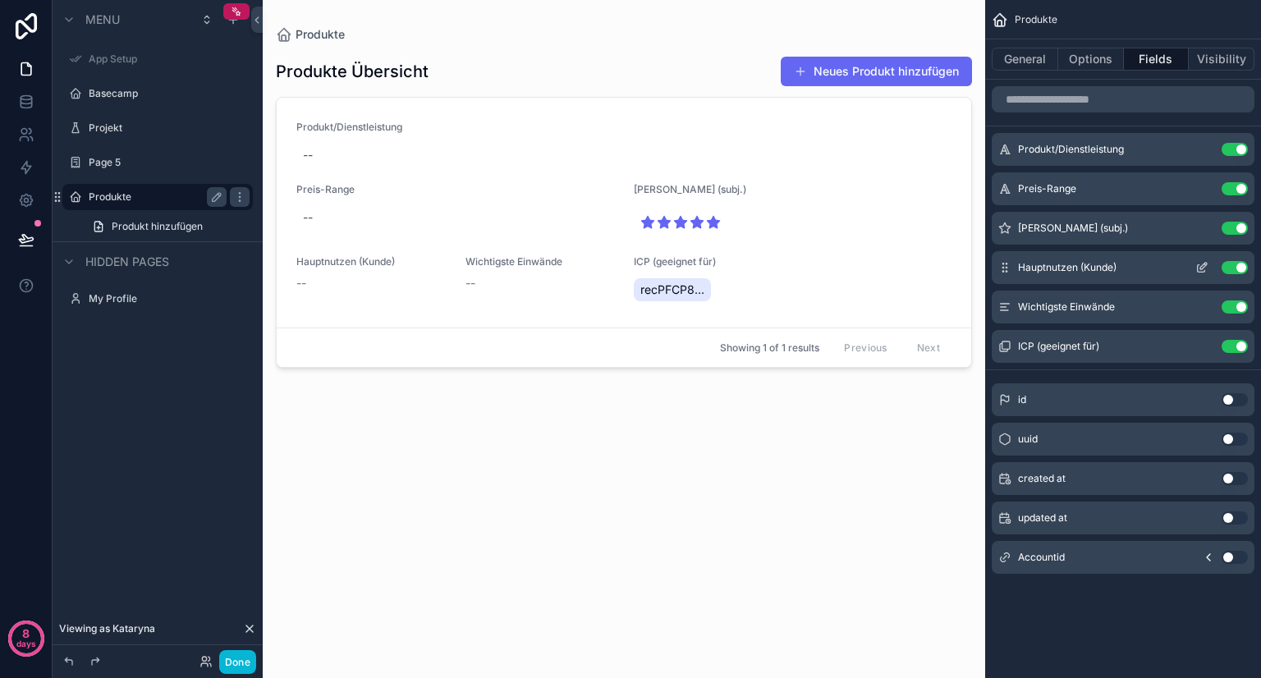
click at [1197, 267] on icon "scrollable content" at bounding box center [1200, 268] width 7 height 7
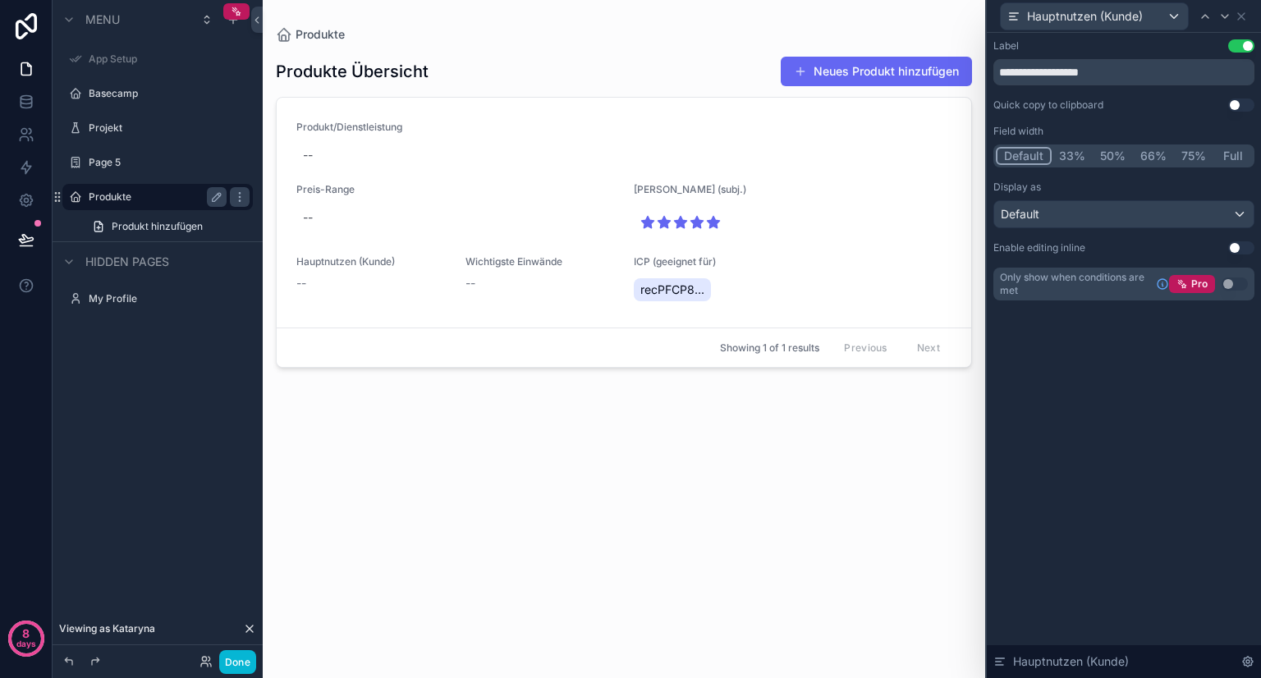
click at [1231, 158] on button "Full" at bounding box center [1232, 156] width 39 height 18
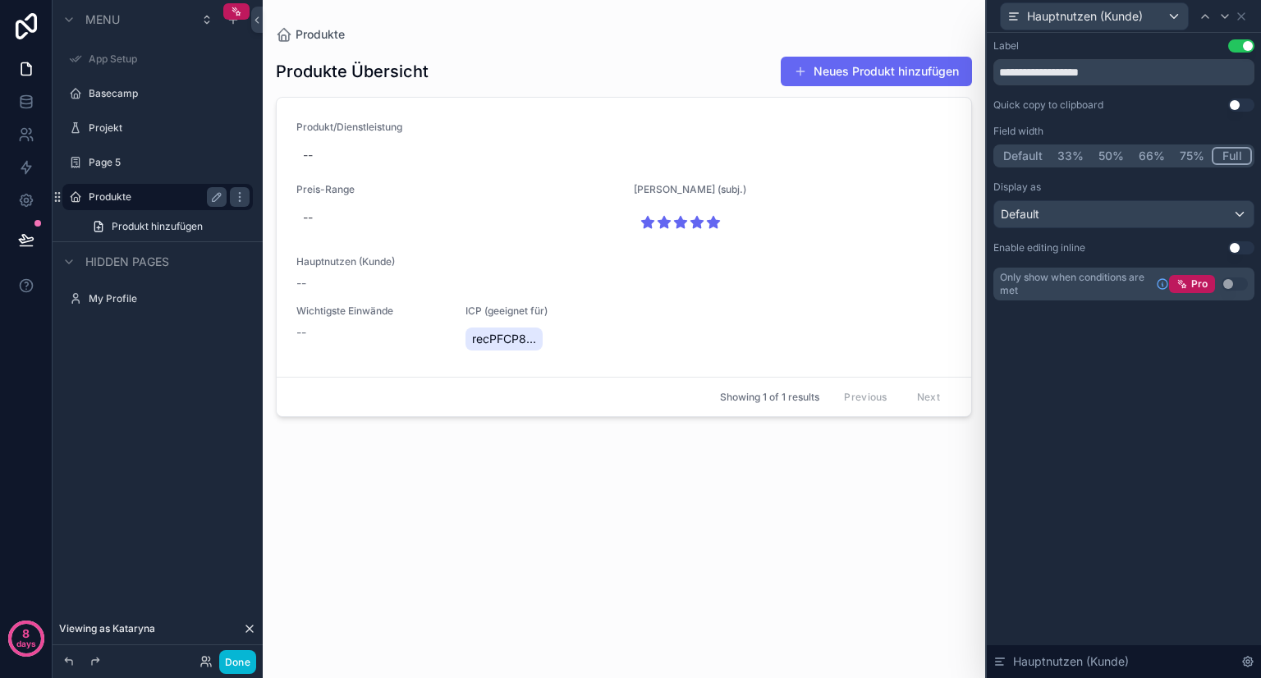
click at [1237, 245] on button "Use setting" at bounding box center [1241, 247] width 26 height 13
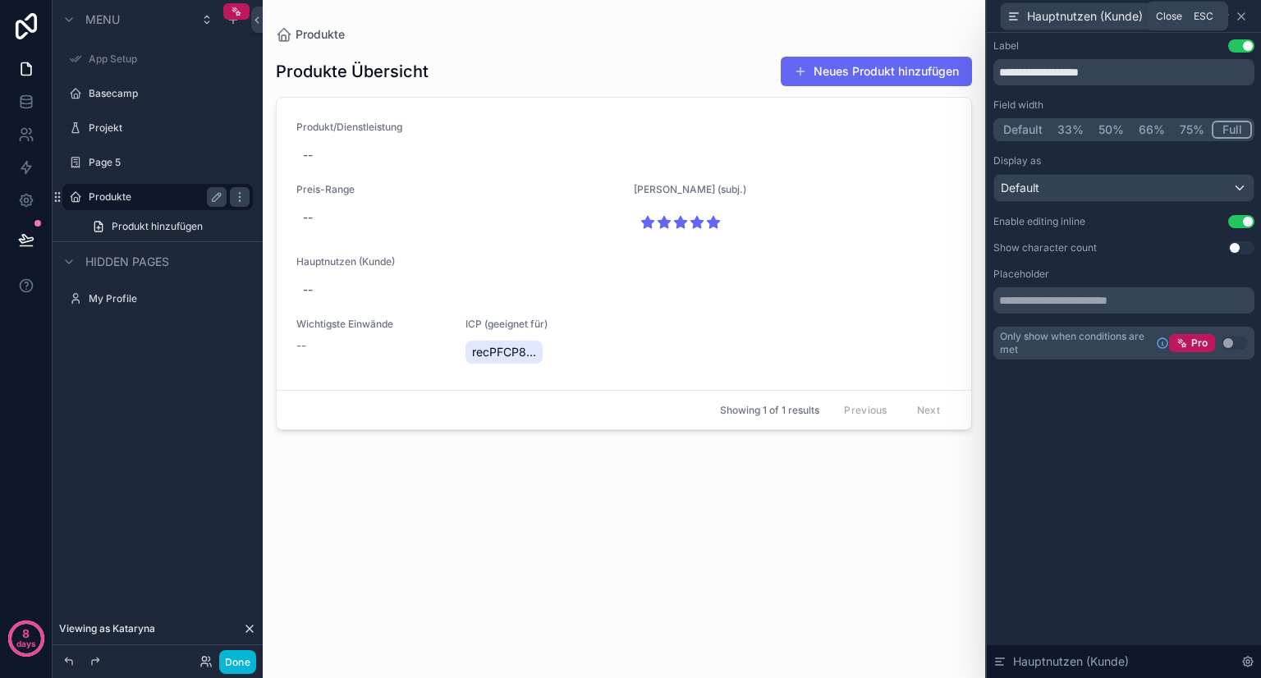
click at [1241, 19] on icon at bounding box center [1240, 16] width 13 height 13
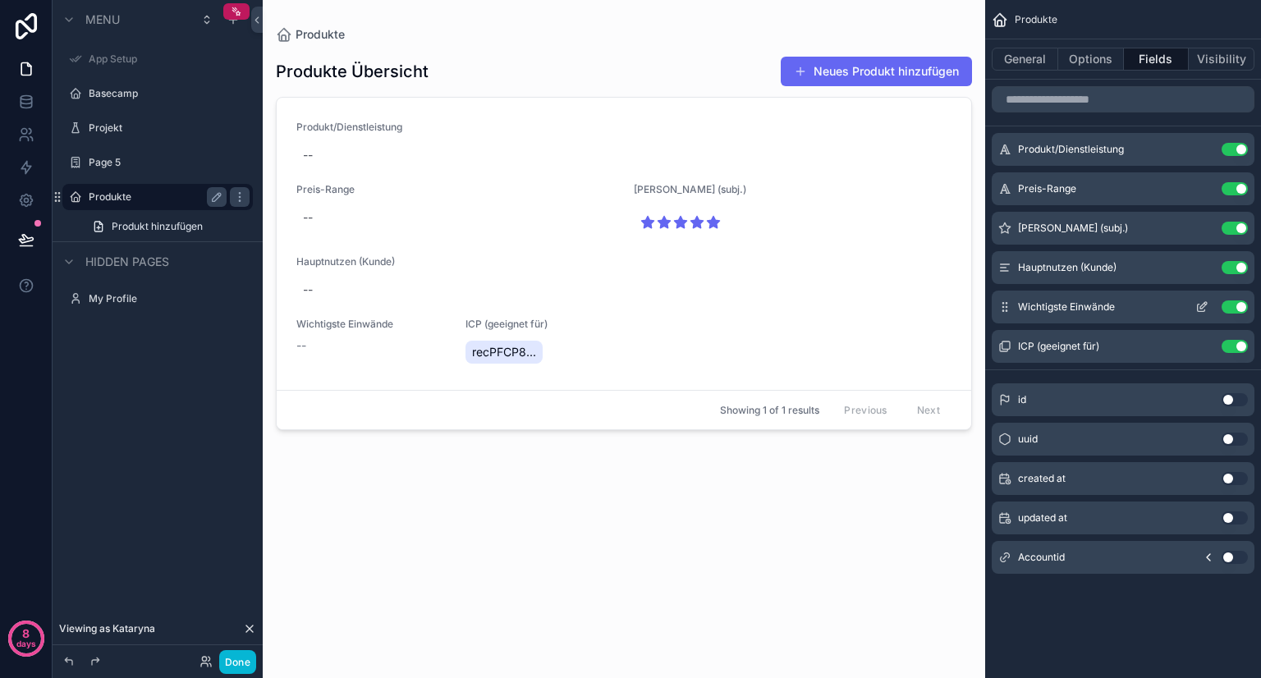
click at [1200, 304] on icon "scrollable content" at bounding box center [1201, 306] width 13 height 13
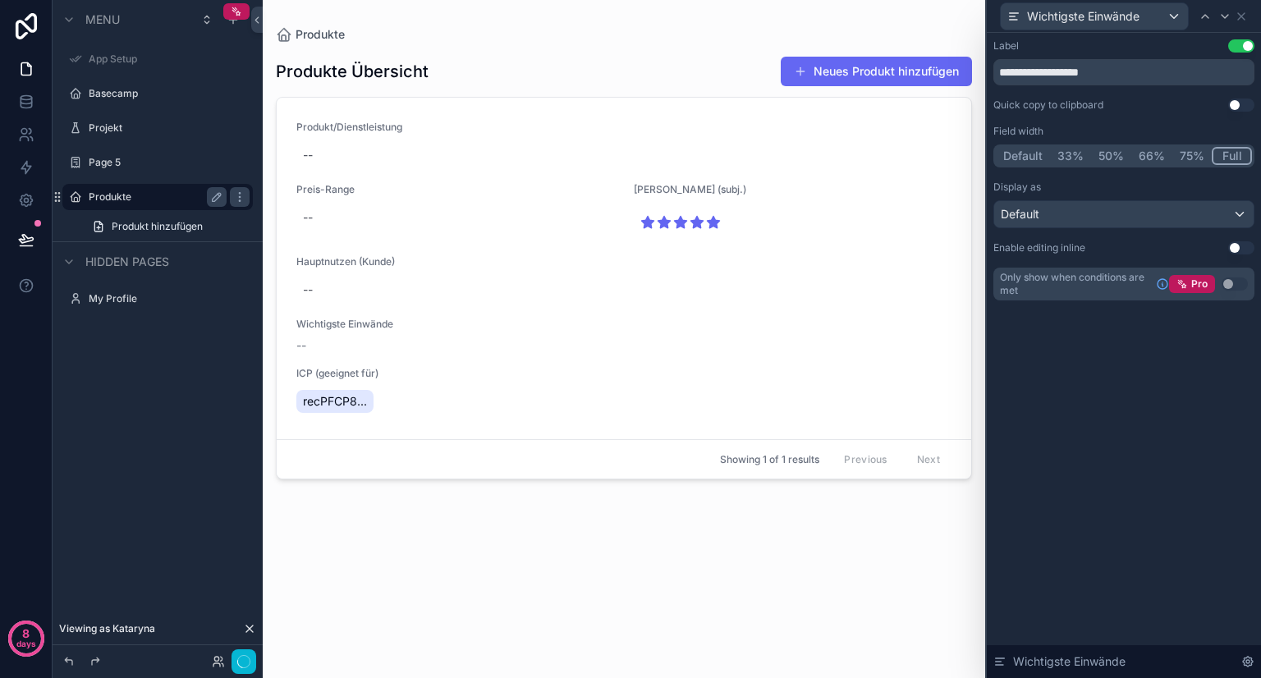
click at [1238, 159] on button "Full" at bounding box center [1231, 156] width 40 height 18
click at [1238, 251] on button "Use setting" at bounding box center [1241, 247] width 26 height 13
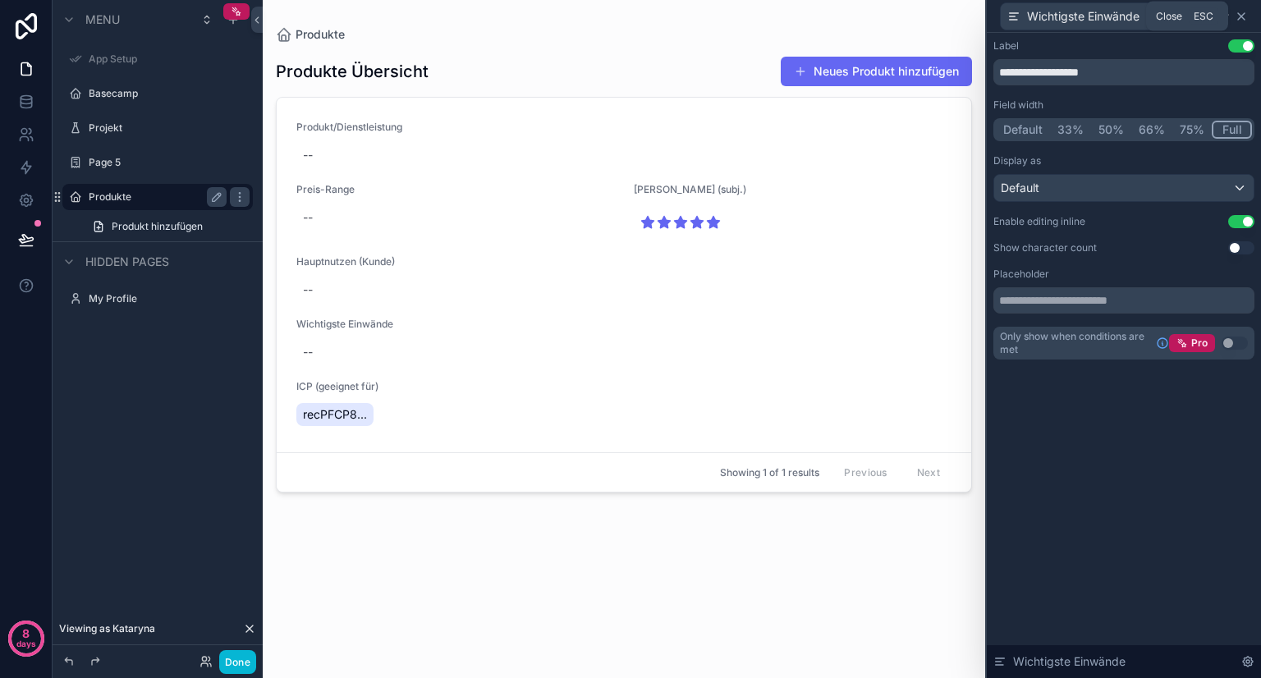
click at [1241, 20] on icon at bounding box center [1240, 16] width 13 height 13
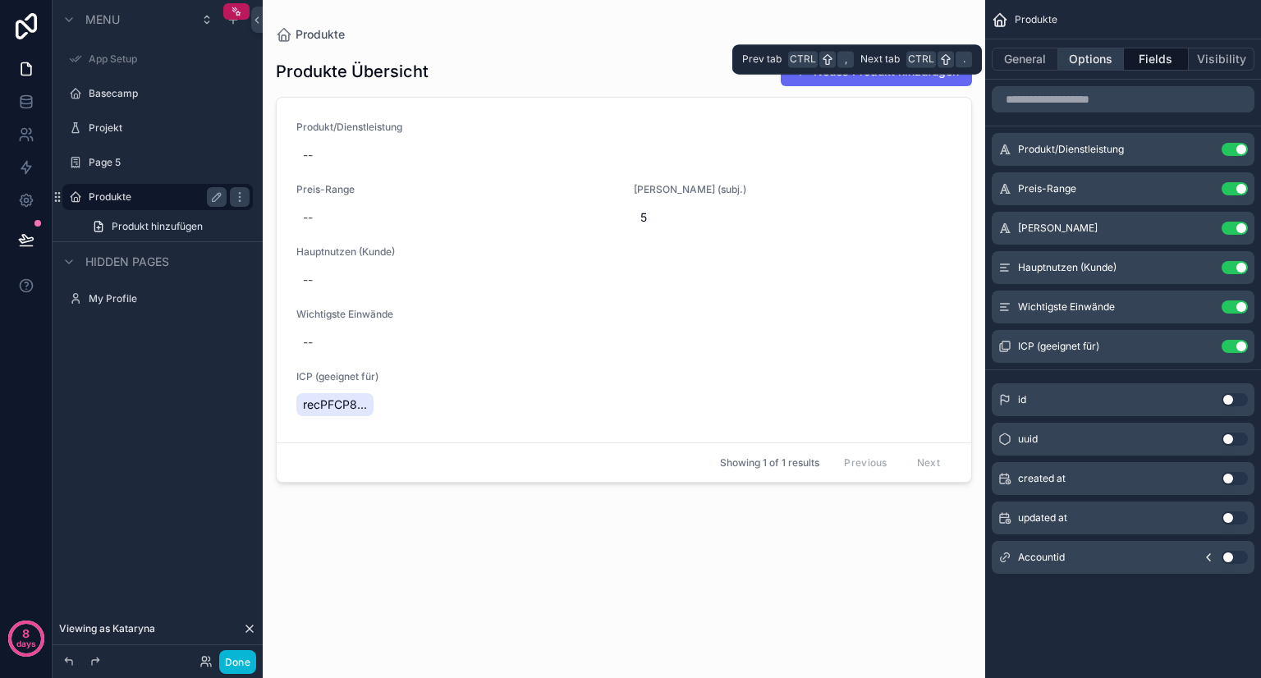
click at [1083, 57] on button "Options" at bounding box center [1091, 59] width 66 height 23
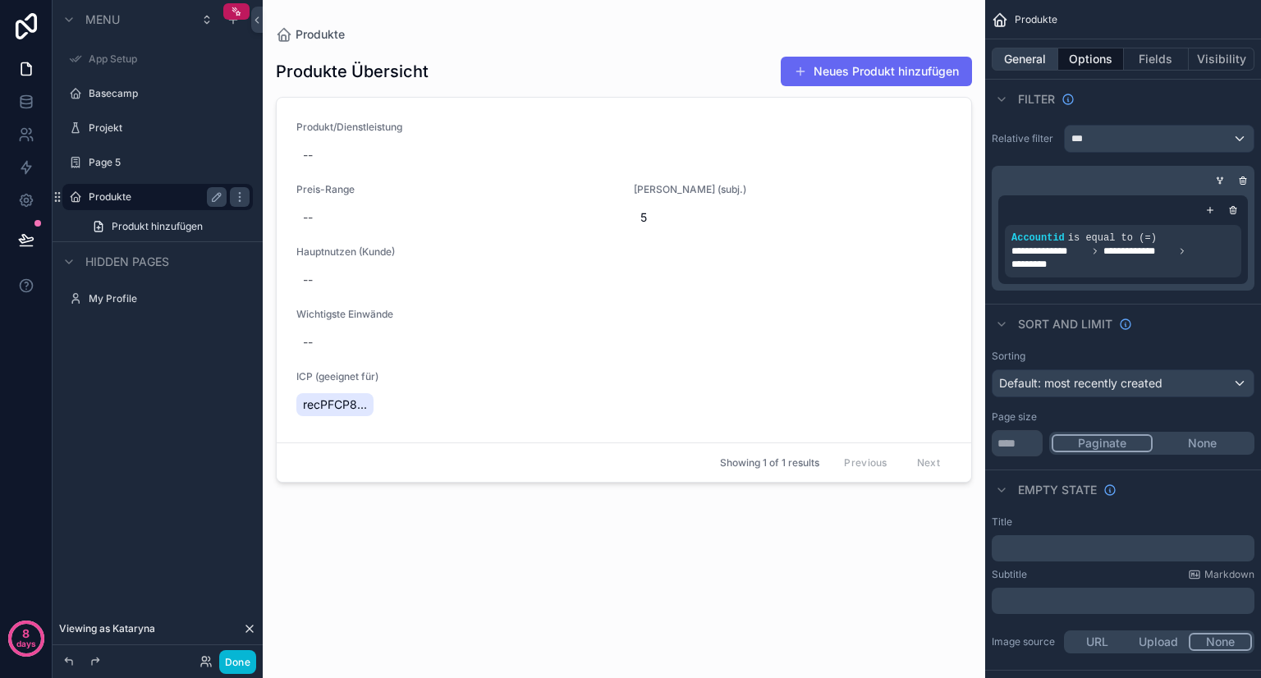
click at [1031, 63] on button "General" at bounding box center [1024, 59] width 66 height 23
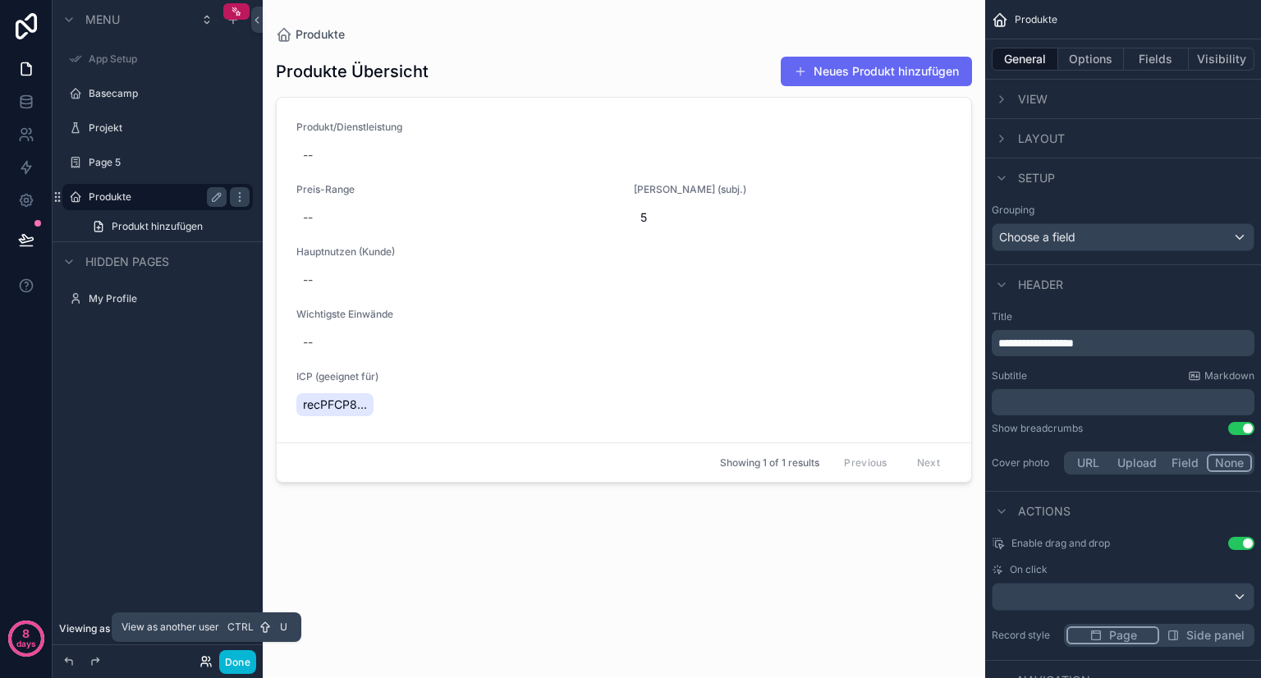
click at [204, 661] on icon at bounding box center [204, 659] width 4 height 4
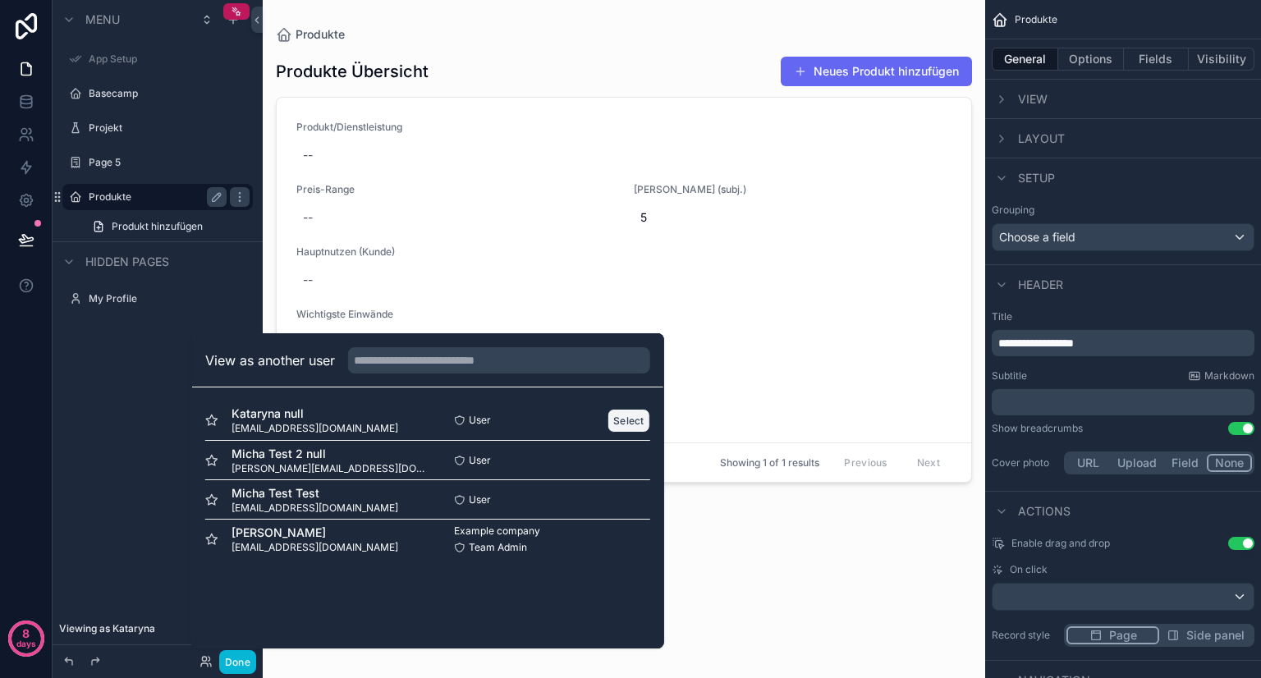
click at [635, 416] on button "Select" at bounding box center [628, 421] width 43 height 24
click at [617, 414] on button "Select" at bounding box center [628, 421] width 43 height 24
click at [626, 414] on button "Select" at bounding box center [628, 421] width 43 height 24
click at [628, 418] on button "Select" at bounding box center [628, 421] width 43 height 24
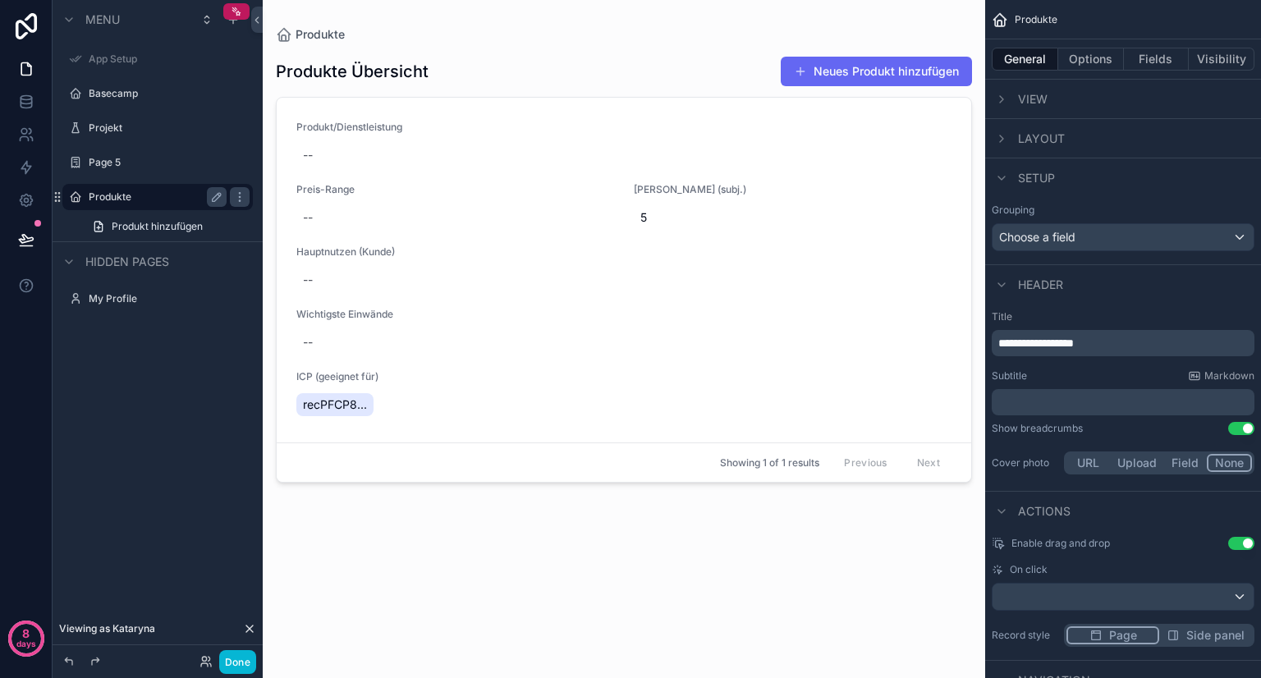
click at [309, 659] on div "Produkte Produkte Übersicht Neues Produkt hinzufügen Produkt/Dienstleistung -- …" at bounding box center [624, 339] width 722 height 678
click at [232, 662] on button "Done" at bounding box center [237, 662] width 37 height 24
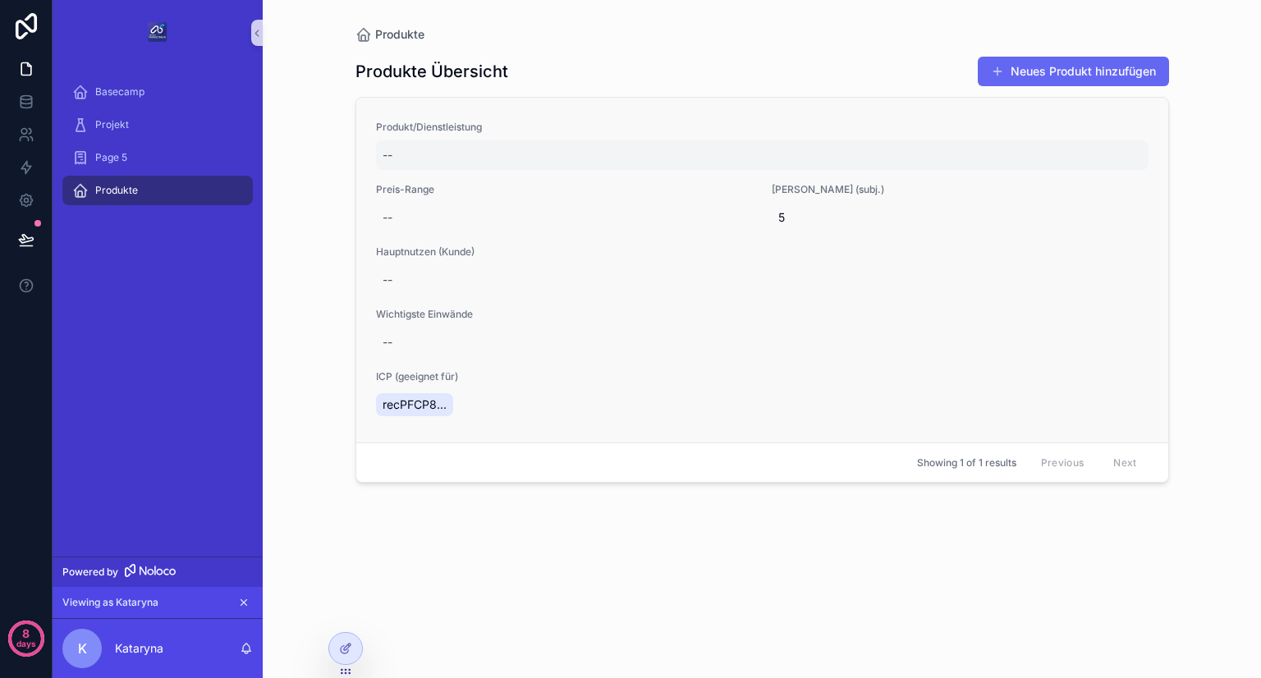
click at [445, 158] on div "--" at bounding box center [762, 155] width 772 height 30
type input "**********"
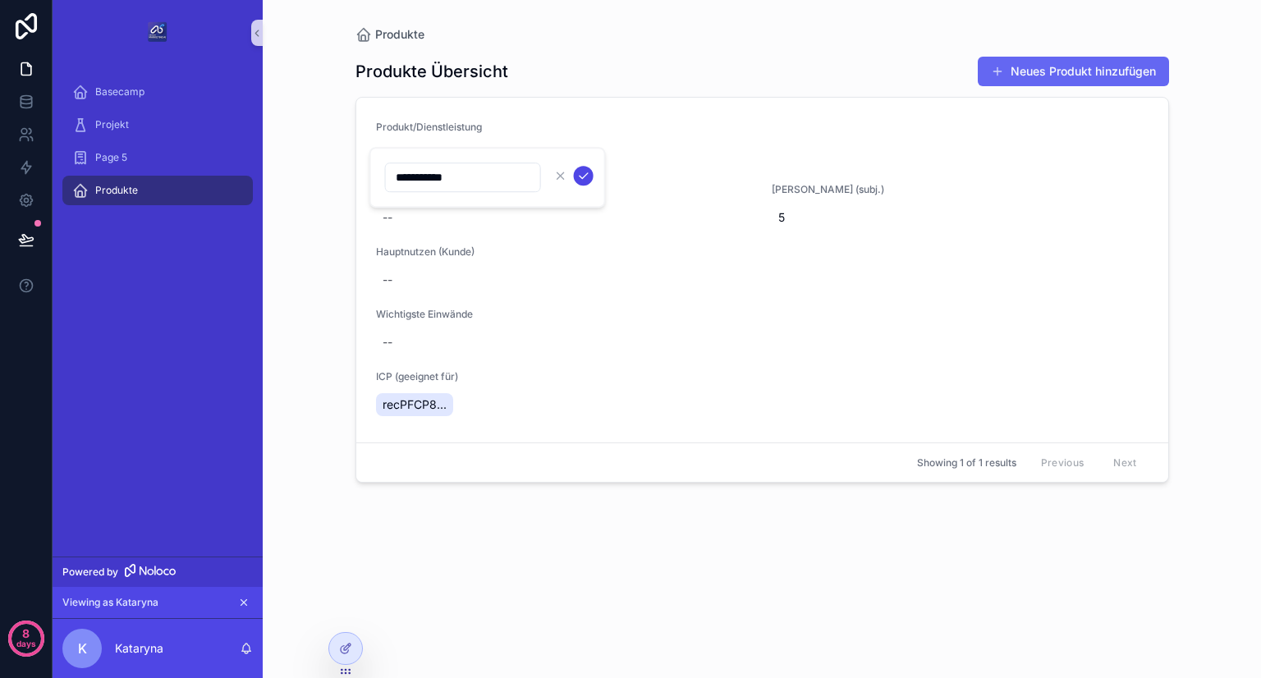
click at [578, 178] on icon "scrollable content" at bounding box center [583, 175] width 13 height 13
click at [475, 210] on div "--" at bounding box center [564, 218] width 377 height 30
type input "*****"
click at [475, 210] on div "--" at bounding box center [564, 218] width 377 height 30
type input "*********"
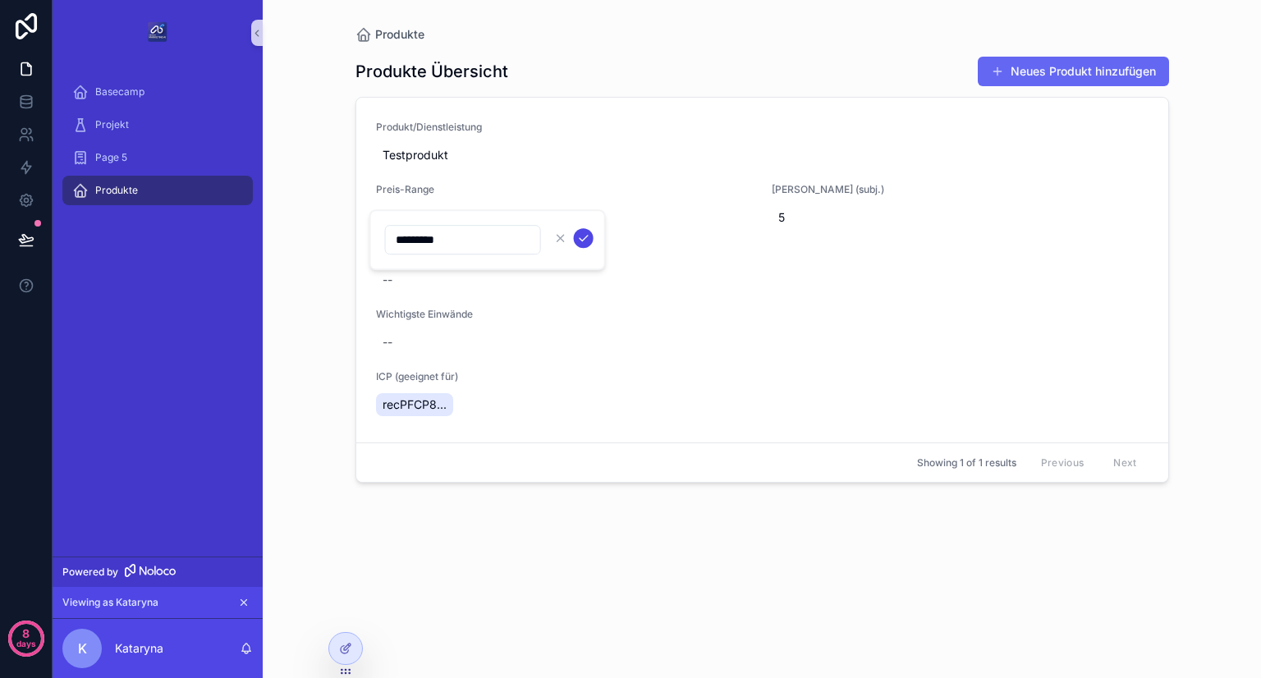
click at [581, 240] on icon "scrollable content" at bounding box center [583, 237] width 13 height 13
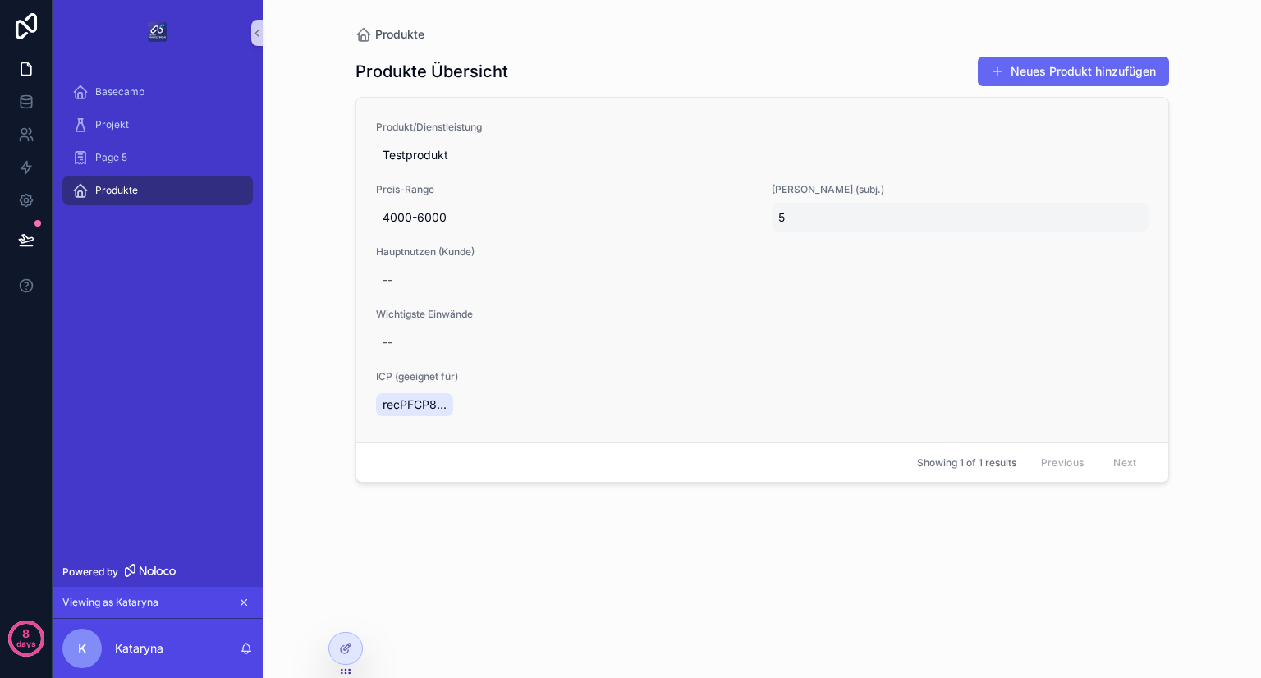
click at [814, 211] on span "5" at bounding box center [960, 217] width 364 height 16
type input "**"
click at [552, 291] on div "--" at bounding box center [762, 280] width 772 height 30
click at [469, 268] on div "--" at bounding box center [762, 280] width 772 height 30
drag, startPoint x: 537, startPoint y: 332, endPoint x: 699, endPoint y: 404, distance: 177.8
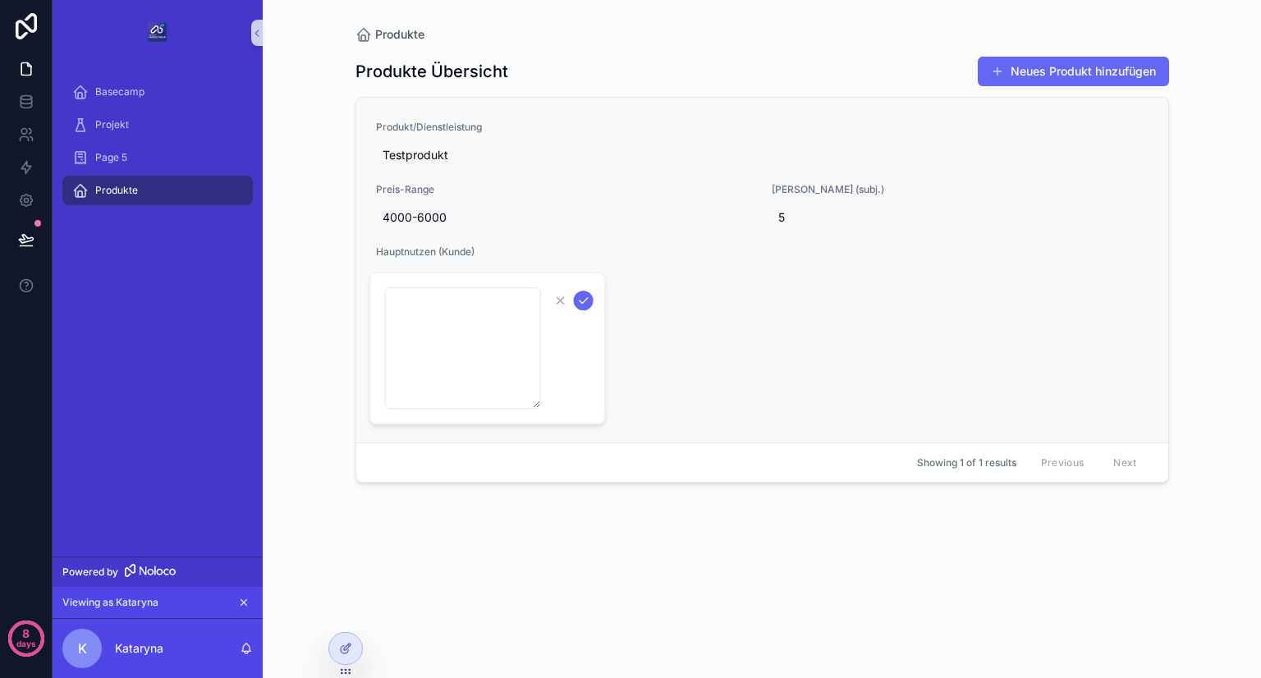
click at [699, 404] on div "Basecamp Projekt Page 5 Produkte Powered by Viewing as Kataryna K Kataryna Prod…" at bounding box center [657, 339] width 1208 height 678
type textarea "****** ****** ******"
click at [584, 297] on icon "scrollable content" at bounding box center [583, 300] width 13 height 13
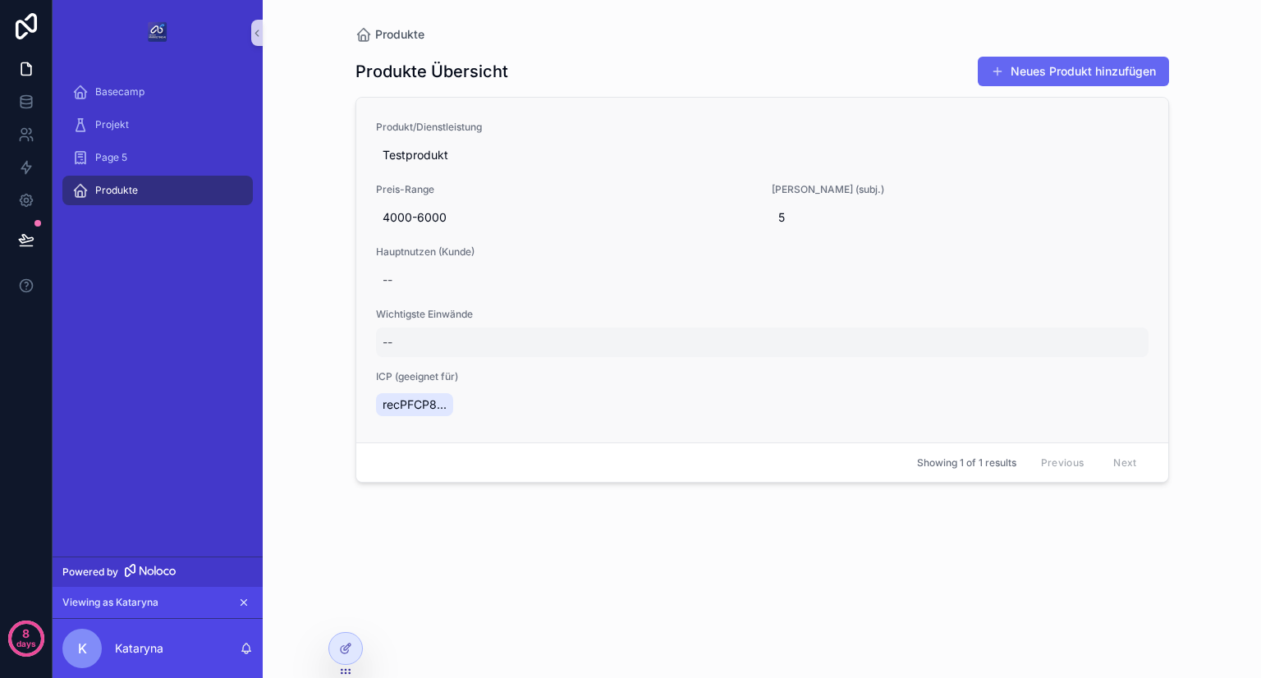
click at [482, 341] on div "--" at bounding box center [762, 342] width 772 height 30
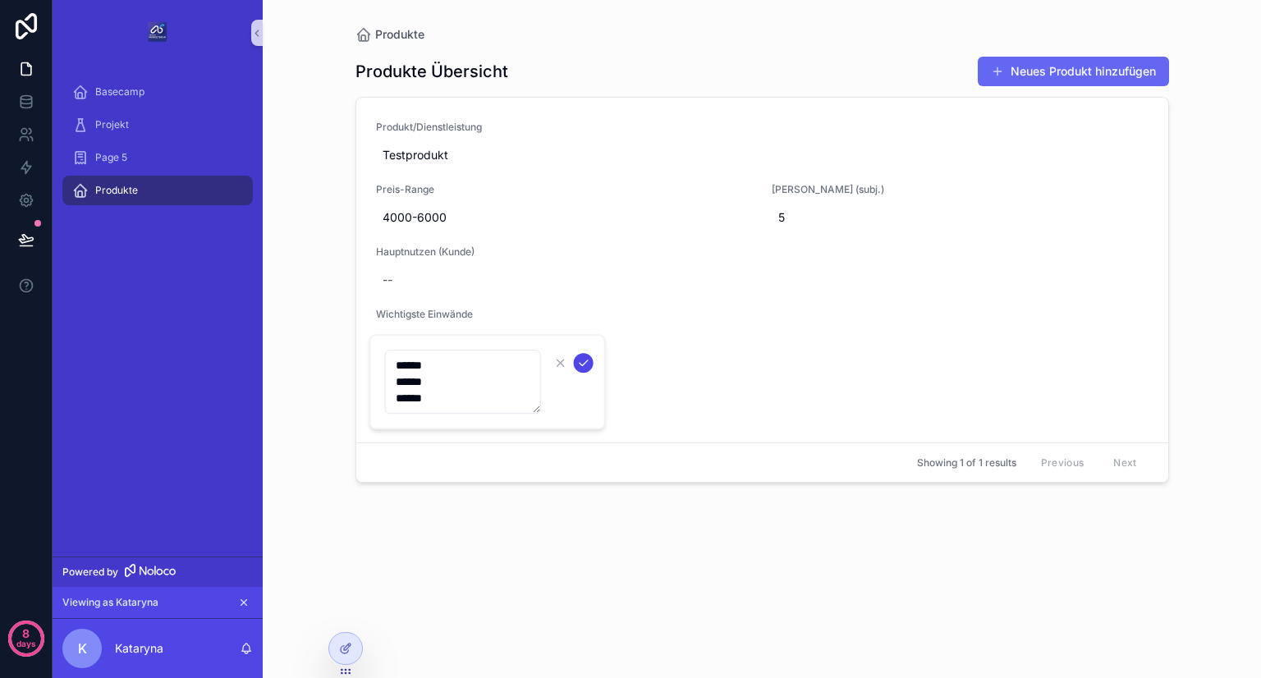
type textarea "****** ****** ******"
click at [584, 359] on icon "scrollable content" at bounding box center [583, 362] width 13 height 13
click at [437, 405] on span "recPFCP8..." at bounding box center [414, 404] width 64 height 16
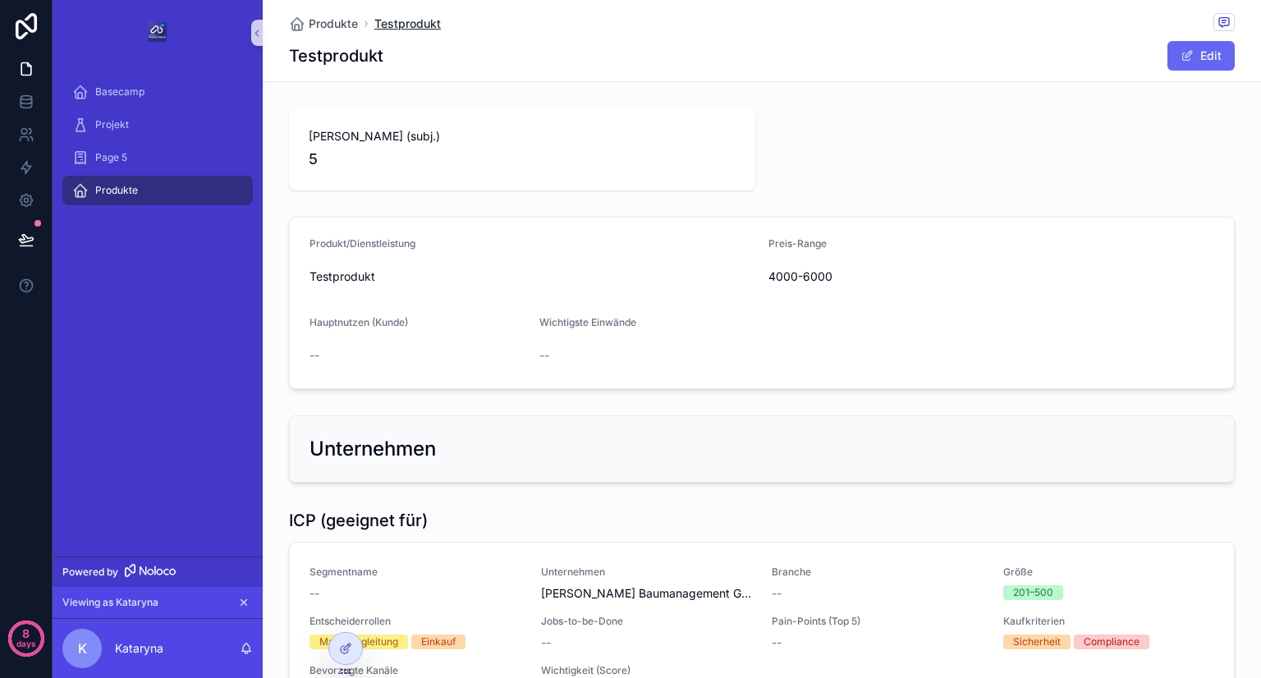
click at [391, 24] on span "Testprodukt" at bounding box center [407, 24] width 66 height 16
click at [332, 24] on span "Produkte" at bounding box center [333, 24] width 49 height 16
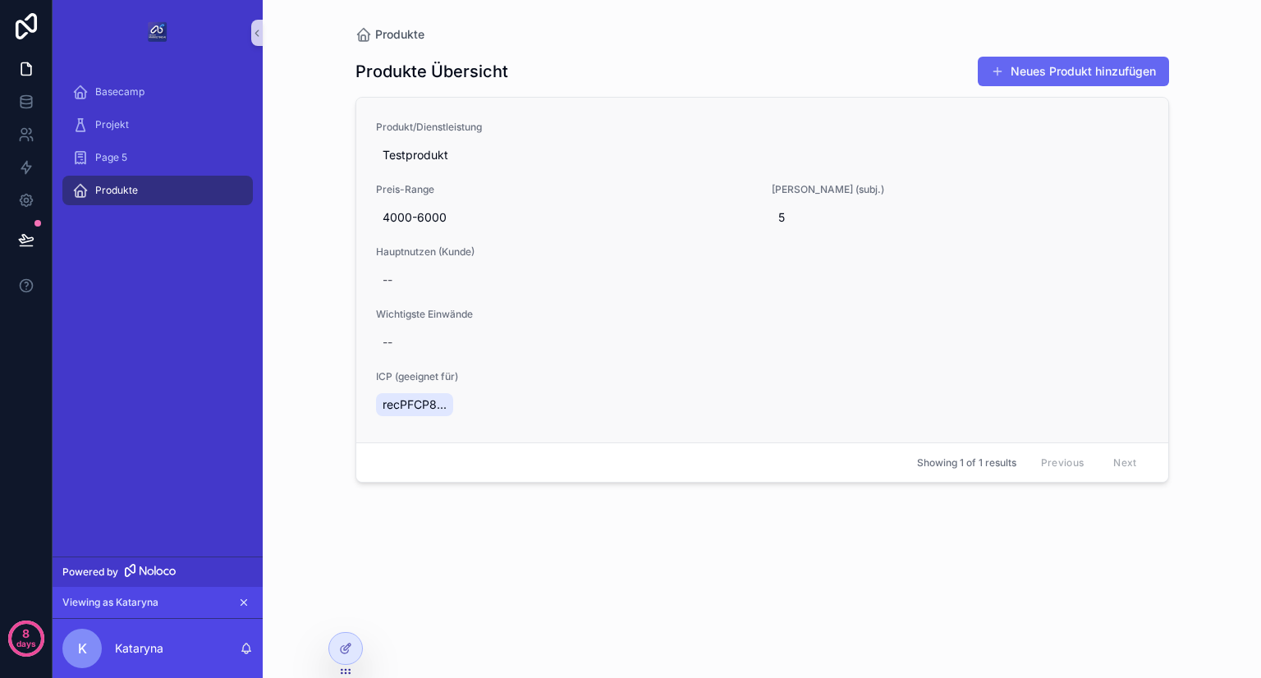
click at [605, 323] on div "Wichtigste Einwände --" at bounding box center [762, 332] width 772 height 49
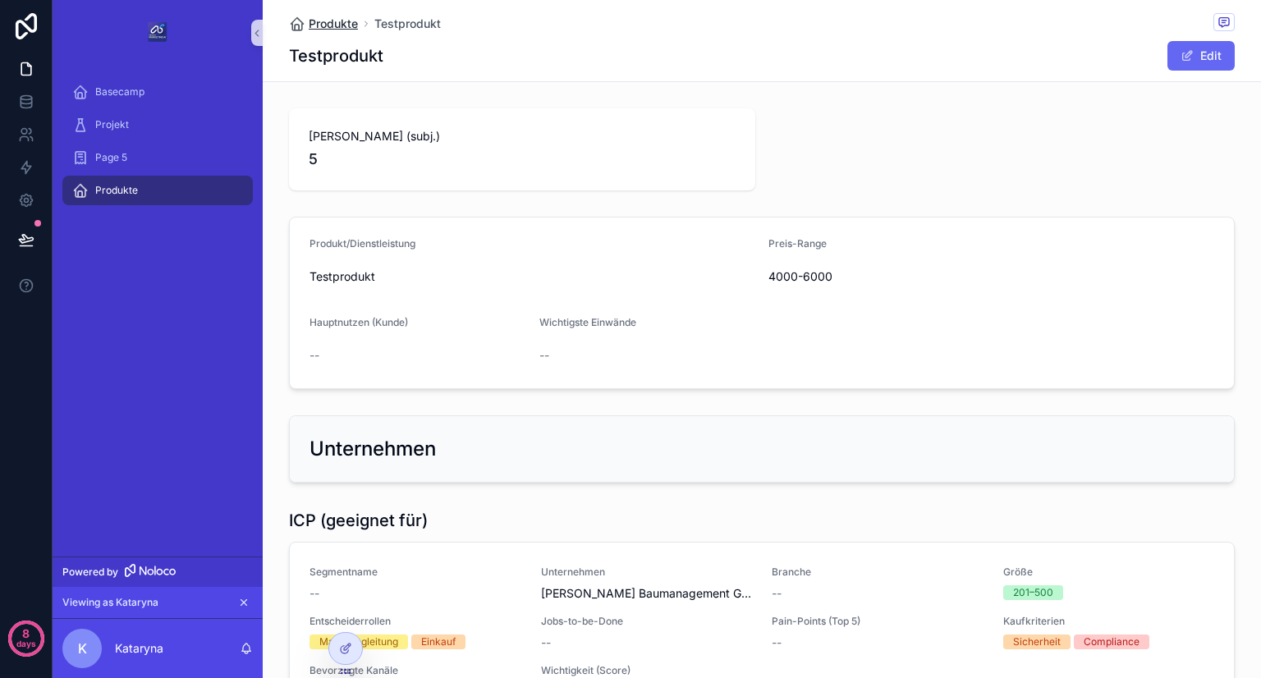
click at [327, 16] on span "Produkte" at bounding box center [333, 24] width 49 height 16
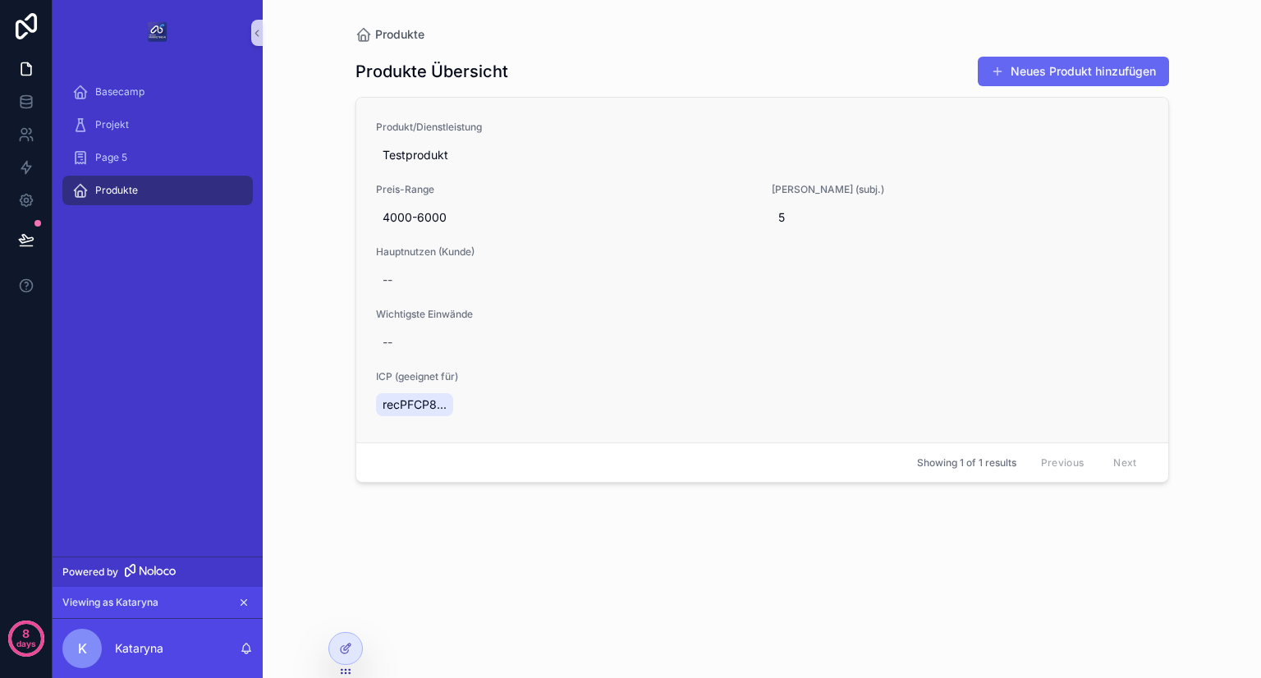
click at [922, 405] on div "Produkt/Dienstleistung Testprodukt Preis-Range 4000-6000 Marge (subj.) 5 Hauptn…" at bounding box center [762, 270] width 772 height 299
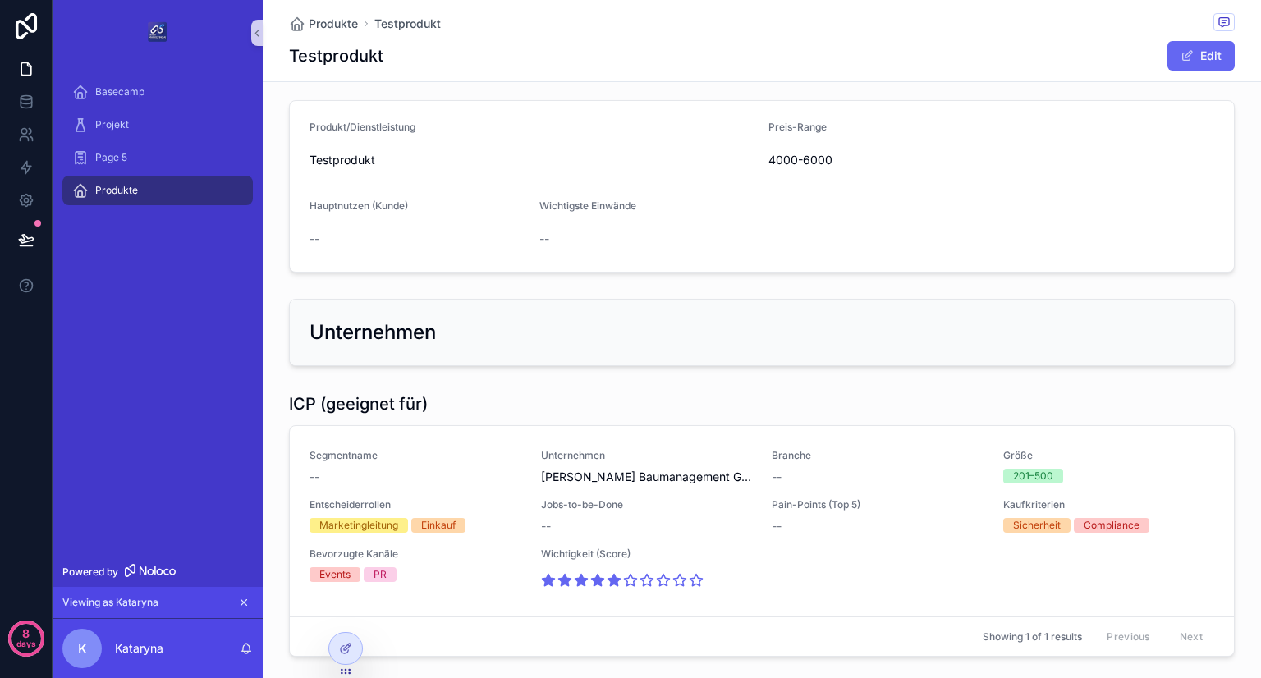
scroll to position [153, 0]
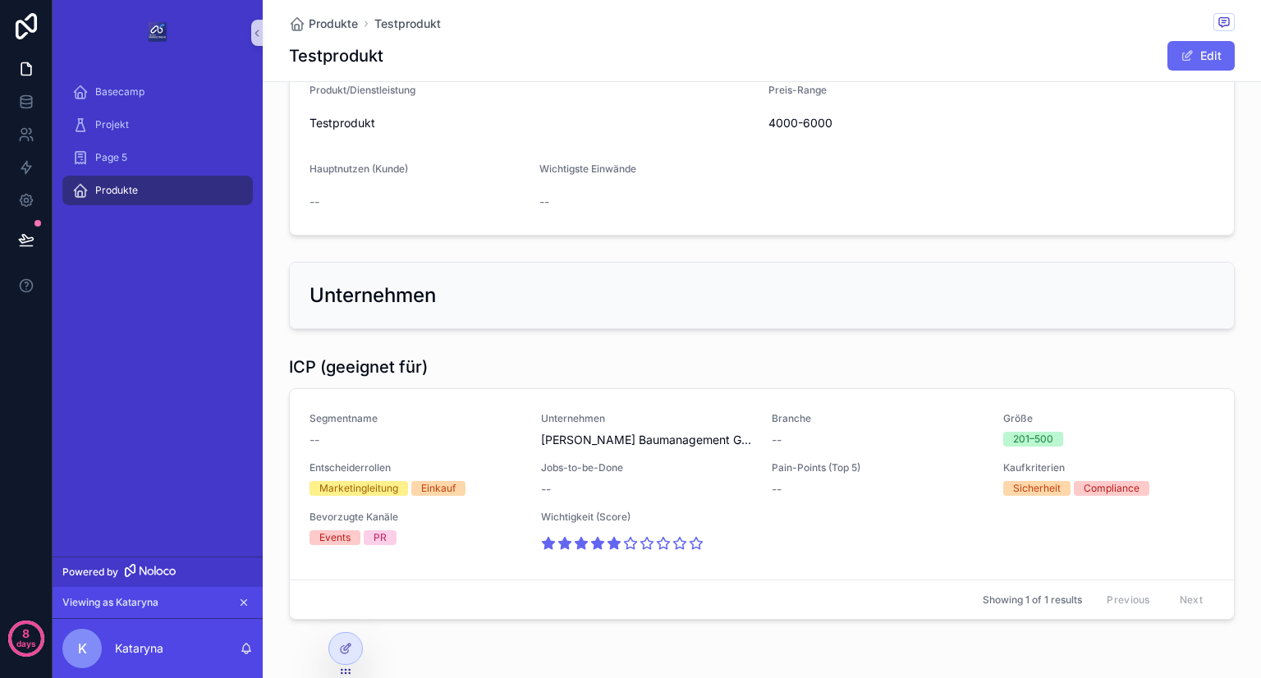
click at [336, 204] on div "--" at bounding box center [417, 202] width 217 height 16
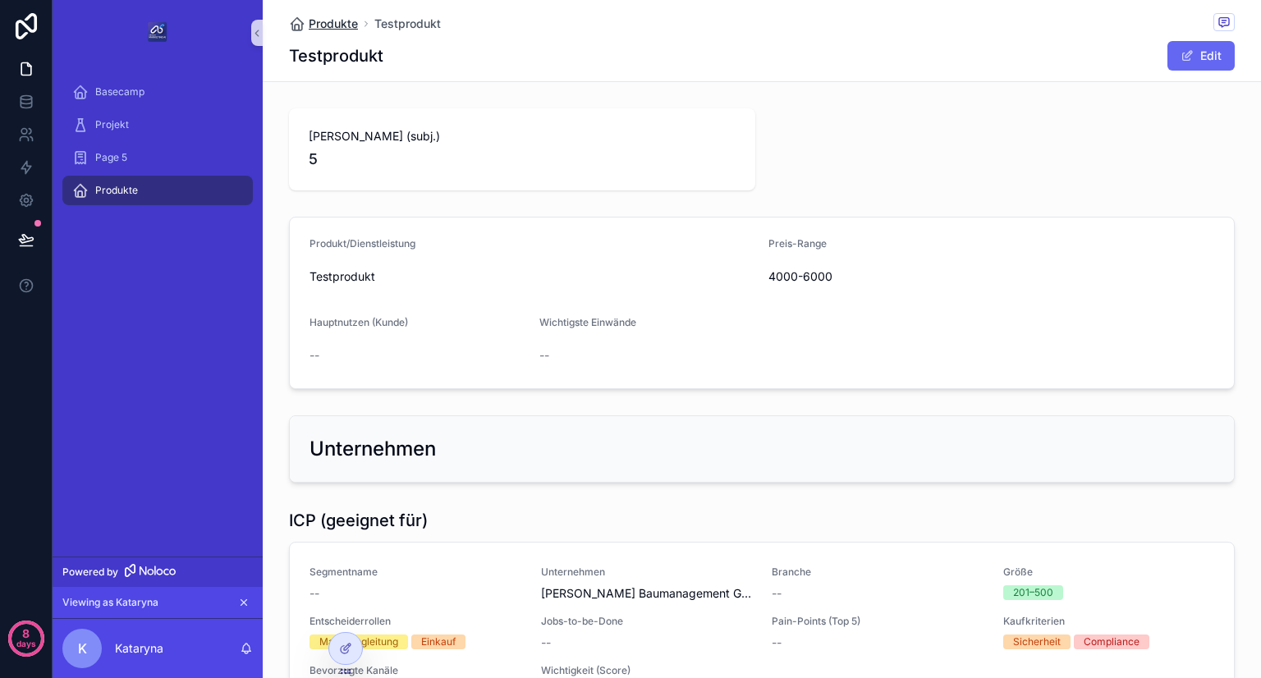
click at [336, 21] on span "Produkte" at bounding box center [333, 24] width 49 height 16
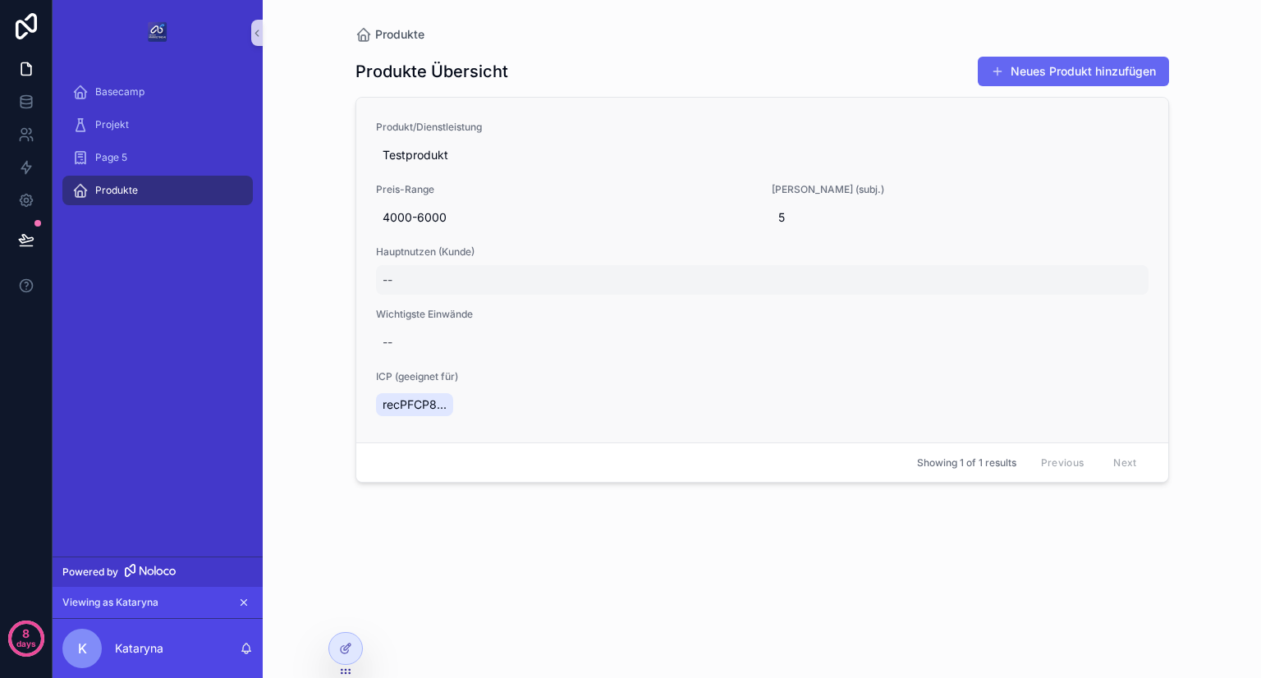
click at [463, 286] on div "--" at bounding box center [762, 280] width 772 height 30
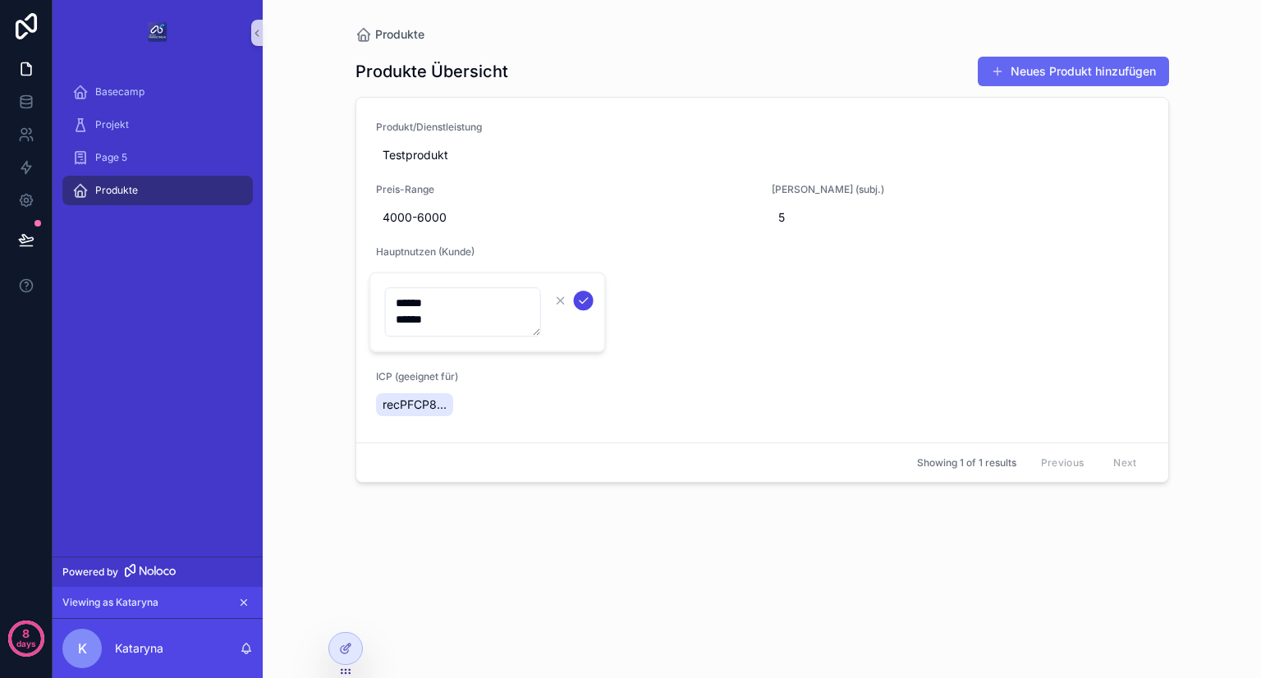
type textarea "****** ******"
click at [584, 298] on icon "scrollable content" at bounding box center [583, 300] width 13 height 13
click at [484, 352] on div "--" at bounding box center [762, 342] width 772 height 30
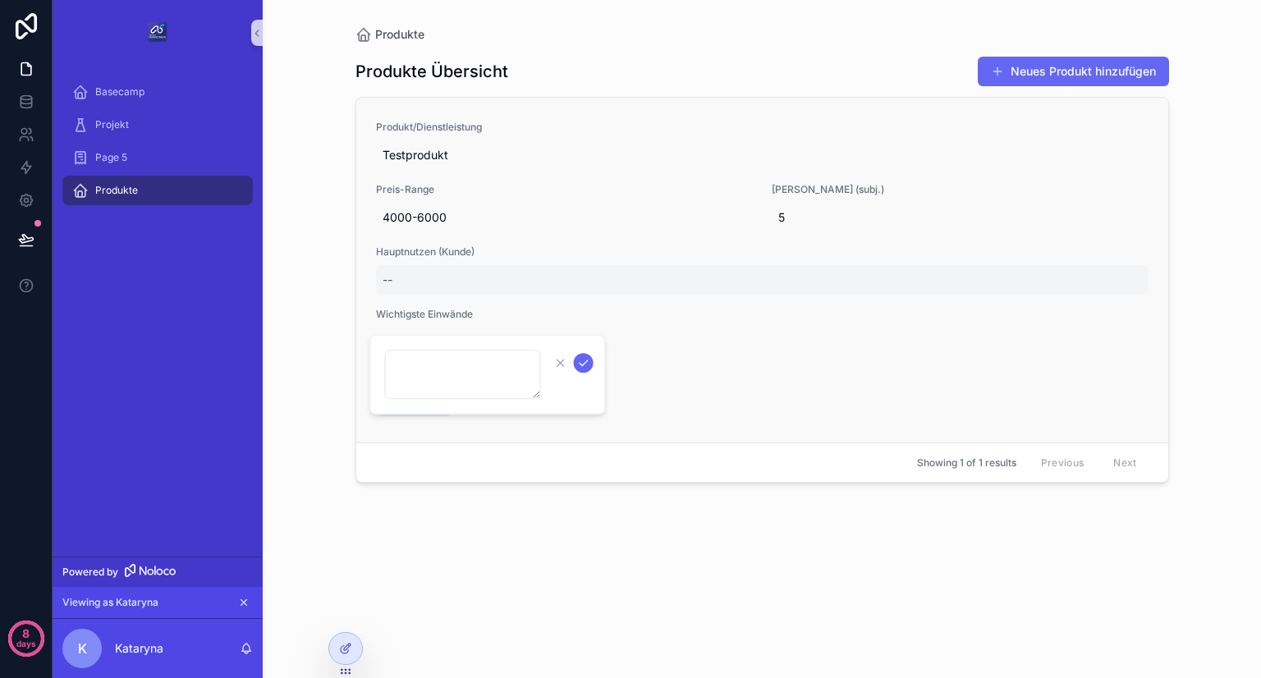
click at [441, 269] on div "--" at bounding box center [762, 280] width 772 height 30
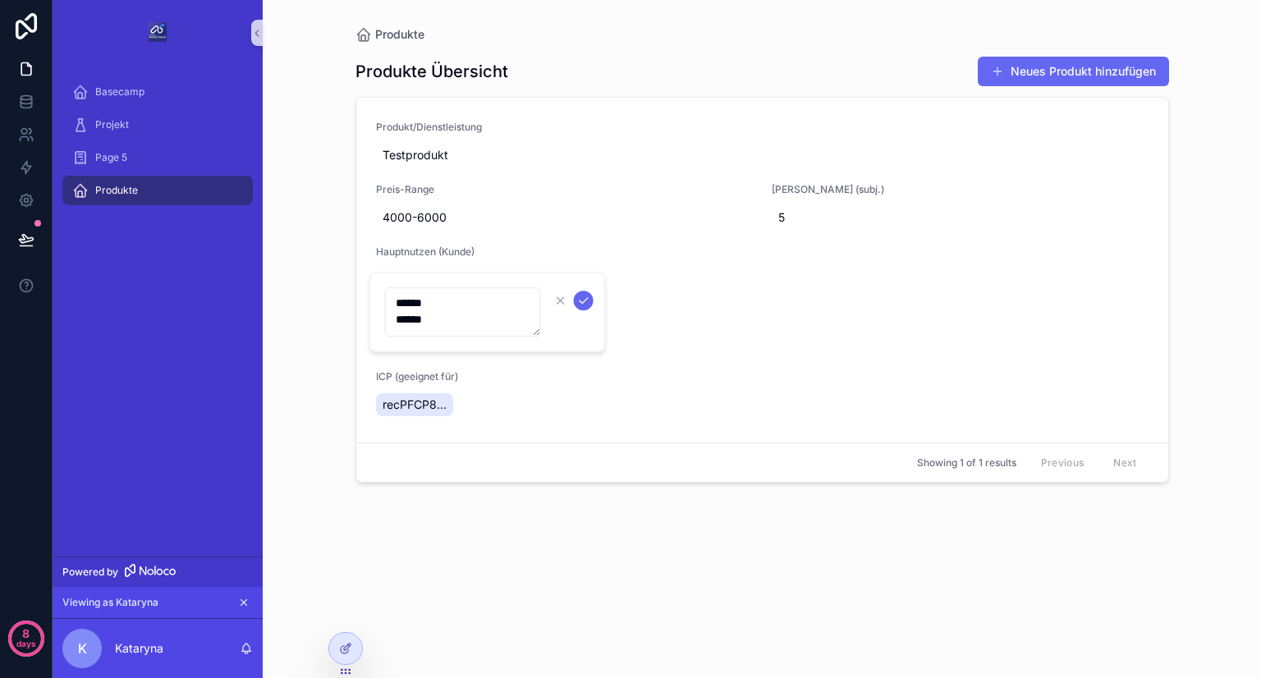
click at [739, 587] on div "Produkte Übersicht Neues Produkt hinzufügen Produkt/Dienstleistung Testprodukt …" at bounding box center [761, 351] width 813 height 616
click at [1065, 72] on button "Neues Produkt hinzufügen" at bounding box center [1072, 72] width 191 height 30
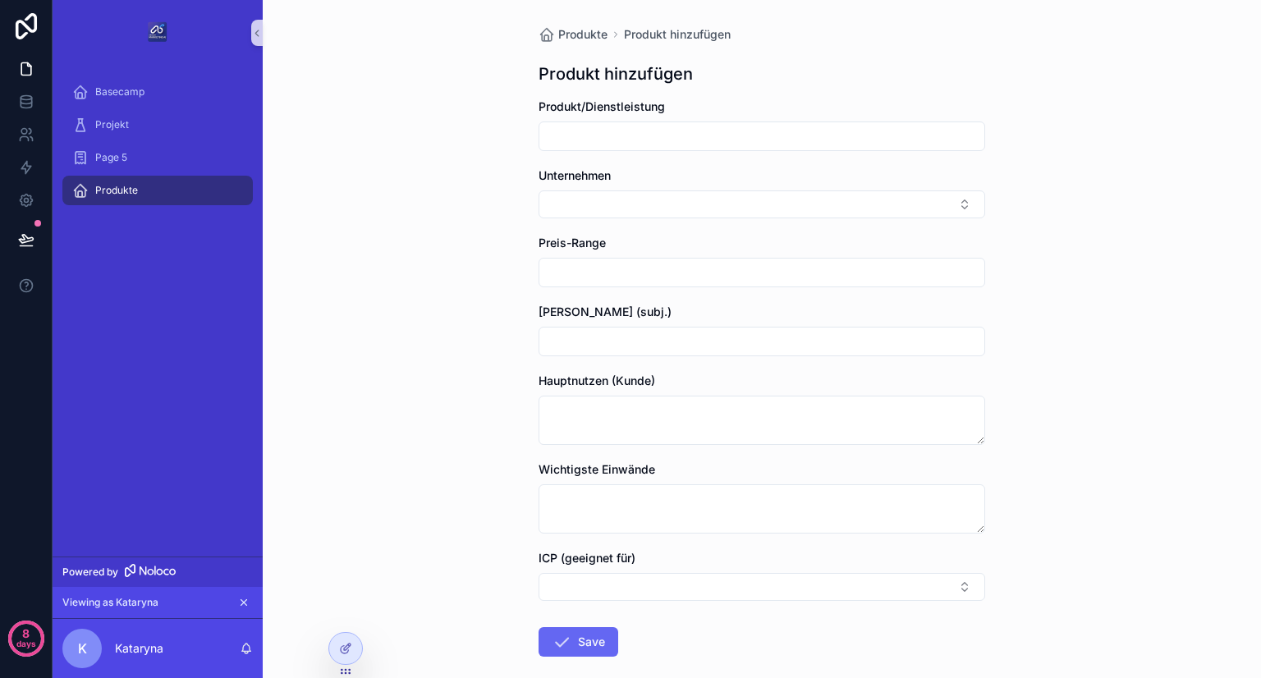
click at [620, 138] on input "scrollable content" at bounding box center [761, 136] width 445 height 23
type input "**********"
click at [573, 634] on button "Save" at bounding box center [578, 642] width 80 height 30
click at [588, 35] on span "Produkte" at bounding box center [582, 34] width 49 height 16
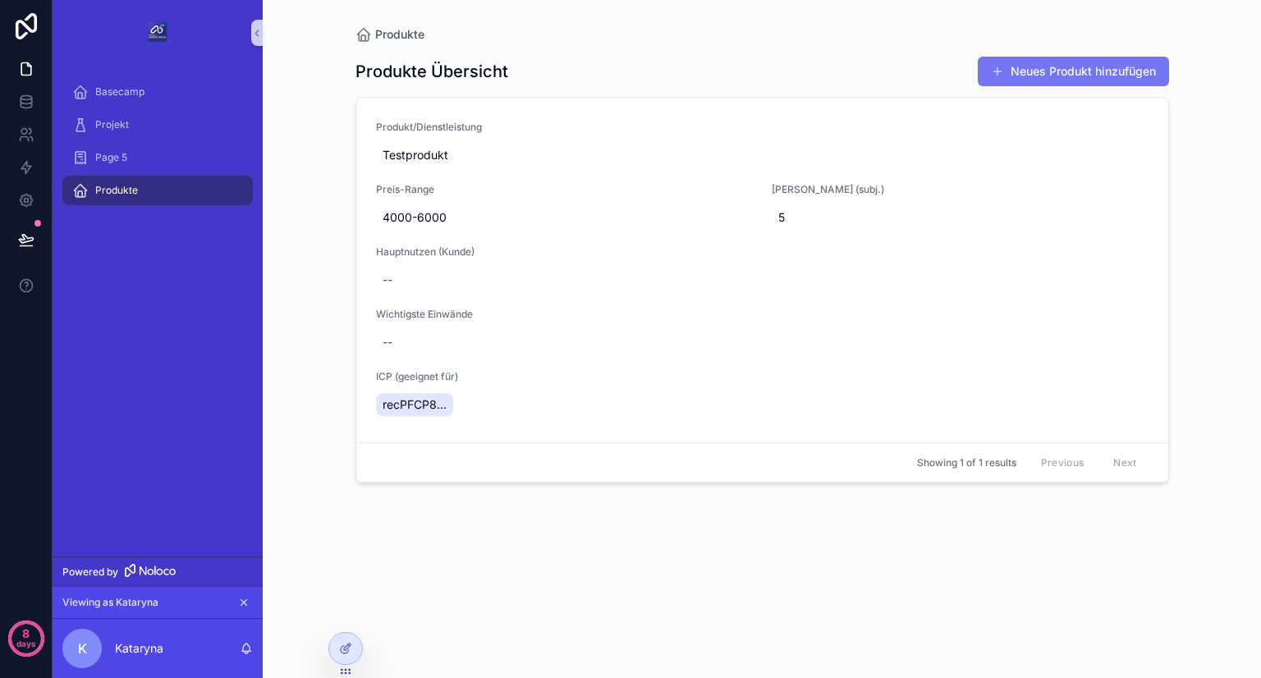
click at [1078, 65] on button "Neues Produkt hinzufügen" at bounding box center [1072, 72] width 191 height 30
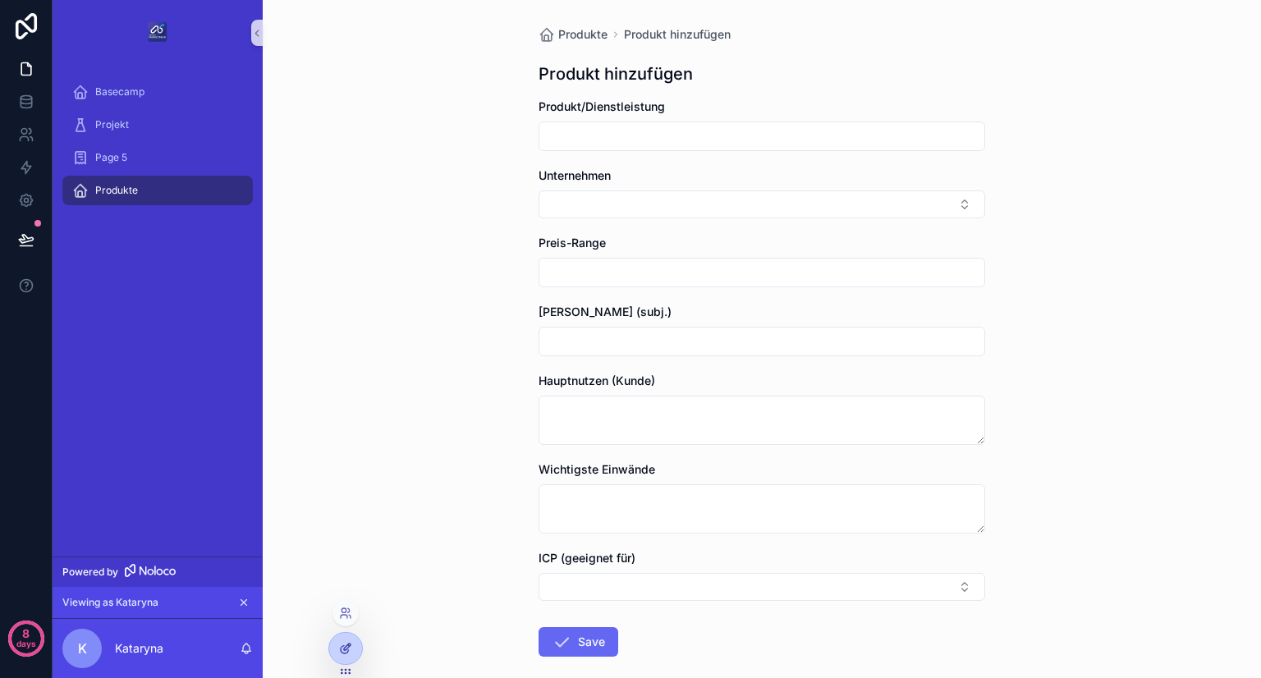
click at [341, 648] on icon at bounding box center [344, 649] width 7 height 7
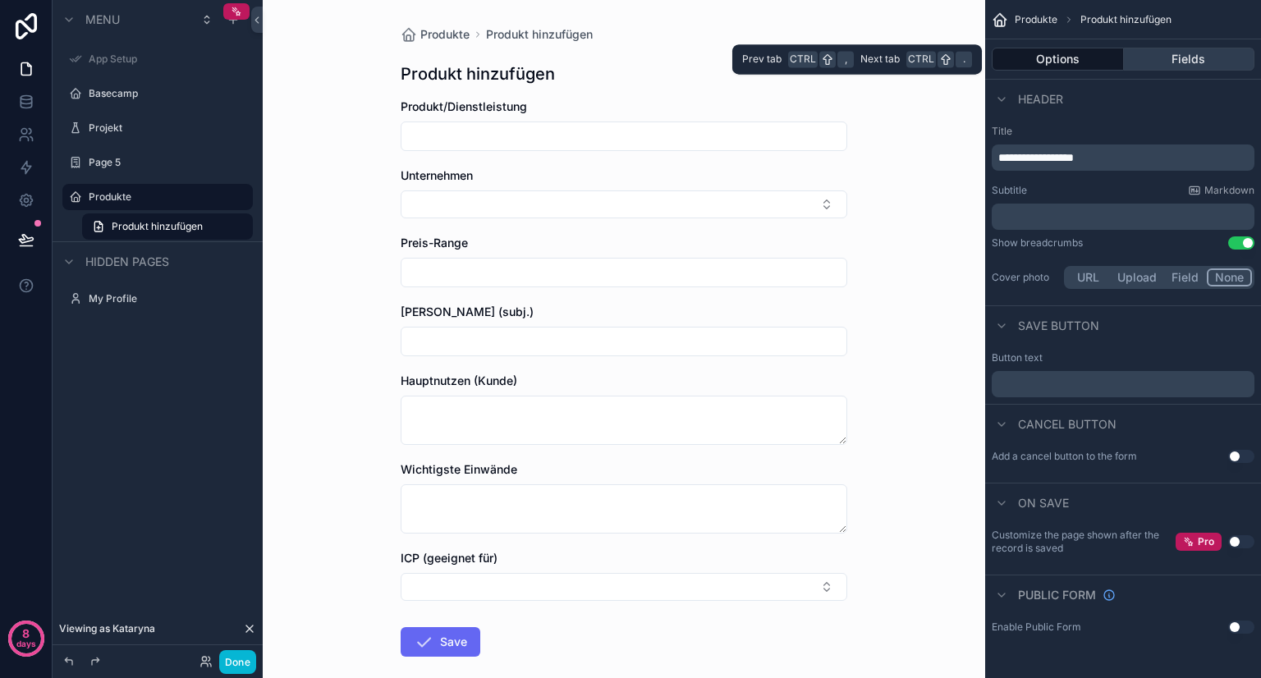
click at [1164, 61] on button "Fields" at bounding box center [1189, 59] width 131 height 23
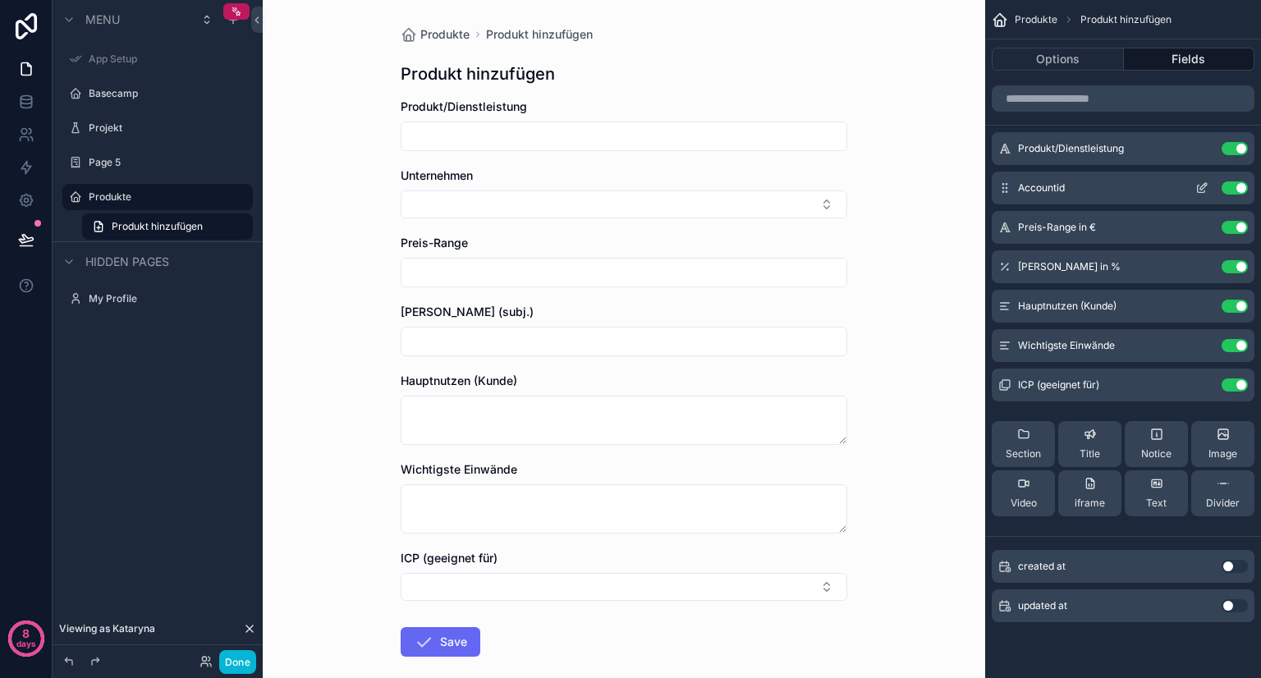
click at [1208, 188] on button "scrollable content" at bounding box center [1201, 187] width 26 height 13
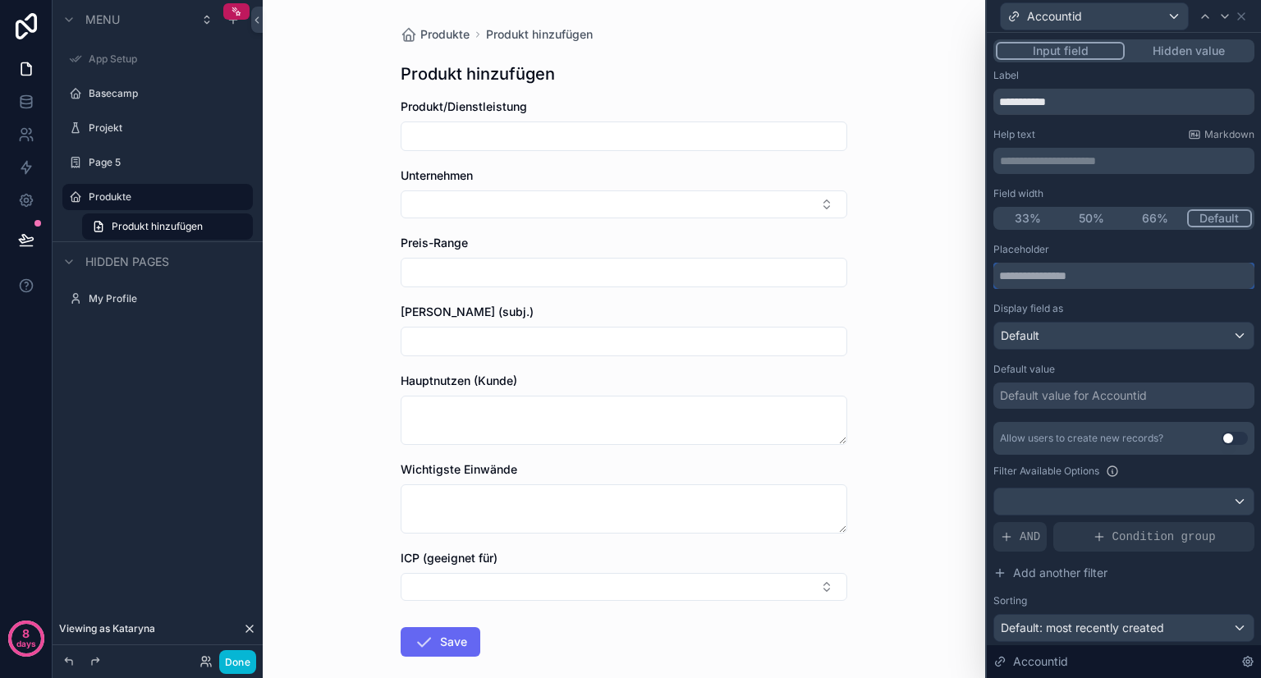
click at [1098, 277] on input "text" at bounding box center [1123, 276] width 261 height 26
click at [1129, 394] on div "Default value for Accountid" at bounding box center [1073, 395] width 147 height 16
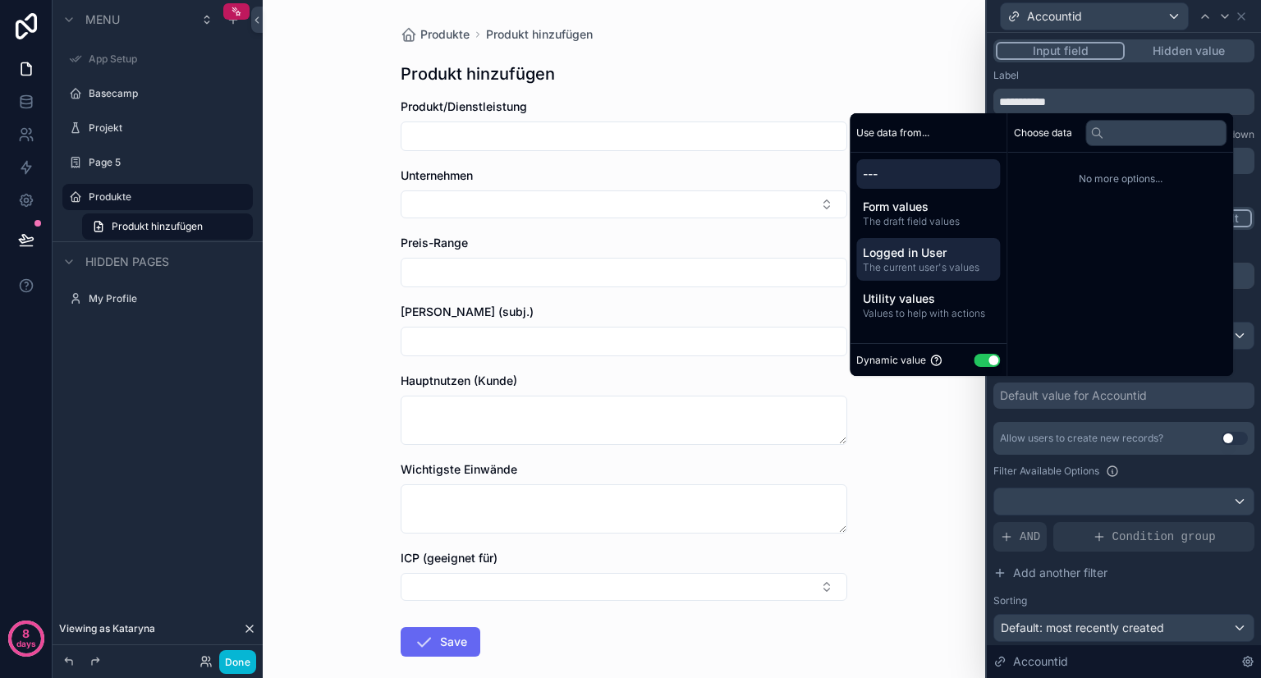
click at [922, 254] on span "Logged in User" at bounding box center [928, 253] width 130 height 16
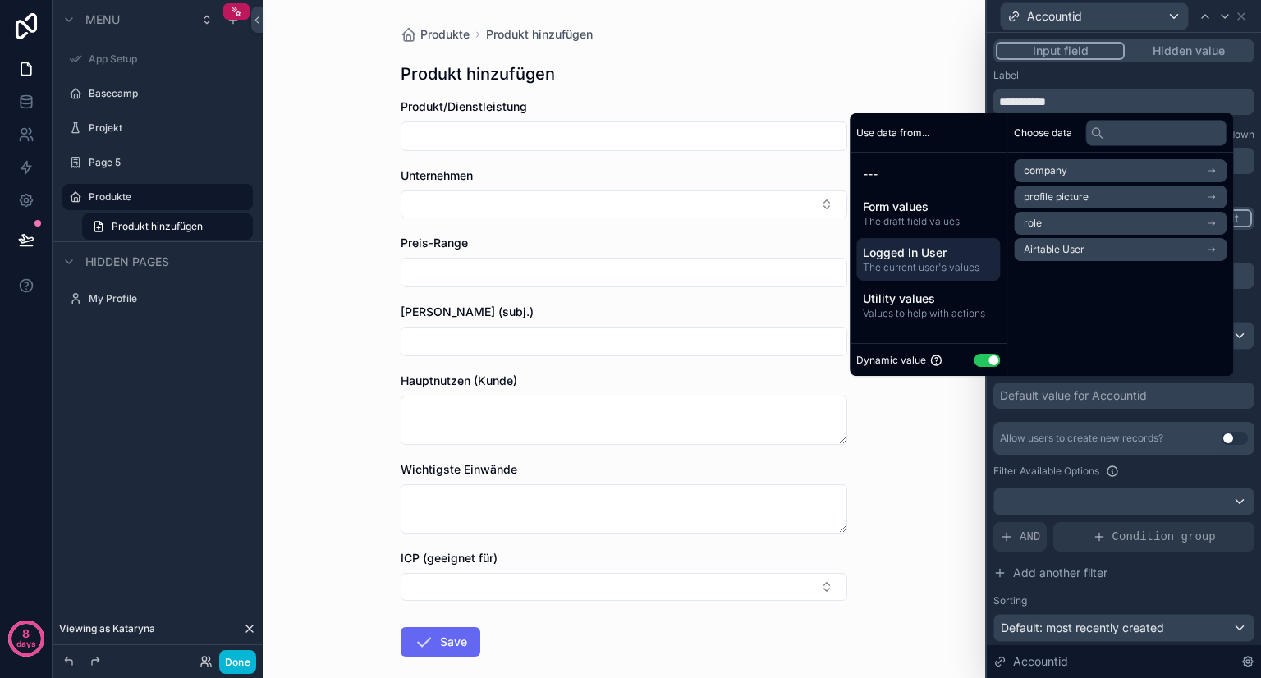
click at [1075, 170] on li "company" at bounding box center [1120, 170] width 213 height 23
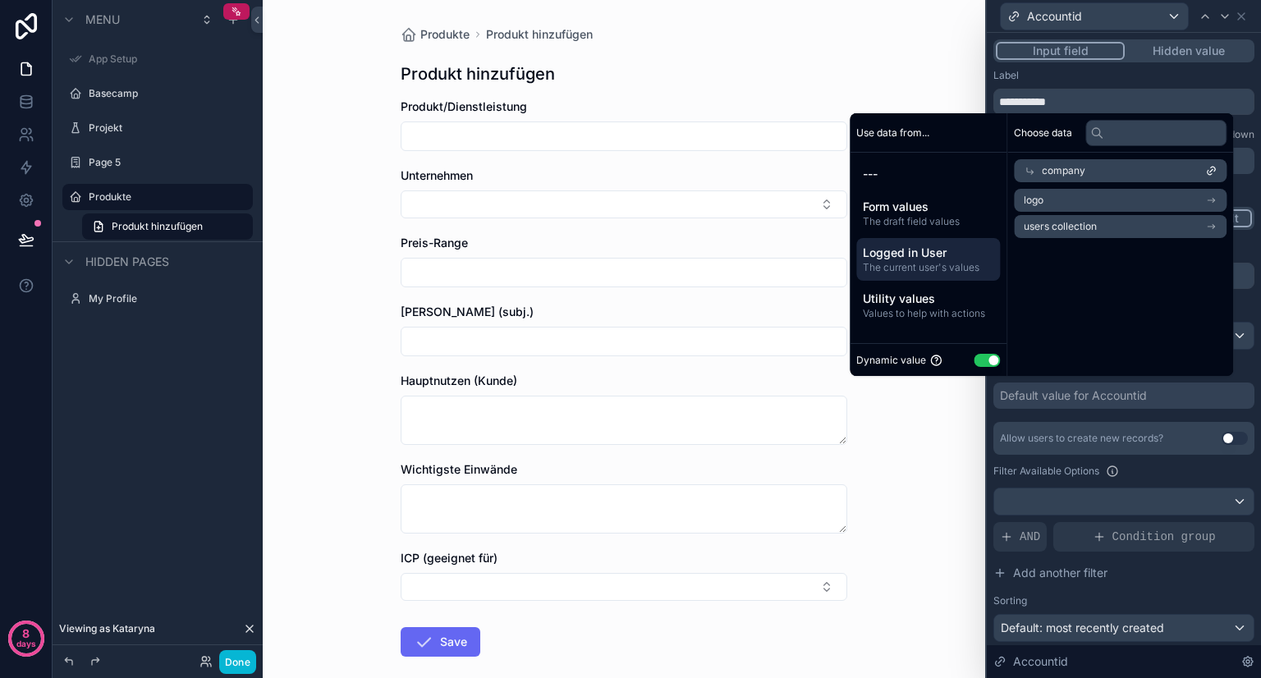
click at [1041, 172] on span "company" at bounding box center [1062, 170] width 43 height 13
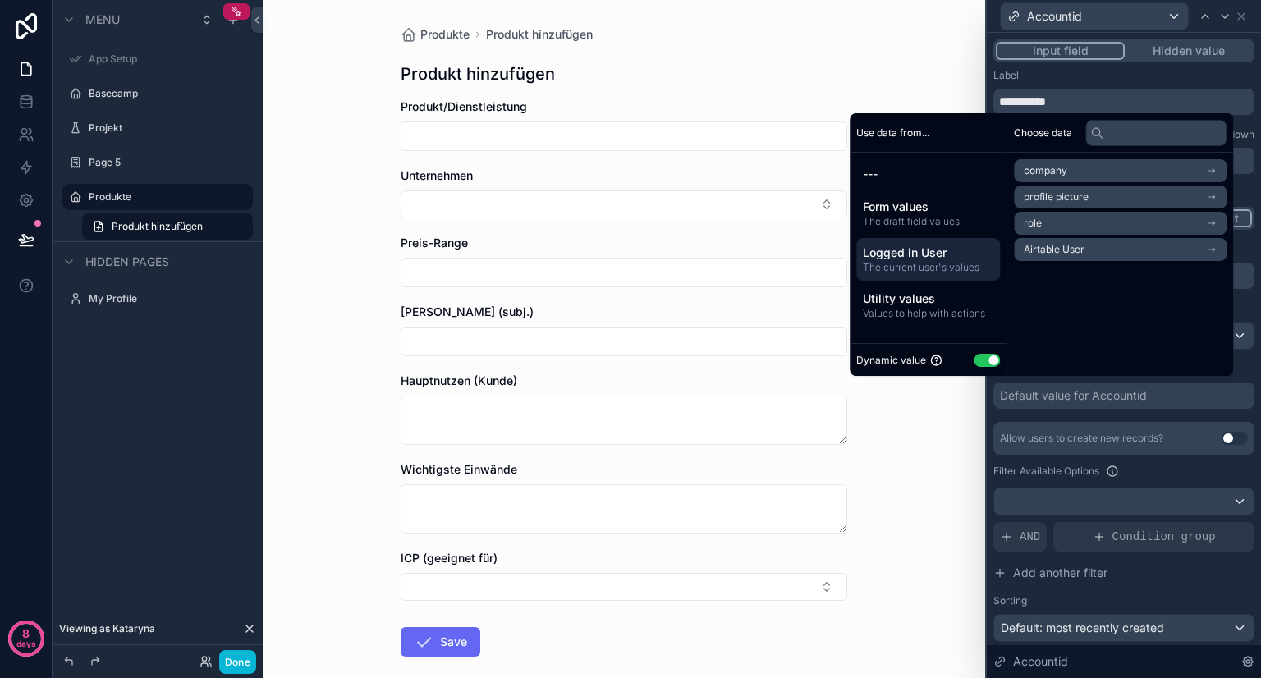
click at [1070, 251] on span "Airtable User" at bounding box center [1053, 249] width 61 height 13
click at [1056, 200] on span "Accountid" at bounding box center [1046, 200] width 47 height 13
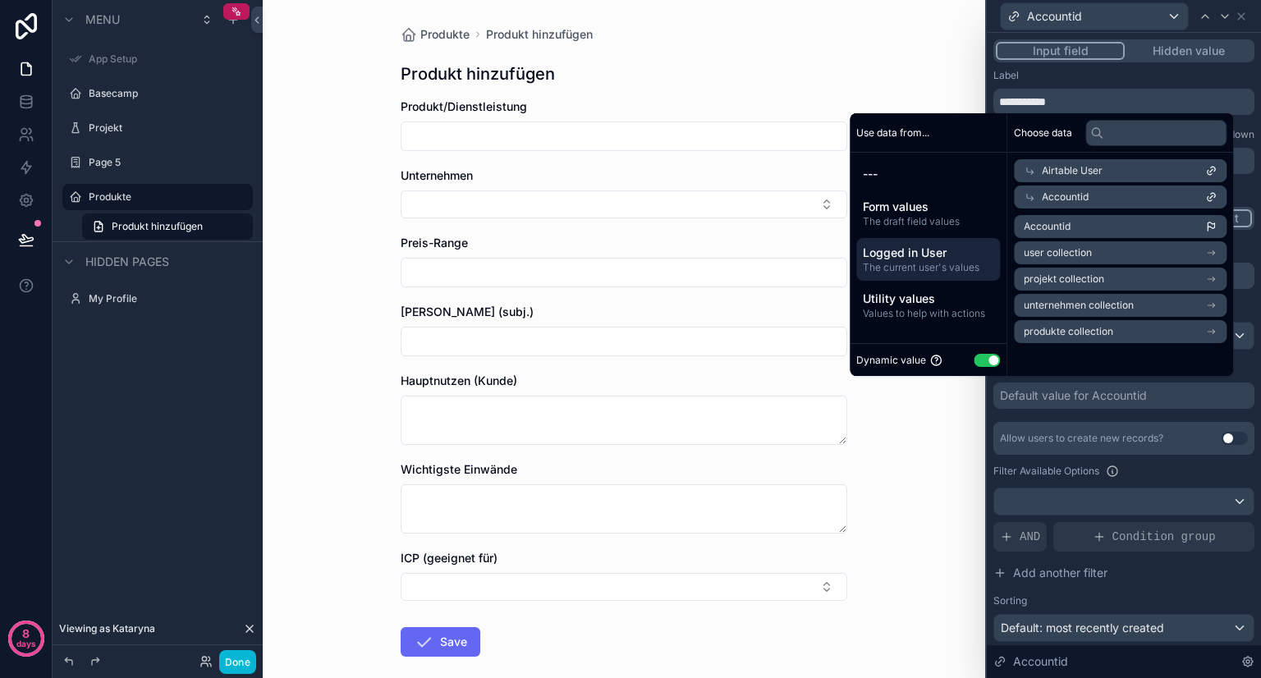
click at [1072, 197] on span "Accountid" at bounding box center [1064, 196] width 47 height 13
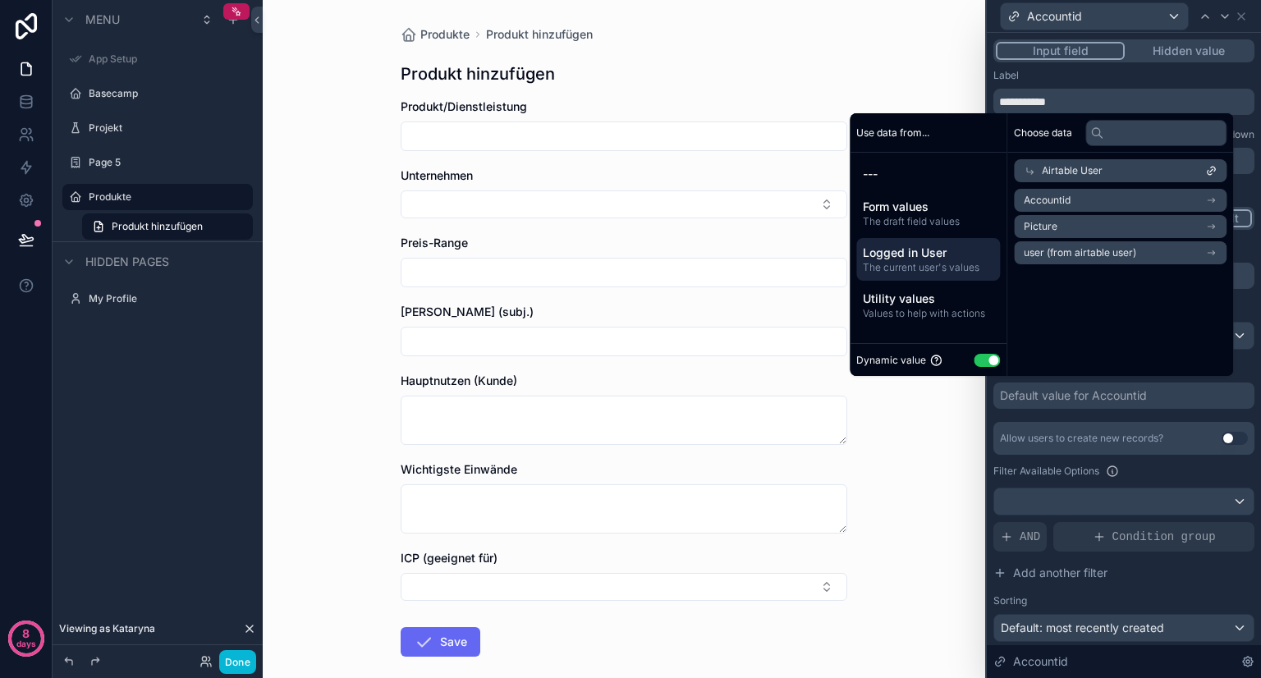
click at [1067, 197] on li "Accountid" at bounding box center [1120, 200] width 213 height 23
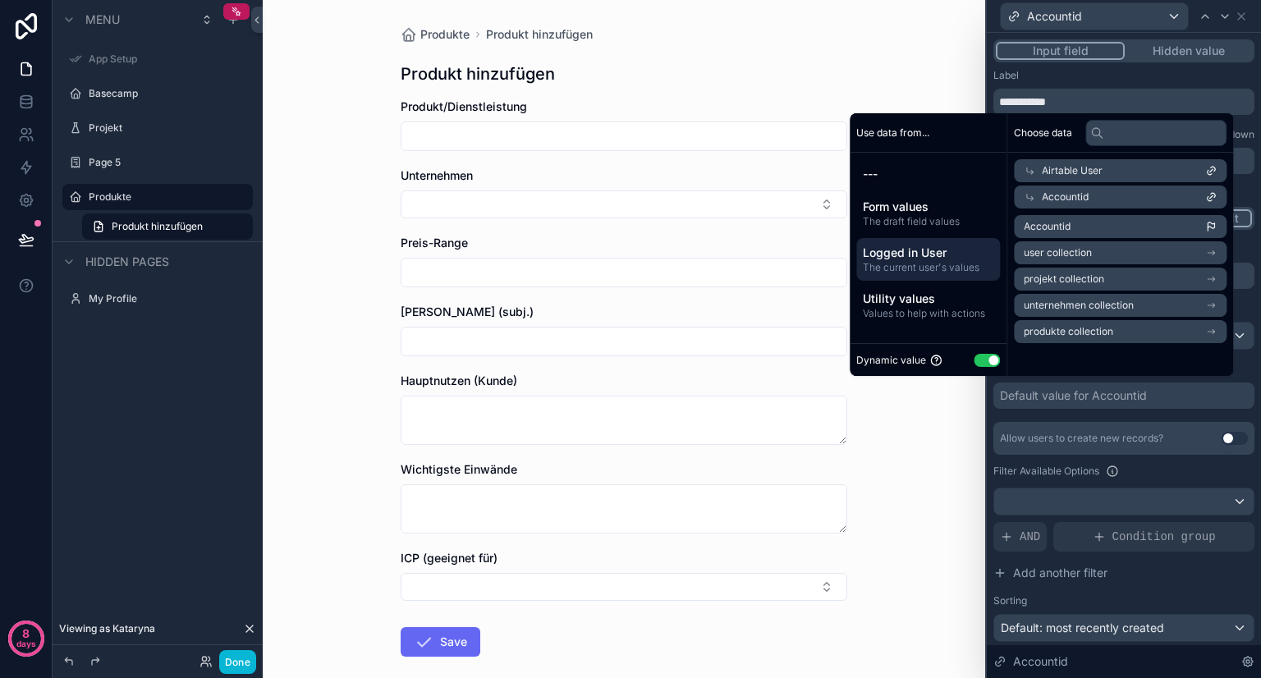
click at [1061, 226] on span "Accountid" at bounding box center [1046, 226] width 47 height 13
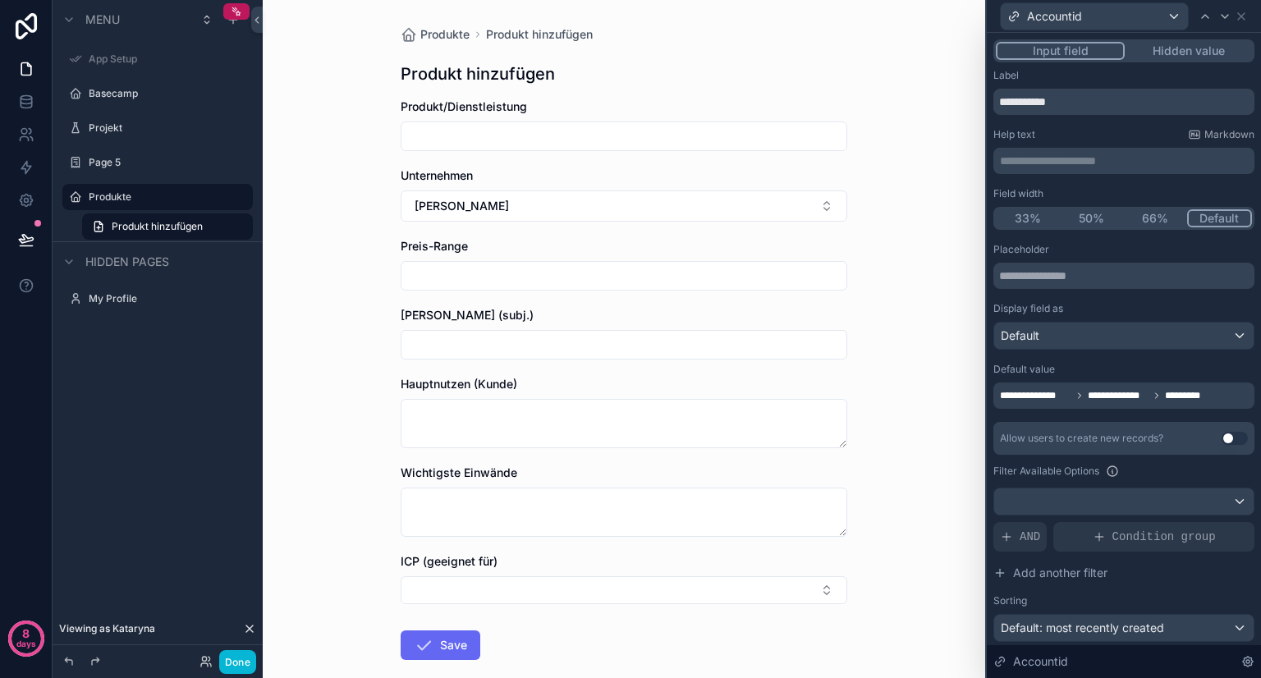
click at [1221, 436] on button "Use setting" at bounding box center [1234, 438] width 26 height 13
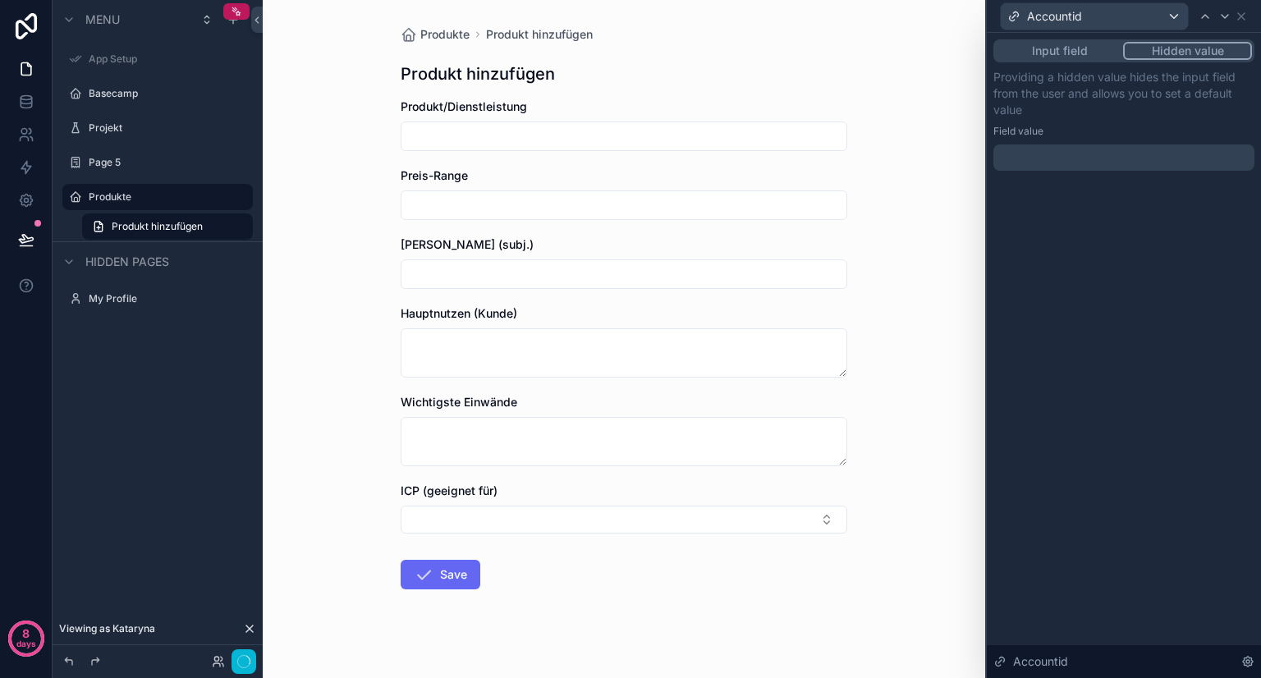
click at [1194, 53] on button "Hidden value" at bounding box center [1187, 51] width 129 height 18
click at [1078, 50] on button "Input field" at bounding box center [1059, 51] width 127 height 18
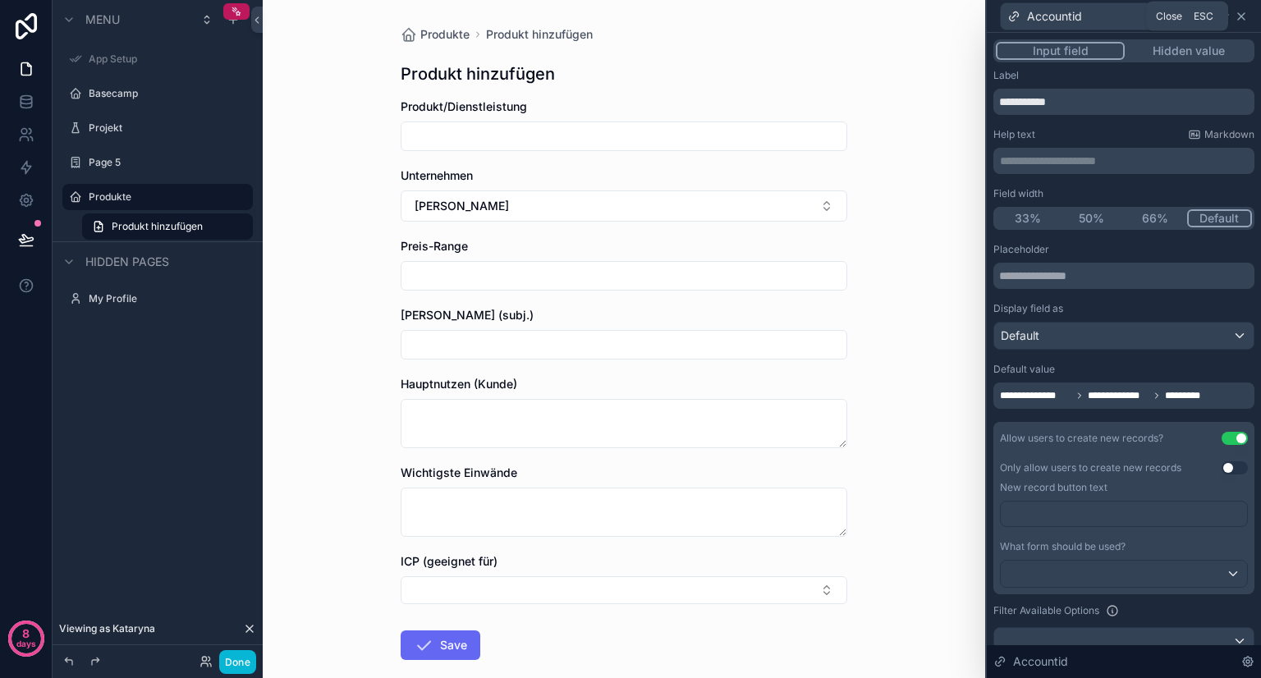
click at [1241, 14] on icon at bounding box center [1240, 16] width 13 height 13
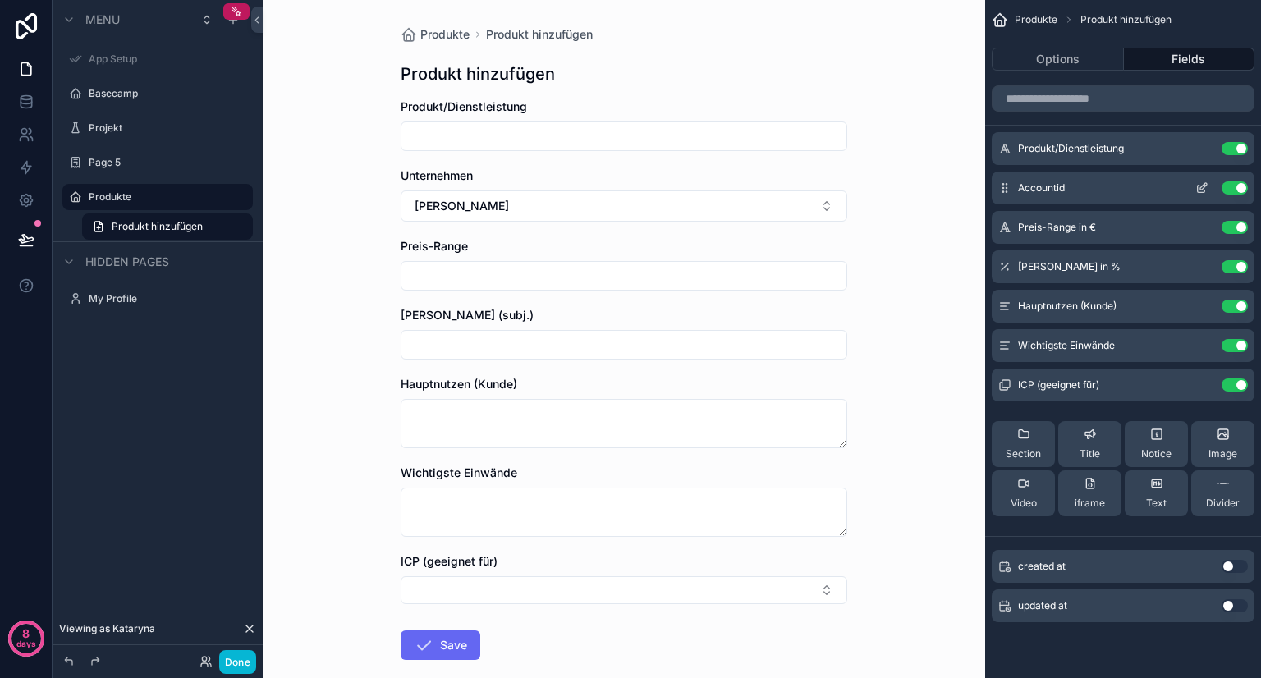
click at [1234, 190] on button "Use setting" at bounding box center [1234, 187] width 26 height 13
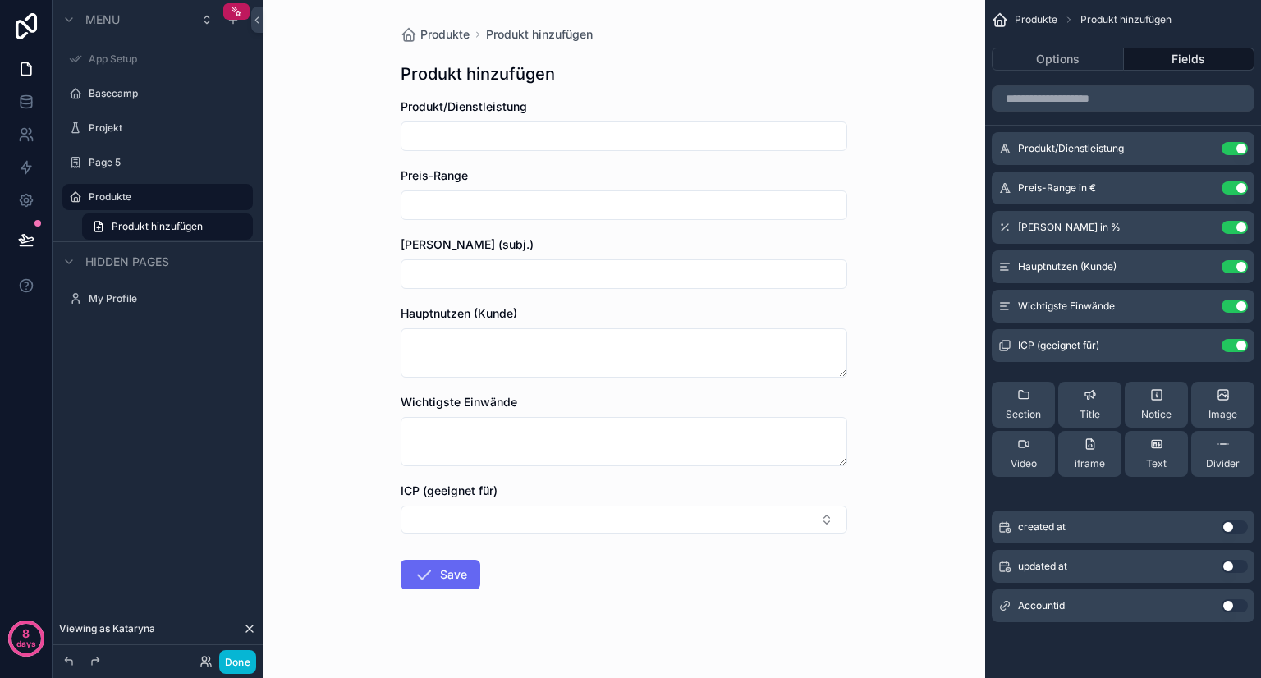
click at [737, 575] on form "Produkt/Dienstleistung Preis-Range Marge (subj.) Hauptnutzen (Kunde) Wichtigste…" at bounding box center [624, 396] width 446 height 596
click at [469, 140] on input "scrollable content" at bounding box center [623, 136] width 445 height 23
type input "**********"
click at [456, 584] on button "Save" at bounding box center [441, 575] width 80 height 30
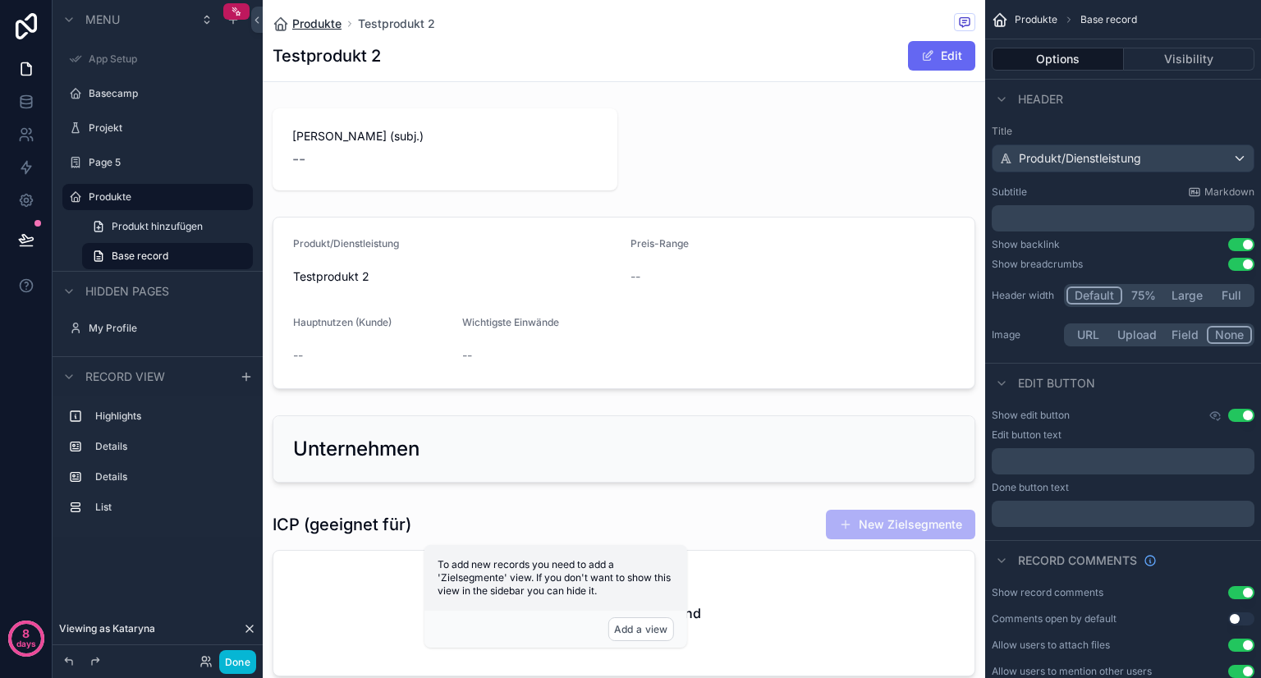
click at [329, 26] on span "Produkte" at bounding box center [316, 24] width 49 height 16
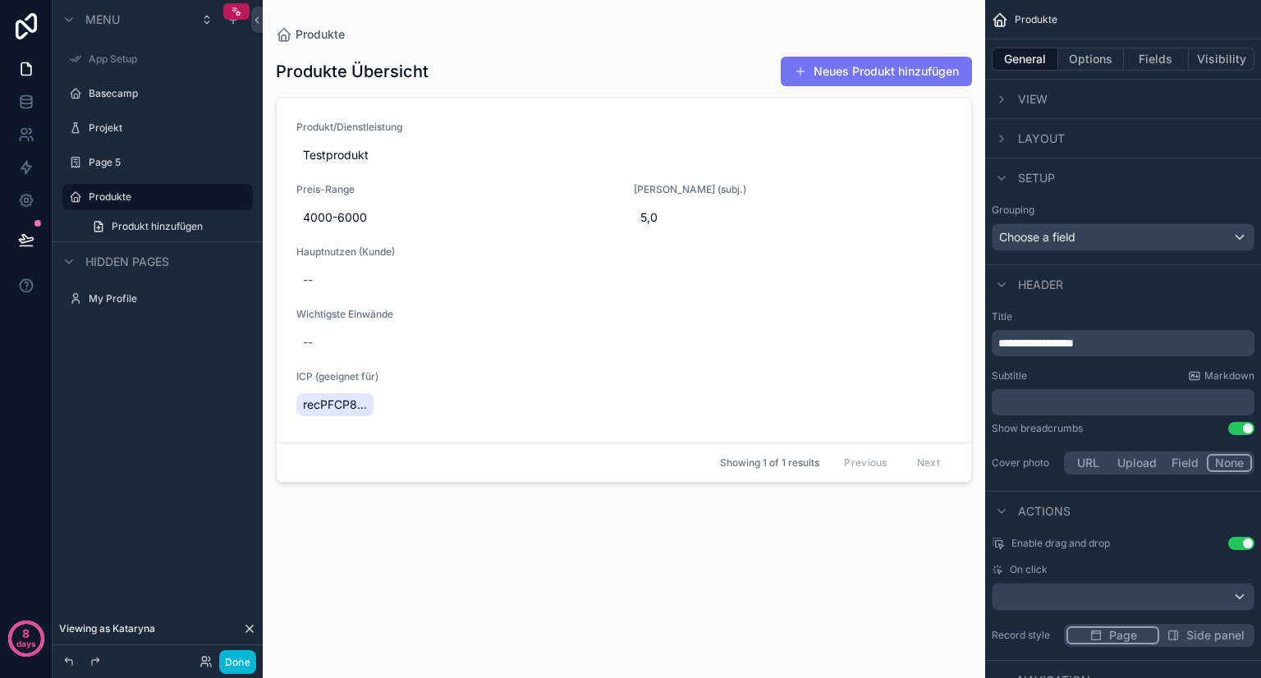
click at [932, 72] on button "Neues Produkt hinzufügen" at bounding box center [876, 72] width 191 height 30
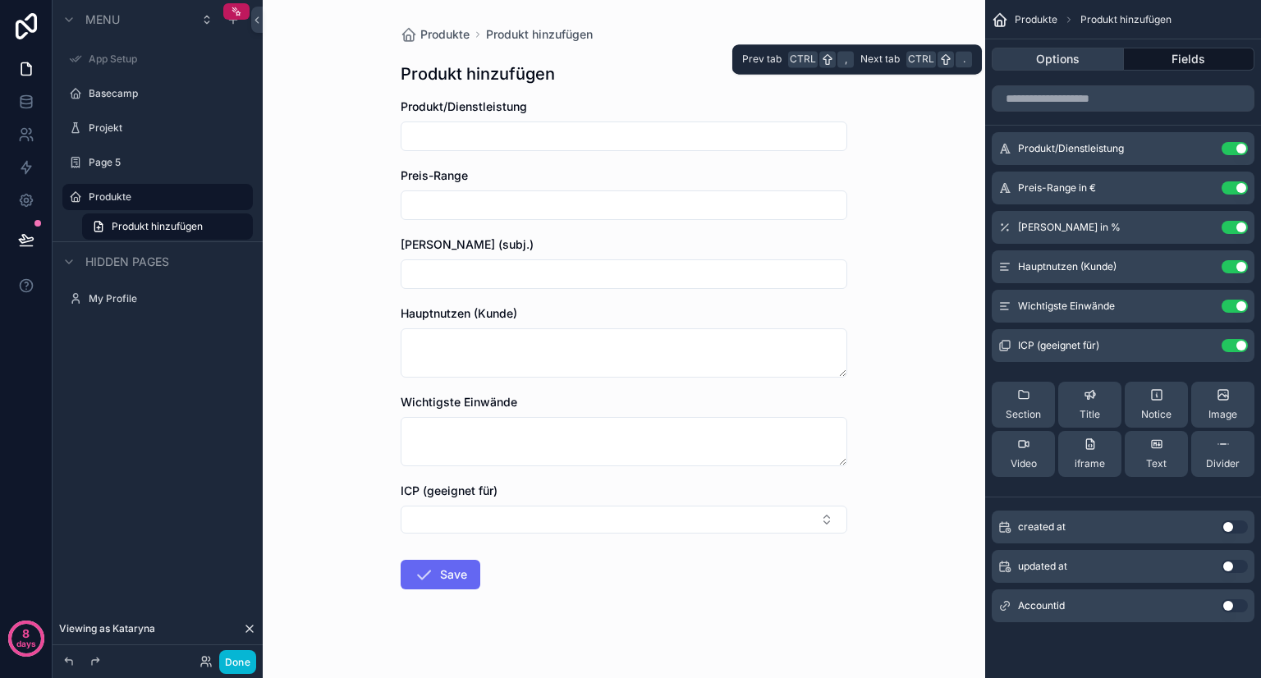
click at [1093, 61] on button "Options" at bounding box center [1057, 59] width 132 height 23
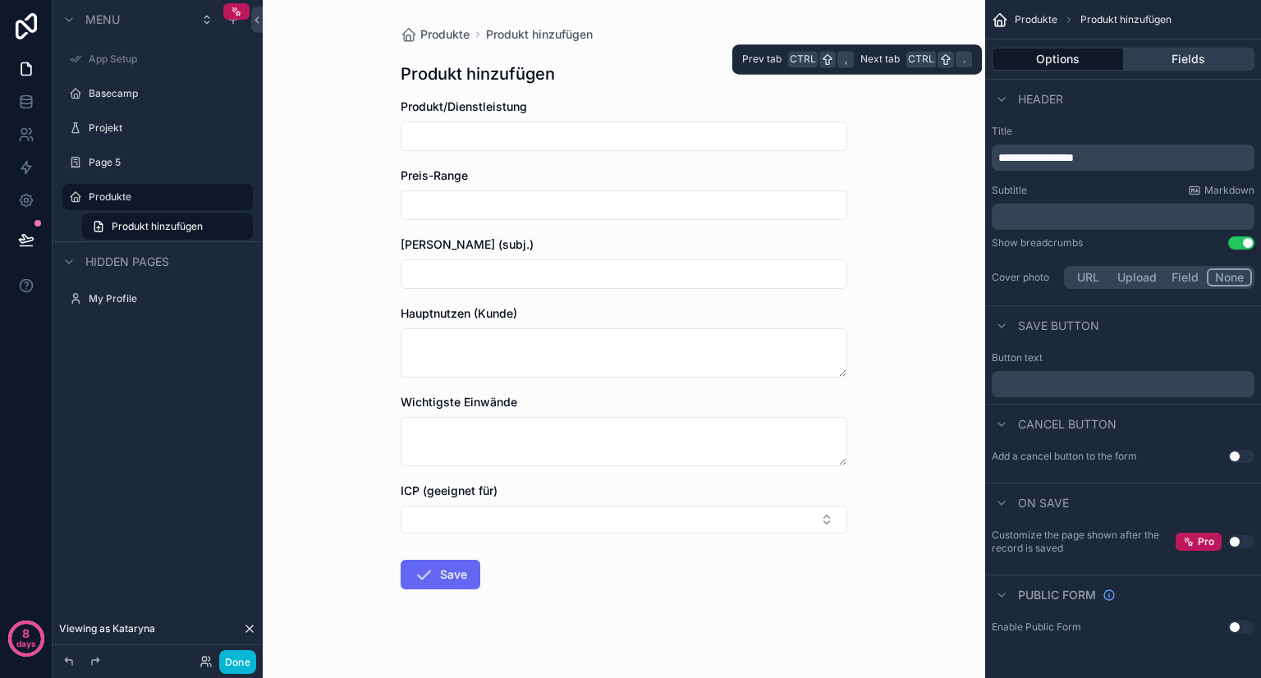
click at [1151, 58] on button "Fields" at bounding box center [1189, 59] width 131 height 23
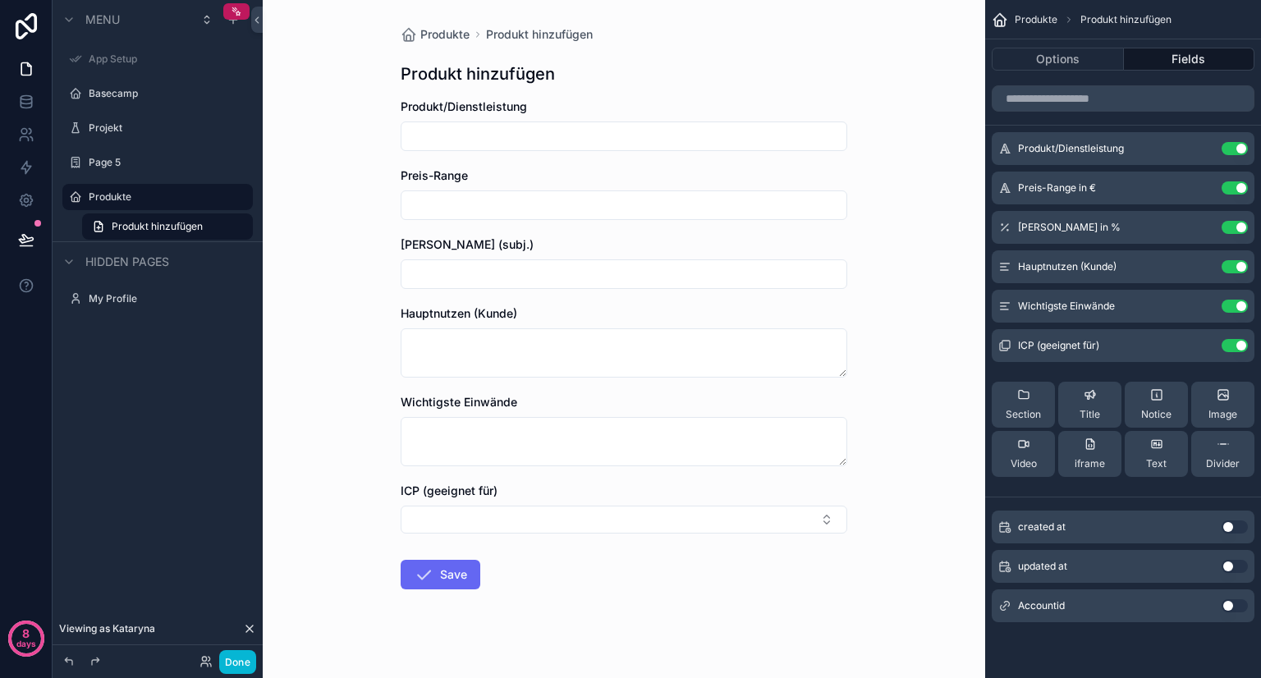
click at [1230, 605] on button "Use setting" at bounding box center [1234, 605] width 26 height 13
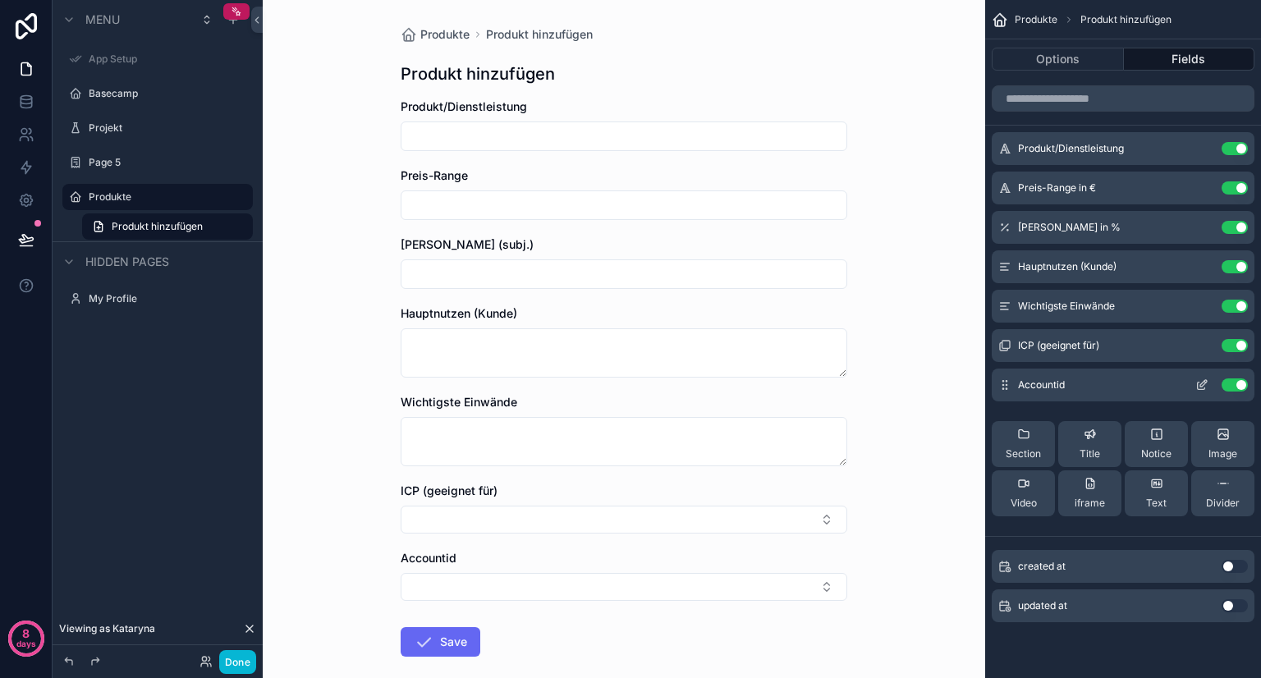
click at [1198, 379] on icon "scrollable content" at bounding box center [1201, 384] width 13 height 13
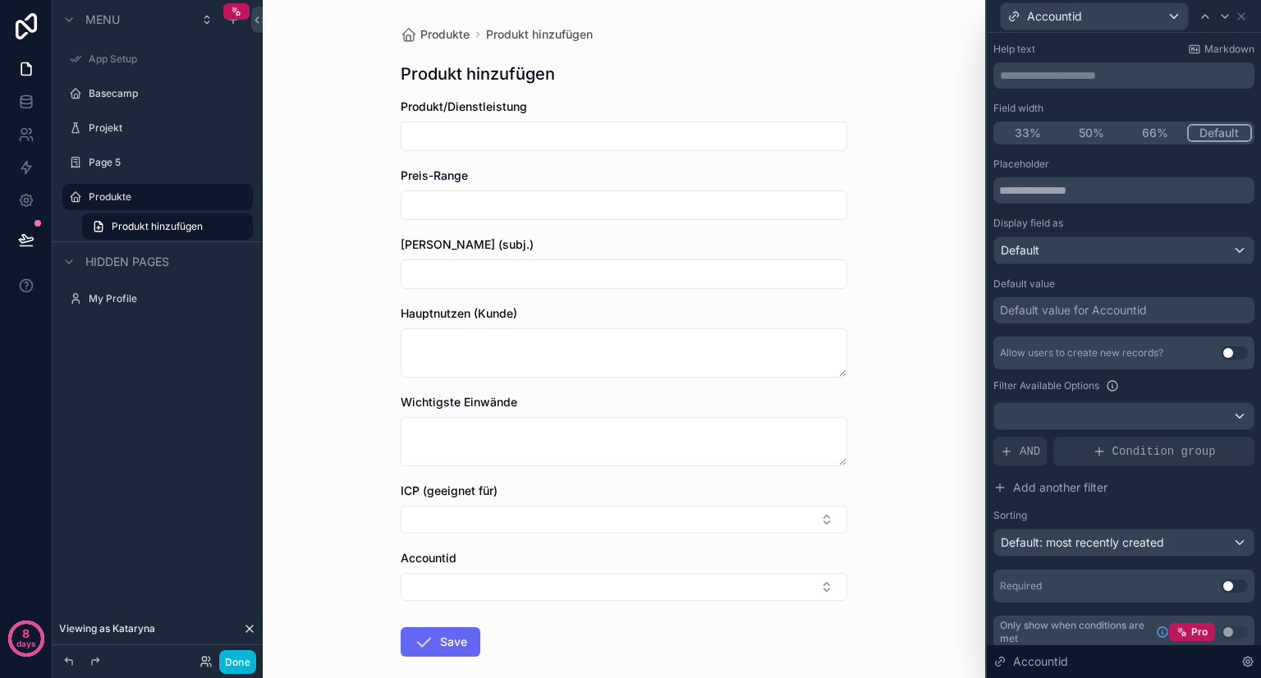
scroll to position [94, 0]
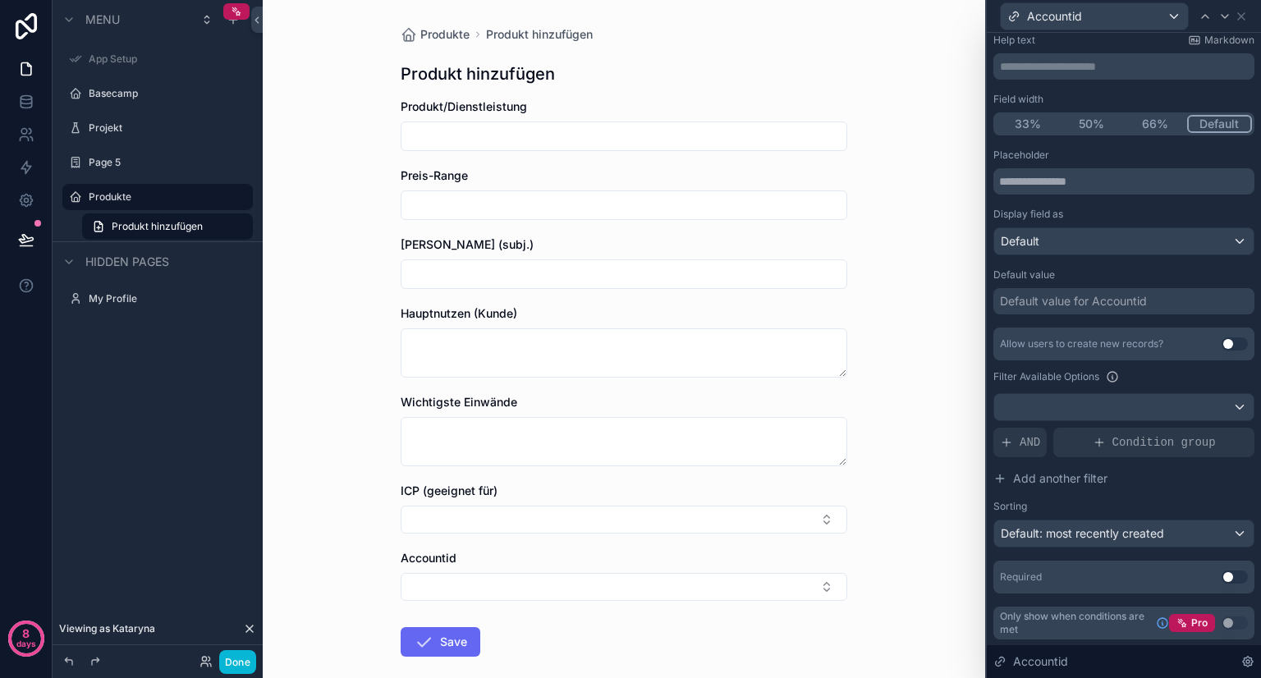
click at [1221, 338] on button "Use setting" at bounding box center [1234, 343] width 26 height 13
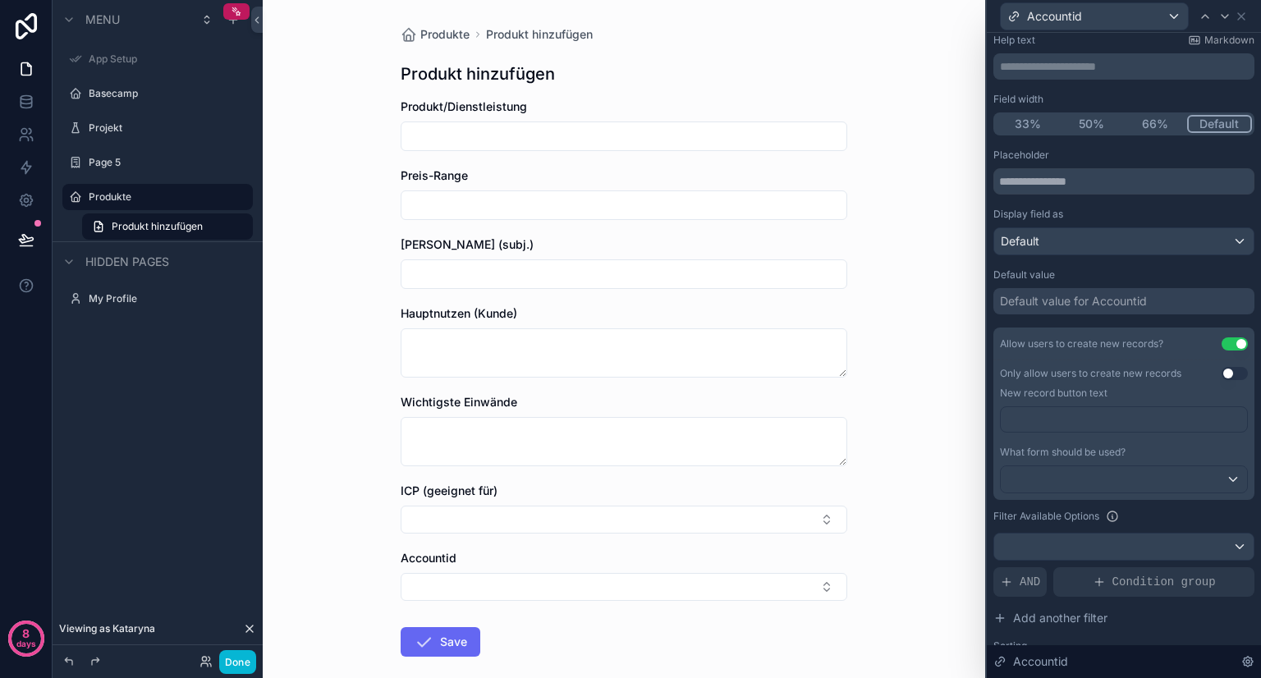
scroll to position [0, 0]
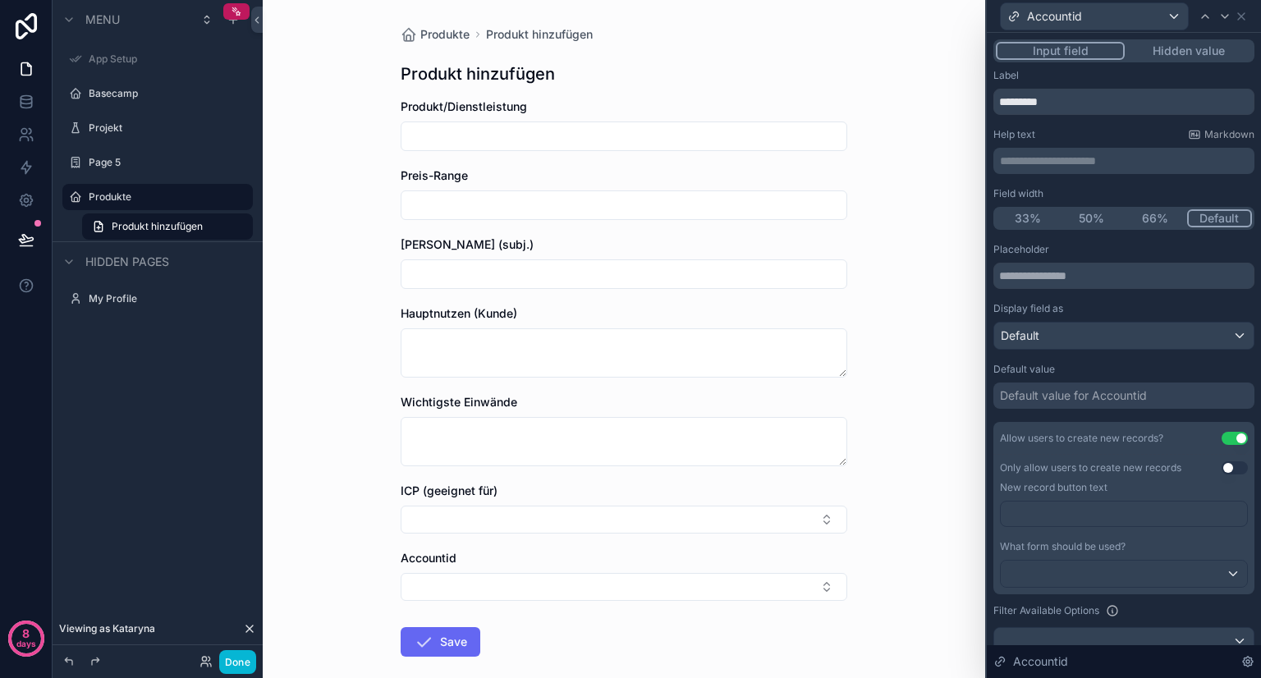
click at [1166, 54] on button "Hidden value" at bounding box center [1187, 51] width 127 height 18
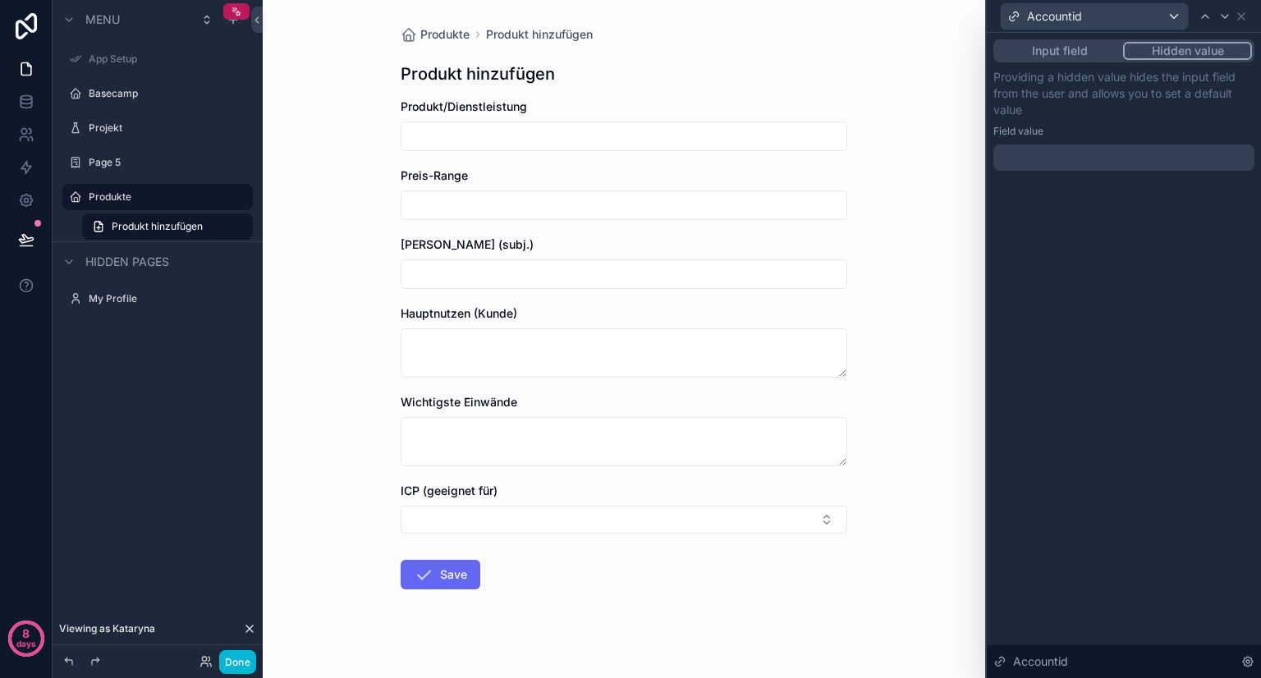
click at [1083, 155] on div at bounding box center [1123, 157] width 261 height 26
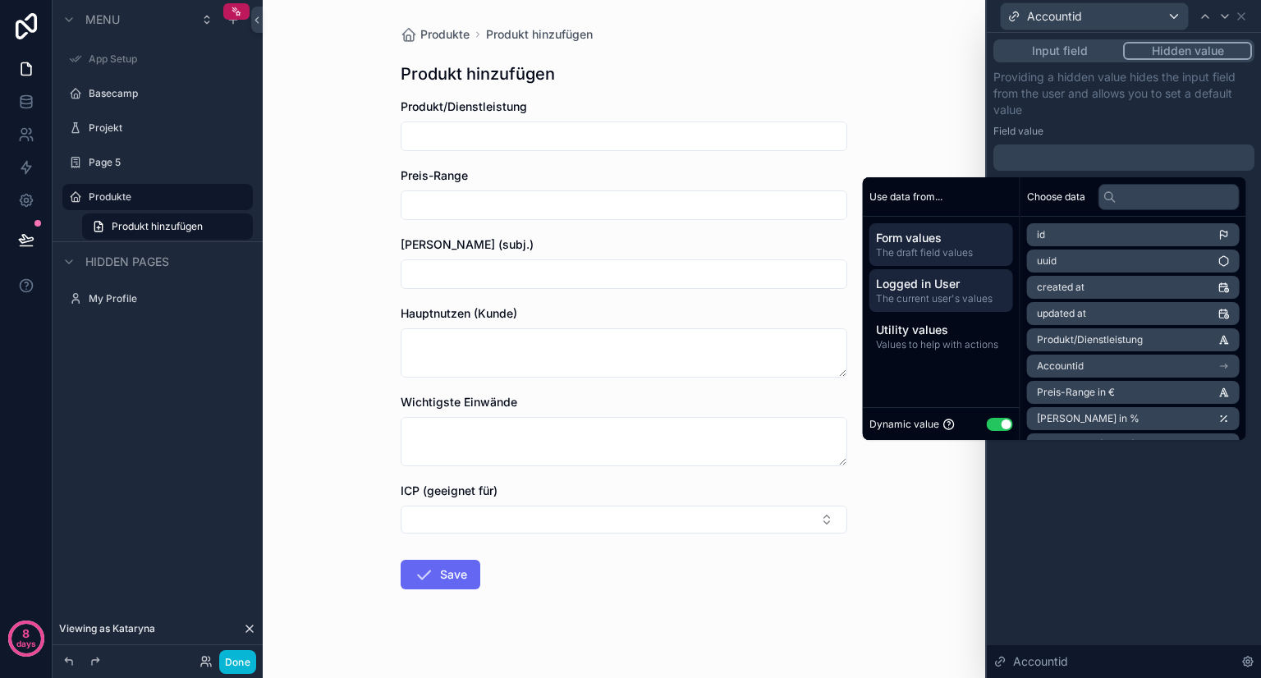
click at [974, 295] on span "The current user's values" at bounding box center [941, 298] width 130 height 13
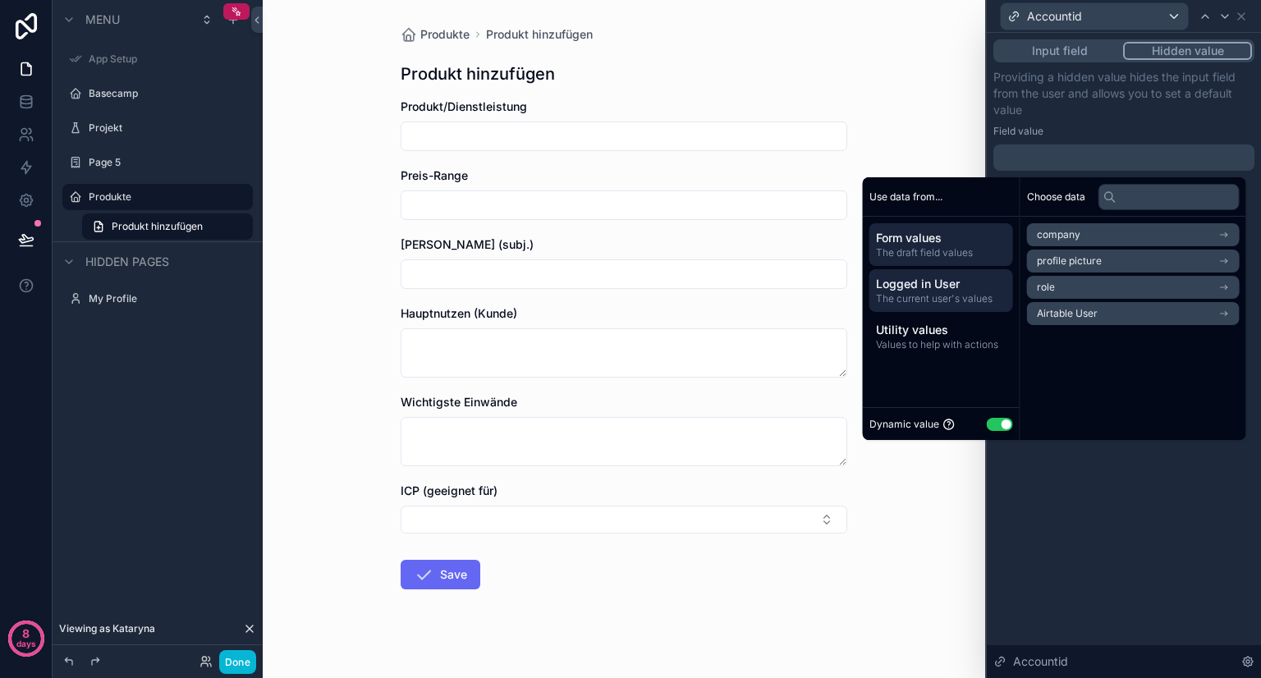
click at [961, 246] on span "The draft field values" at bounding box center [941, 252] width 130 height 13
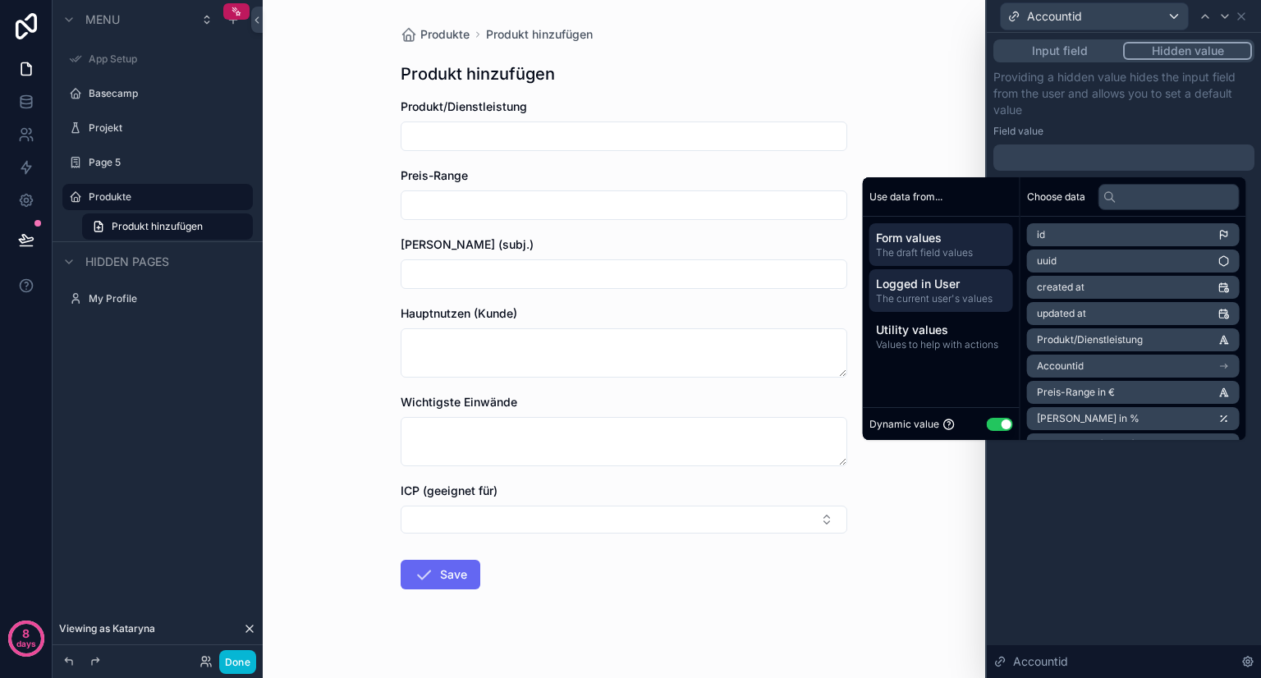
click at [949, 294] on span "The current user's values" at bounding box center [941, 298] width 130 height 13
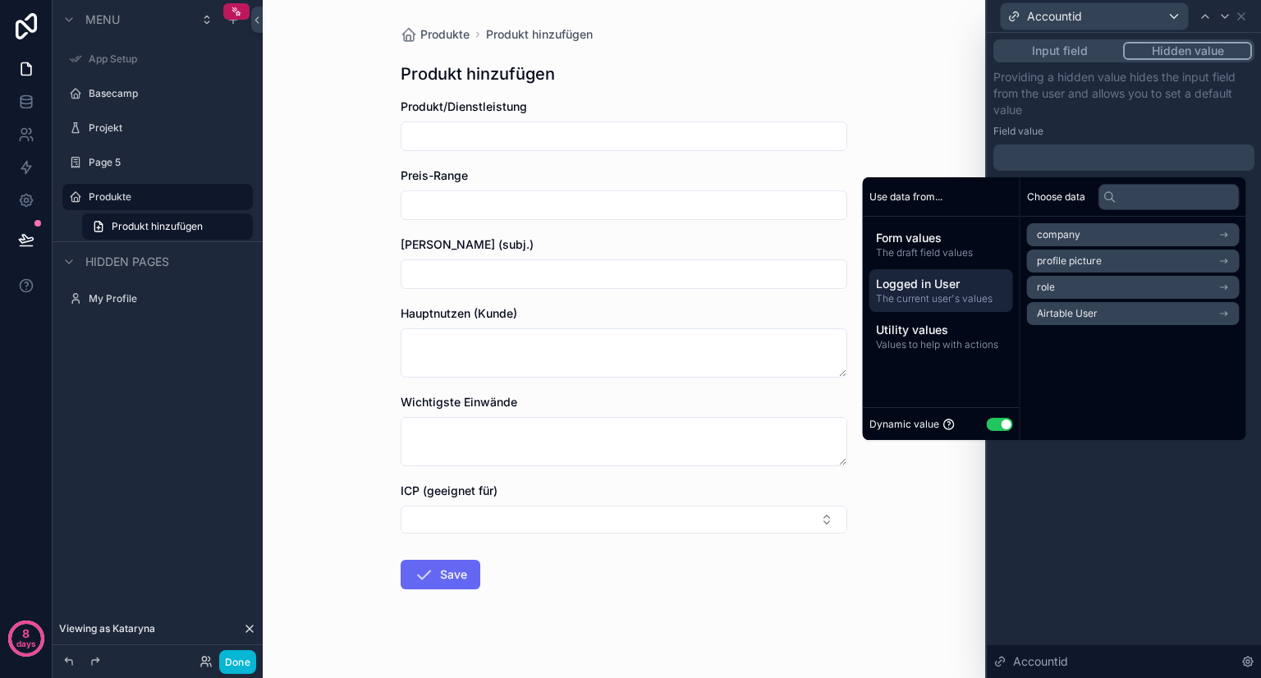
click at [1129, 313] on li "Airtable User" at bounding box center [1133, 313] width 213 height 23
click at [1078, 263] on li "Accountid" at bounding box center [1133, 264] width 213 height 23
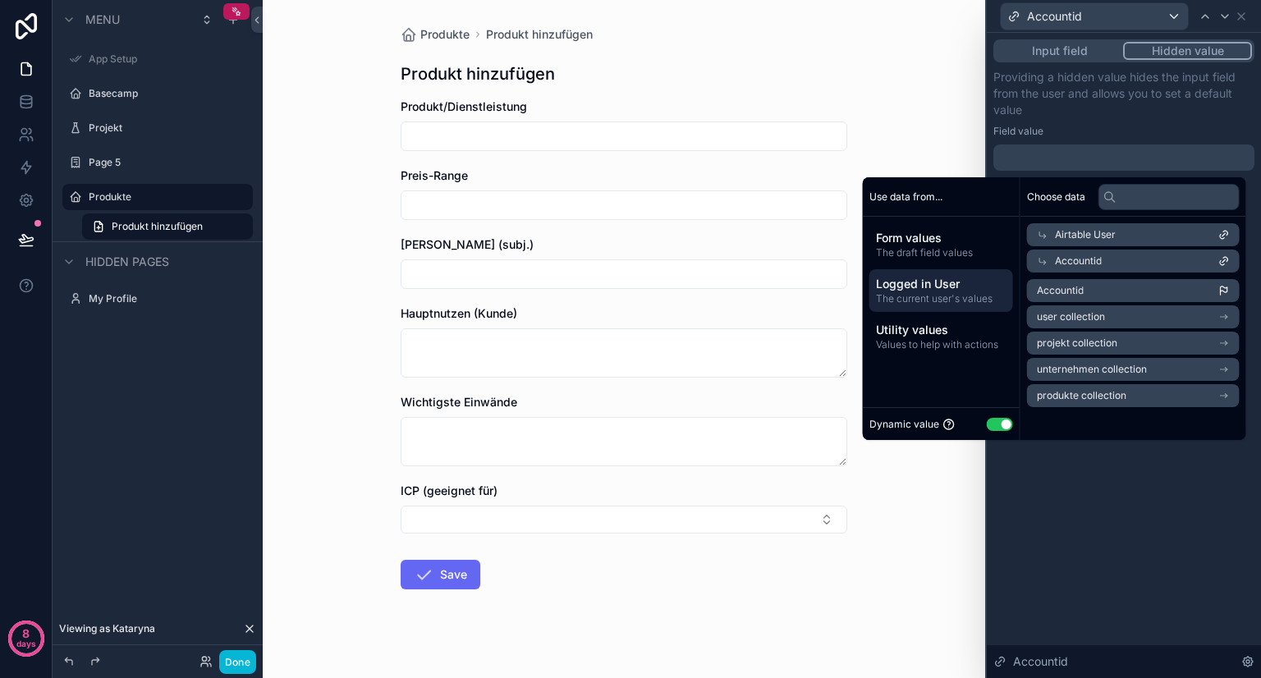
click at [1087, 291] on li "Accountid" at bounding box center [1133, 290] width 213 height 23
click at [1094, 509] on div "**********" at bounding box center [1124, 355] width 274 height 645
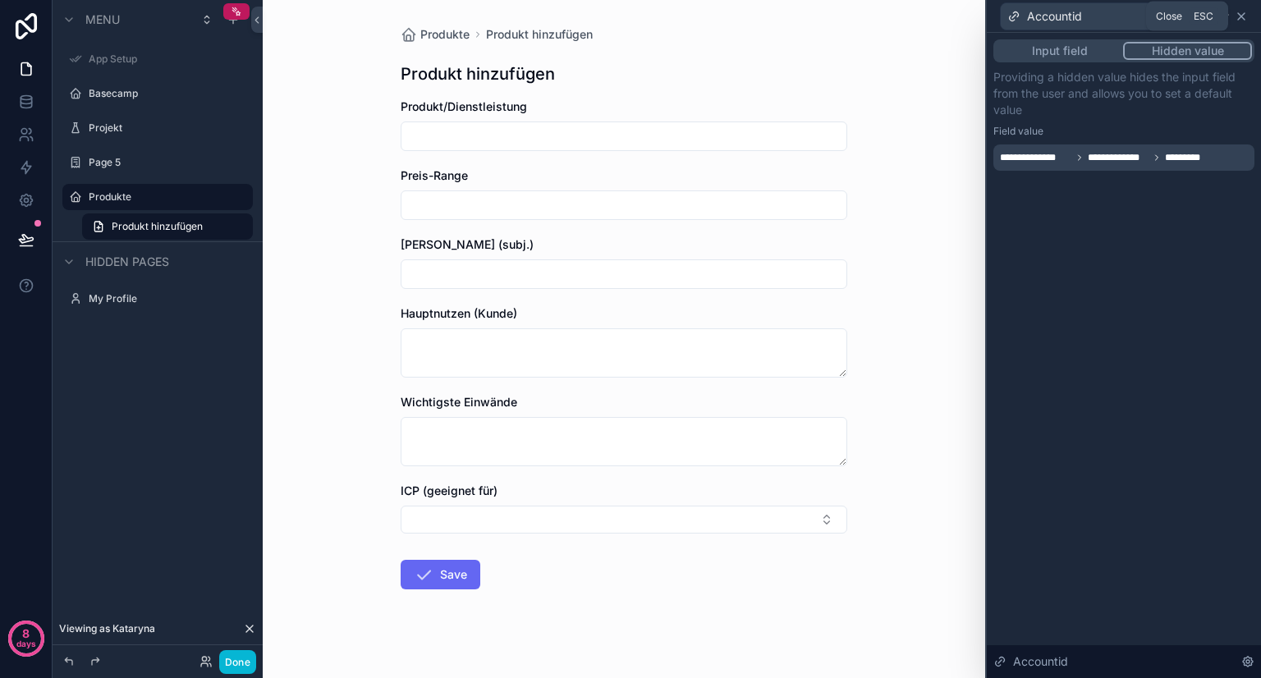
click at [1244, 17] on icon at bounding box center [1240, 16] width 13 height 13
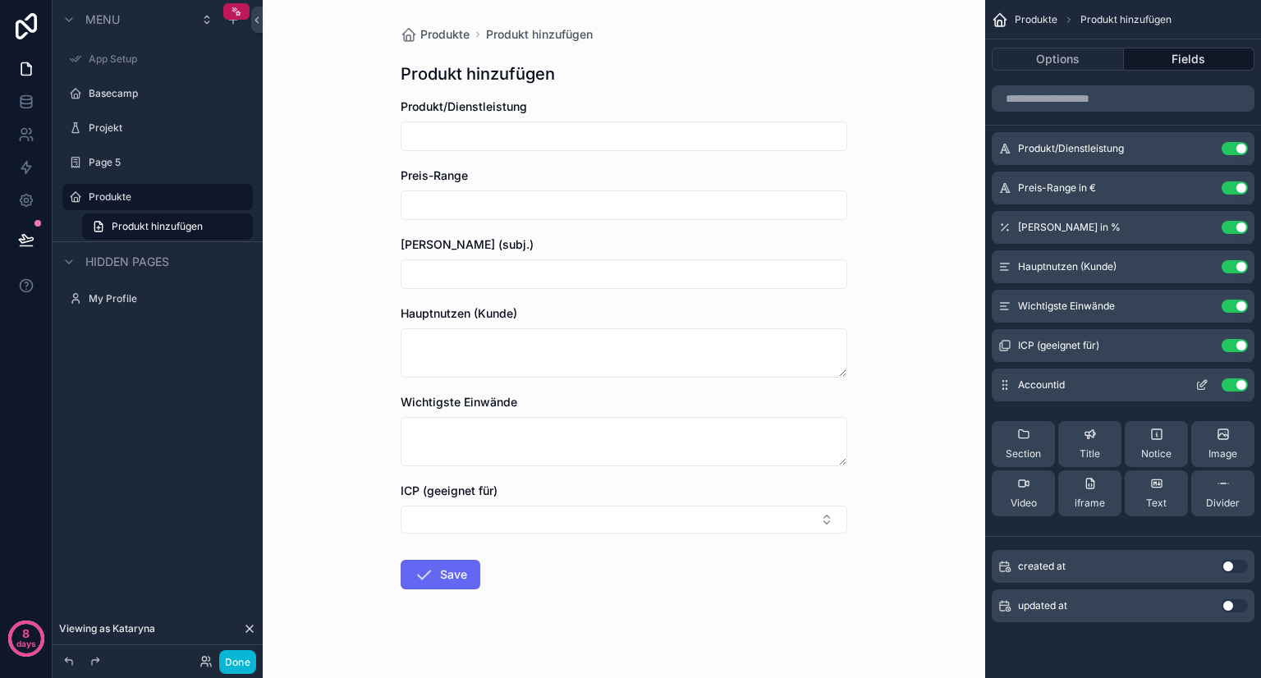
click at [1175, 390] on div "Accountid Use setting" at bounding box center [1122, 385] width 263 height 33
click at [909, 577] on div "Produkte Produkt hinzufügen Produkt hinzufügen Produkt/Dienstleistung Preis-Ran…" at bounding box center [624, 339] width 722 height 678
click at [1231, 384] on button "Use setting" at bounding box center [1234, 384] width 26 height 13
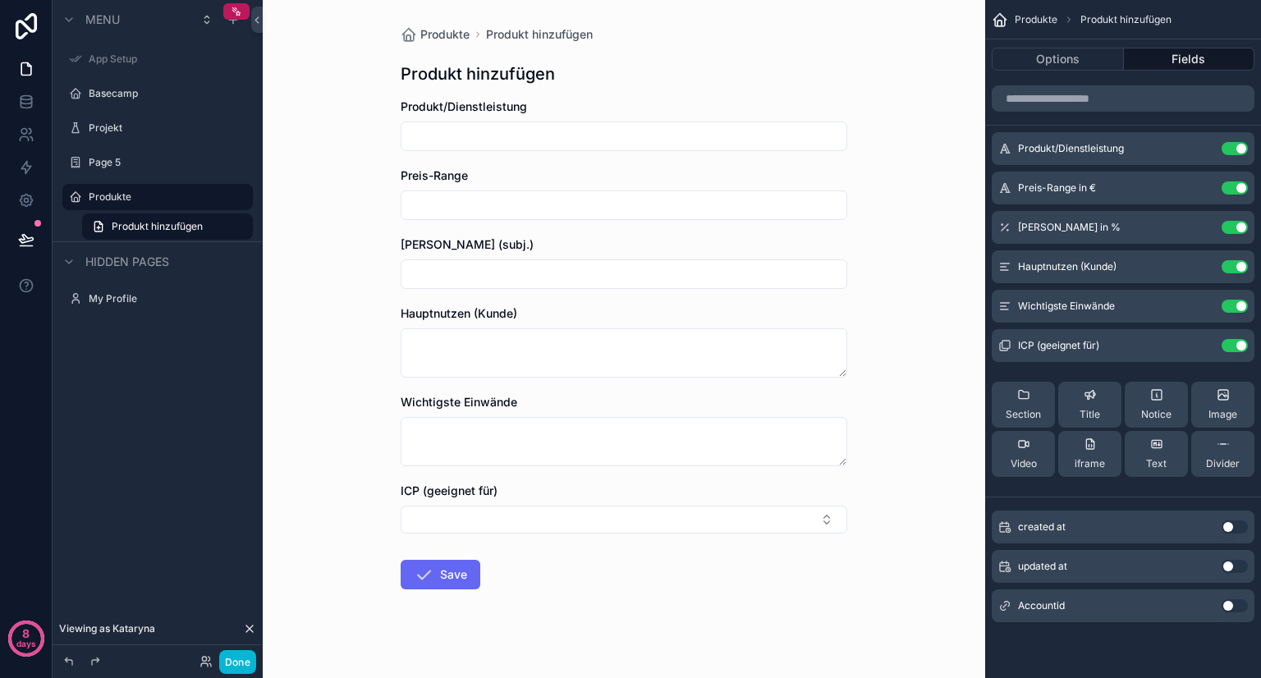
click at [1226, 611] on button "Use setting" at bounding box center [1234, 605] width 26 height 13
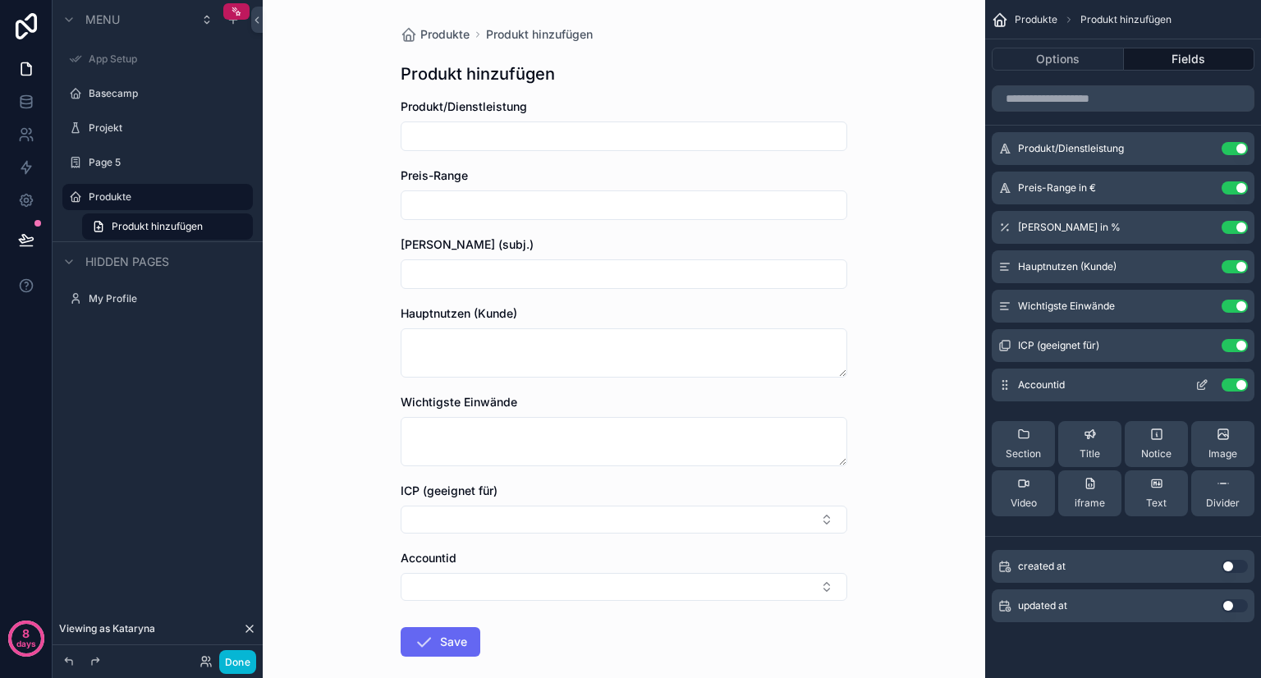
click at [1201, 383] on icon "scrollable content" at bounding box center [1203, 383] width 7 height 7
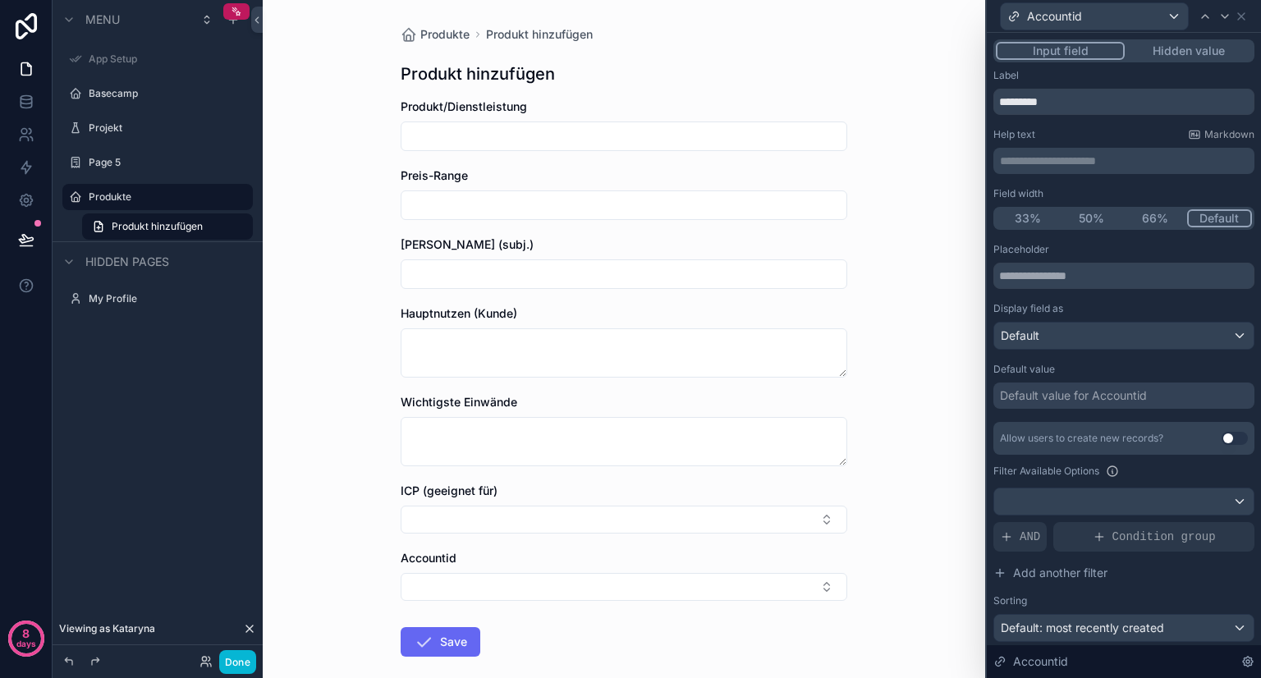
click at [1172, 46] on button "Hidden value" at bounding box center [1187, 51] width 127 height 18
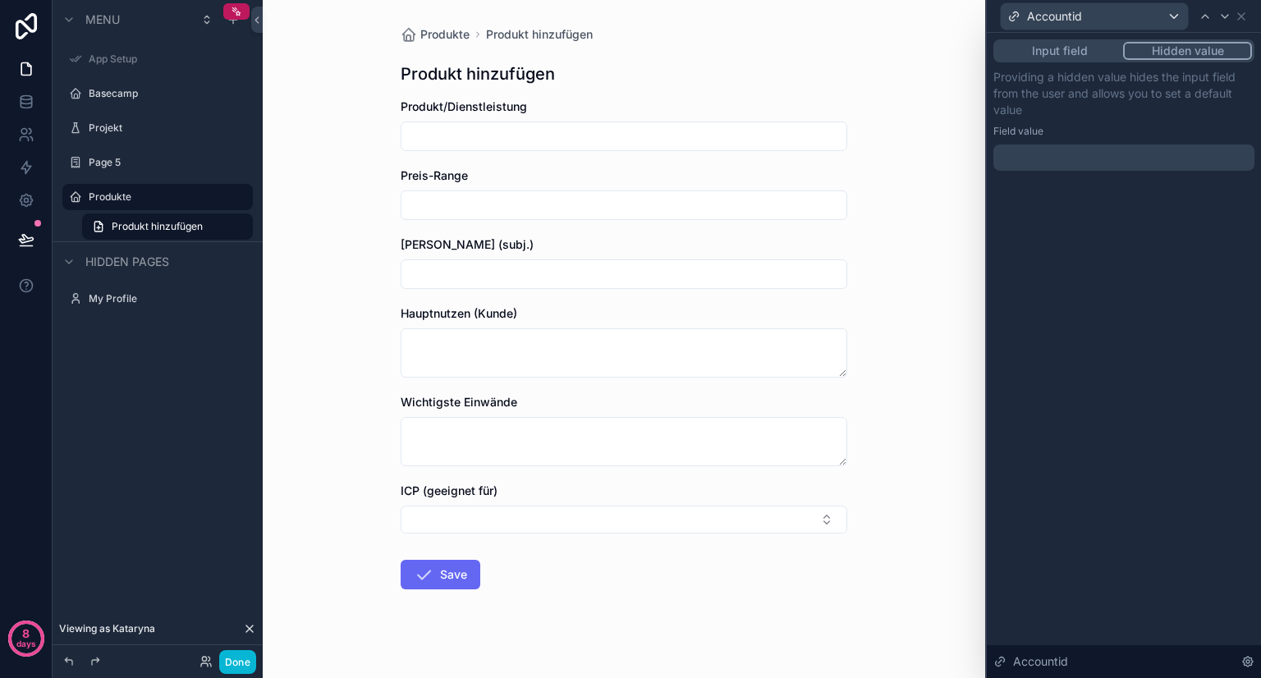
click at [1087, 163] on div at bounding box center [1123, 157] width 261 height 26
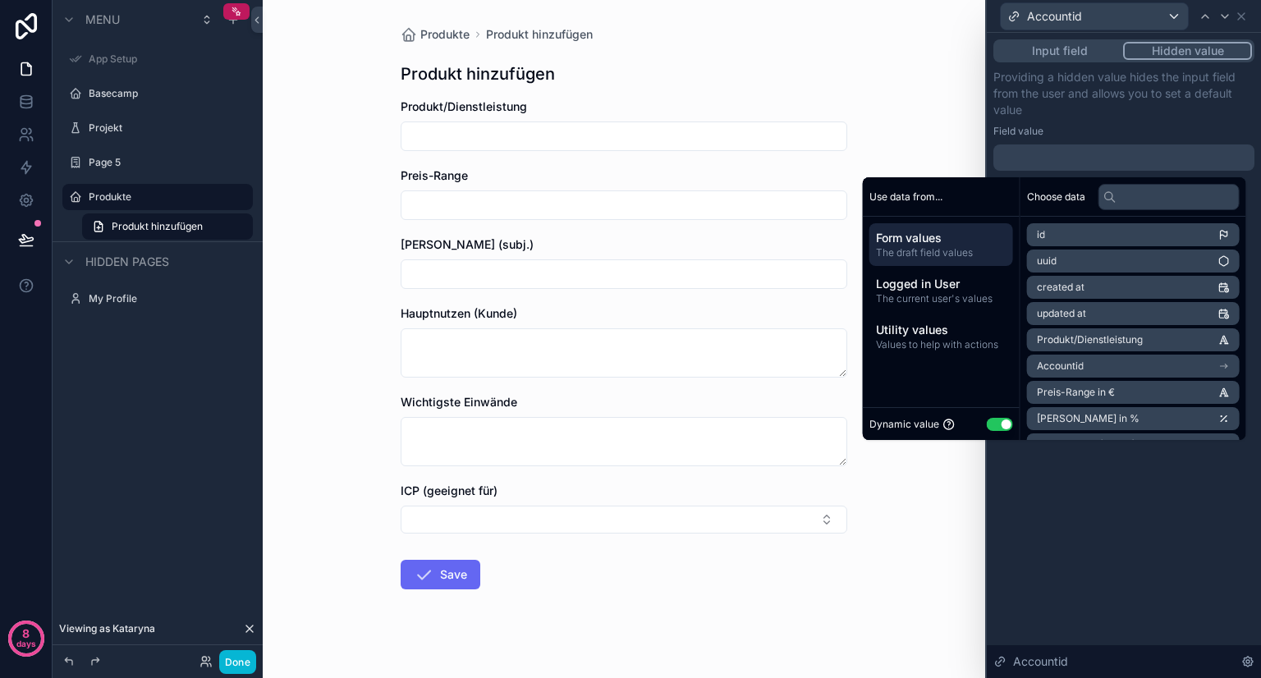
scroll to position [102, 0]
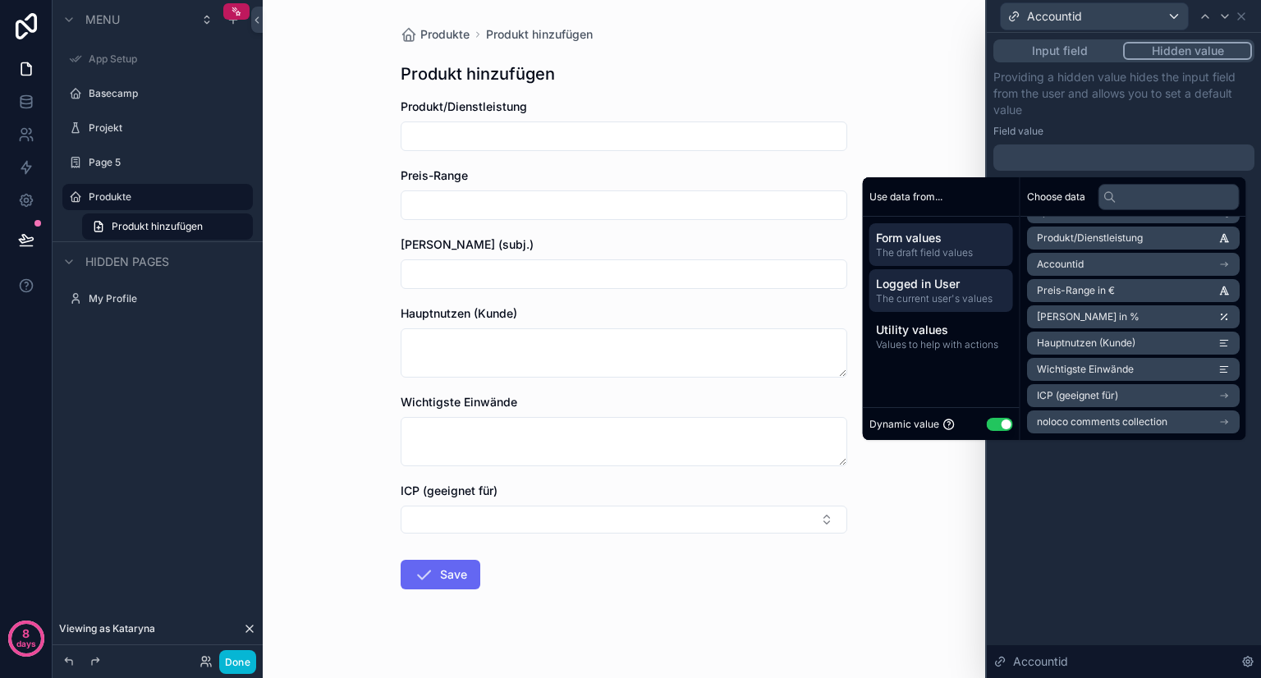
click at [939, 294] on span "The current user's values" at bounding box center [941, 298] width 130 height 13
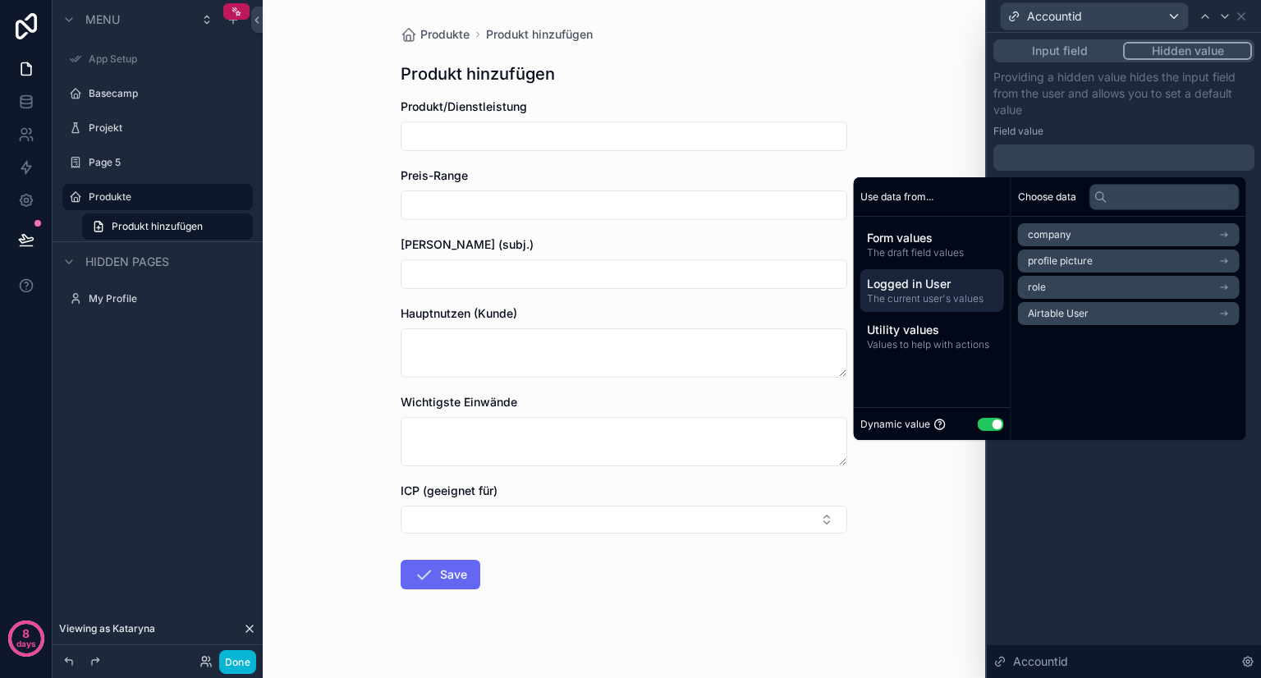
scroll to position [0, 0]
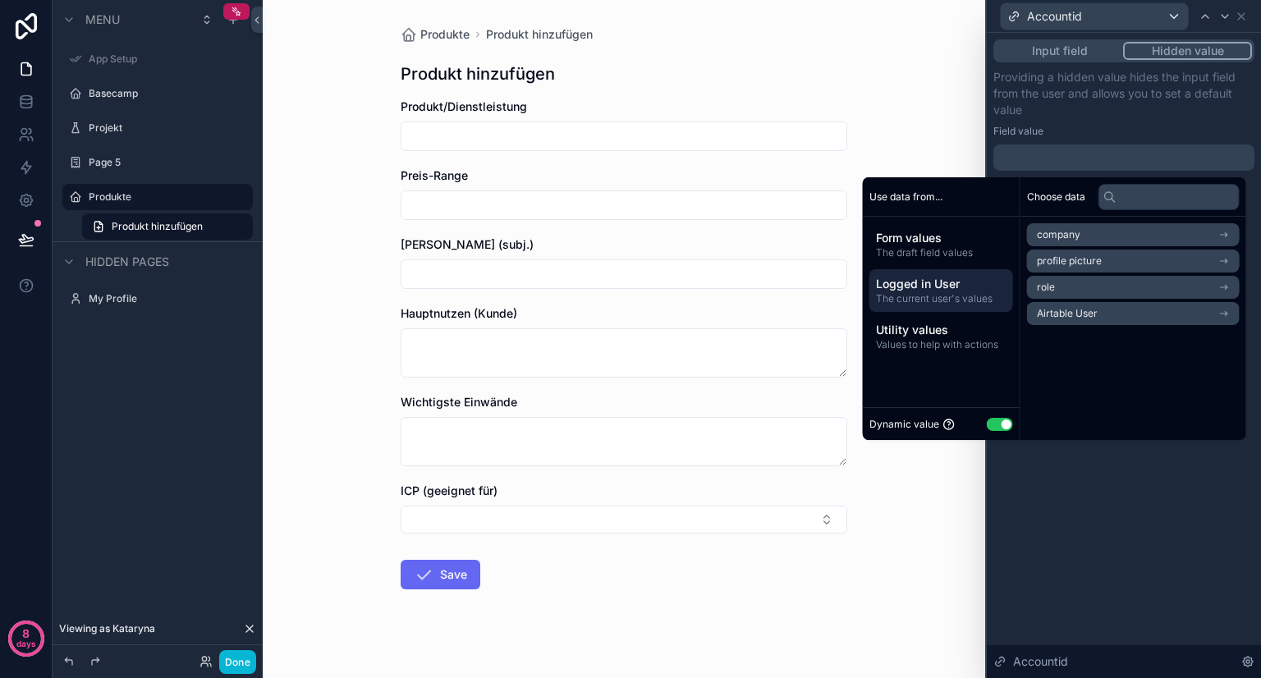
click at [1055, 314] on span "Airtable User" at bounding box center [1067, 313] width 61 height 13
click at [1077, 263] on li "Accountid" at bounding box center [1133, 264] width 213 height 23
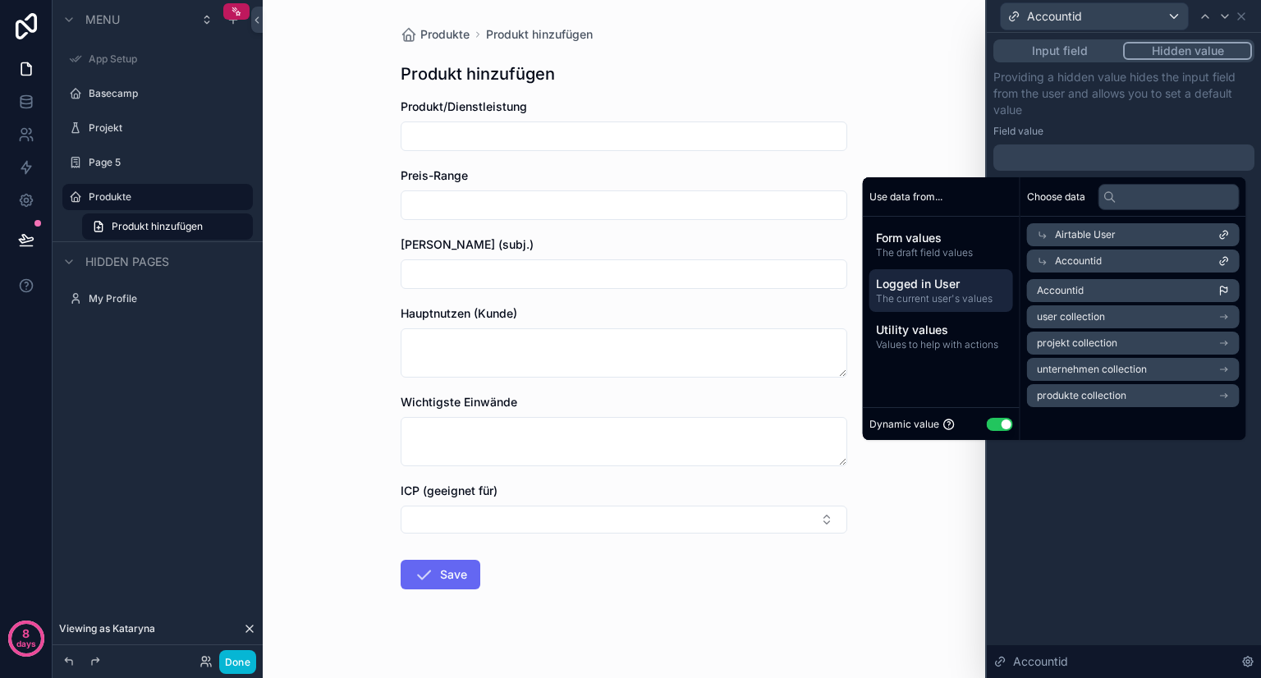
click at [1065, 293] on span "Accountid" at bounding box center [1060, 290] width 47 height 13
click at [1240, 17] on icon at bounding box center [1241, 16] width 7 height 7
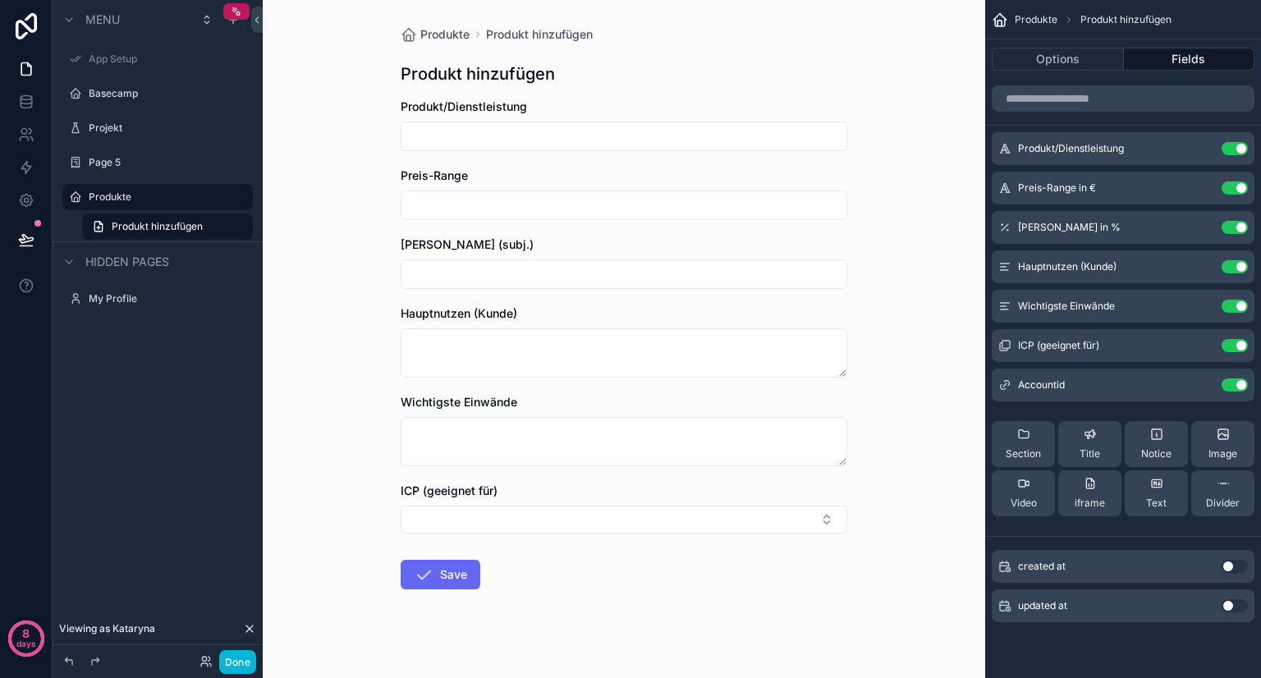
click at [523, 129] on input "scrollable content" at bounding box center [623, 136] width 445 height 23
type input "**********"
click at [442, 579] on button "Save" at bounding box center [441, 575] width 80 height 30
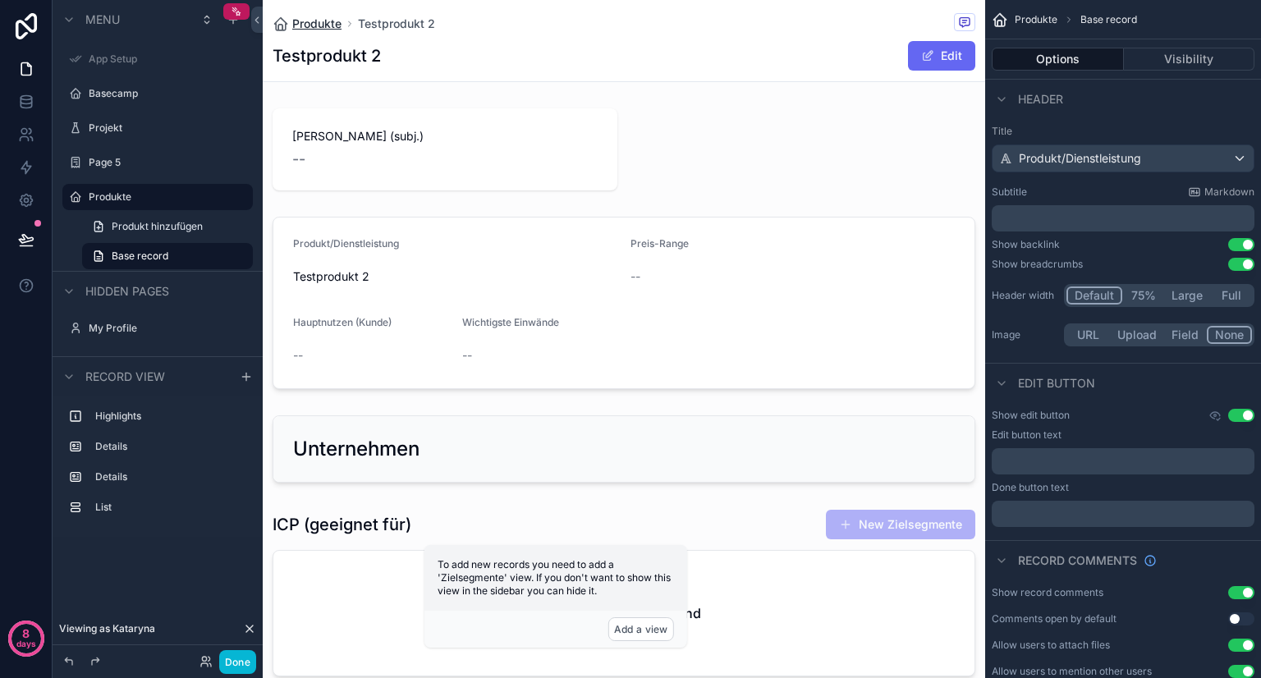
click at [334, 27] on span "Produkte" at bounding box center [316, 24] width 49 height 16
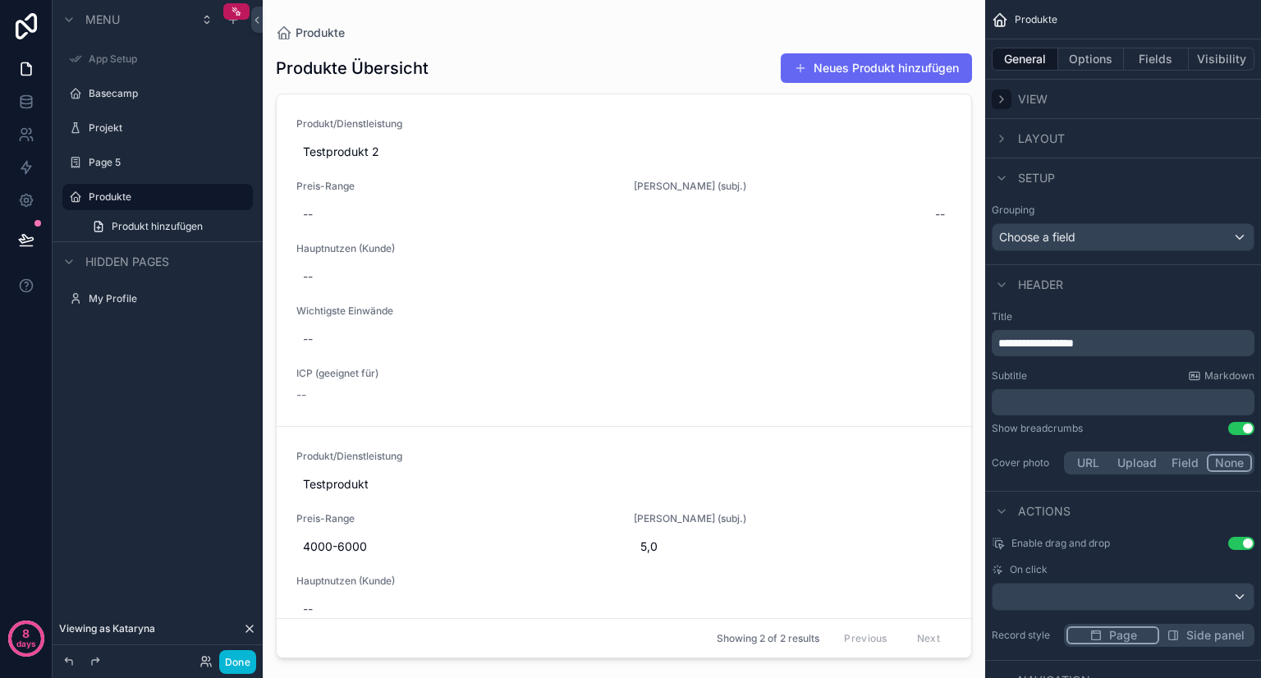
click at [1005, 97] on icon "scrollable content" at bounding box center [1001, 99] width 13 height 13
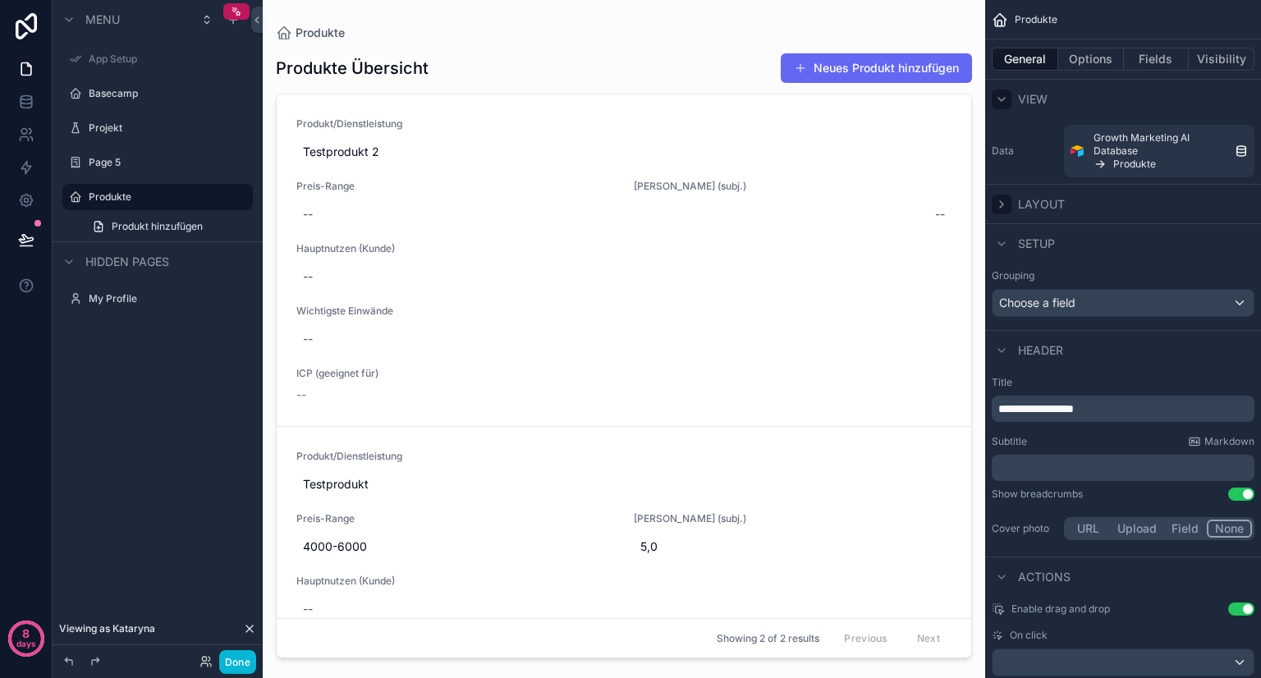
click at [1010, 204] on div "scrollable content" at bounding box center [1001, 205] width 20 height 20
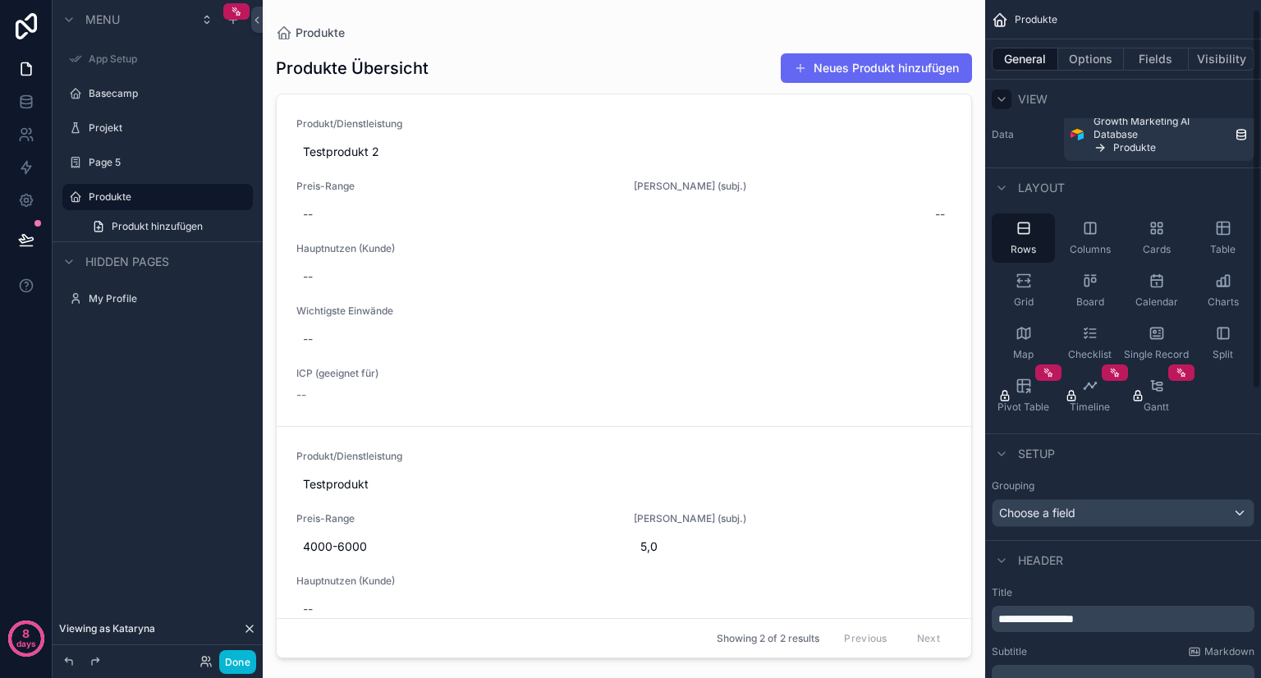
scroll to position [16, 0]
click at [1110, 227] on div "Columns" at bounding box center [1089, 237] width 63 height 49
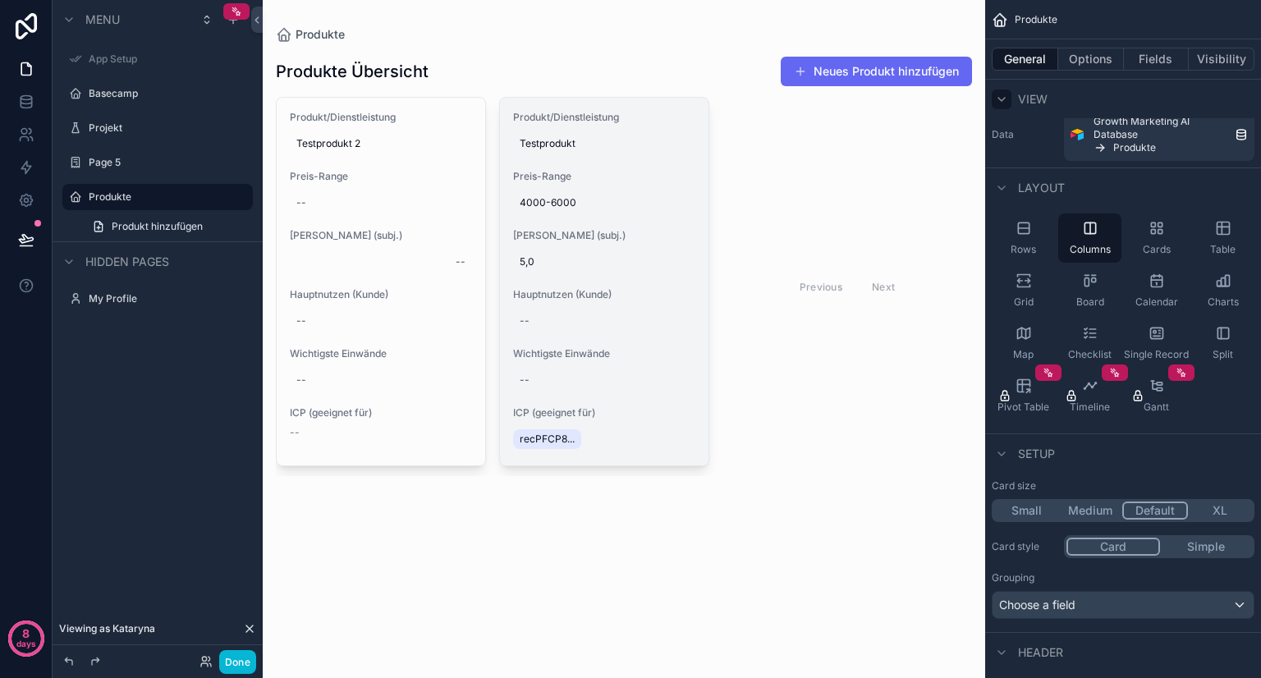
click at [525, 313] on div "--" at bounding box center [604, 321] width 182 height 26
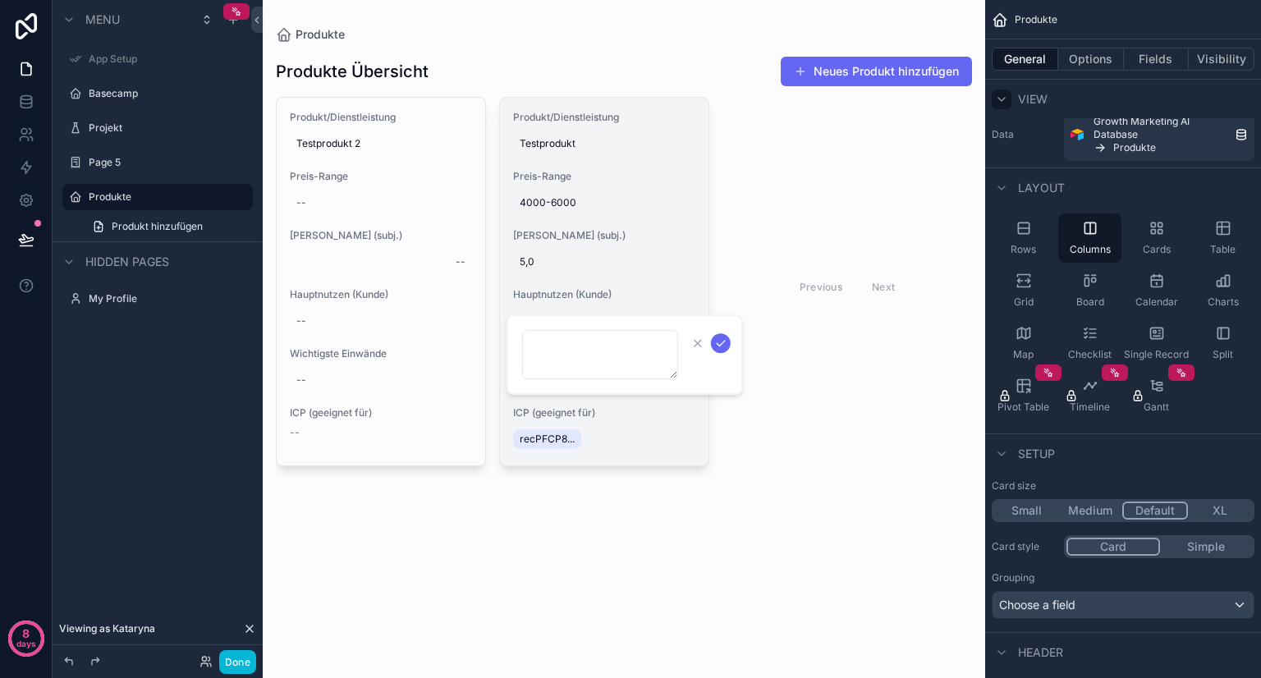
click at [666, 437] on div "recPFCP8..." at bounding box center [604, 439] width 182 height 26
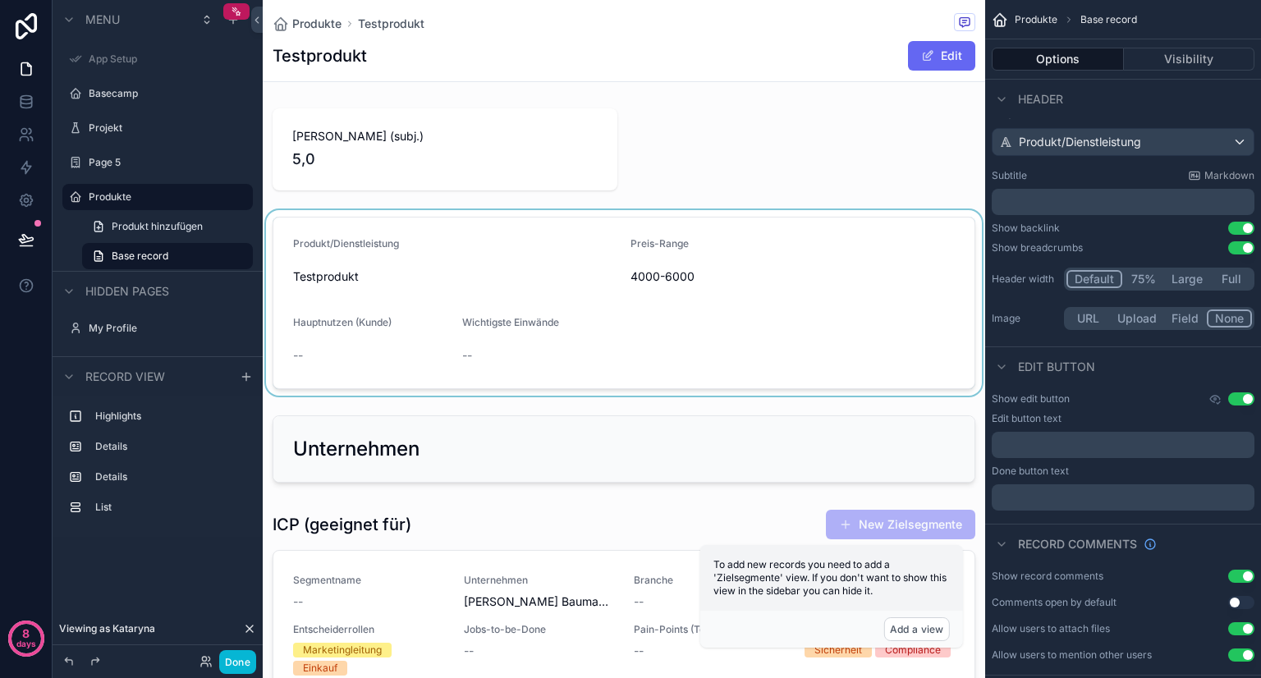
drag, startPoint x: 366, startPoint y: 330, endPoint x: 341, endPoint y: 355, distance: 35.4
click at [341, 355] on div "scrollable content" at bounding box center [624, 302] width 722 height 185
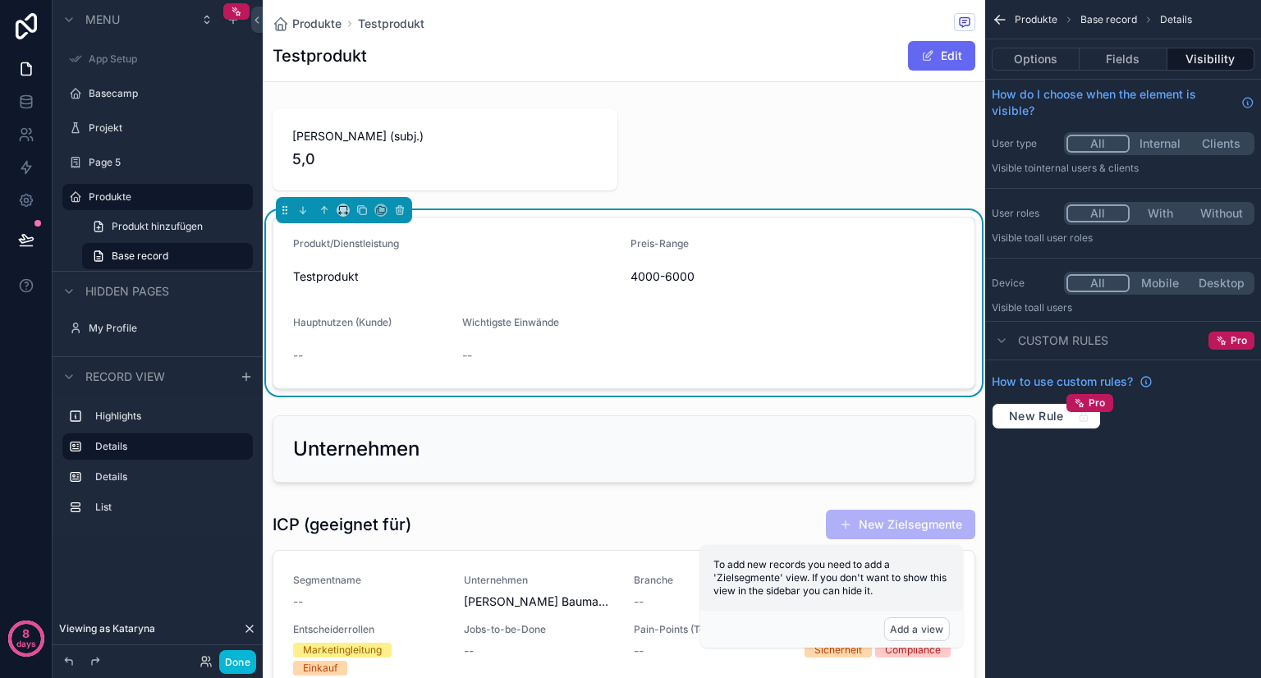
click at [341, 355] on div "--" at bounding box center [371, 355] width 156 height 16
click at [291, 347] on form "Produkt/Dienstleistung Testprodukt Preis-Range 4000-6000 Hauptnutzen (Kunde) --…" at bounding box center [623, 302] width 701 height 171
click at [334, 355] on div "--" at bounding box center [371, 355] width 156 height 16
click at [323, 20] on span "Produkte" at bounding box center [316, 24] width 49 height 16
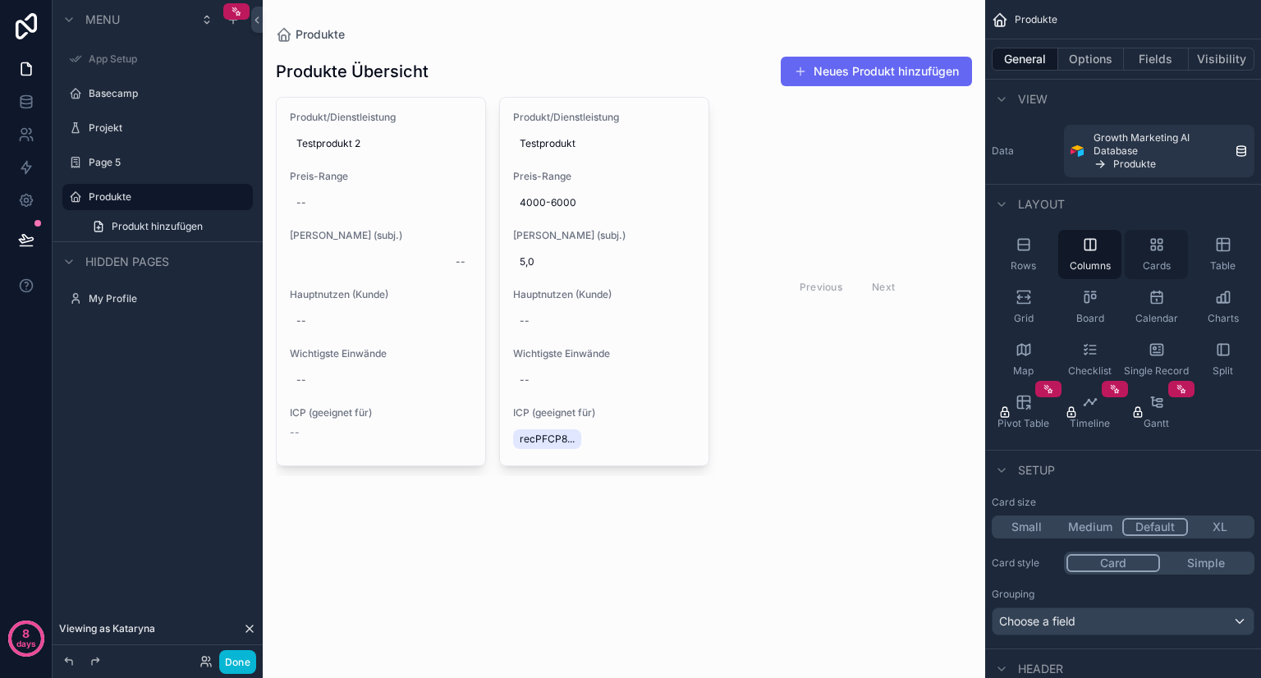
click at [1151, 254] on div "Cards" at bounding box center [1155, 254] width 63 height 49
click at [1223, 255] on div "Table" at bounding box center [1222, 254] width 63 height 49
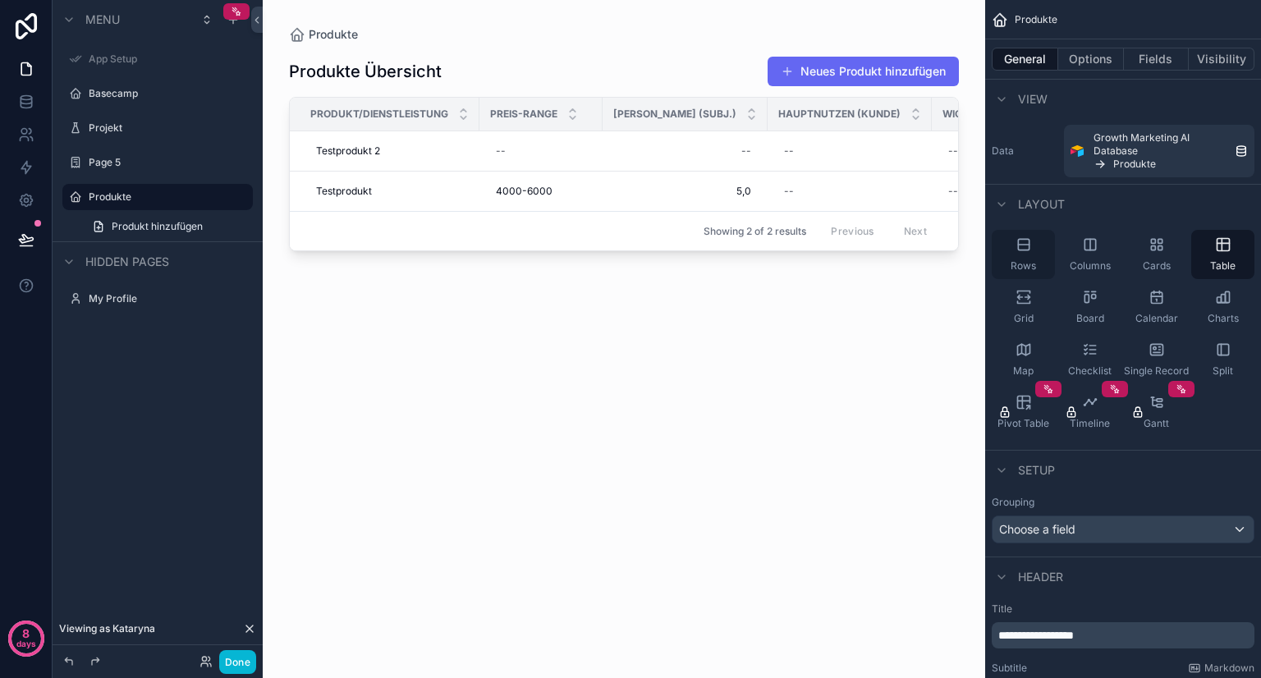
click at [1019, 248] on icon "scrollable content" at bounding box center [1023, 244] width 16 height 16
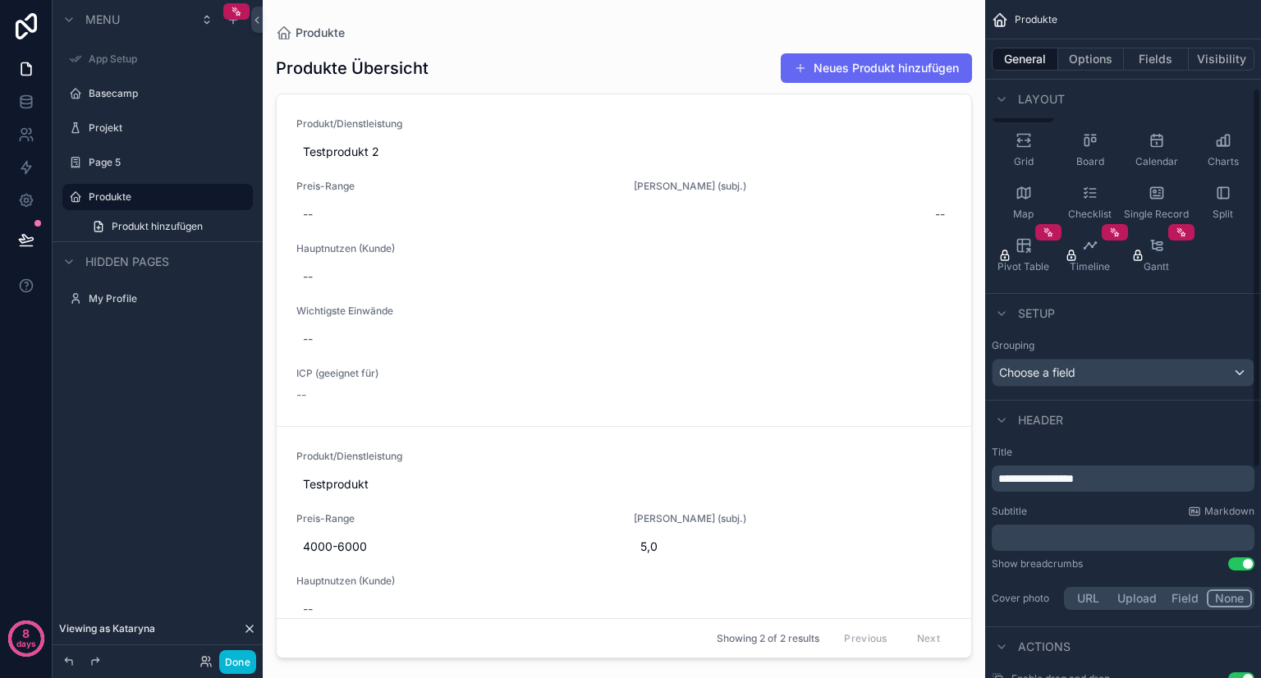
scroll to position [243, 0]
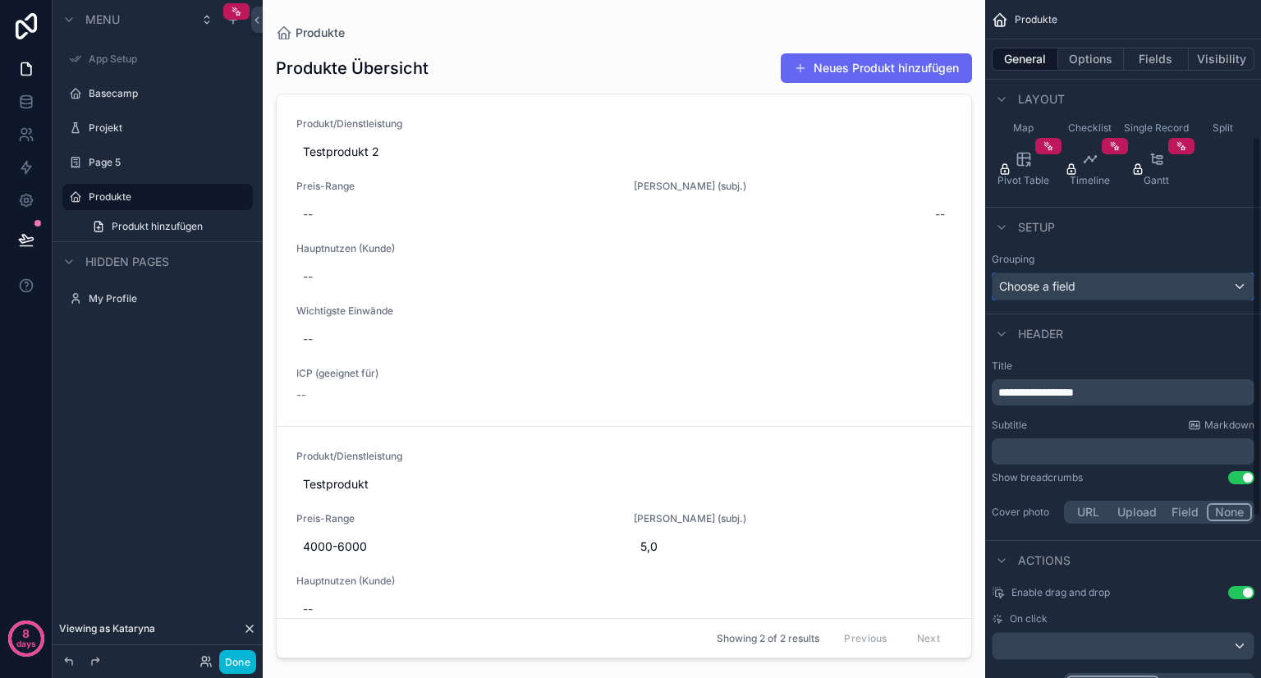
click at [1147, 290] on div "Choose a field" at bounding box center [1122, 286] width 261 height 26
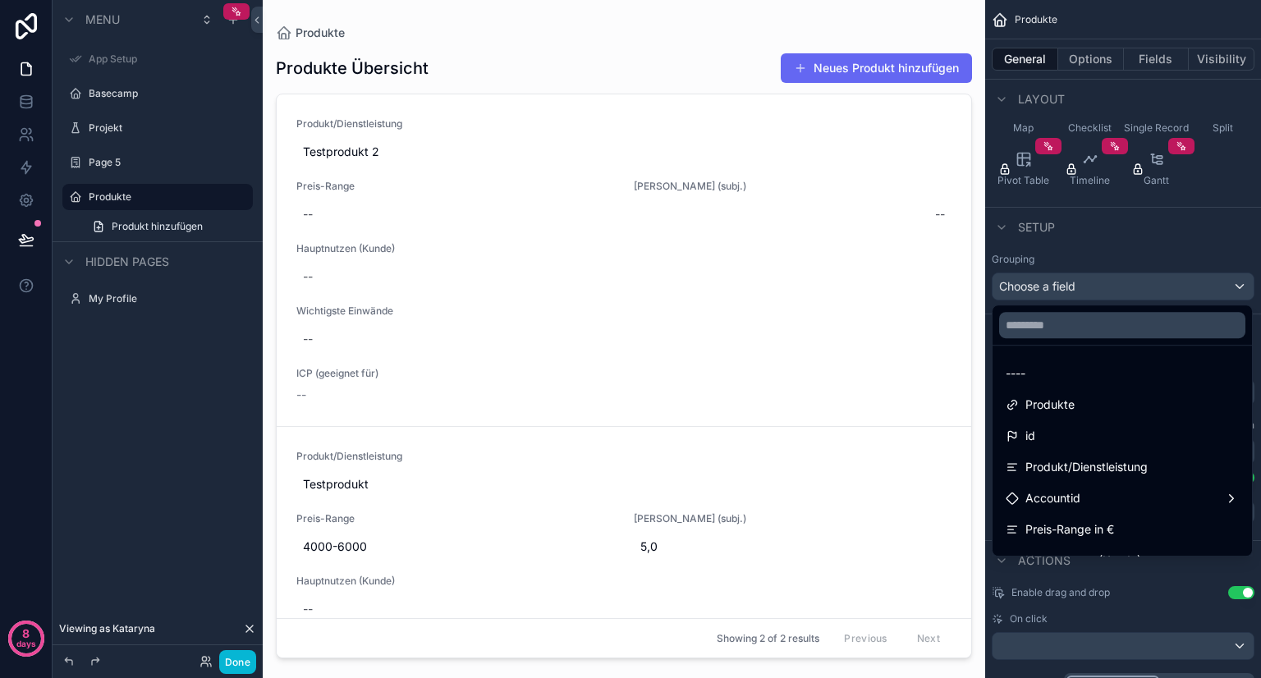
click at [1157, 254] on div "scrollable content" at bounding box center [630, 339] width 1261 height 678
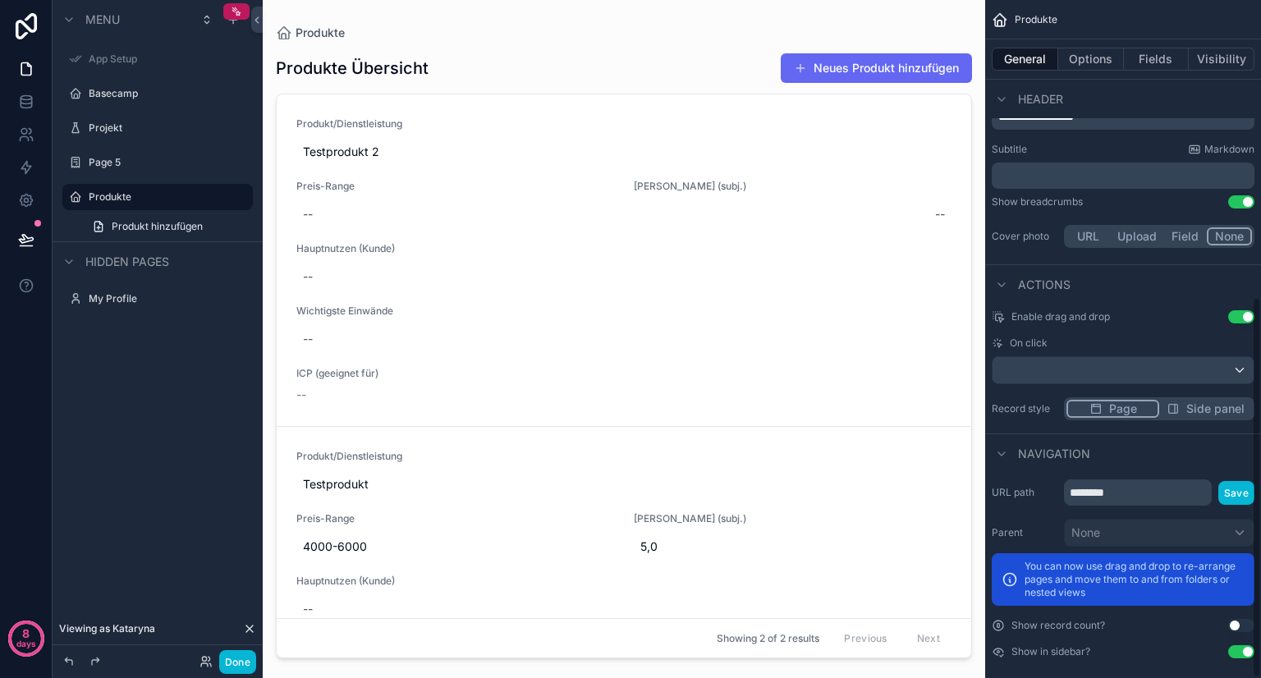
scroll to position [531, 0]
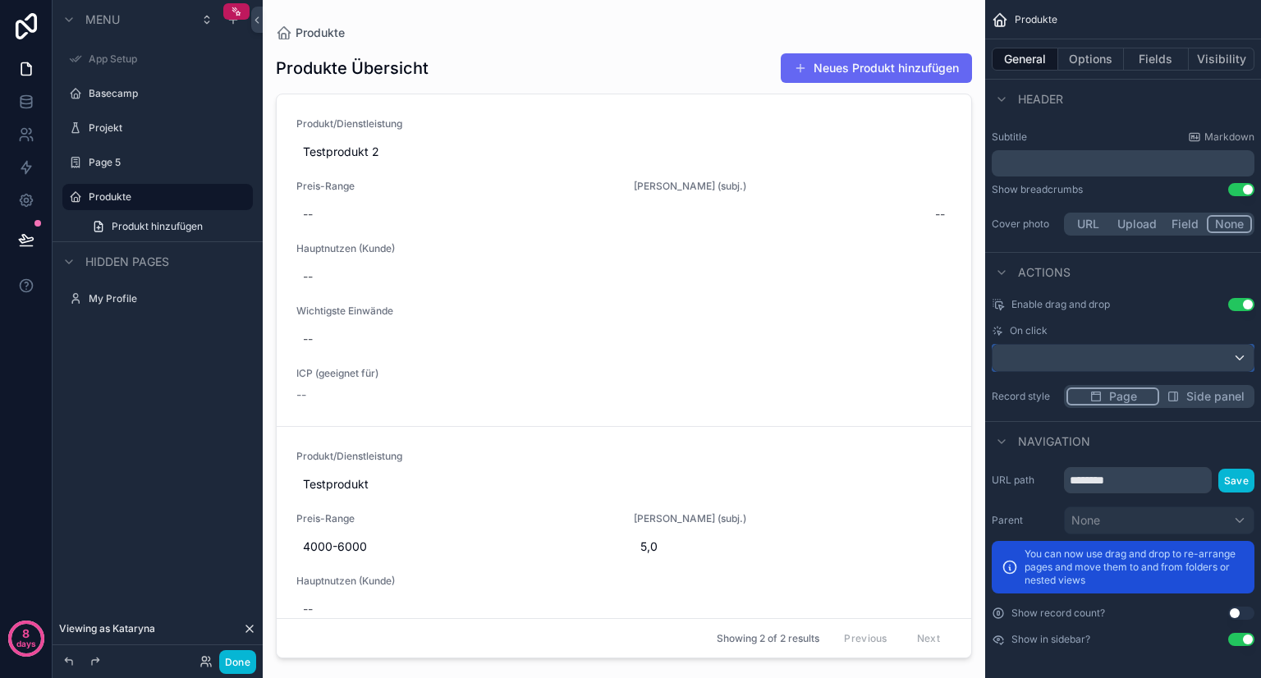
click at [1136, 361] on div "scrollable content" at bounding box center [1122, 358] width 261 height 26
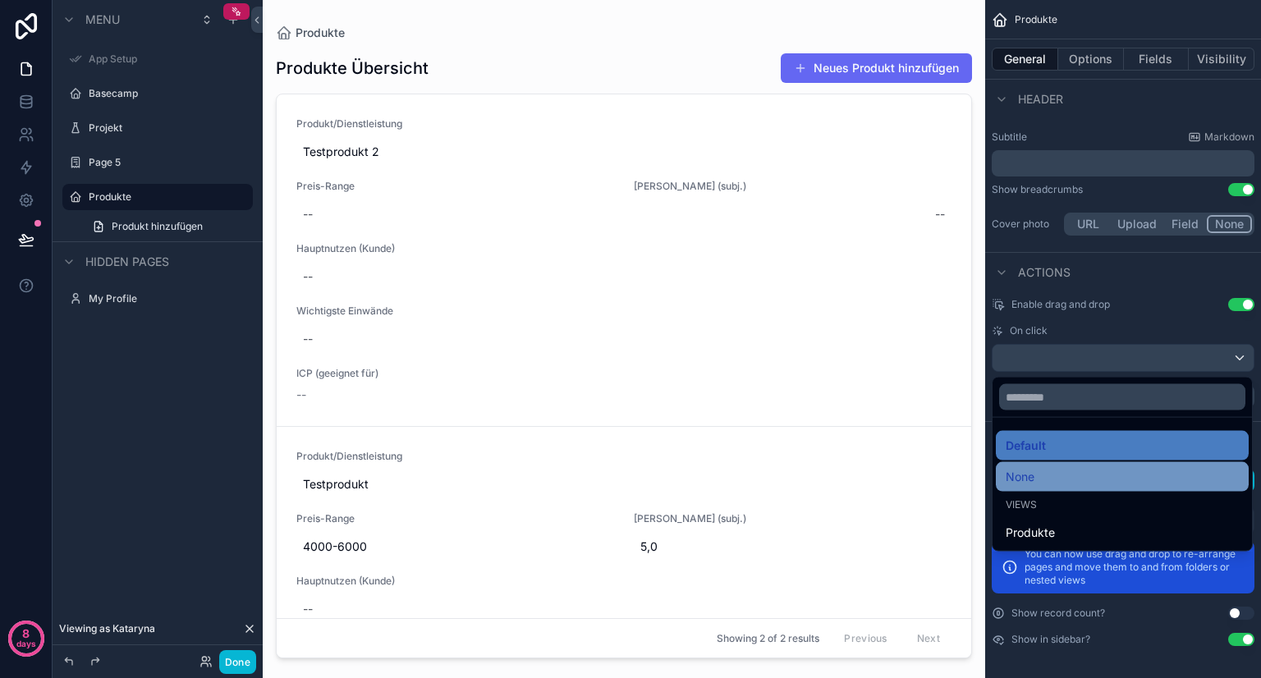
click at [1024, 472] on span "None" at bounding box center [1019, 477] width 29 height 20
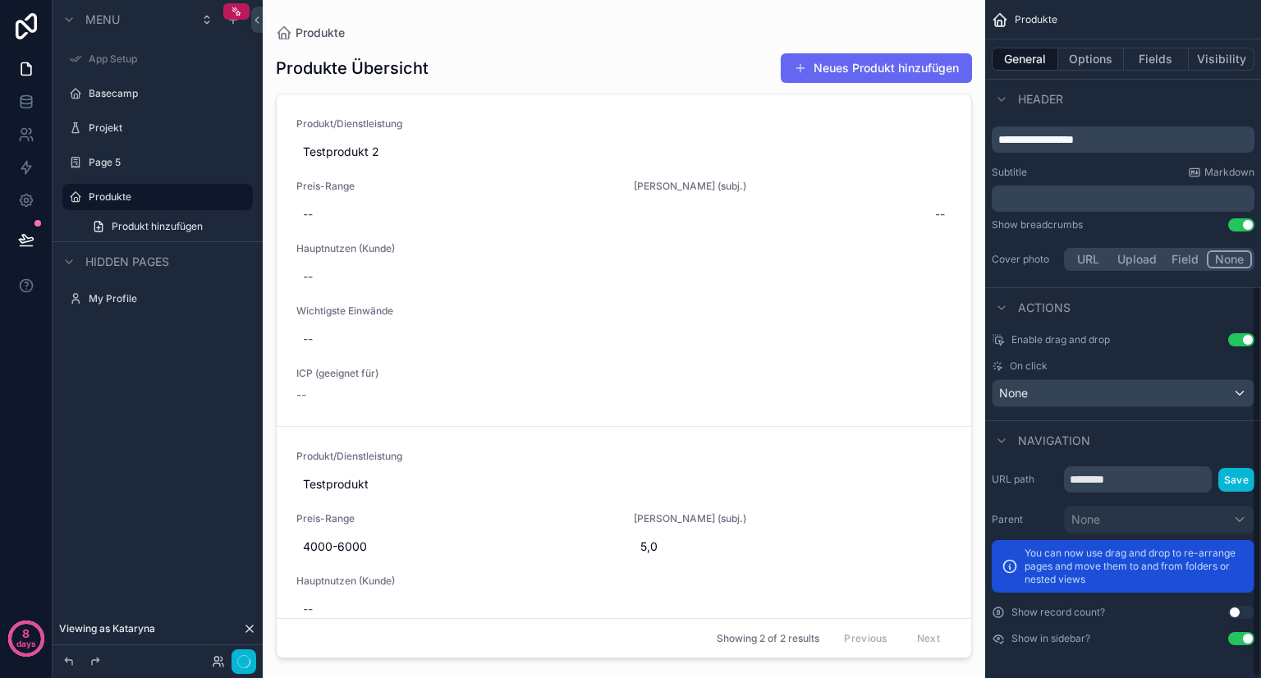
scroll to position [495, 0]
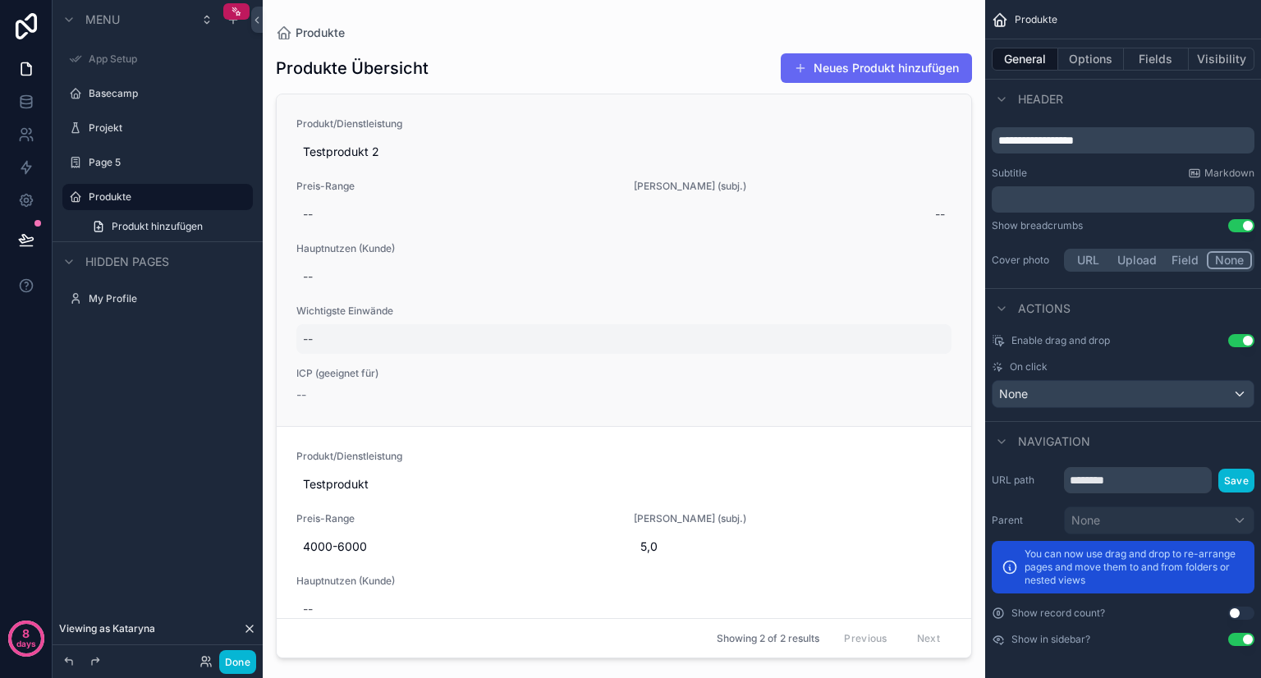
click at [775, 331] on div "--" at bounding box center [623, 339] width 655 height 30
click at [794, 408] on div "Produkt/Dienstleistung Testprodukt 2 Preis-Range -- Marge (subj.) -- Hauptnutze…" at bounding box center [624, 260] width 694 height 332
click at [870, 408] on div "Produkt/Dienstleistung Testprodukt 2 Preis-Range -- Marge (subj.) -- Hauptnutze…" at bounding box center [624, 260] width 694 height 332
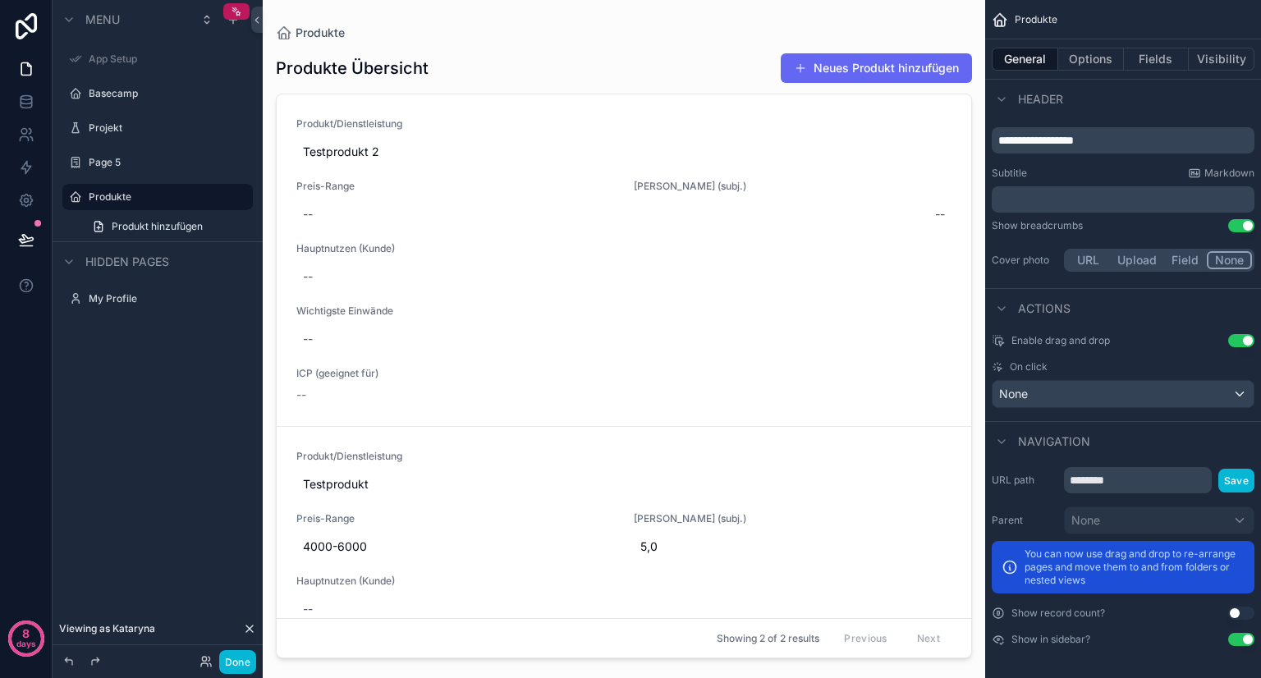
click at [1122, 440] on div "Navigation" at bounding box center [1123, 440] width 276 height 39
click at [1234, 616] on button "Use setting" at bounding box center [1241, 613] width 26 height 13
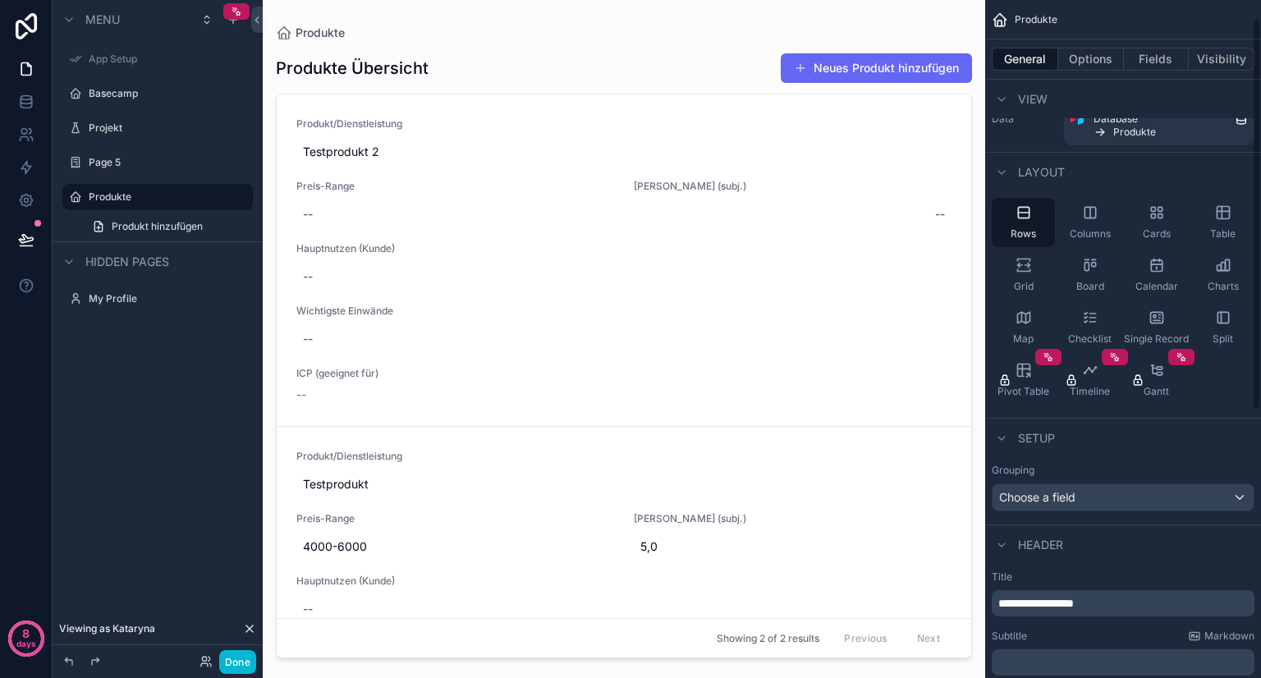
scroll to position [0, 0]
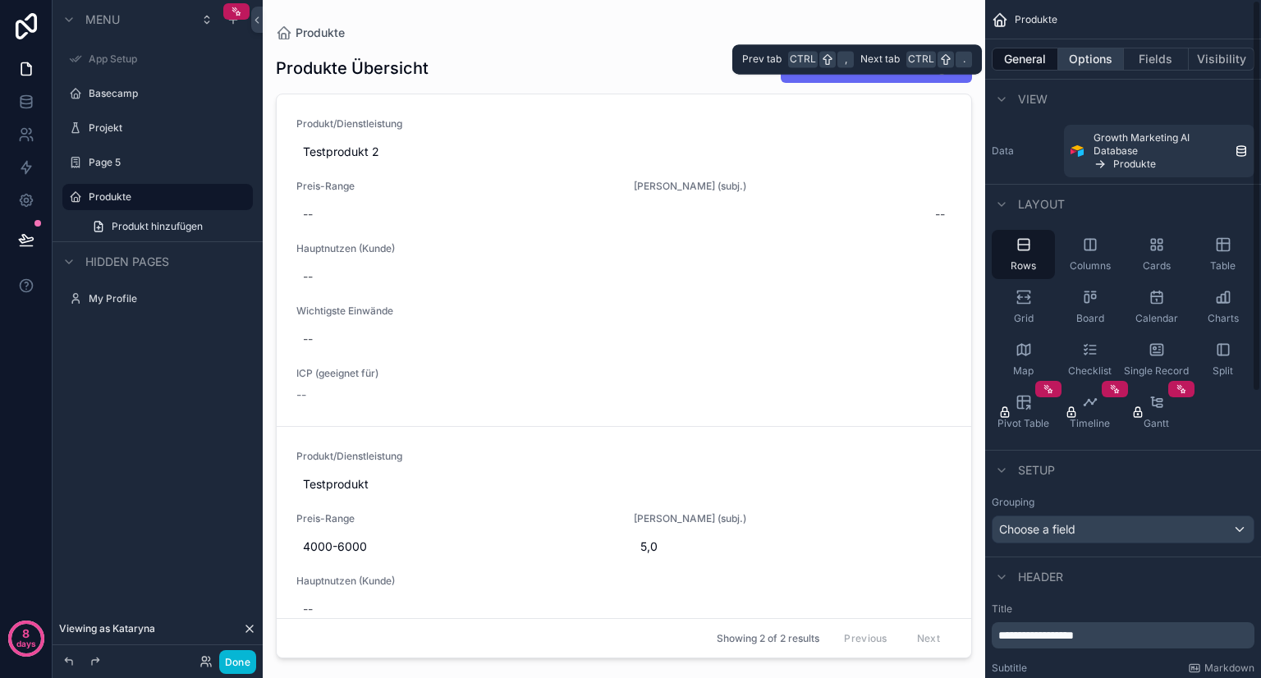
click at [1087, 60] on button "Options" at bounding box center [1091, 59] width 66 height 23
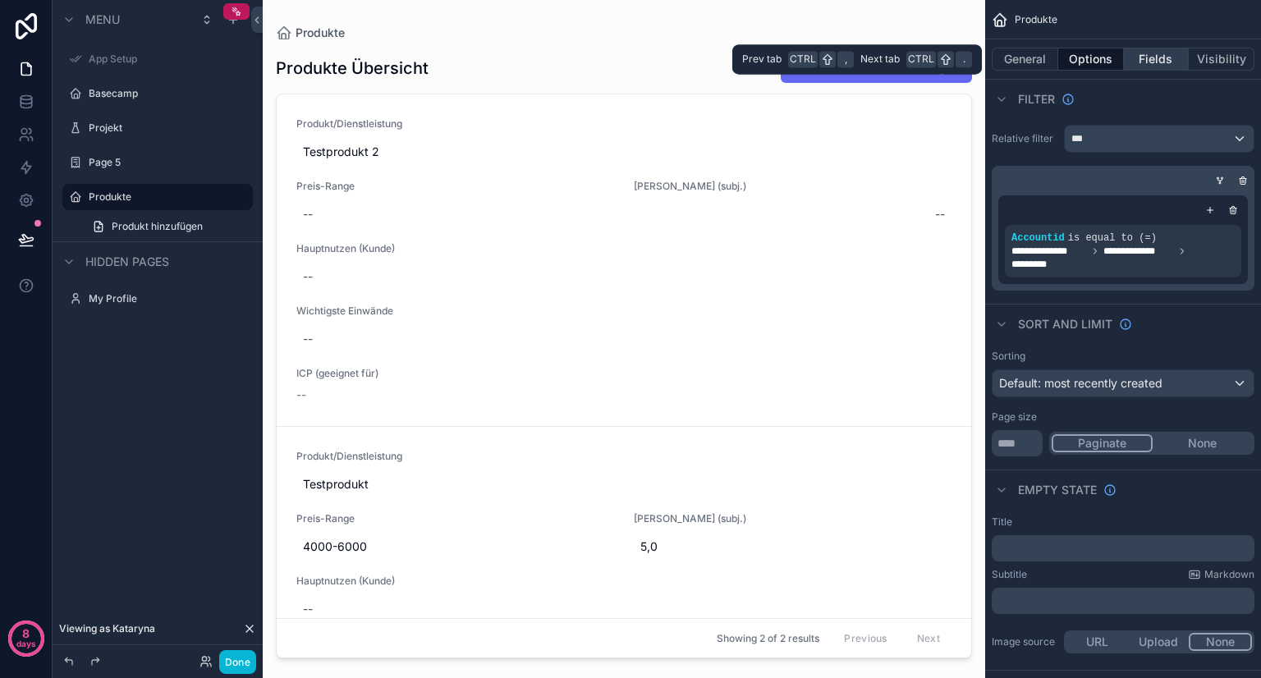
click at [1145, 63] on button "Fields" at bounding box center [1157, 59] width 66 height 23
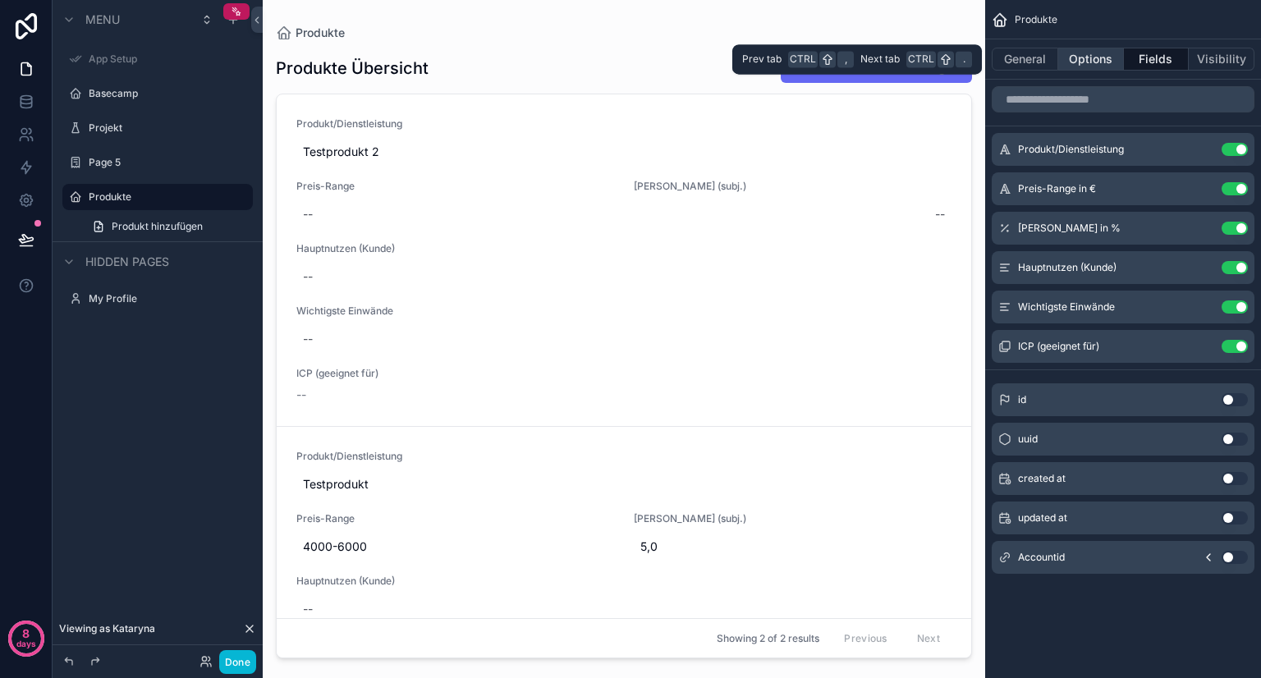
click at [1096, 57] on button "Options" at bounding box center [1091, 59] width 66 height 23
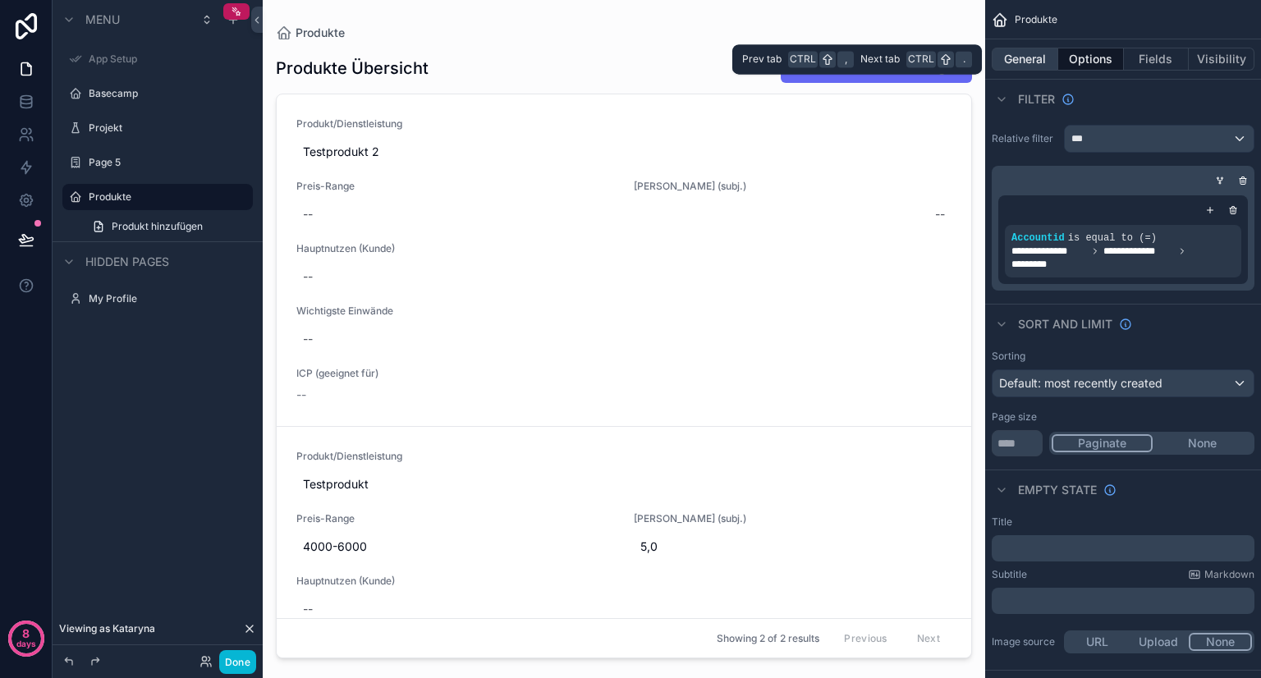
click at [1028, 55] on button "General" at bounding box center [1024, 59] width 66 height 23
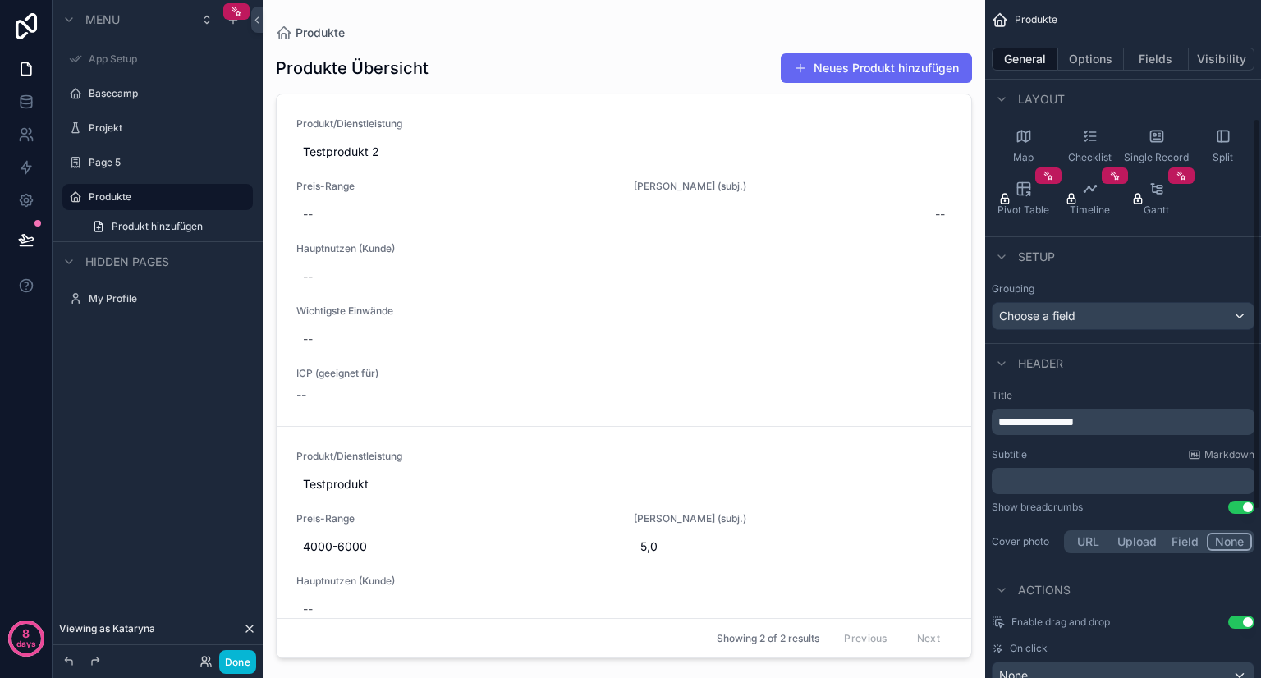
scroll to position [215, 0]
click at [1101, 310] on div "Choose a field" at bounding box center [1122, 314] width 261 height 26
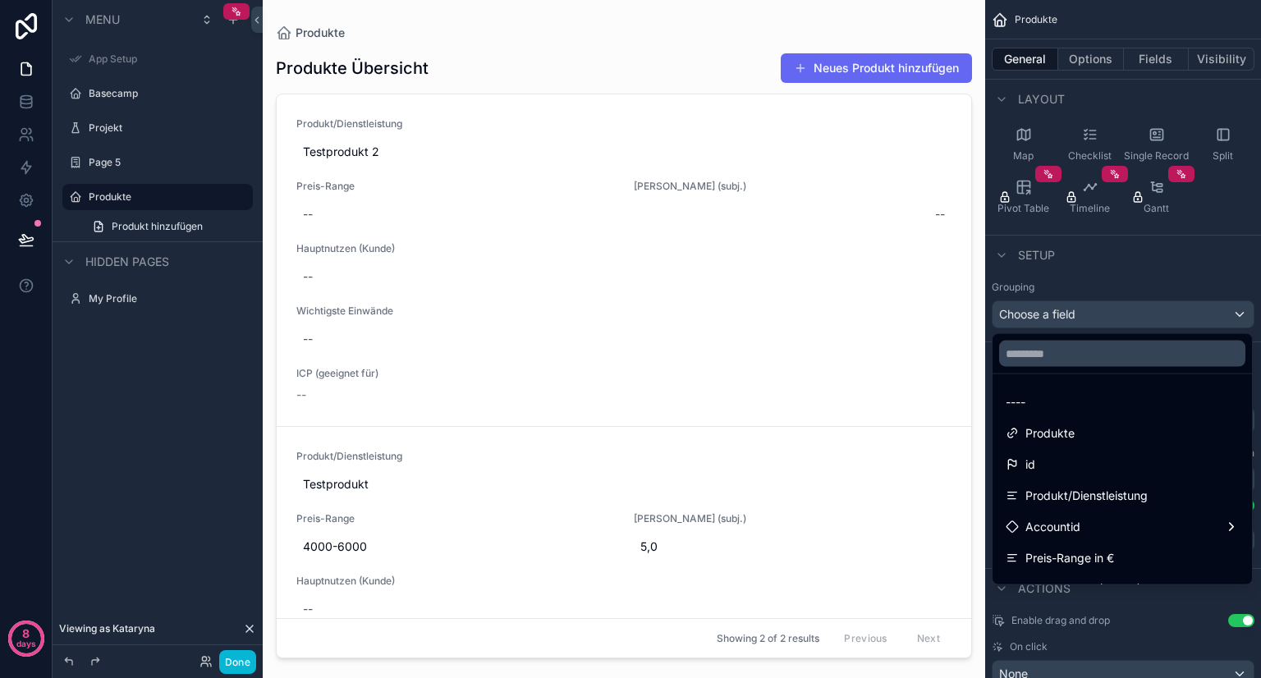
click at [1101, 310] on div "scrollable content" at bounding box center [630, 339] width 1261 height 678
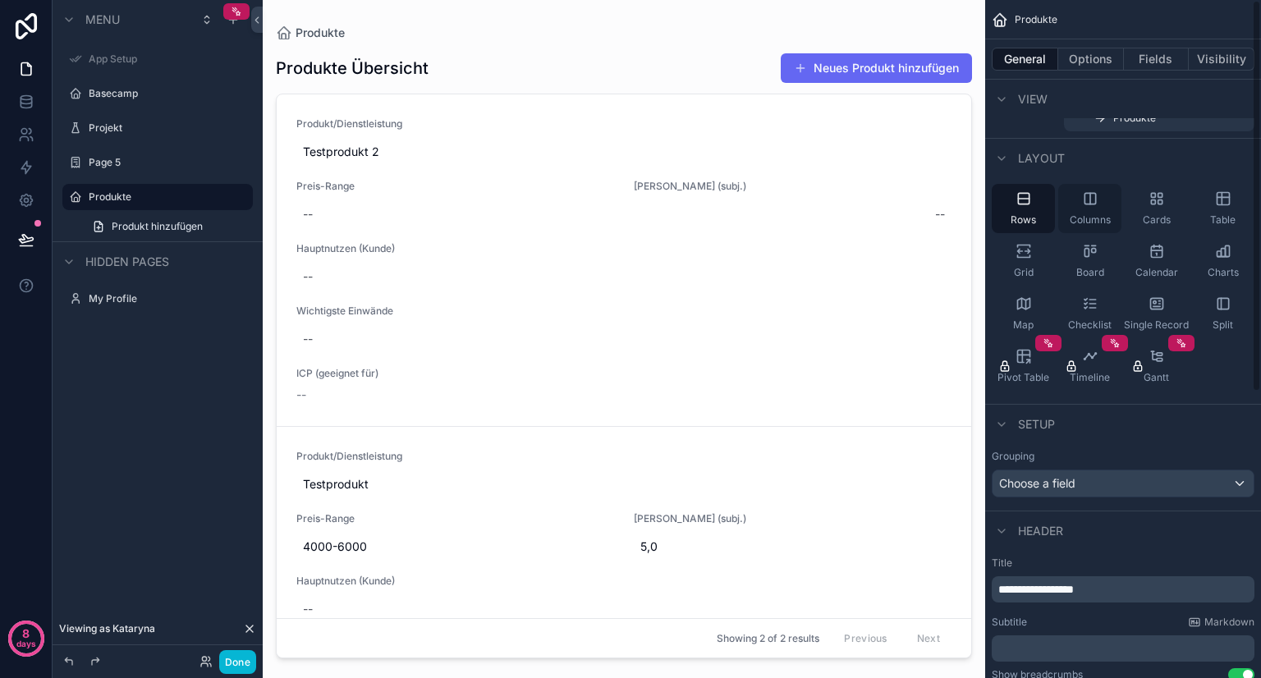
scroll to position [0, 0]
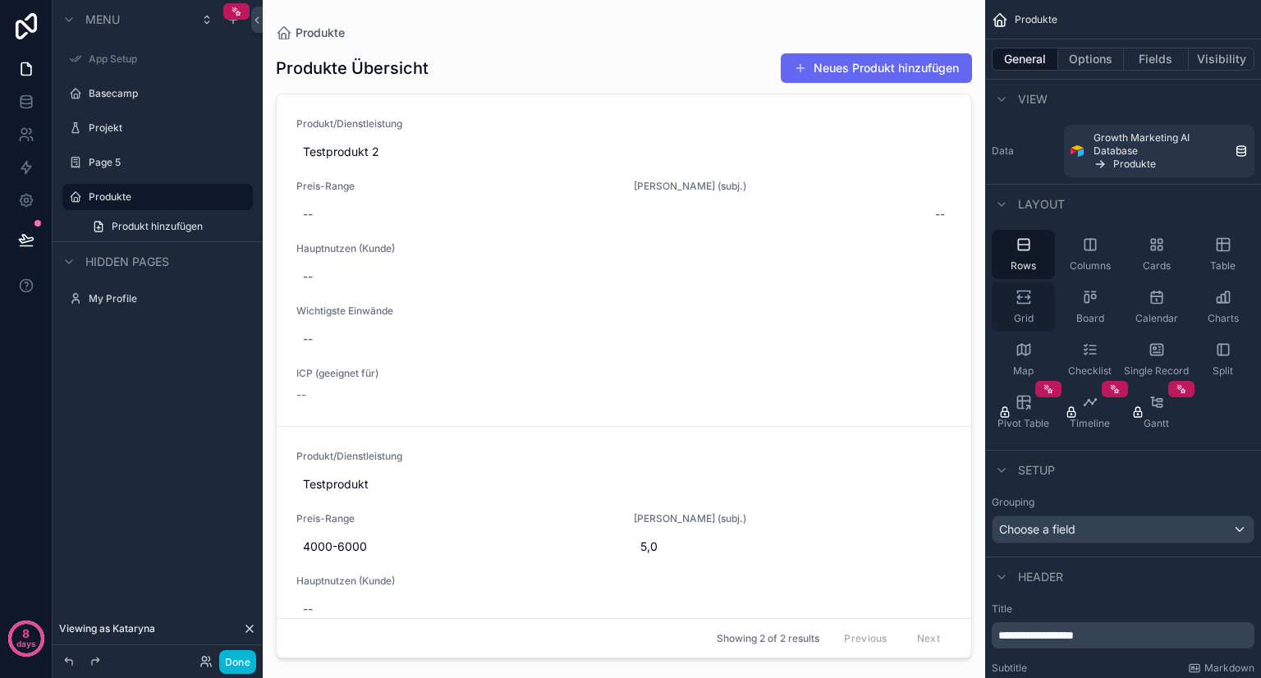
click at [1025, 304] on icon "scrollable content" at bounding box center [1023, 297] width 16 height 16
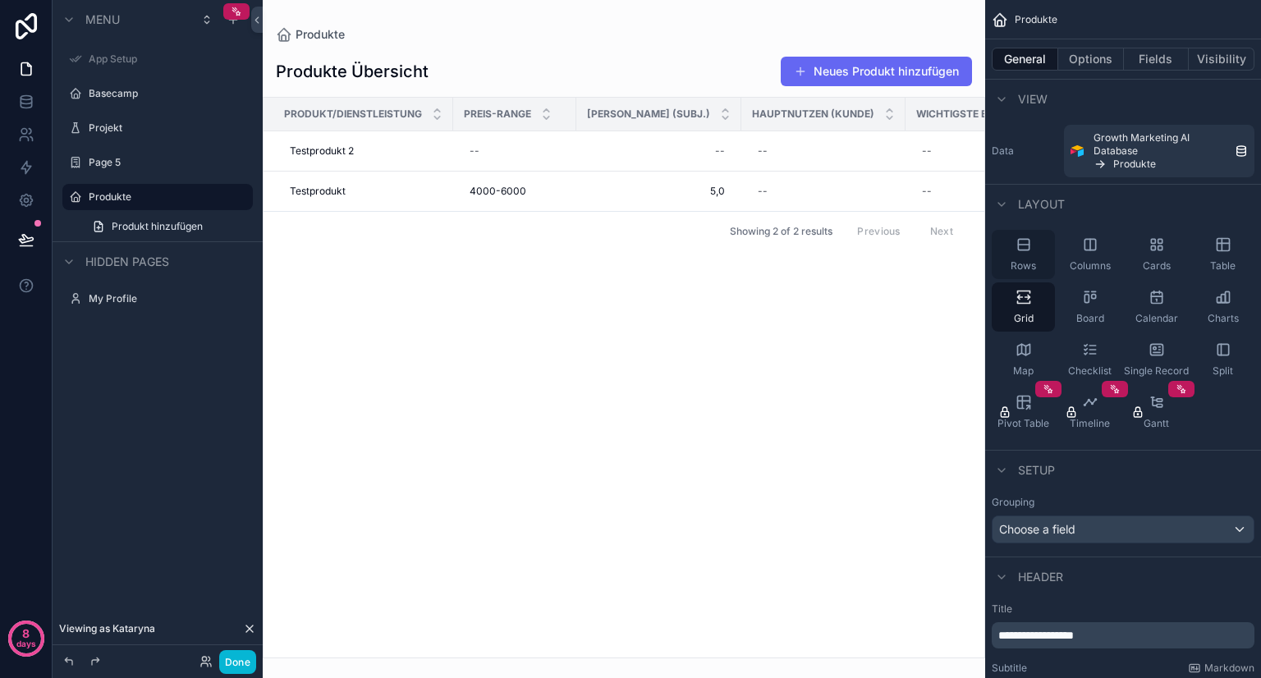
click at [1024, 254] on div "Rows" at bounding box center [1022, 254] width 63 height 49
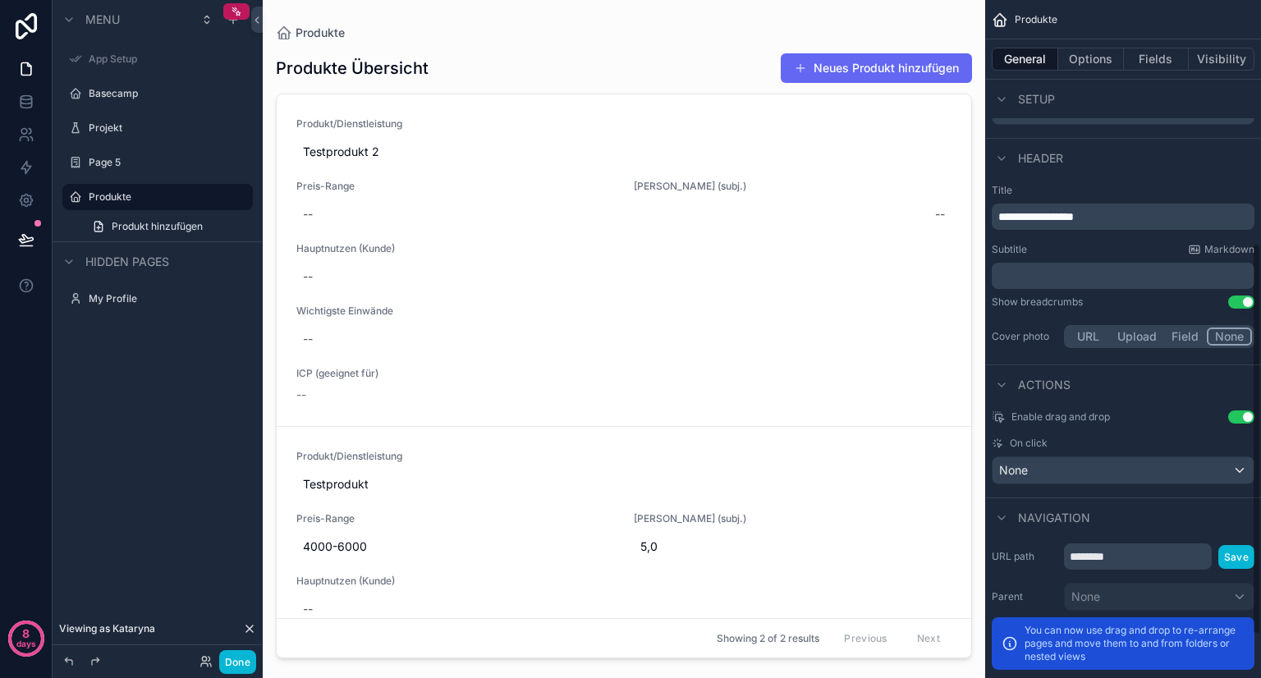
scroll to position [422, 0]
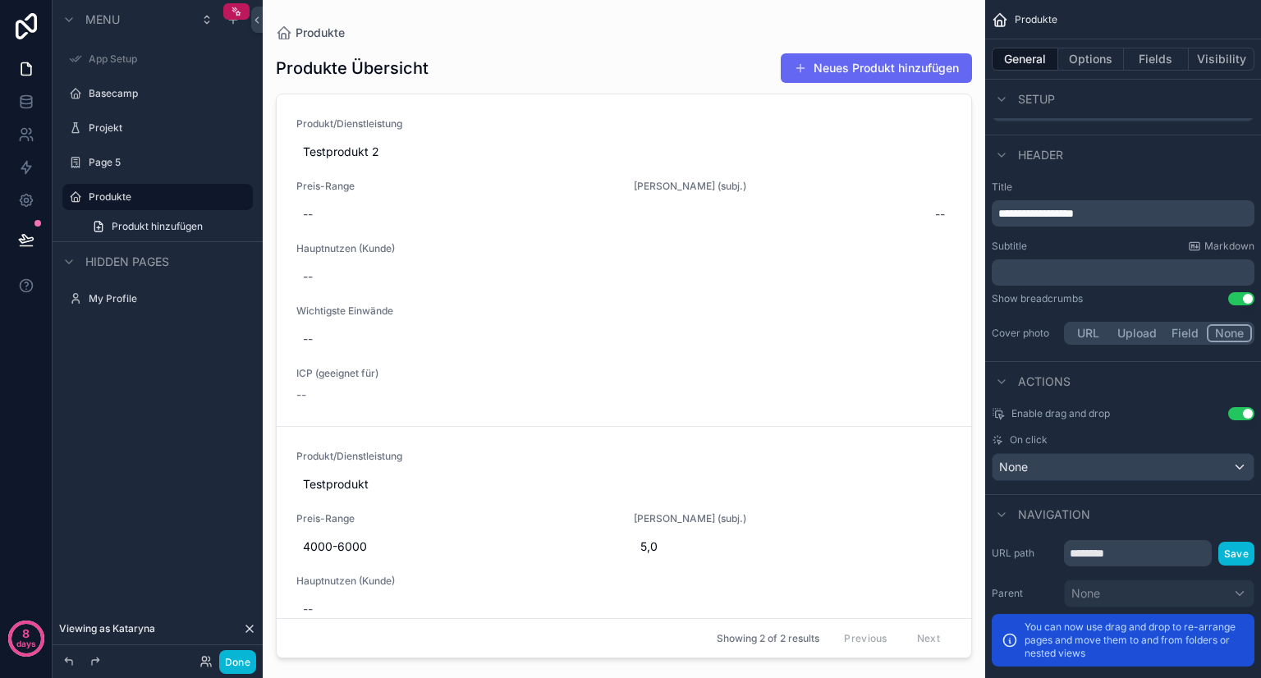
click at [1238, 298] on button "Use setting" at bounding box center [1241, 298] width 26 height 13
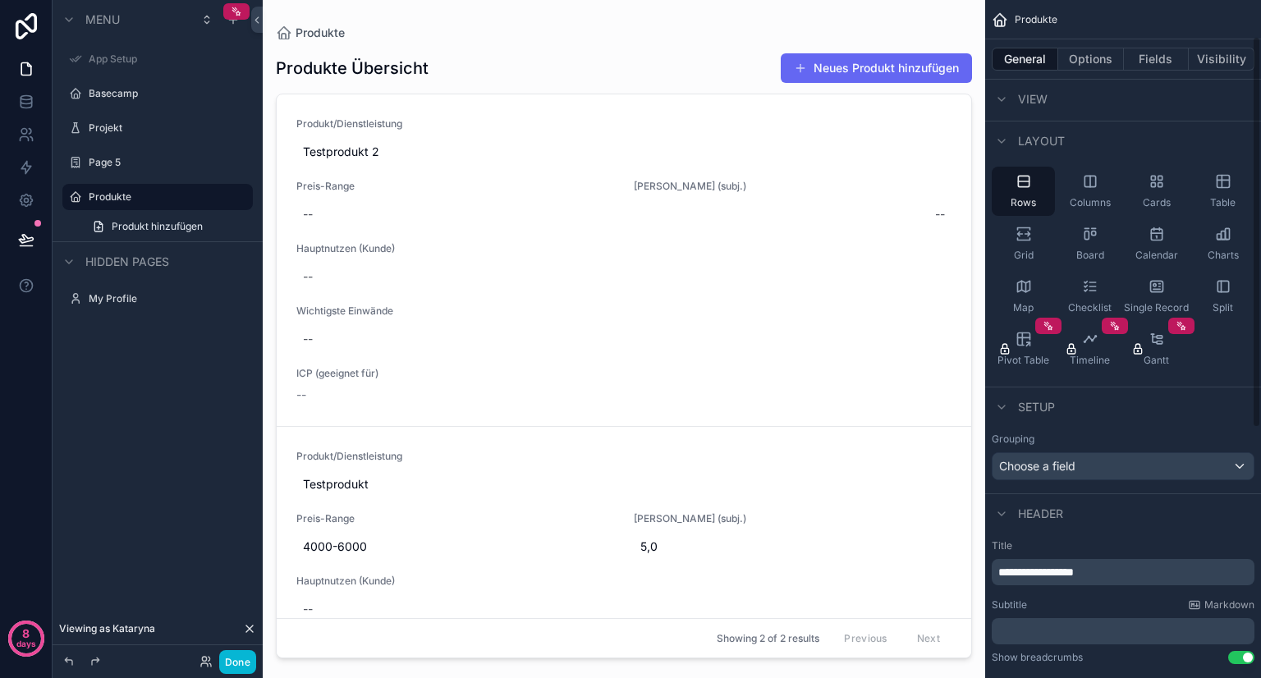
scroll to position [0, 0]
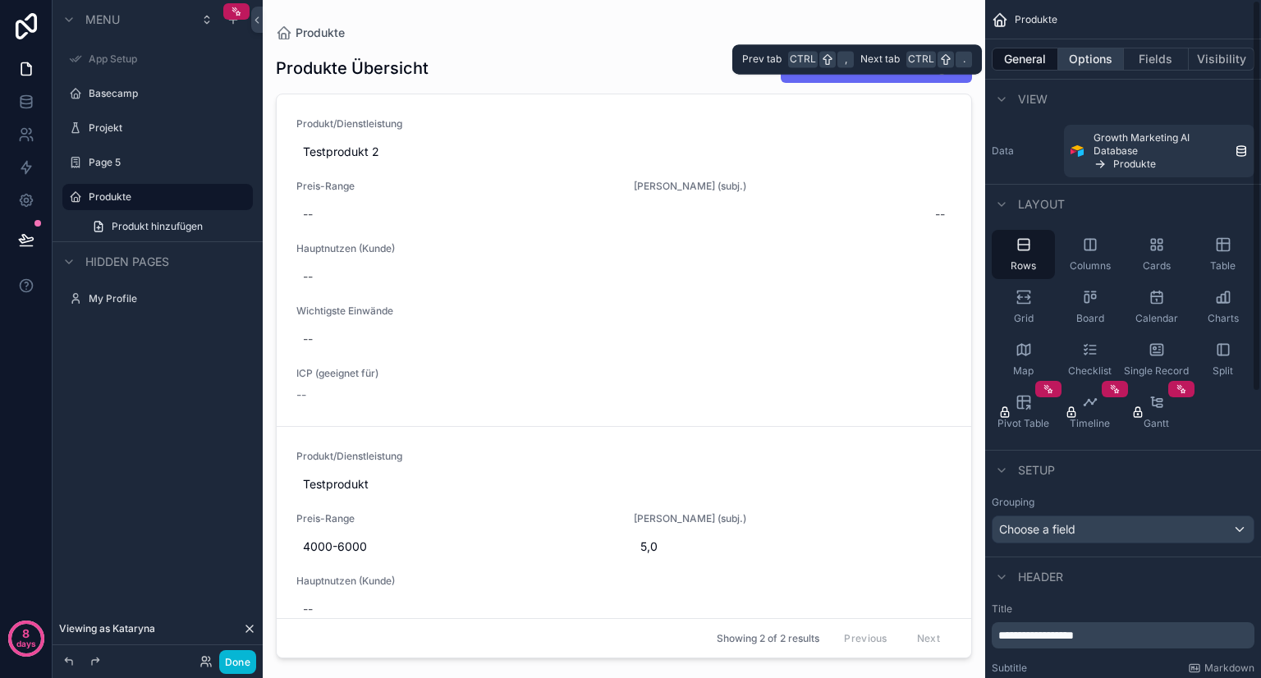
click at [1075, 63] on button "Options" at bounding box center [1091, 59] width 66 height 23
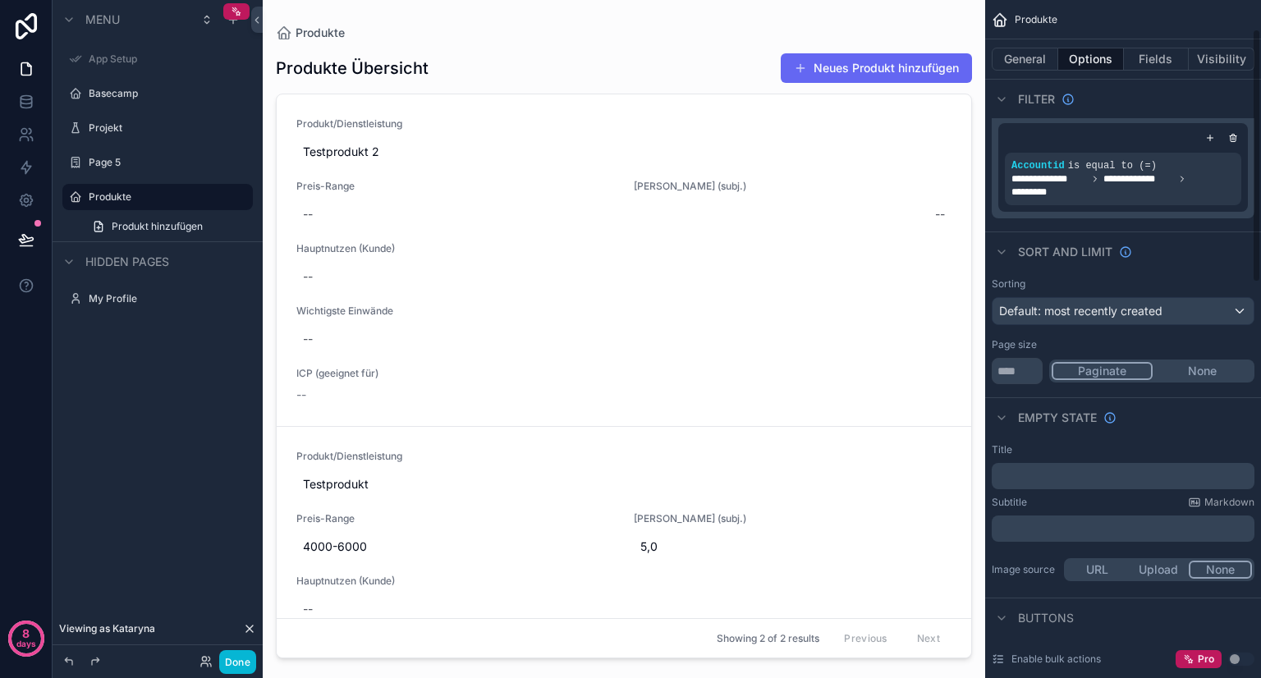
scroll to position [77, 0]
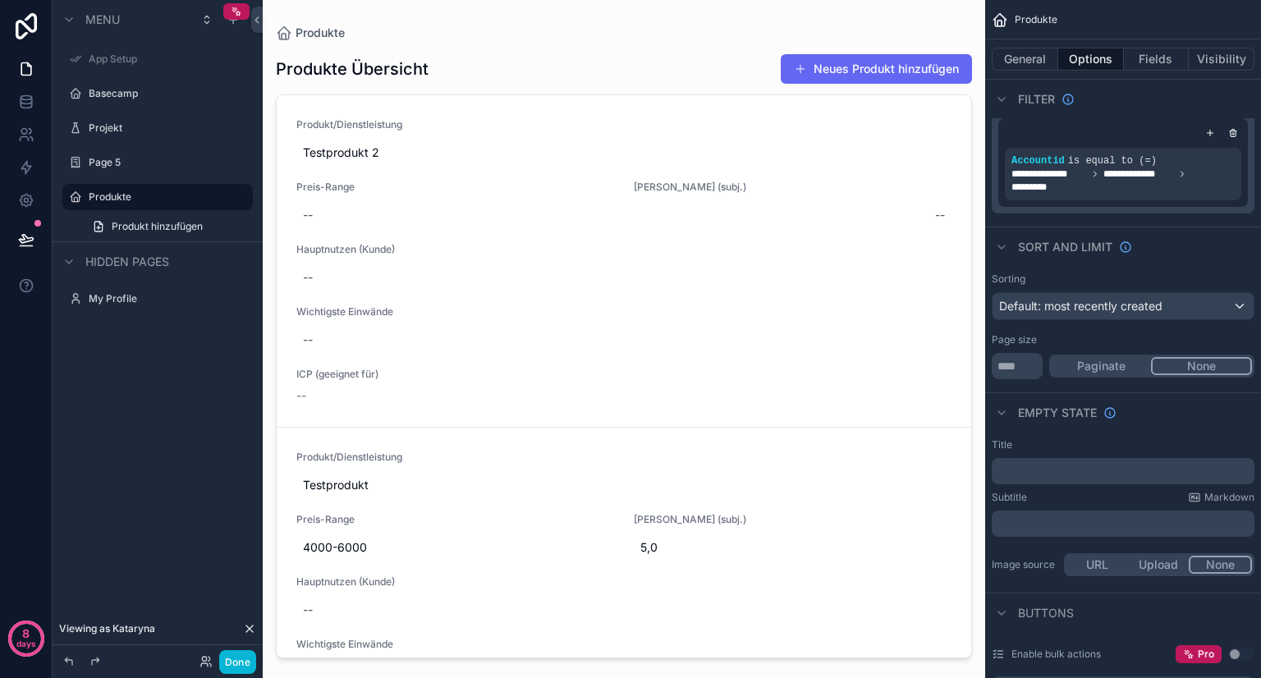
click at [1189, 365] on button "None" at bounding box center [1201, 366] width 101 height 18
click at [1140, 367] on button "Paginate" at bounding box center [1101, 366] width 101 height 18
click at [1027, 357] on input "**" at bounding box center [1016, 366] width 51 height 26
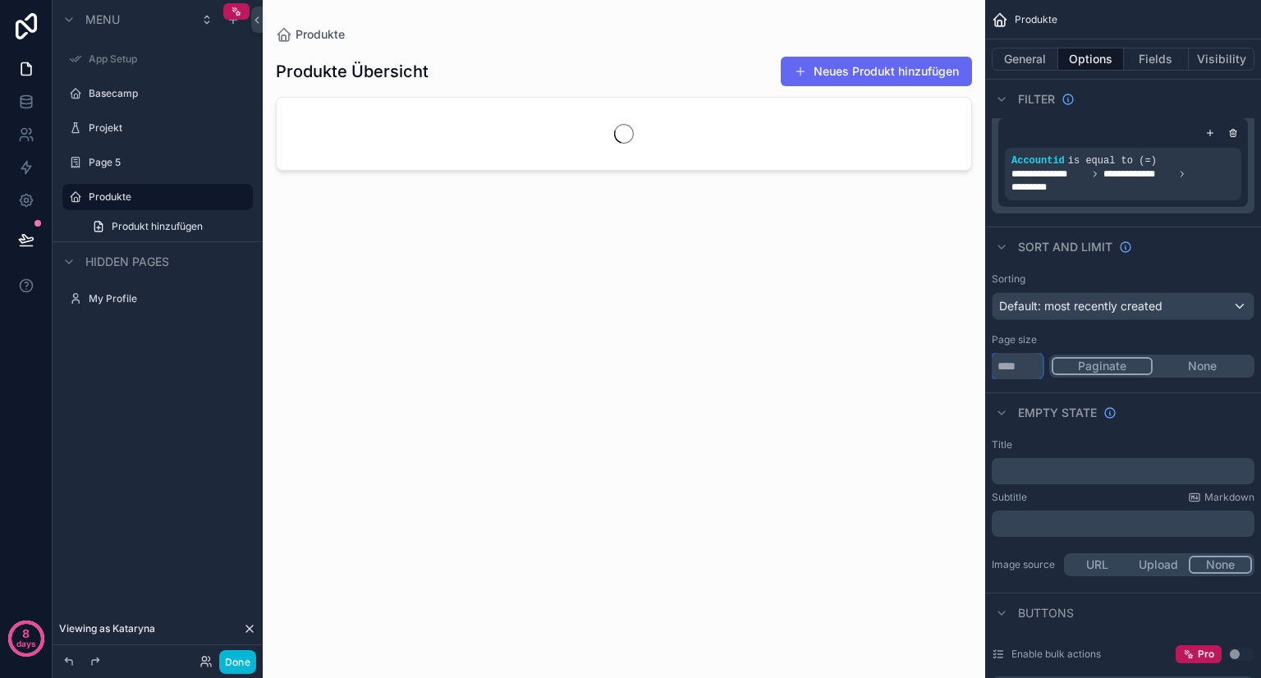
type input "*"
click at [1157, 397] on div "Empty state" at bounding box center [1123, 411] width 276 height 39
